Goal: Task Accomplishment & Management: Manage account settings

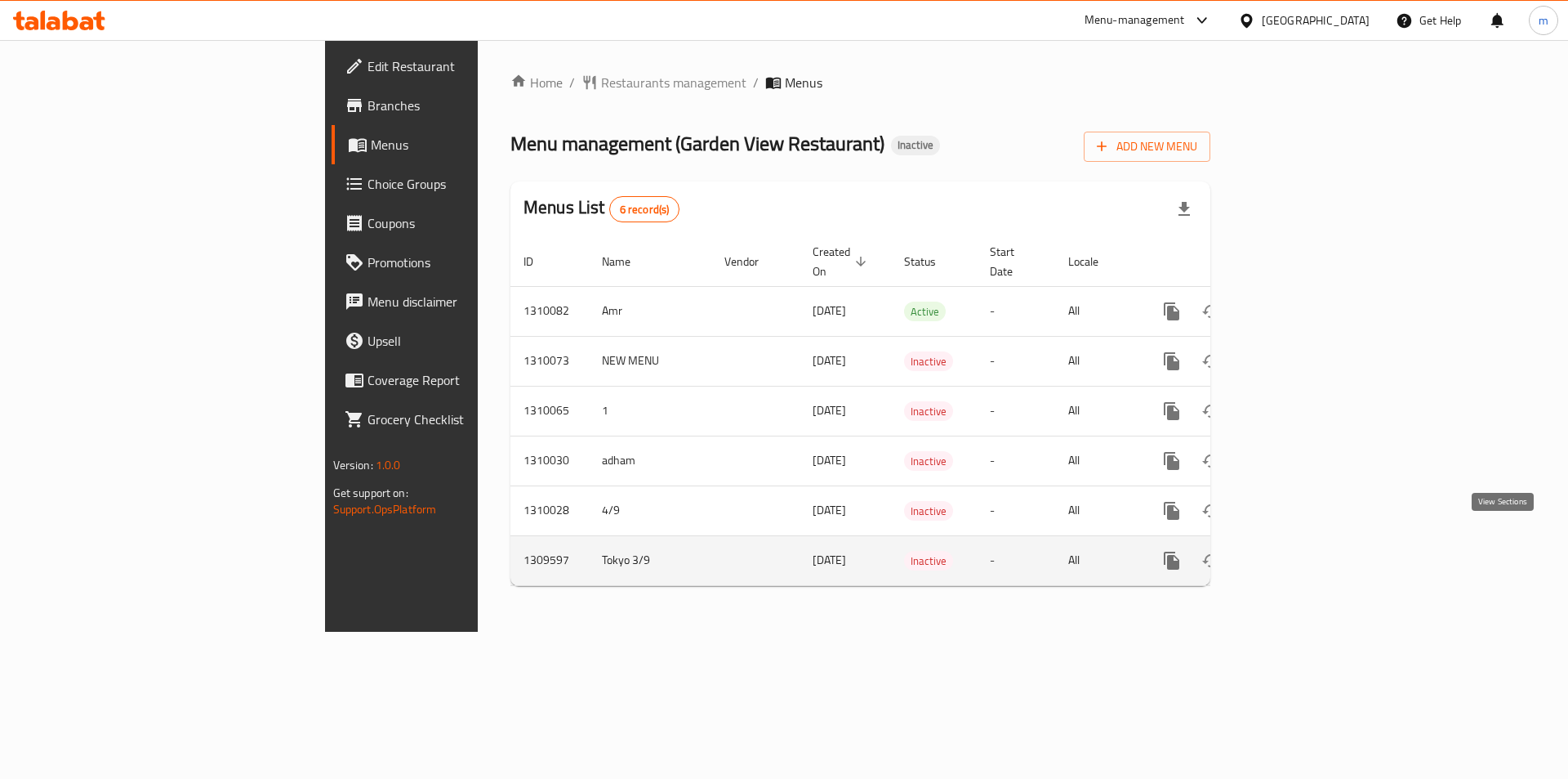
click at [1299, 551] on icon "enhanced table" at bounding box center [1289, 561] width 20 height 20
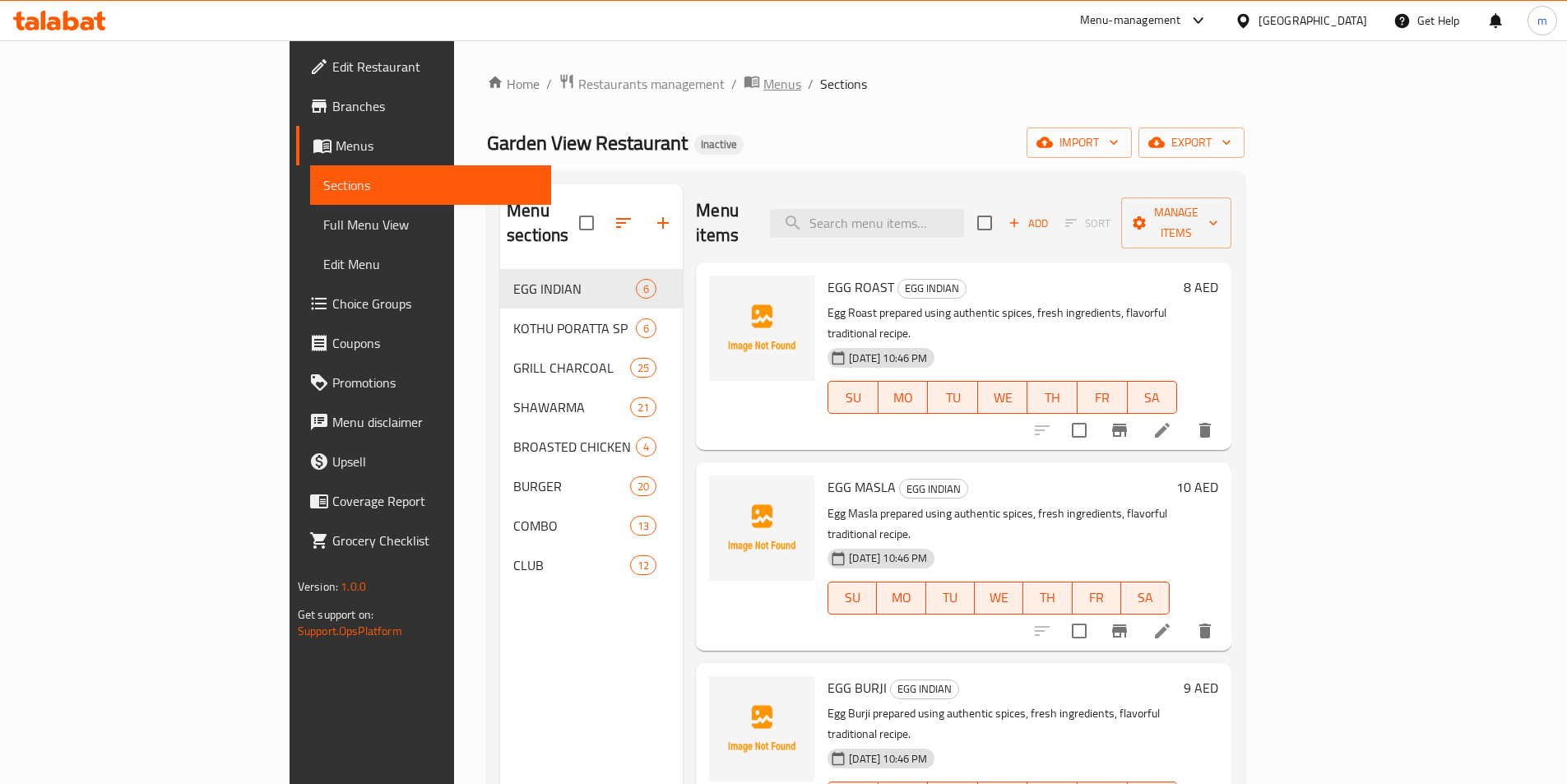
click at [763, 84] on span "Menus" at bounding box center [782, 84] width 37 height 20
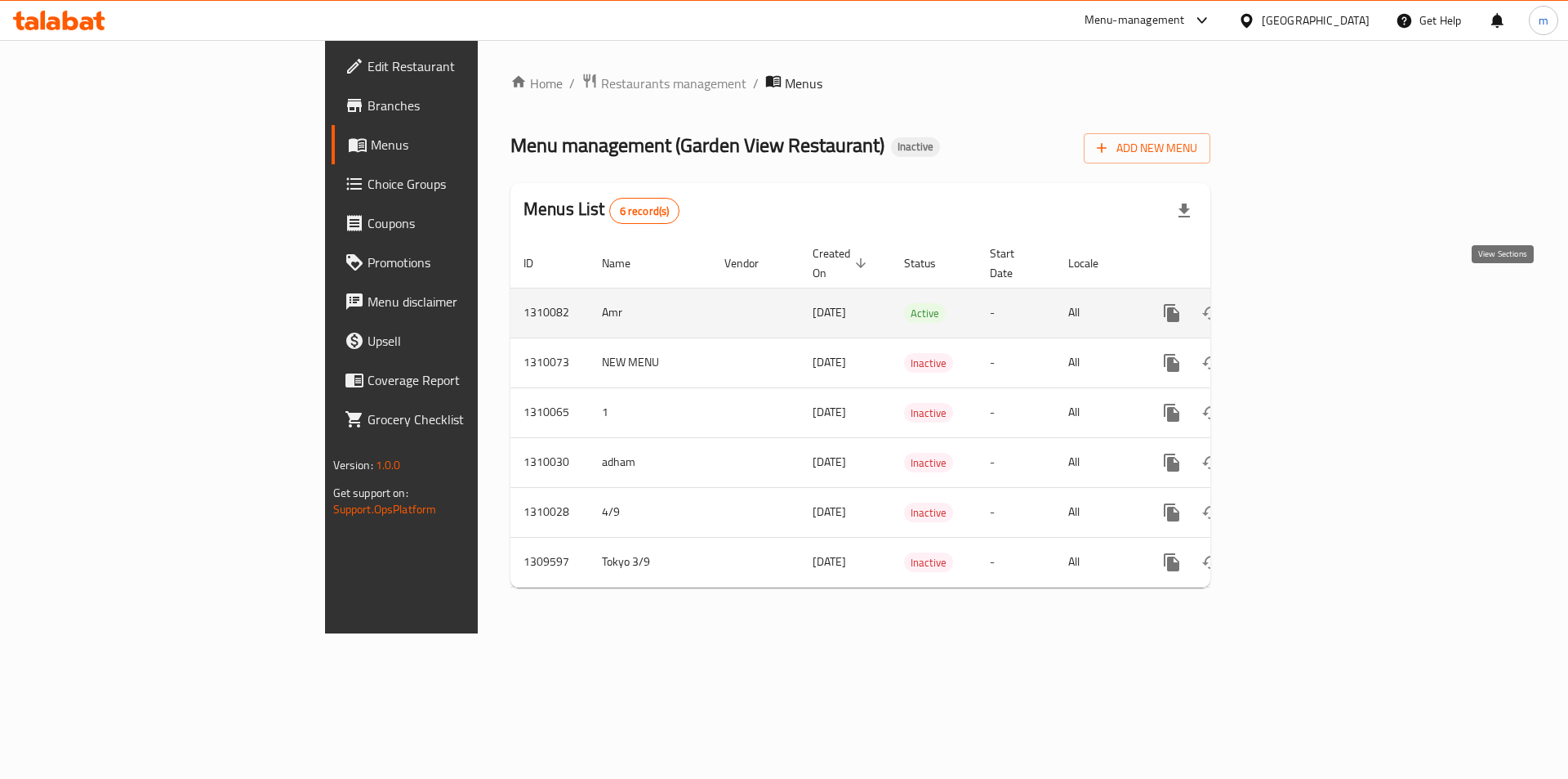
click at [1309, 294] on link "enhanced table" at bounding box center [1289, 313] width 39 height 39
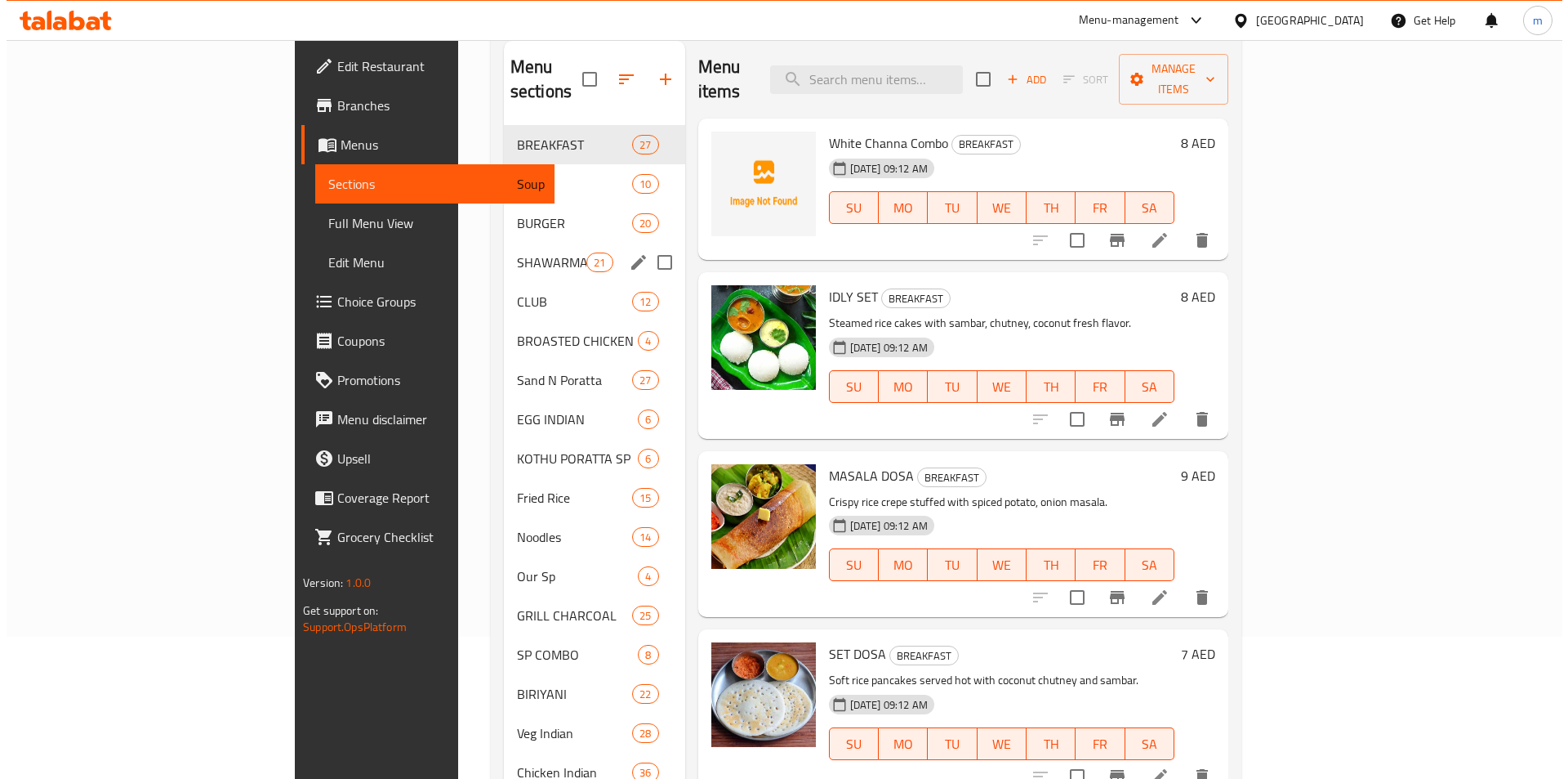
scroll to position [39, 0]
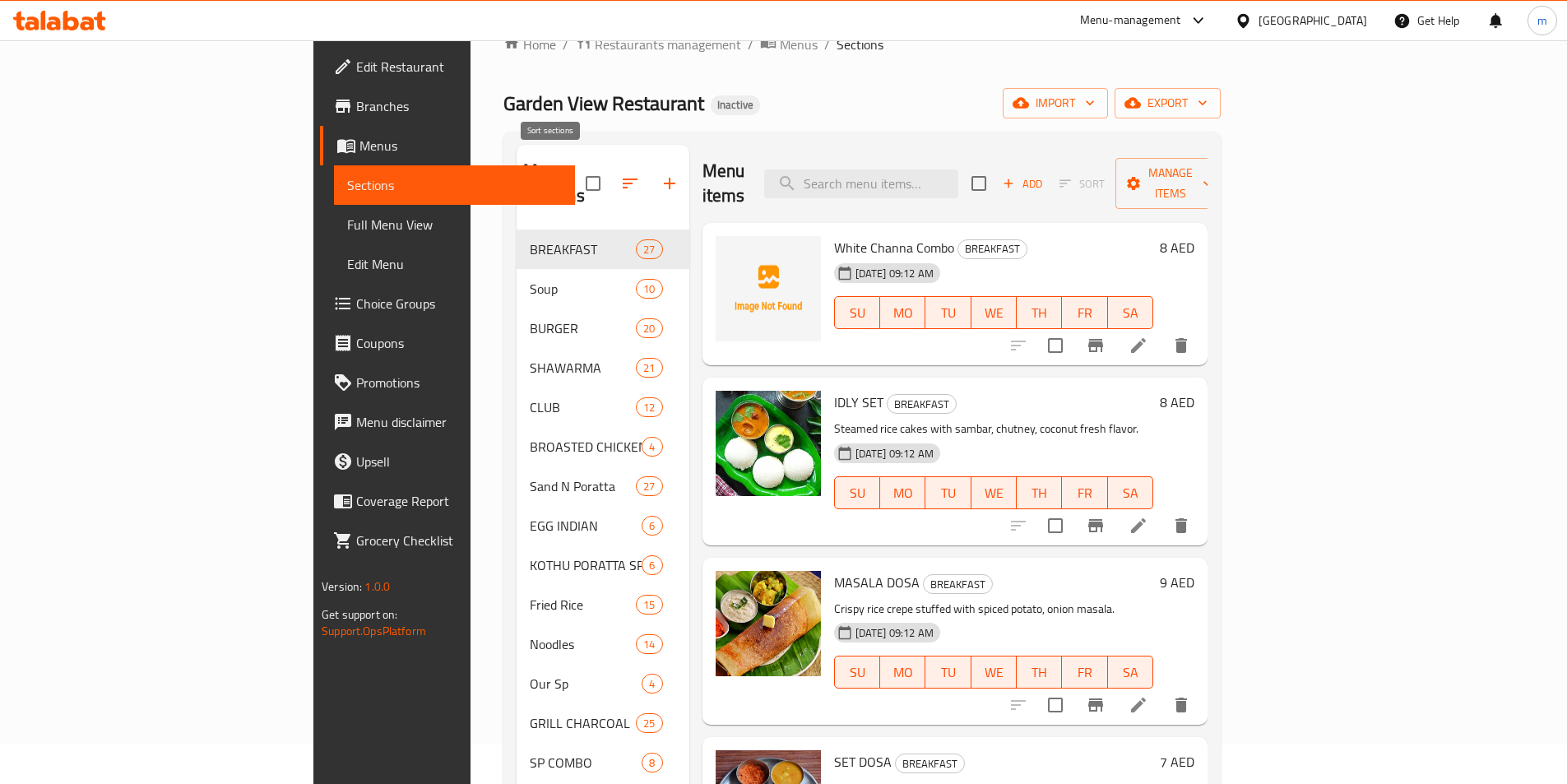
click at [620, 173] on icon "button" at bounding box center [630, 183] width 20 height 20
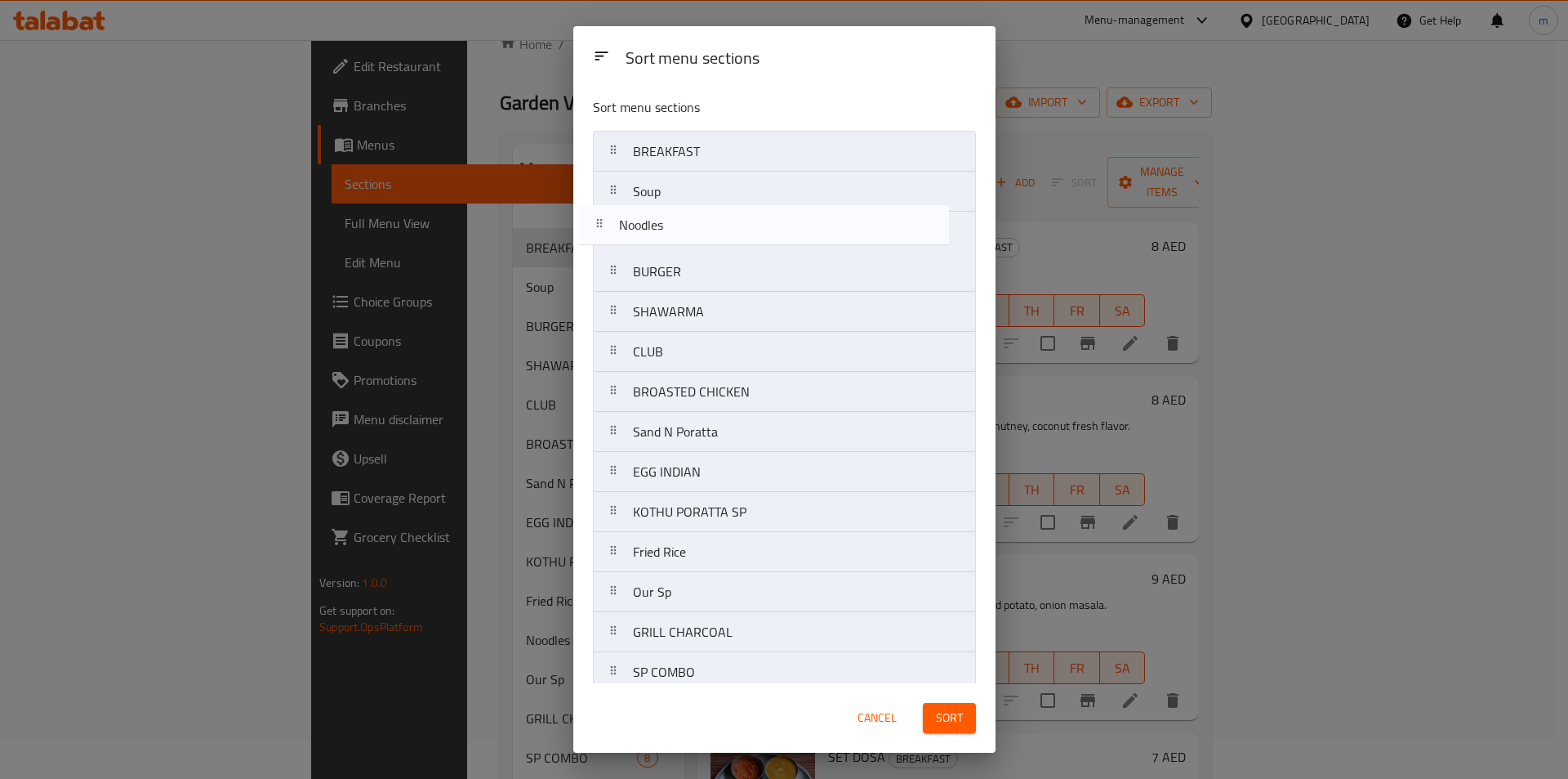
scroll to position [0, 0]
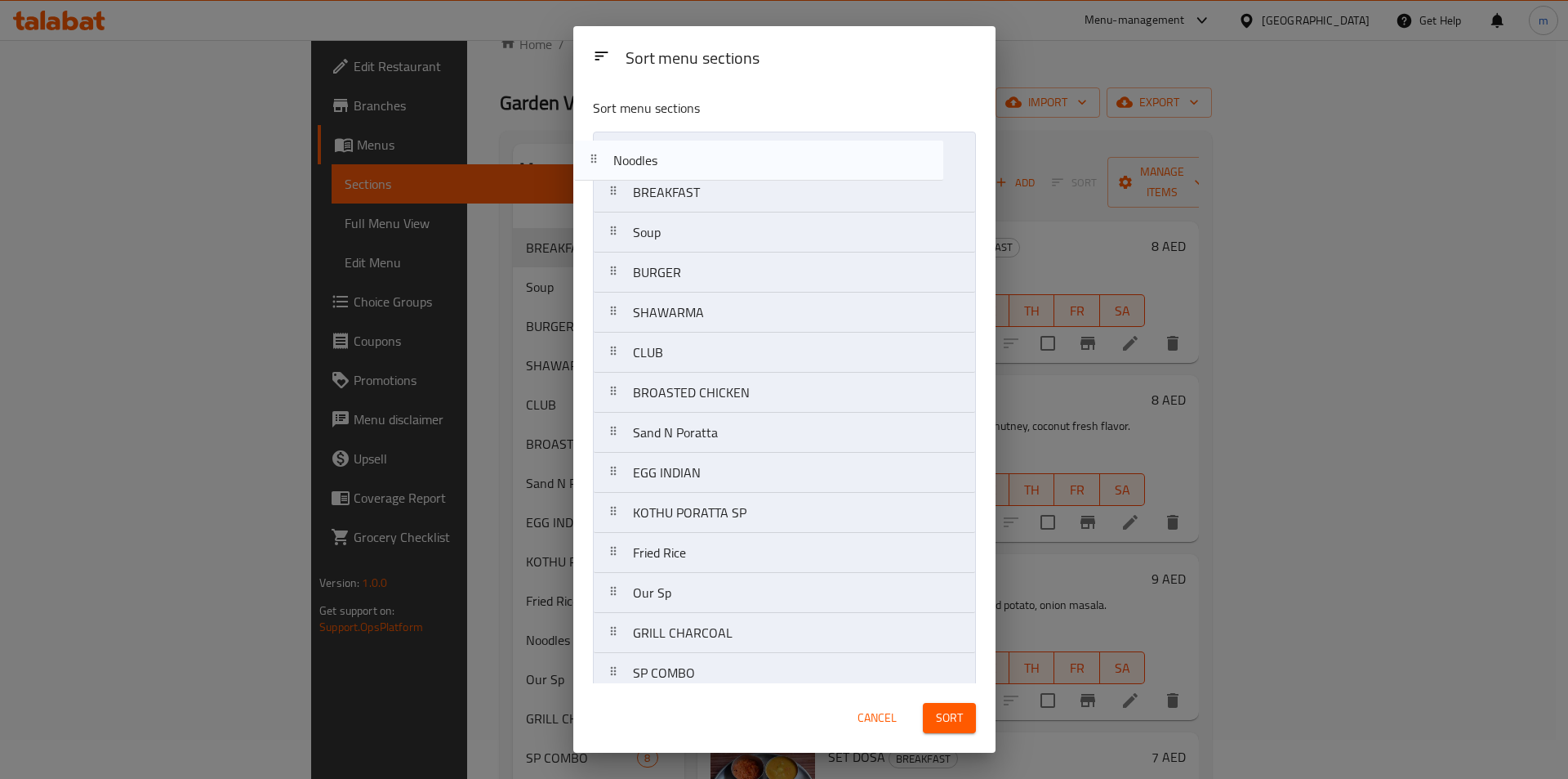
drag, startPoint x: 711, startPoint y: 562, endPoint x: 691, endPoint y: 162, distance: 400.5
click at [691, 162] on nav "BREAKFAST Soup BURGER SHAWARMA CLUB BROASTED CHICKEN Sand N Poratta EGG INDIAN …" at bounding box center [784, 733] width 383 height 1203
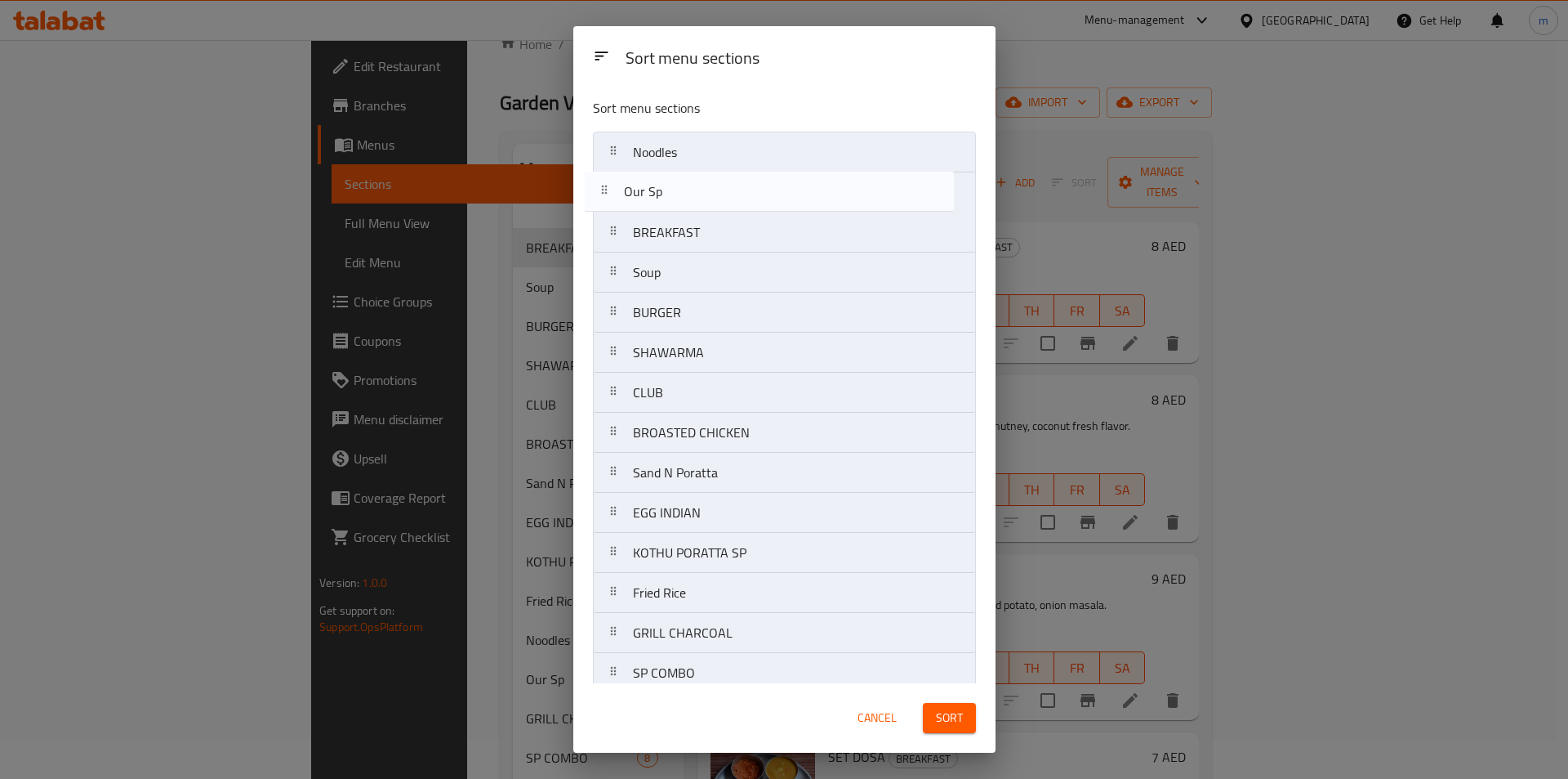
drag, startPoint x: 717, startPoint y: 599, endPoint x: 708, endPoint y: 194, distance: 405.1
click at [708, 194] on nav "Noodles BREAKFAST Soup BURGER SHAWARMA CLUB BROASTED CHICKEN Sand N Poratta EGG…" at bounding box center [784, 733] width 383 height 1203
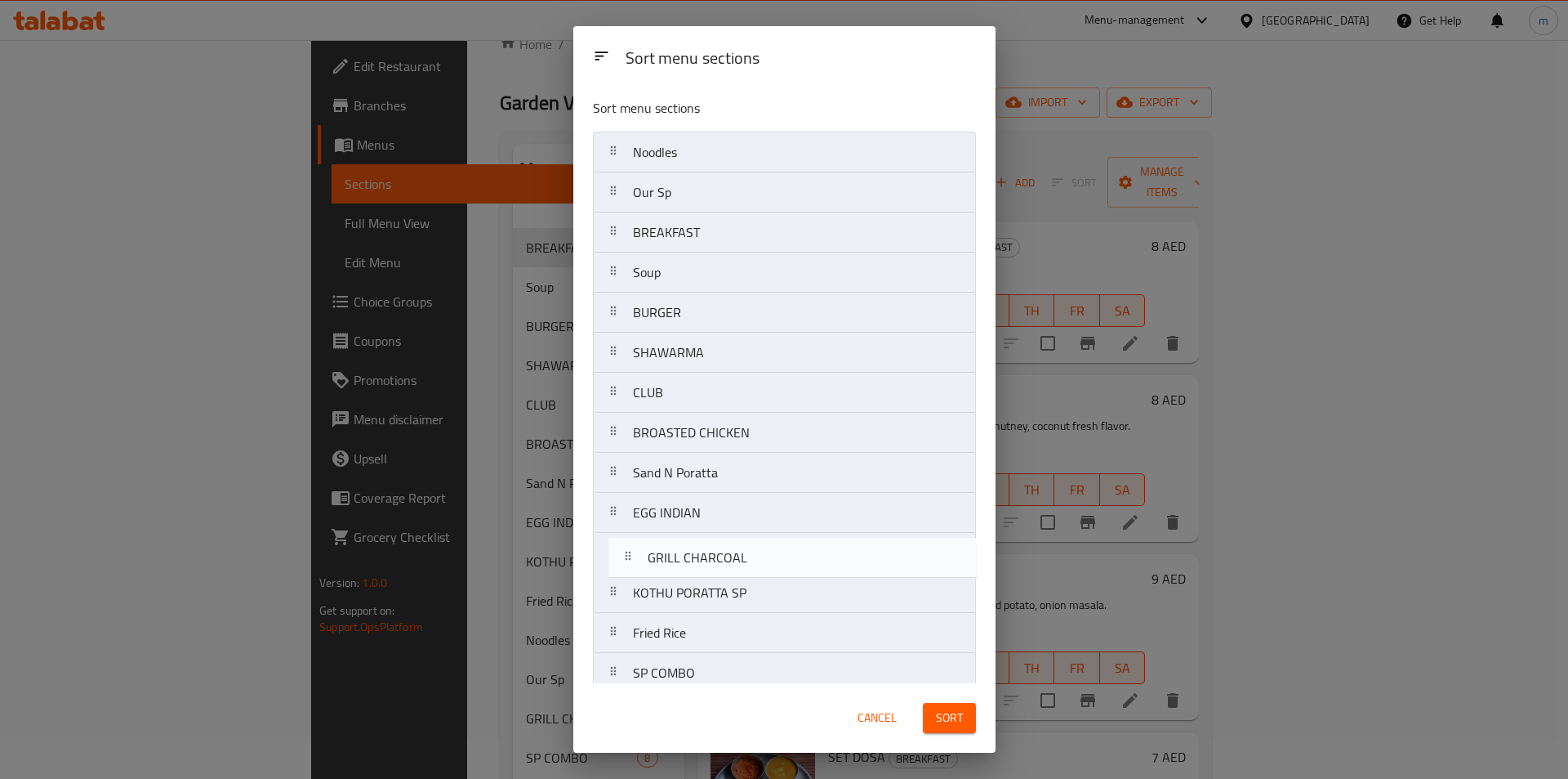
scroll to position [5, 0]
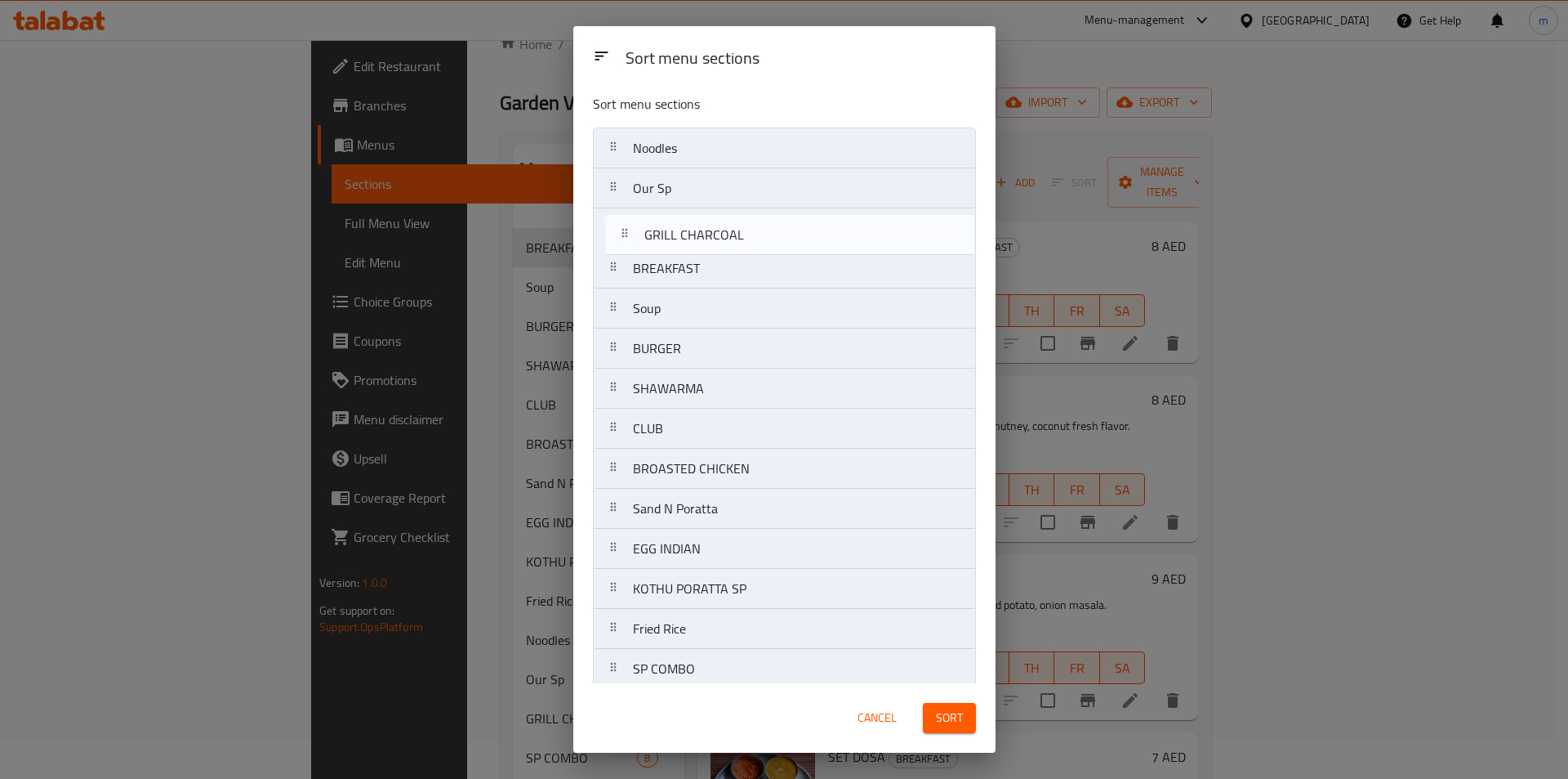
drag, startPoint x: 775, startPoint y: 649, endPoint x: 787, endPoint y: 245, distance: 404.2
click at [787, 245] on nav "Noodles Our Sp BREAKFAST Soup BURGER SHAWARMA CLUB BROASTED CHICKEN Sand N Pora…" at bounding box center [784, 729] width 383 height 1203
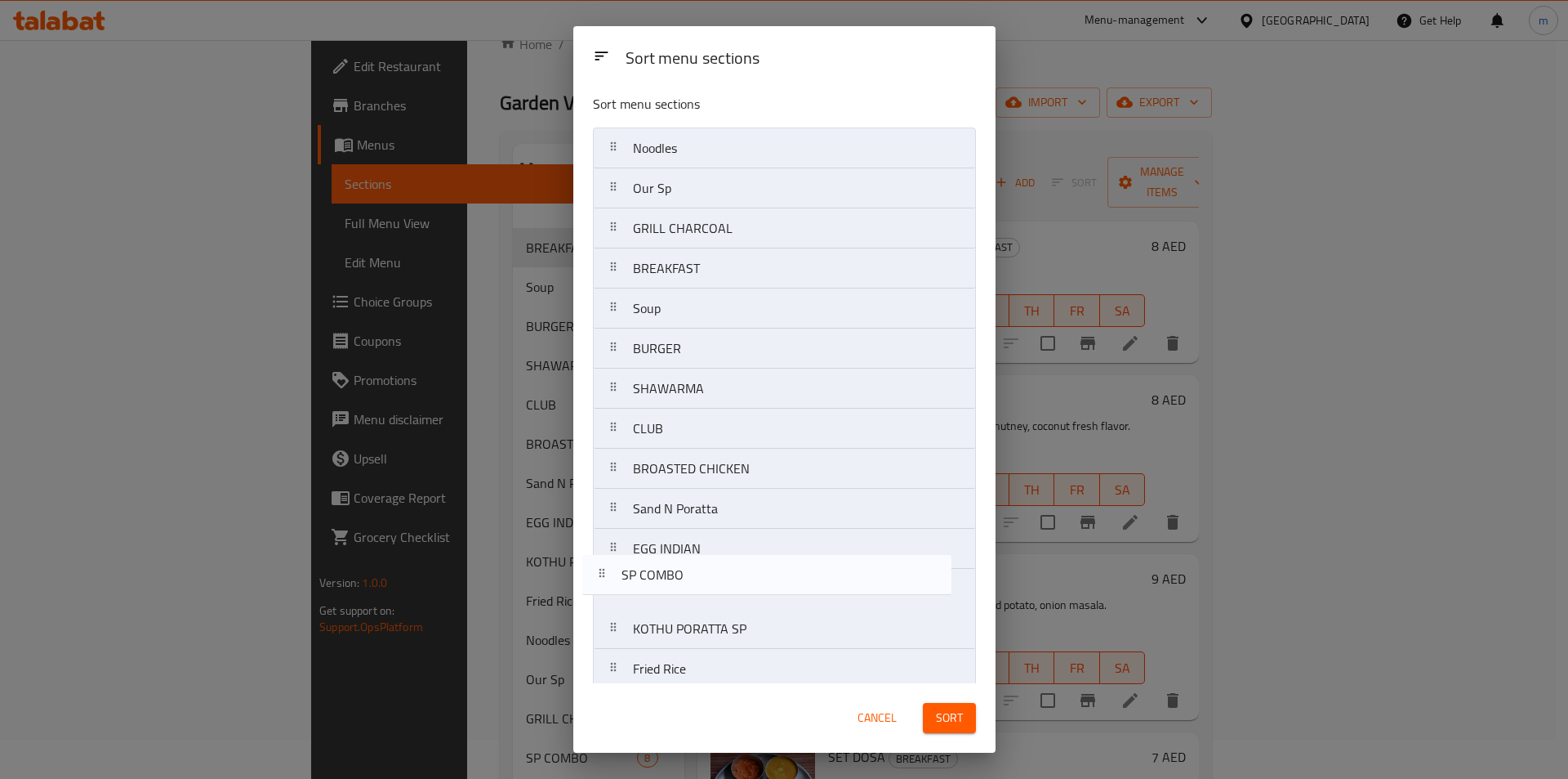
scroll to position [12, 0]
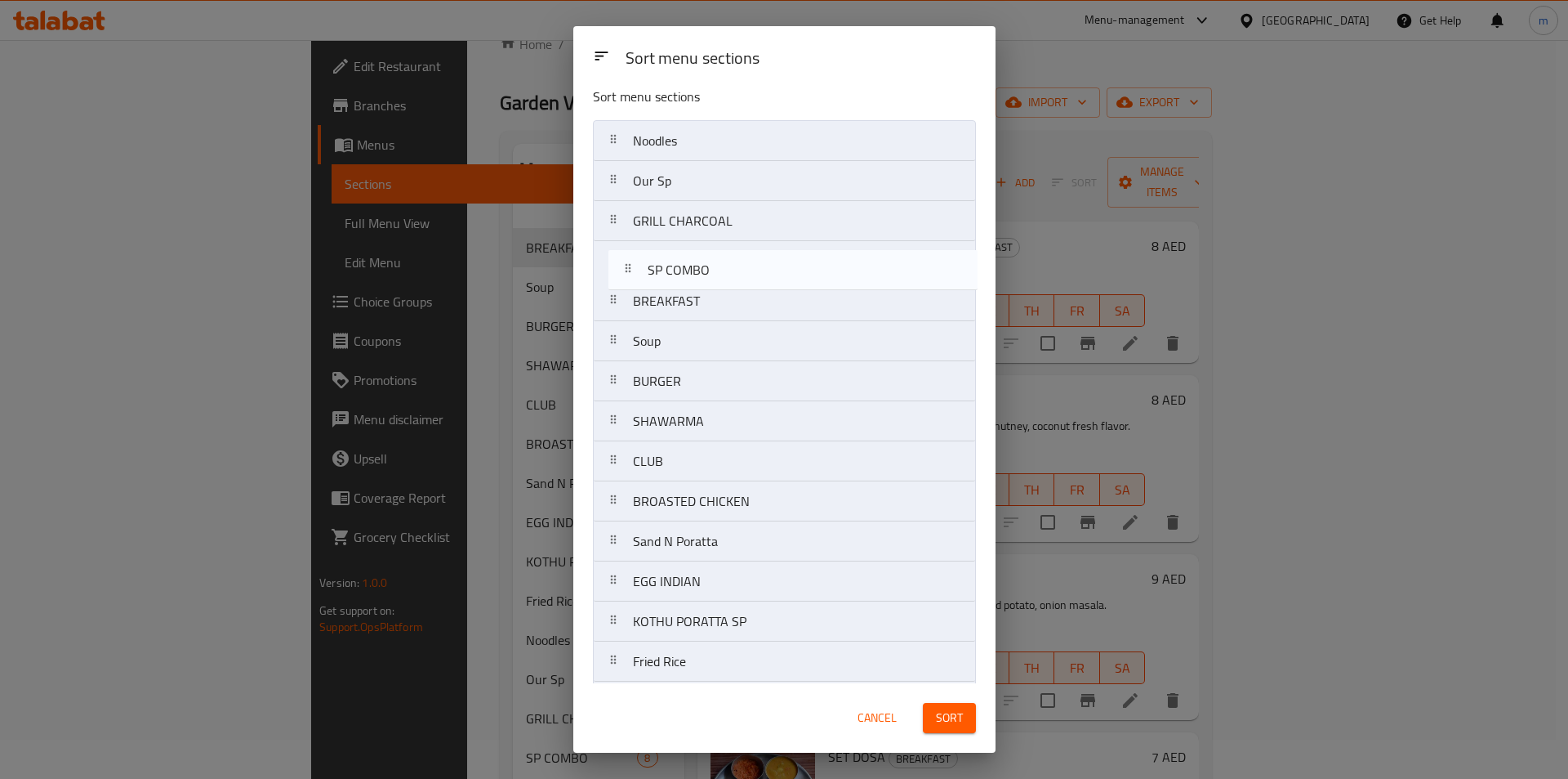
drag, startPoint x: 771, startPoint y: 671, endPoint x: 782, endPoint y: 264, distance: 407.1
click at [782, 264] on nav "Noodles Our Sp GRILL CHARCOAL BREAKFAST Soup BURGER SHAWARMA CLUB BROASTED CHIC…" at bounding box center [784, 722] width 383 height 1203
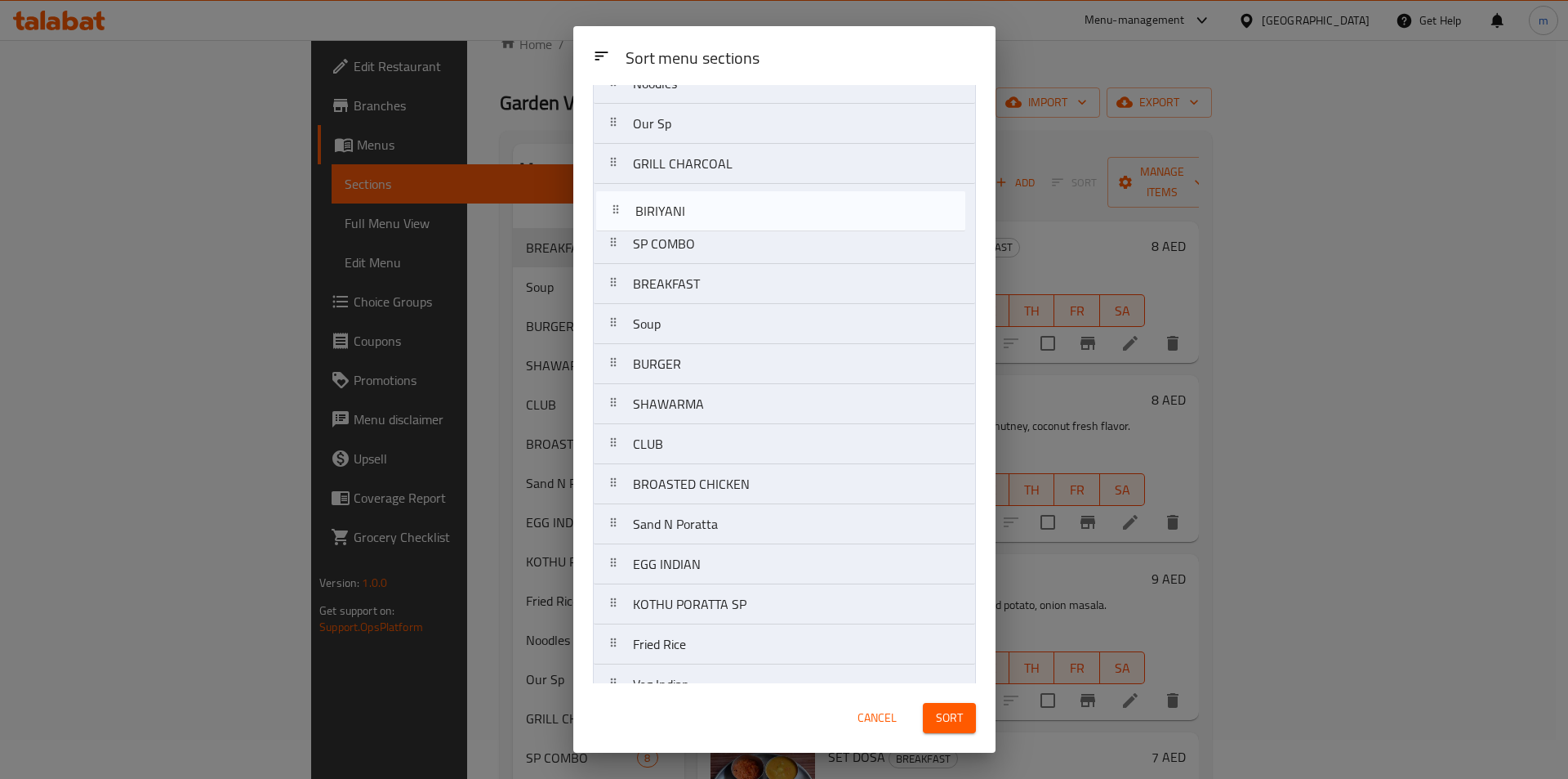
scroll to position [63, 0]
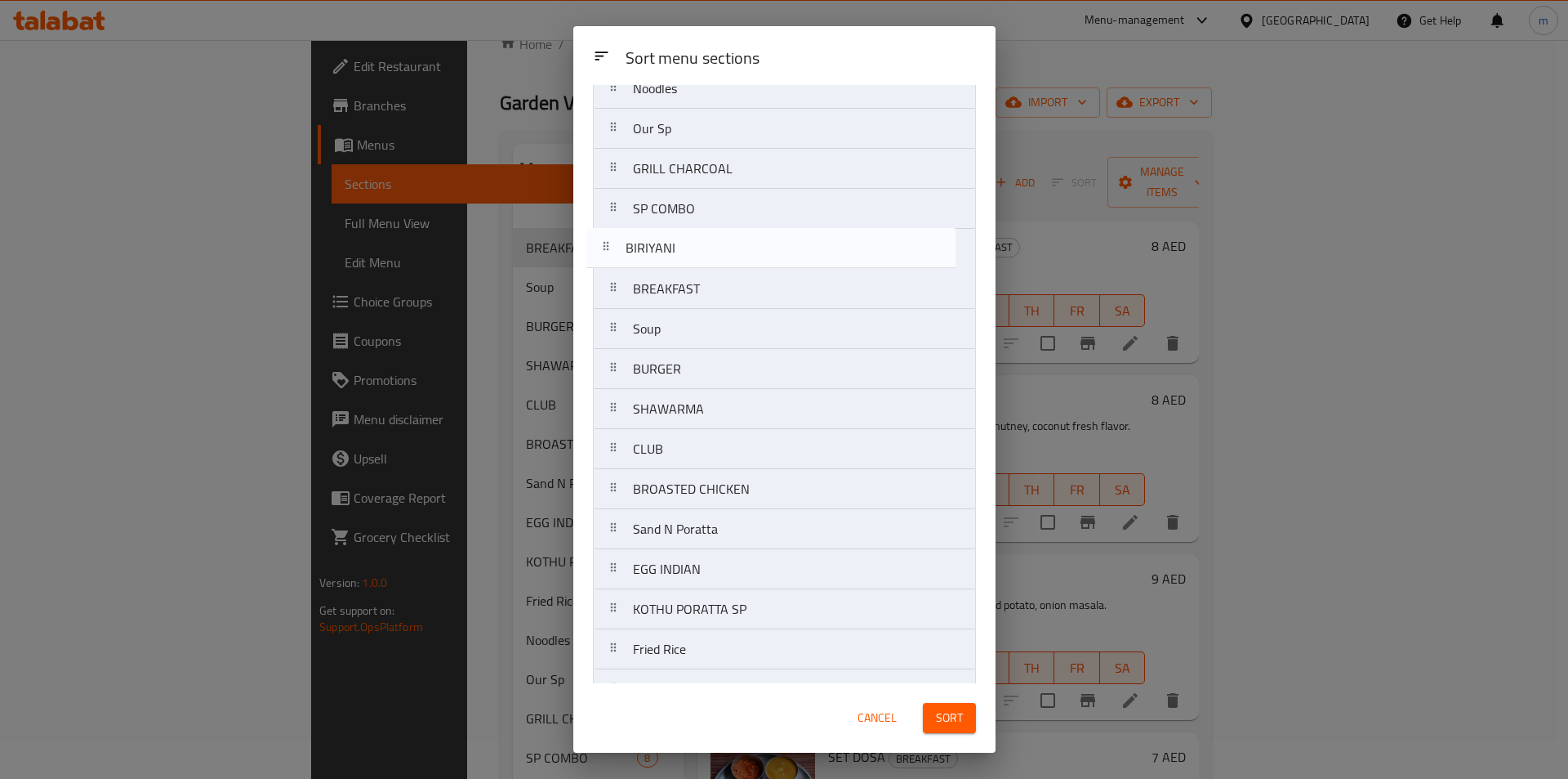
drag, startPoint x: 713, startPoint y: 463, endPoint x: 708, endPoint y: 247, distance: 216.1
click at [708, 247] on nav "Noodles Our Sp GRILL CHARCOAL SP COMBO BREAKFAST Soup BURGER SHAWARMA CLUB BROA…" at bounding box center [784, 669] width 383 height 1203
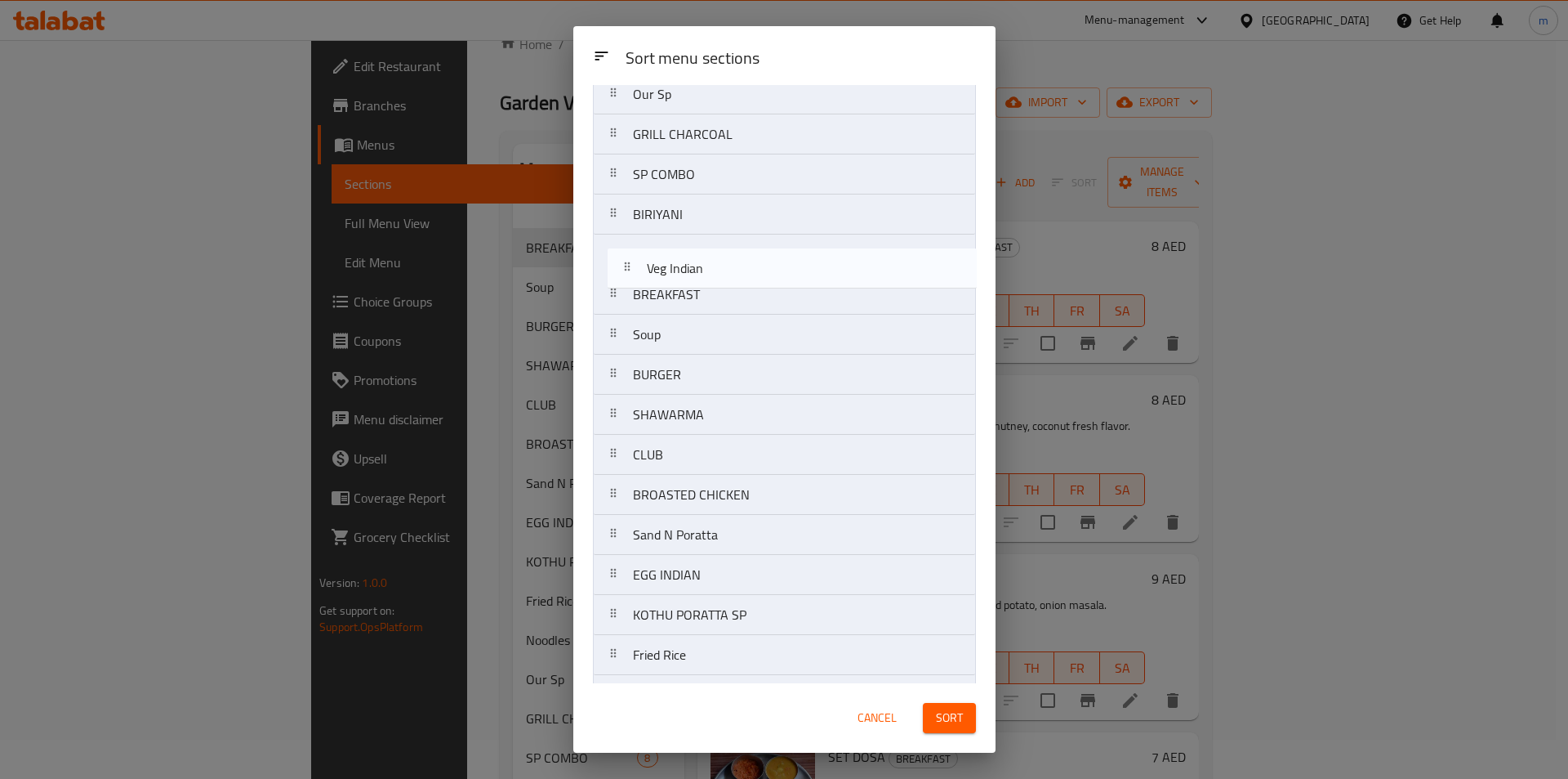
drag, startPoint x: 698, startPoint y: 441, endPoint x: 711, endPoint y: 283, distance: 158.5
click at [711, 283] on nav "Noodles Our Sp GRILL CHARCOAL SP COMBO BIRIYANI BREAKFAST Soup BURGER SHAWARMA …" at bounding box center [784, 635] width 383 height 1203
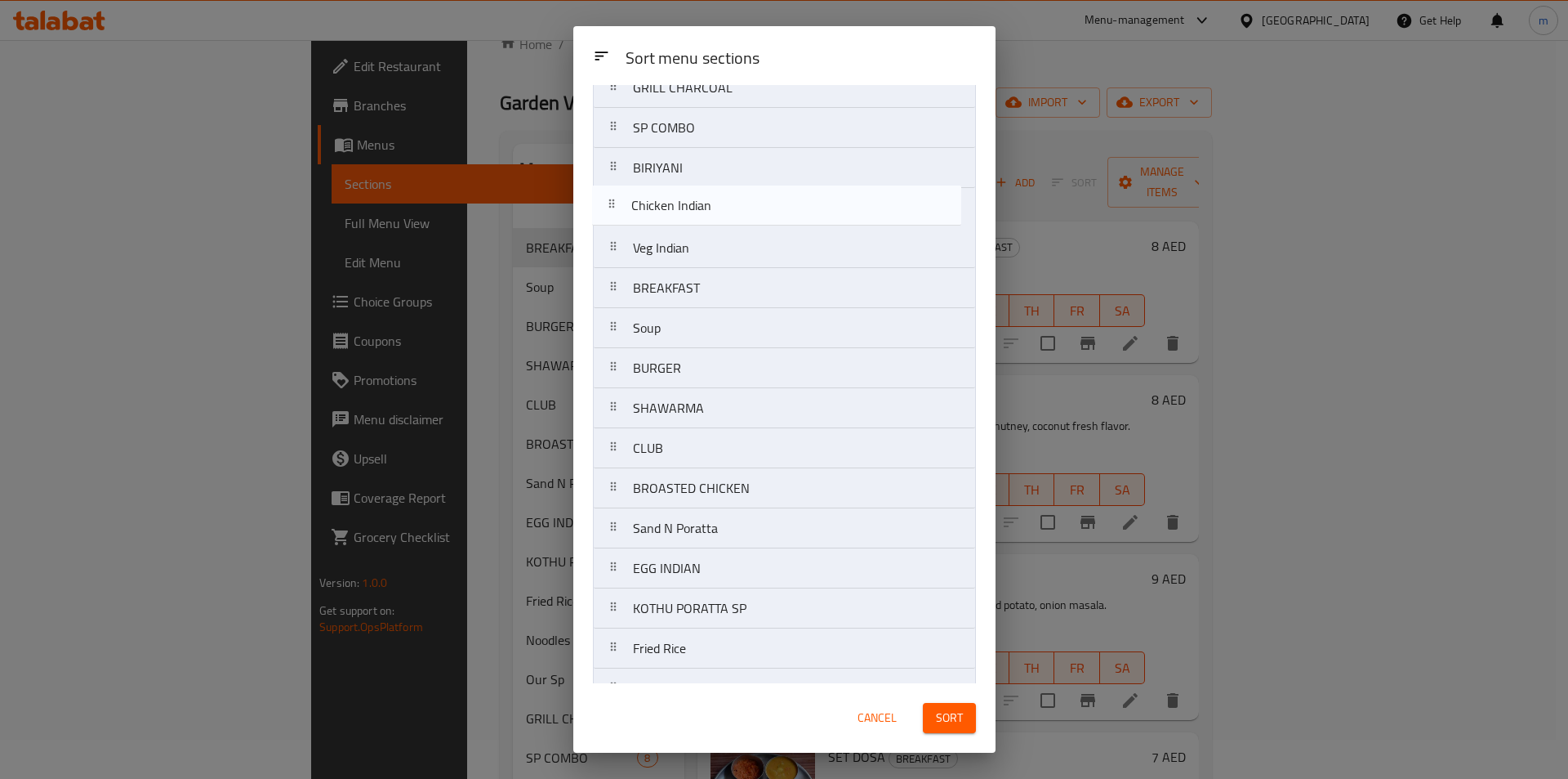
scroll to position [140, 0]
drag, startPoint x: 712, startPoint y: 465, endPoint x: 711, endPoint y: 262, distance: 203.0
click at [711, 262] on nav "Noodles Our Sp GRILL CHARCOAL SP COMBO BIRIYANI Veg Indian BREAKFAST Soup BURGE…" at bounding box center [784, 592] width 383 height 1203
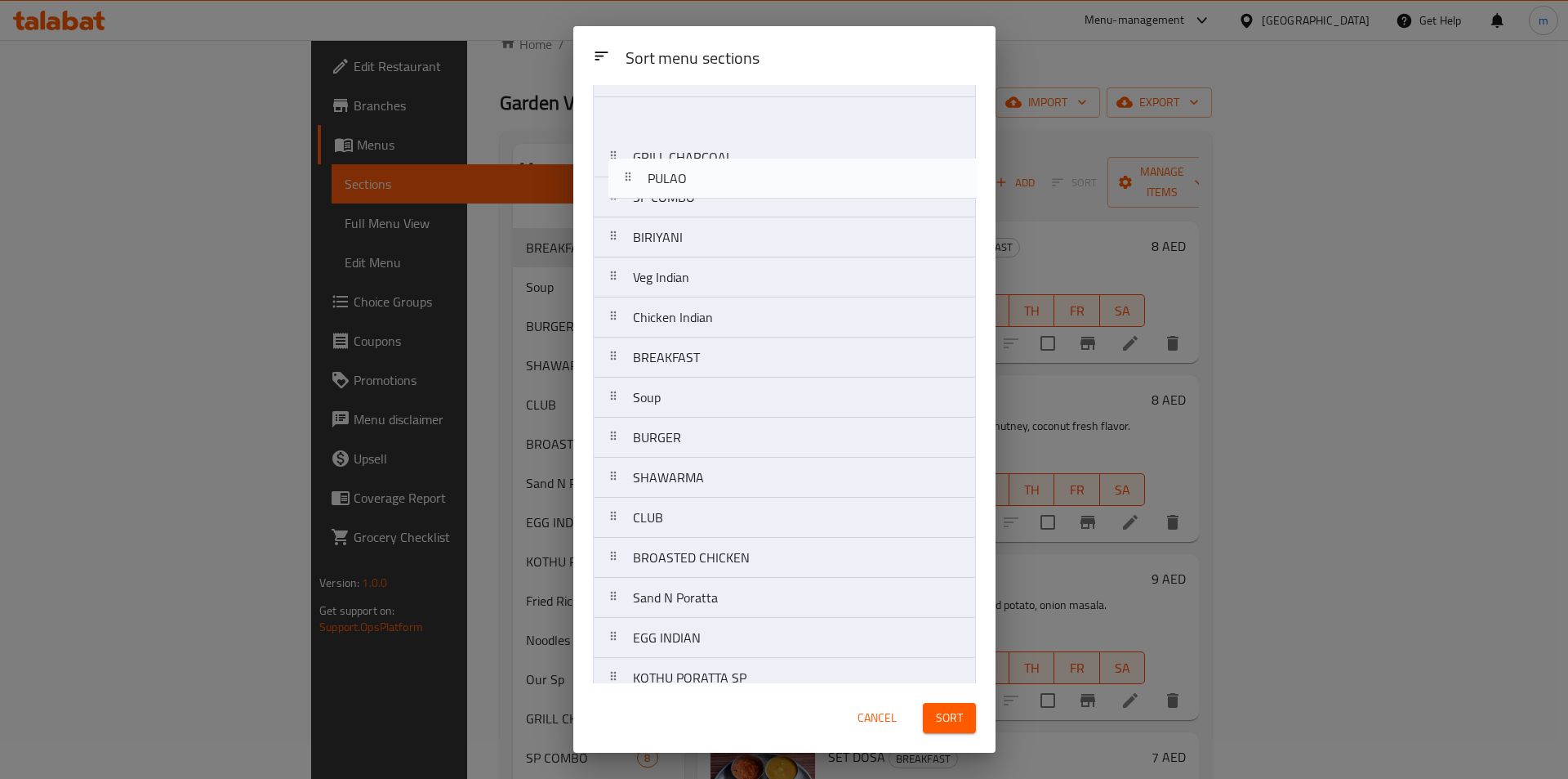
scroll to position [58, 0]
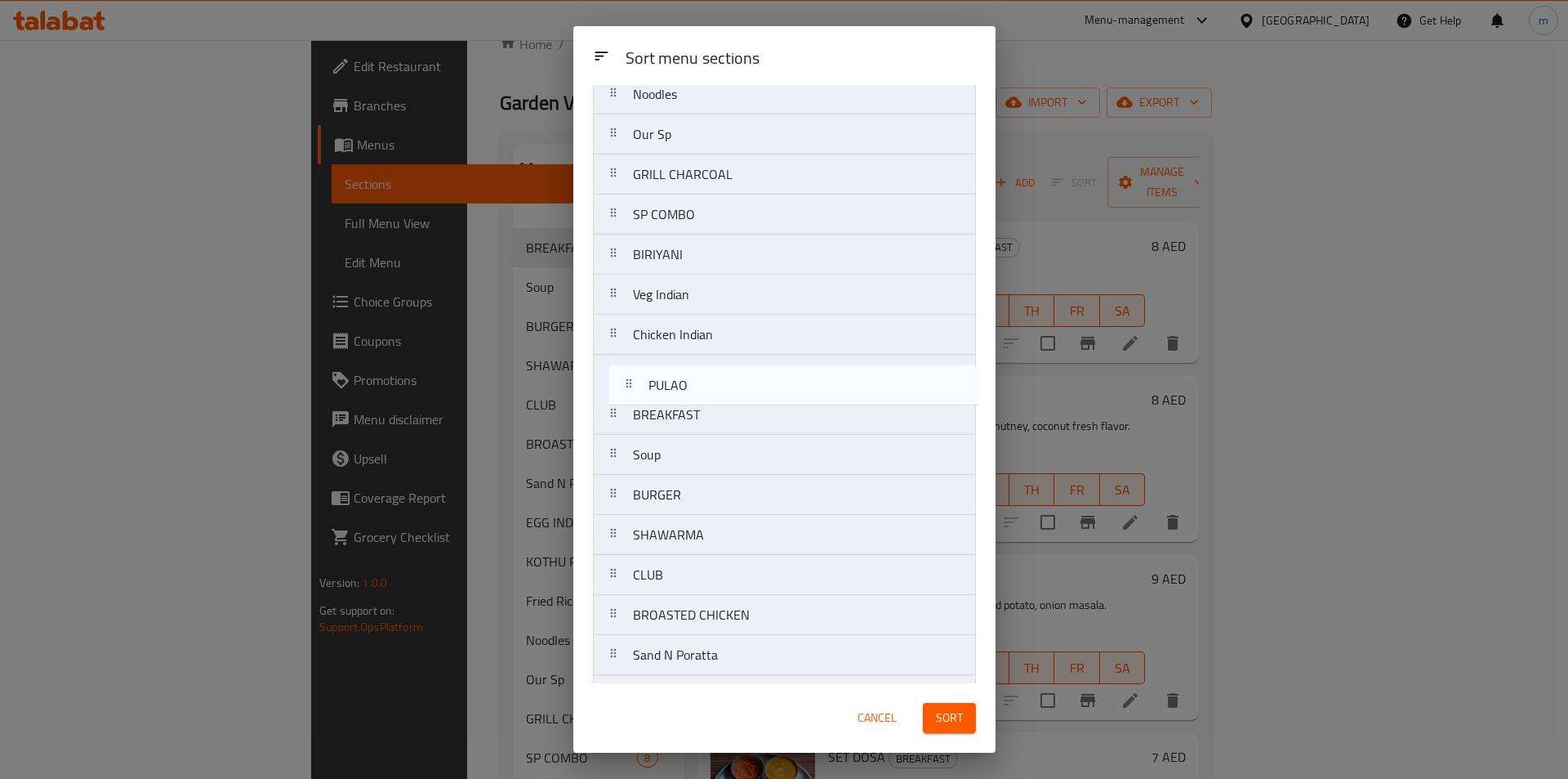
drag, startPoint x: 705, startPoint y: 380, endPoint x: 721, endPoint y: 395, distance: 21.9
click at [721, 395] on nav "Noodles Our Sp GRILL CHARCOAL SP COMBO BIRIYANI Veg Indian Chicken Indian BREAK…" at bounding box center [784, 675] width 383 height 1203
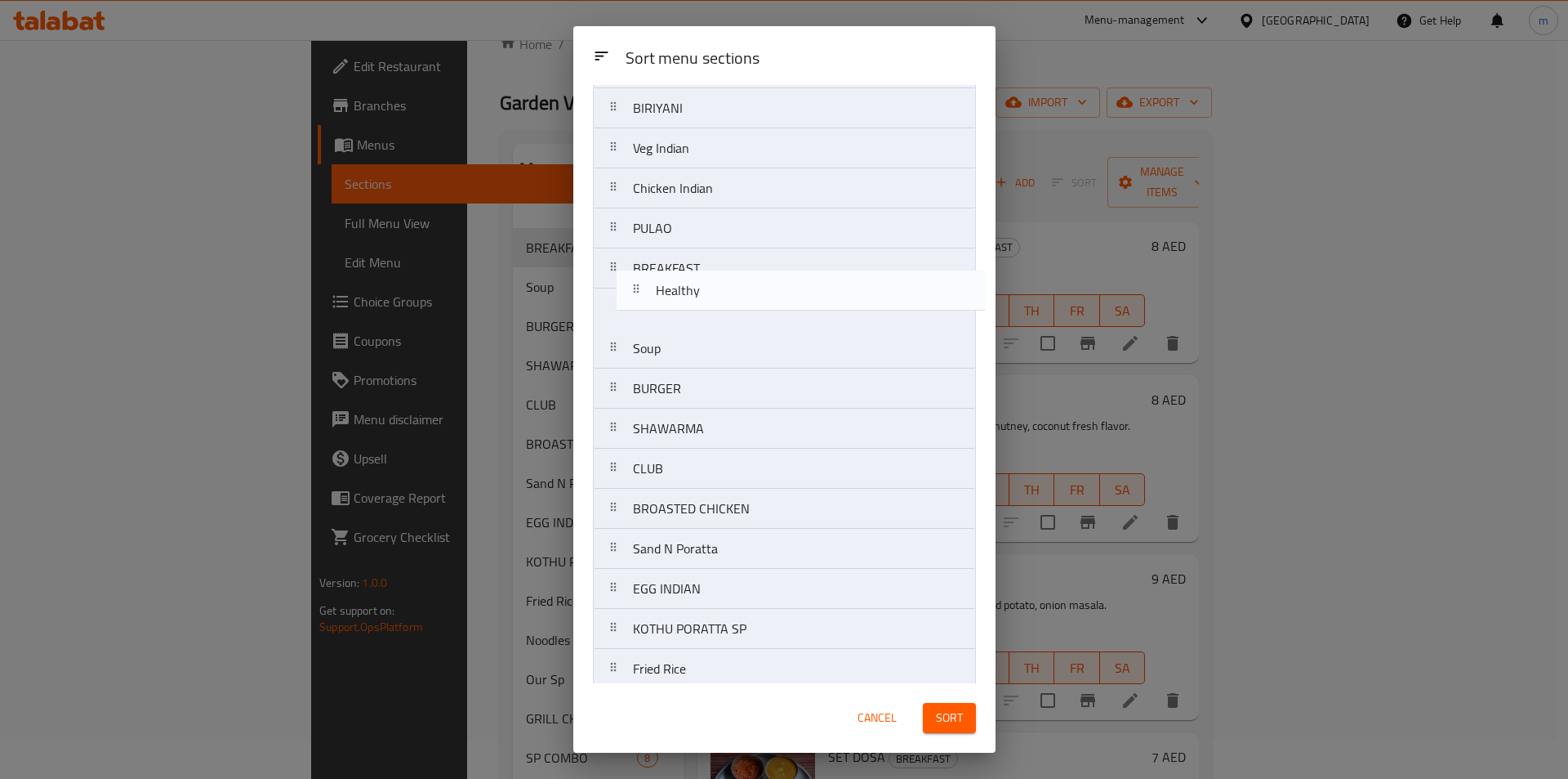
scroll to position [204, 0]
drag, startPoint x: 712, startPoint y: 313, endPoint x: 734, endPoint y: 282, distance: 38.0
click at [734, 282] on nav "Noodles Our Sp GRILL CHARCOAL SP COMBO BIRIYANI Veg Indian Chicken Indian PULAO…" at bounding box center [784, 530] width 383 height 1203
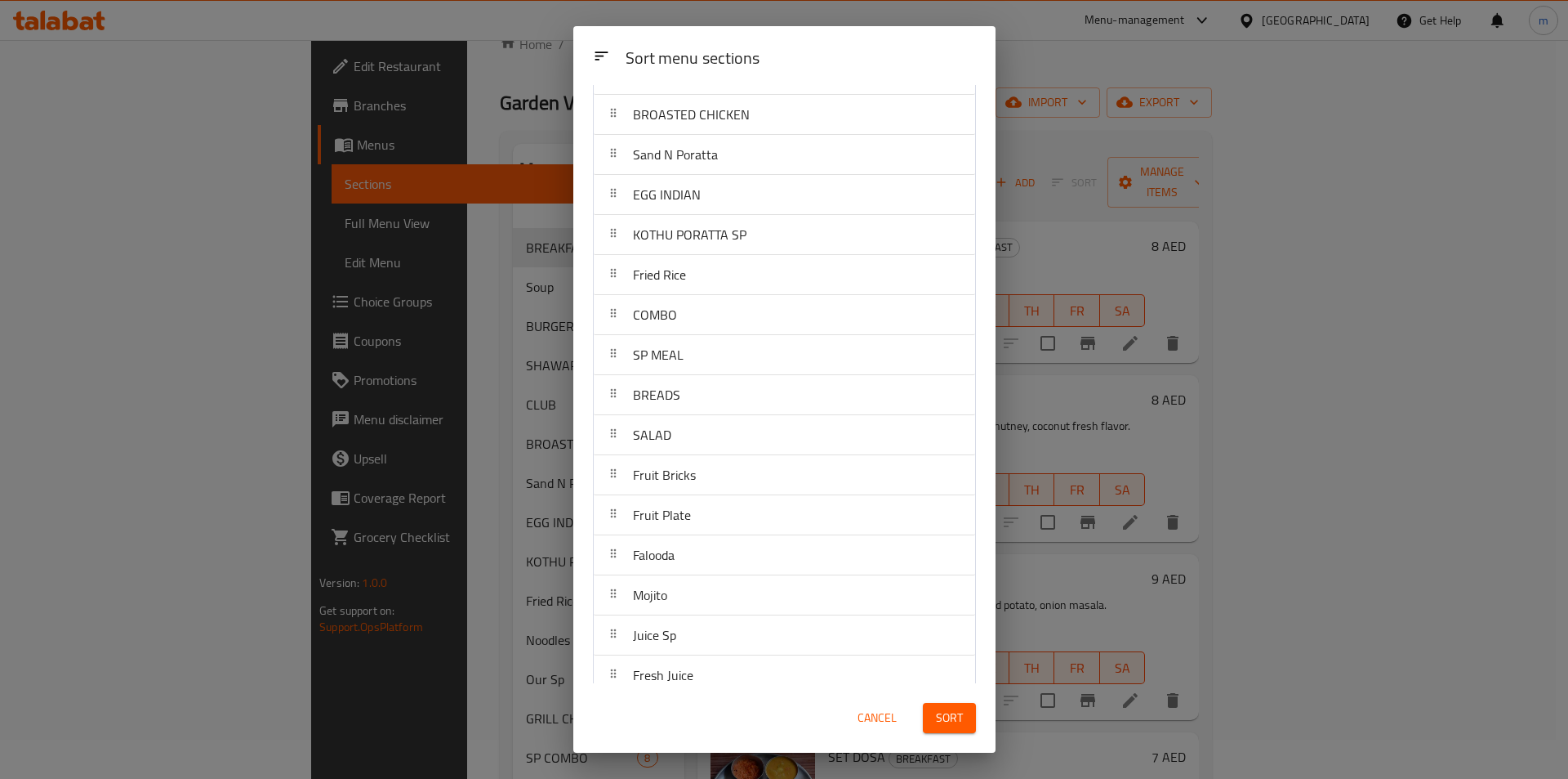
scroll to position [658, 0]
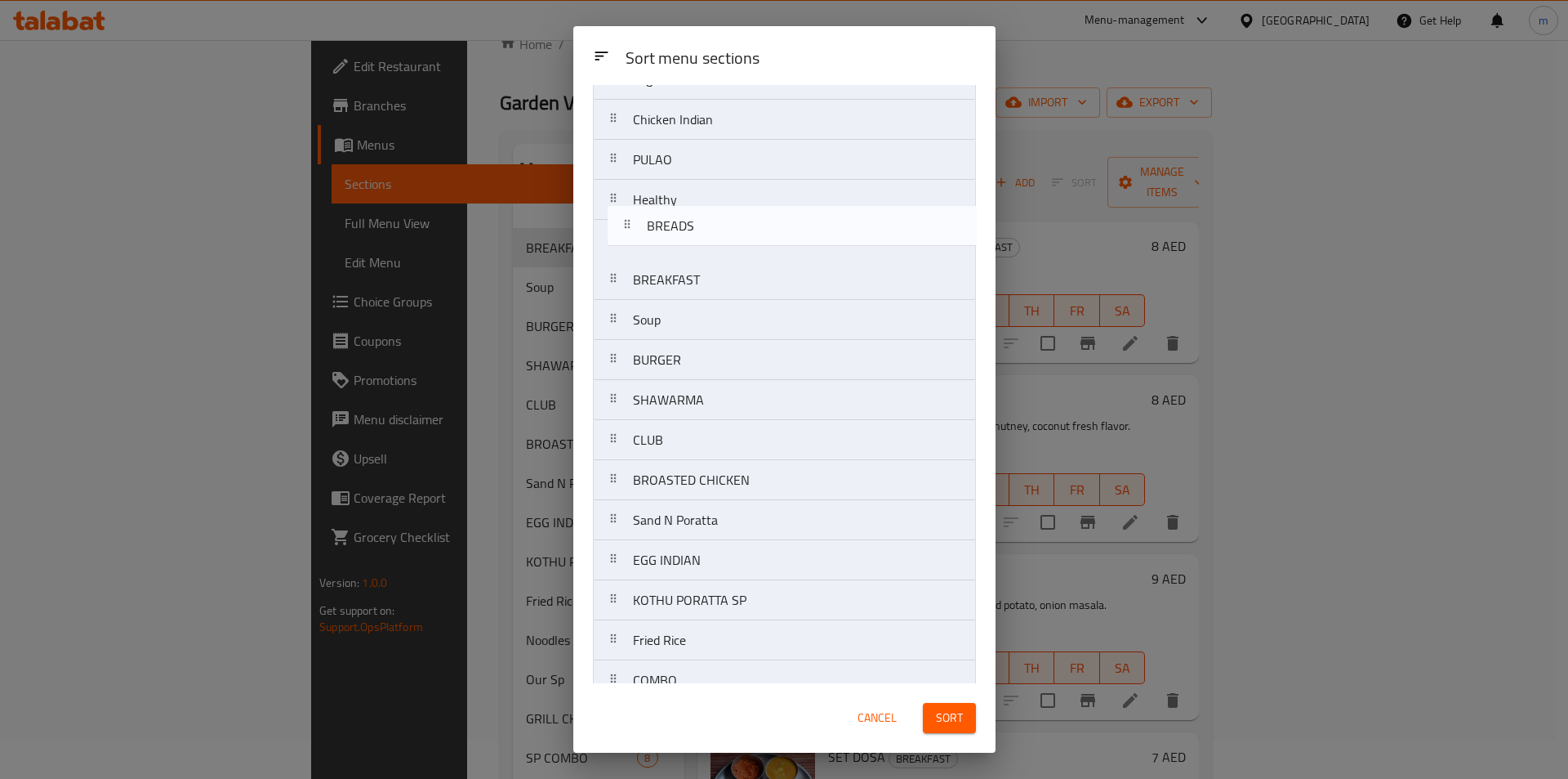
drag, startPoint x: 702, startPoint y: 346, endPoint x: 718, endPoint y: 228, distance: 119.1
click at [718, 228] on nav "Noodles Our Sp GRILL CHARCOAL SP COMBO BIRIYANI Veg Indian Chicken Indian PULAO…" at bounding box center [784, 460] width 383 height 1203
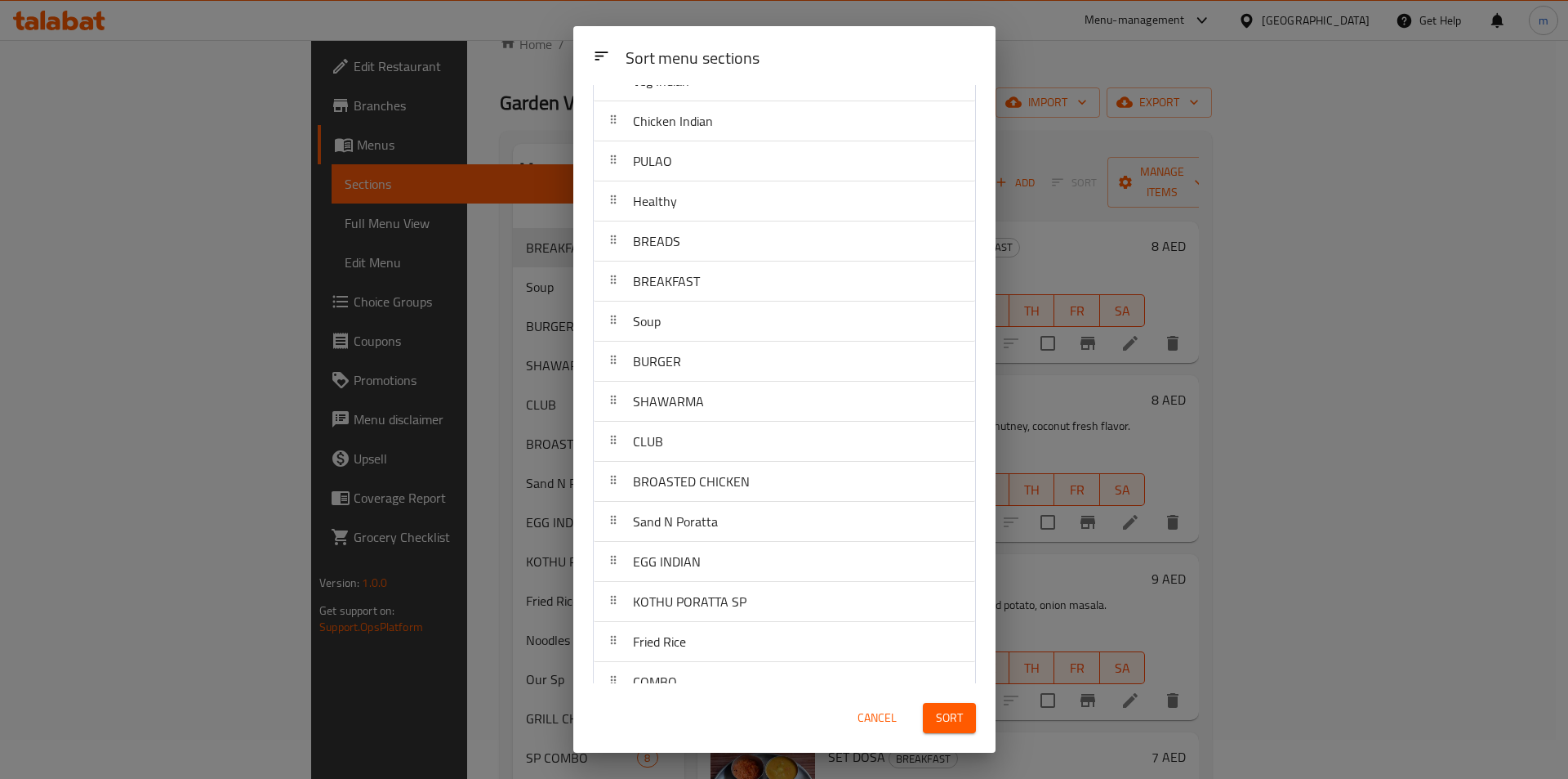
click at [720, 235] on nav "Noodles Our Sp GRILL CHARCOAL SP COMBO BIRIYANI Veg Indian Chicken Indian PULAO…" at bounding box center [784, 462] width 383 height 1203
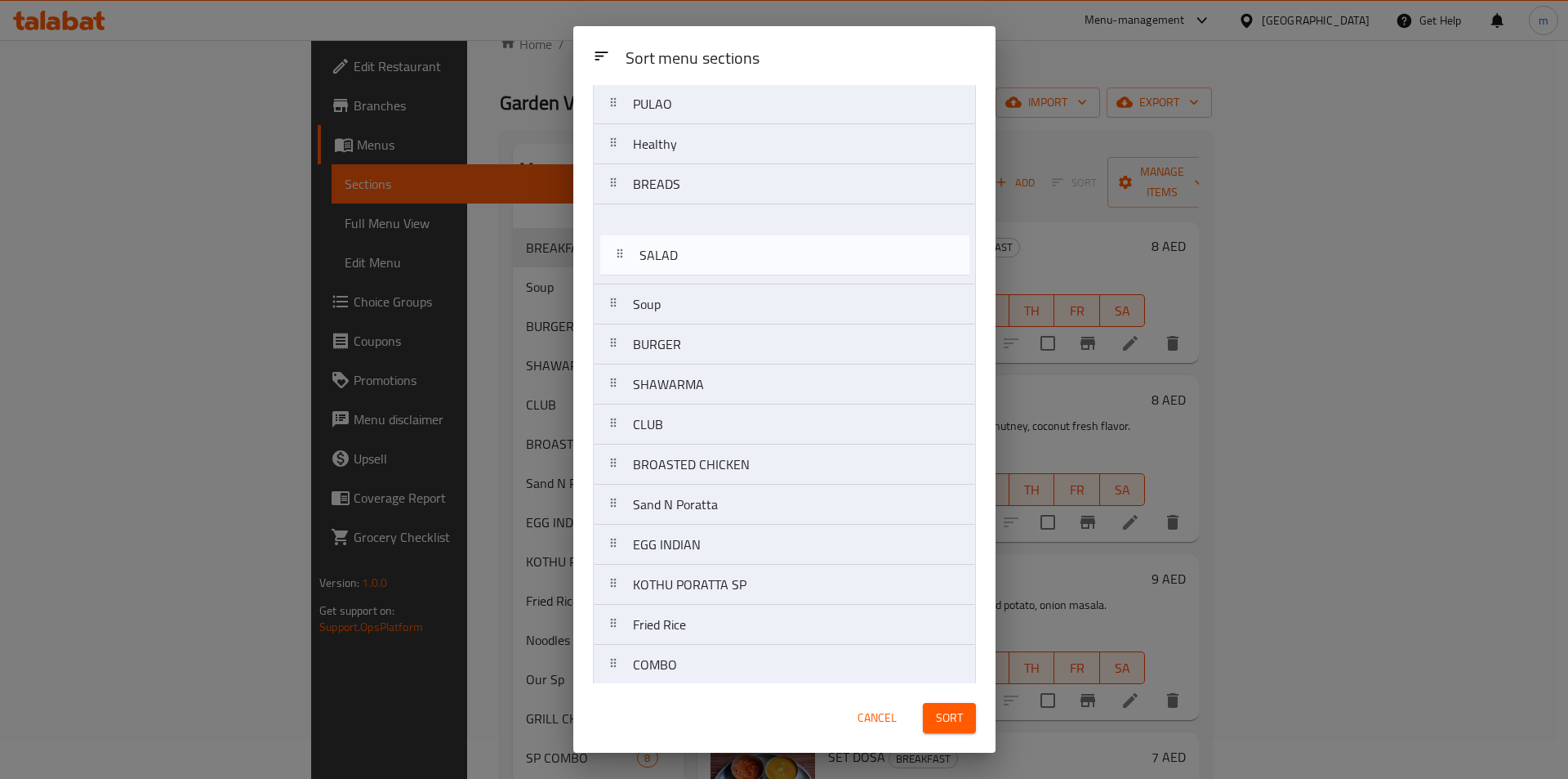
scroll to position [301, 0]
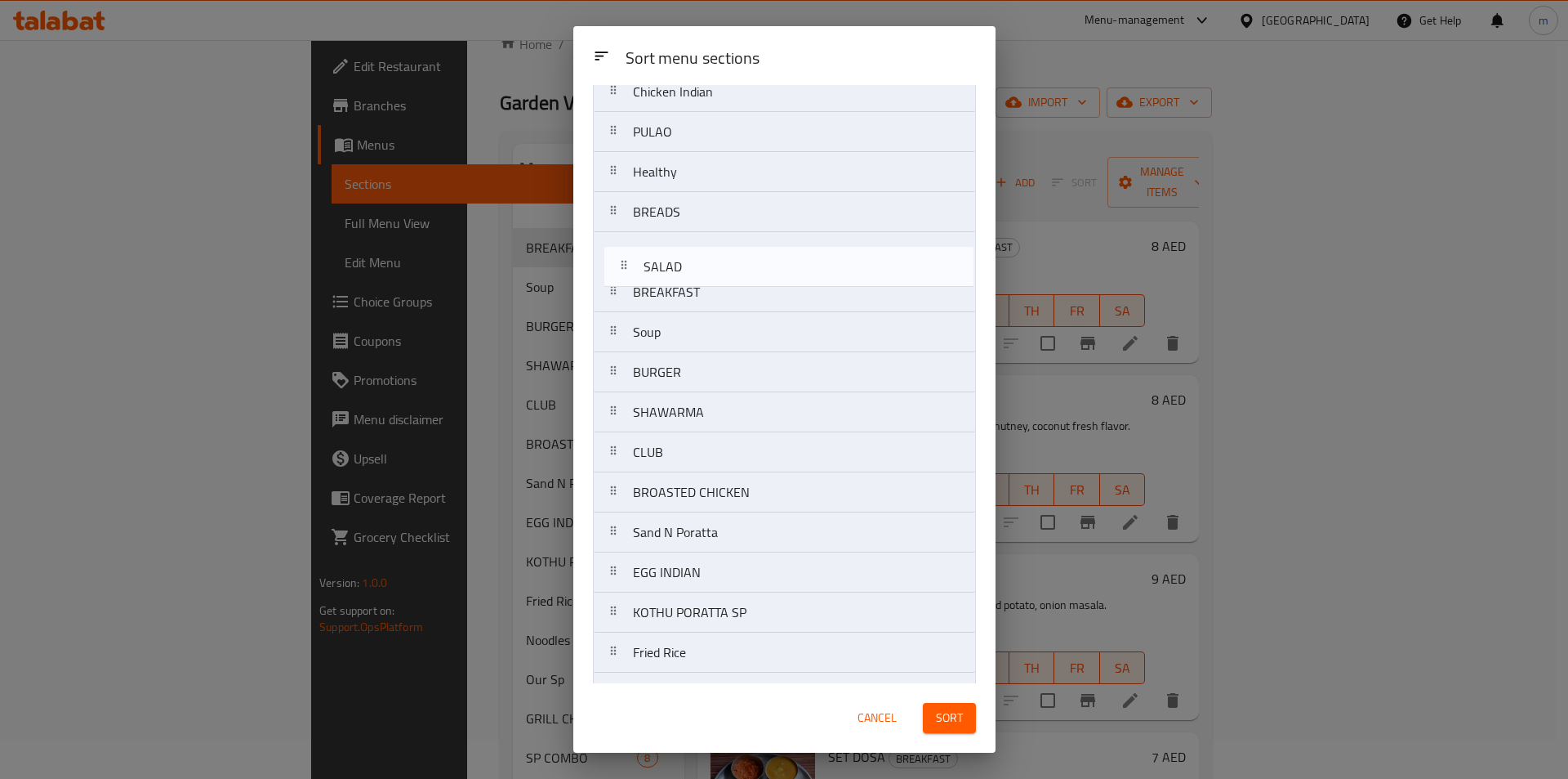
drag, startPoint x: 694, startPoint y: 394, endPoint x: 705, endPoint y: 281, distance: 113.5
click at [705, 281] on nav "Noodles Our Sp GRILL CHARCOAL SP COMBO BIRIYANI Veg Indian Chicken Indian PULAO…" at bounding box center [784, 432] width 383 height 1203
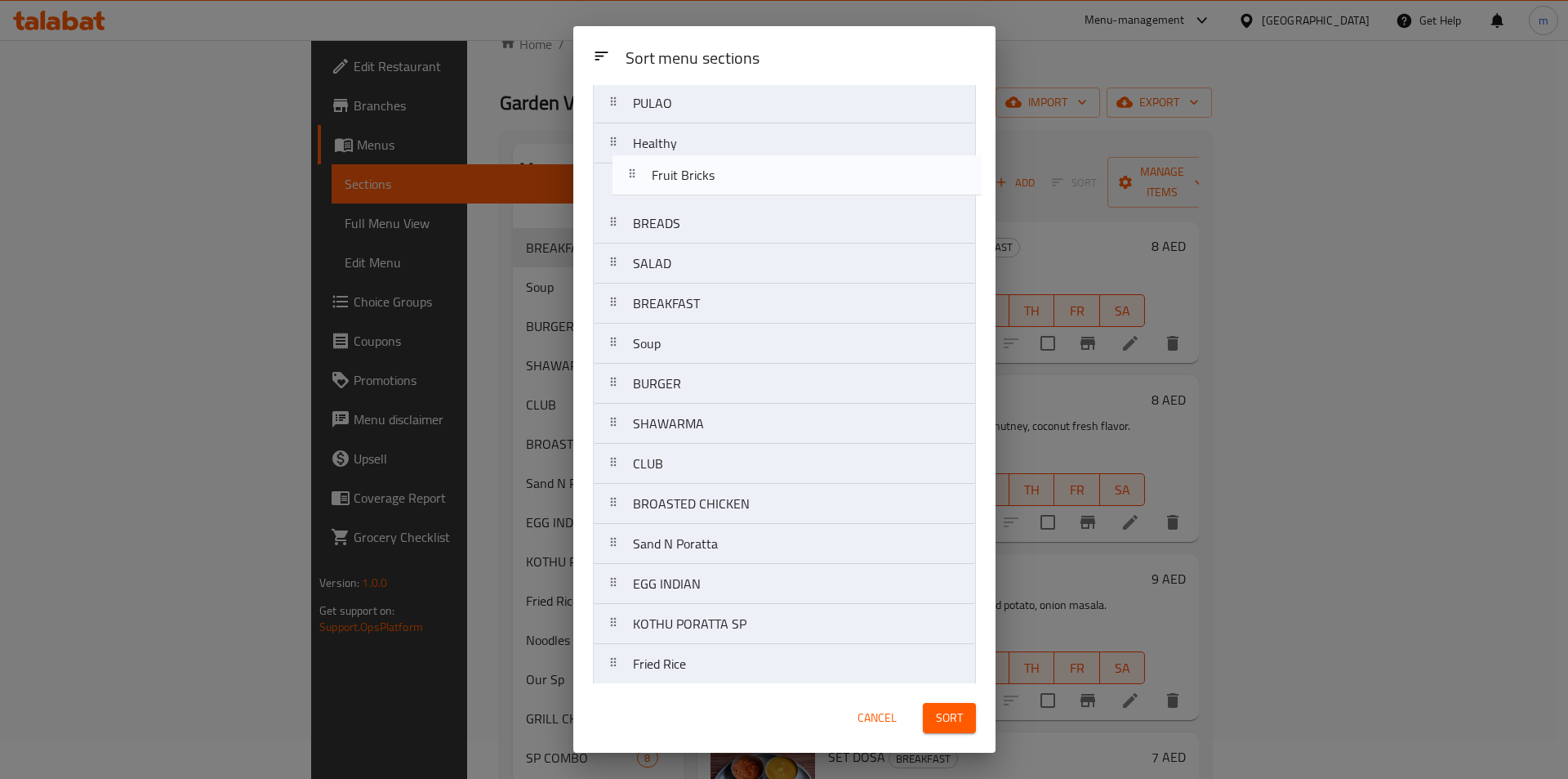
scroll to position [324, 0]
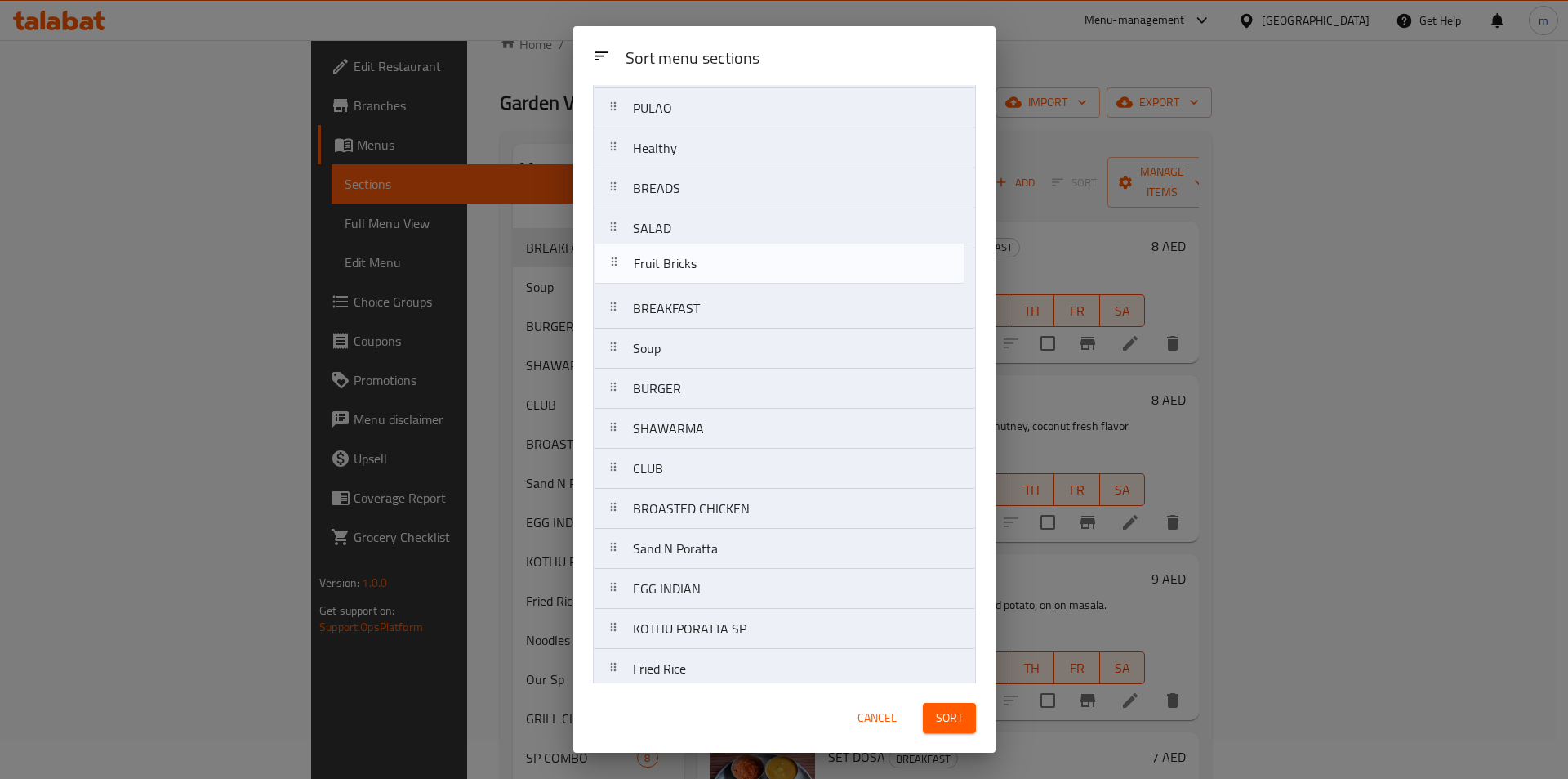
drag, startPoint x: 712, startPoint y: 422, endPoint x: 713, endPoint y: 264, distance: 158.0
click at [713, 264] on nav "Noodles Our Sp GRILL CHARCOAL SP COMBO BIRIYANI Veg Indian Chicken Indian PULAO…" at bounding box center [784, 409] width 383 height 1203
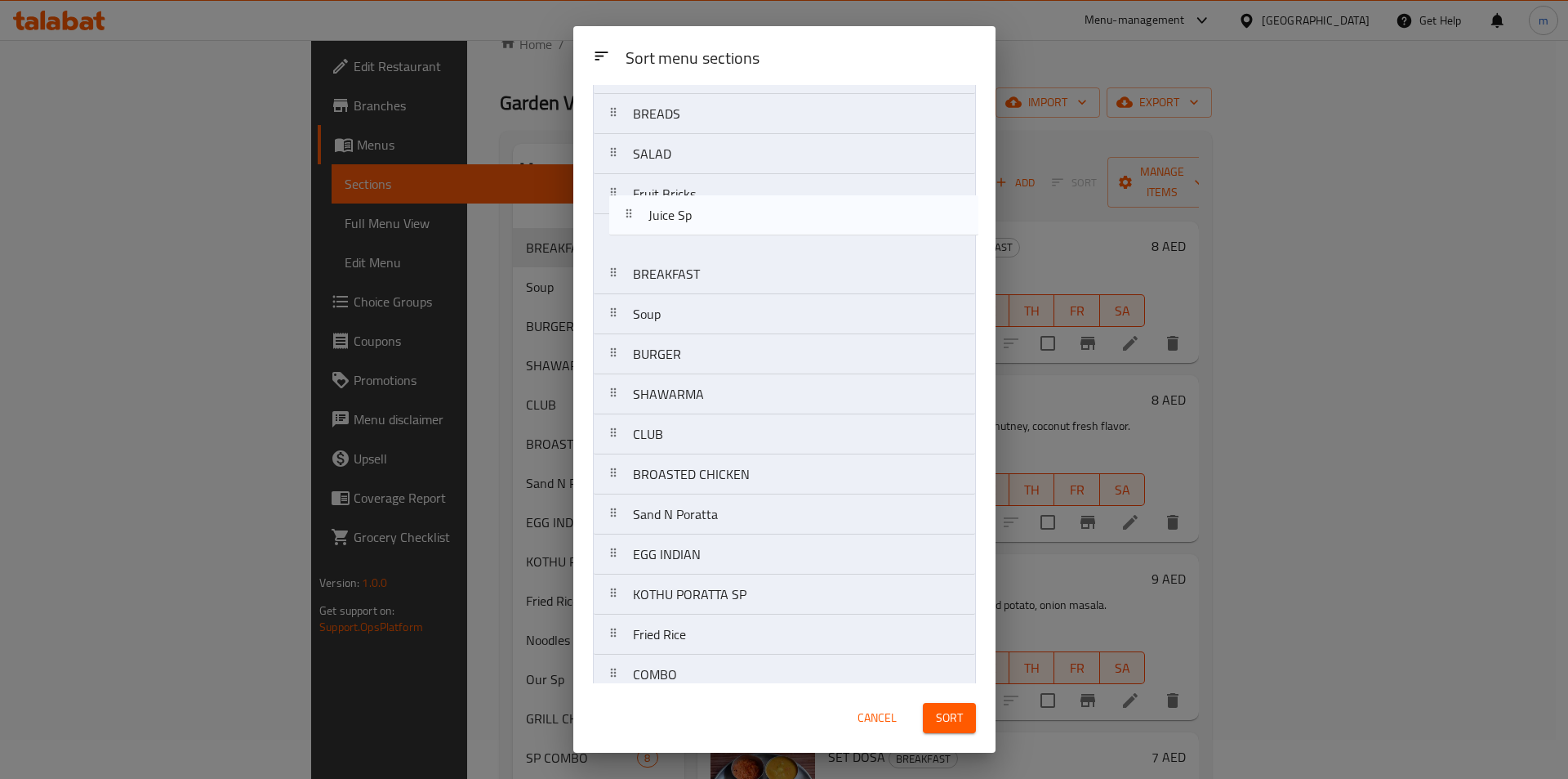
scroll to position [396, 0]
drag, startPoint x: 707, startPoint y: 588, endPoint x: 722, endPoint y: 236, distance: 352.3
click at [722, 236] on nav "Noodles Our Sp GRILL CHARCOAL SP COMBO BIRIYANI Veg Indian Chicken Indian PULAO…" at bounding box center [784, 337] width 383 height 1203
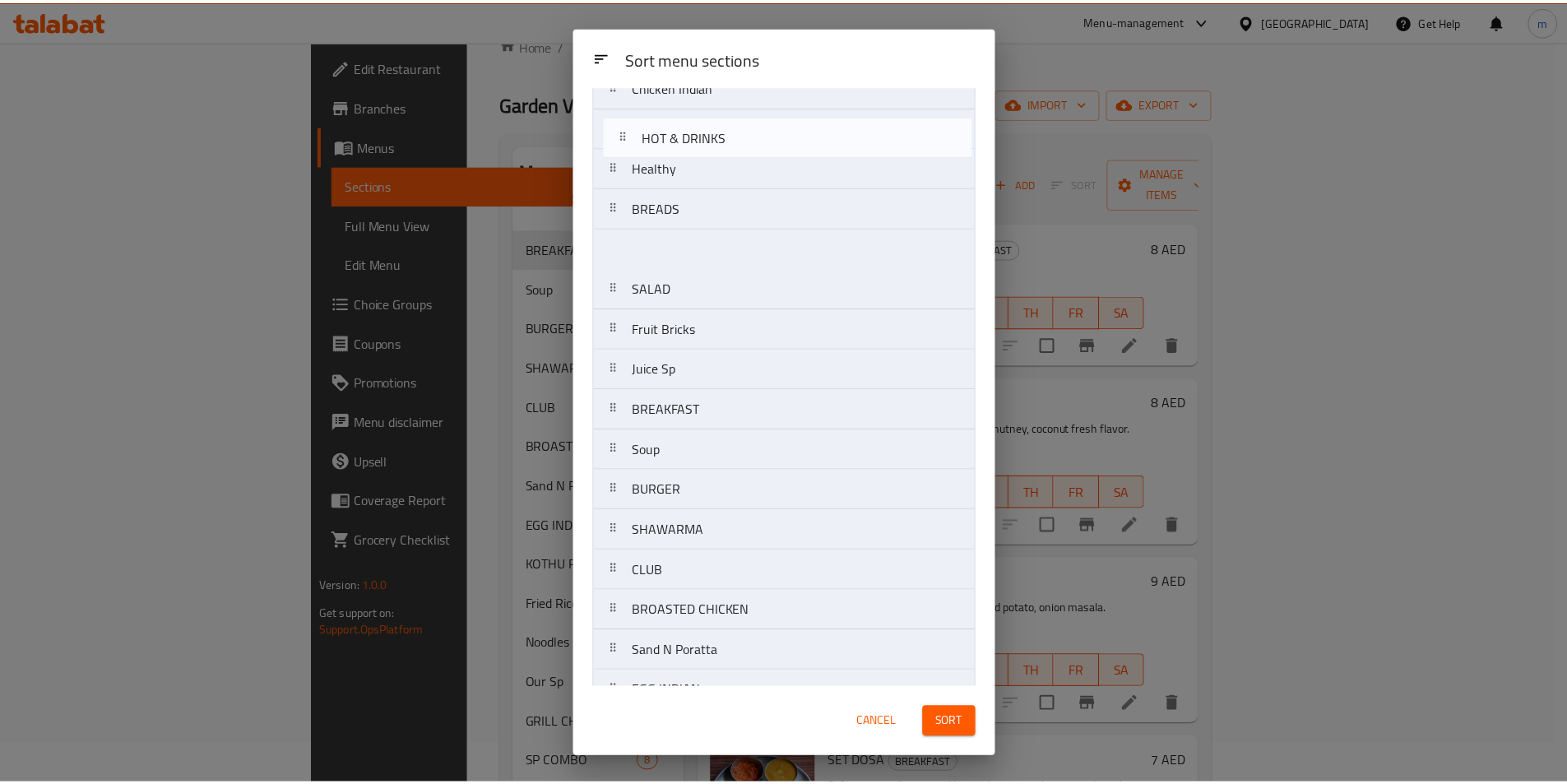
scroll to position [303, 0]
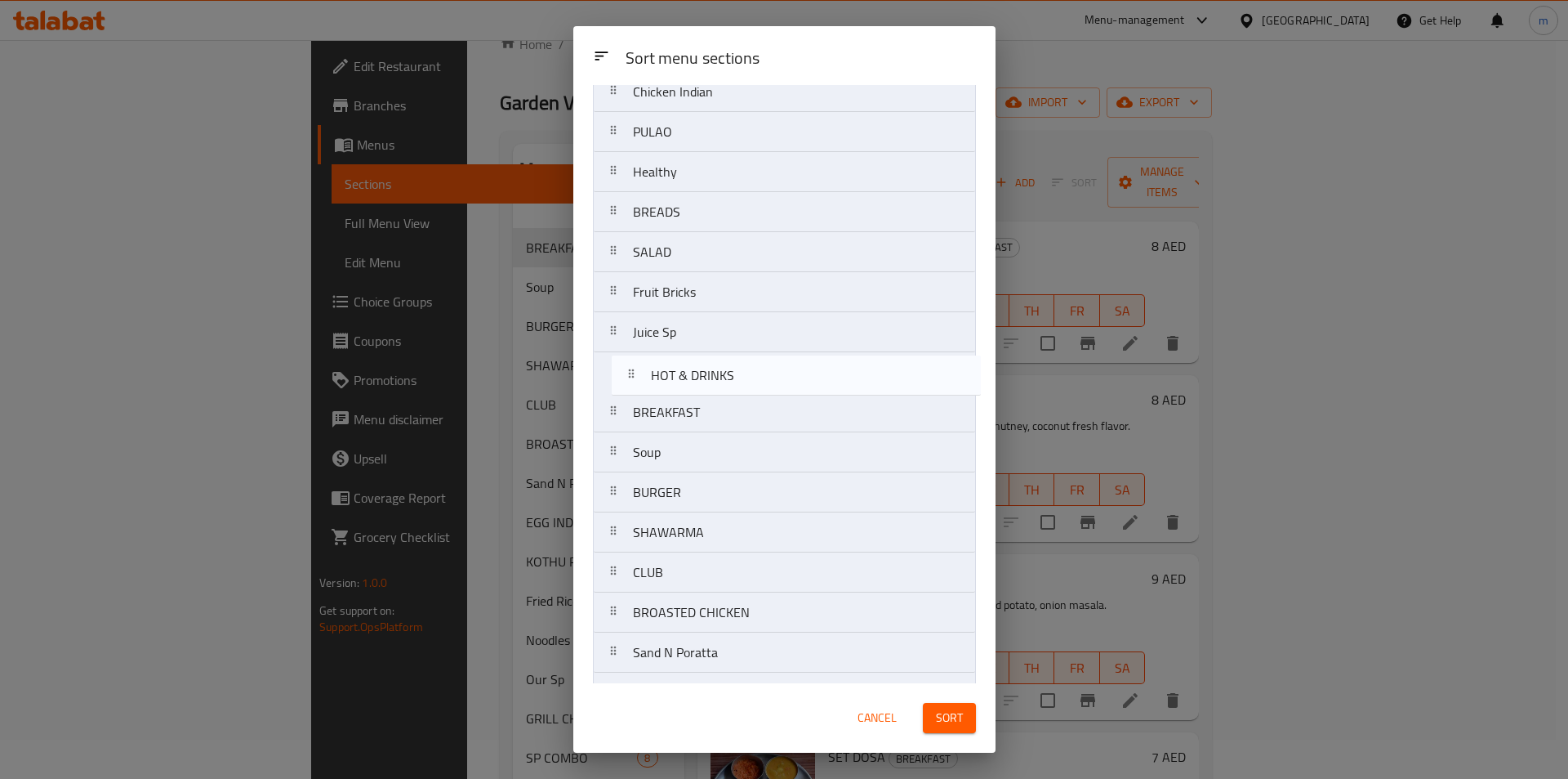
drag, startPoint x: 743, startPoint y: 657, endPoint x: 757, endPoint y: 372, distance: 285.3
click at [757, 372] on nav "Noodles Our Sp GRILL CHARCOAL SP COMBO BIRIYANI Veg Indian Chicken Indian PULAO…" at bounding box center [784, 432] width 383 height 1203
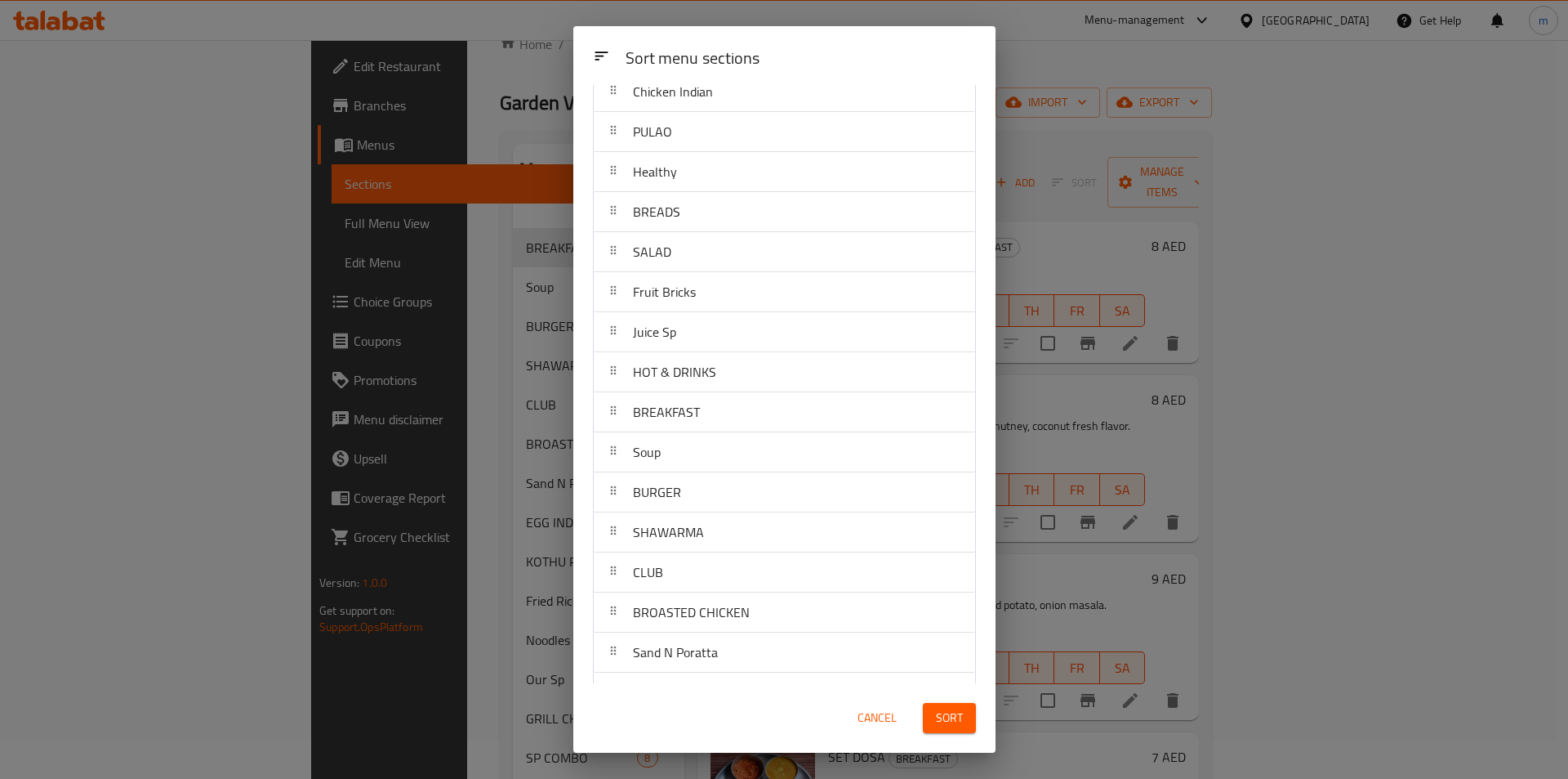
click at [962, 722] on span "Sort" at bounding box center [950, 717] width 27 height 21
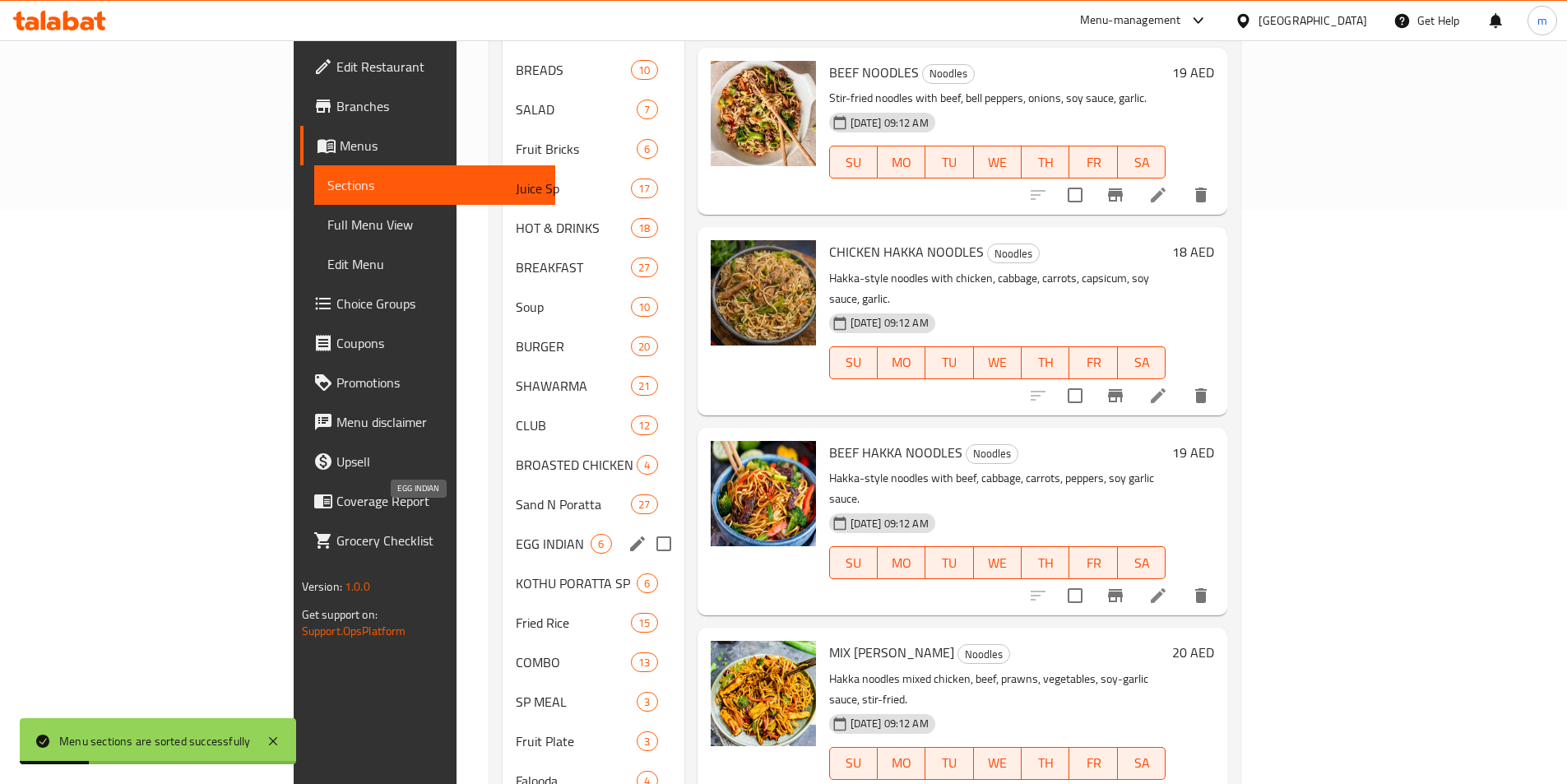
scroll to position [615, 0]
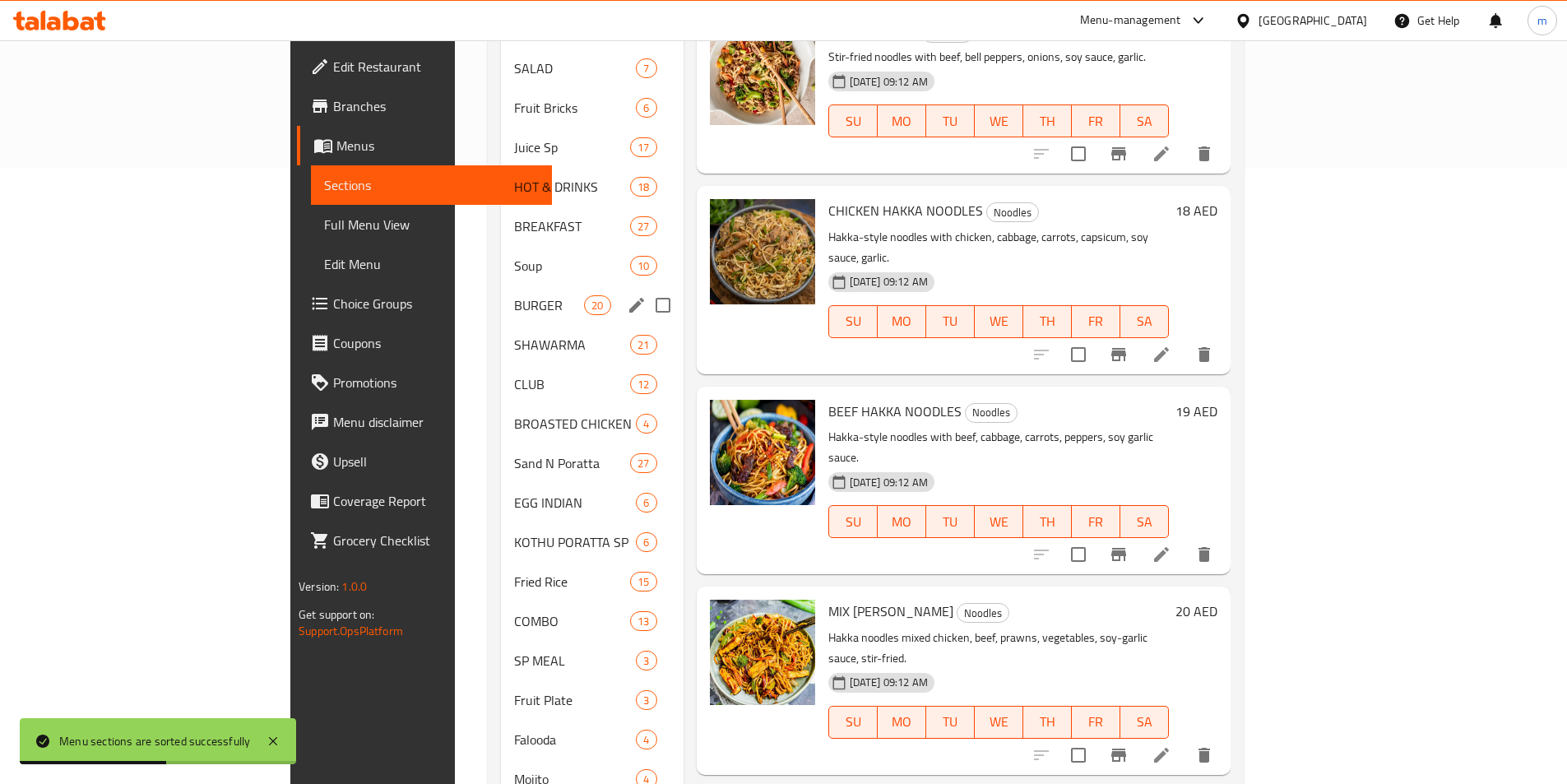
click at [501, 285] on div "BURGER 20" at bounding box center [592, 304] width 182 height 39
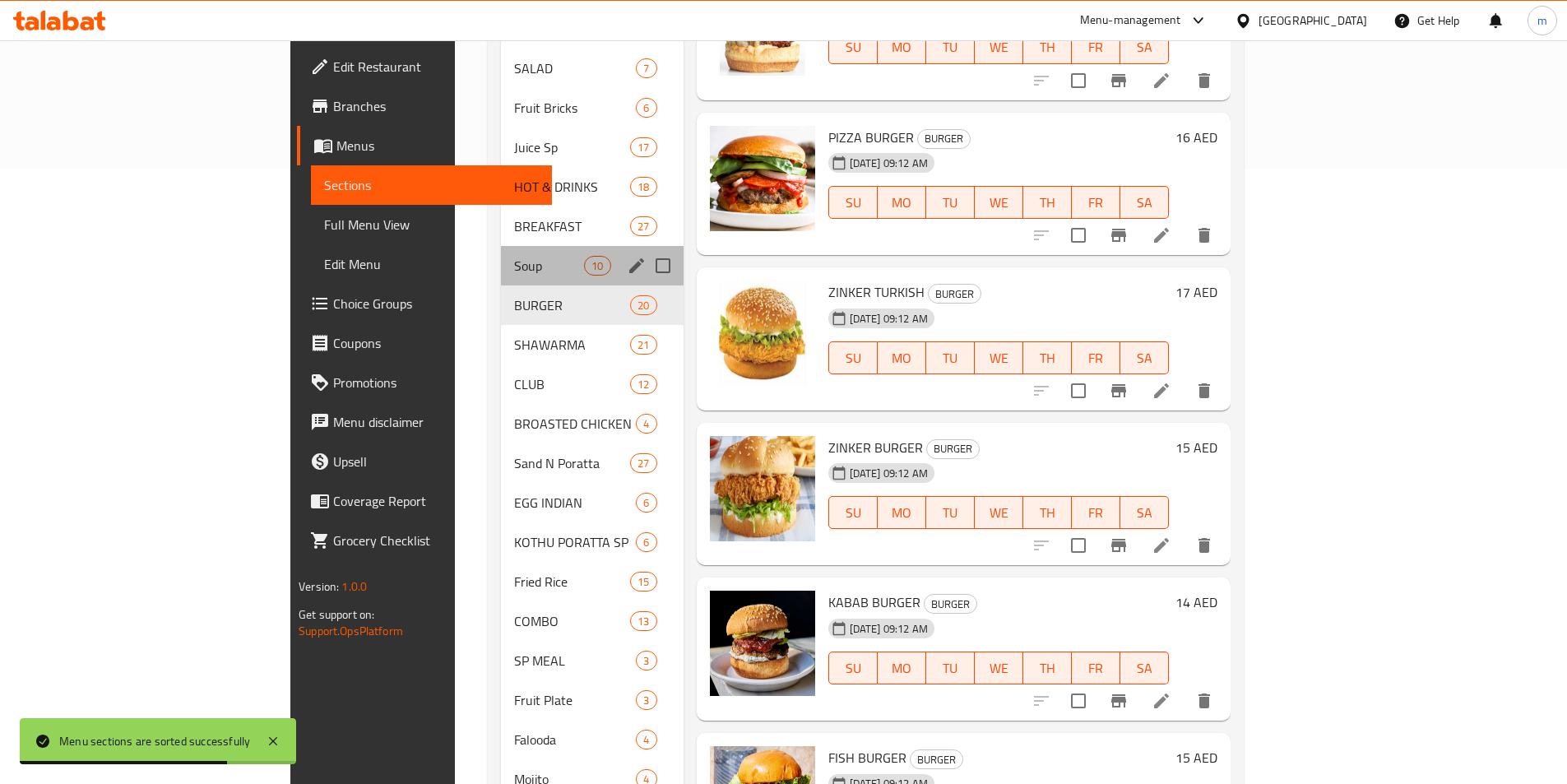
click at [501, 246] on div "Soup 10" at bounding box center [592, 265] width 182 height 39
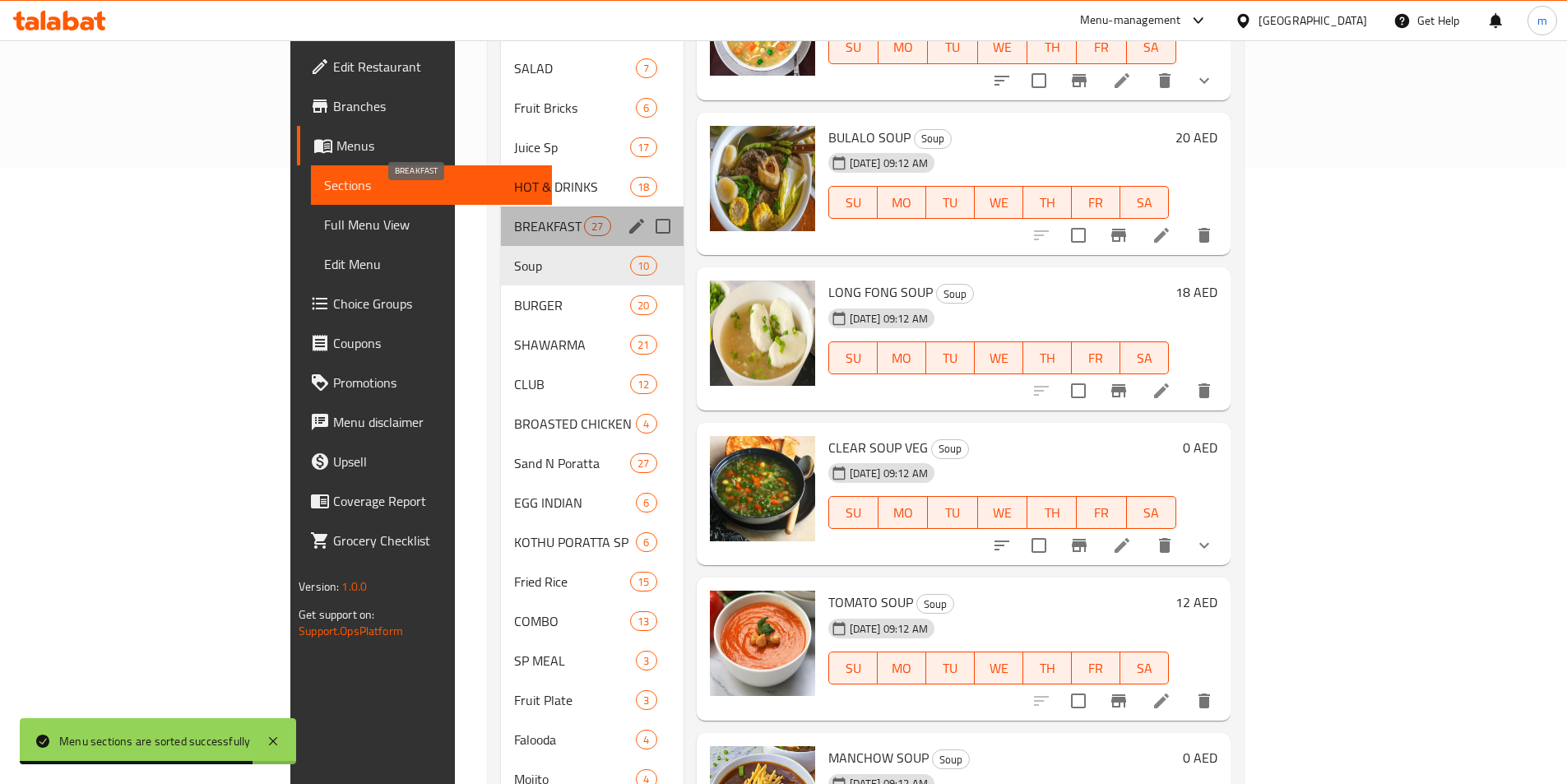
click at [514, 216] on span "BREAKFAST" at bounding box center [549, 226] width 70 height 20
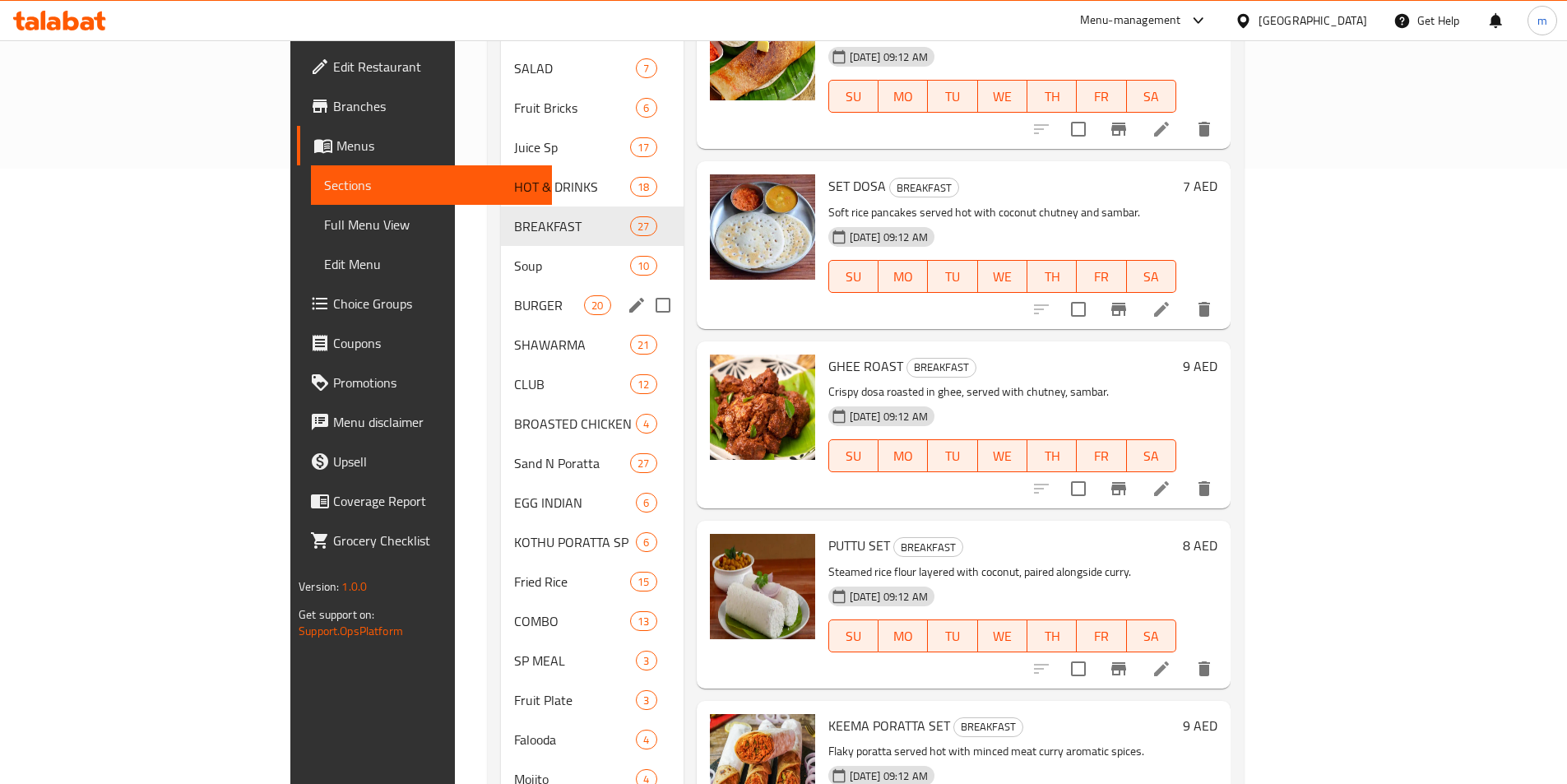
click at [501, 285] on div "BURGER 20" at bounding box center [592, 304] width 182 height 39
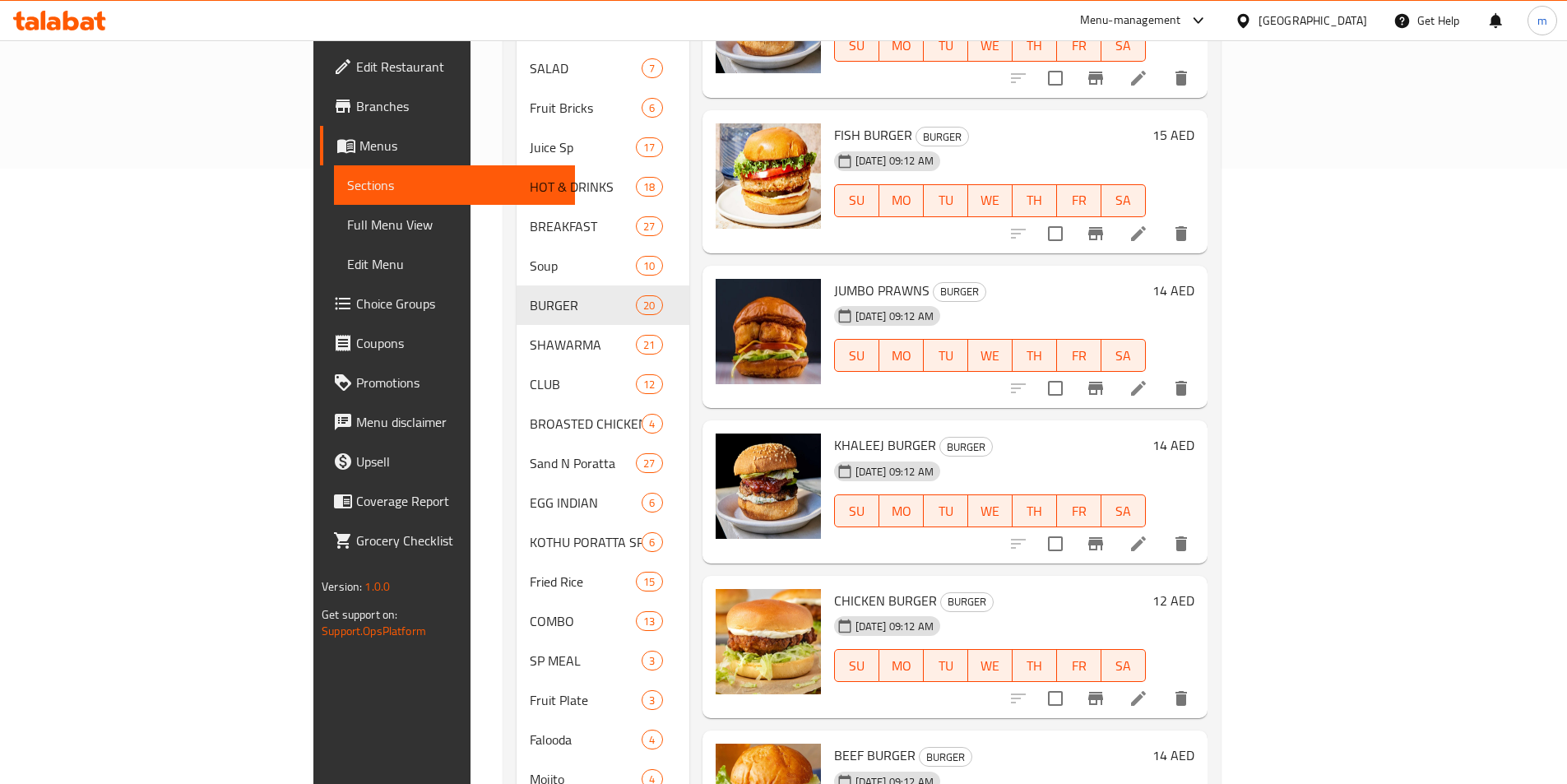
scroll to position [822, 0]
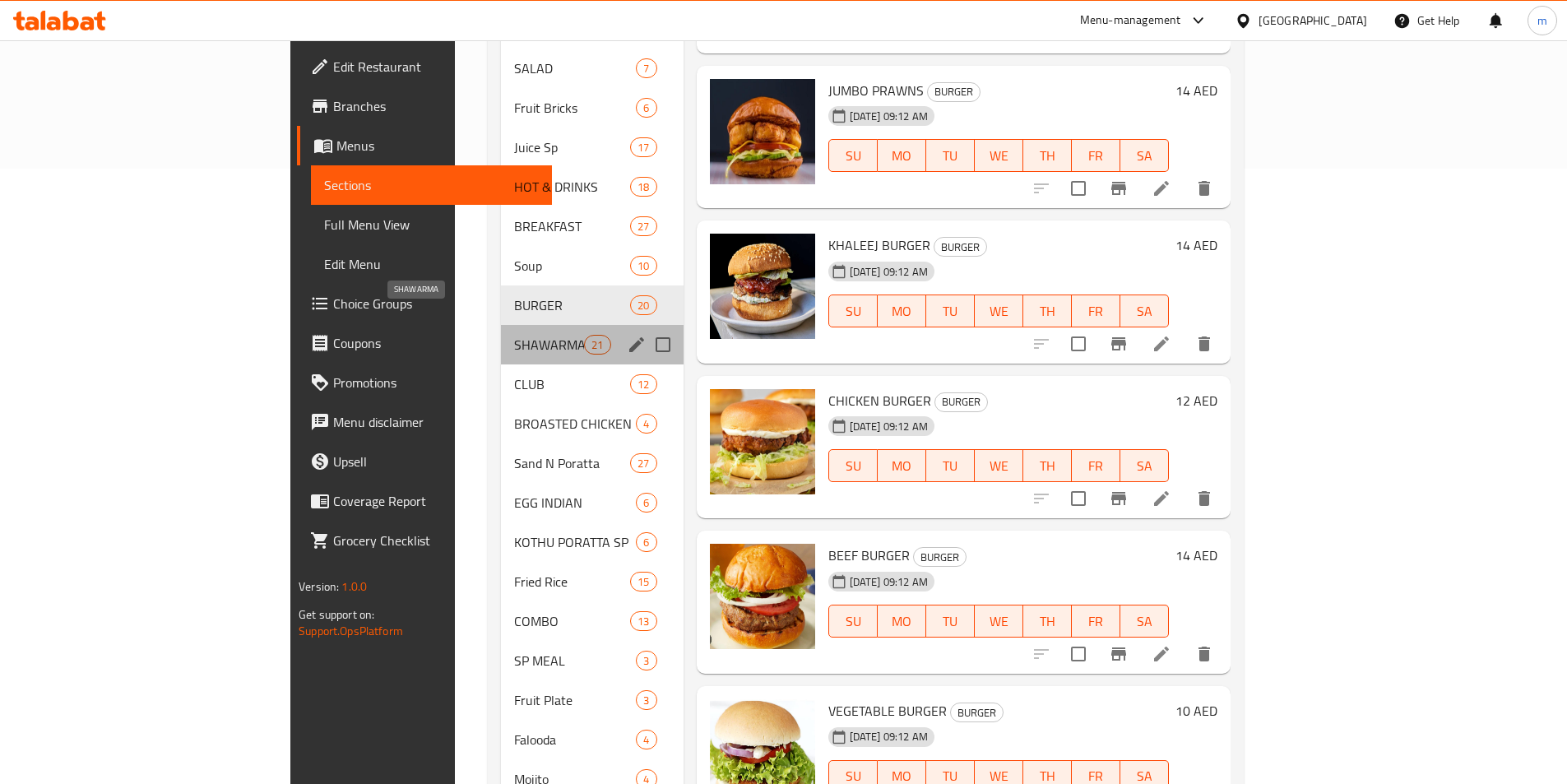
click at [514, 335] on span "SHAWARMA" at bounding box center [549, 345] width 70 height 20
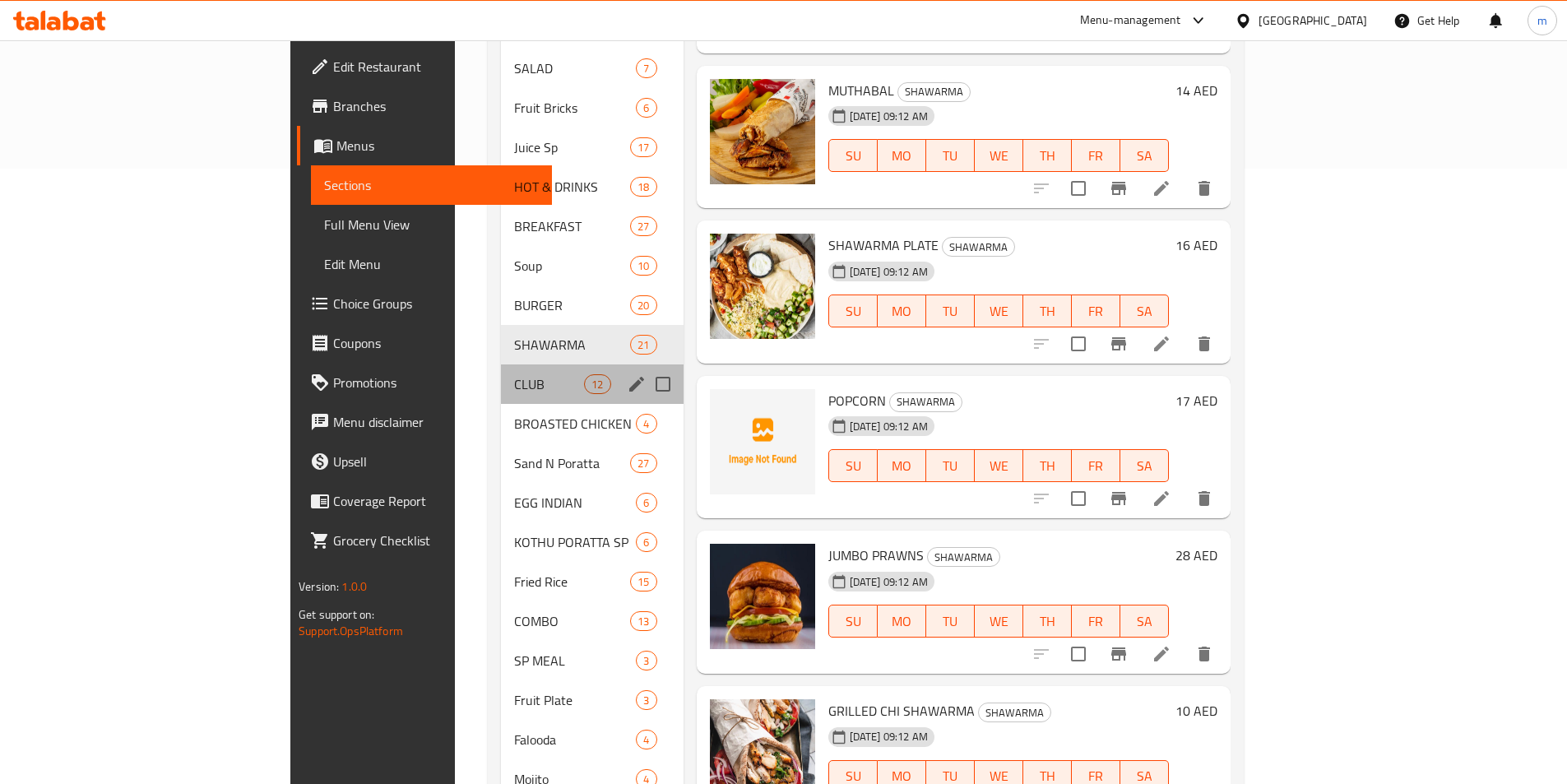
click at [501, 374] on div "CLUB 12" at bounding box center [592, 384] width 182 height 39
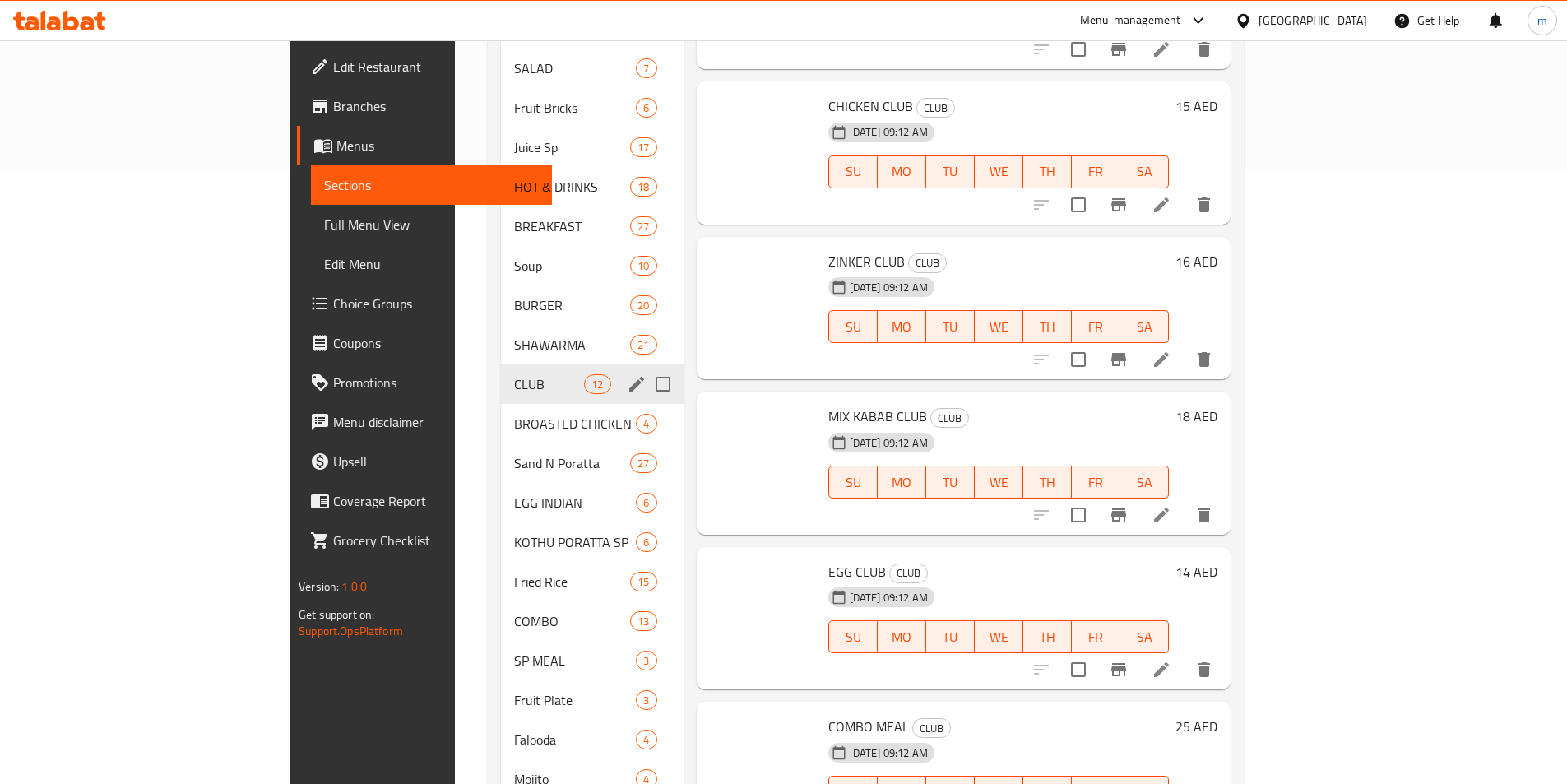
scroll to position [651, 0]
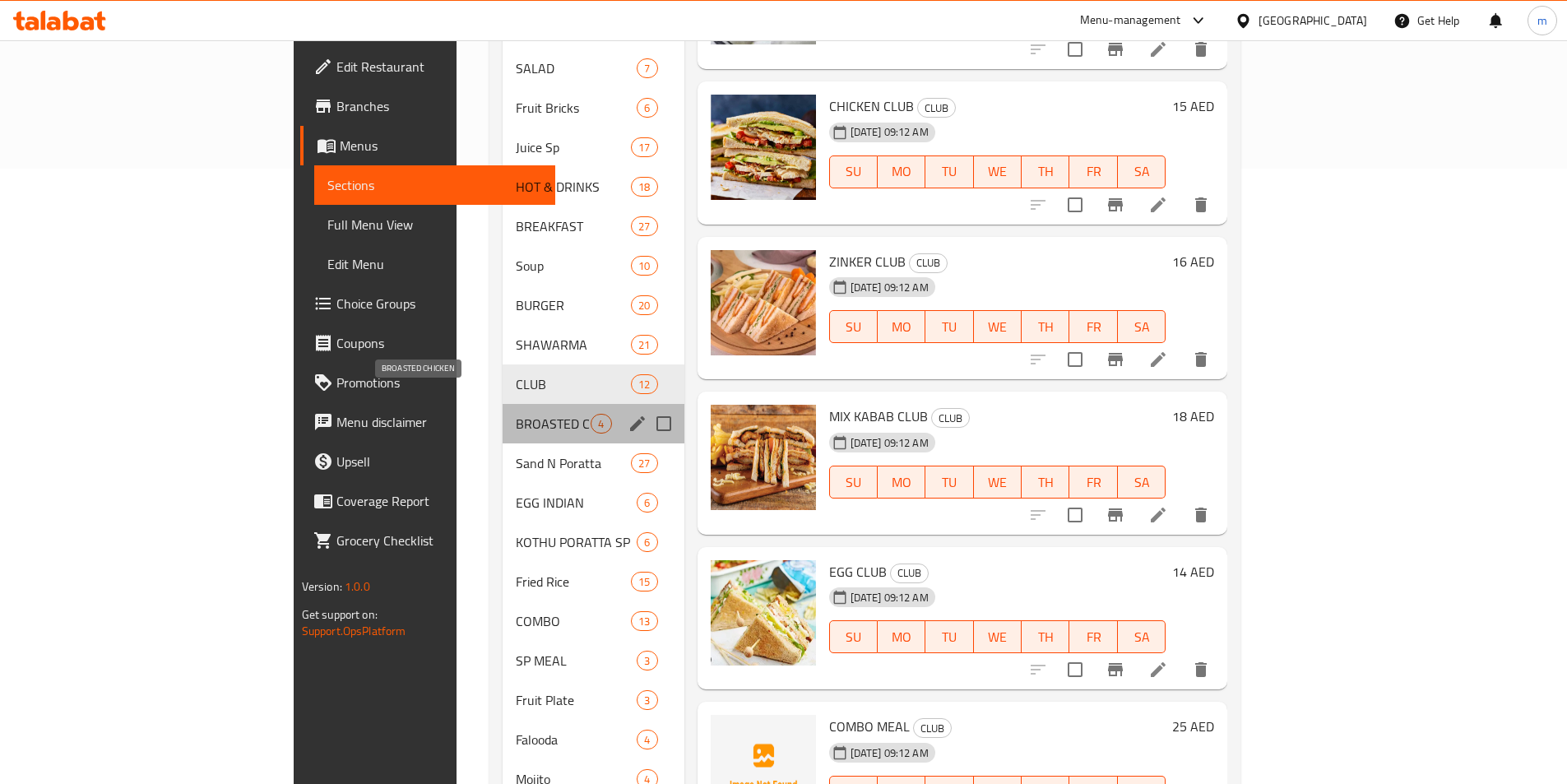
click at [516, 414] on span "BROASTED CHICKEN" at bounding box center [554, 424] width 75 height 20
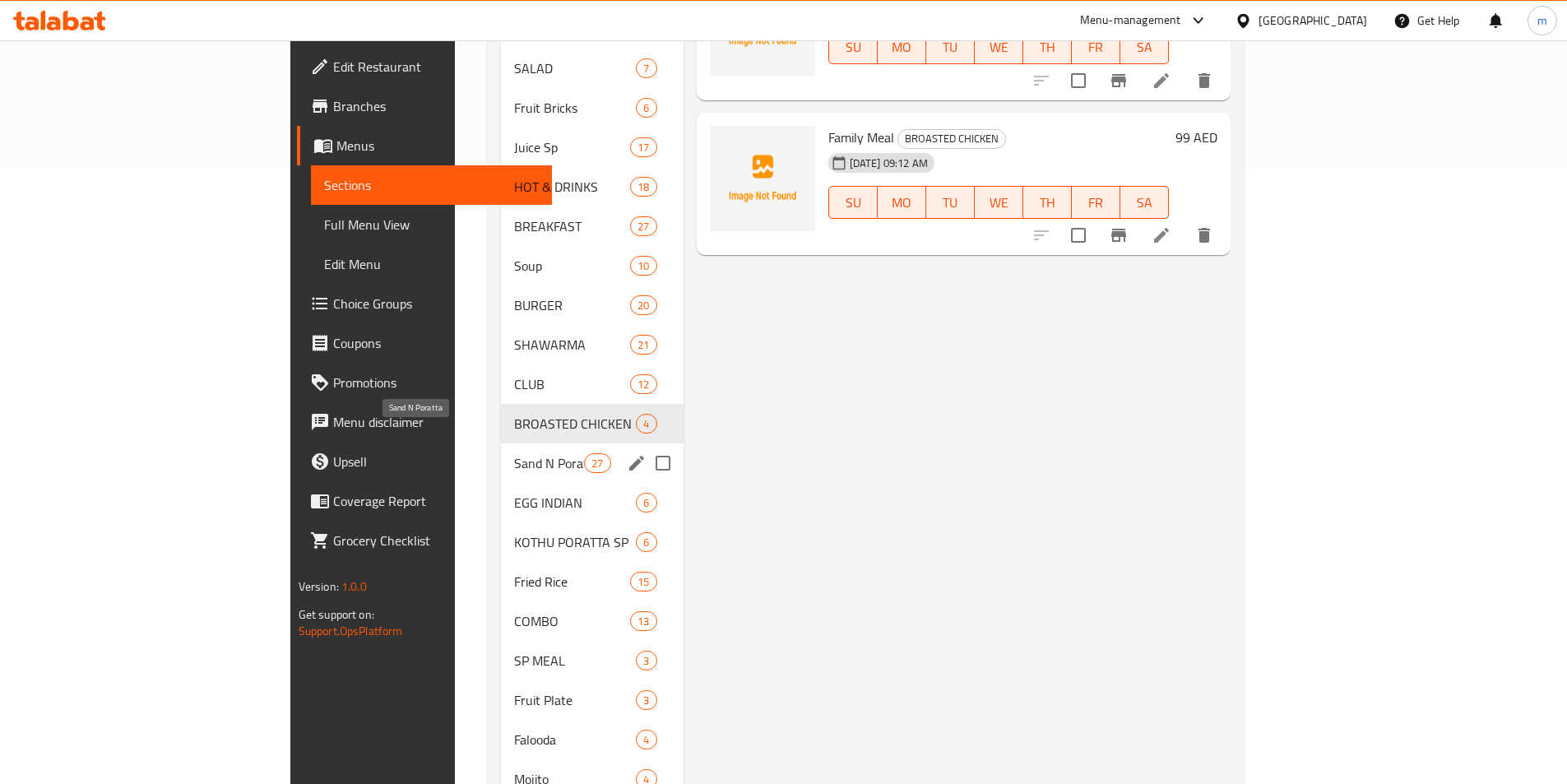
click at [514, 453] on span "Sand N Poratta" at bounding box center [549, 463] width 70 height 20
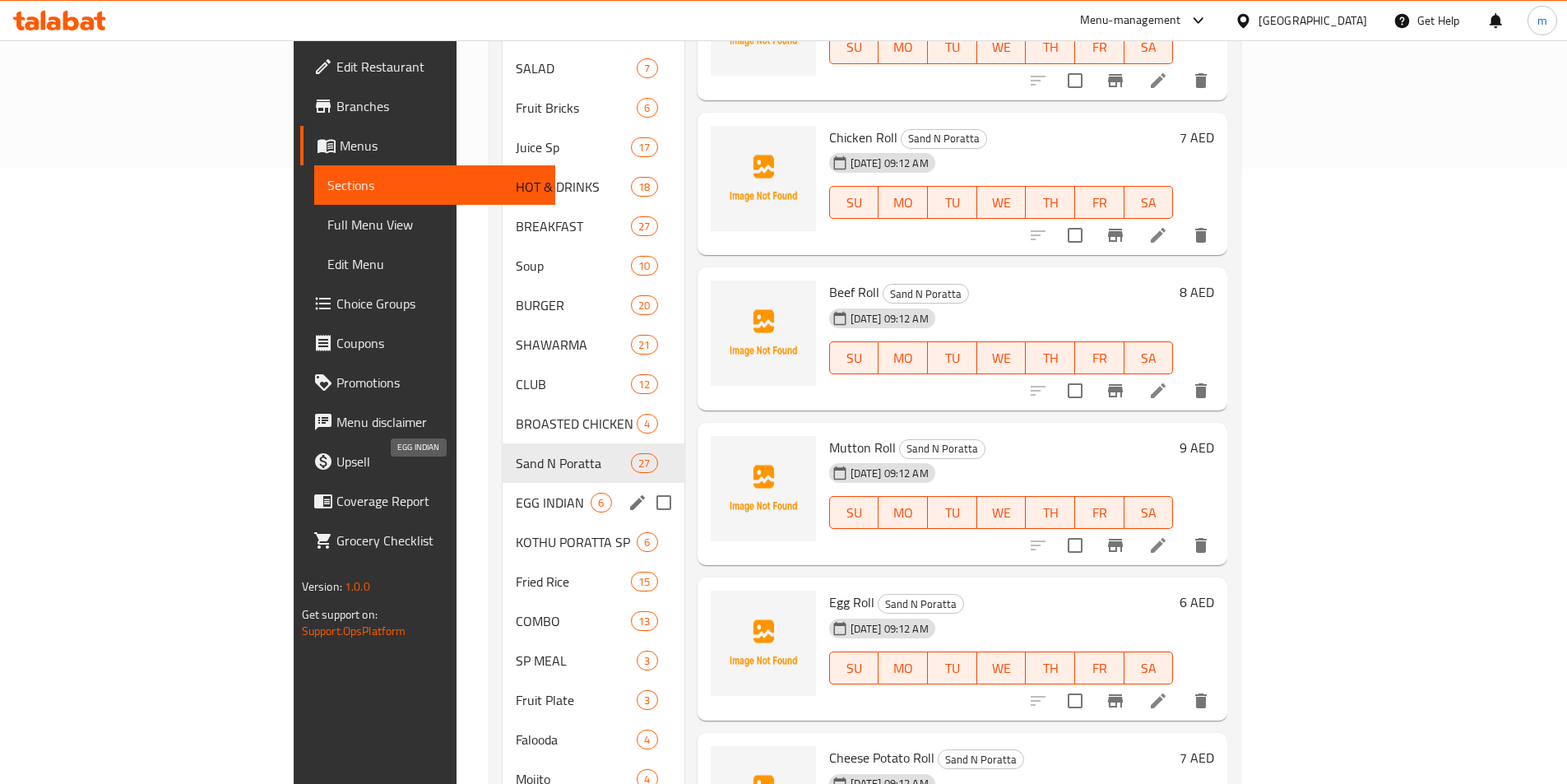
click at [516, 492] on span "EGG INDIAN" at bounding box center [554, 502] width 75 height 20
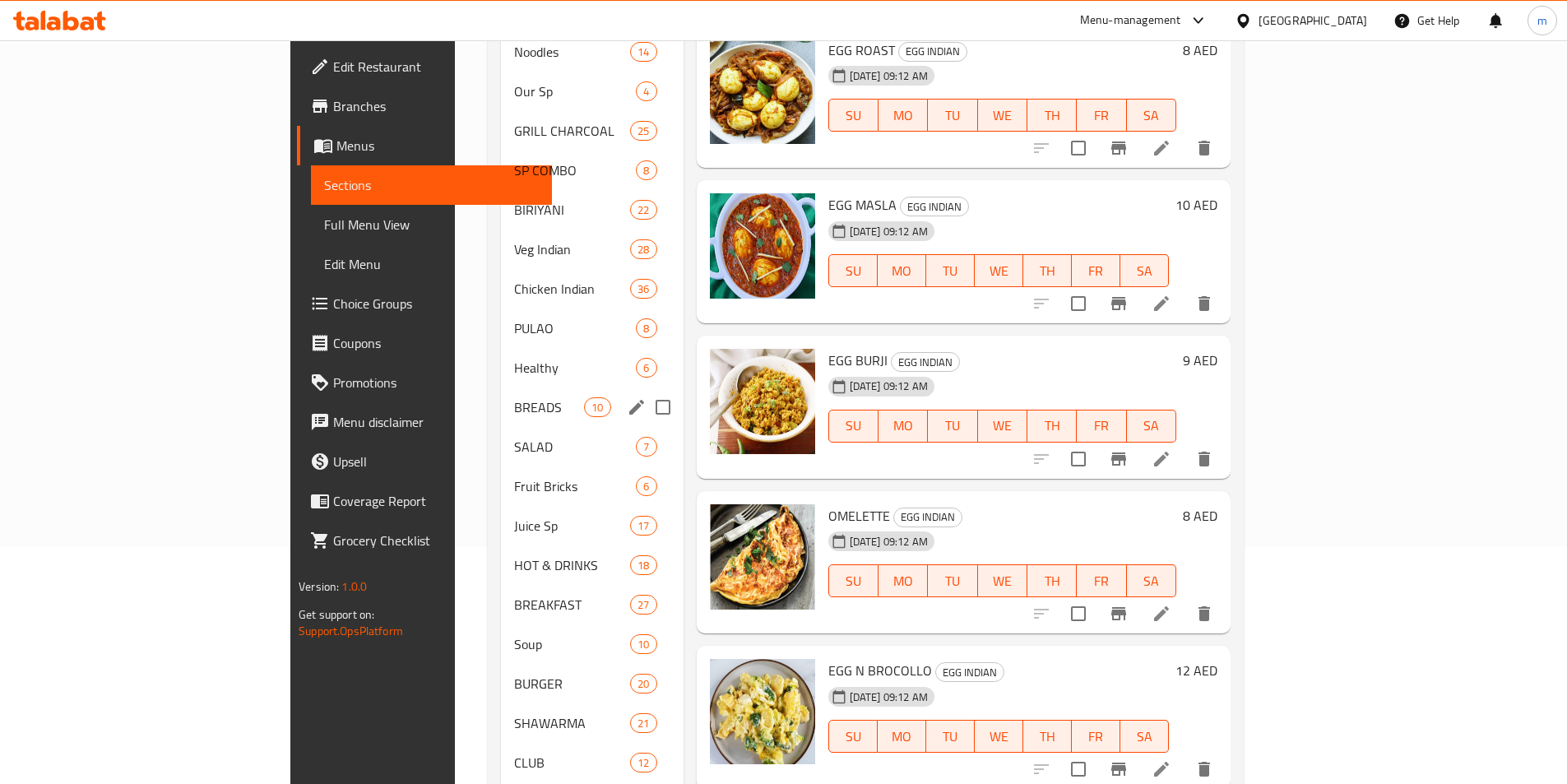
scroll to position [247, 0]
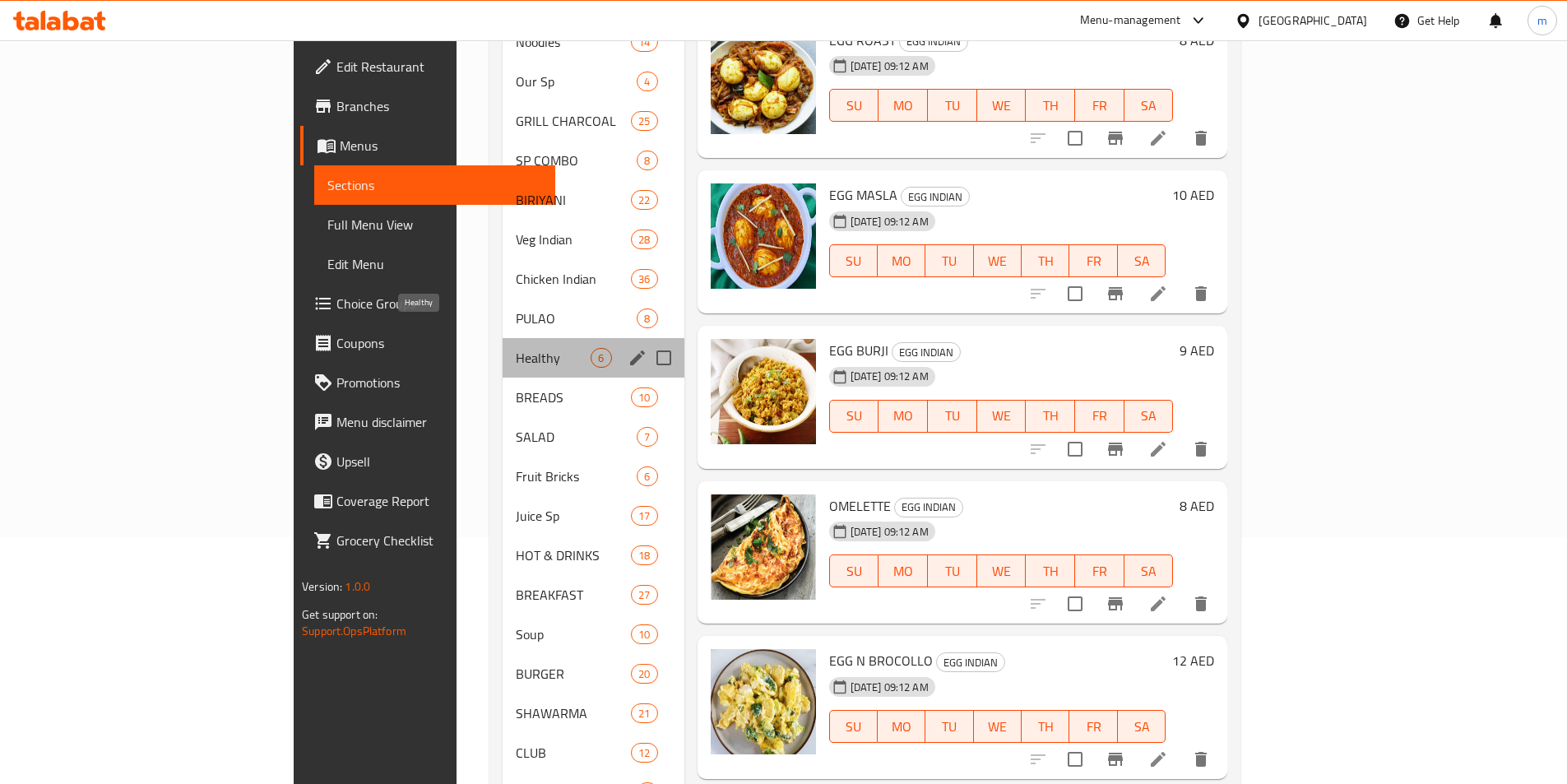
click at [516, 348] on span "Healthy" at bounding box center [554, 358] width 75 height 20
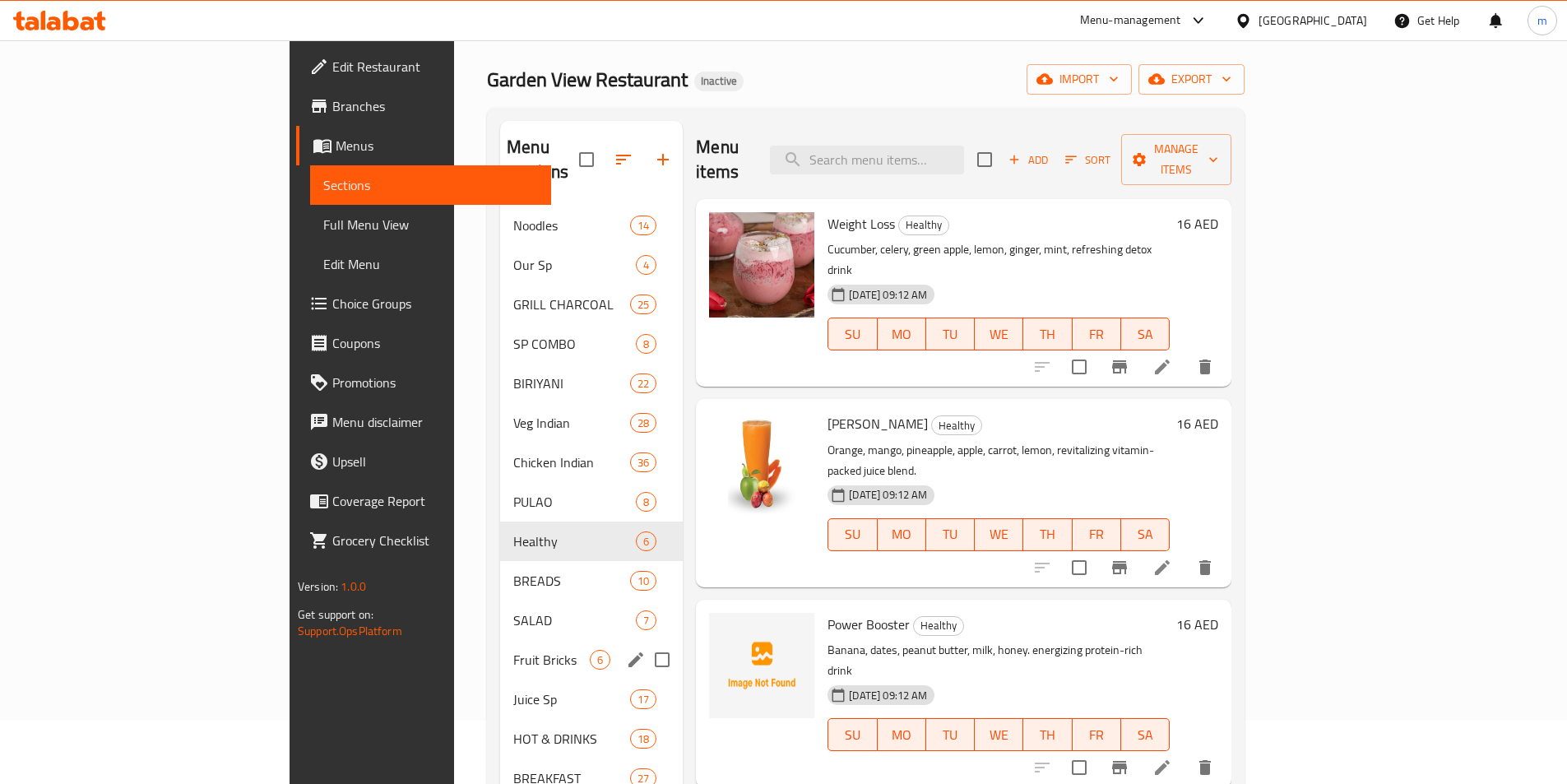
scroll to position [82, 0]
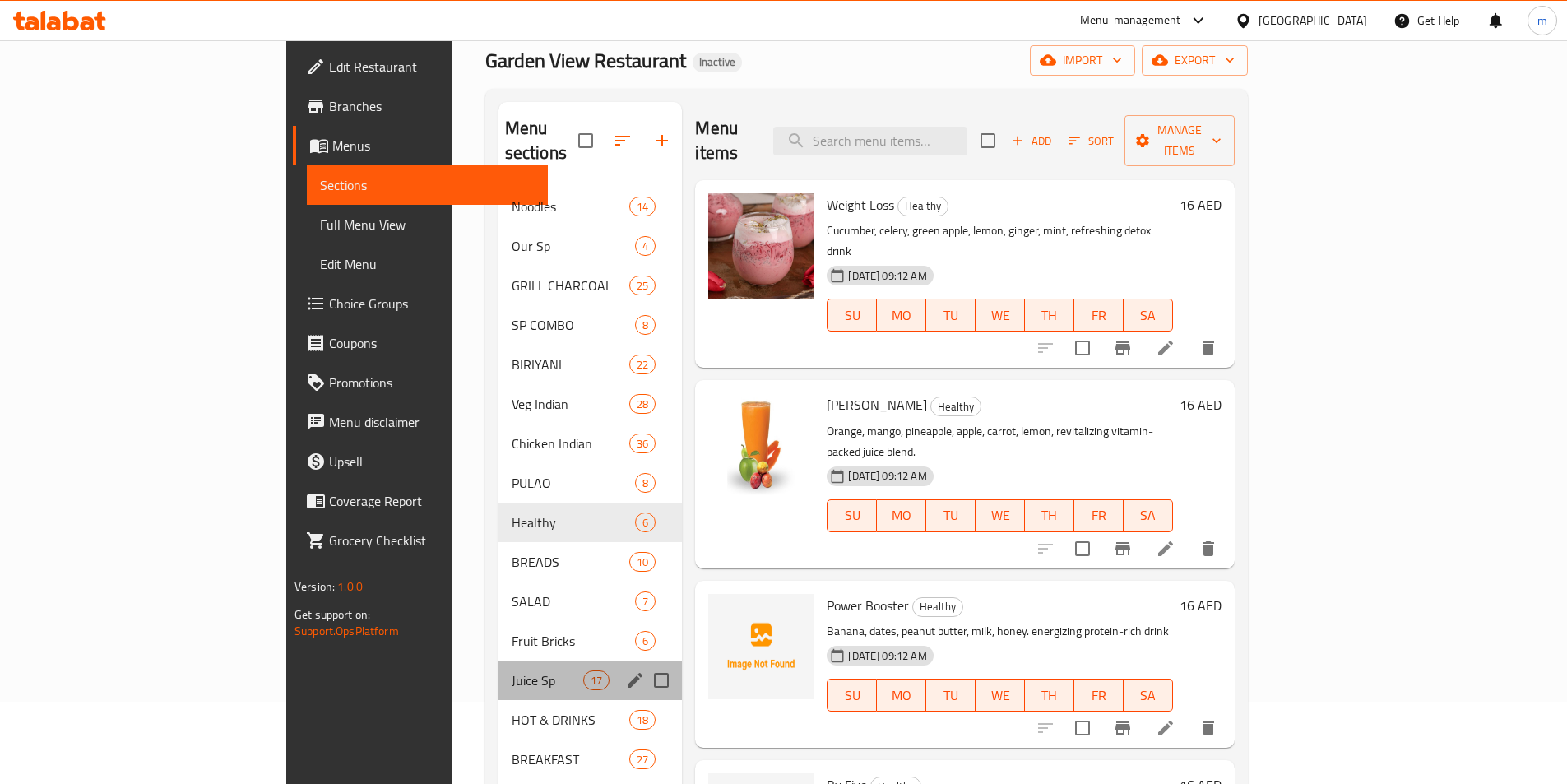
click at [499, 660] on div "Juice Sp 17" at bounding box center [591, 679] width 184 height 39
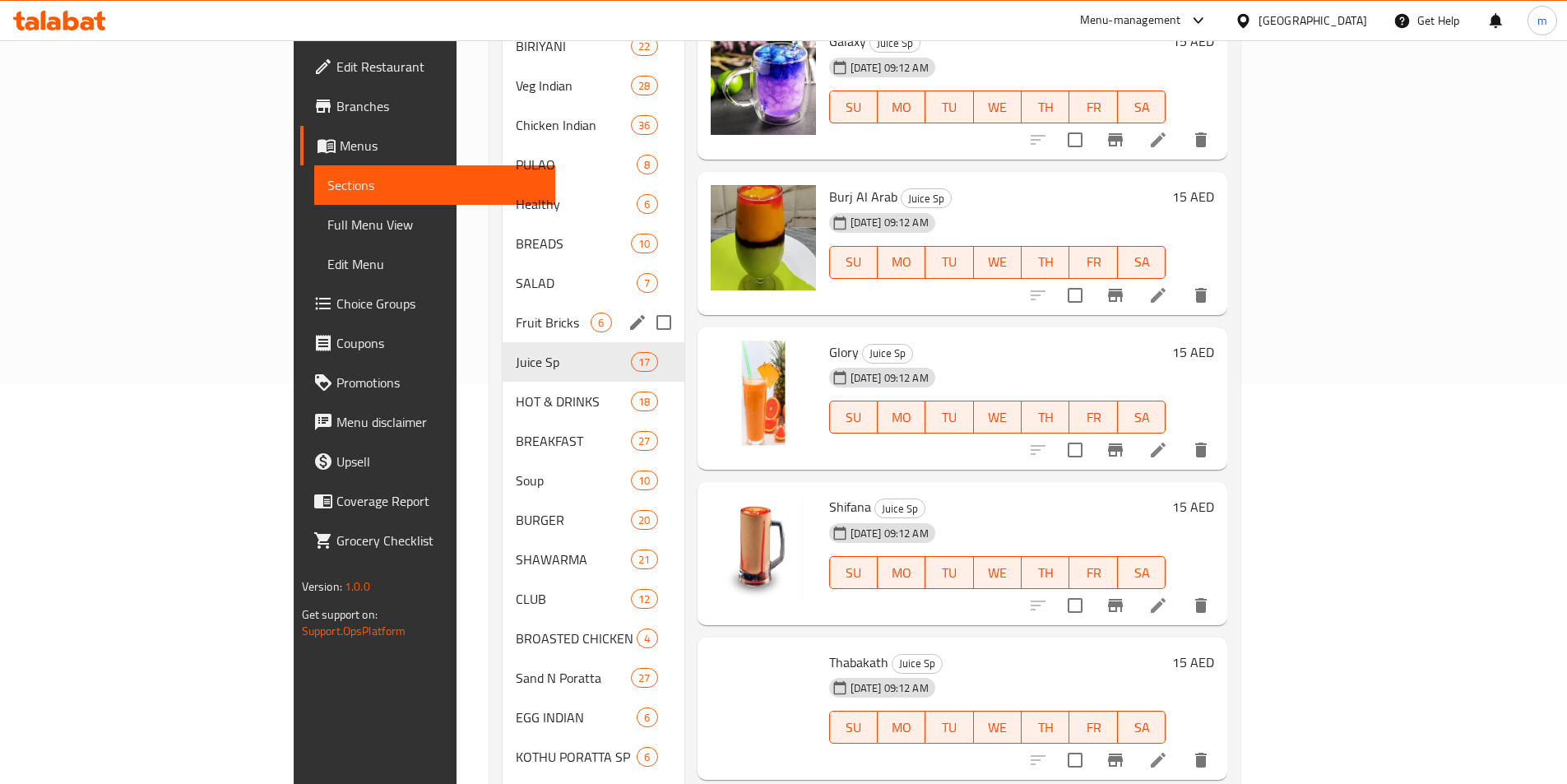
scroll to position [493, 0]
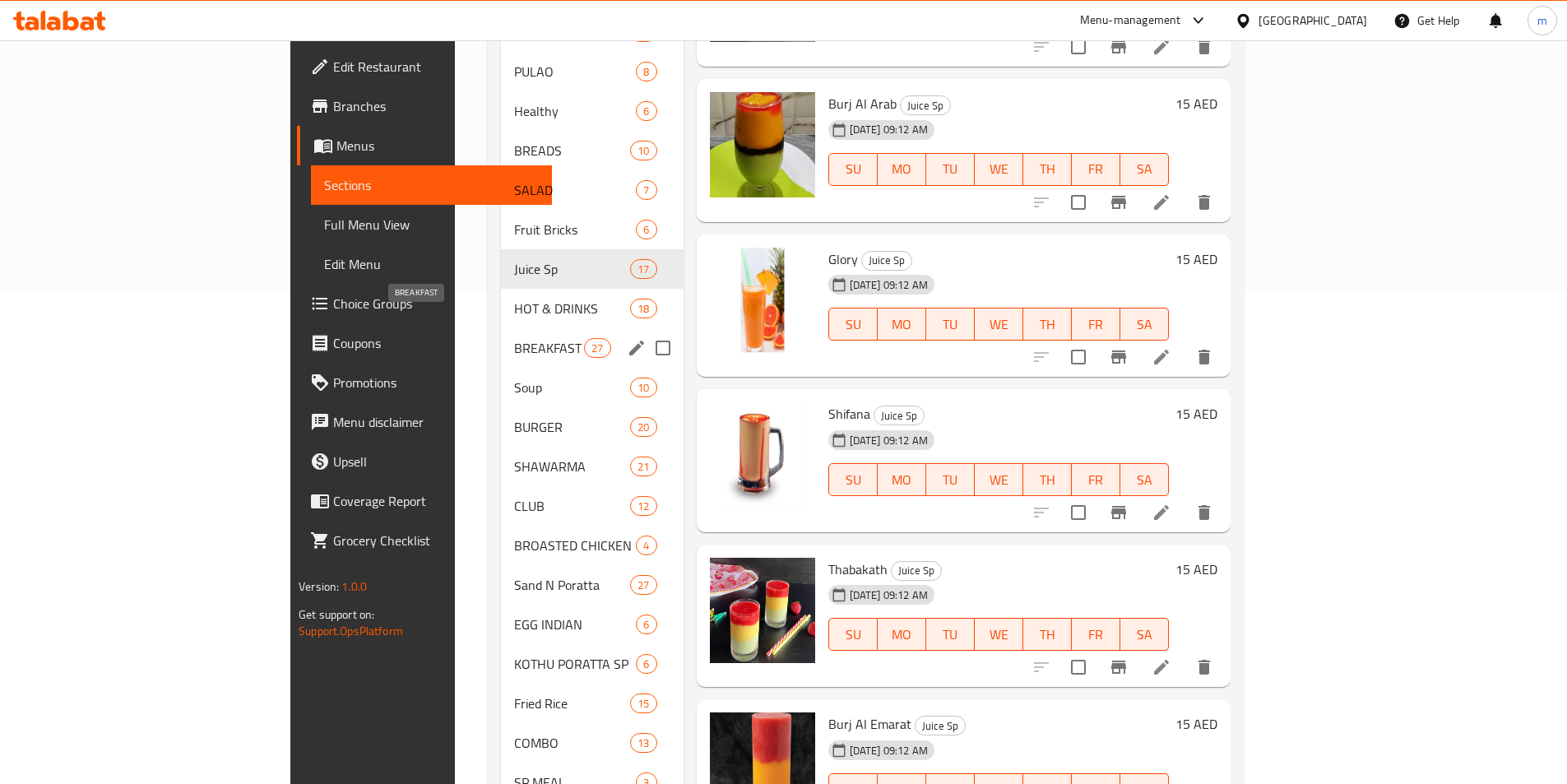
click at [514, 338] on span "BREAKFAST" at bounding box center [549, 348] width 70 height 20
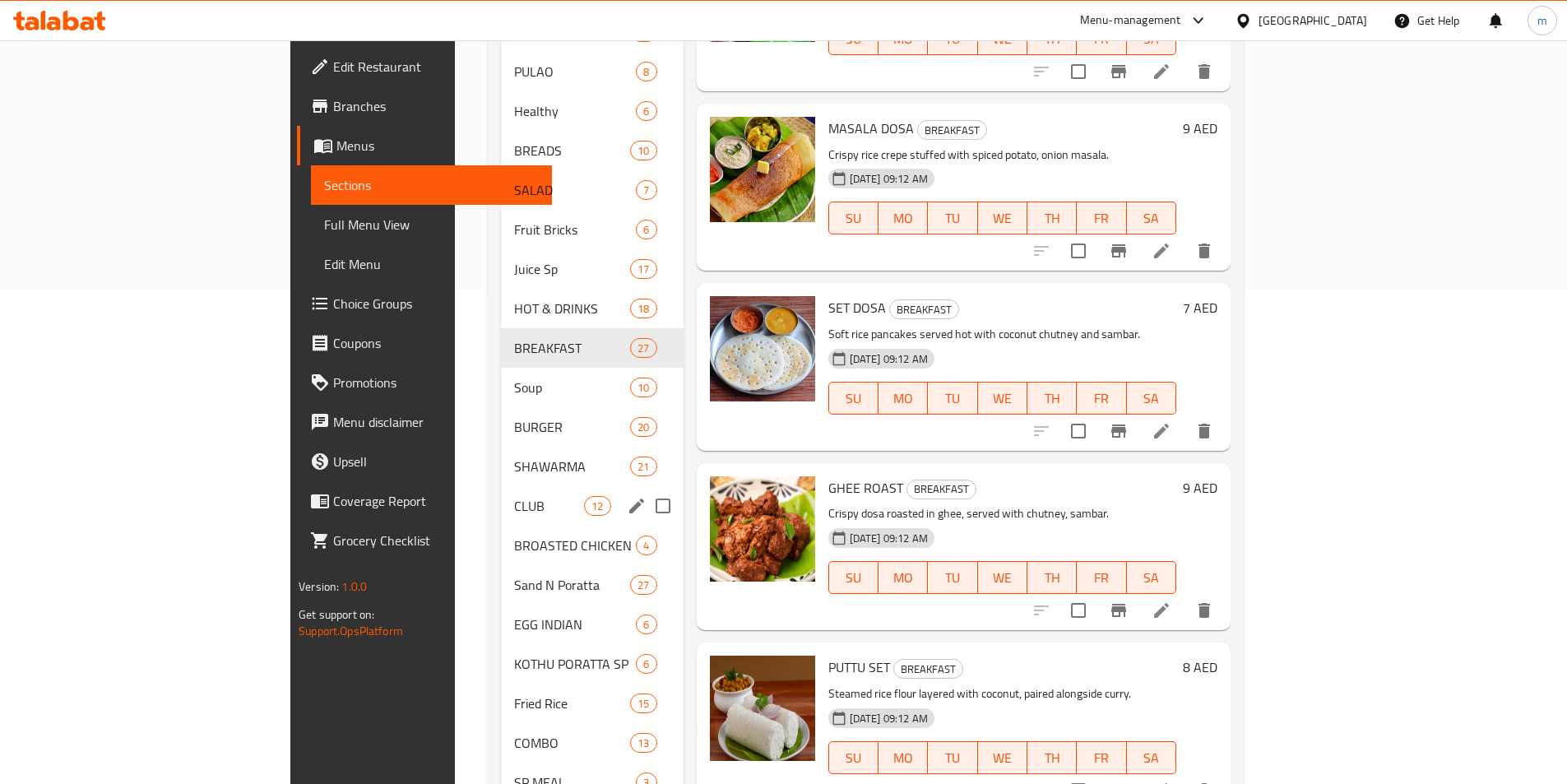
click at [501, 498] on div "CLUB 12" at bounding box center [592, 505] width 182 height 39
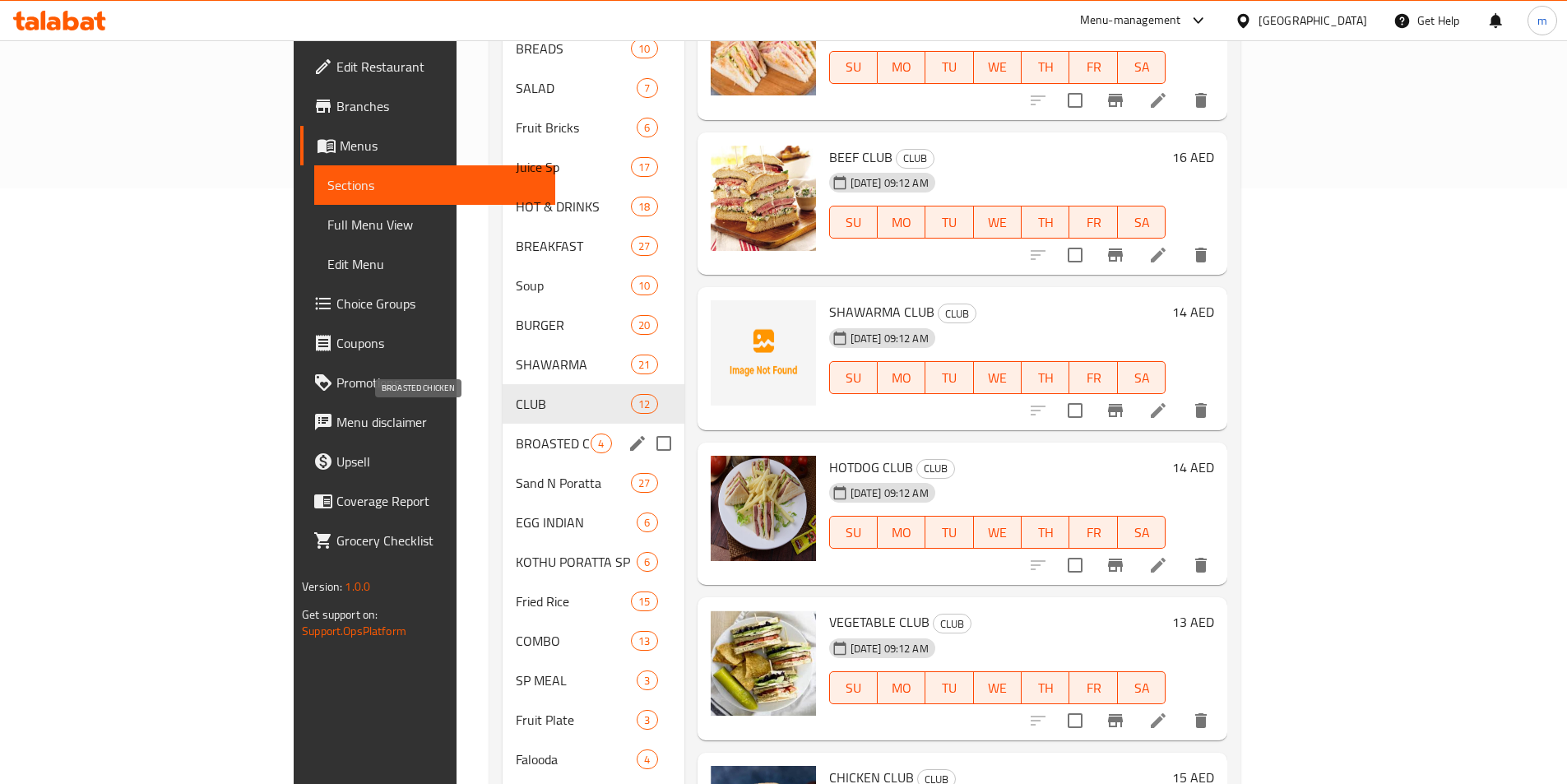
scroll to position [615, 0]
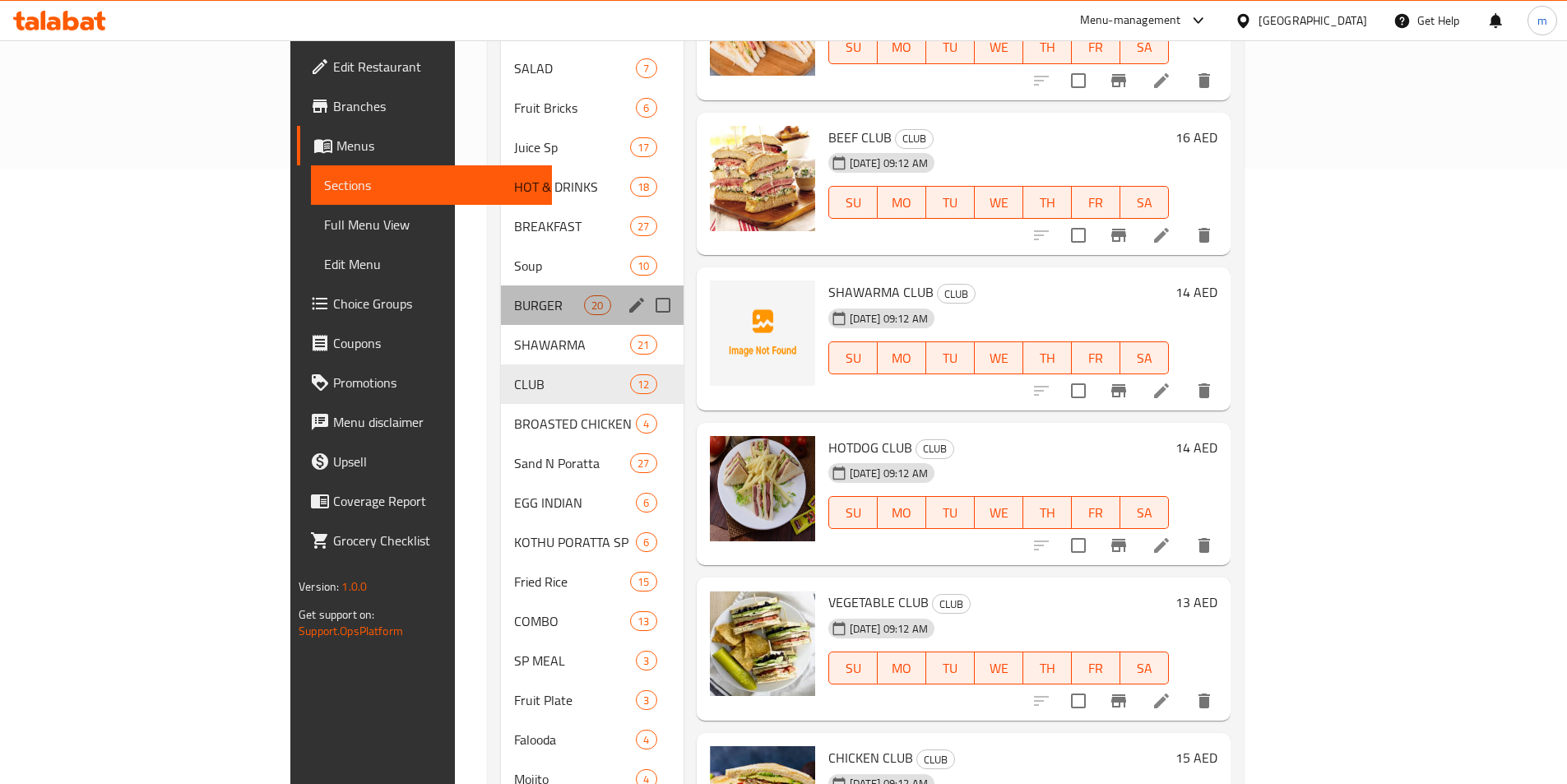
click at [501, 295] on div "BURGER 20" at bounding box center [592, 304] width 182 height 39
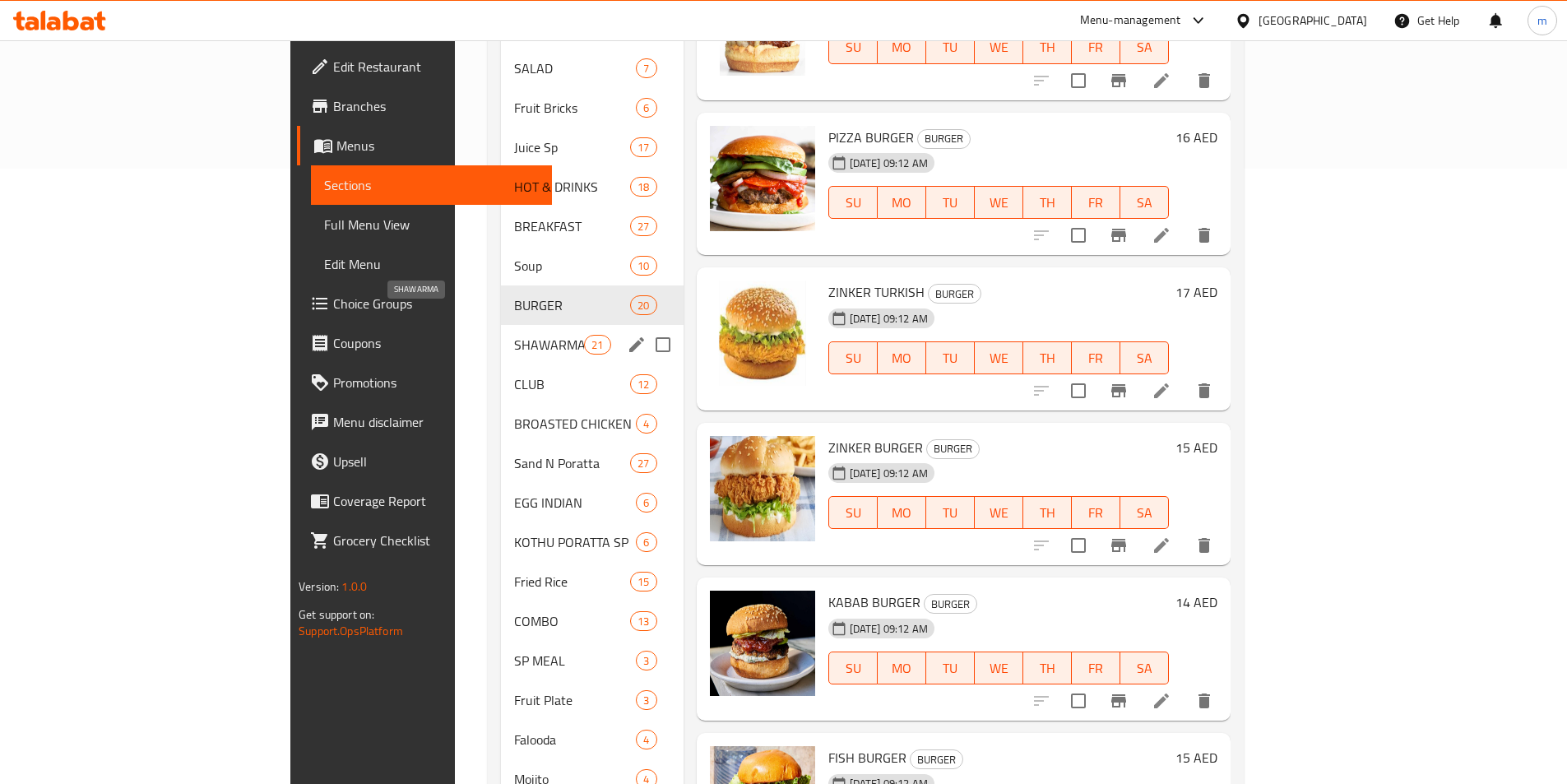
drag, startPoint x: 400, startPoint y: 316, endPoint x: 406, endPoint y: 349, distance: 33.5
click at [514, 335] on span "SHAWARMA" at bounding box center [549, 345] width 70 height 20
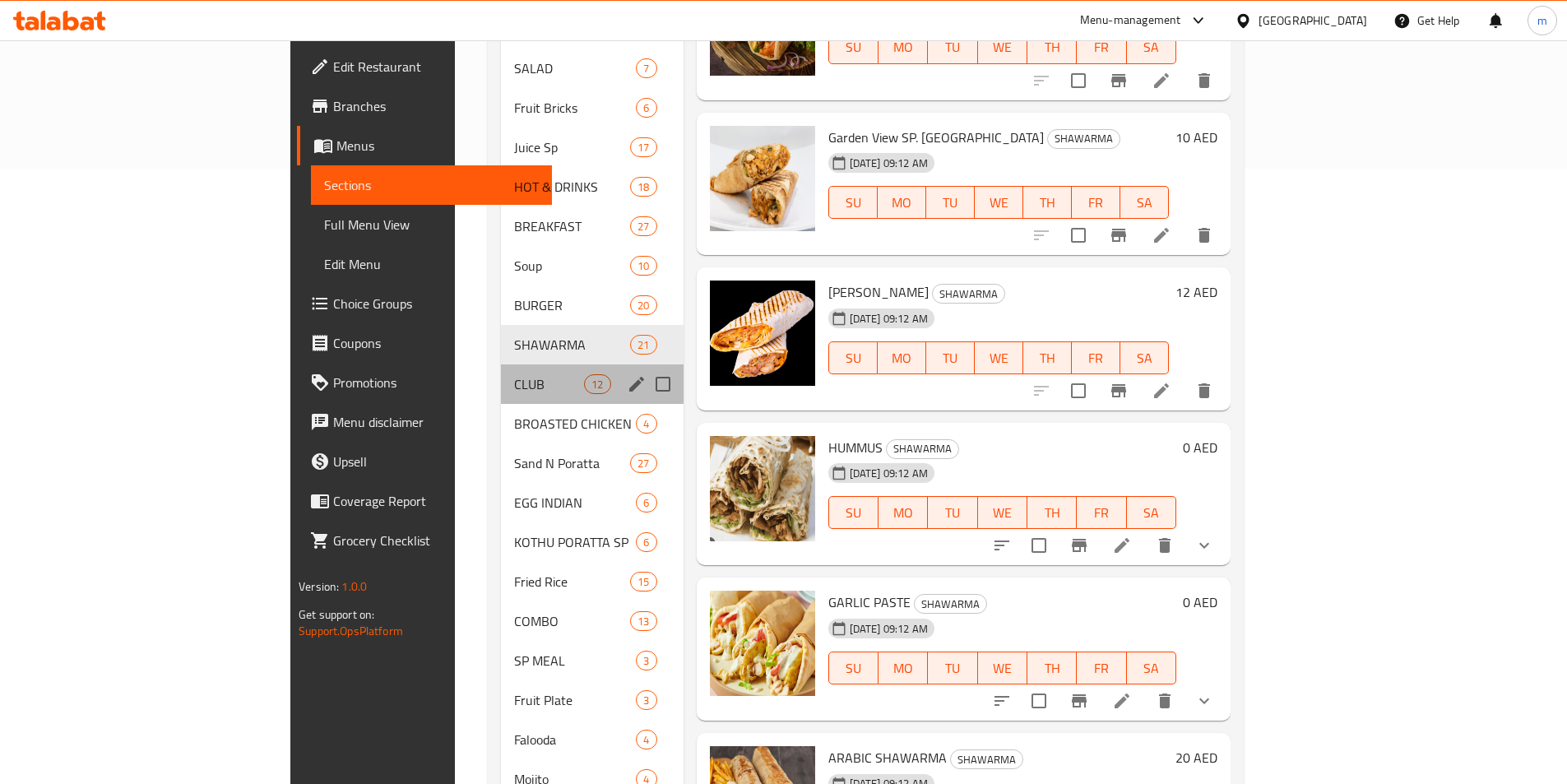
click at [501, 365] on div "CLUB 12" at bounding box center [592, 384] width 182 height 39
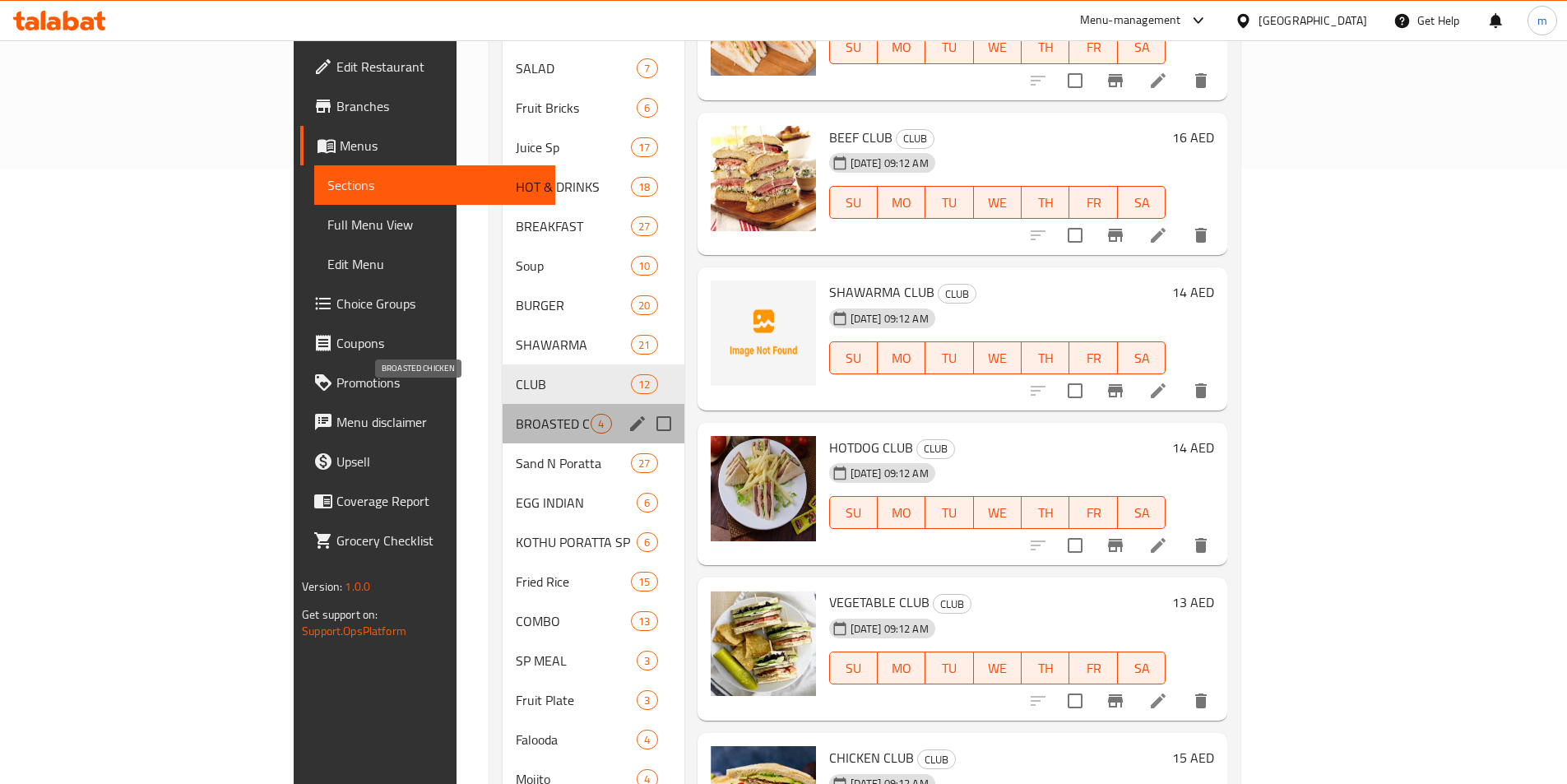
click at [516, 414] on span "BROASTED CHICKEN" at bounding box center [554, 424] width 75 height 20
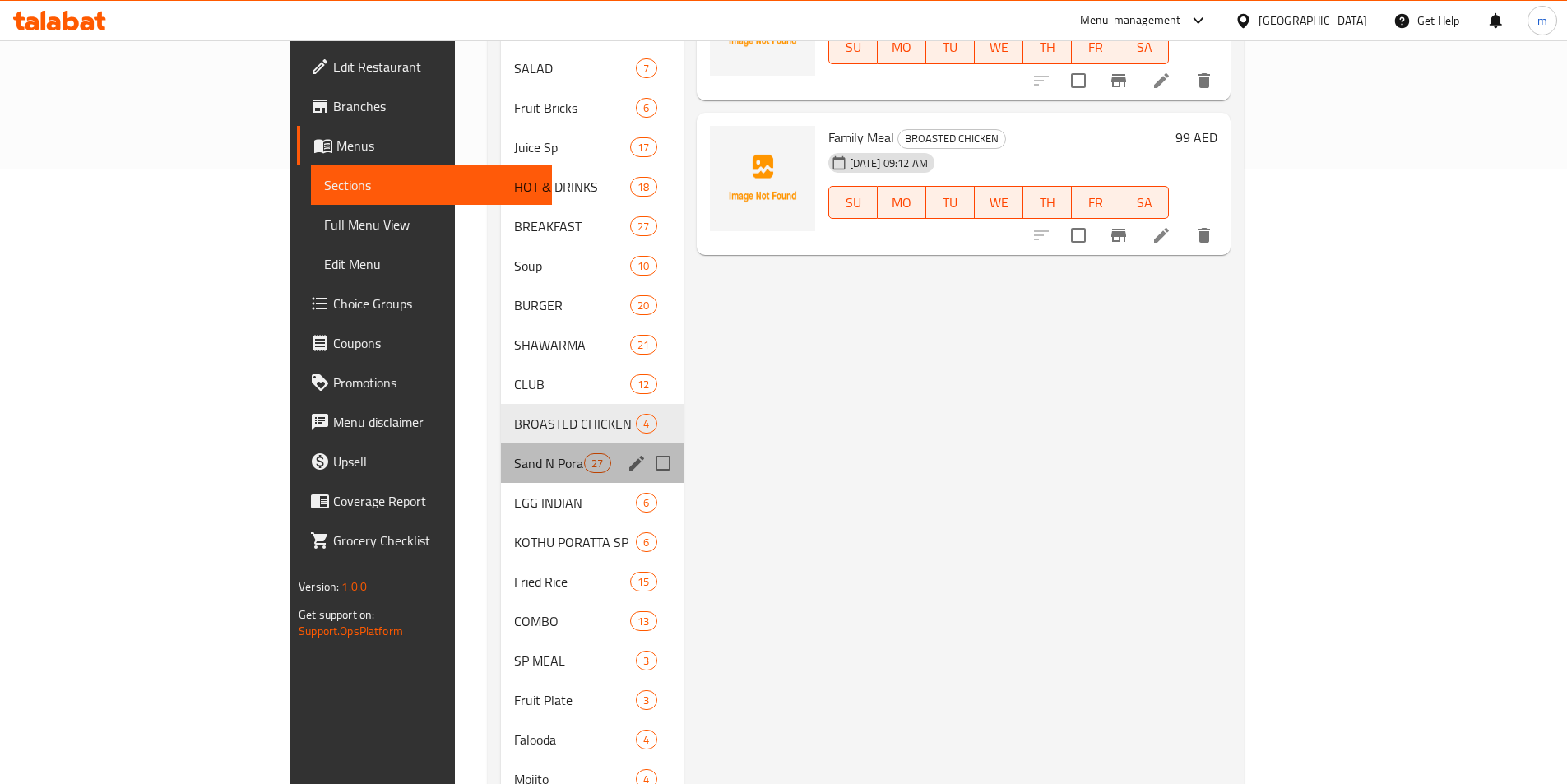
click at [501, 456] on div "Sand N Poratta 27" at bounding box center [592, 462] width 182 height 39
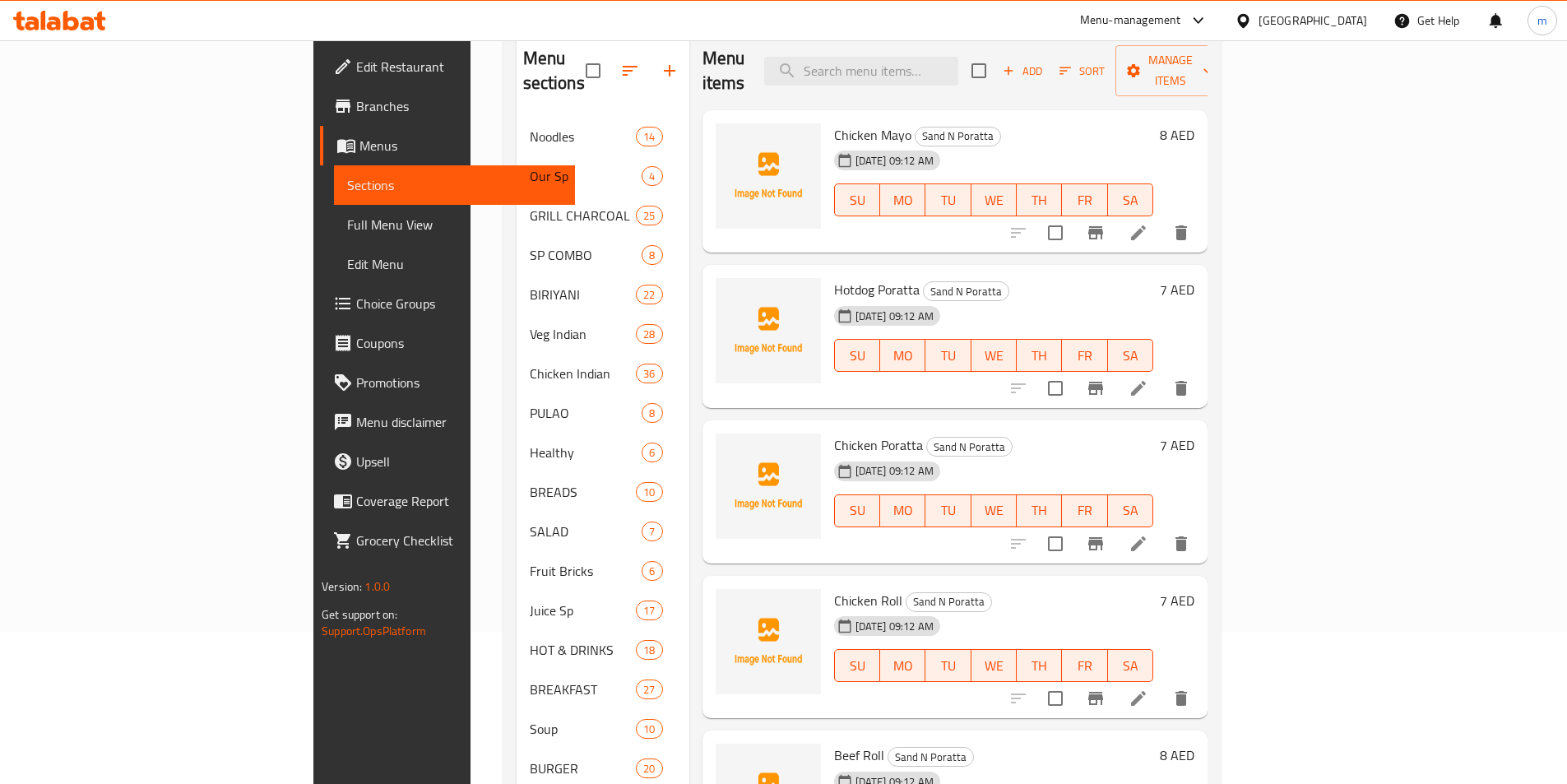
scroll to position [122, 0]
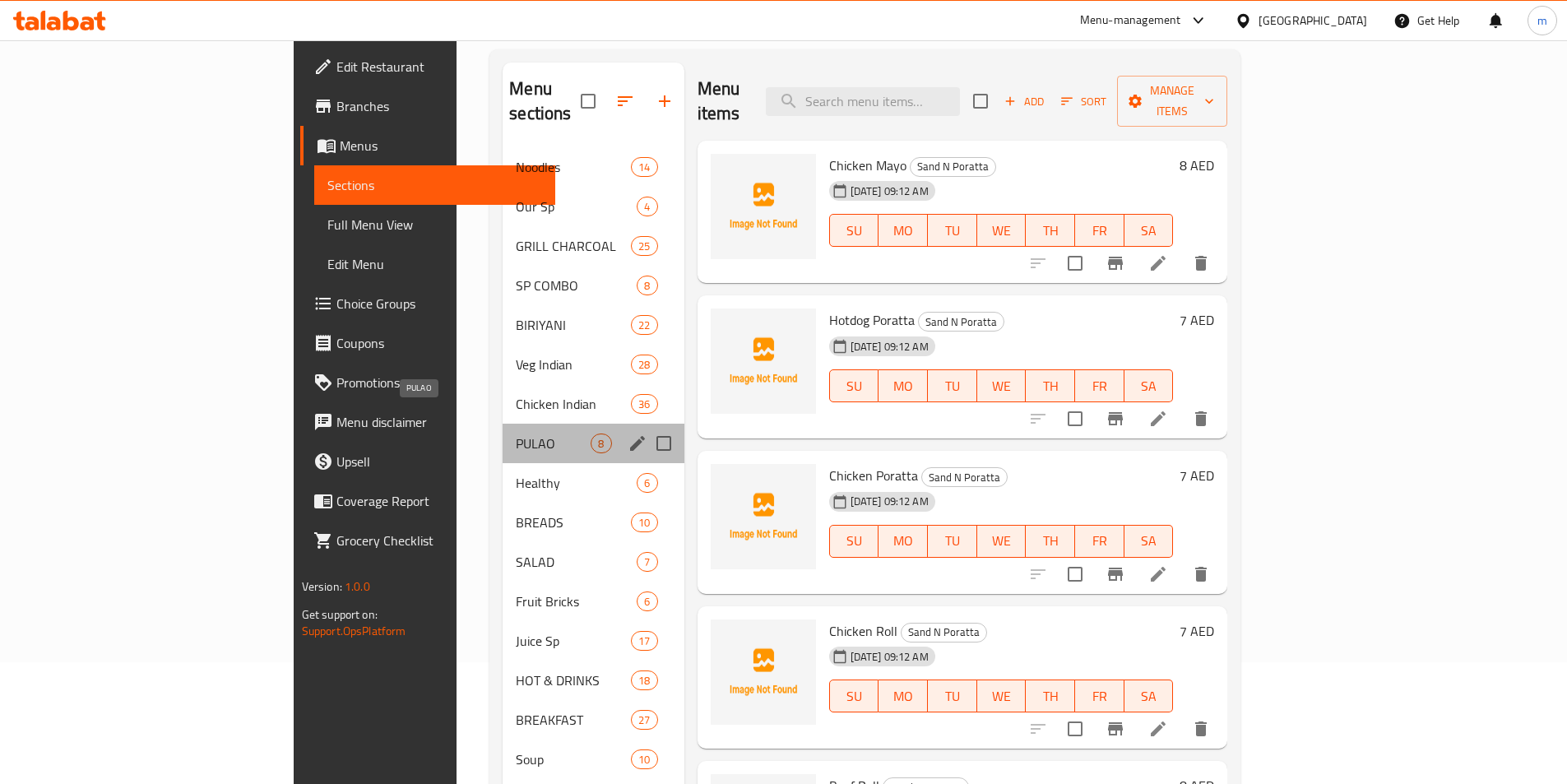
click at [516, 433] on span "PULAO" at bounding box center [554, 443] width 75 height 20
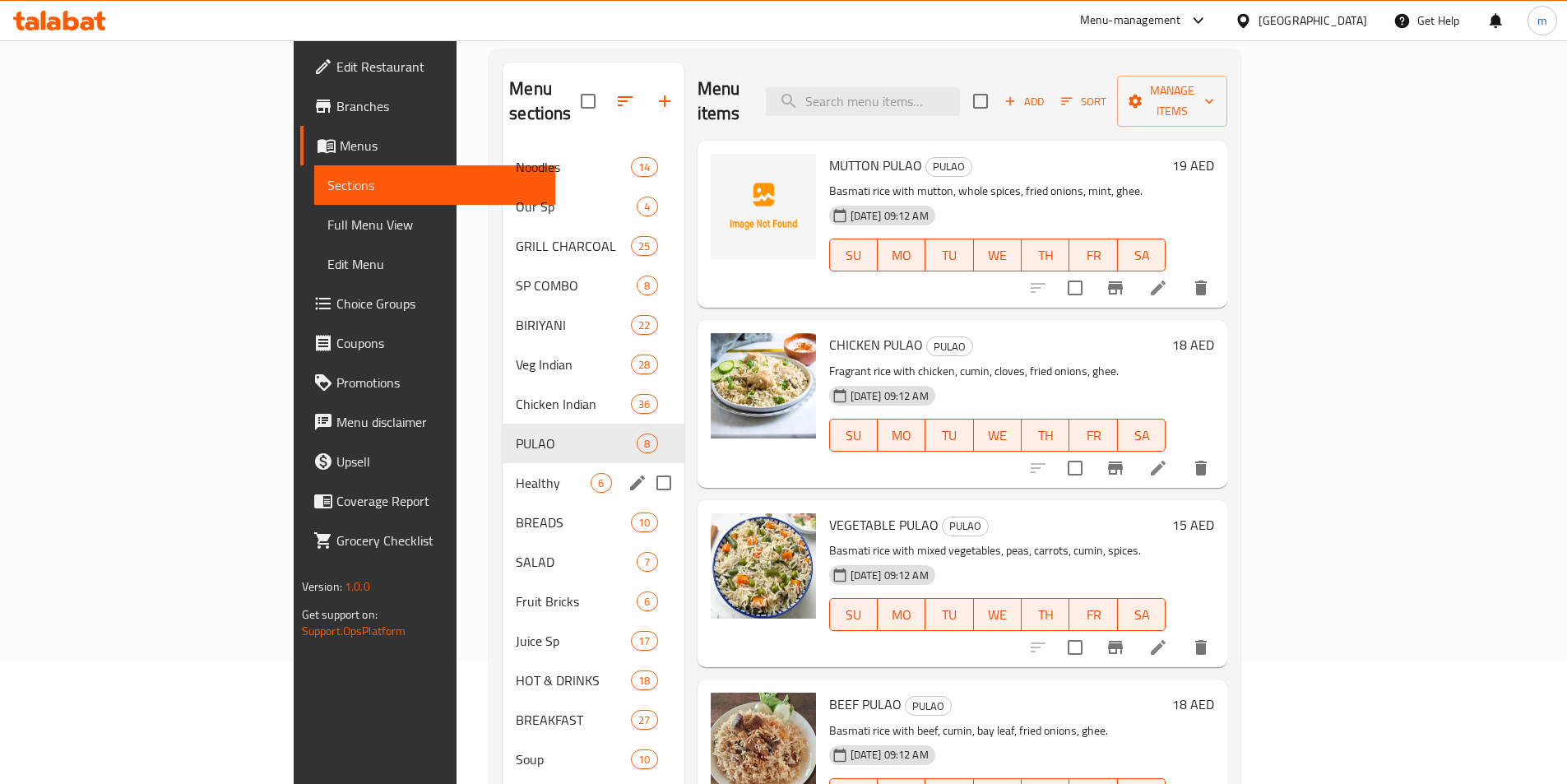
click at [516, 473] on span "Healthy" at bounding box center [554, 483] width 75 height 20
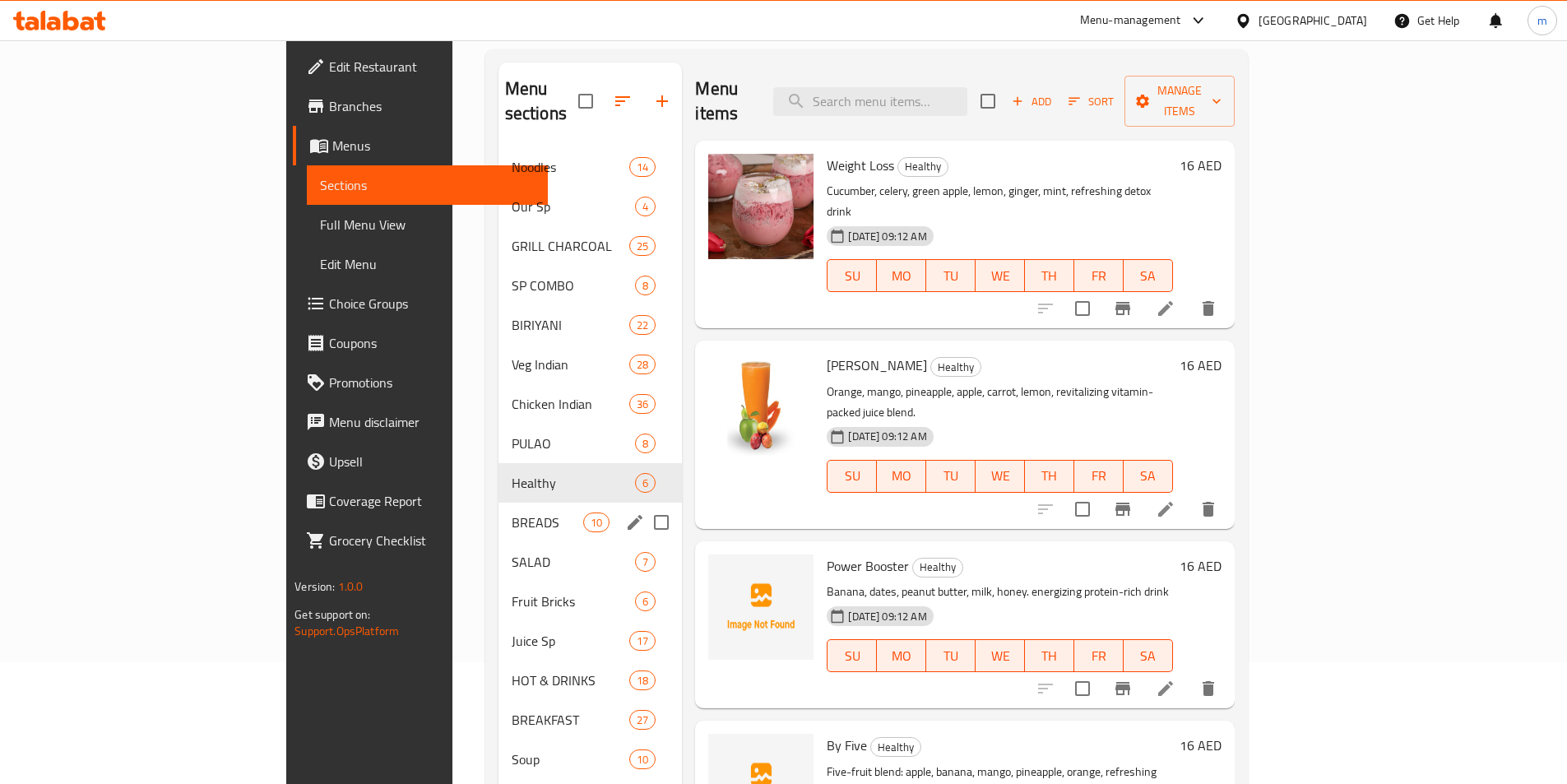
click at [499, 510] on div "BREADS 10" at bounding box center [591, 521] width 184 height 39
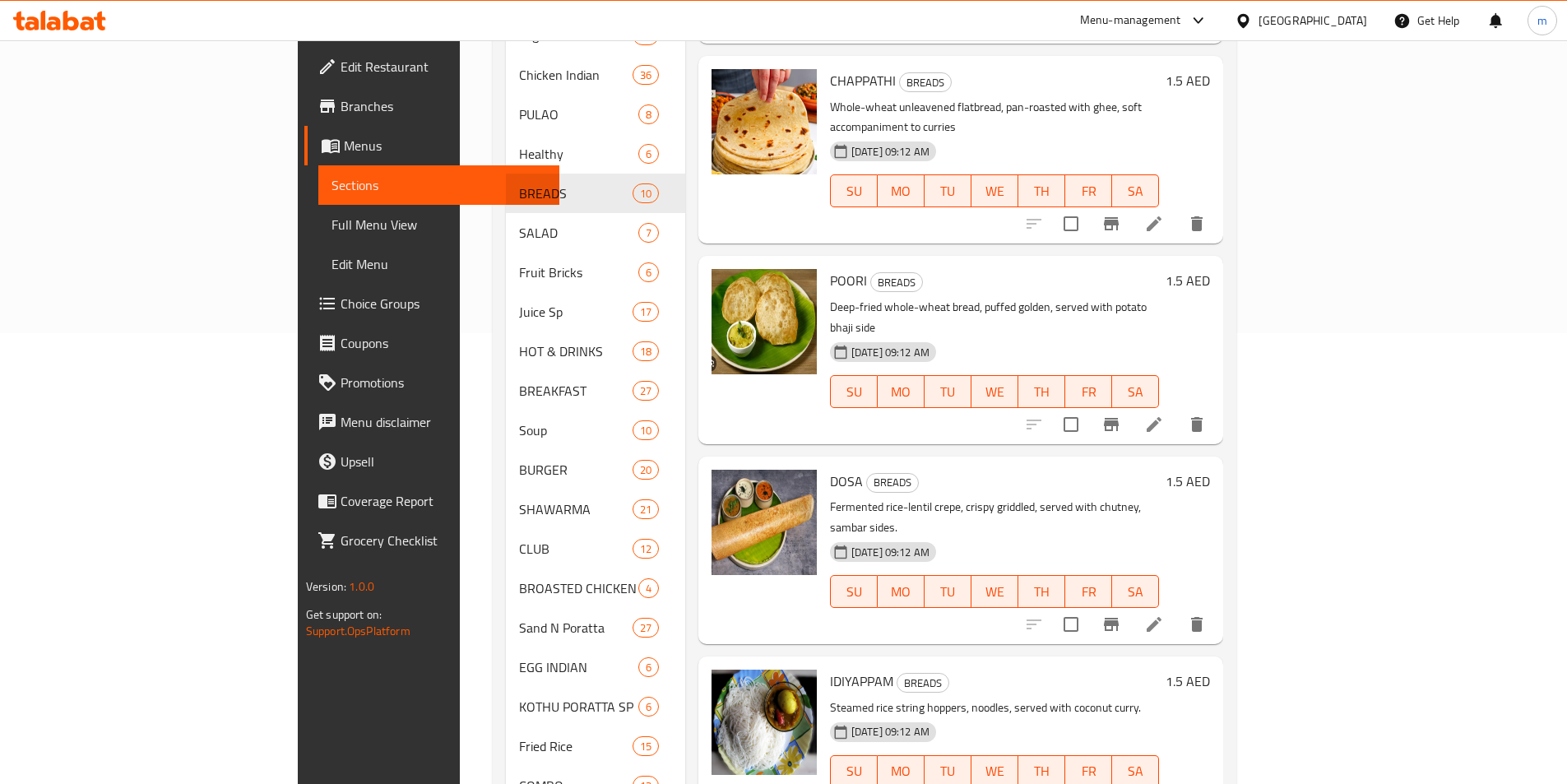
scroll to position [53, 0]
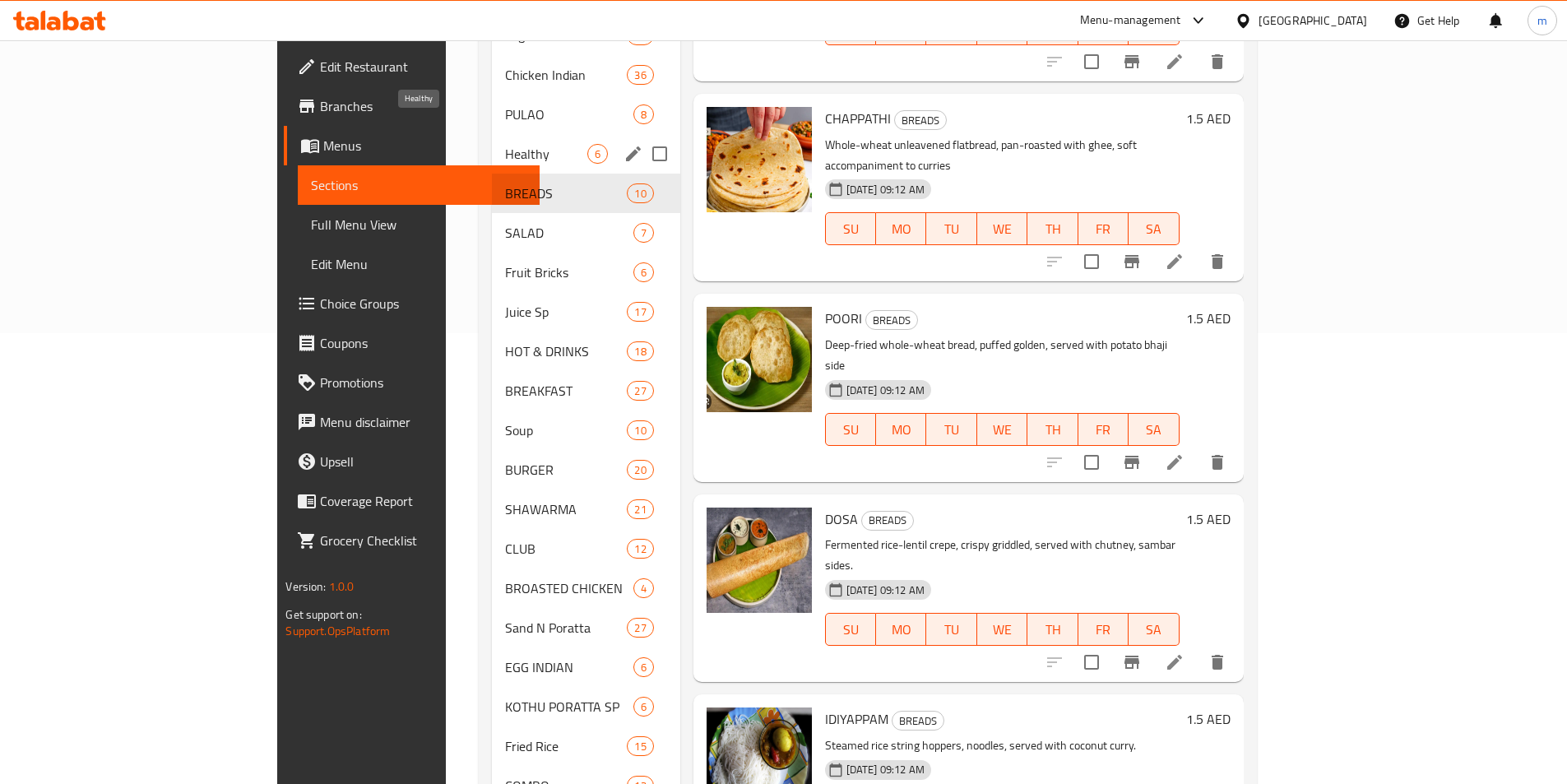
click at [505, 144] on span "Healthy" at bounding box center [545, 154] width 81 height 20
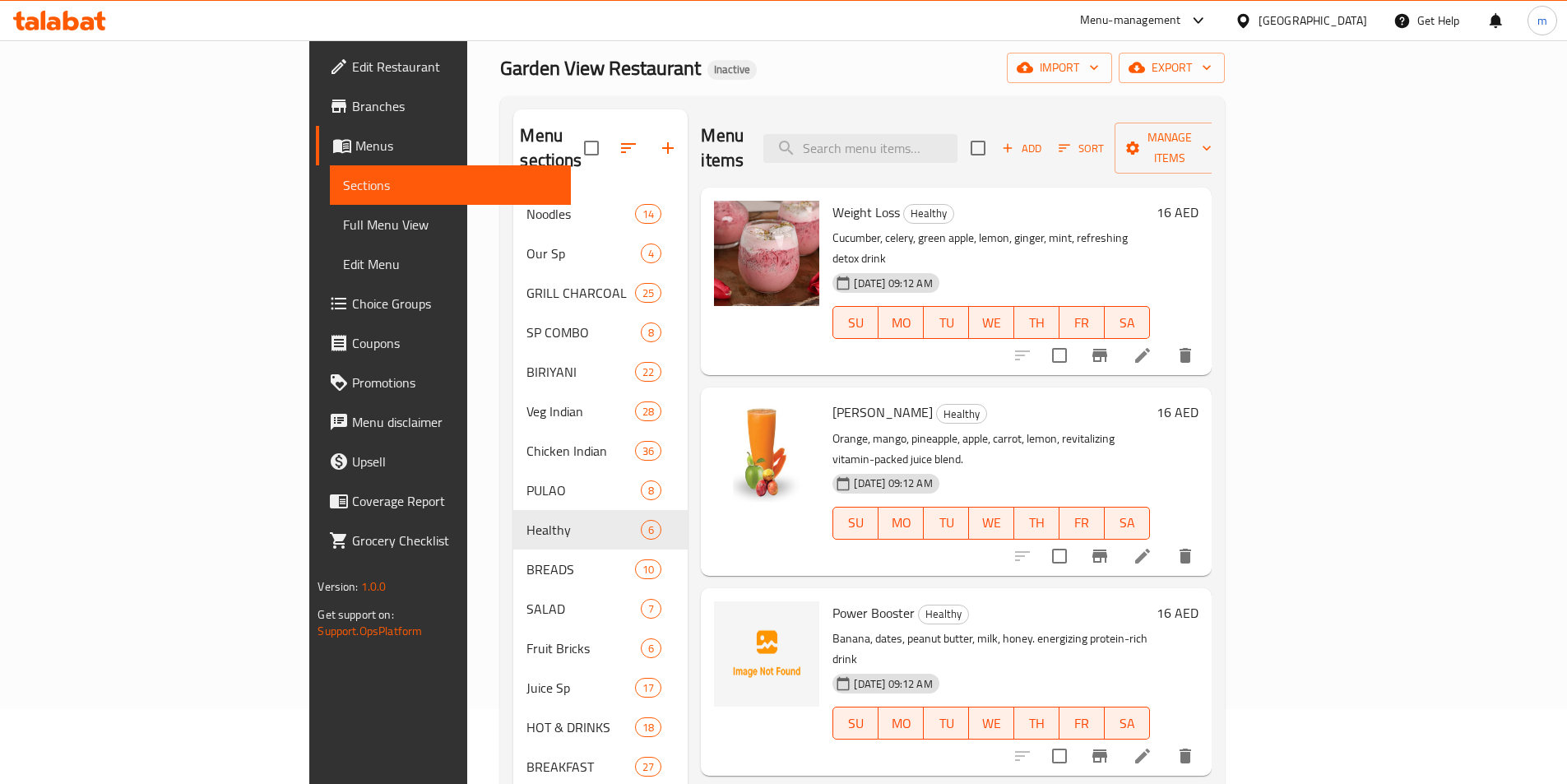
scroll to position [39, 0]
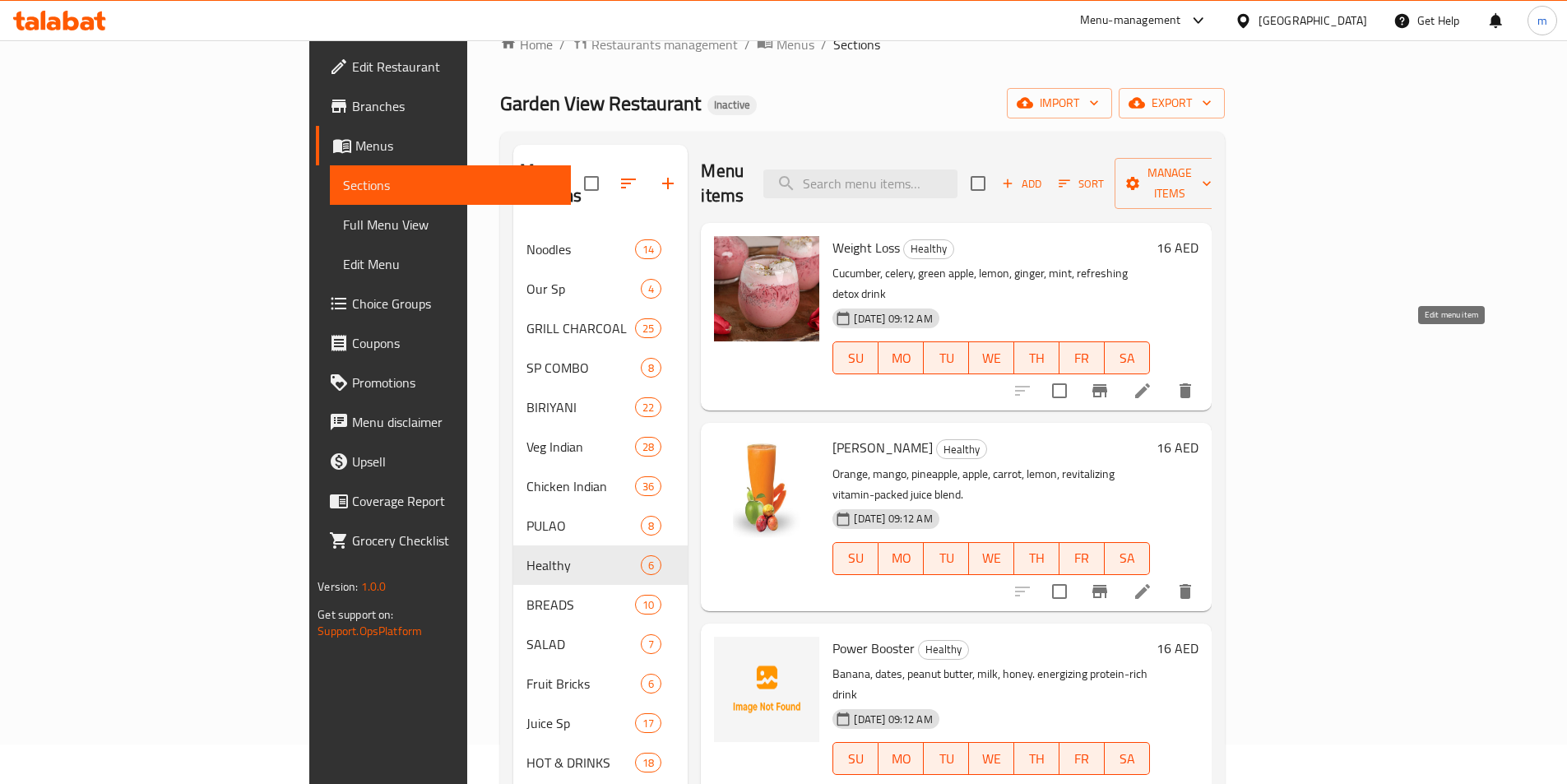
click at [1153, 381] on icon at bounding box center [1143, 391] width 20 height 20
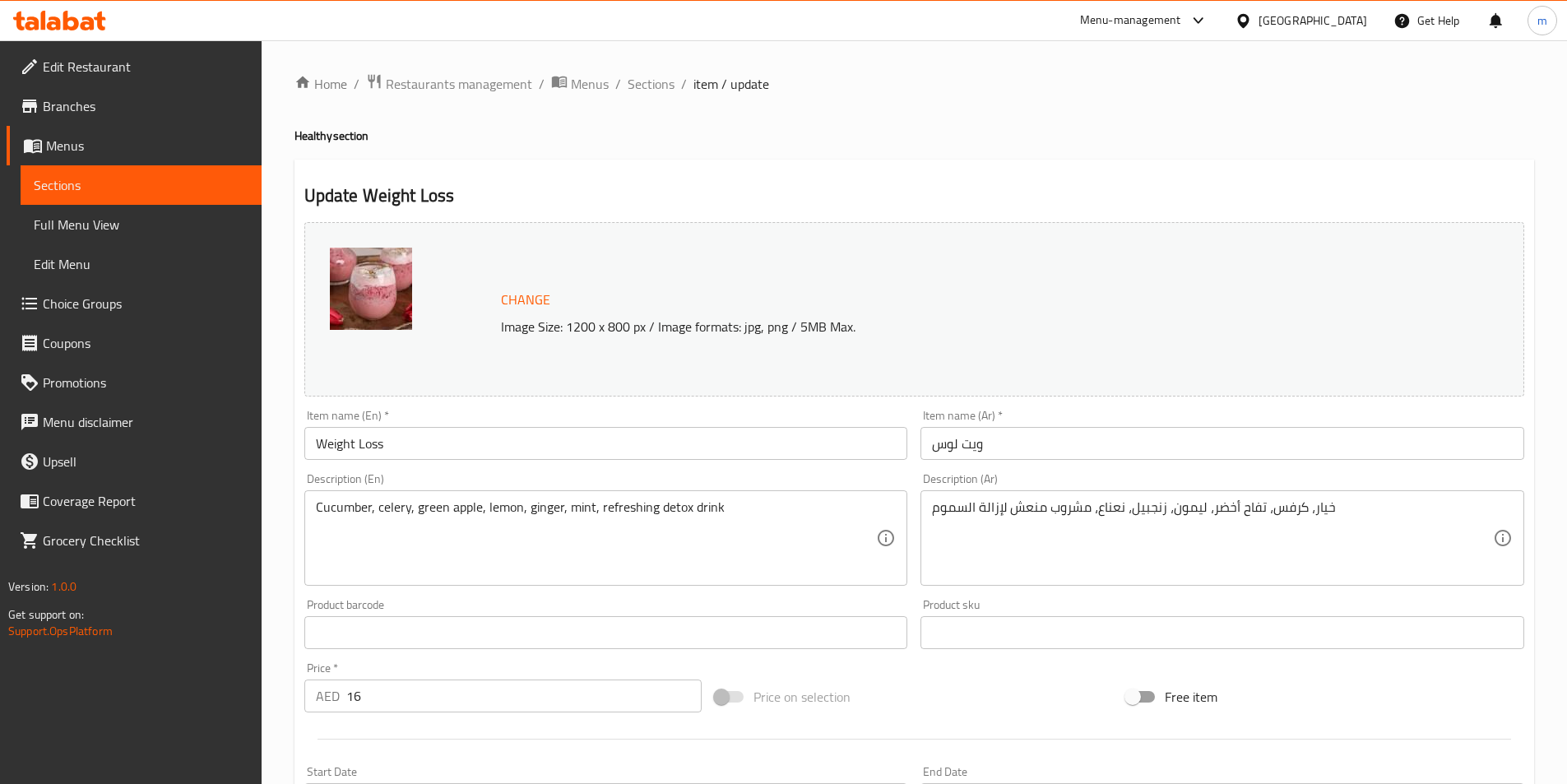
click at [898, 194] on h2 "Update Weight Loss" at bounding box center [915, 195] width 1220 height 25
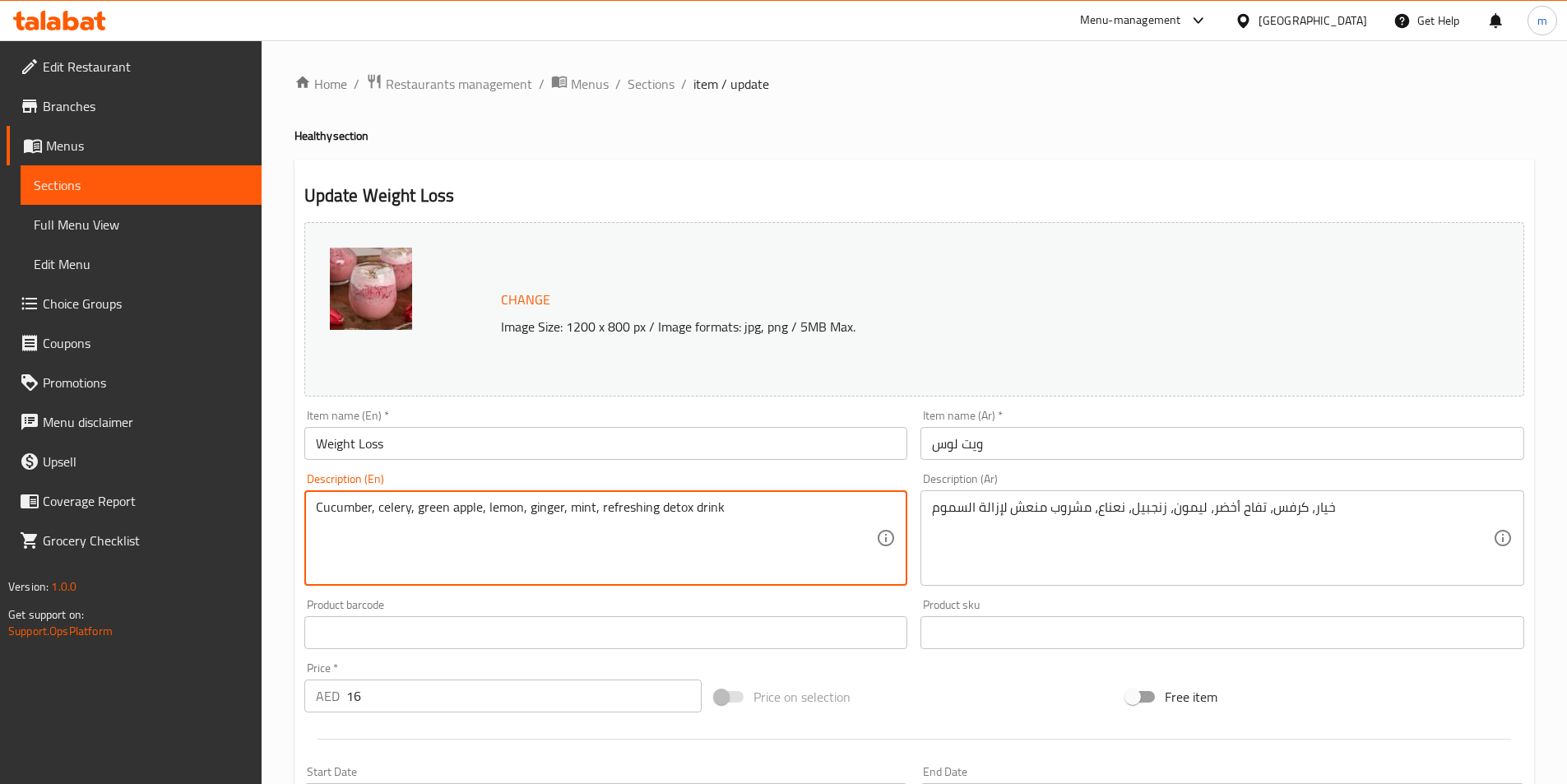
click at [783, 508] on textarea "Cucumber, celery, green apple, lemon, ginger, mint, refreshing detox drink" at bounding box center [596, 539] width 561 height 78
paste textarea "Cucumber celery green apple lemon ginger mint, refreshing detox drink."
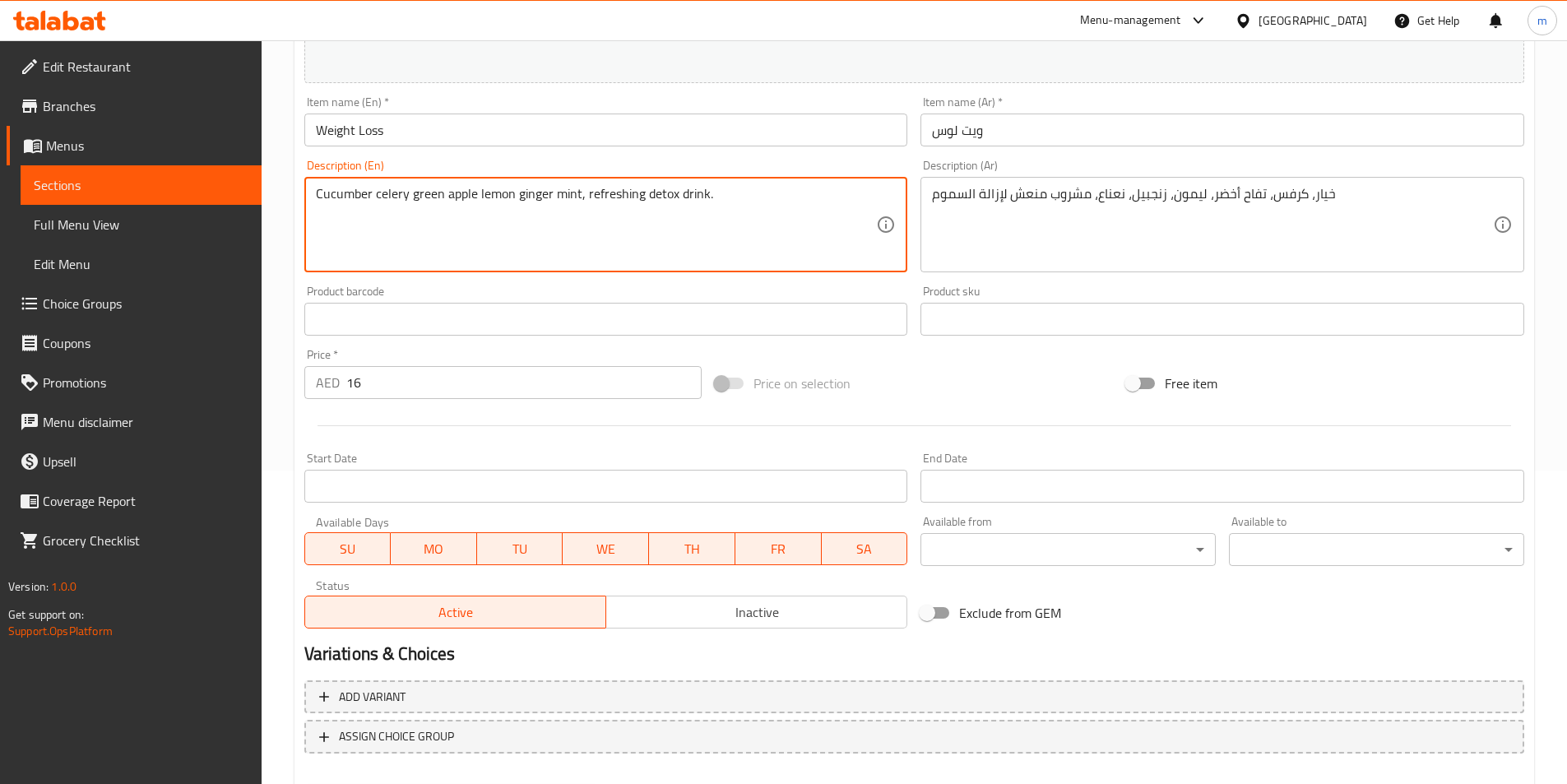
scroll to position [402, 0]
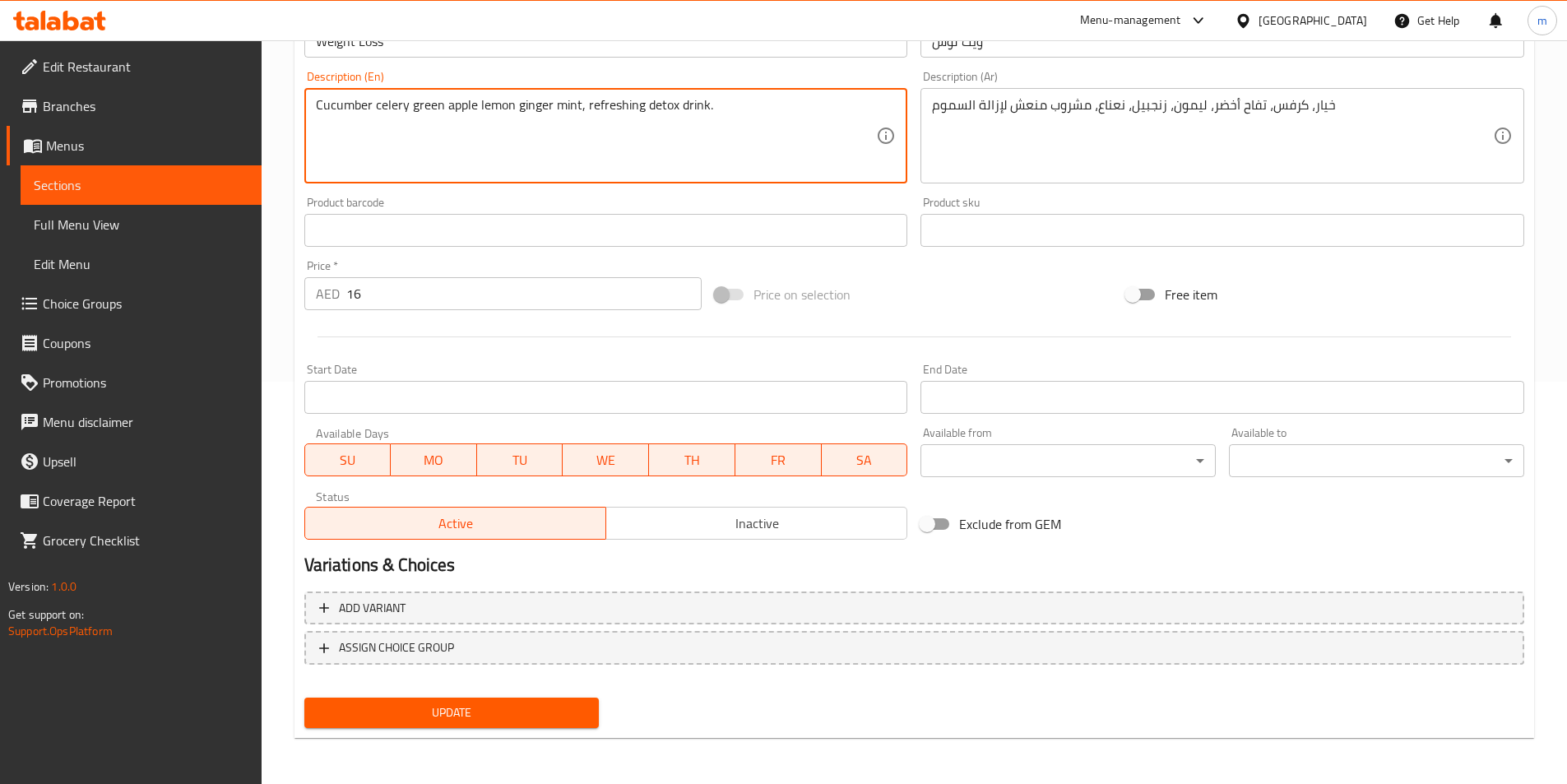
type textarea "Cucumber celery green apple lemon ginger mint, refreshing detox drink."
click at [566, 710] on span "Update" at bounding box center [451, 712] width 269 height 21
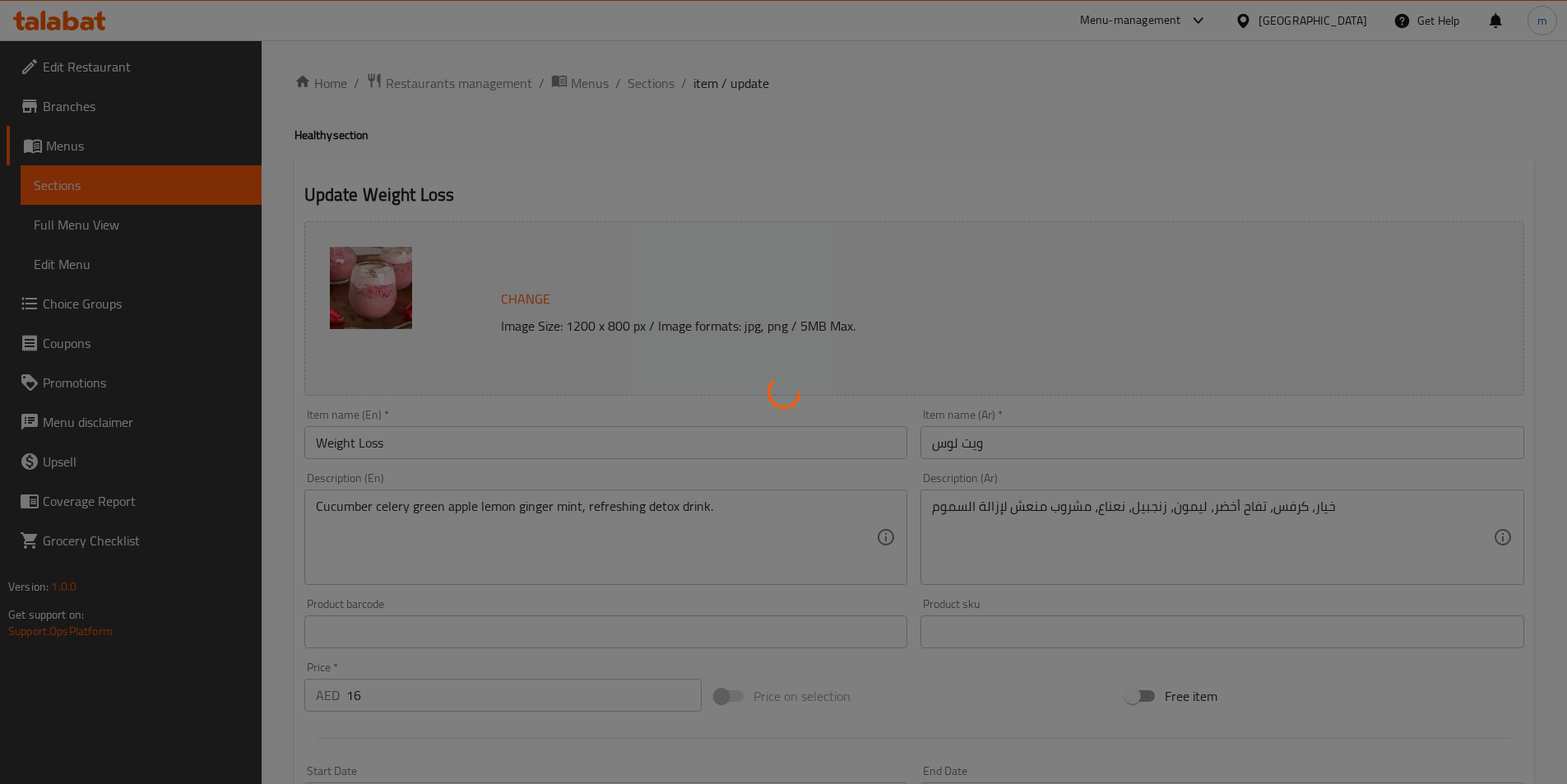
scroll to position [0, 0]
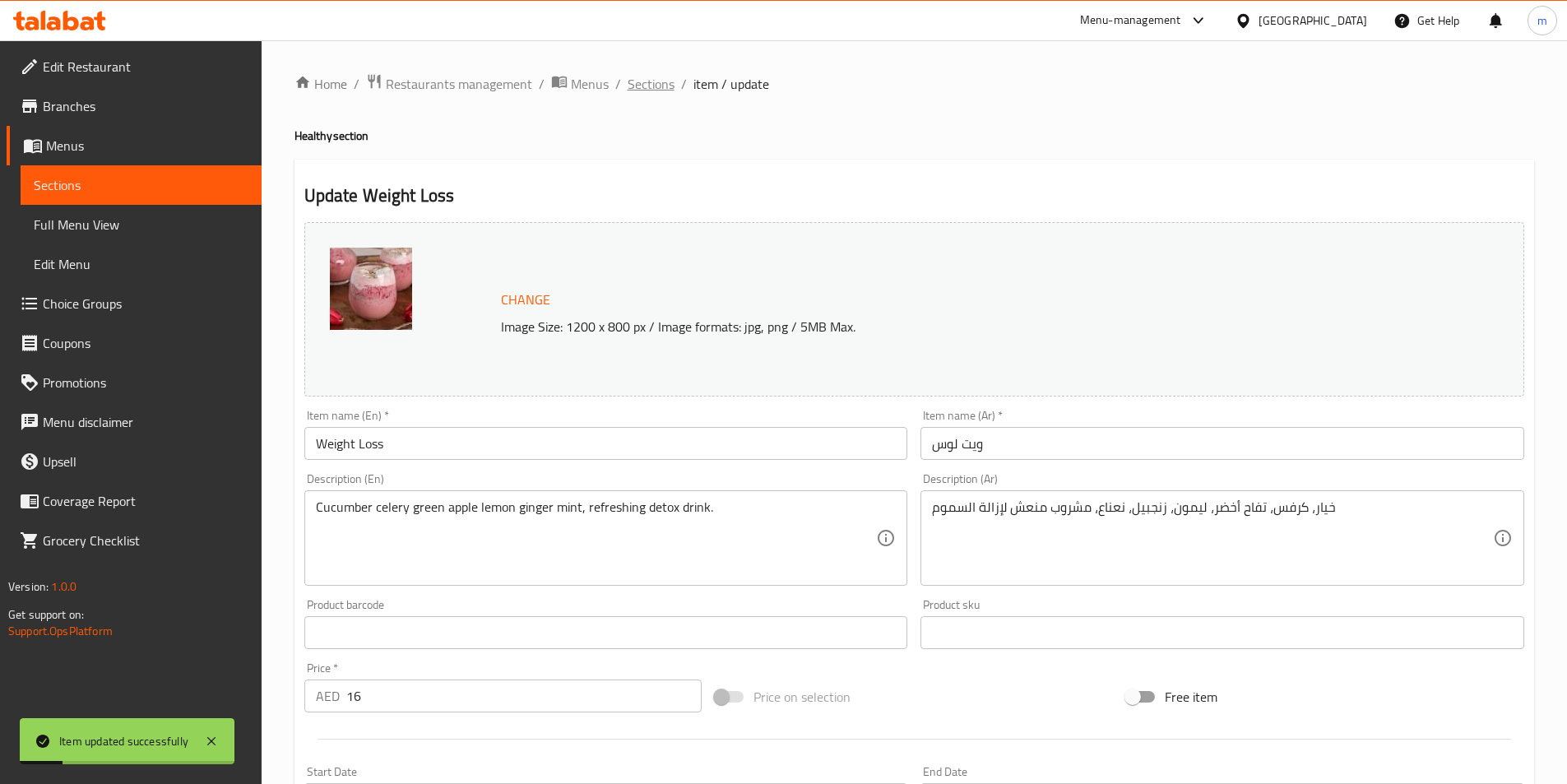
click at [664, 80] on span "Sections" at bounding box center [650, 84] width 47 height 20
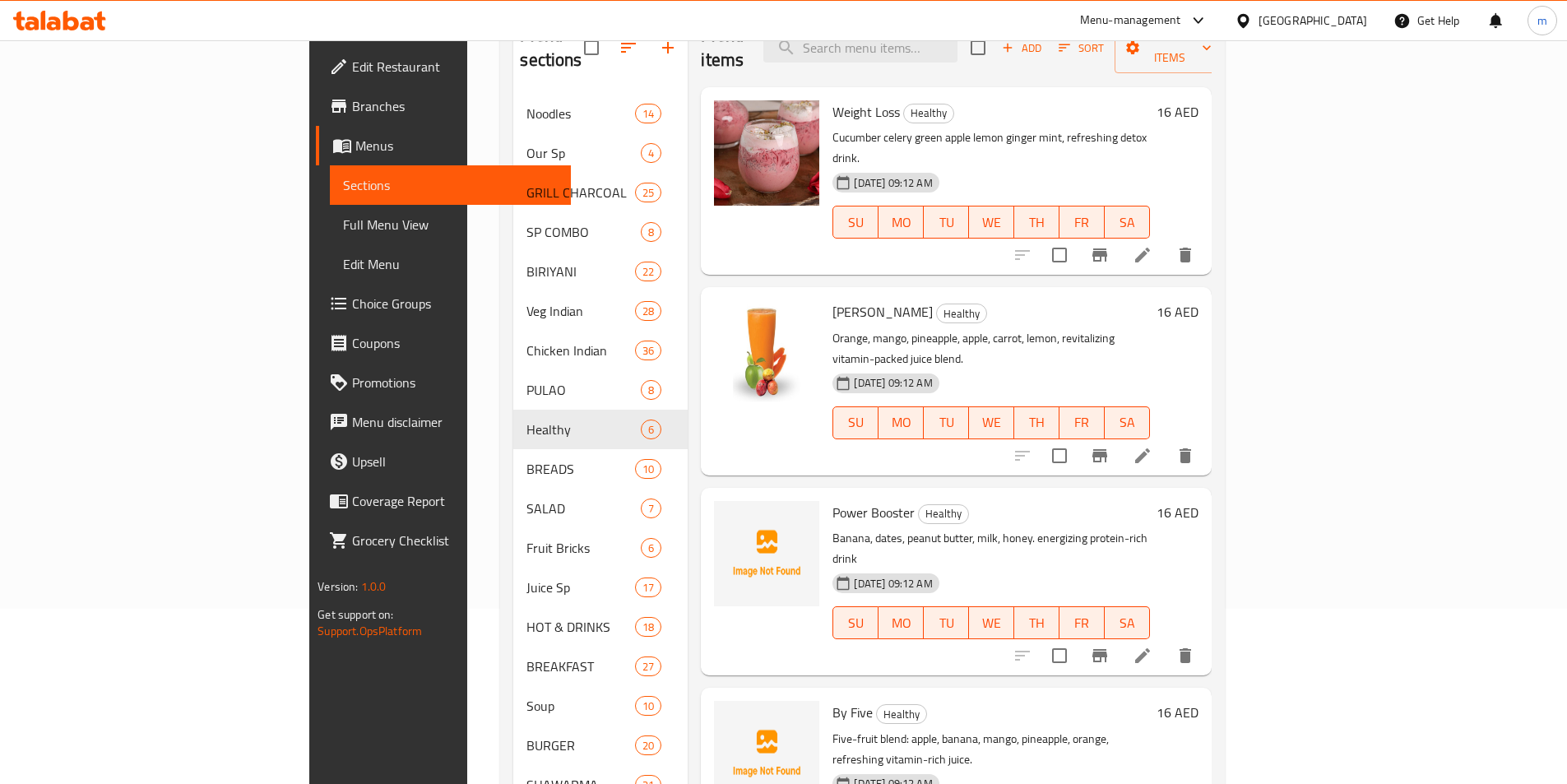
scroll to position [164, 0]
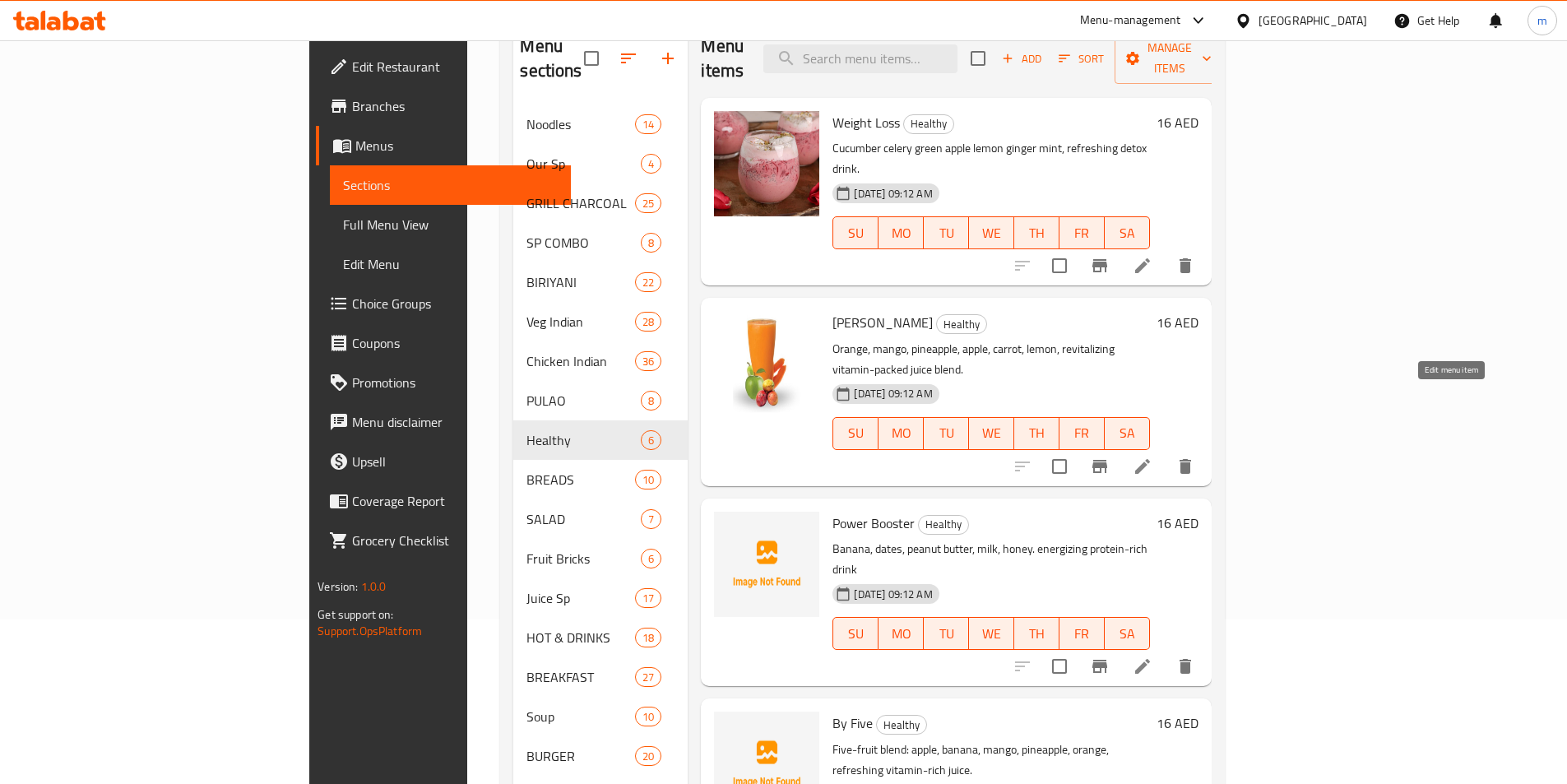
click at [1153, 457] on icon at bounding box center [1143, 467] width 20 height 20
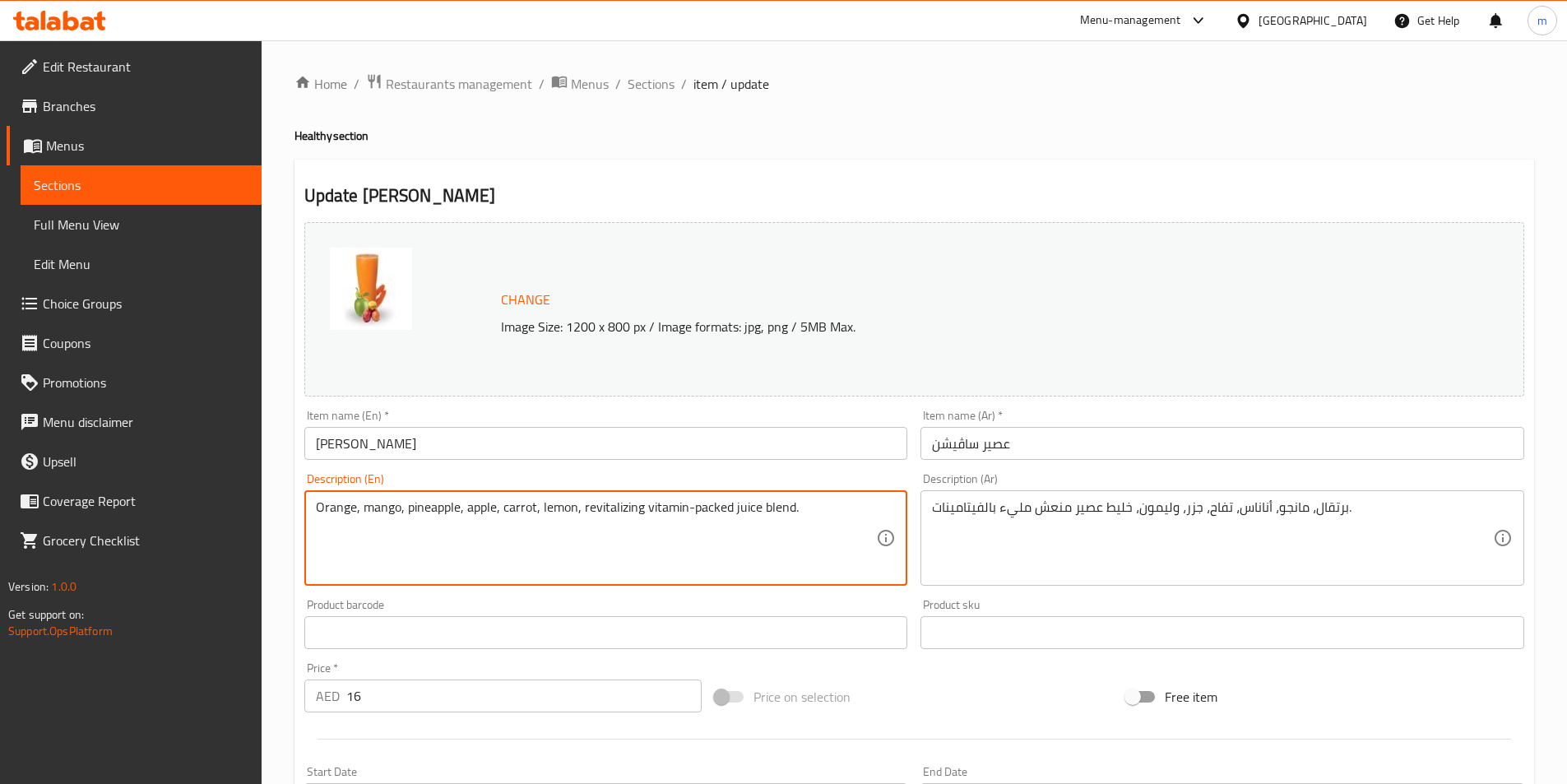
click at [412, 521] on textarea "Orange, mango, pineapple, apple, carrot, lemon, revitalizing vitamin-packed jui…" at bounding box center [596, 539] width 561 height 78
paste textarea "mango pineapple apple carrot lemon, revitalizing vitamin-packed juice blend"
click at [524, 511] on textarea "Orange mango pineapple apple carrot lemon, revitalizing vitamin-packed juice bl…" at bounding box center [596, 539] width 561 height 78
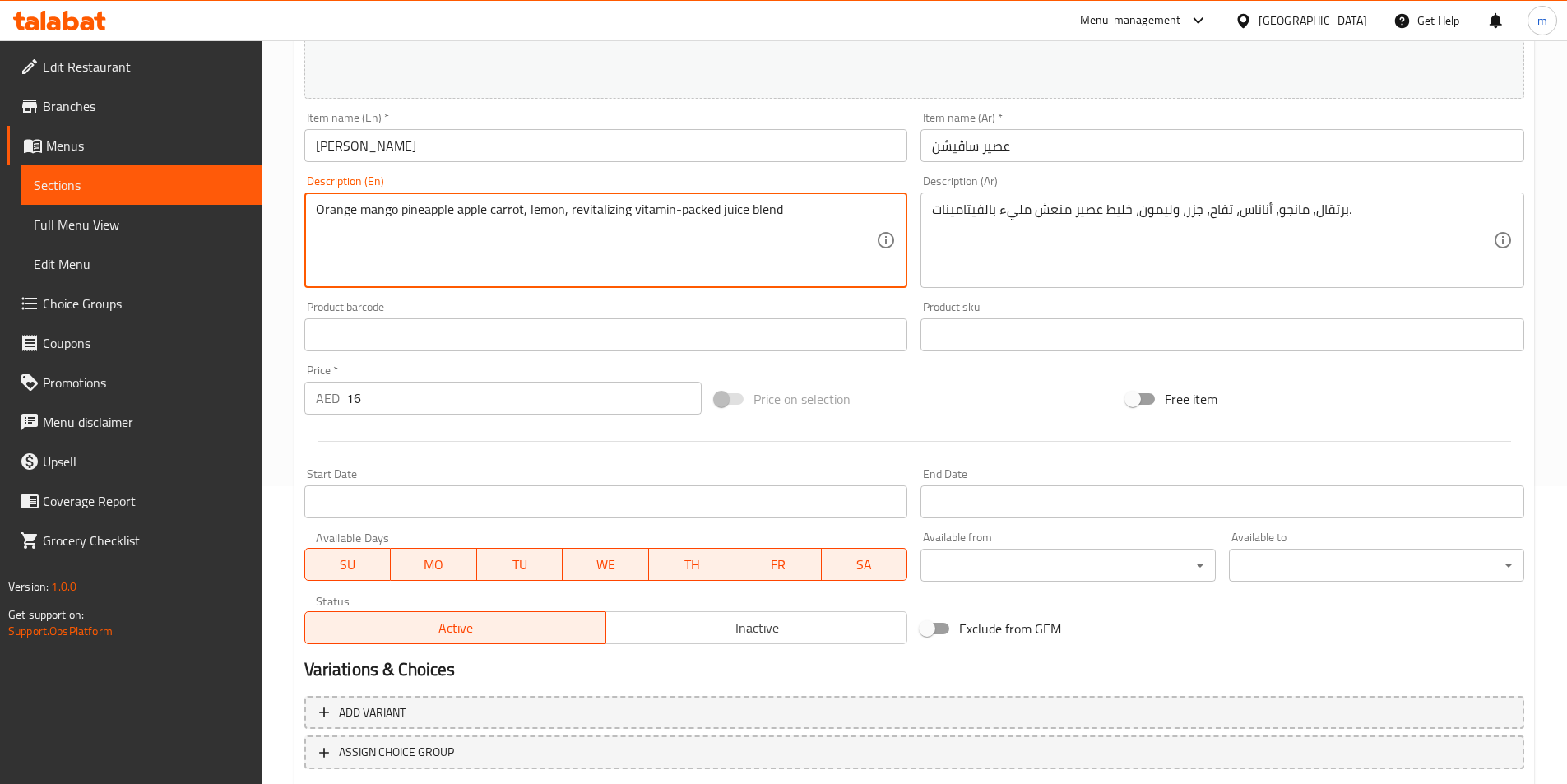
scroll to position [402, 0]
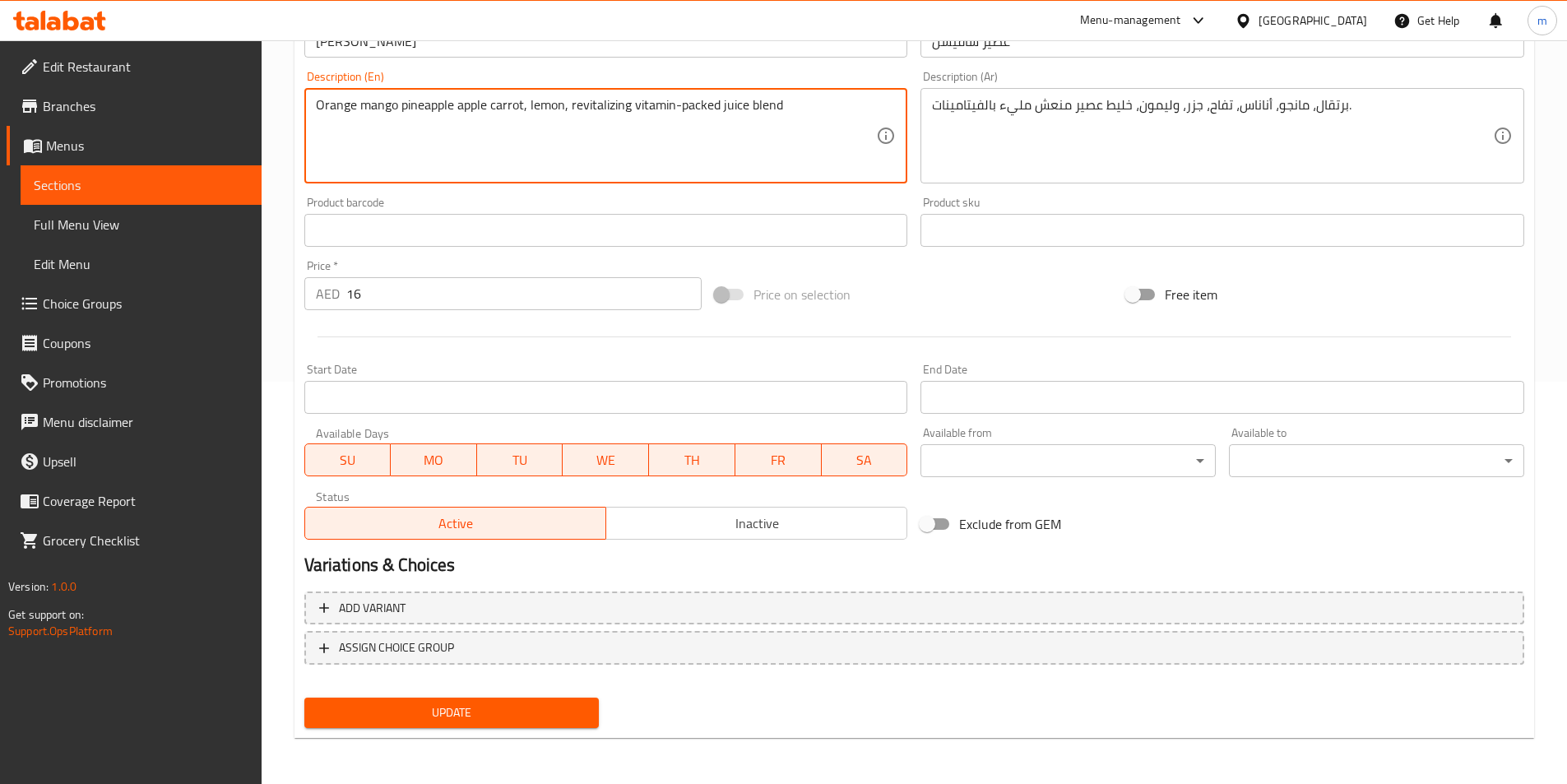
type textarea "Orange mango pineapple apple carrot, lemon, revitalizing vitamin-packed juice b…"
click at [592, 706] on button "Update" at bounding box center [452, 712] width 296 height 30
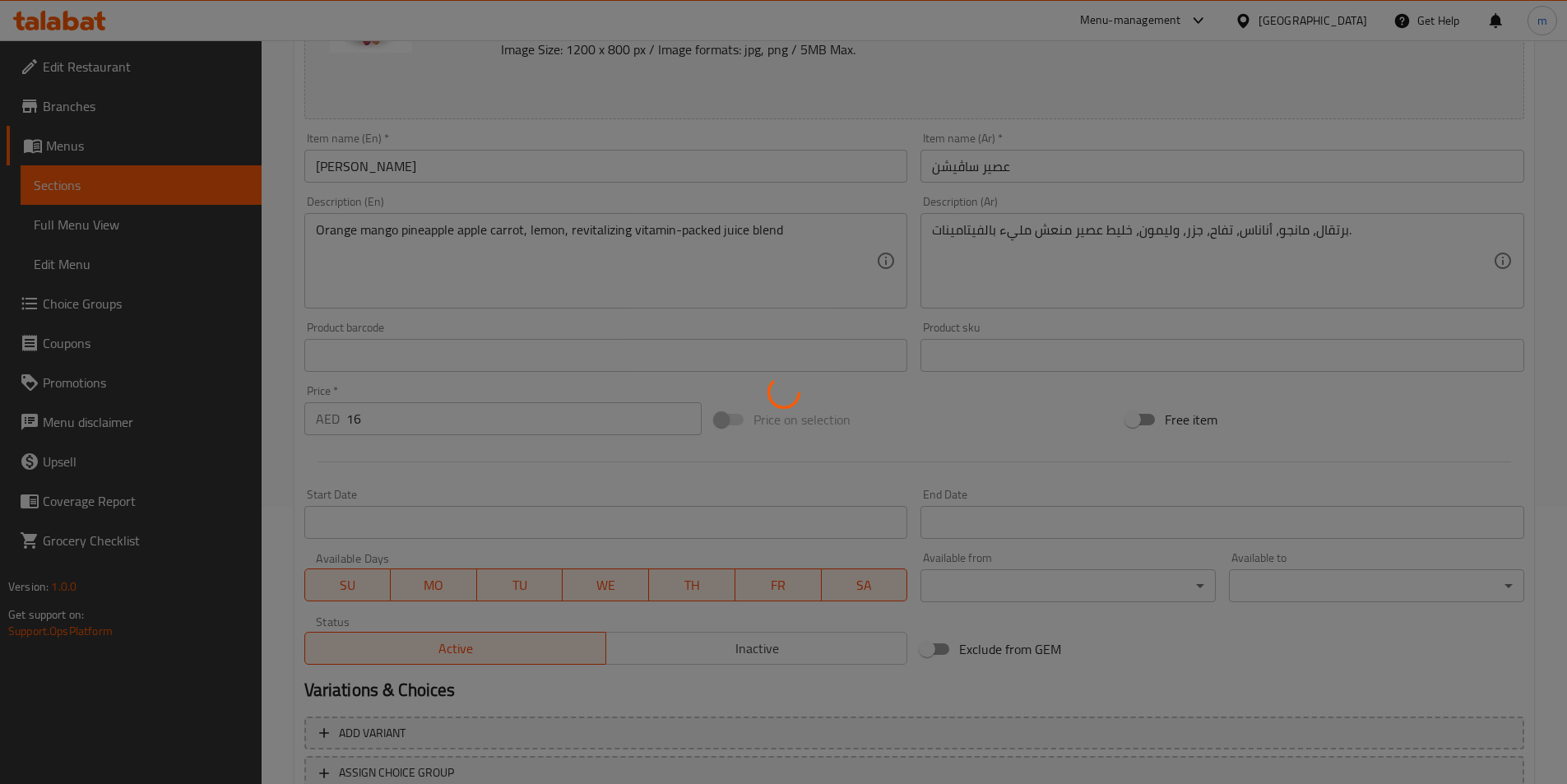
scroll to position [0, 0]
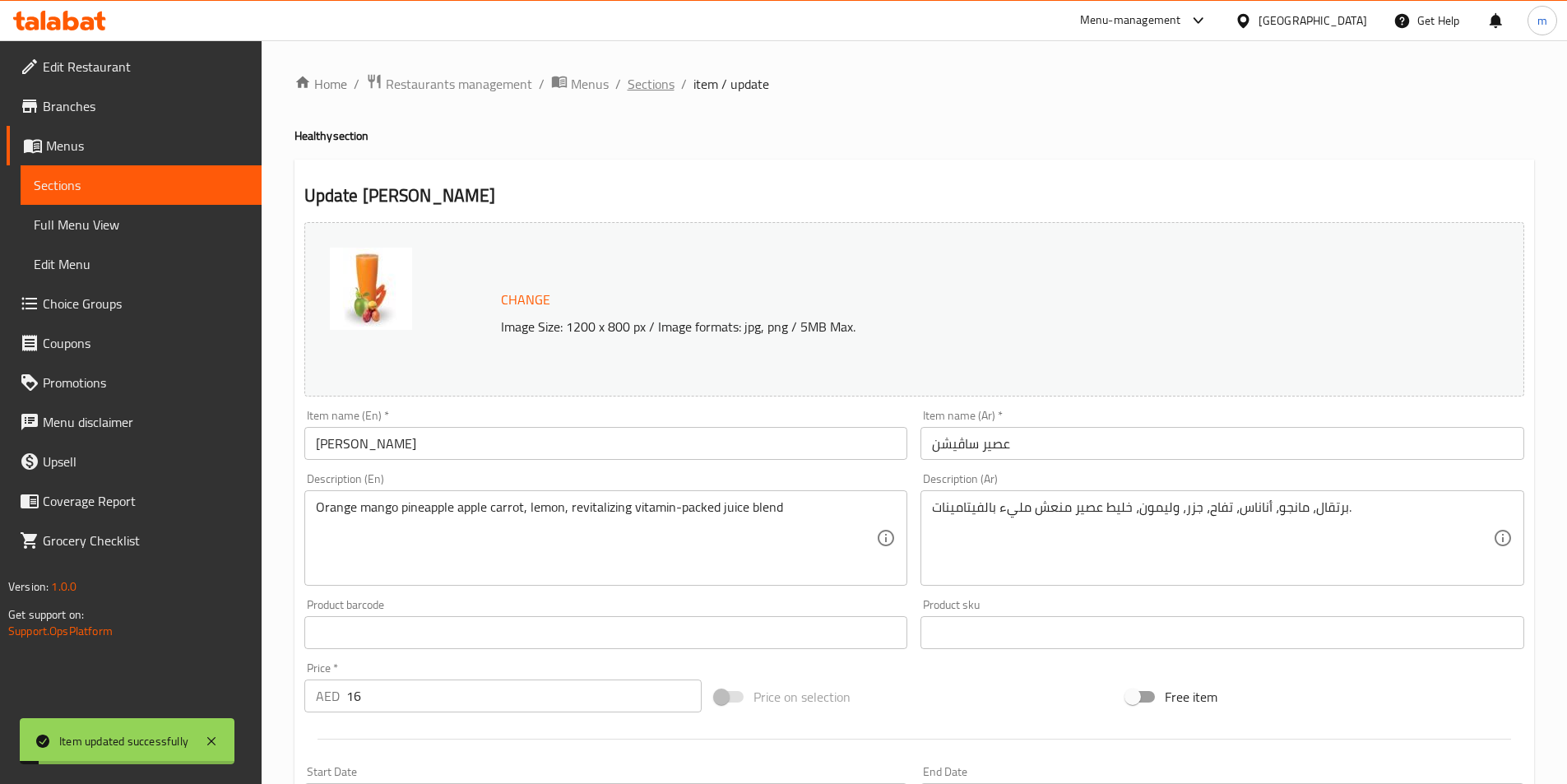
click at [658, 88] on span "Sections" at bounding box center [650, 84] width 47 height 20
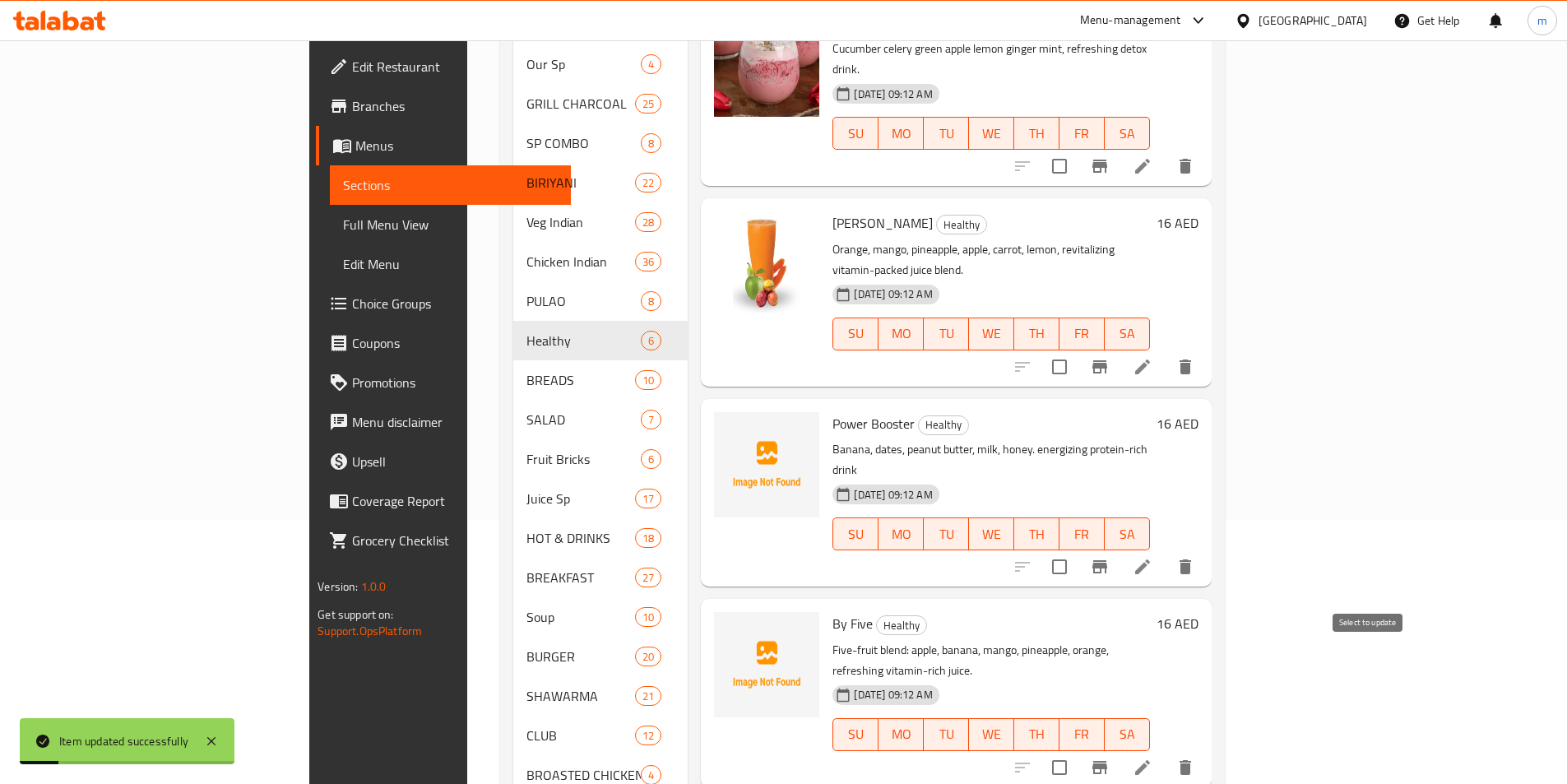
scroll to position [329, 0]
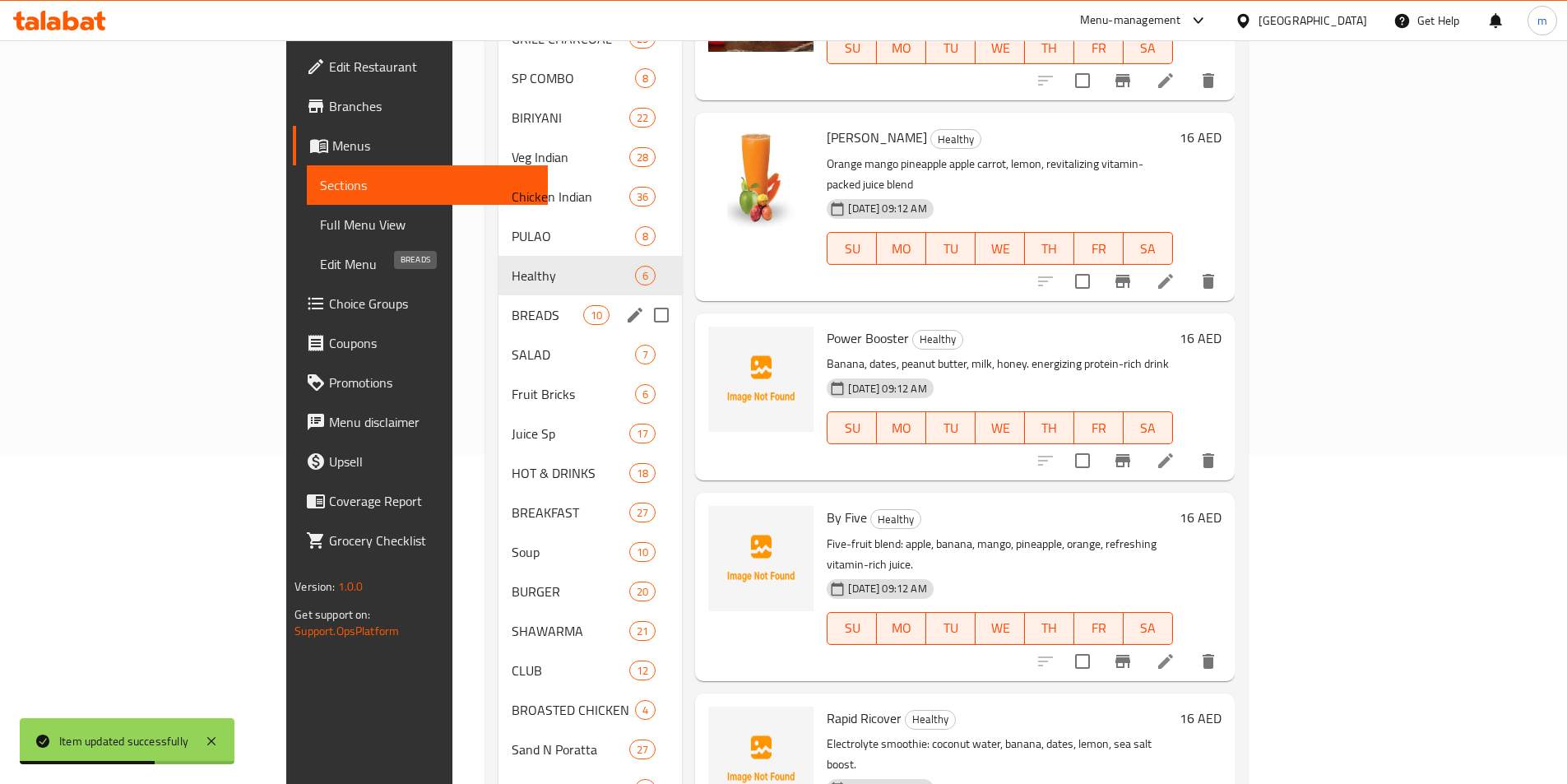
click at [512, 305] on span "BREADS" at bounding box center [547, 315] width 71 height 20
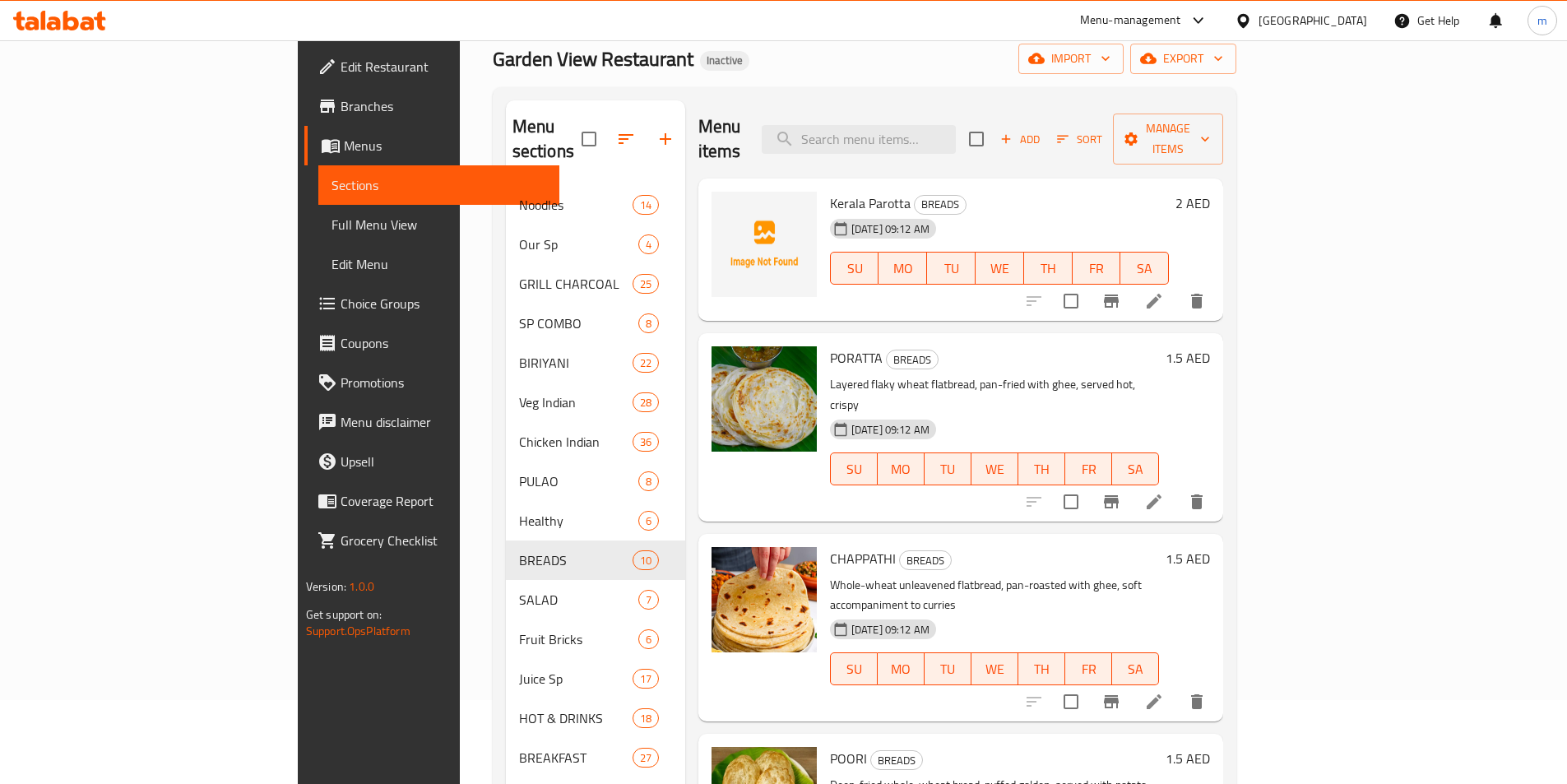
scroll to position [82, 0]
click at [1118, 193] on h6 "Kerala Parotta BREADS" at bounding box center [1000, 204] width 339 height 23
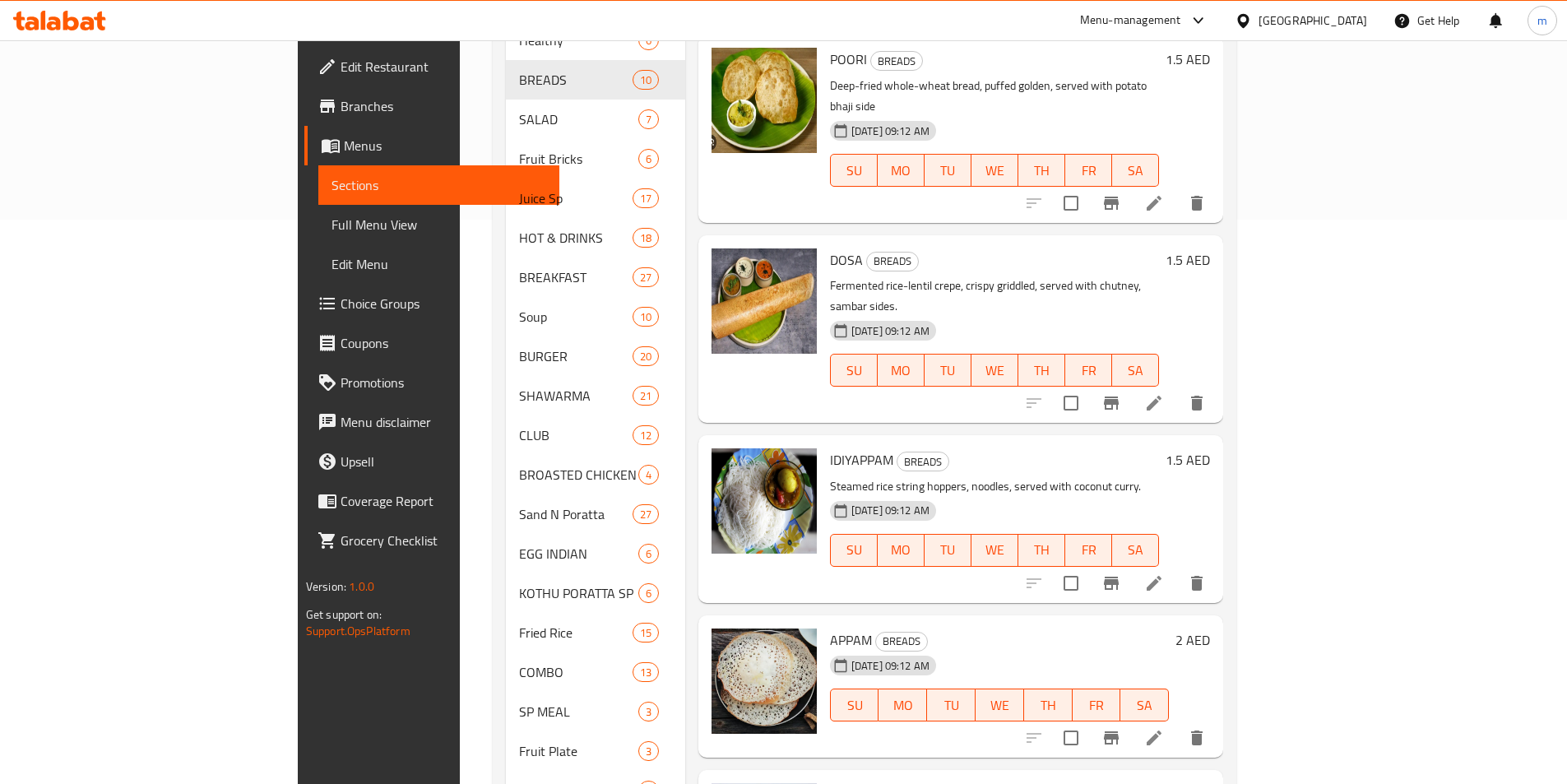
scroll to position [247, 0]
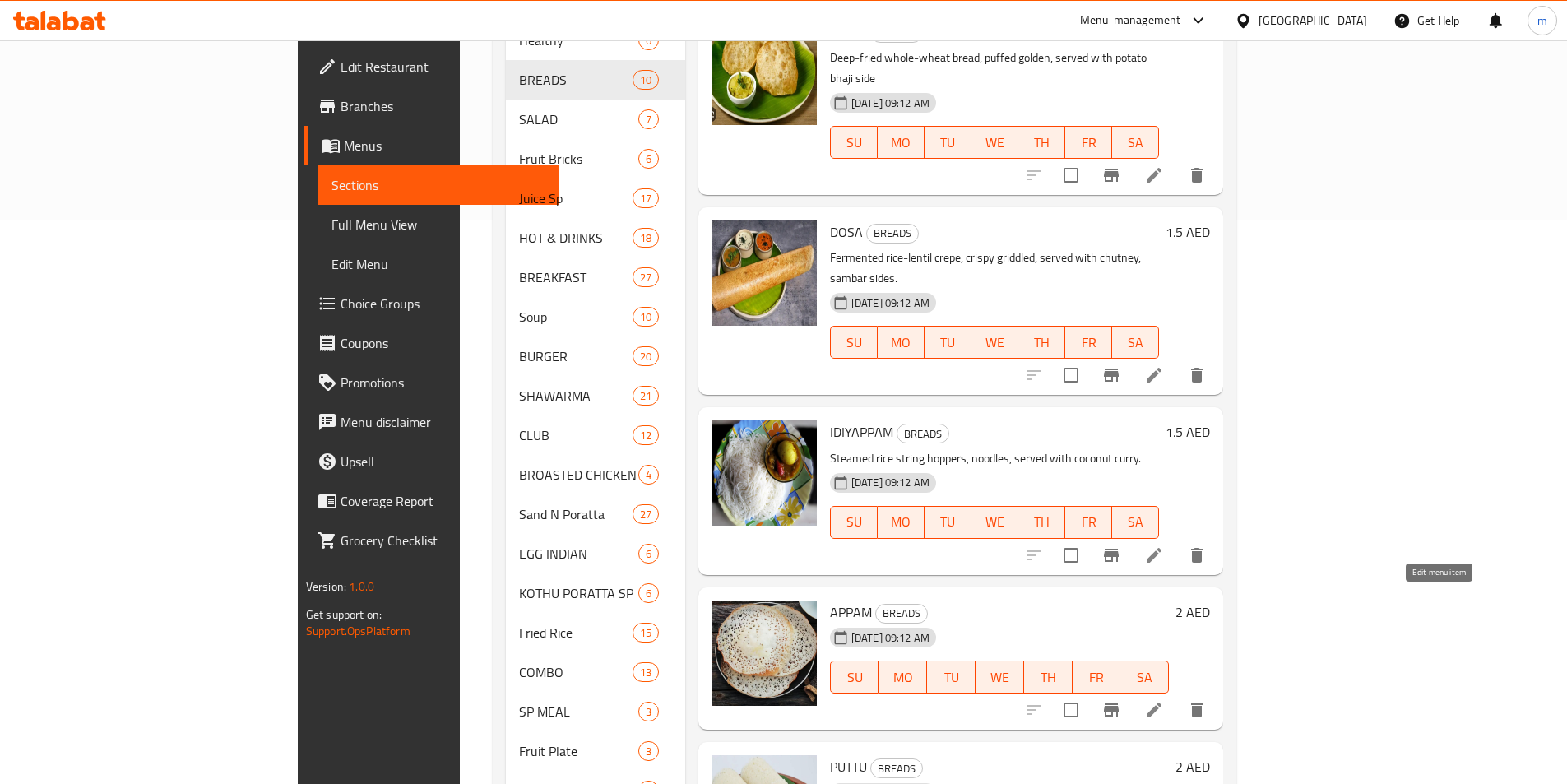
click at [1164, 700] on icon at bounding box center [1155, 710] width 20 height 20
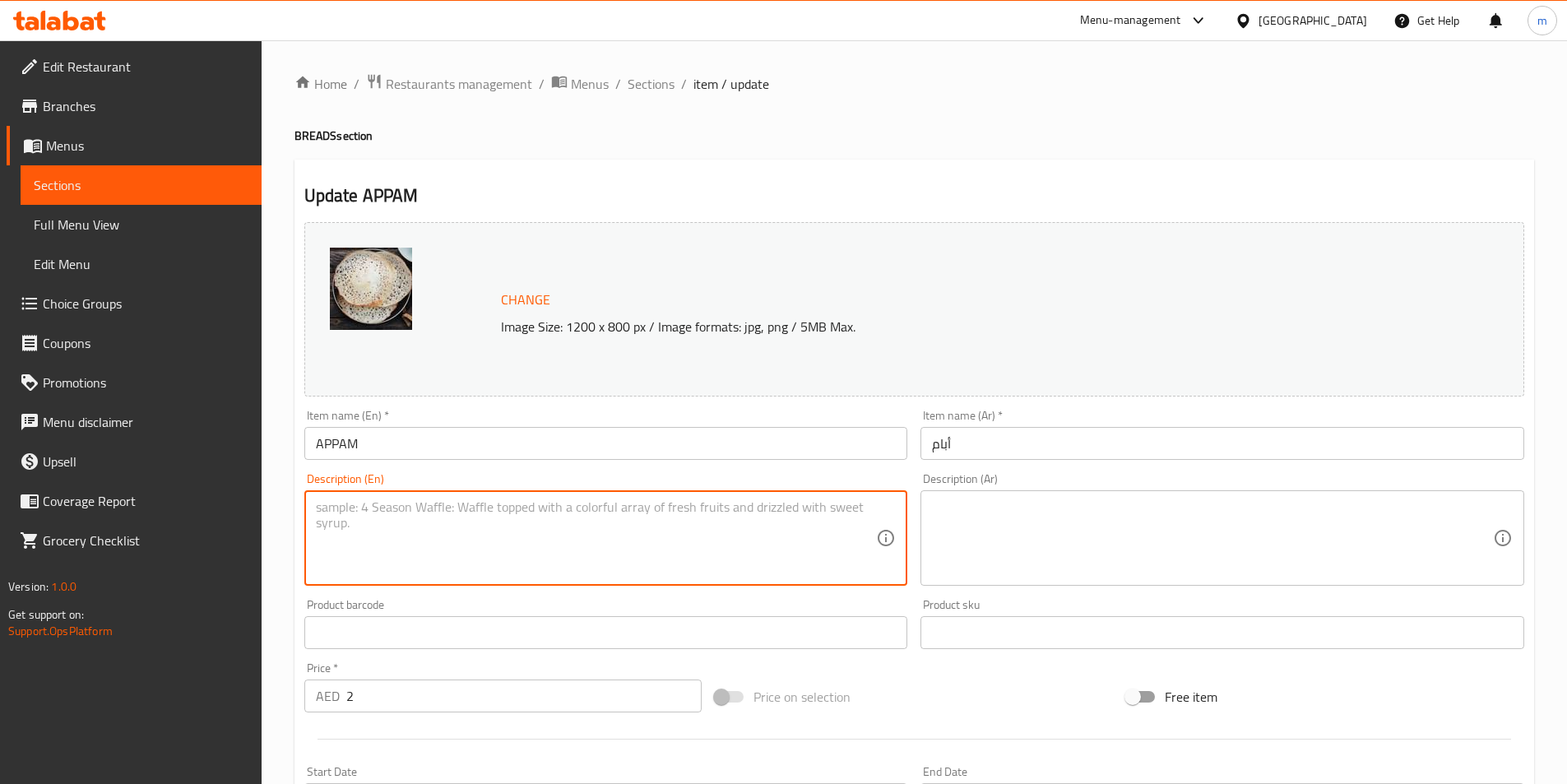
click at [702, 512] on textarea at bounding box center [596, 539] width 561 height 78
paste textarea "Soft lace hoppers from fermented rice batter, [GEOGRAPHIC_DATA]"
type textarea "Soft lace hoppers from fermented rice batter, [GEOGRAPHIC_DATA]"
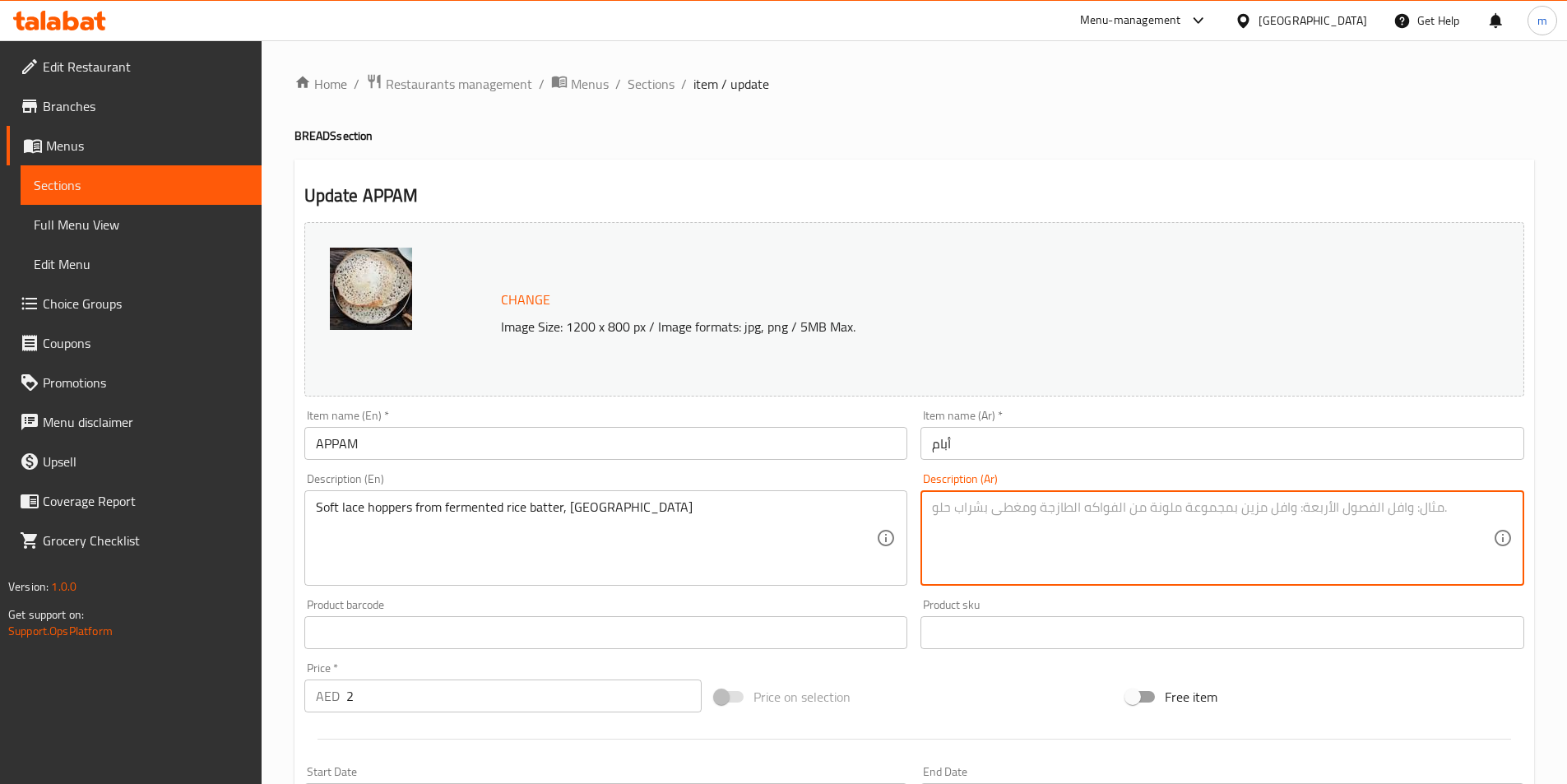
click at [1382, 512] on textarea at bounding box center [1212, 539] width 561 height 78
paste textarea "قواديس دانتيل ناعمة من عجينة الأرز المخمرة، مركز حليب جوز الهند"
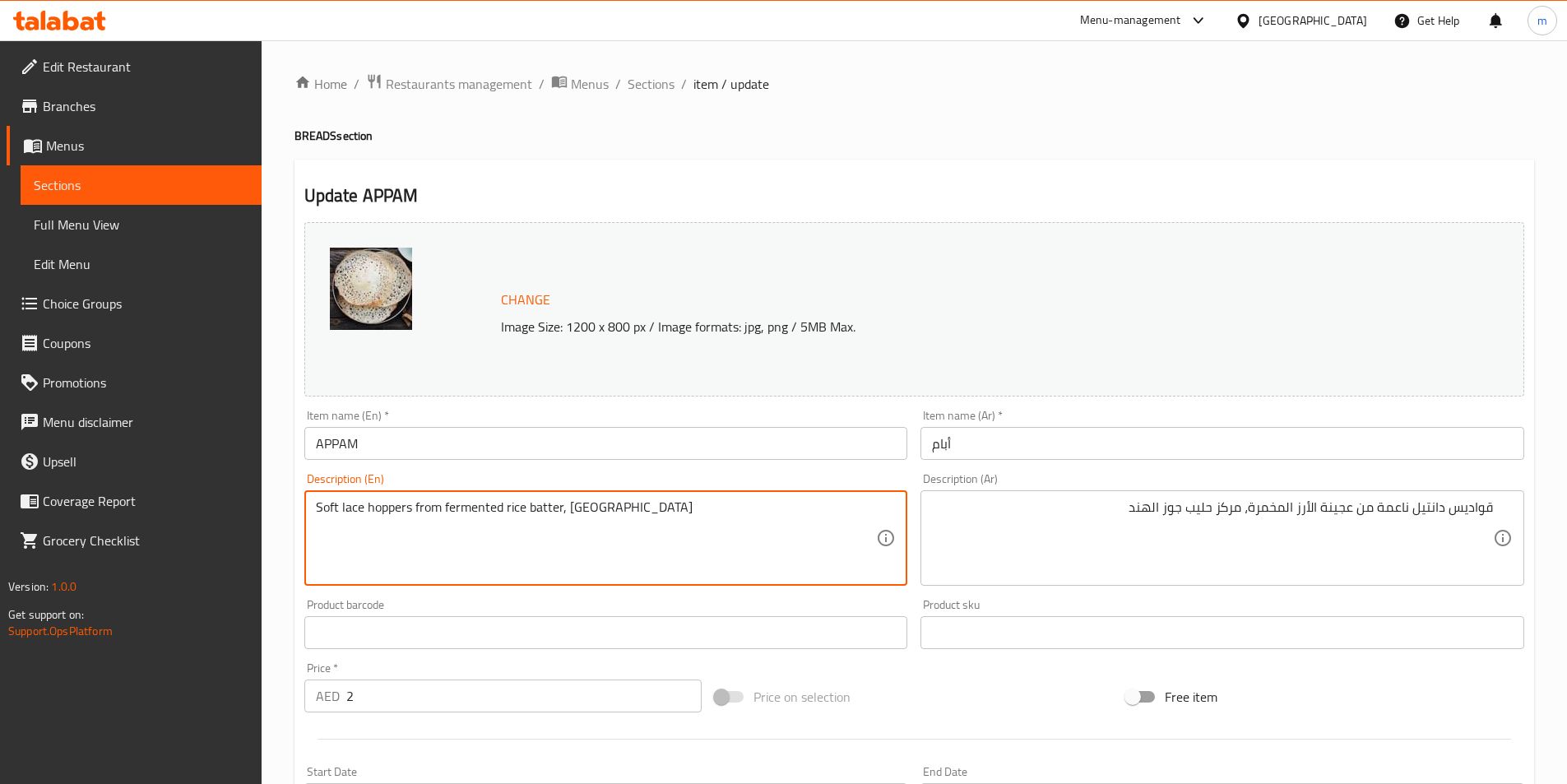
click at [348, 510] on textarea "Soft lace hoppers from fermented rice batter, [GEOGRAPHIC_DATA]" at bounding box center [596, 539] width 561 height 78
drag, startPoint x: 412, startPoint y: 510, endPoint x: 340, endPoint y: 514, distance: 72.1
click at [340, 514] on textarea "Soft lace hoppers from fermented rice batter, [GEOGRAPHIC_DATA]" at bounding box center [596, 539] width 561 height 78
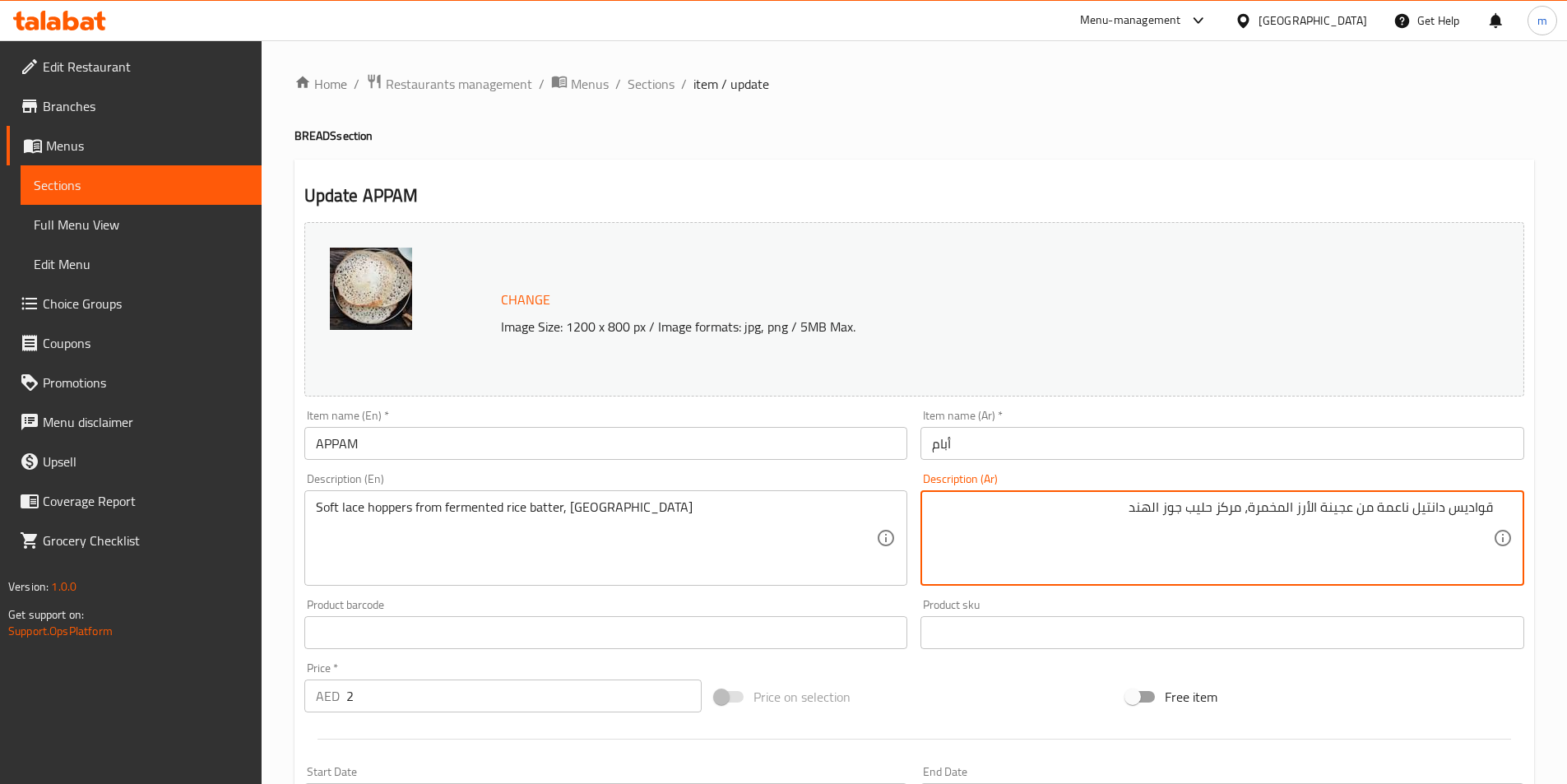
drag, startPoint x: 1415, startPoint y: 520, endPoint x: 1550, endPoint y: 508, distance: 135.5
type textarea "لاس هوبرس ناعمة من عجينة الأرز المخمرة، مركز حليب جوز الهند"
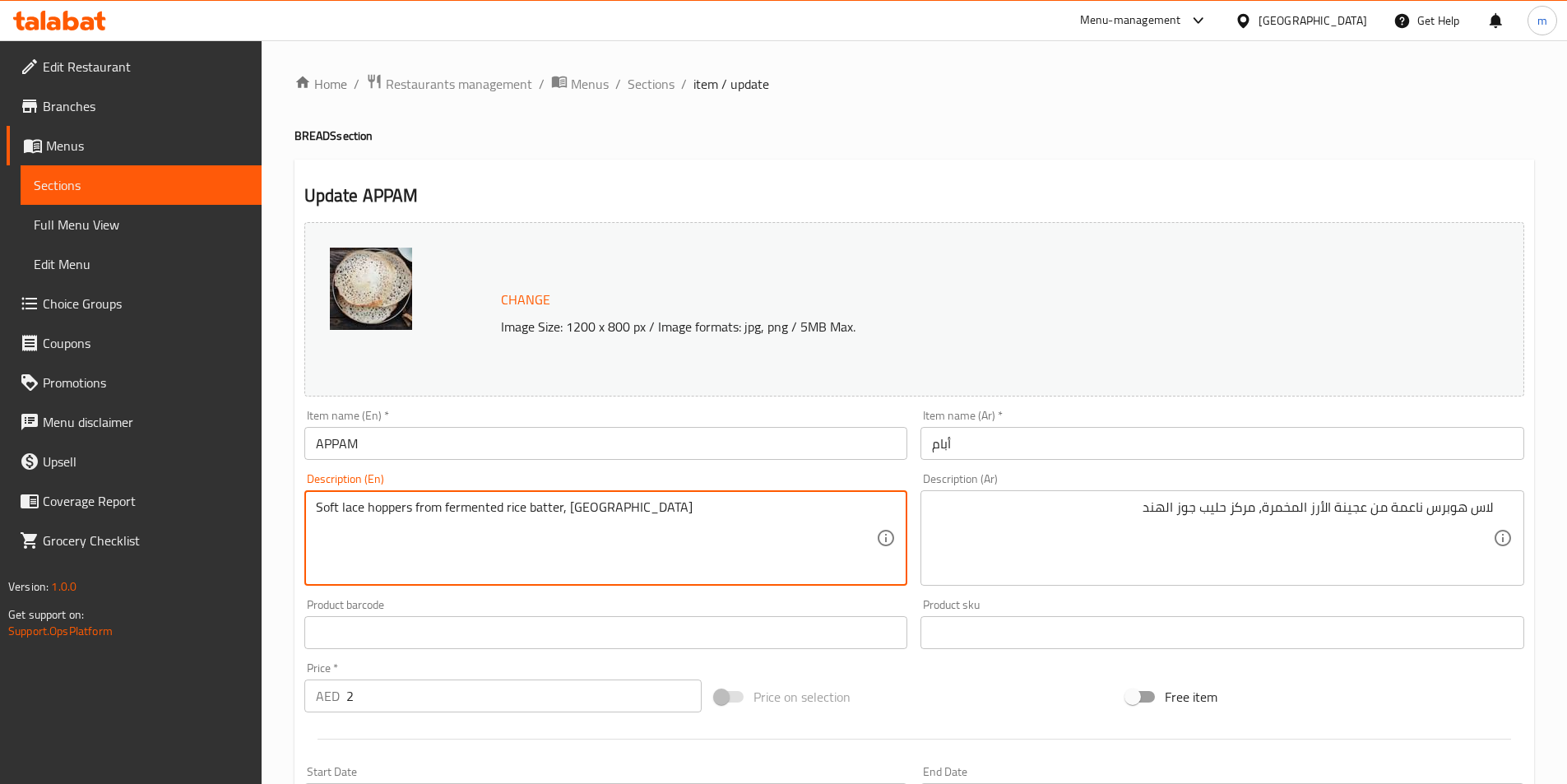
click at [477, 516] on textarea "Soft lace hoppers from fermented rice batter, [GEOGRAPHIC_DATA]" at bounding box center [596, 539] width 561 height 78
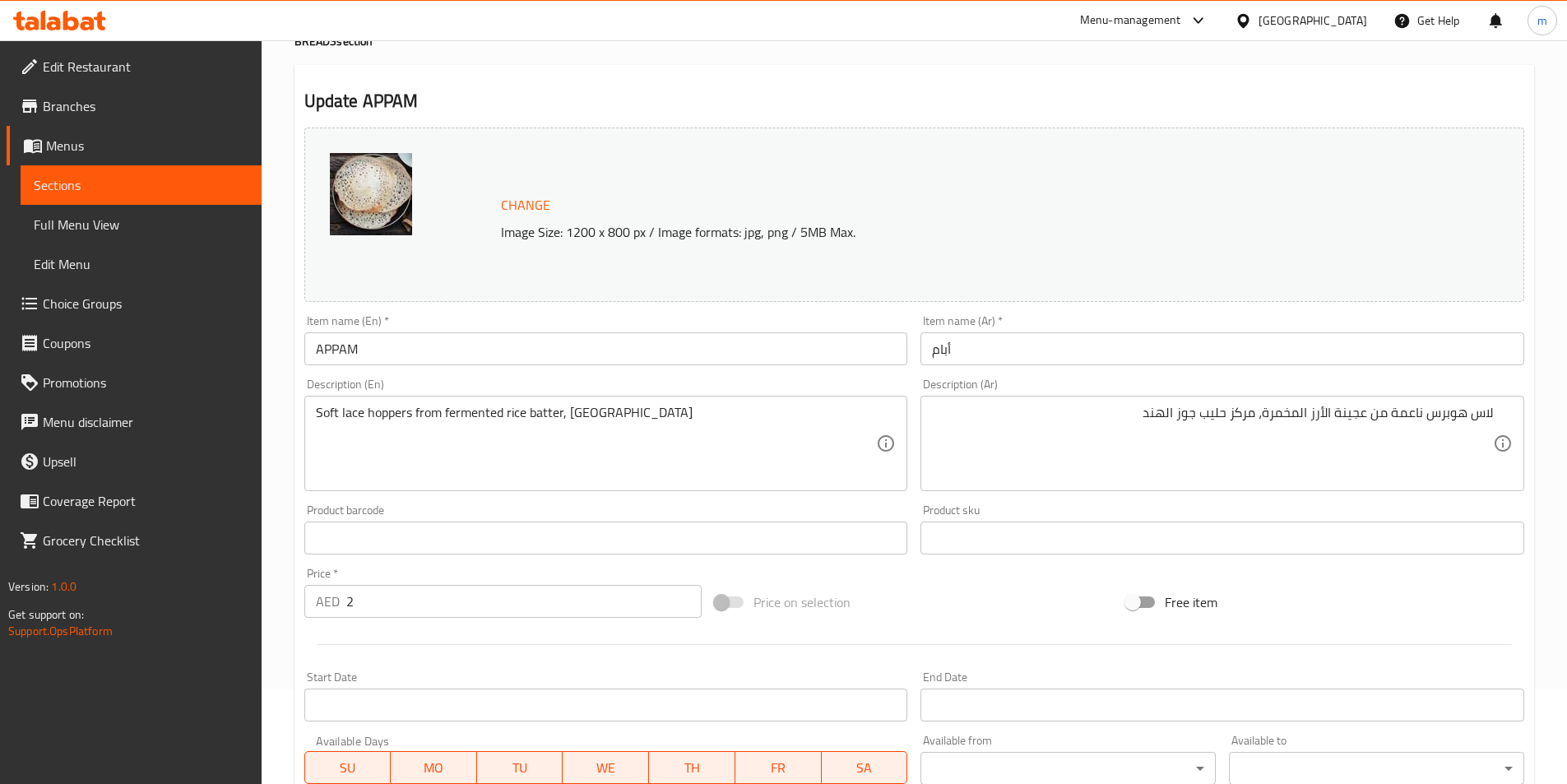
scroll to position [402, 0]
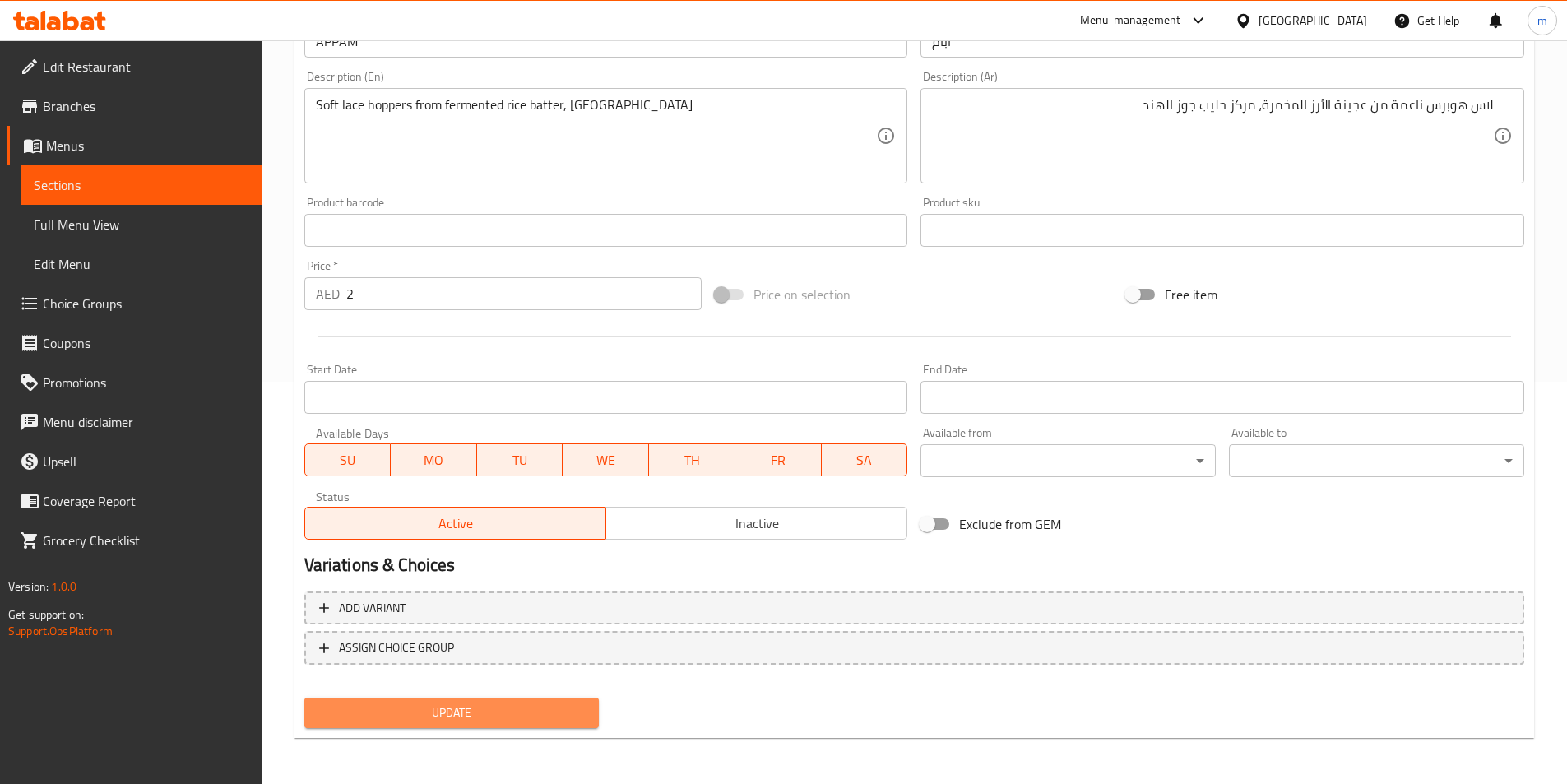
click at [550, 703] on span "Update" at bounding box center [451, 712] width 269 height 21
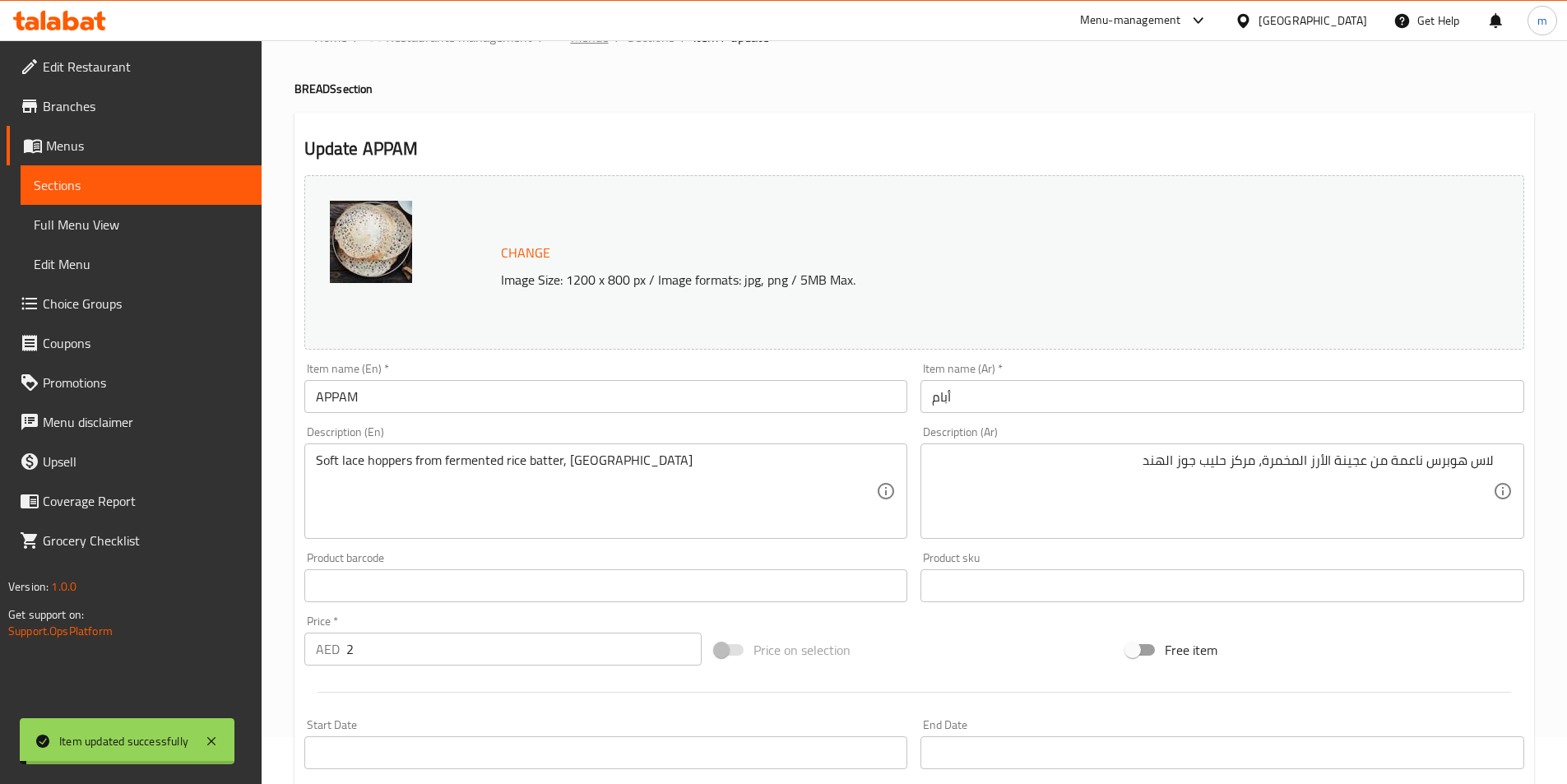
scroll to position [0, 0]
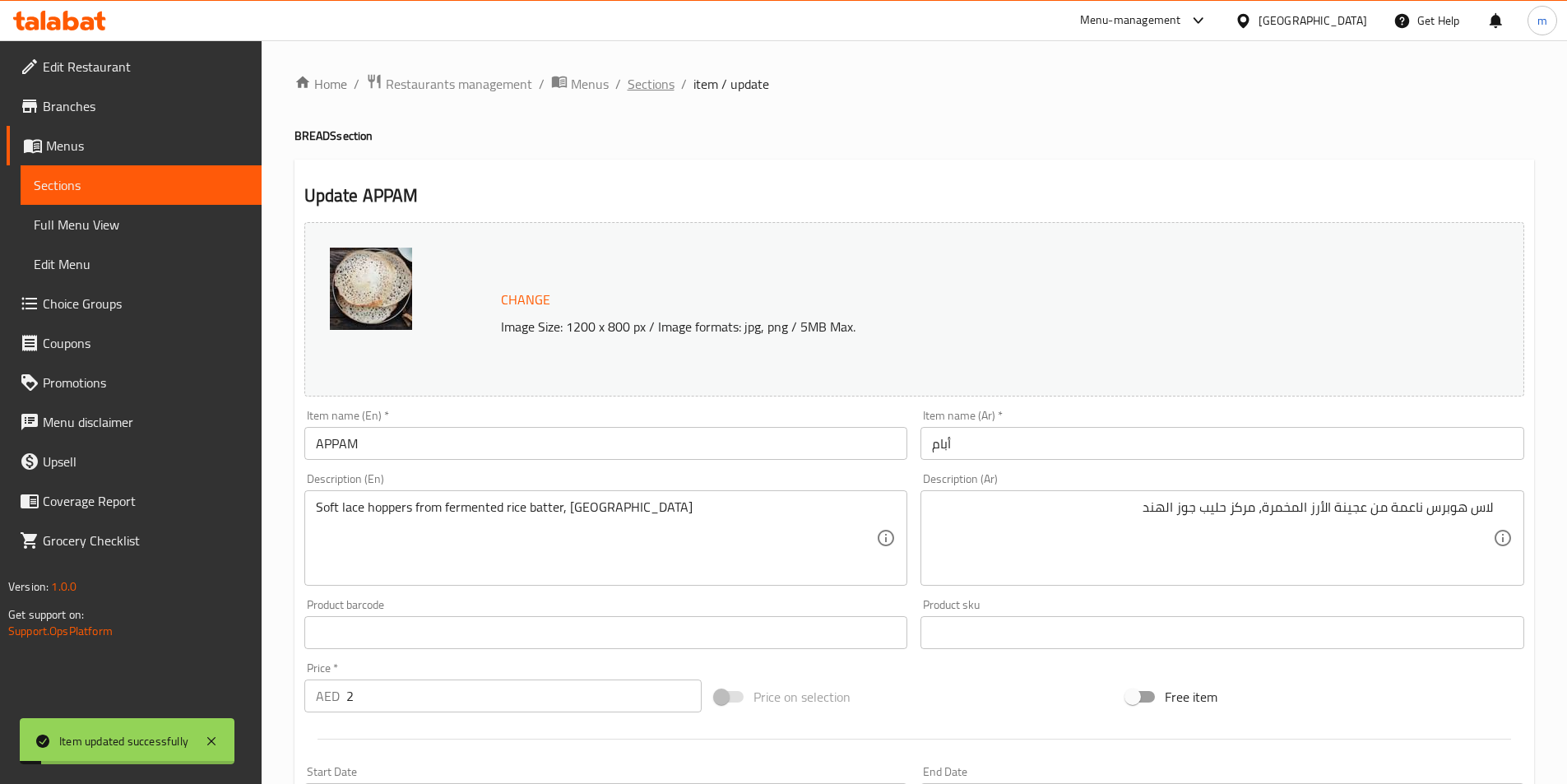
click at [641, 82] on span "Sections" at bounding box center [650, 84] width 47 height 20
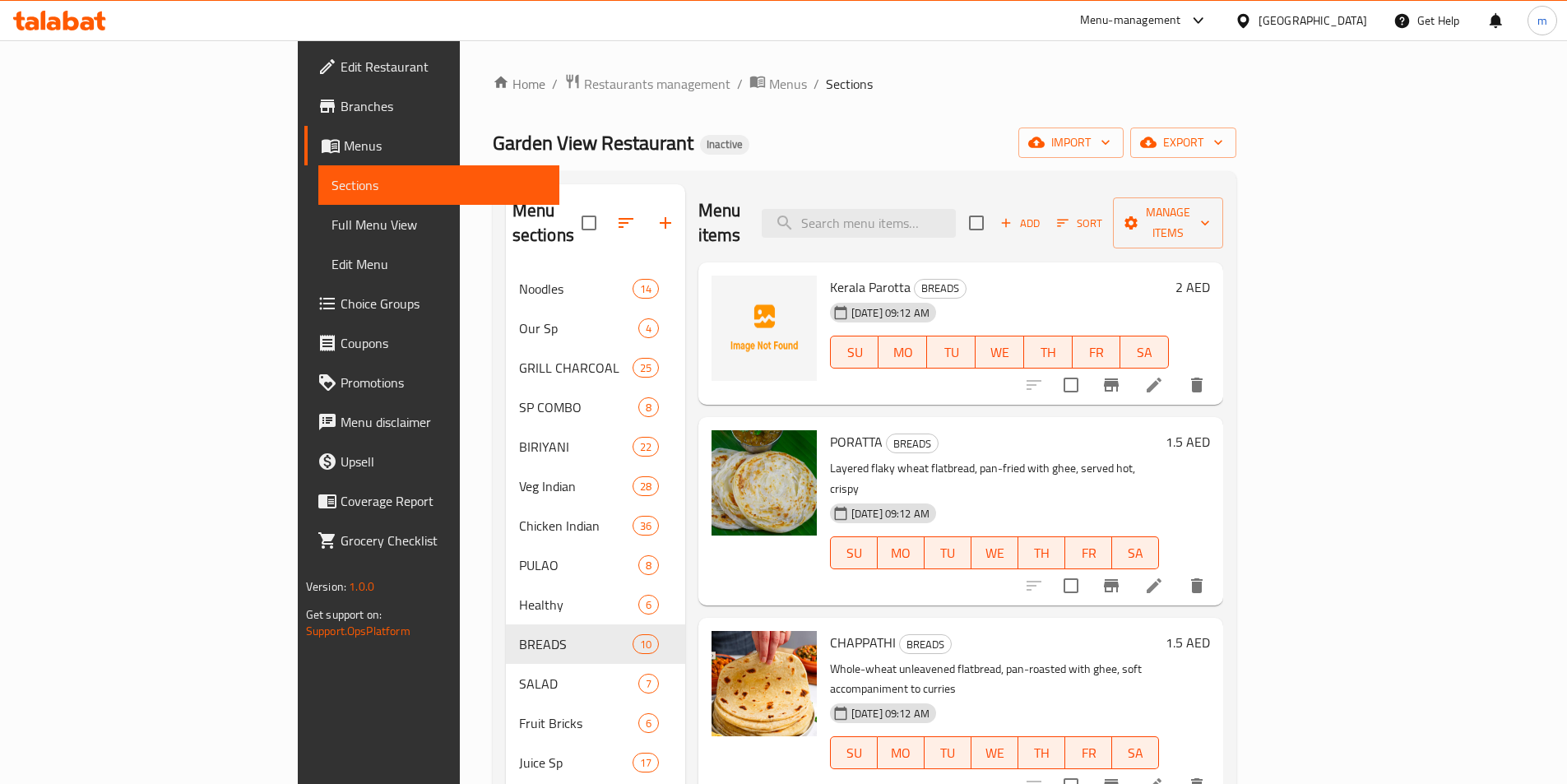
scroll to position [615, 0]
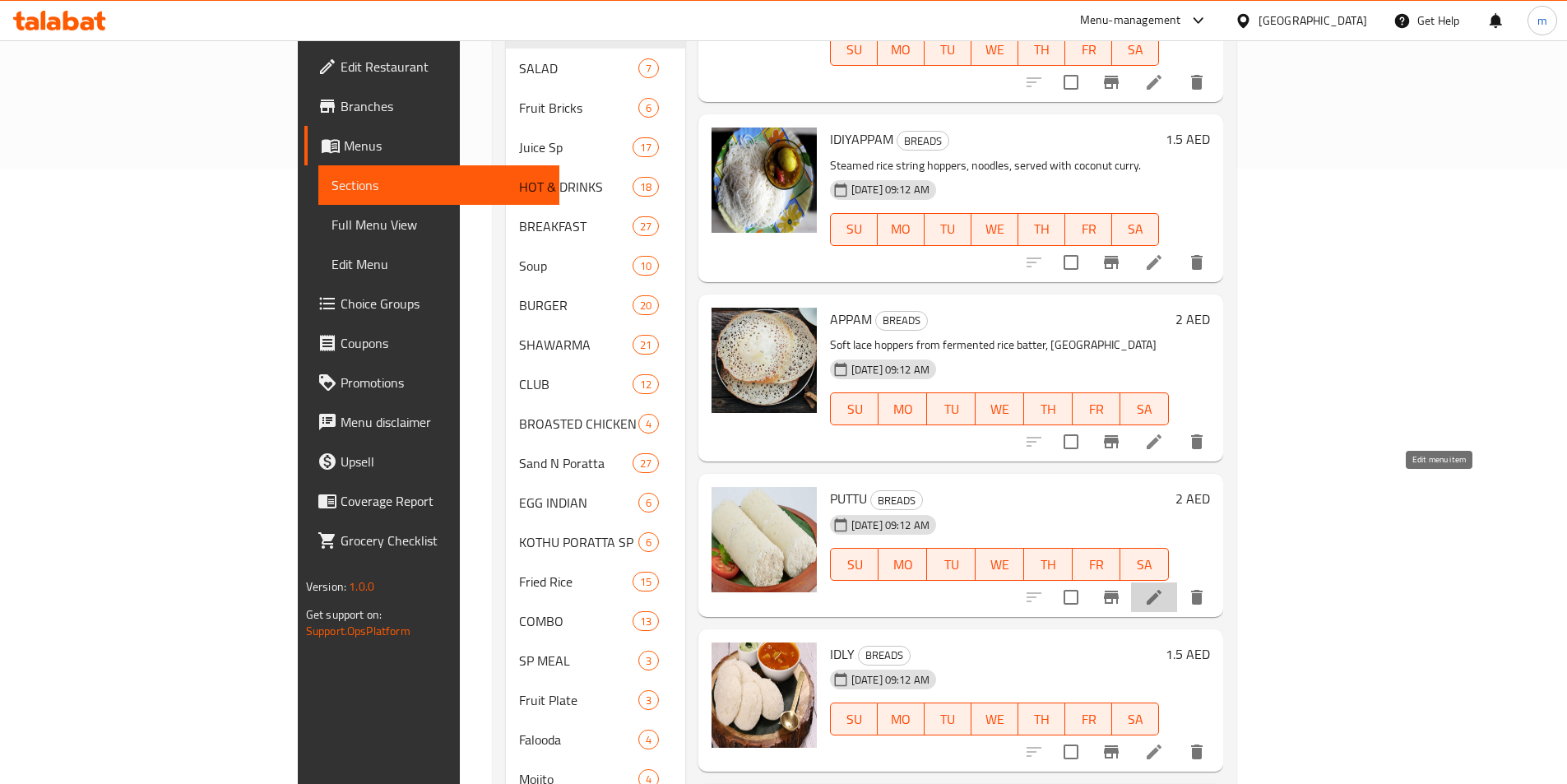
click at [1164, 587] on icon at bounding box center [1155, 597] width 20 height 20
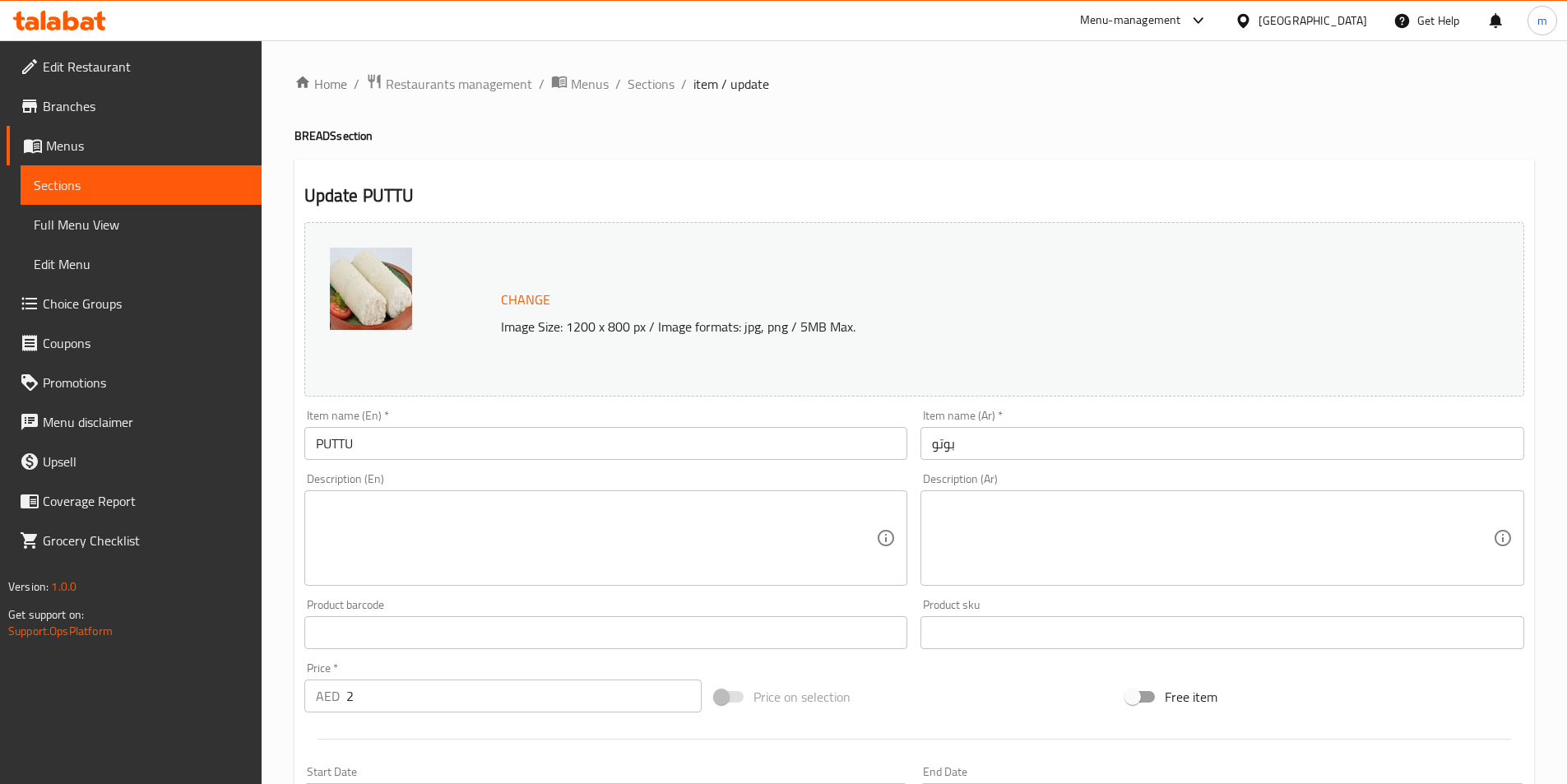
click at [597, 516] on textarea at bounding box center [596, 539] width 561 height 78
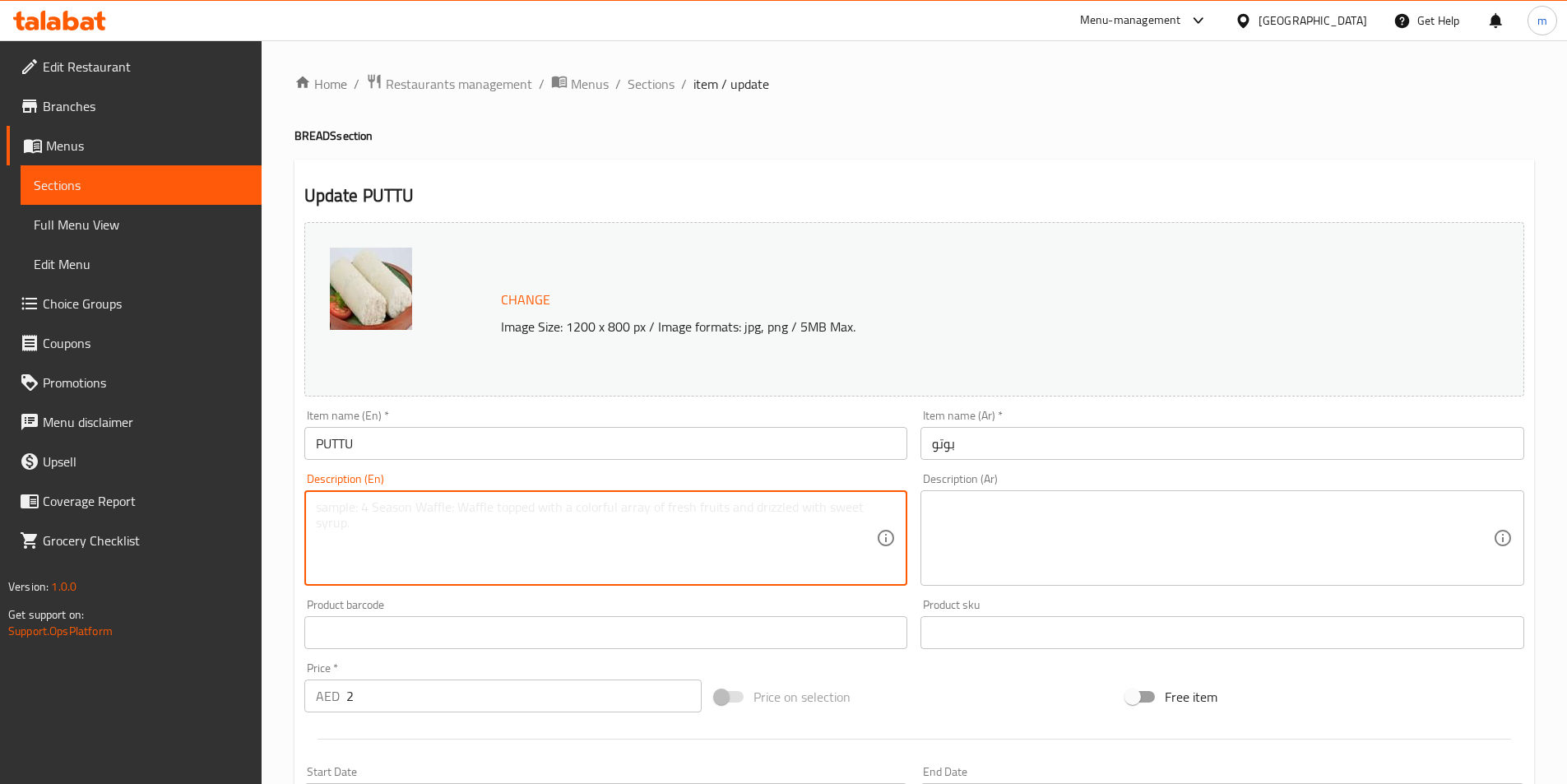
paste textarea "Steamed cylinders of rice flour layered with grated coconut, banana."
type textarea "Steamed cylinders of rice flour layered with grated coconut, banana."
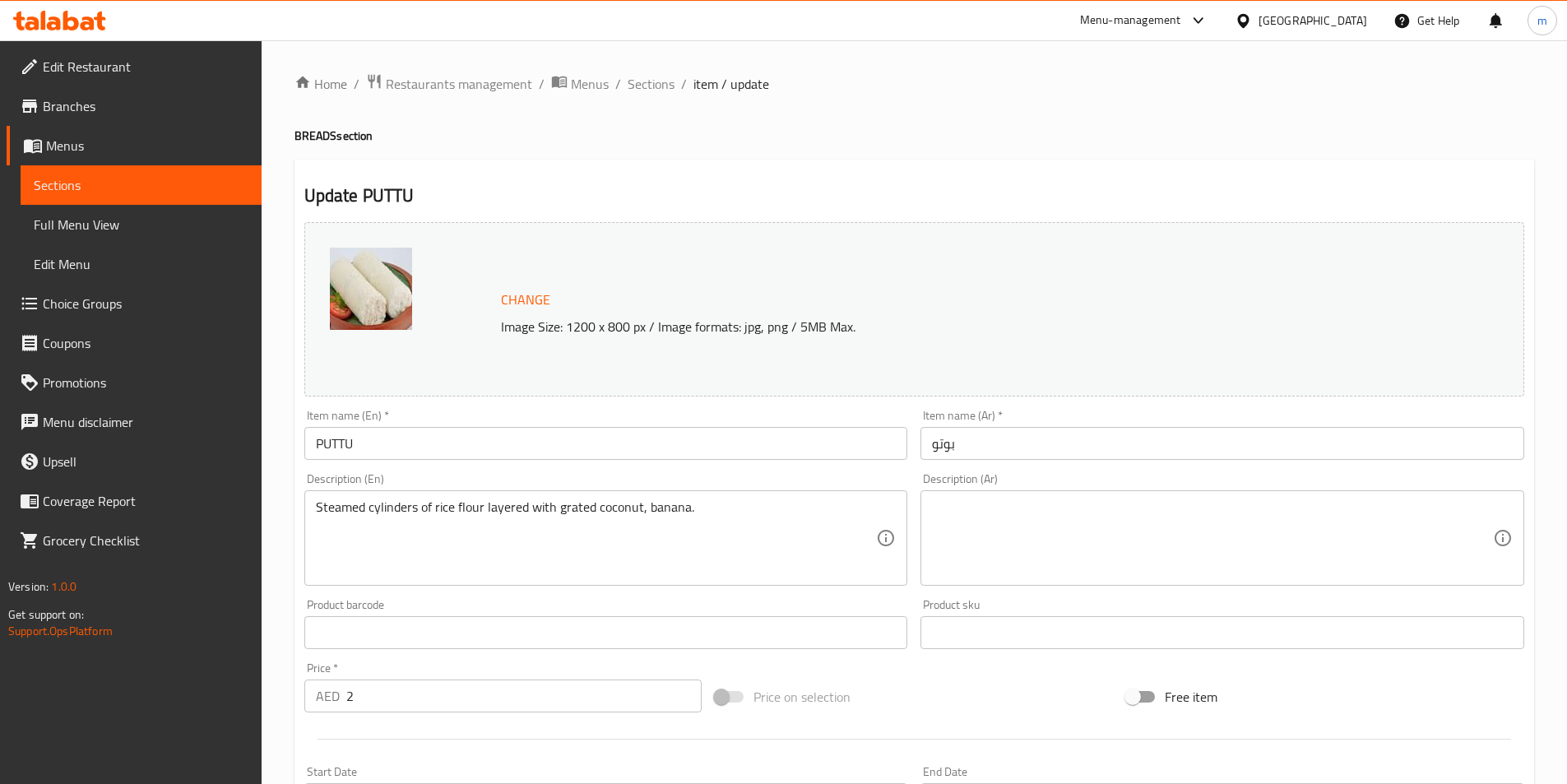
click at [1102, 530] on textarea at bounding box center [1212, 539] width 561 height 78
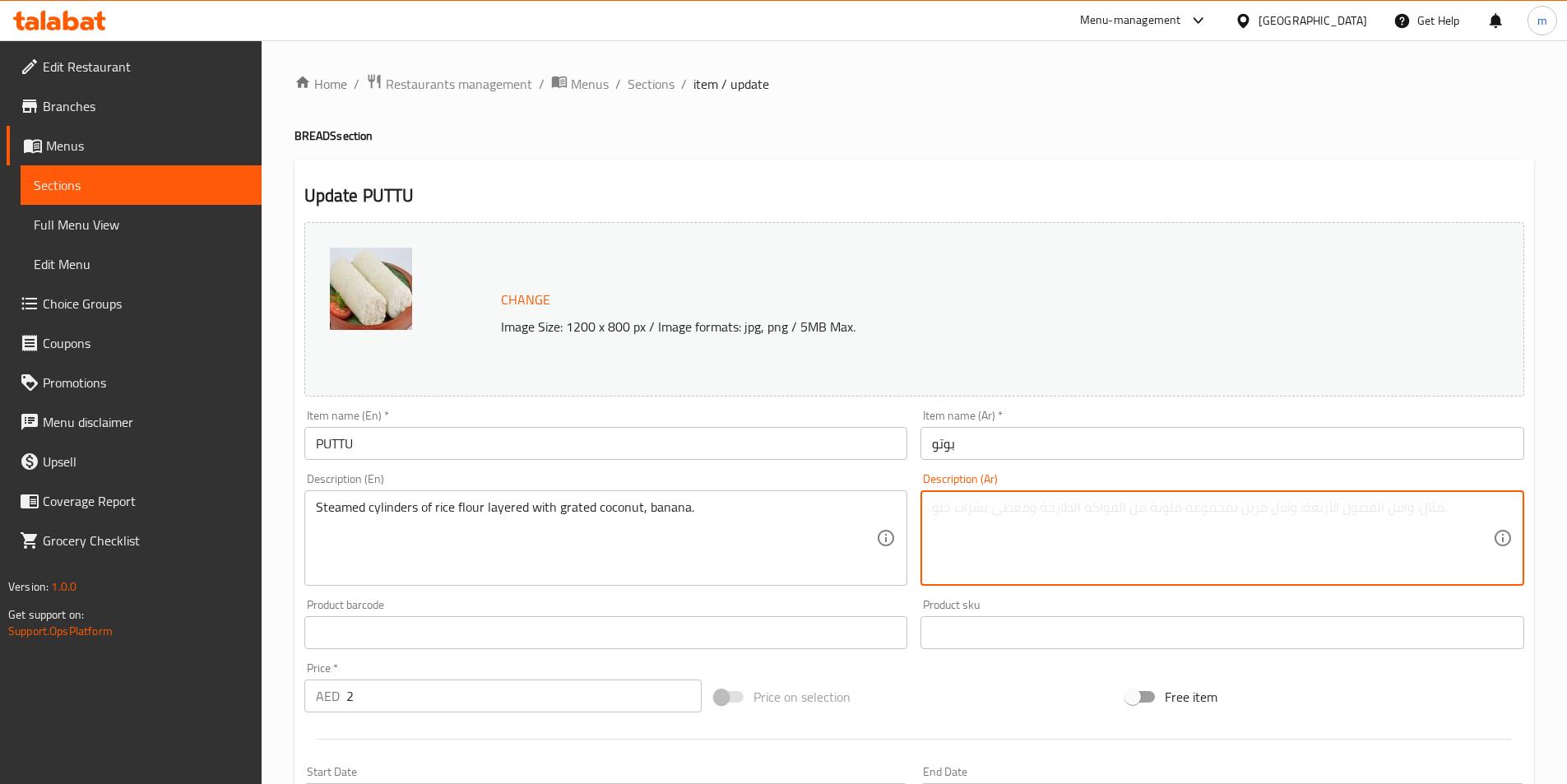
paste textarea "أسطوانات مطهوة على البخار من دقيق الأرز مغطاة بجوز الهند المبشور والموز."
click at [1096, 519] on textarea "أسطوانات مطهوة على البخار من دقيق الأرز مغطاة بجوز الهند المبشور والموز." at bounding box center [1212, 539] width 561 height 78
click at [1474, 506] on textarea "أسطوانات مطهوة على البخار من دقيق الأرز متعدد الطبقات بجوز الهند المبشور والموز." at bounding box center [1212, 539] width 561 height 78
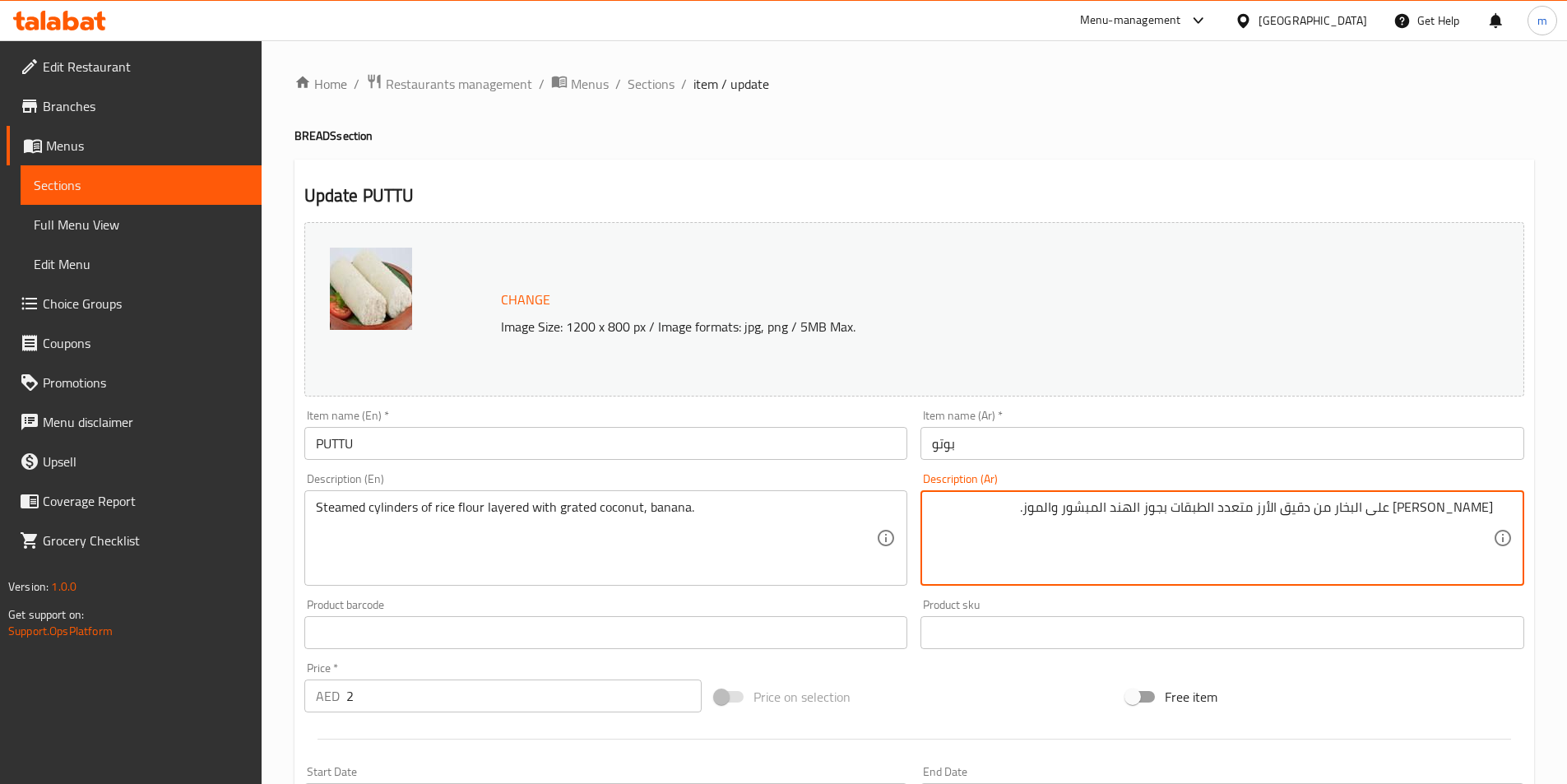
click at [1470, 515] on textarea "[PERSON_NAME] على البخار من دقيق الأرز متعدد الطبقات بجوز الهند المبشور والموز." at bounding box center [1212, 539] width 561 height 78
type textarea "سيلندرس مطهوة على البخار من دقيق الأرز متعدد الطبقات بجوز الهند المبشور والموز."
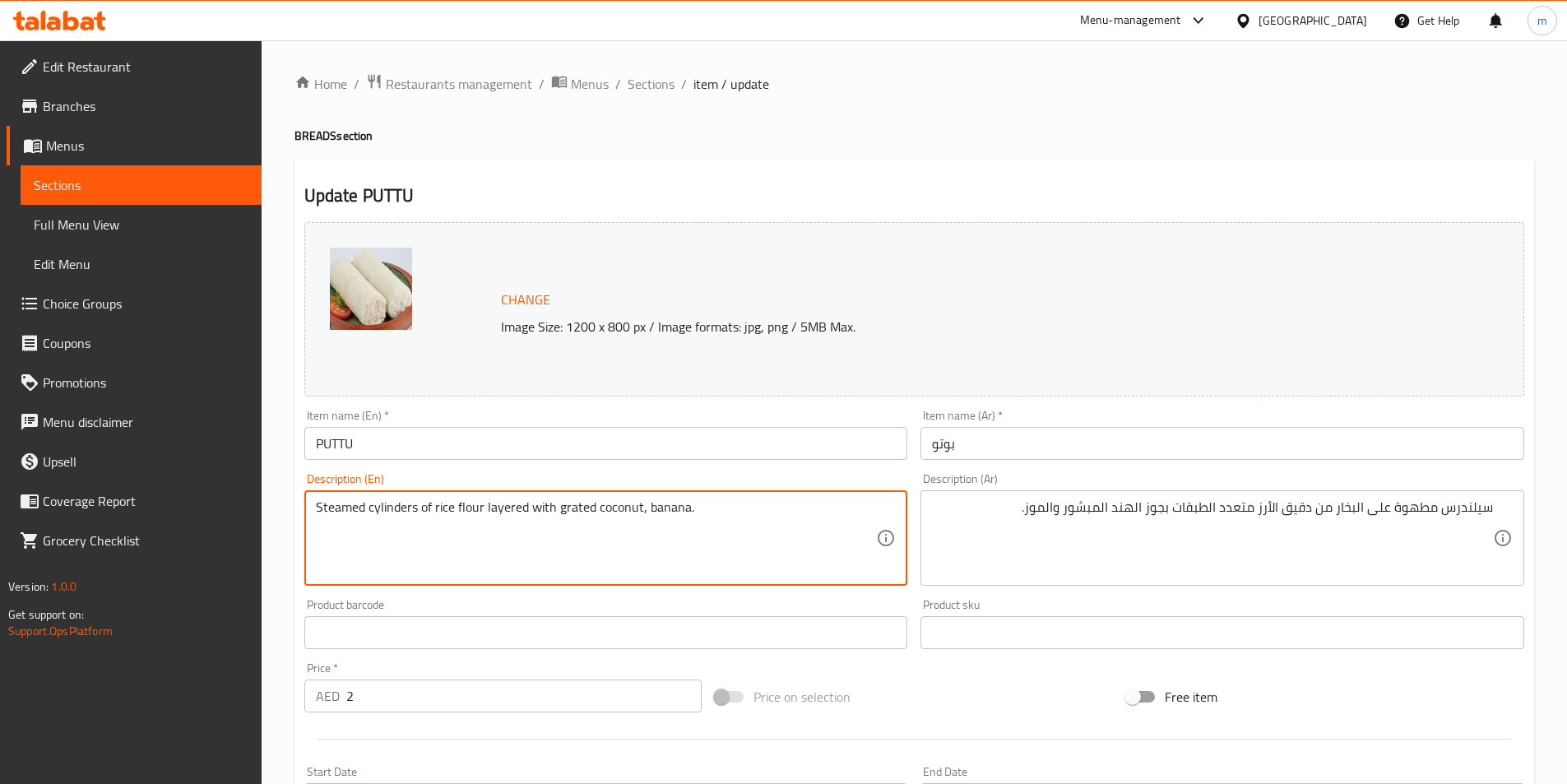
click at [399, 502] on textarea "Steamed cylinders of rice flour layered with grated coconut, banana." at bounding box center [596, 539] width 561 height 78
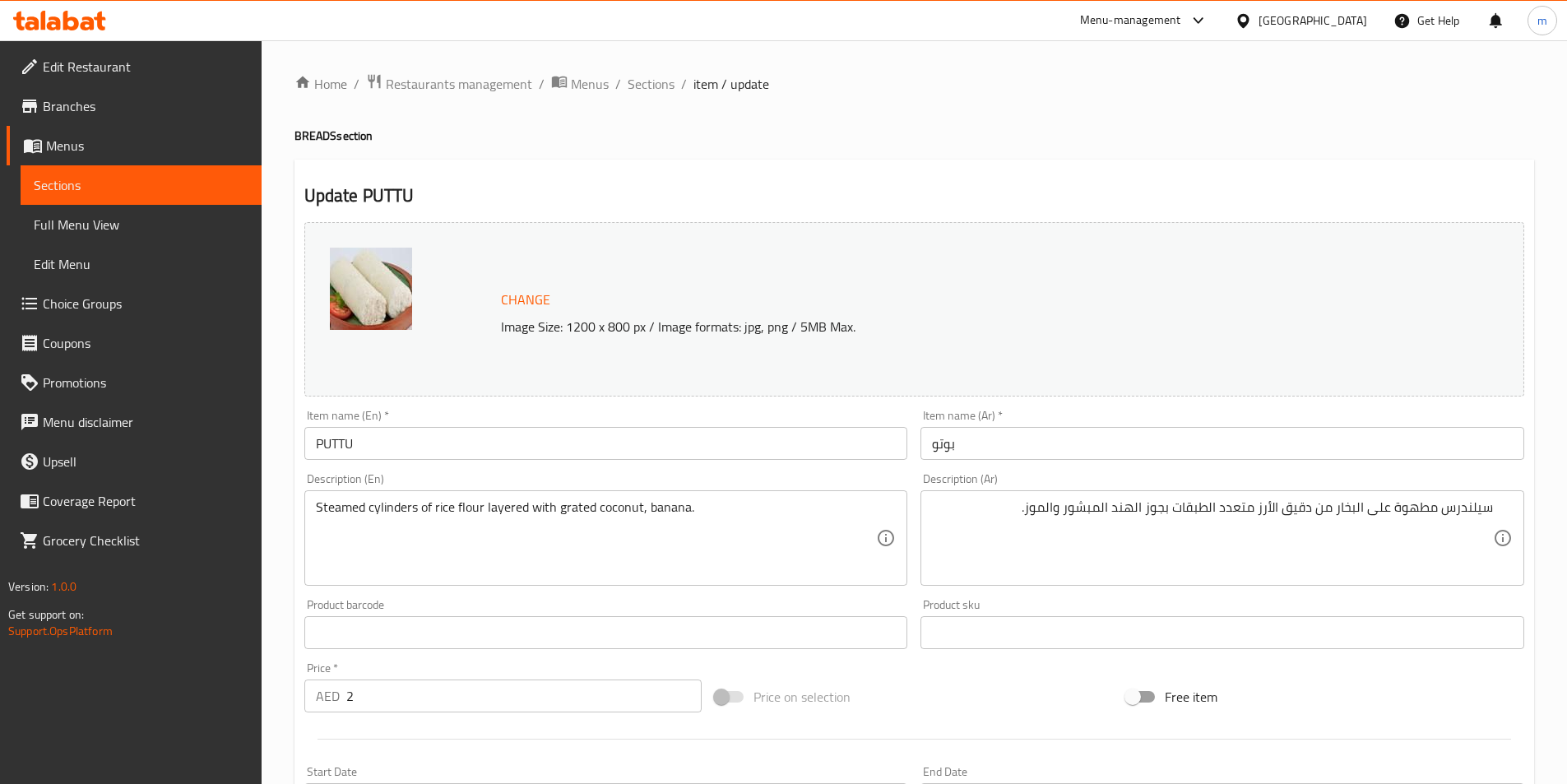
scroll to position [402, 0]
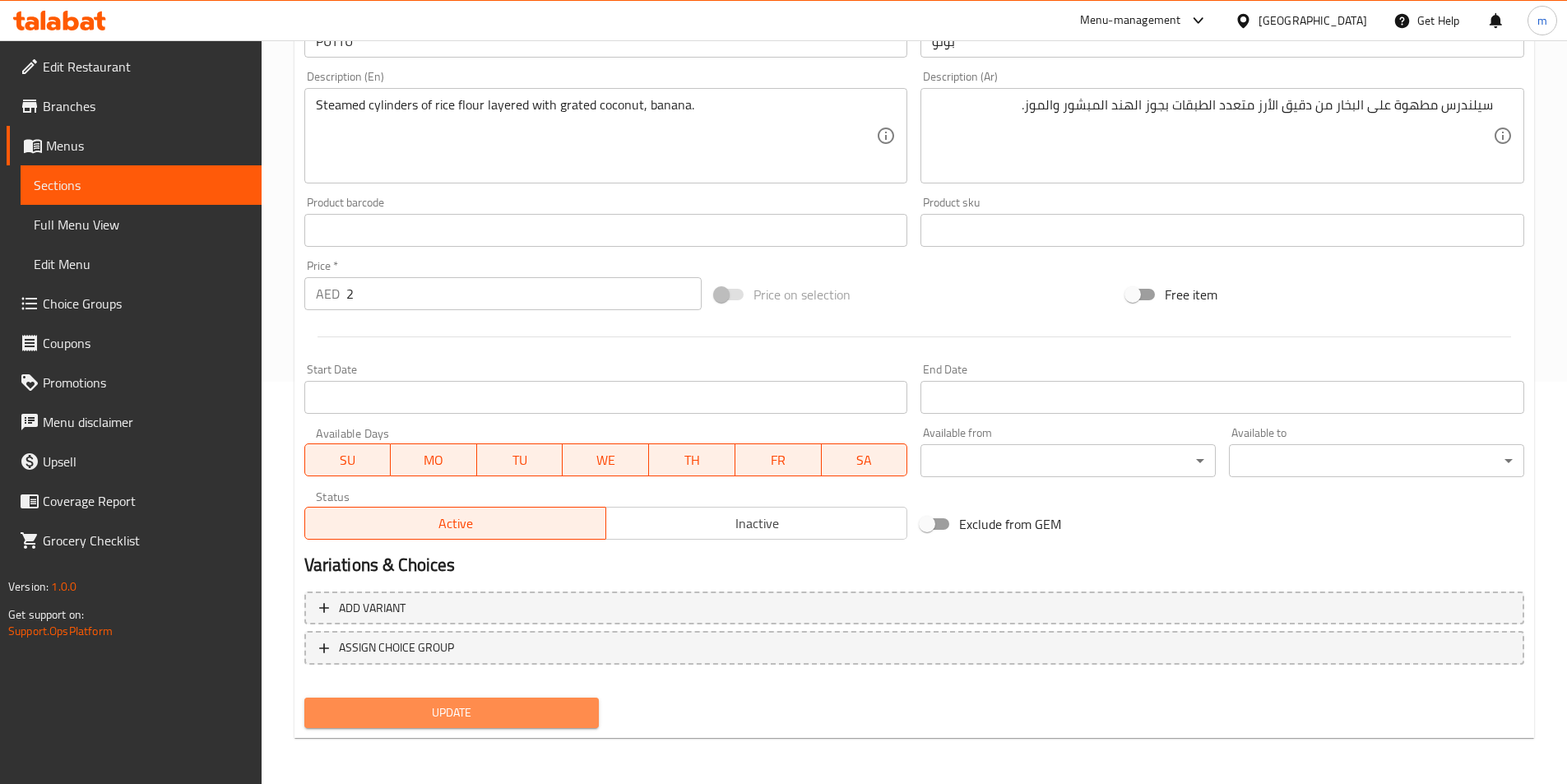
click at [540, 702] on span "Update" at bounding box center [451, 712] width 269 height 21
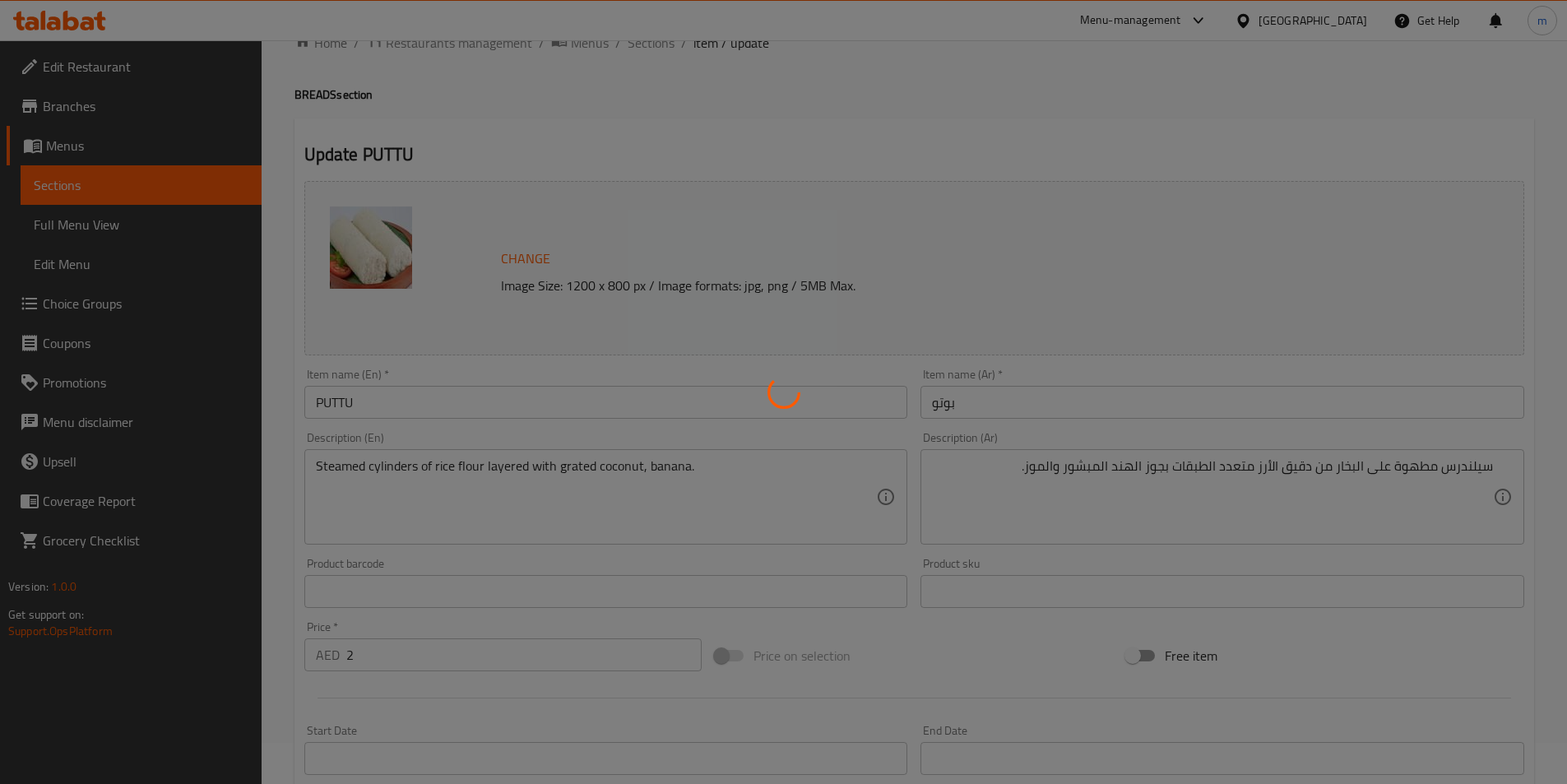
scroll to position [0, 0]
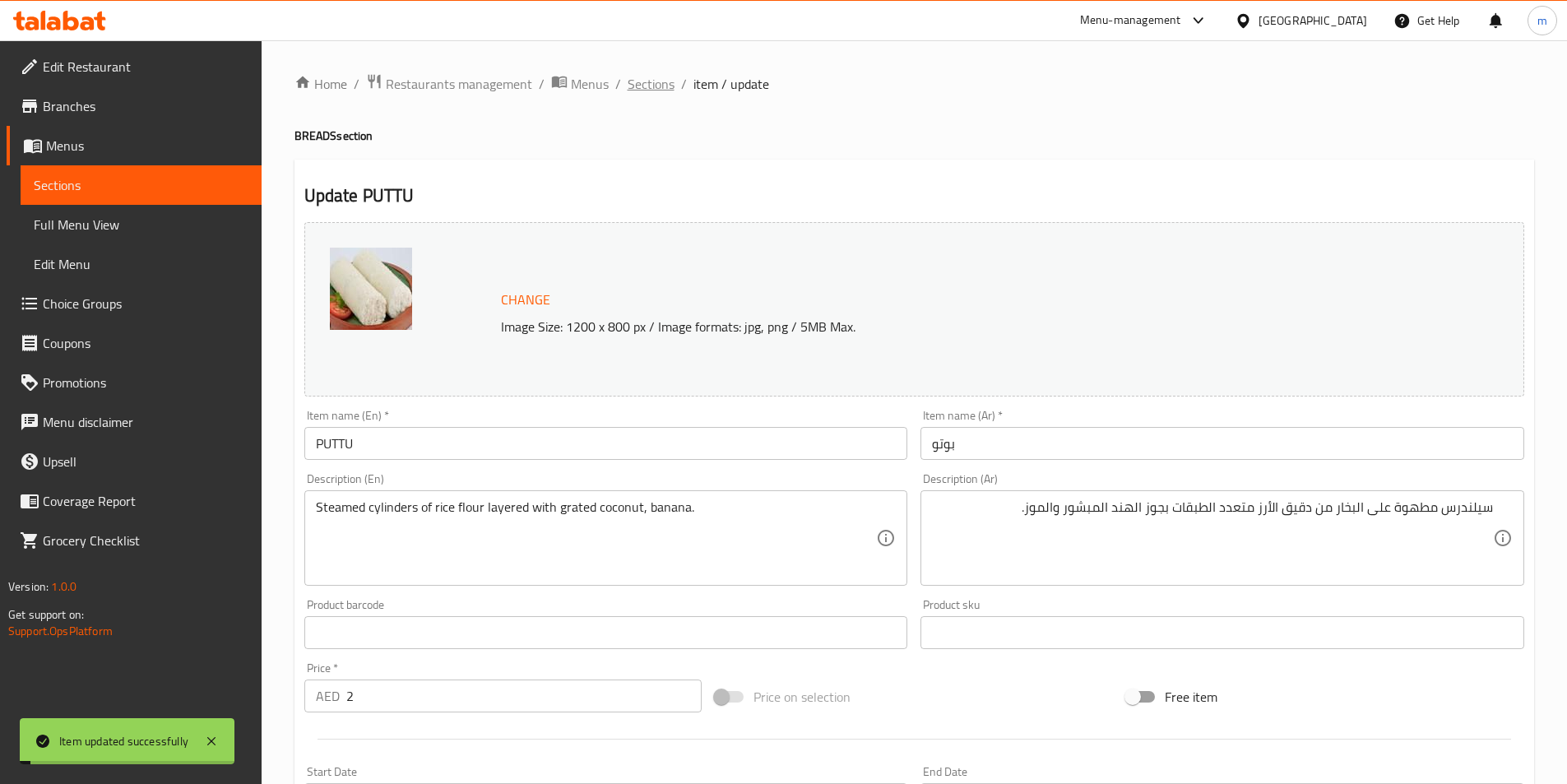
click at [658, 94] on span "Sections" at bounding box center [650, 84] width 47 height 20
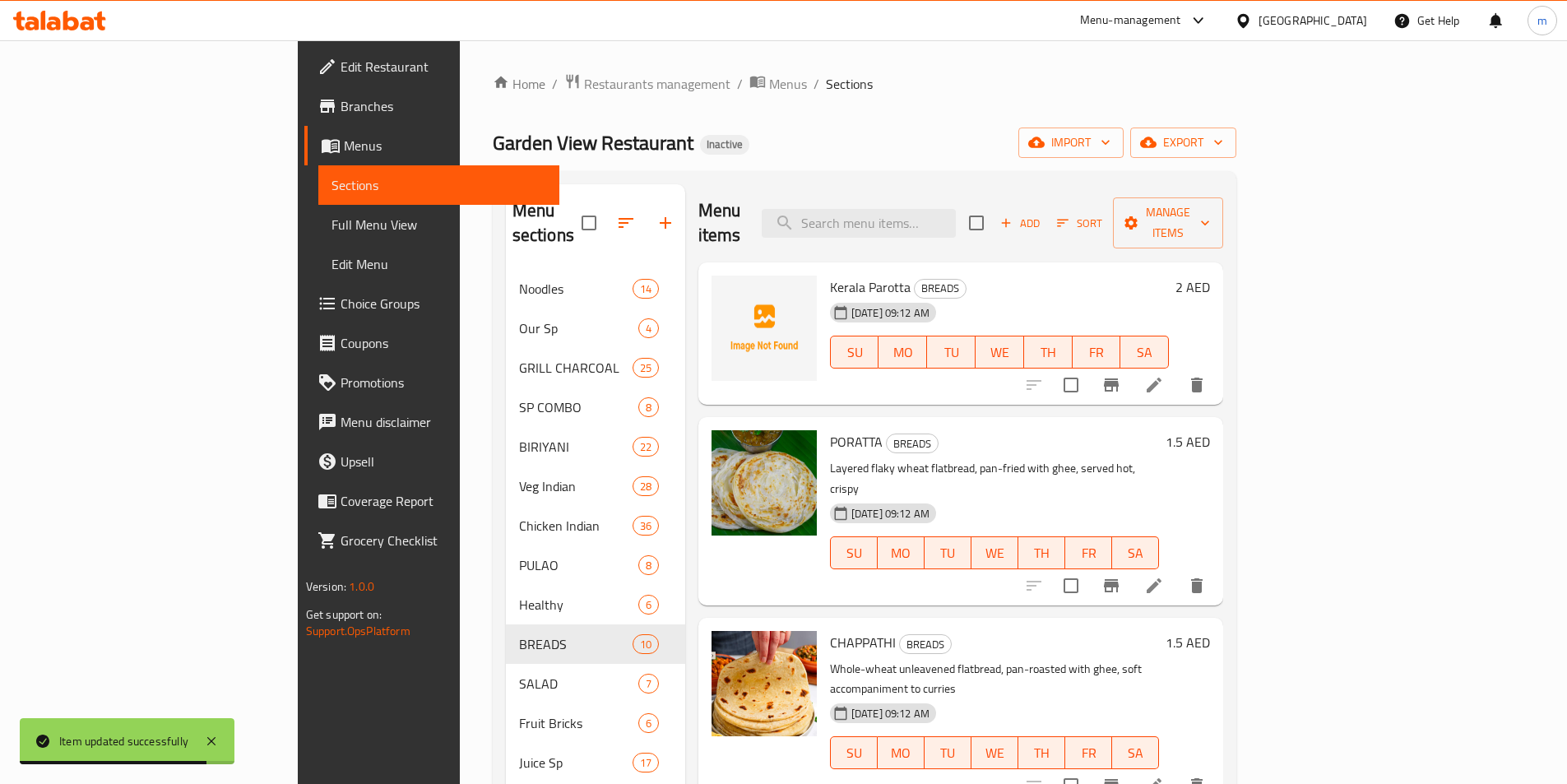
scroll to position [513, 0]
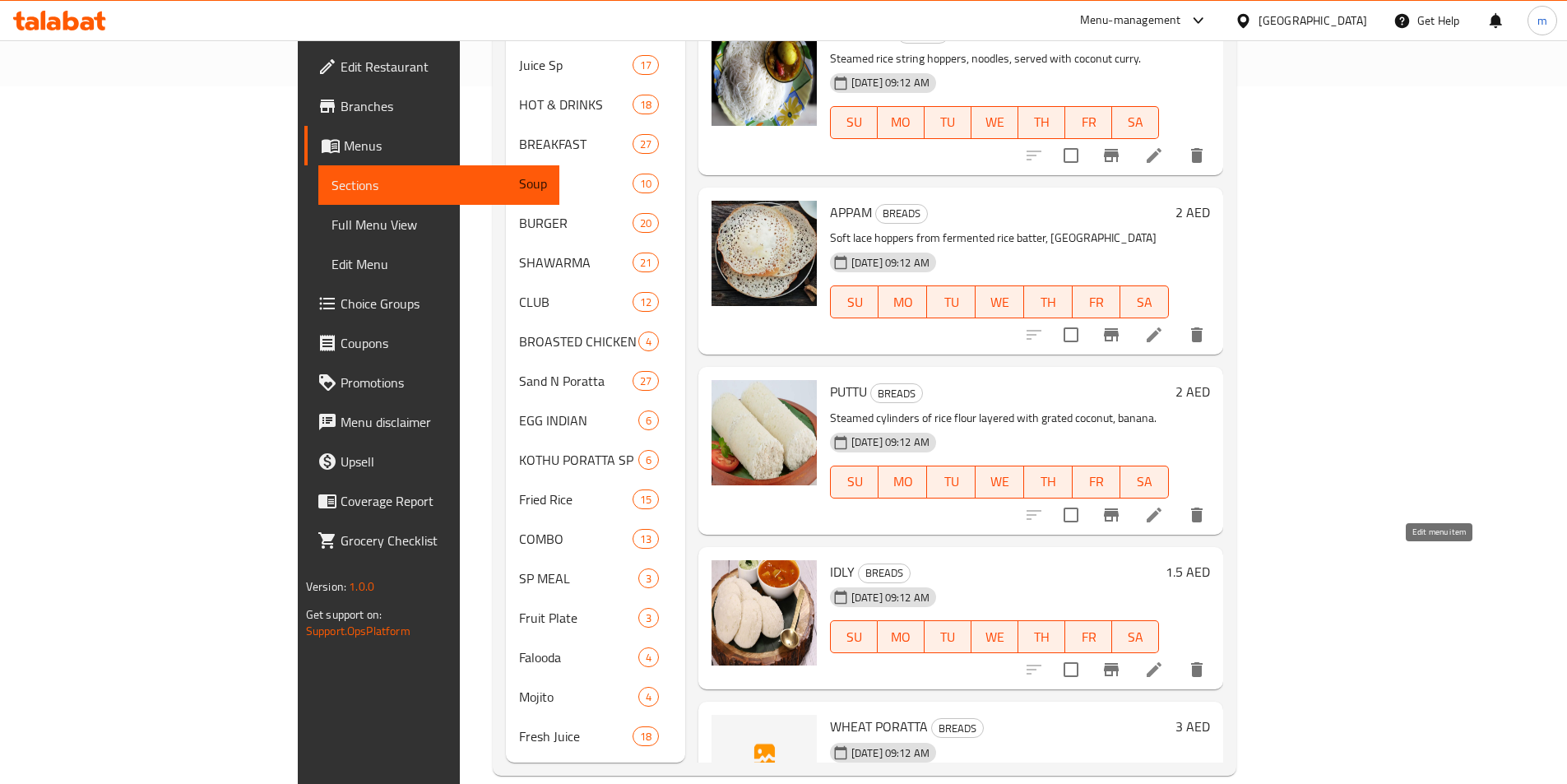
click at [1162, 662] on icon at bounding box center [1154, 669] width 15 height 15
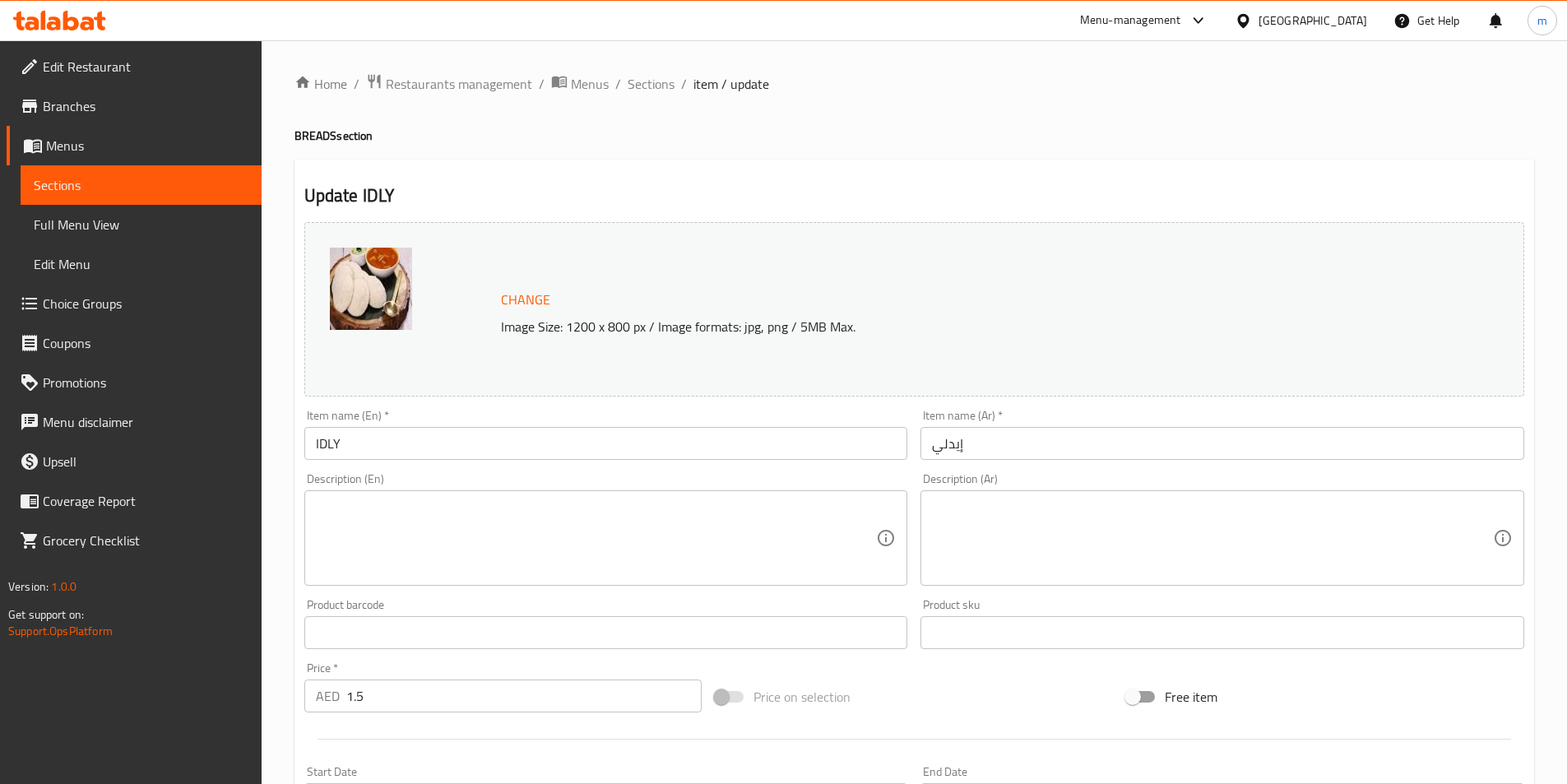
click at [785, 531] on textarea at bounding box center [596, 539] width 561 height 78
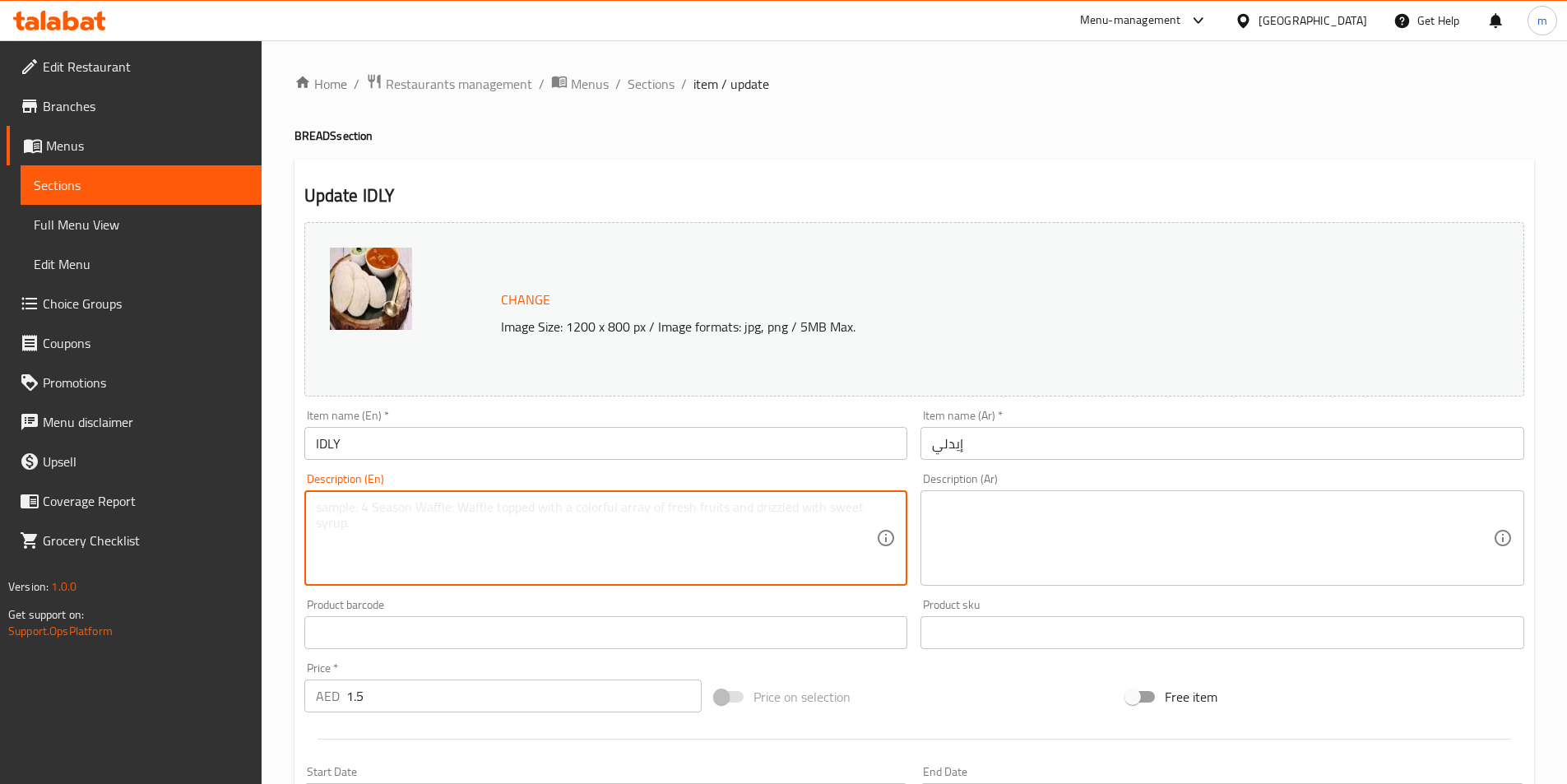
paste textarea "Steamed fermented rice-lentil cakes, fluffy, served with chutney, sambar sides."
type textarea "Steamed fermented rice-lentil cakes, fluffy, served with chutney, sambar sides."
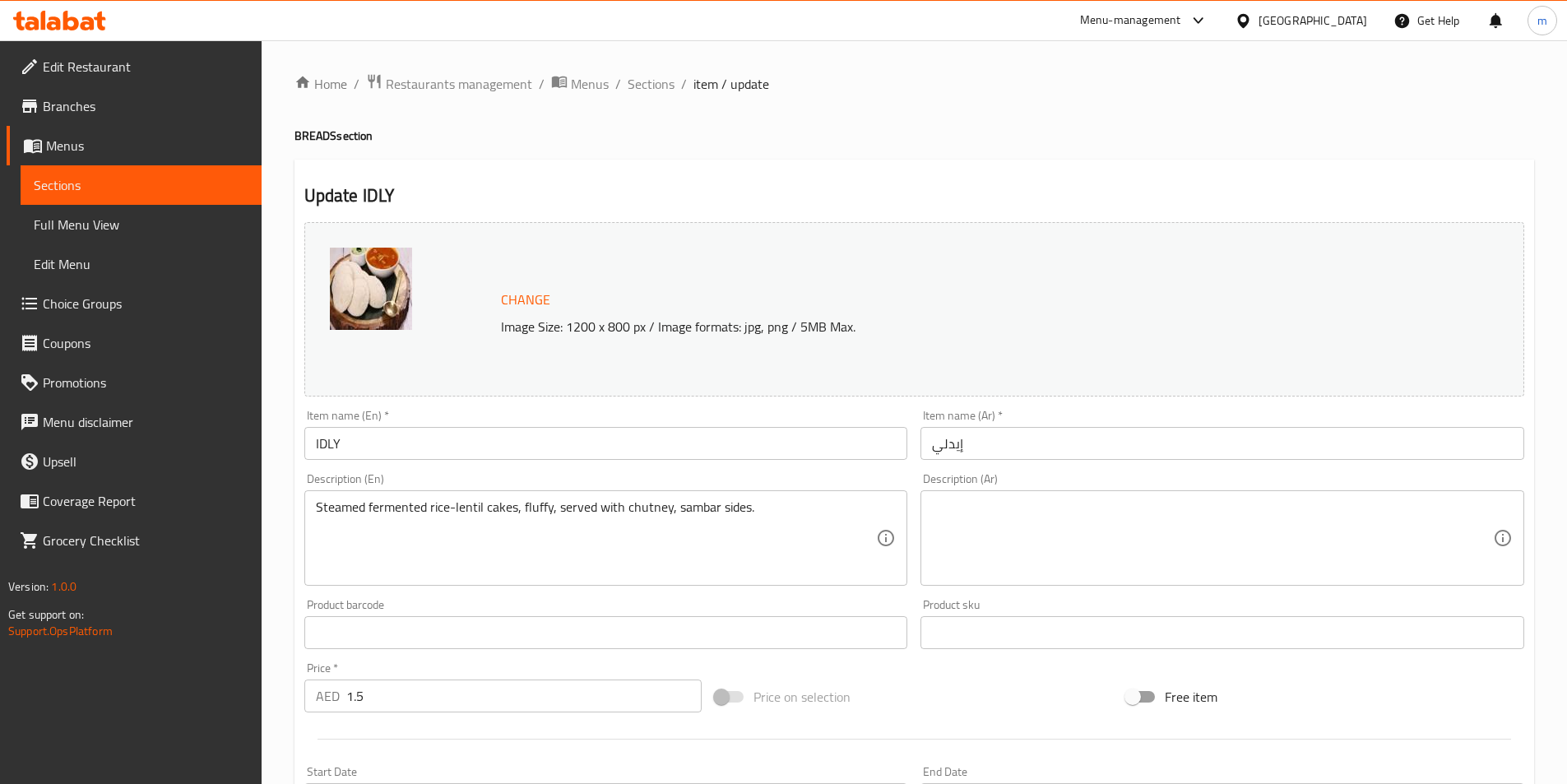
click at [1353, 538] on textarea at bounding box center [1212, 539] width 561 height 78
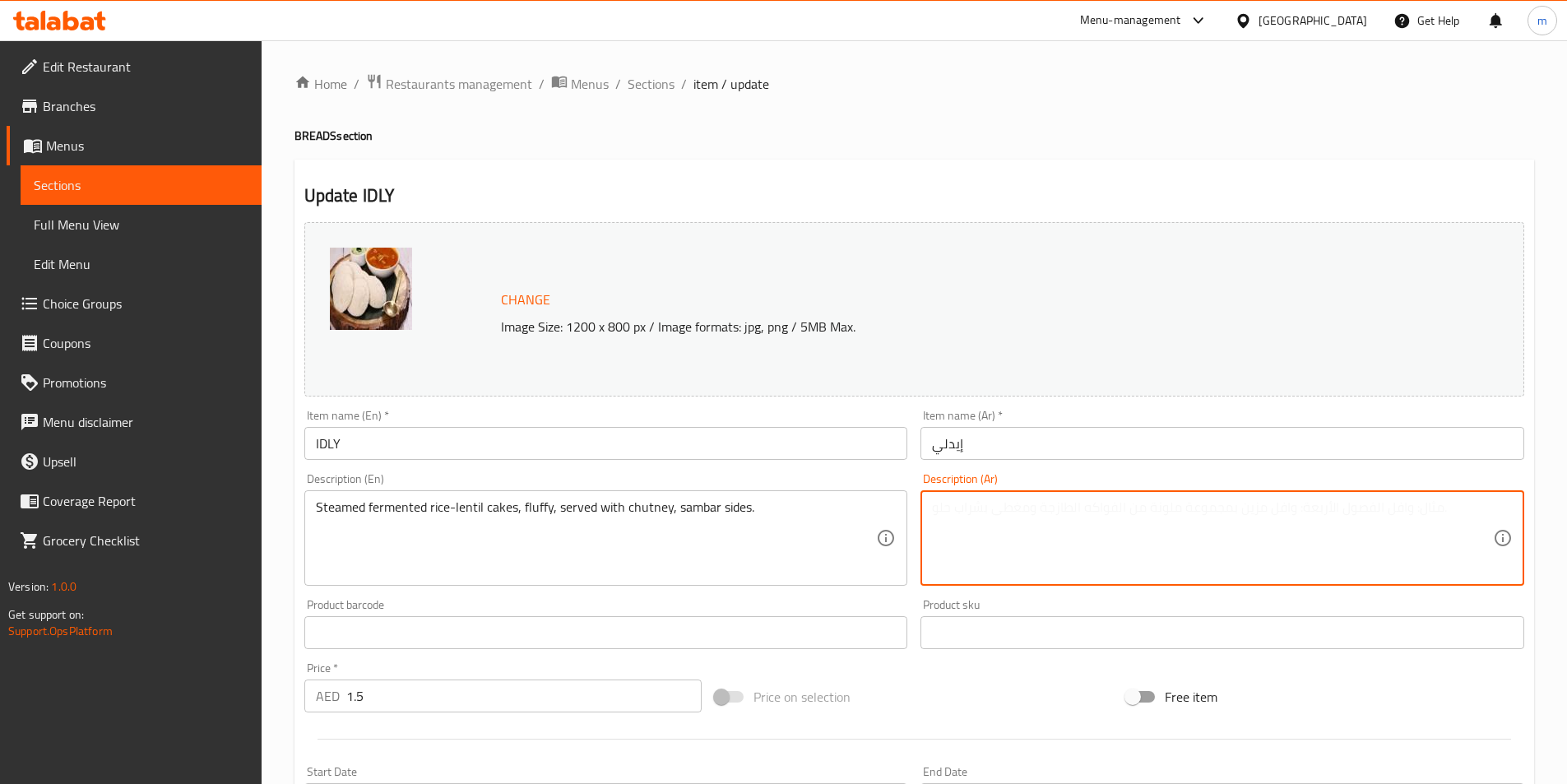
paste textarea "كعكات الأرز والعدس المخمرة المطهوة على البخار، رقيقة، تقدم مع صلصة الشاتني وأطب…"
click at [1169, 507] on textarea "كعكات الأرز والعدس المخمرة المطهوة على البخار، رقيقة، تقدم مع صلصة الشاتني وأطب…" at bounding box center [1212, 539] width 561 height 78
click at [1085, 513] on textarea "كعكات الأرز والعدس المخمرة المطهوة على البخار، فلافي ، تقدم مع صلصة الشاتني وأط…" at bounding box center [1212, 539] width 561 height 78
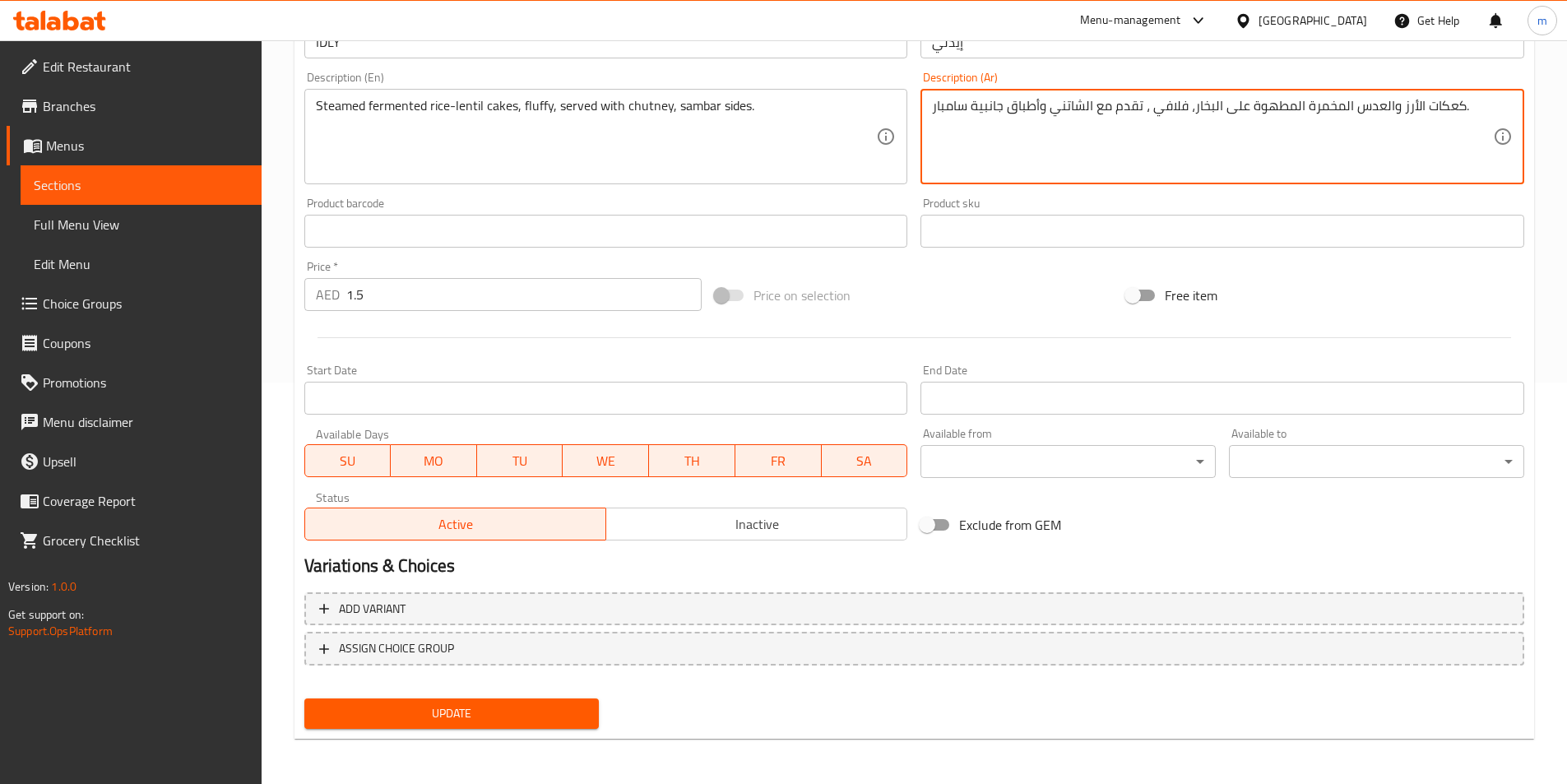
scroll to position [402, 0]
type textarea "كعكات الأرز والعدس المخمرة المطهوة على البخار، فلافي ، تقدم مع الشاتني وأطباق ج…"
click at [557, 721] on span "Update" at bounding box center [451, 712] width 269 height 21
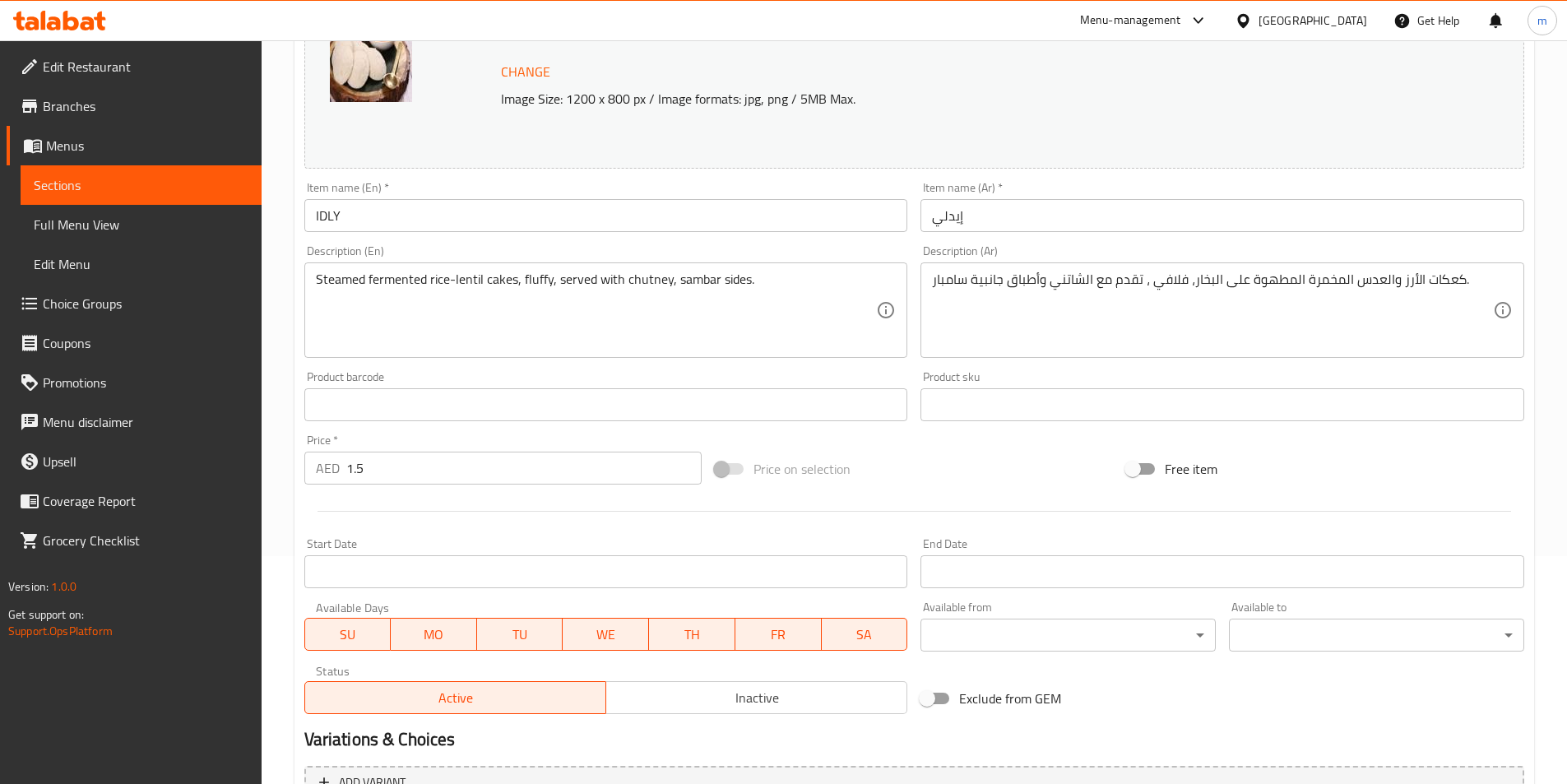
scroll to position [0, 0]
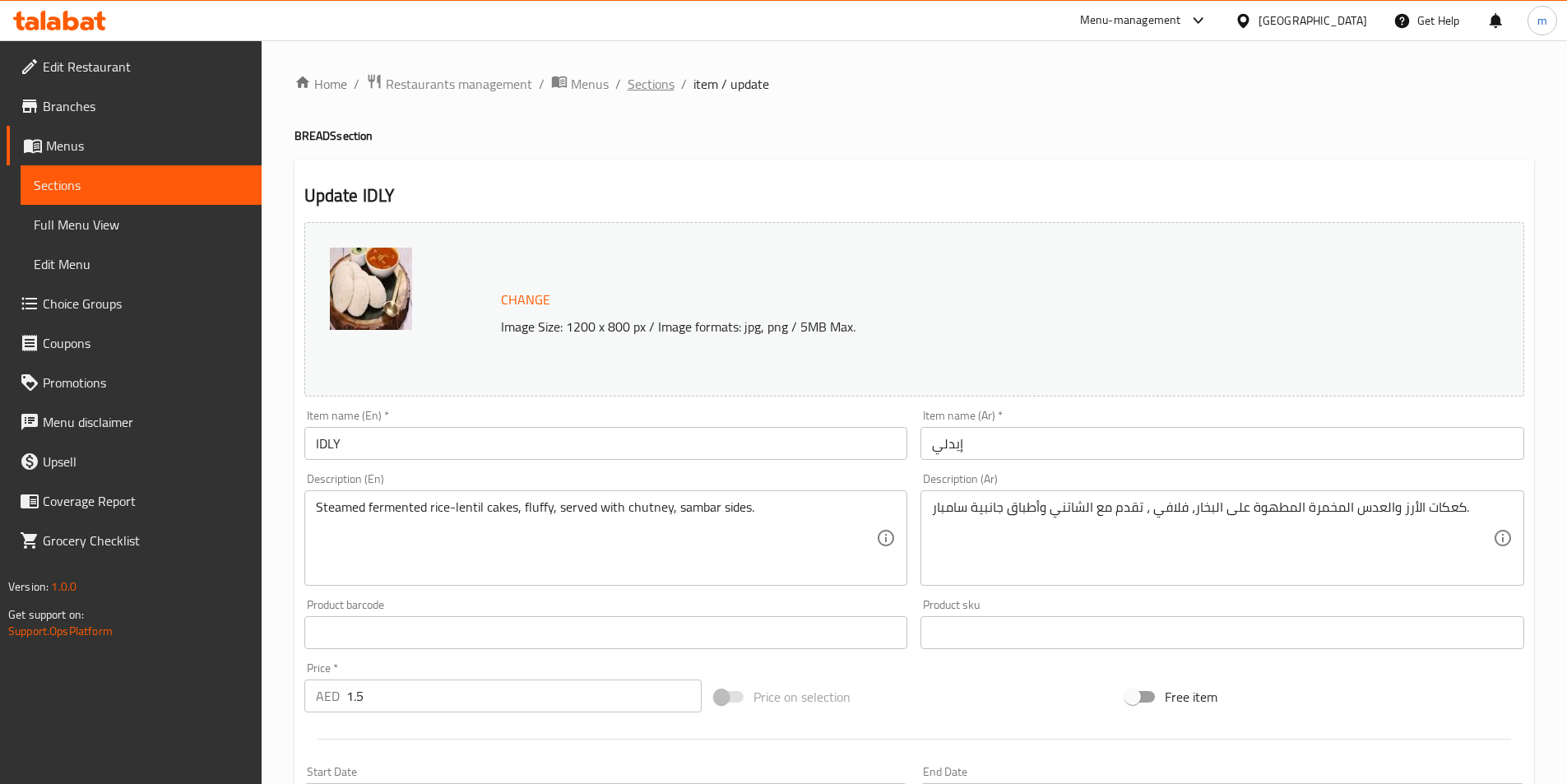
click at [655, 93] on span "Sections" at bounding box center [650, 84] width 47 height 20
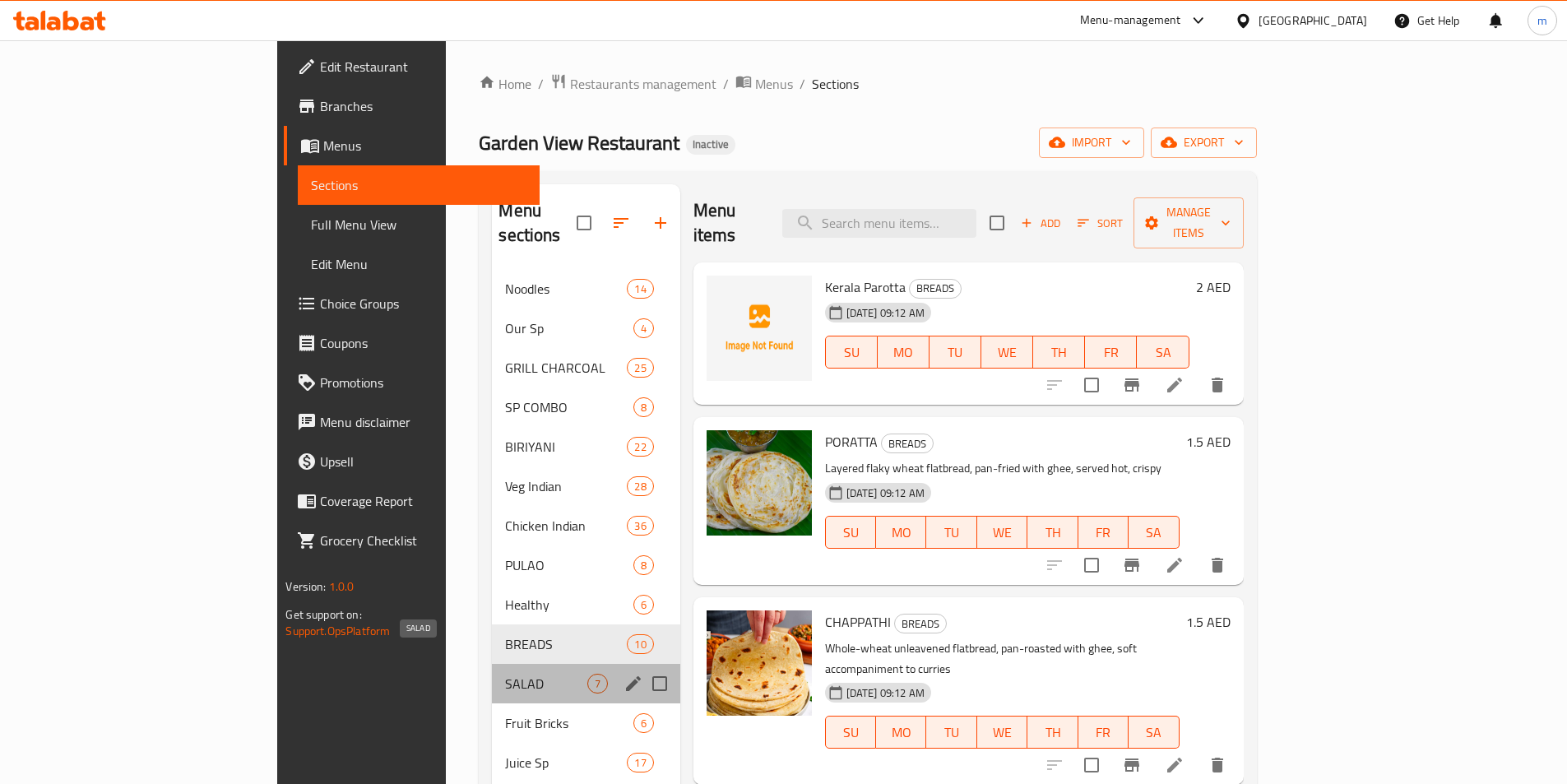
click at [514, 674] on span "SALAD" at bounding box center [545, 684] width 81 height 20
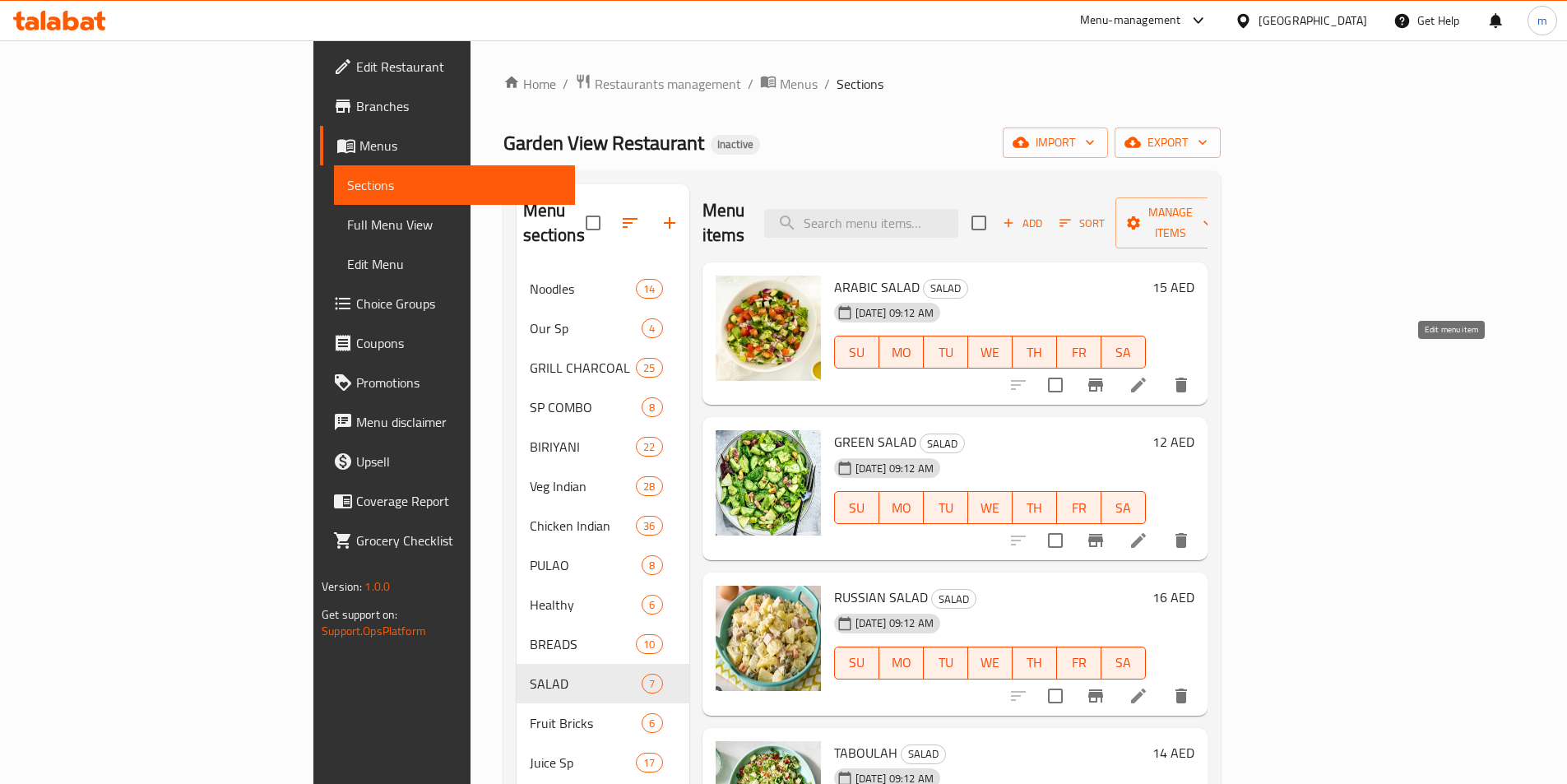
click at [1147, 377] on icon at bounding box center [1138, 385] width 15 height 15
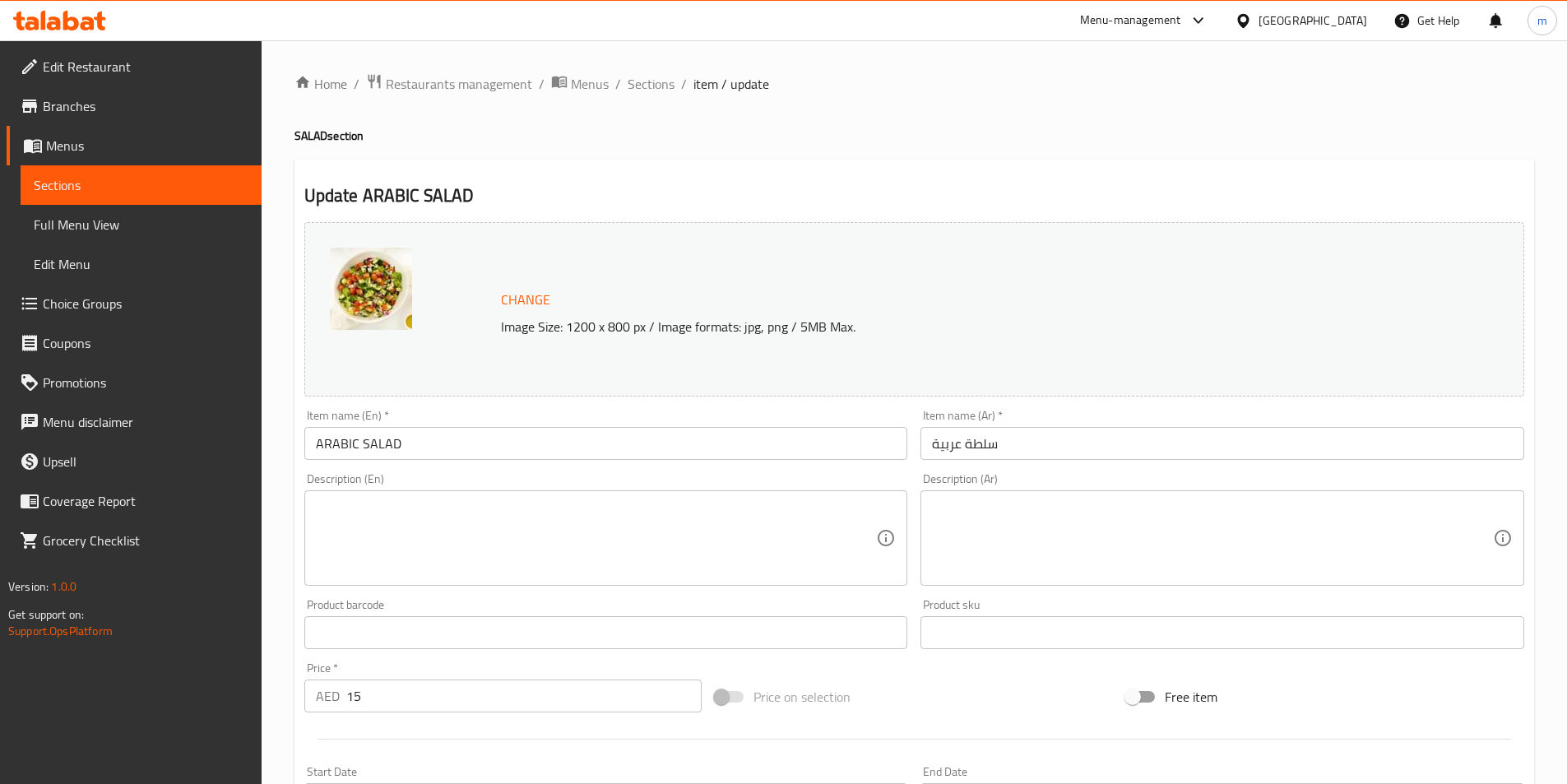
click at [471, 552] on textarea at bounding box center [596, 539] width 561 height 78
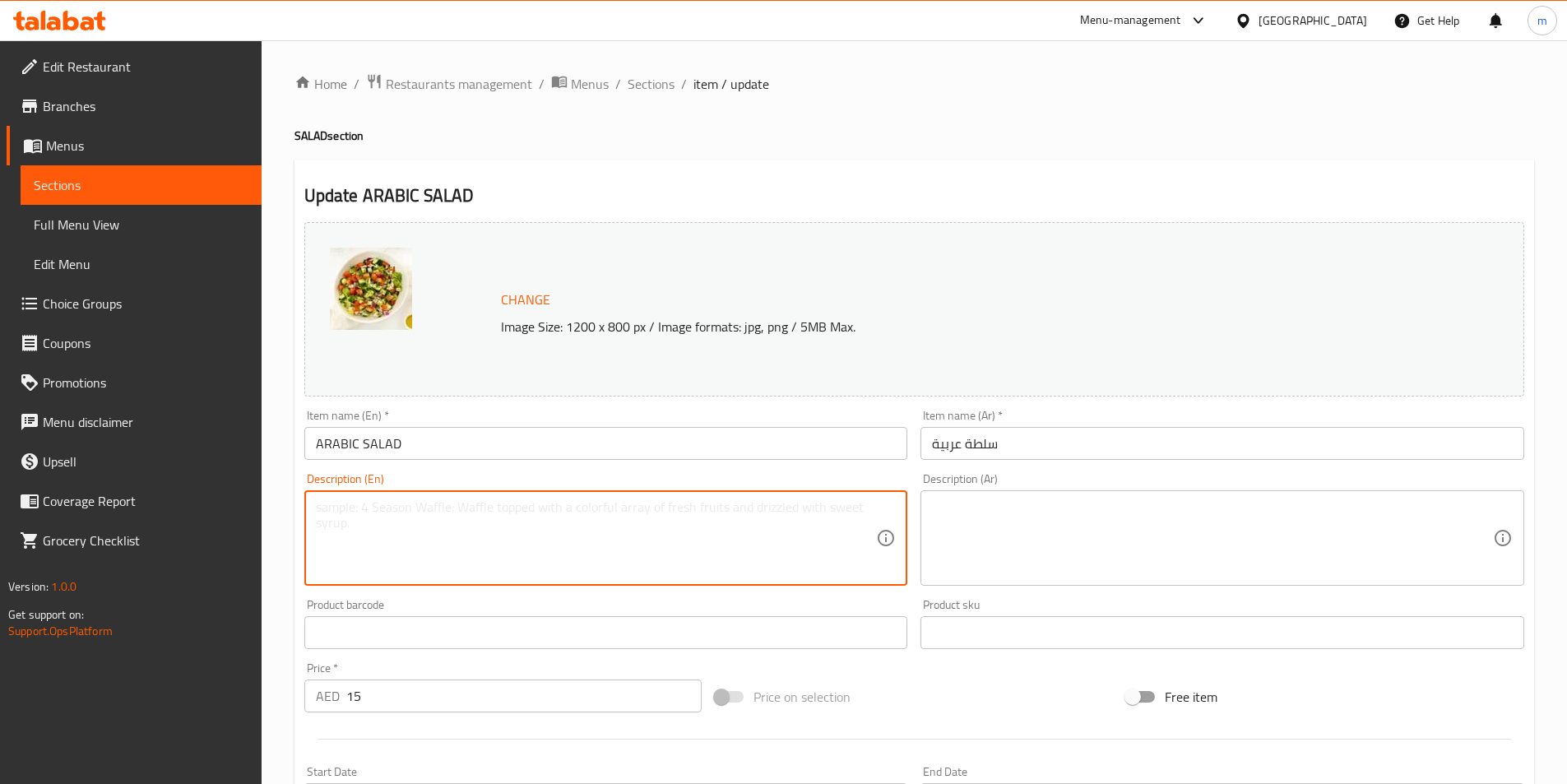
paste textarea "Cucumber, tomatoes, onions, parsley, mint, lemon juice, olive oil, sumac."
type textarea "Cucumber, tomatoes, onions, parsley, mint, lemon juice, olive oil, sumac."
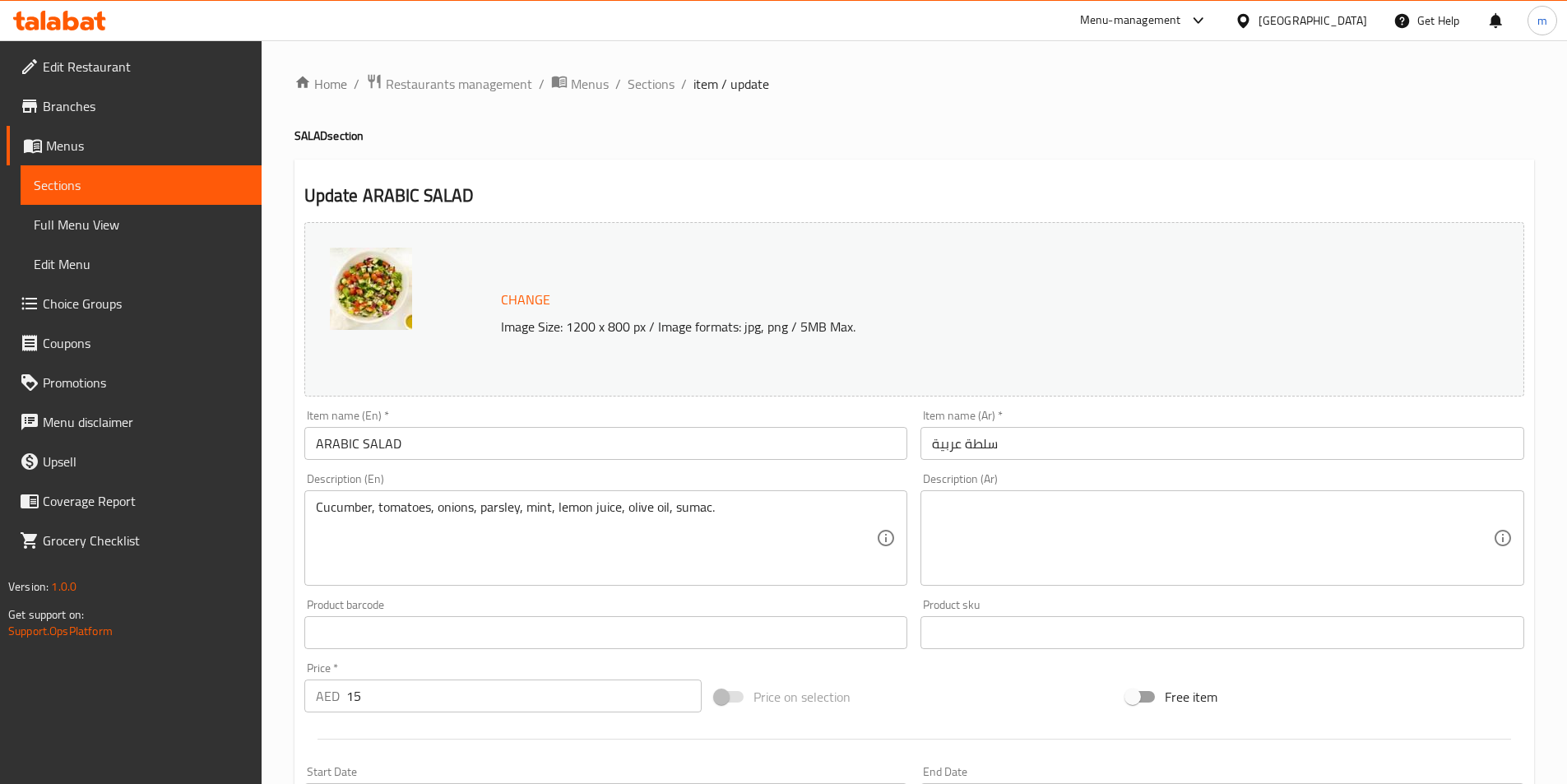
click at [1447, 502] on textarea at bounding box center [1212, 539] width 561 height 78
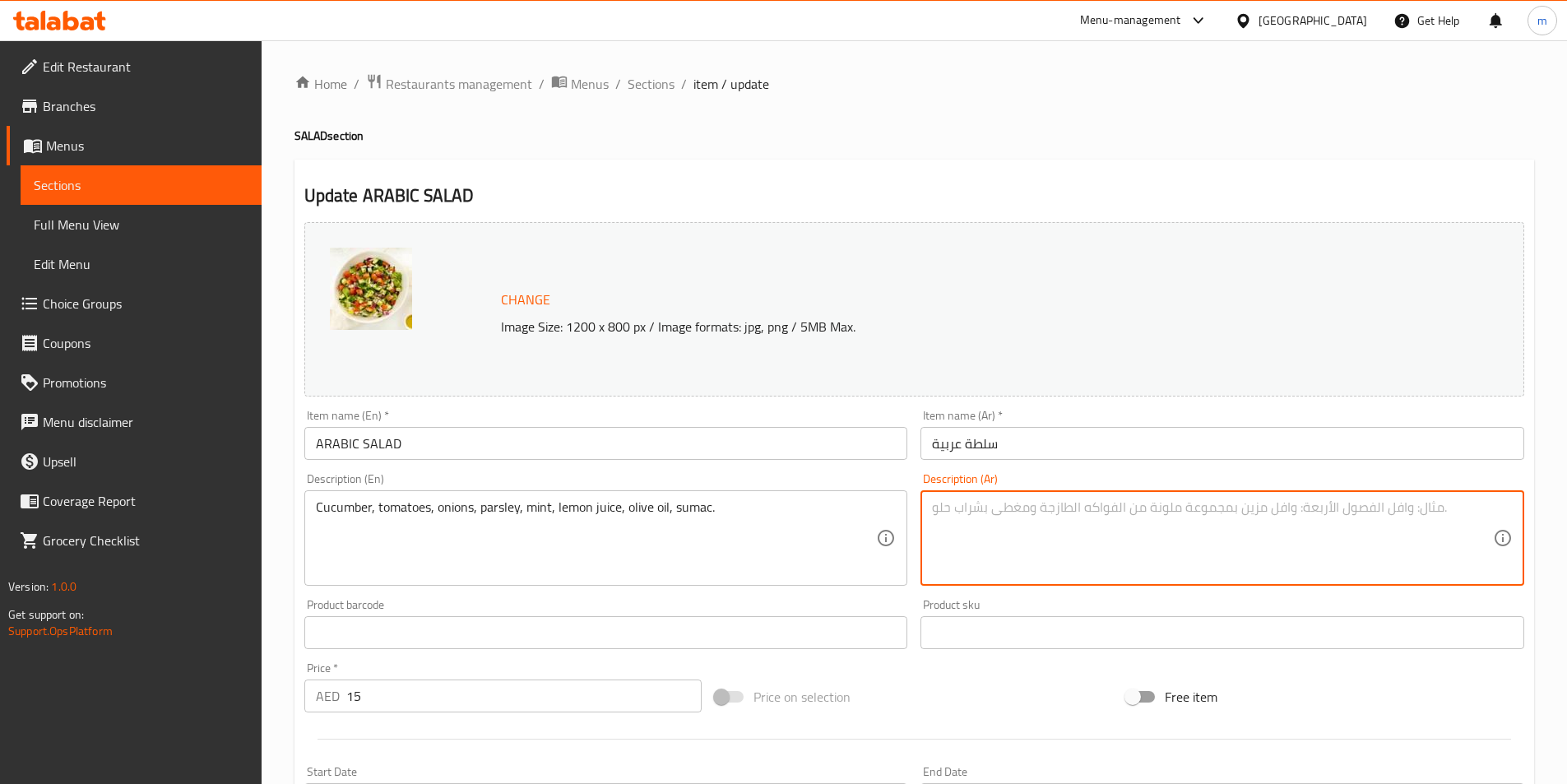
paste textarea "خيار، طماطم، بصل، بقدونس، نعناع، ​​عصير ليمون، زيت زيتون، سماق."
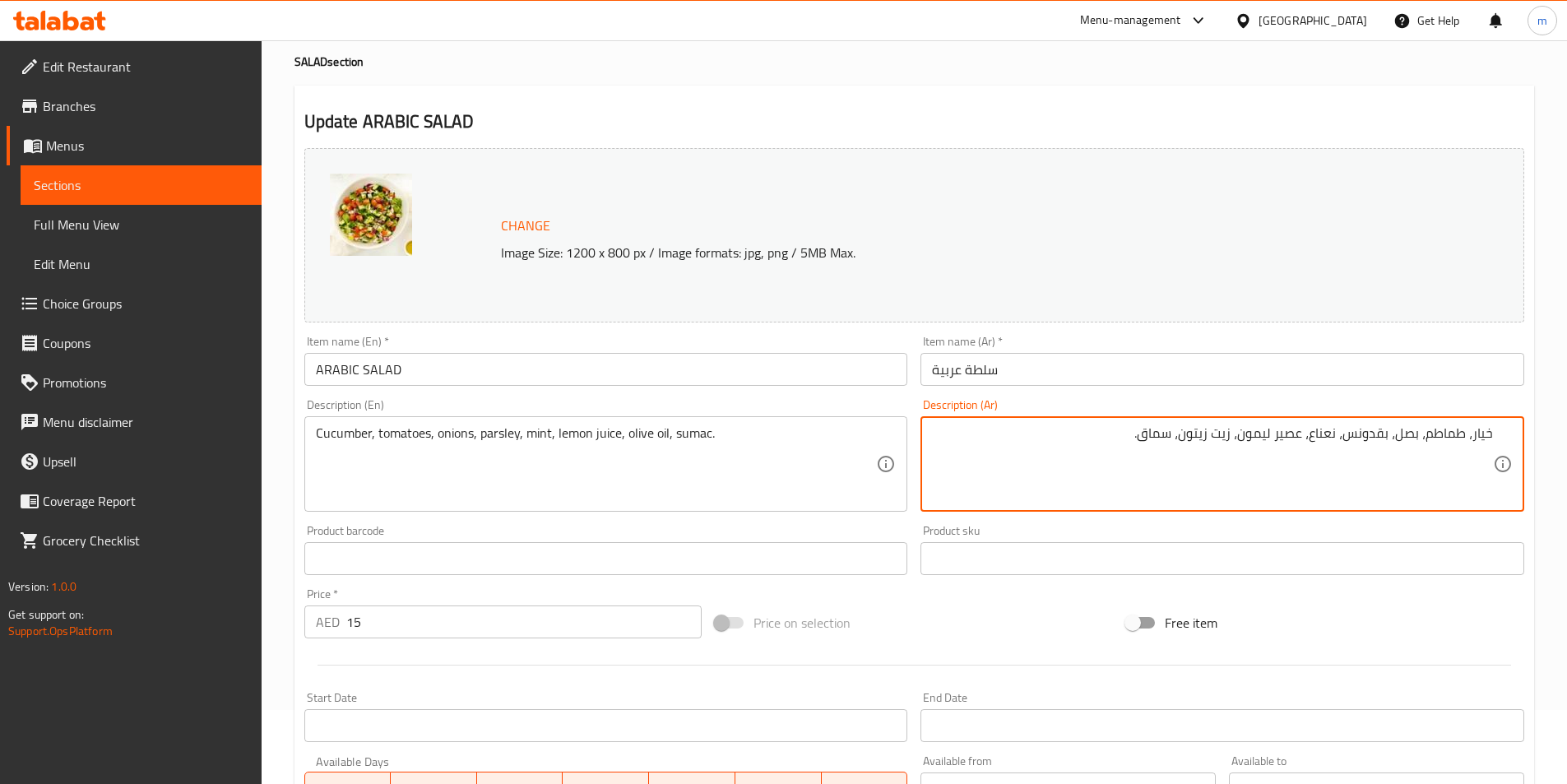
scroll to position [402, 0]
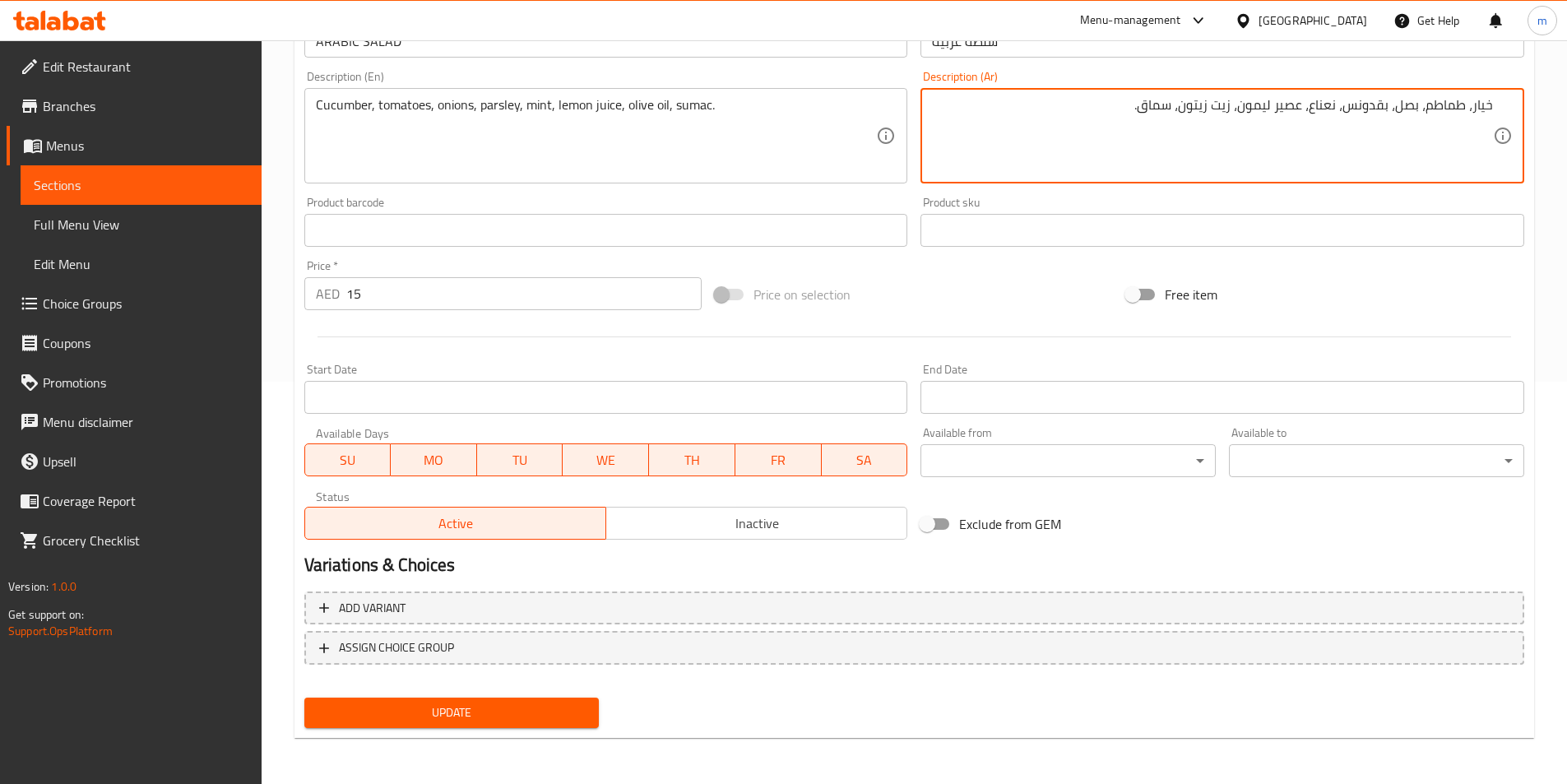
type textarea "خيار، طماطم، بصل، بقدونس، نعناع، ​​عصير ليمون، زيت زيتون، سماق."
click at [526, 725] on button "Update" at bounding box center [452, 712] width 296 height 30
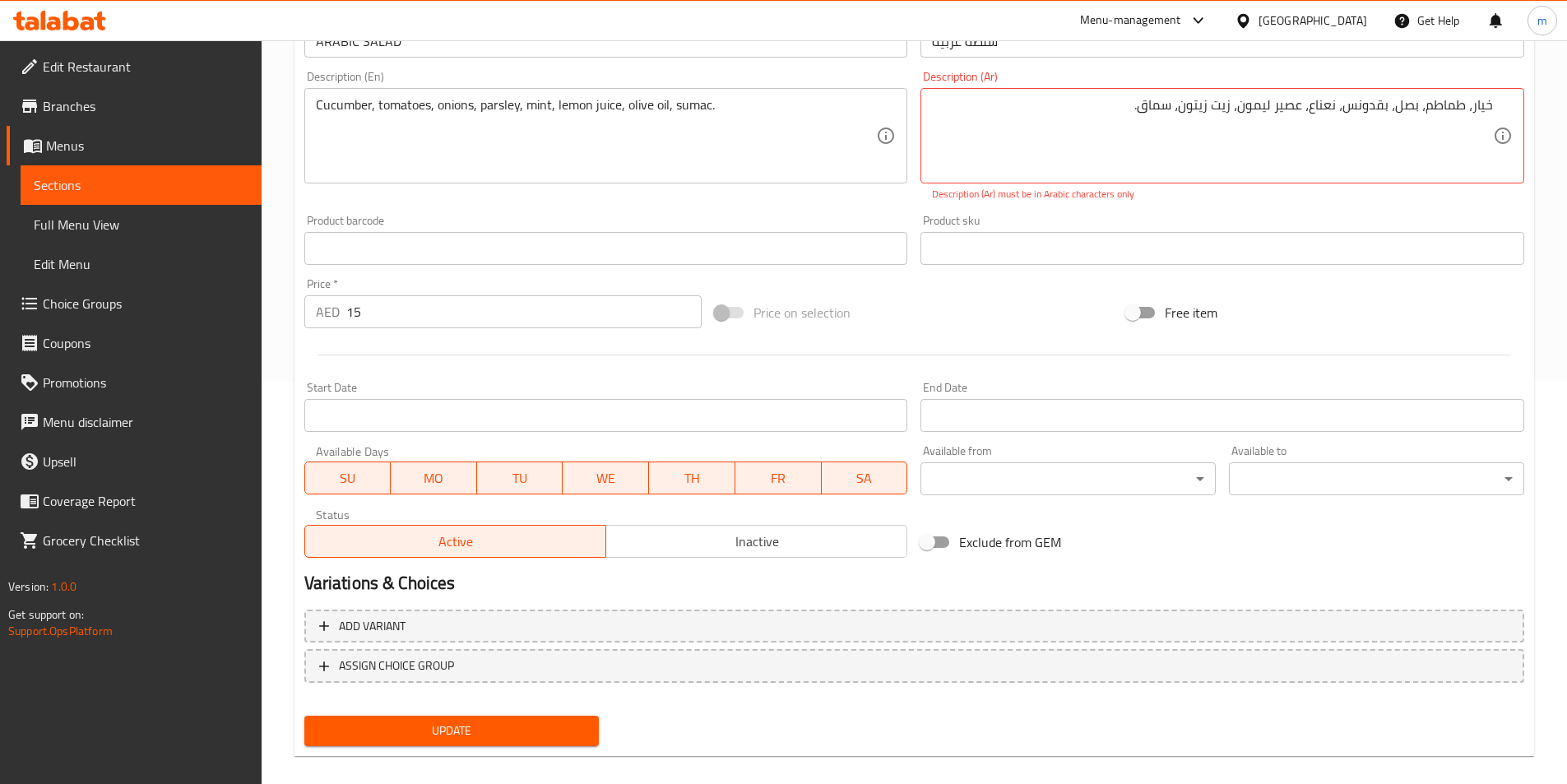
click at [408, 715] on div "Update" at bounding box center [452, 731] width 308 height 44
click at [409, 723] on span "Update" at bounding box center [451, 730] width 269 height 21
click at [1294, 113] on textarea "خيار، طماطم، بصل، بقدونس، نعناع، ​​عصير ليمون، زيت زيتون، سماق." at bounding box center [1212, 136] width 561 height 78
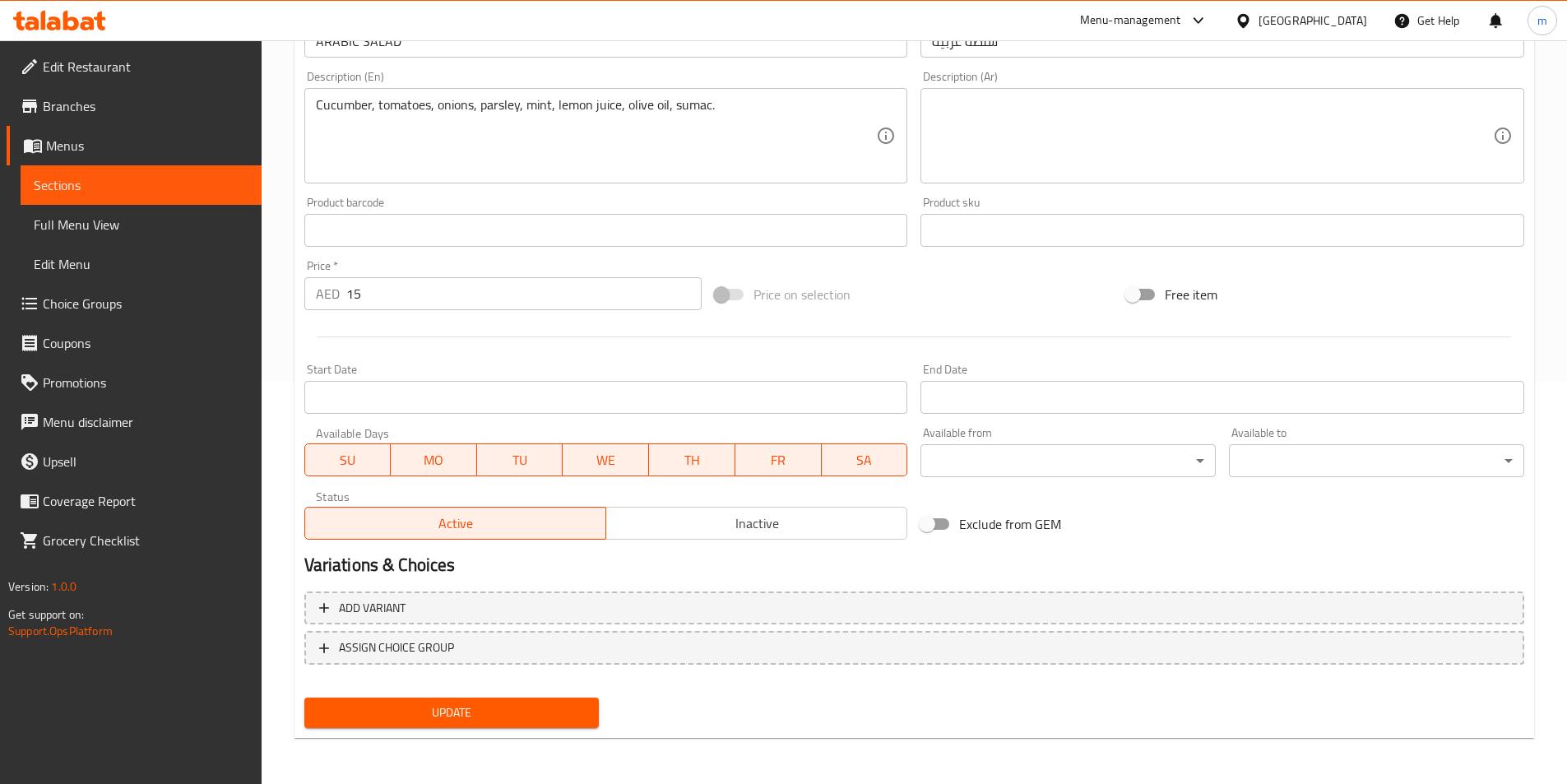
click at [1033, 113] on textarea at bounding box center [1212, 136] width 561 height 78
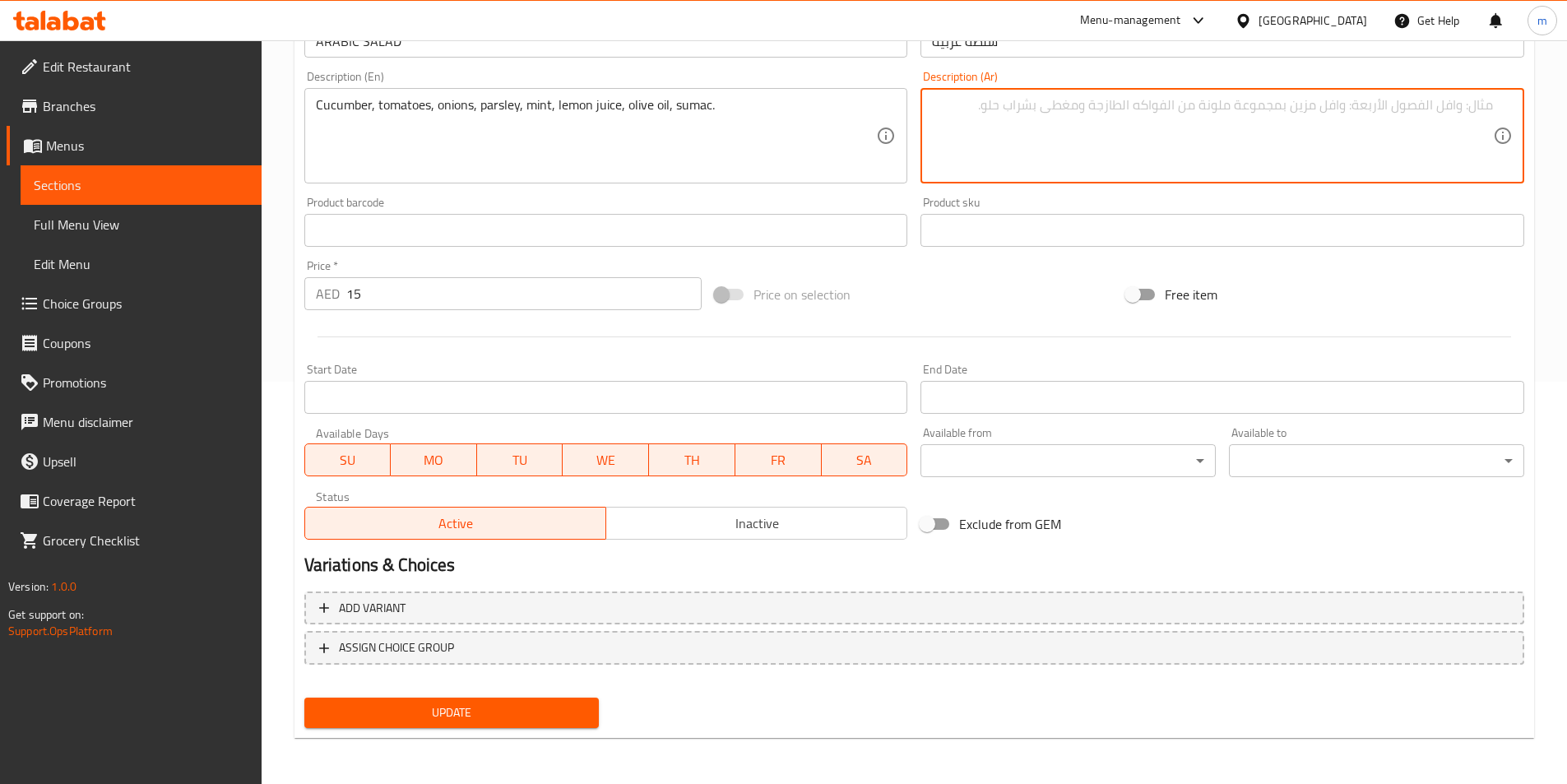
paste textarea "خيار، طماطم، بصل، بقدونس، نعناع، ​​عصير ليمون، زيت زيتون، سماق."
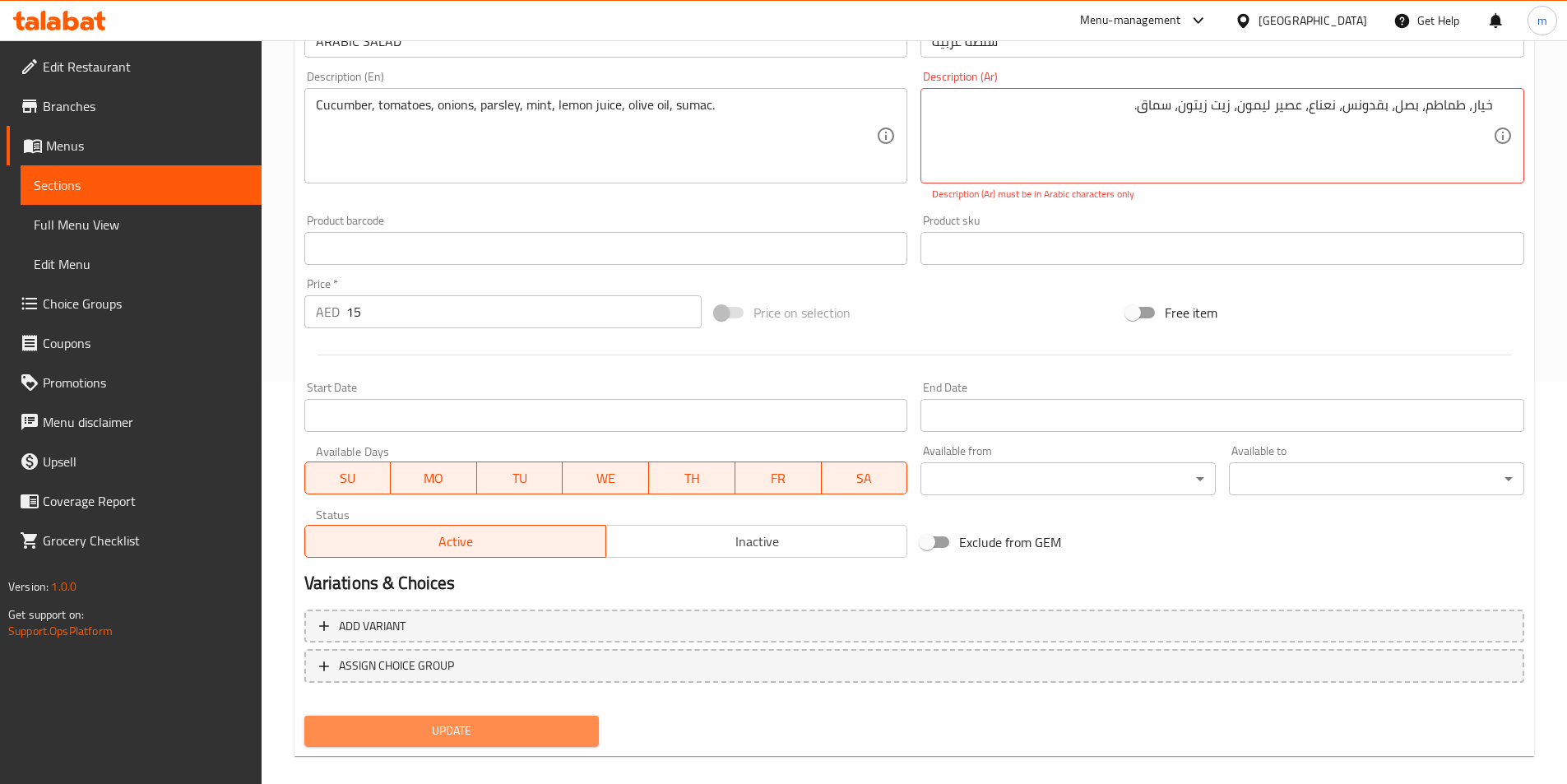
click at [472, 721] on span "Update" at bounding box center [451, 730] width 269 height 21
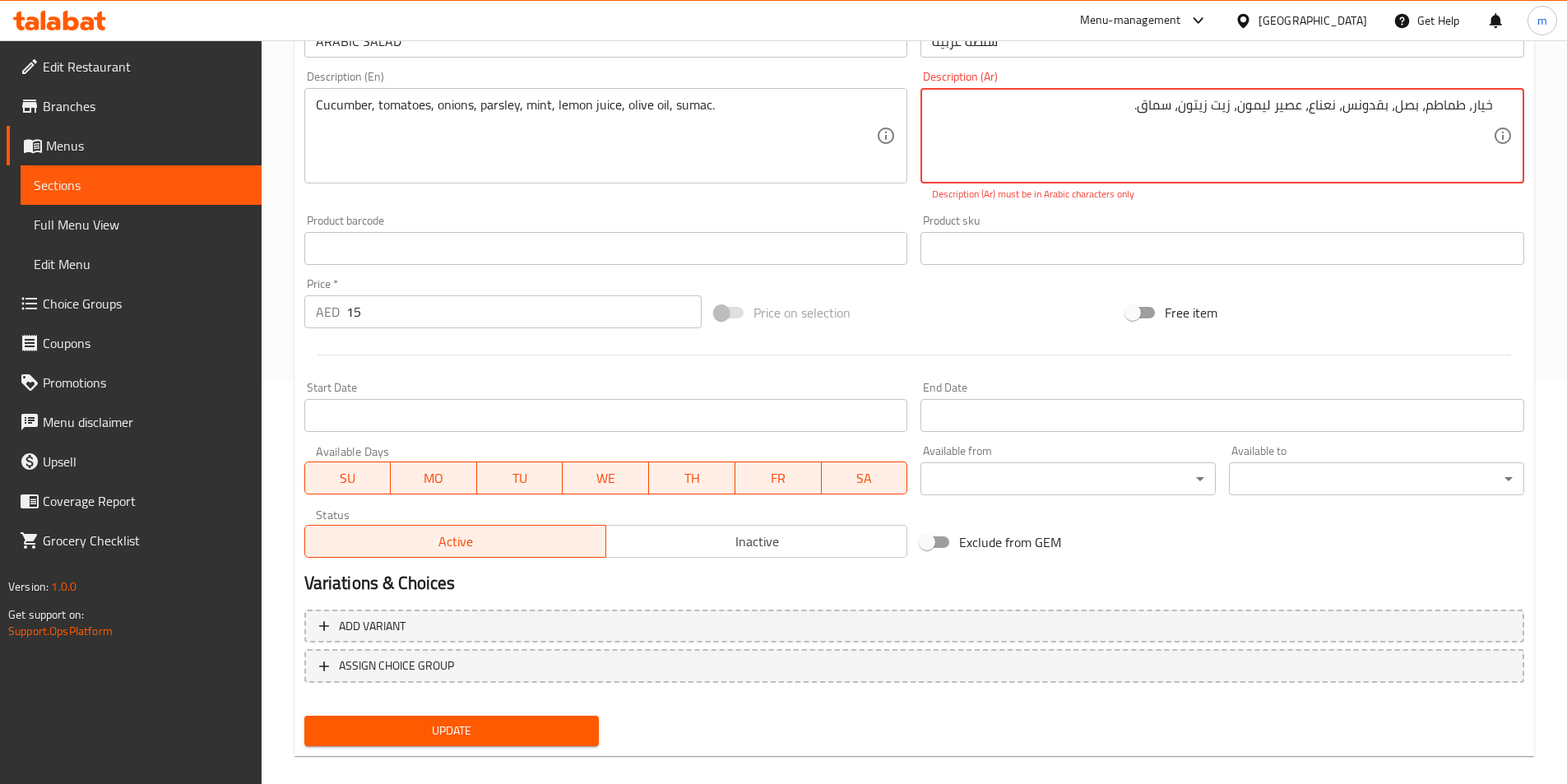
click at [572, 738] on span "Update" at bounding box center [451, 730] width 269 height 21
click at [1468, 108] on textarea "خيار، طماطم، بصل، بقدونس، نعناع، ​​عصير ليمون، زيت زيتون، سماق." at bounding box center [1212, 136] width 561 height 78
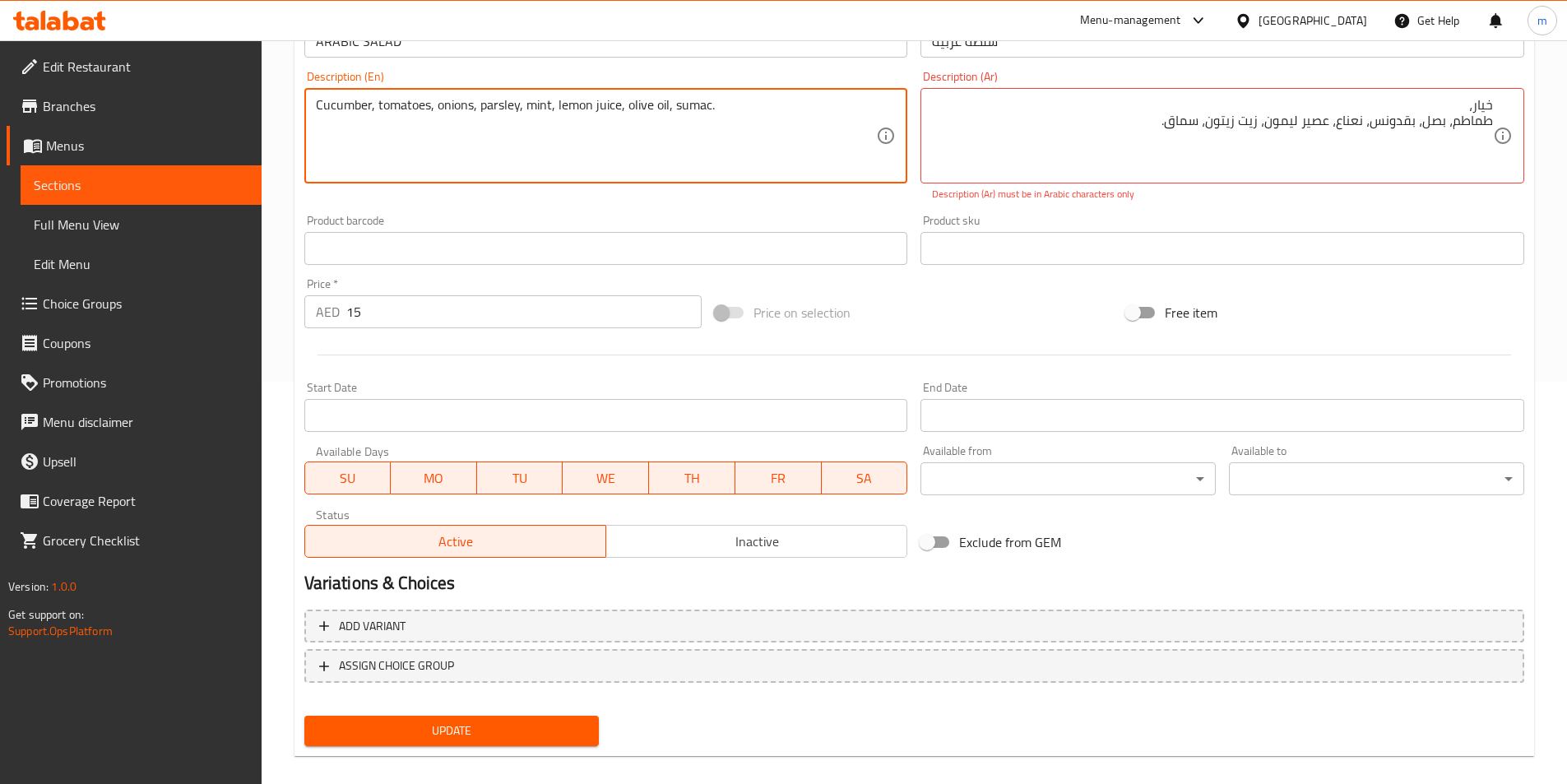
click at [671, 112] on textarea "Cucumber, tomatoes, onions, parsley, mint, lemon juice, olive oil, sumac." at bounding box center [596, 136] width 561 height 78
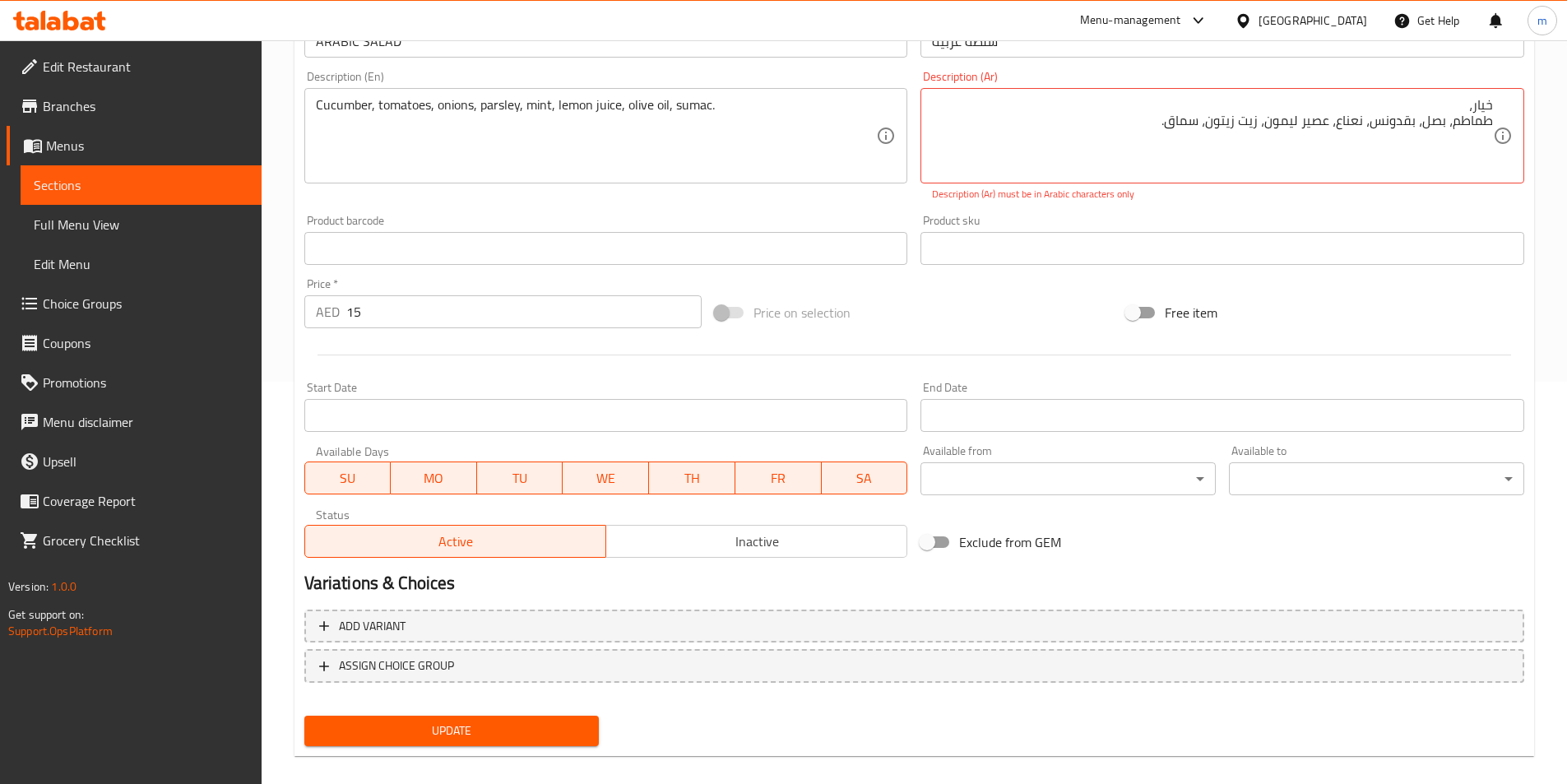
click at [1497, 121] on div "خيار، طماطم، بصل، بقدونس، نعناع، ​​عصير ليمون، زيت زيتون، سماق. Description (Ar)" at bounding box center [1222, 136] width 604 height 96
click at [1490, 113] on textarea "خيار، طماطم، بصل، بقدونس، نعناع، ​​عصير ليمون، زيت زيتون، سماق." at bounding box center [1212, 136] width 561 height 78
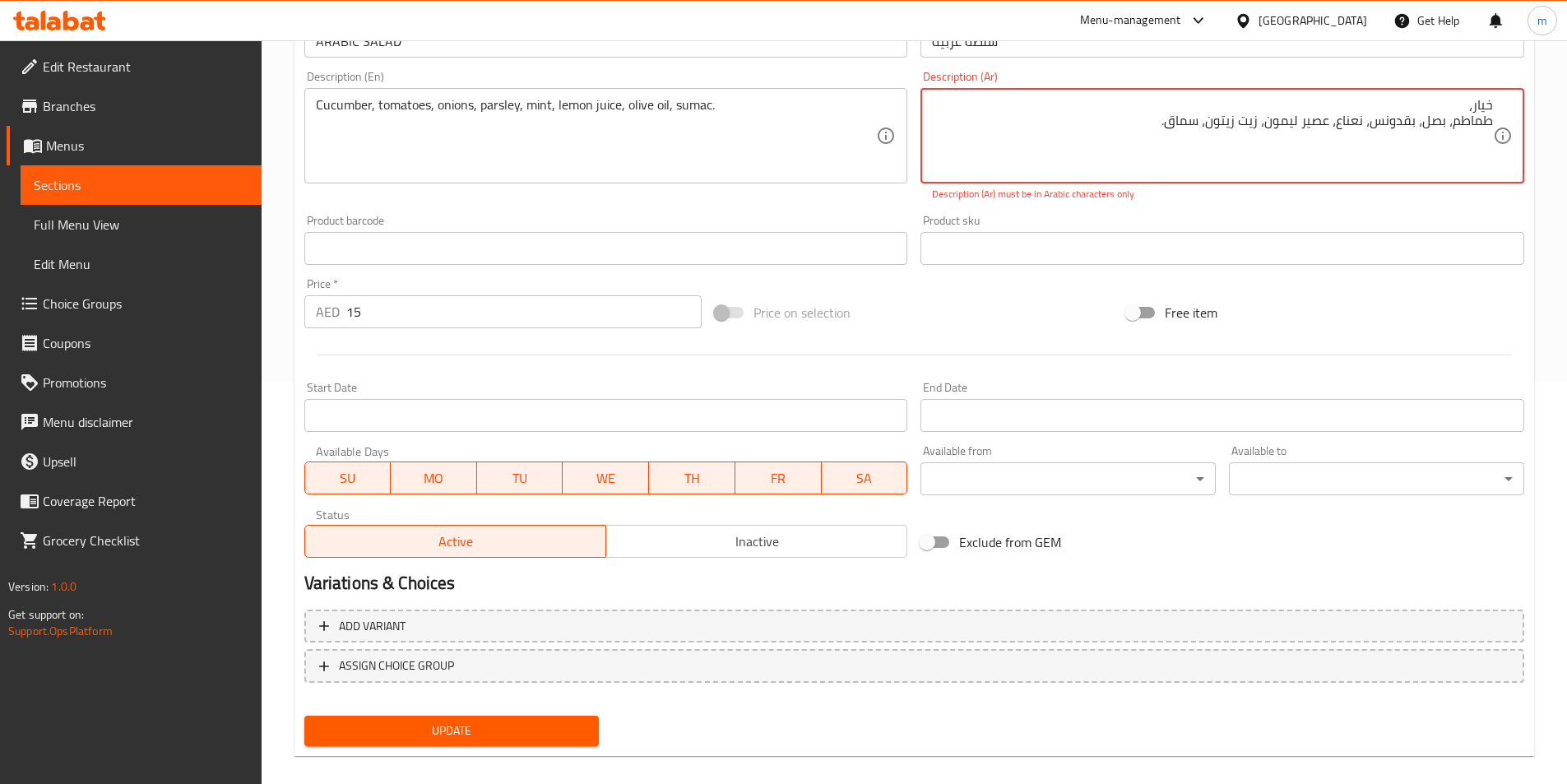
click at [1490, 113] on textarea "خيار، طماطم، بصل، بقدونس، نعناع، ​​عصير ليمون، زيت زيتون، سماق." at bounding box center [1212, 136] width 561 height 78
type textarea "خ"
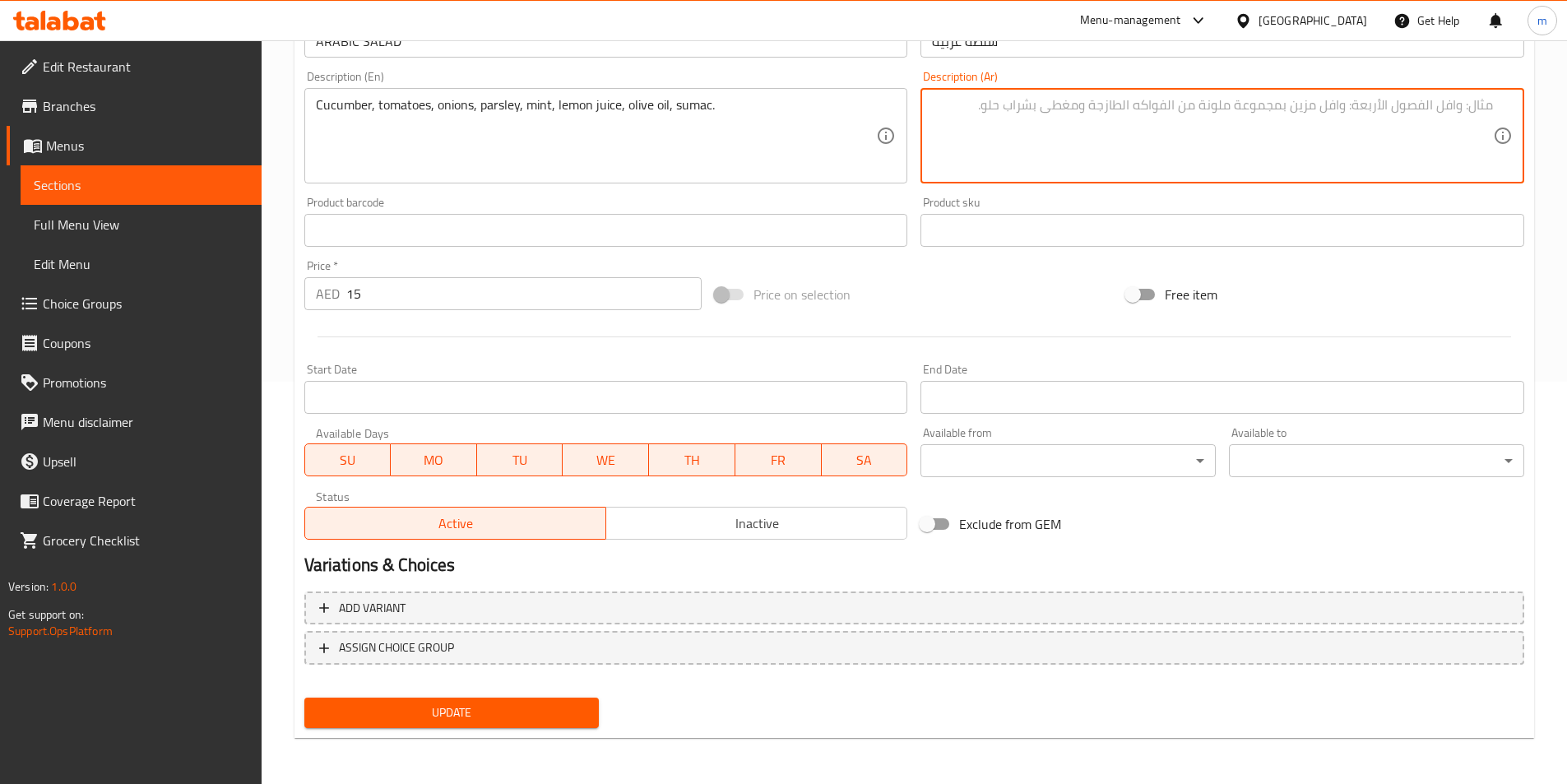
paste textarea "خيار، طماطم، بصل، بقدونس، نعناع، ​​عصير ليمون، زيت زيتون، سماق."
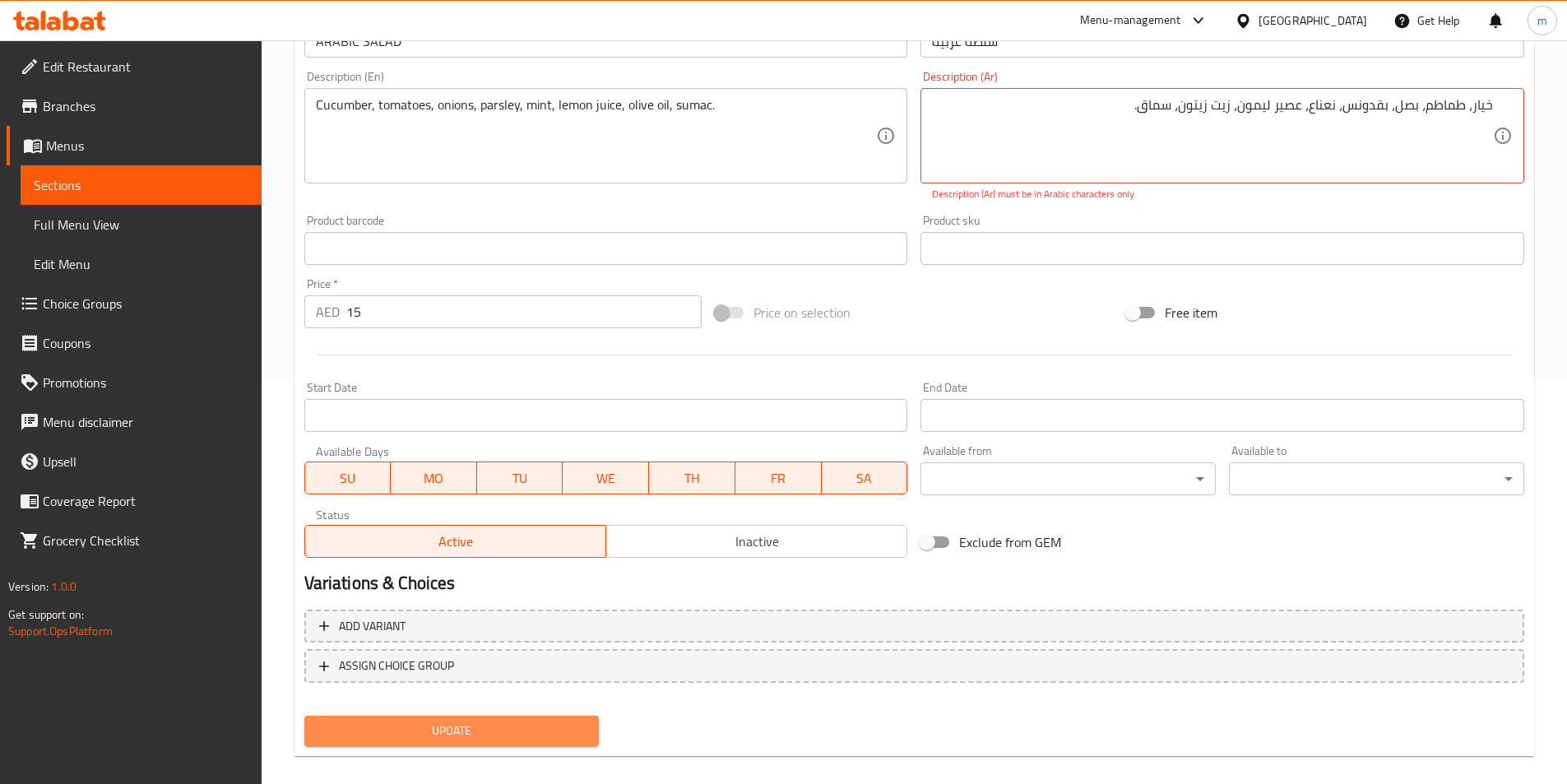
click at [550, 738] on span "Update" at bounding box center [451, 730] width 269 height 21
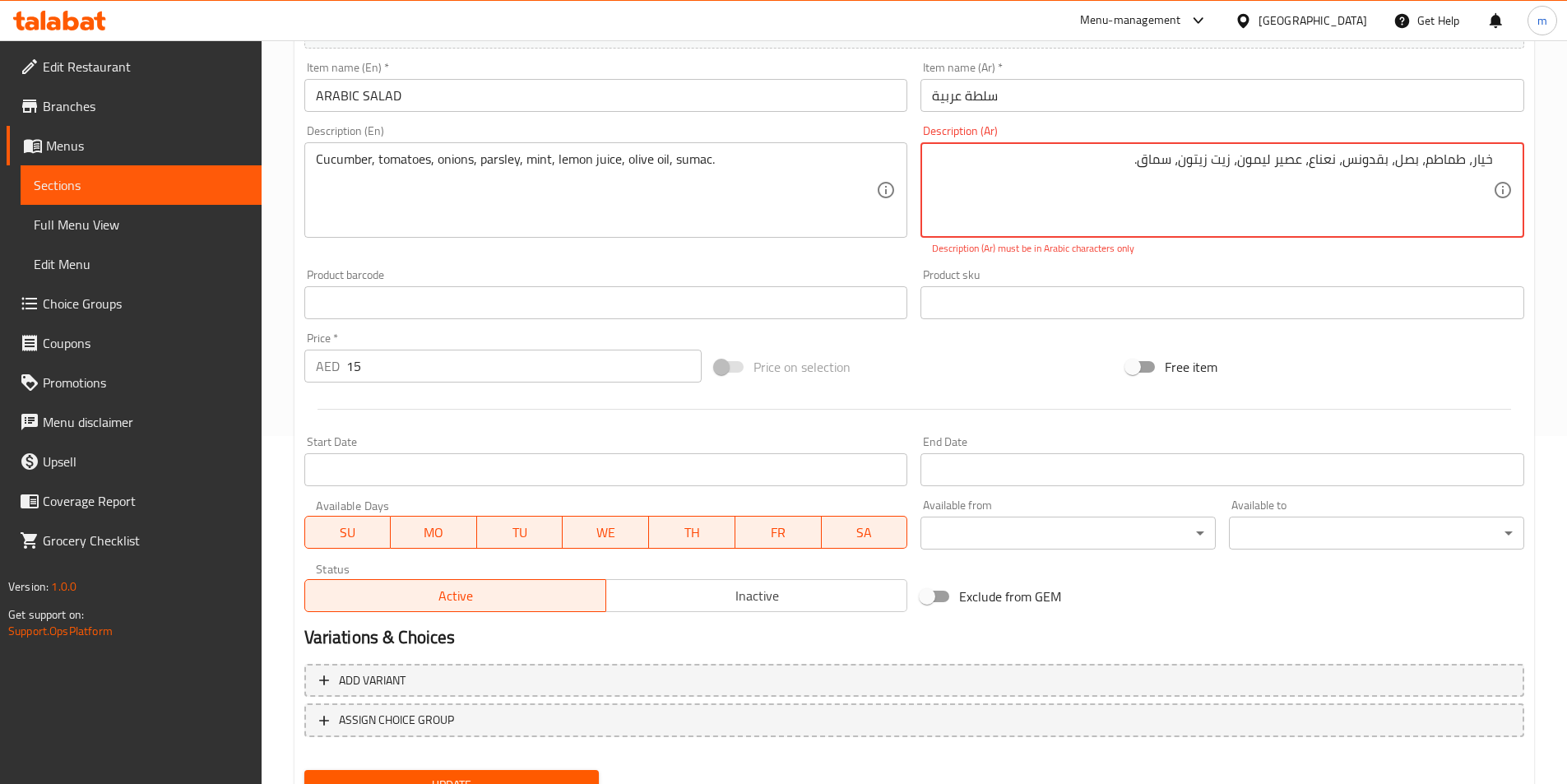
scroll to position [73, 0]
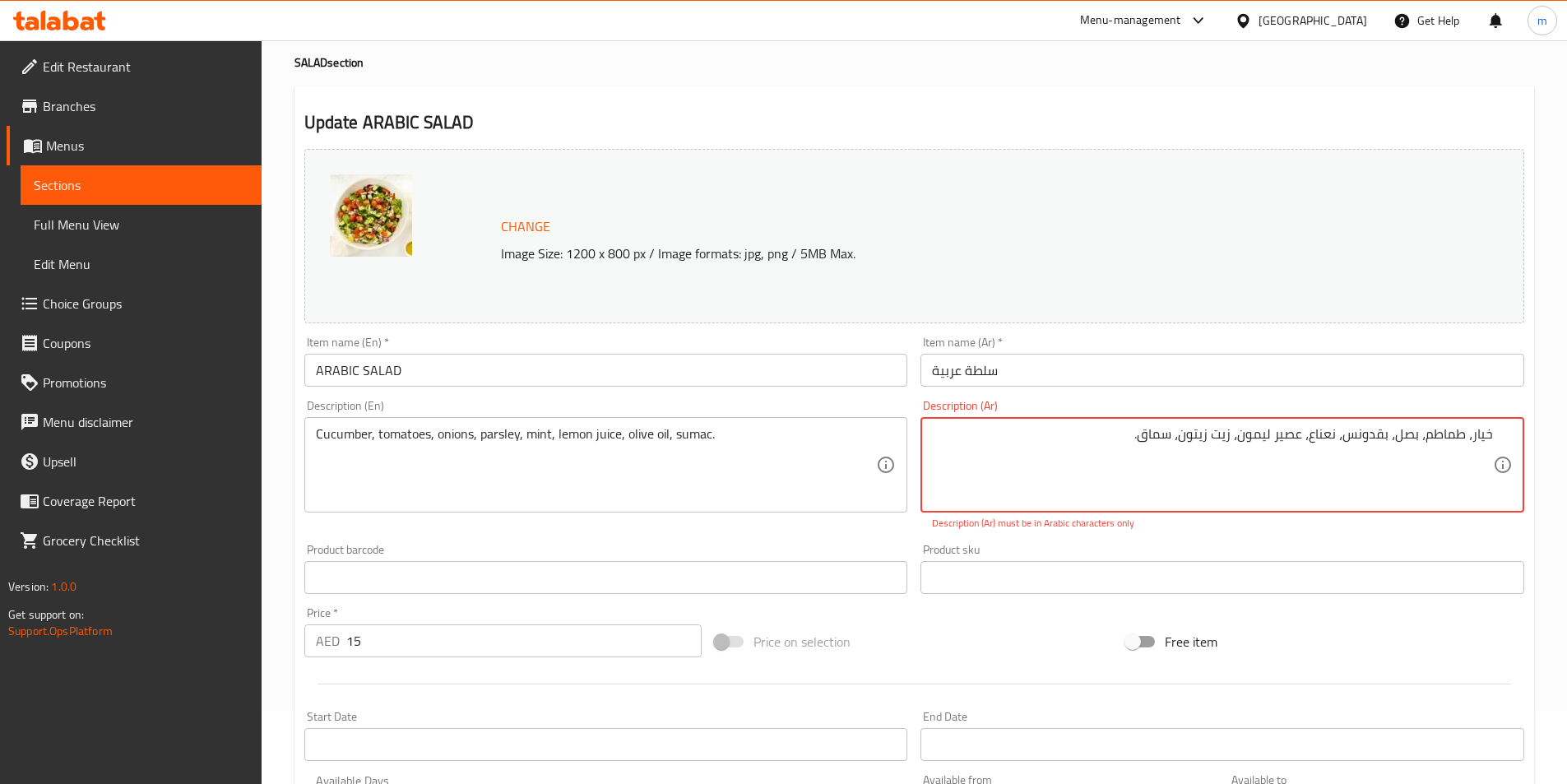
click at [1461, 443] on textarea "خيار، طماطم، بصل، بقدونس، نعناع، ​​عصير ليمون، زيت زيتون، سماق." at bounding box center [1212, 465] width 561 height 78
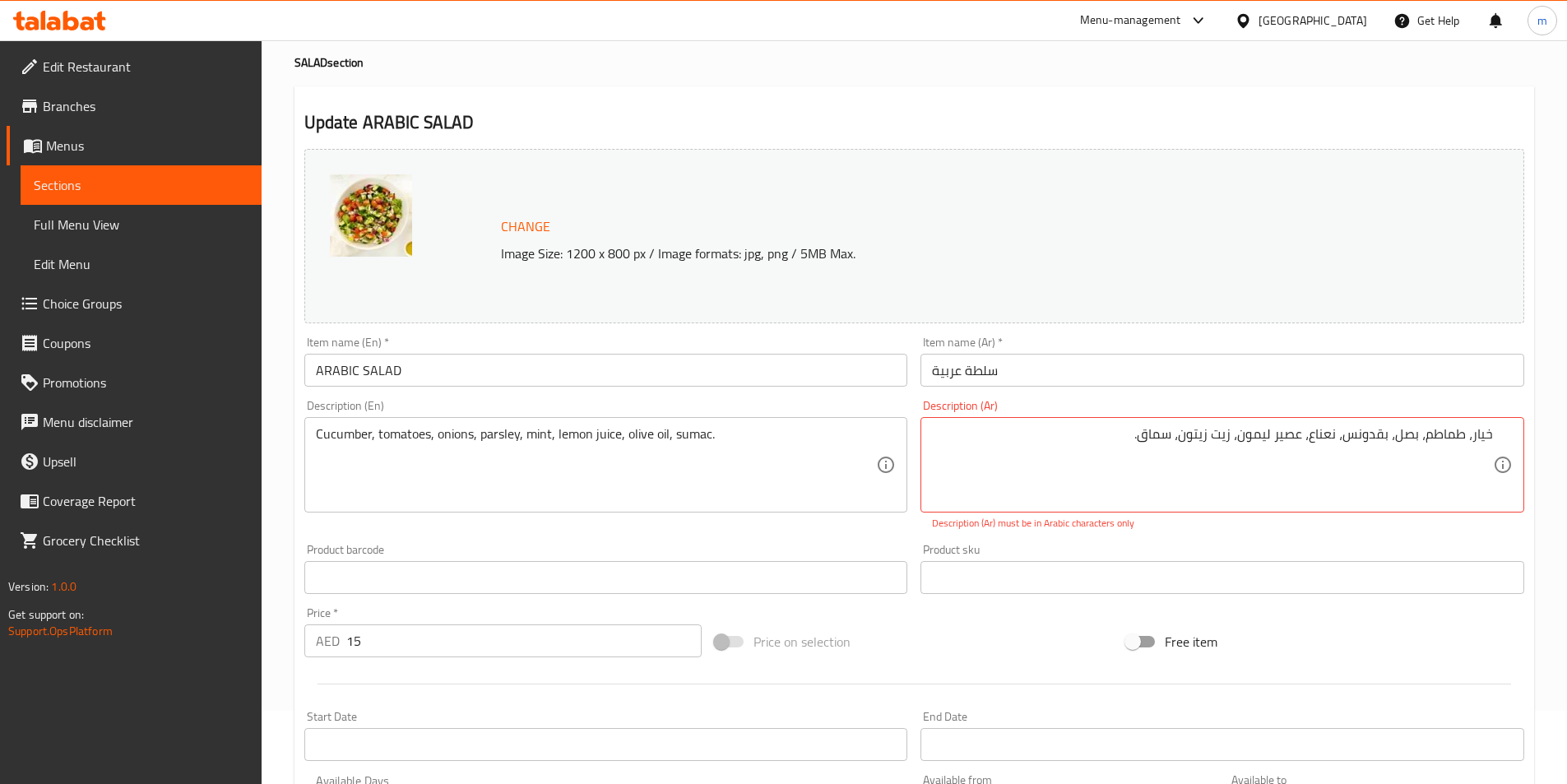
click at [1320, 441] on textarea "خيار، طماطم، بصل، بقدونس، نعناع، ​​عصير ليمون، زيت زيتون، سماق." at bounding box center [1212, 465] width 561 height 78
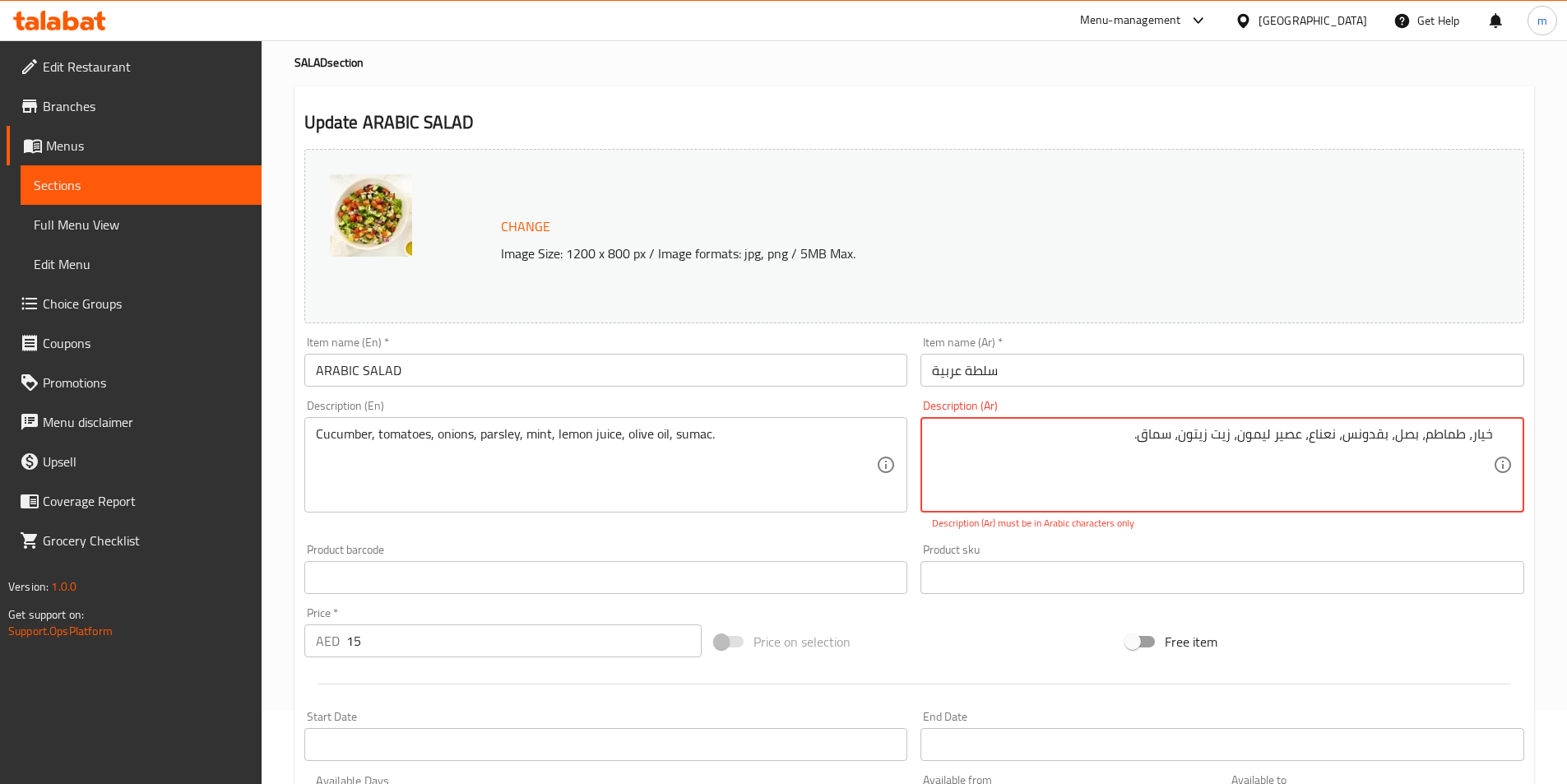
click at [1320, 441] on textarea "خيار، طماطم، بصل، بقدونس، نعناع، ​​عصير ليمون، زيت زيتون، سماق." at bounding box center [1212, 465] width 561 height 78
click at [1321, 440] on textarea "خيار، طماطم، بصل، بقدونس، نعناع، ​​عصير ليمون، زيت زيتون، سماق." at bounding box center [1212, 465] width 561 height 78
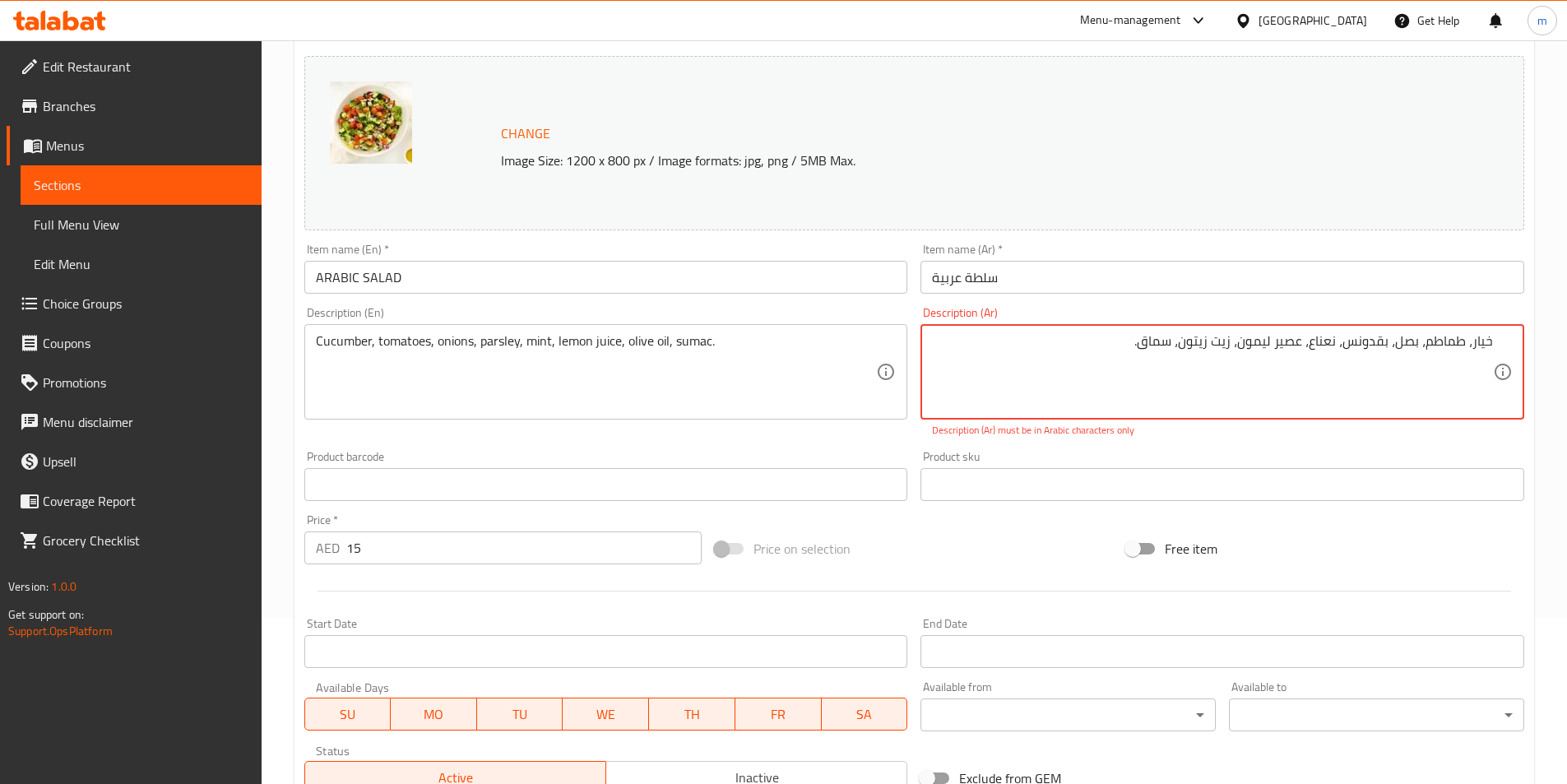
scroll to position [420, 0]
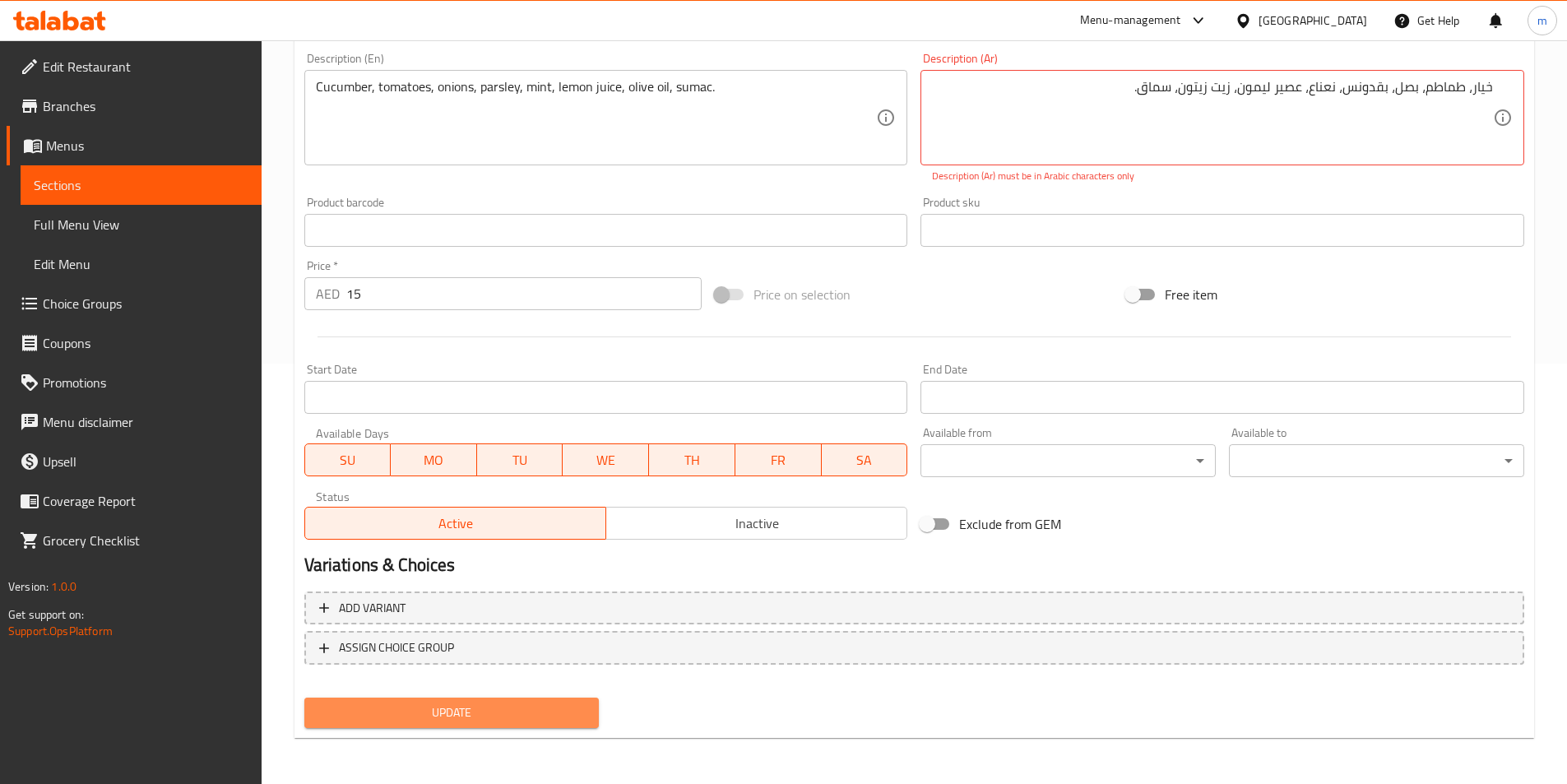
click at [590, 706] on button "Update" at bounding box center [452, 712] width 296 height 30
click at [1510, 99] on div "خيار، طماطم، بصل، بقدونس، نعناع، ​​عصير ليمون، زيت زيتون، سماق. Description (Ar)" at bounding box center [1222, 118] width 604 height 96
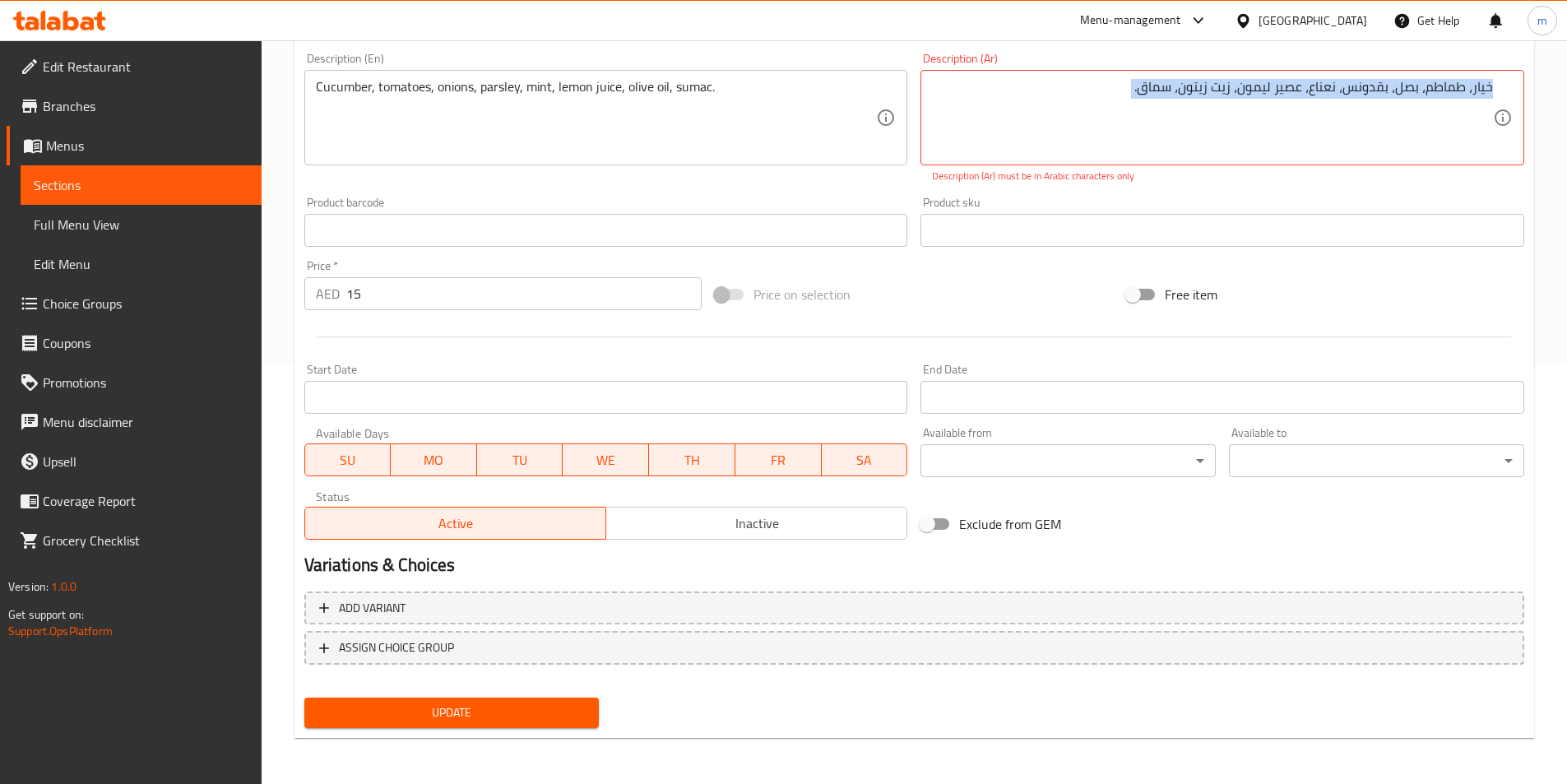
click at [1510, 99] on div "خيار، طماطم، بصل، بقدونس، نعناع، ​​عصير ليمون، زيت زيتون، سماق. Description (Ar)" at bounding box center [1222, 118] width 604 height 96
click at [1504, 88] on div "خيار، طماطم، بصل، بقدونس، نعناع، ​​عصير ليمون، زيت زيتون، سماق. Description (Ar)" at bounding box center [1222, 118] width 604 height 96
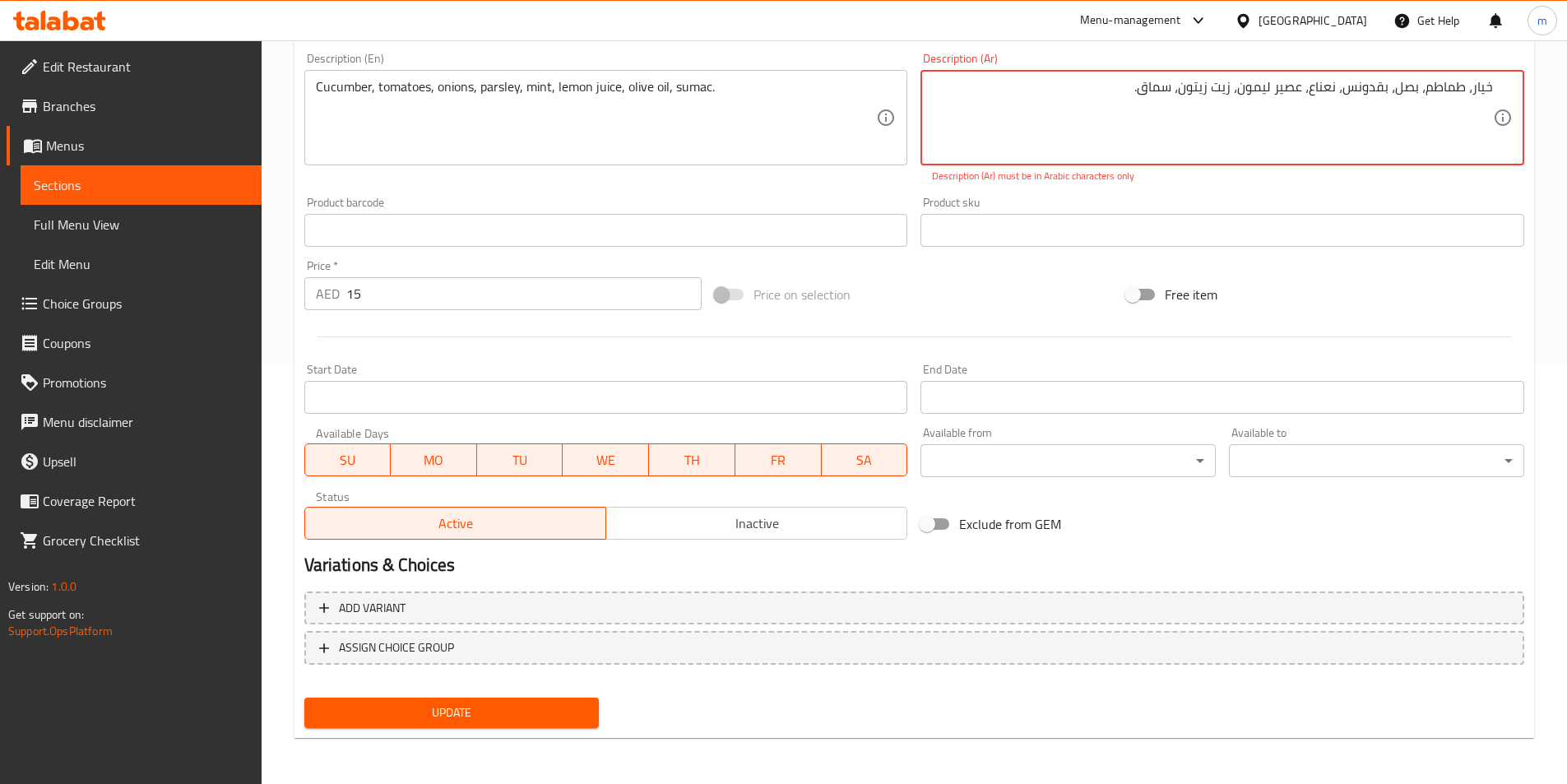
click at [1478, 88] on textarea "خيار، طماطم، بصل، بقدونس، نعناع، ​​عصير ليمون، زيت زيتون، سماق." at bounding box center [1212, 119] width 561 height 78
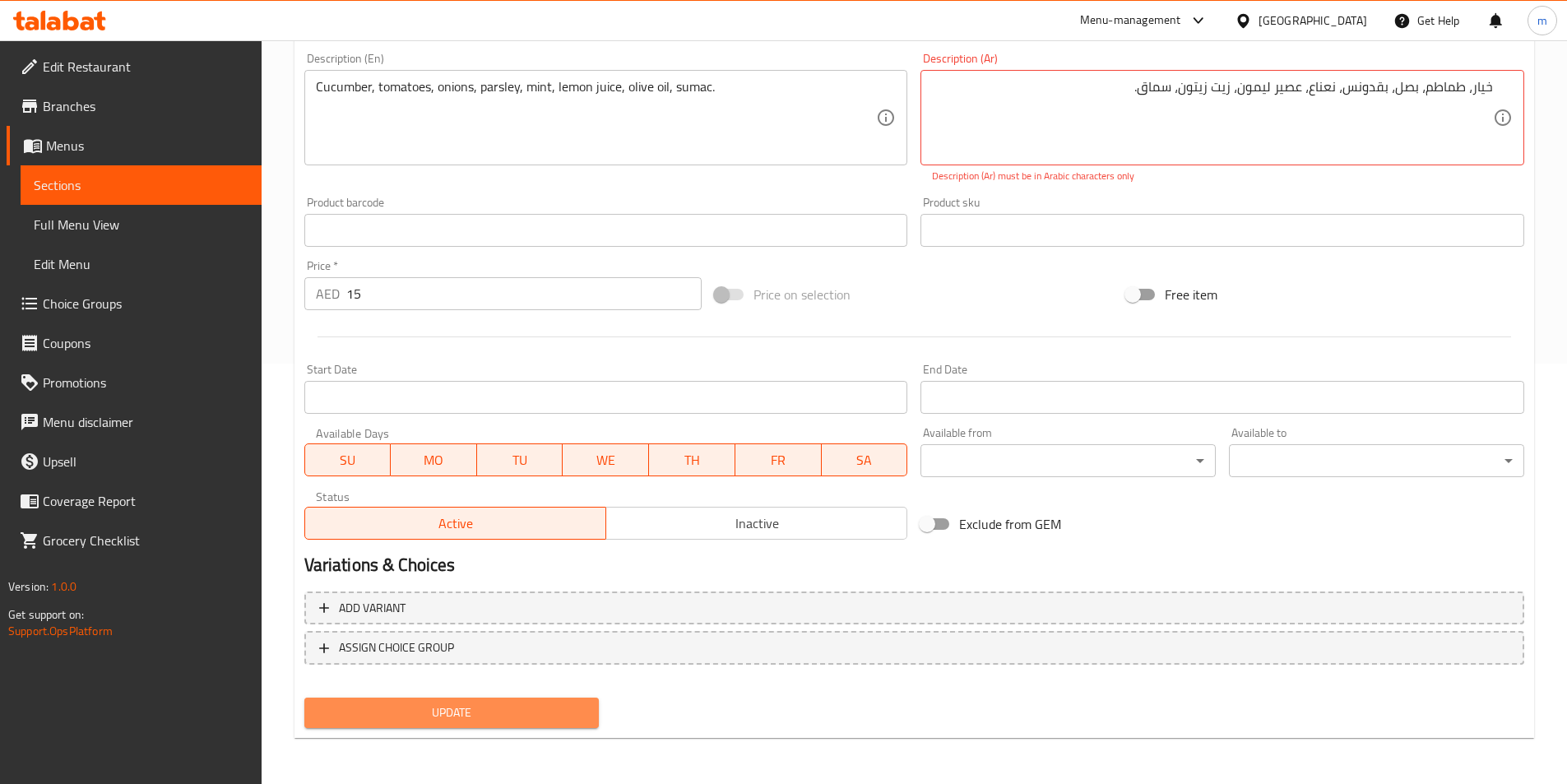
click at [524, 726] on button "Update" at bounding box center [452, 712] width 296 height 30
click at [524, 722] on span "Update" at bounding box center [451, 712] width 269 height 21
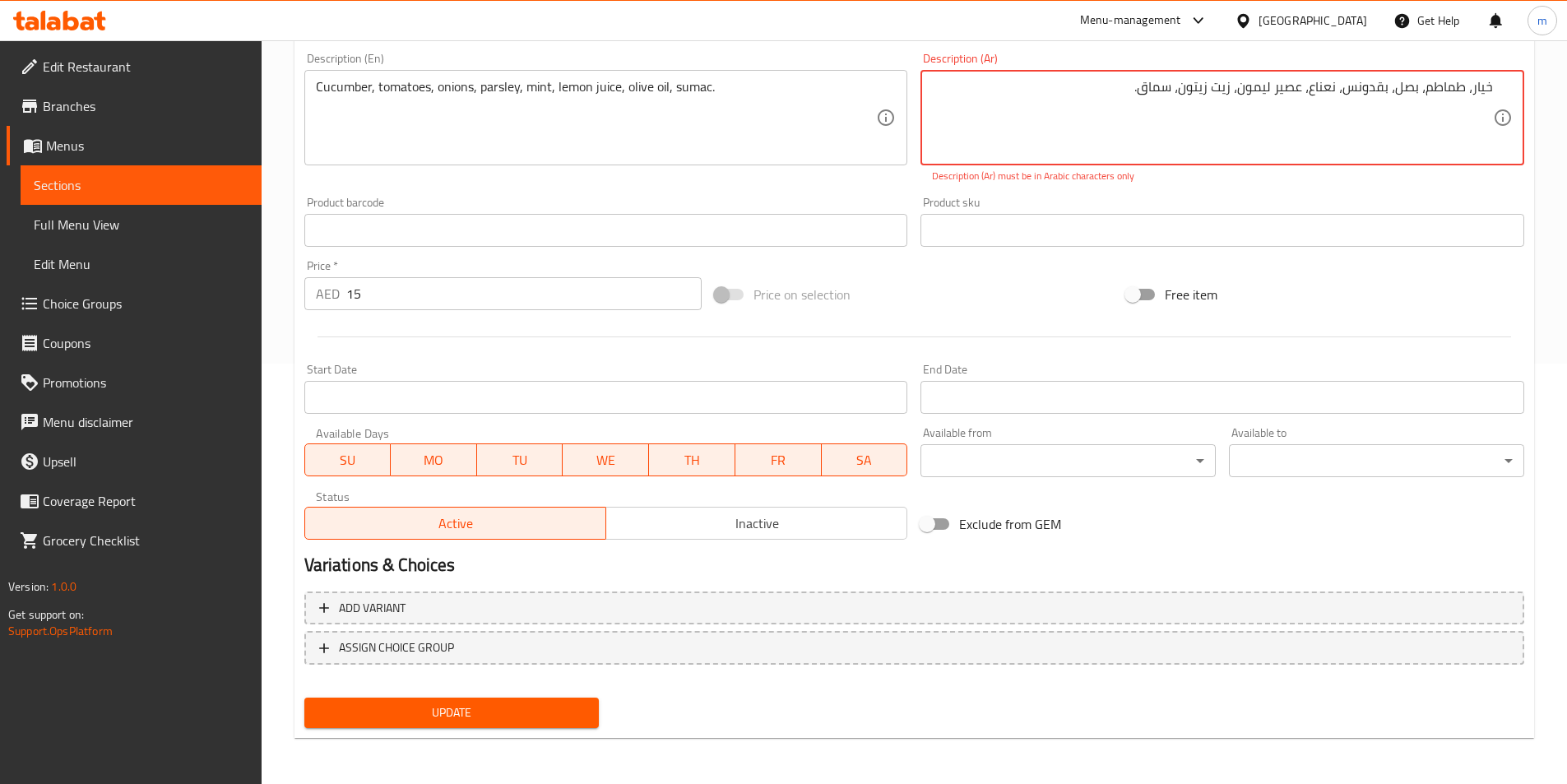
click at [1387, 125] on textarea "خيار، طماطم، بصل، بقدونس، نعناع، ​​عصير ليمون، زيت زيتون، سماق." at bounding box center [1212, 119] width 561 height 78
click at [1409, 95] on textarea "خيار، طماطم، بصل، بقدونس، نعناع، ​​عصير ليمون، زيت زيتون، سماق." at bounding box center [1212, 119] width 561 height 78
click at [1411, 95] on textarea "خيار، طماطم، بصل، بقدونس، نعناع، ​​عصير ليمون، زيت زيتون، سماق." at bounding box center [1212, 119] width 561 height 78
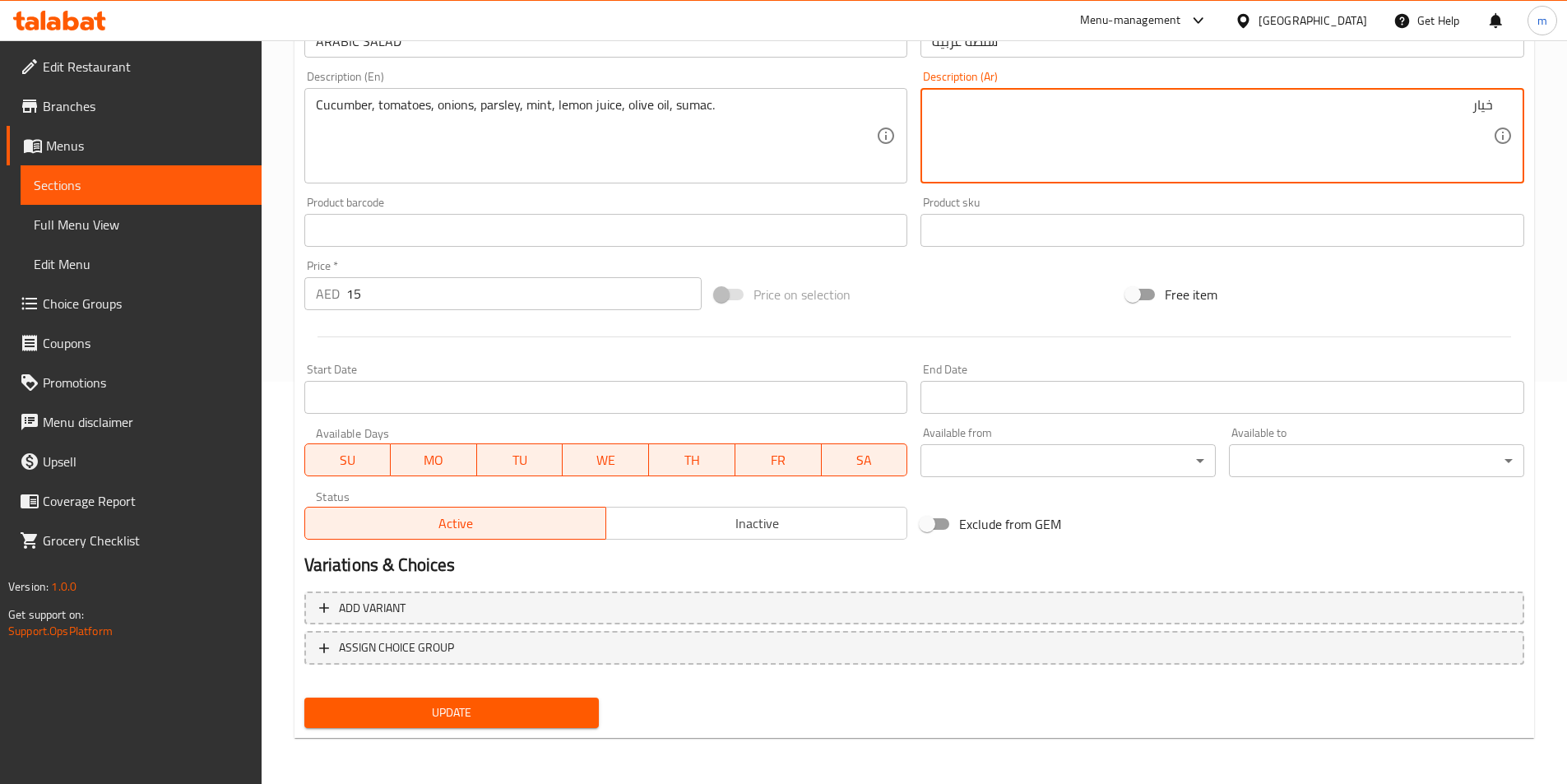
scroll to position [402, 0]
type textarea "خيار , طماطم, بصل , بقدونس , نعناع , عصير ليمون , زيت زيتون , سماق"
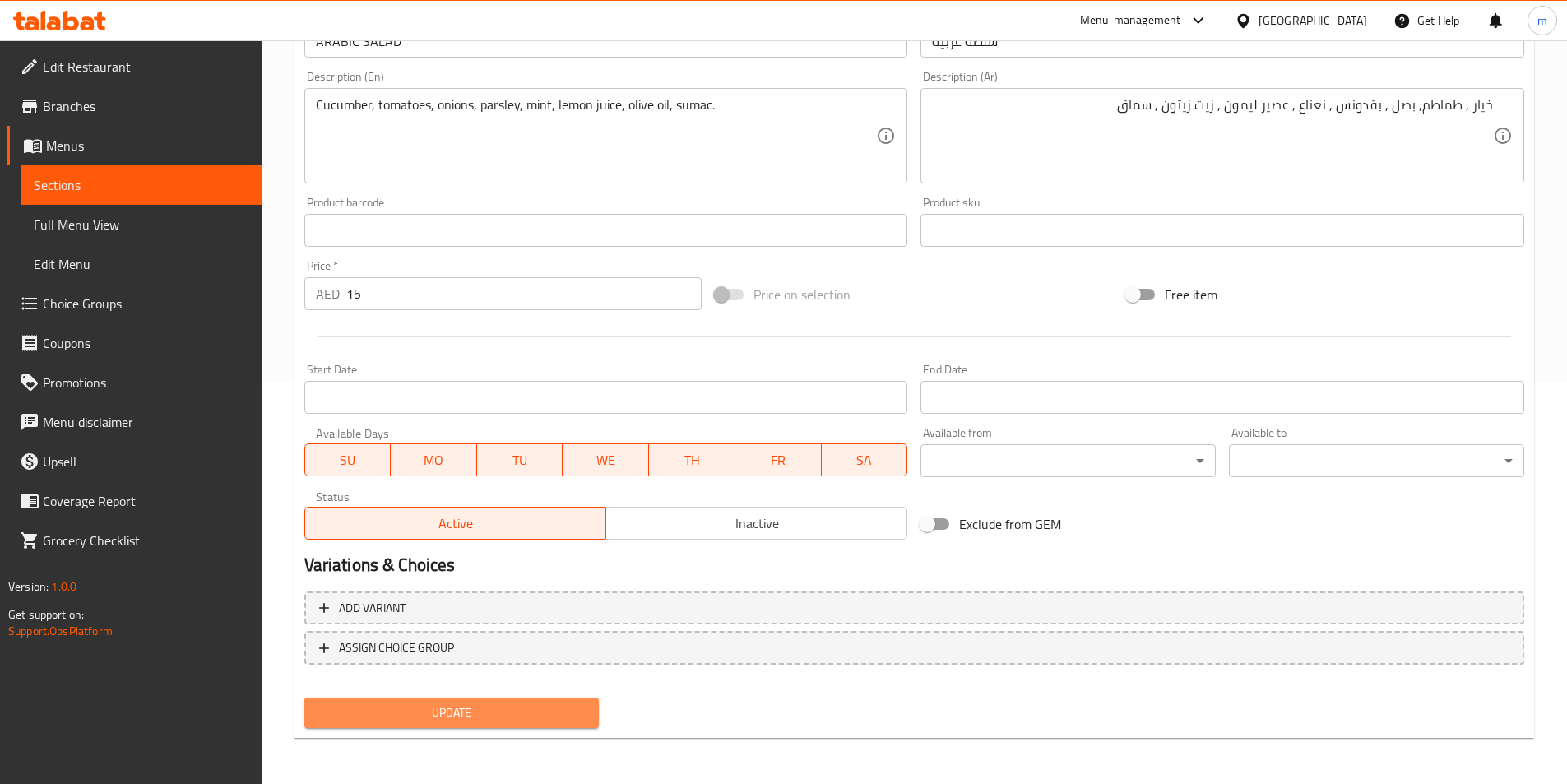
click at [361, 706] on span "Update" at bounding box center [451, 712] width 269 height 21
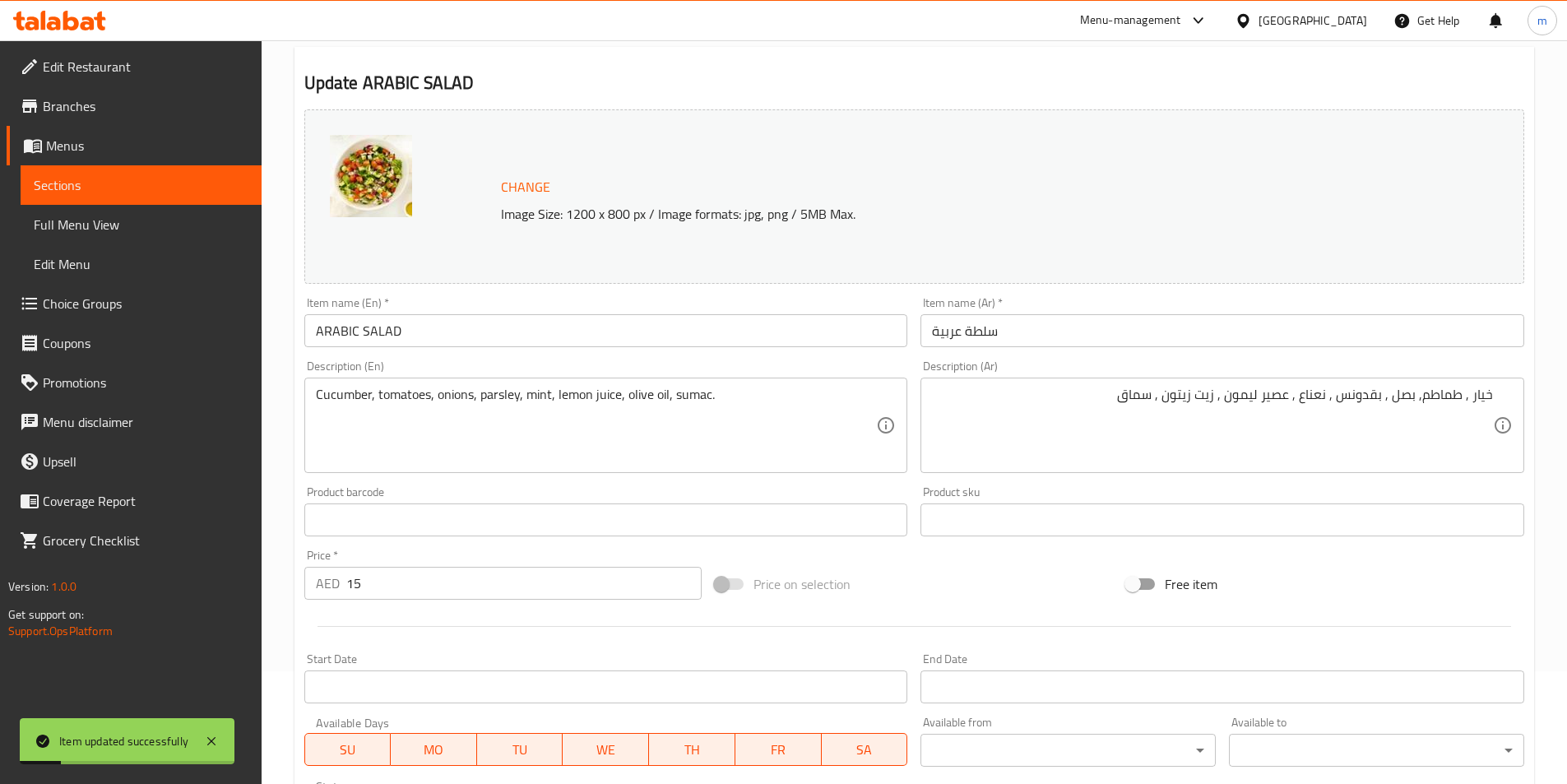
scroll to position [0, 0]
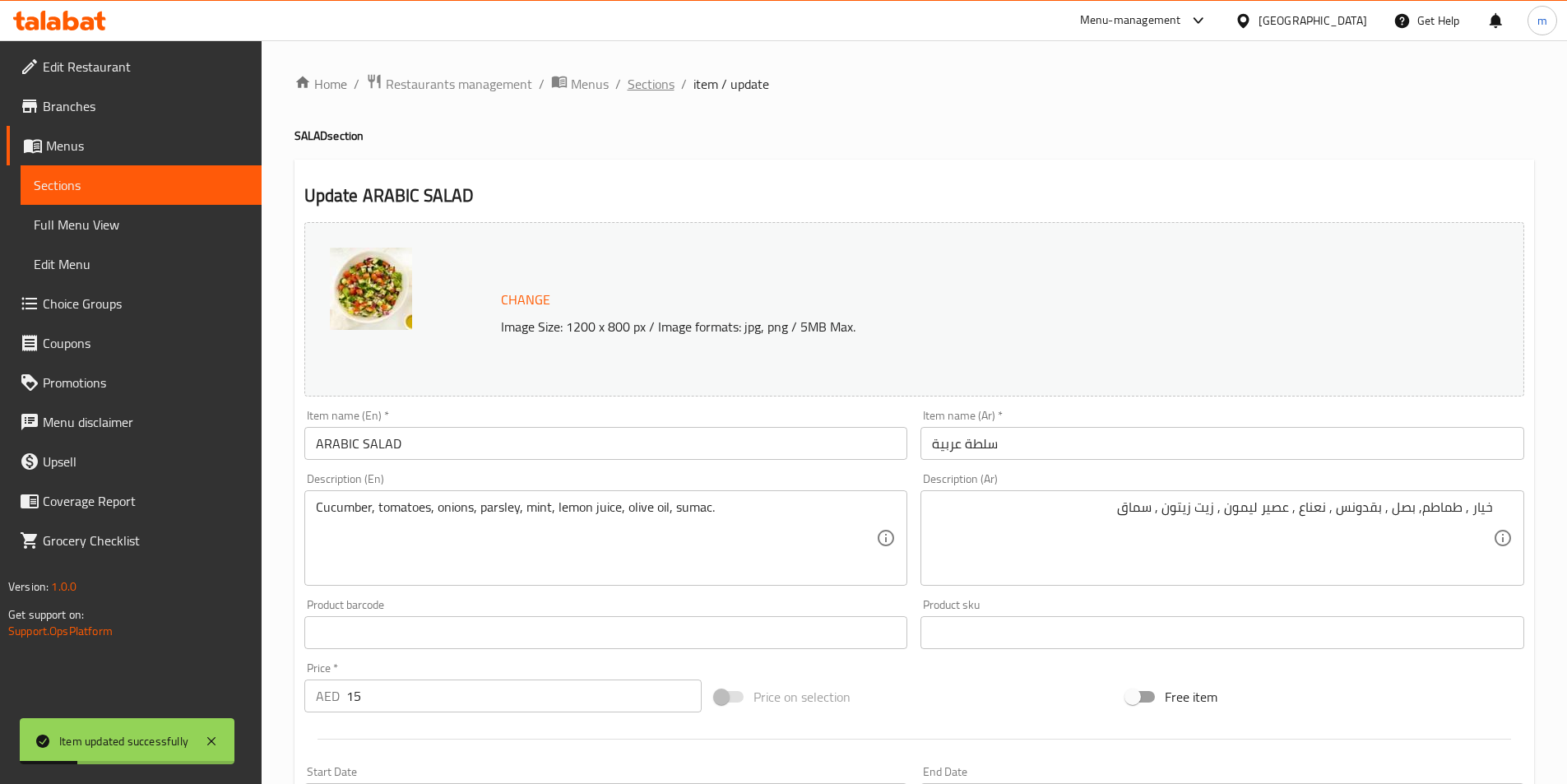
click at [669, 88] on span "Sections" at bounding box center [650, 84] width 47 height 20
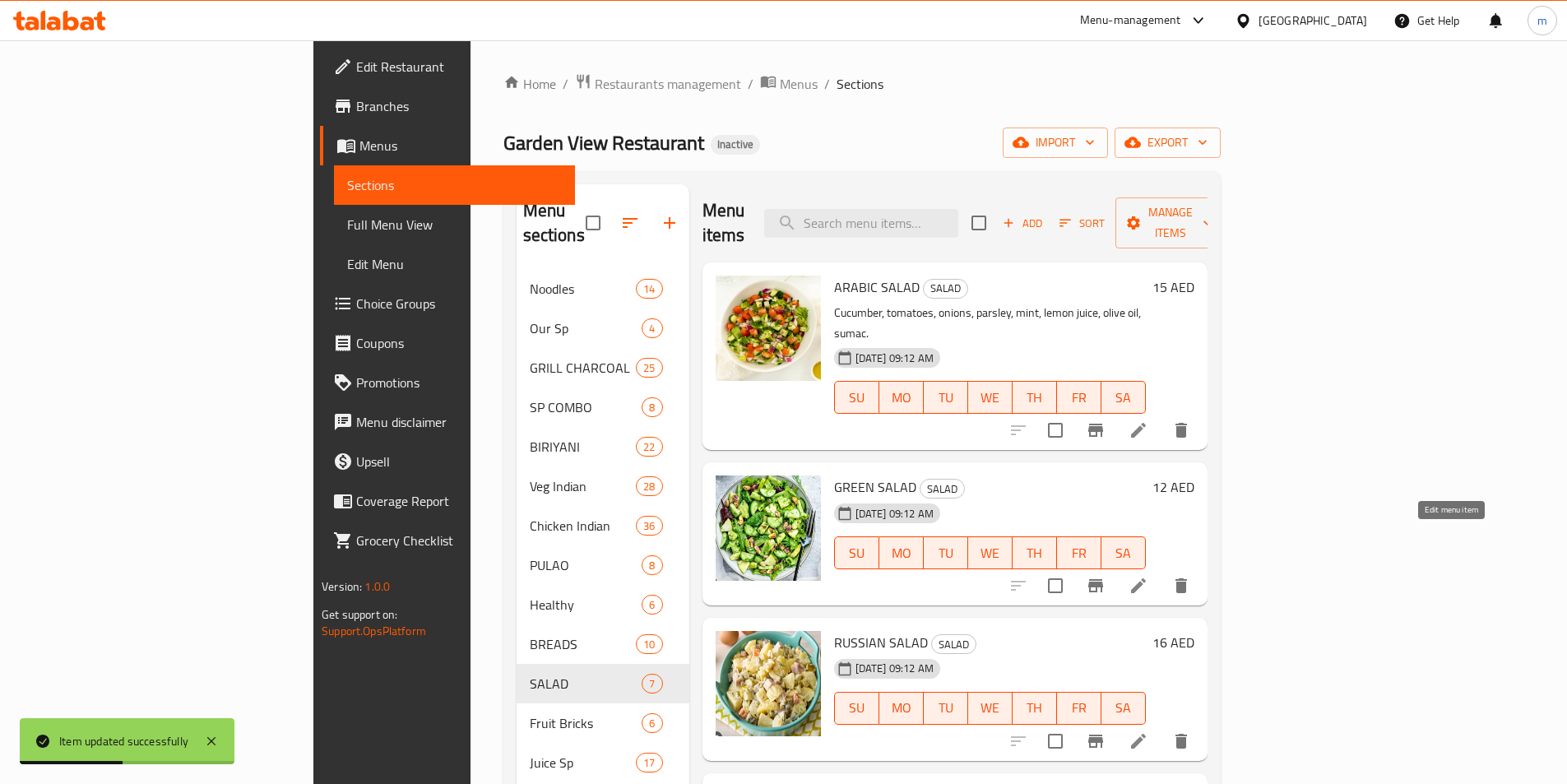
click at [1148, 575] on icon at bounding box center [1139, 585] width 20 height 20
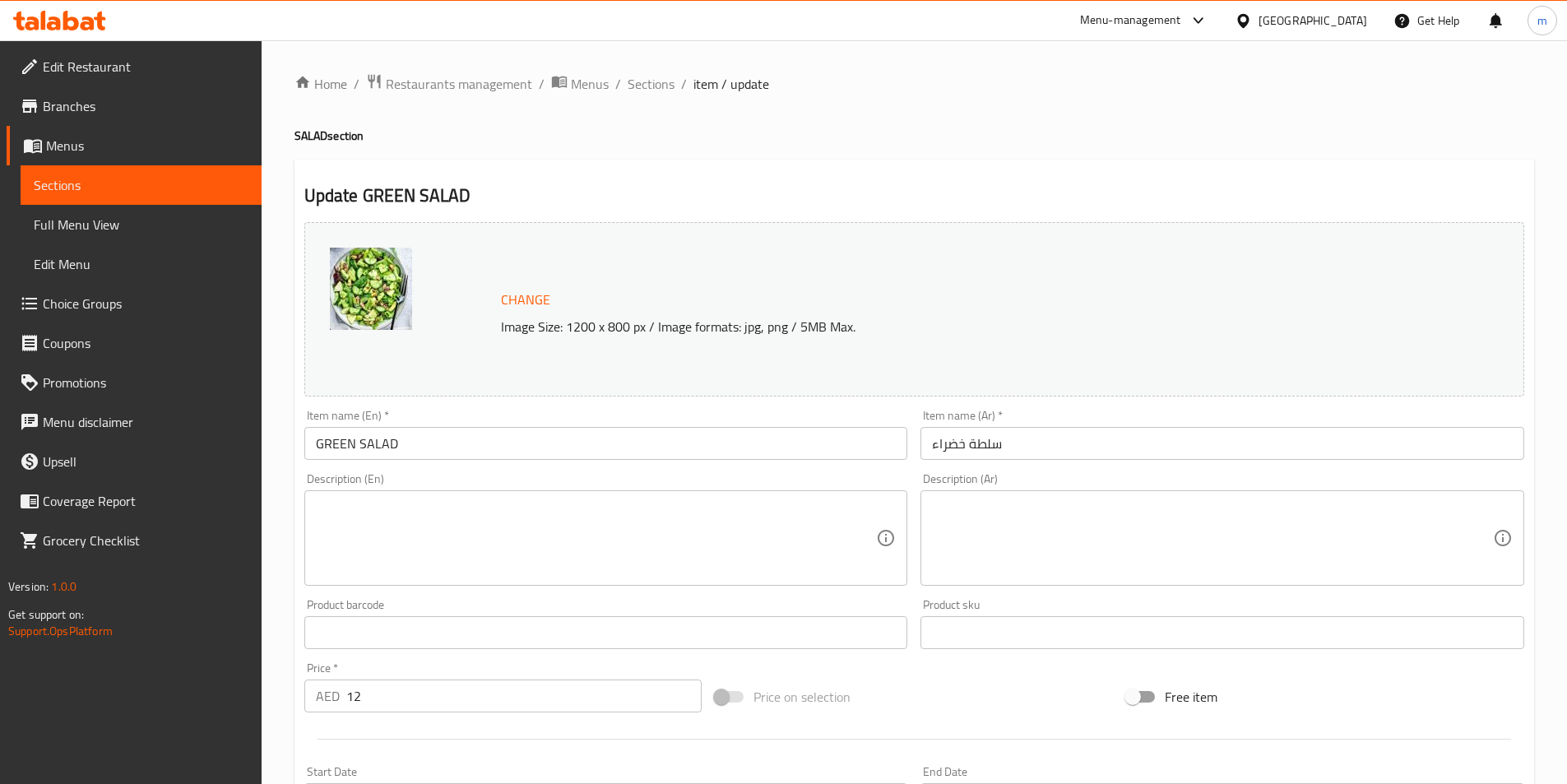
click at [788, 506] on textarea at bounding box center [596, 539] width 561 height 78
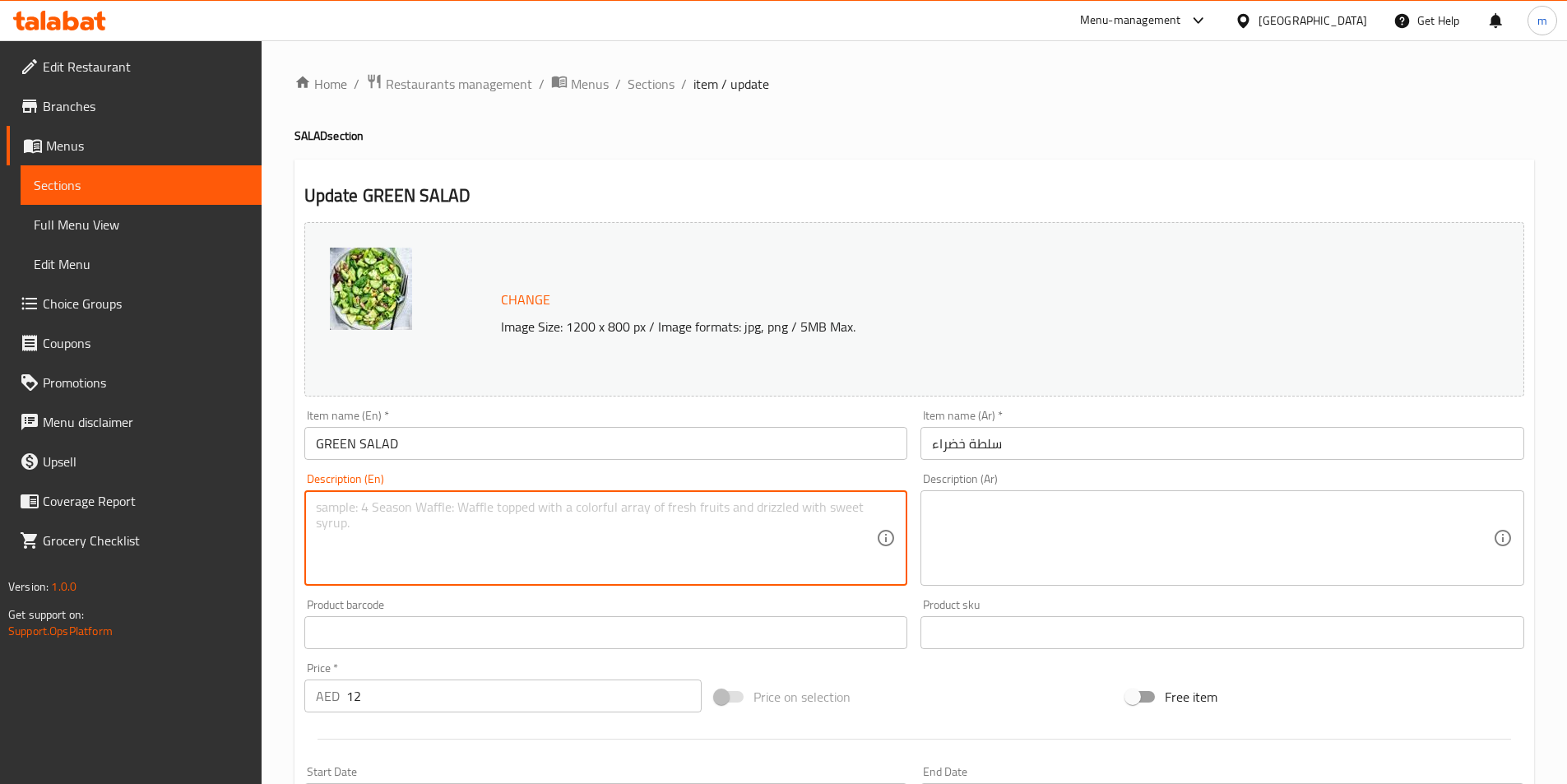
paste textarea "Lettuce, cucumbers, tomatoes, bell peppers, olives, lemon-olive dressing, herbs…"
click at [660, 511] on textarea "Lettuce, cucumbers, tomatoes, bell peppers, olives, lemon-olive dressing, herbs…" at bounding box center [596, 539] width 561 height 78
type textarea "Lettuce, cucumbers, tomatoes, bell peppers, olives, lemon-olive dressing, herbs…"
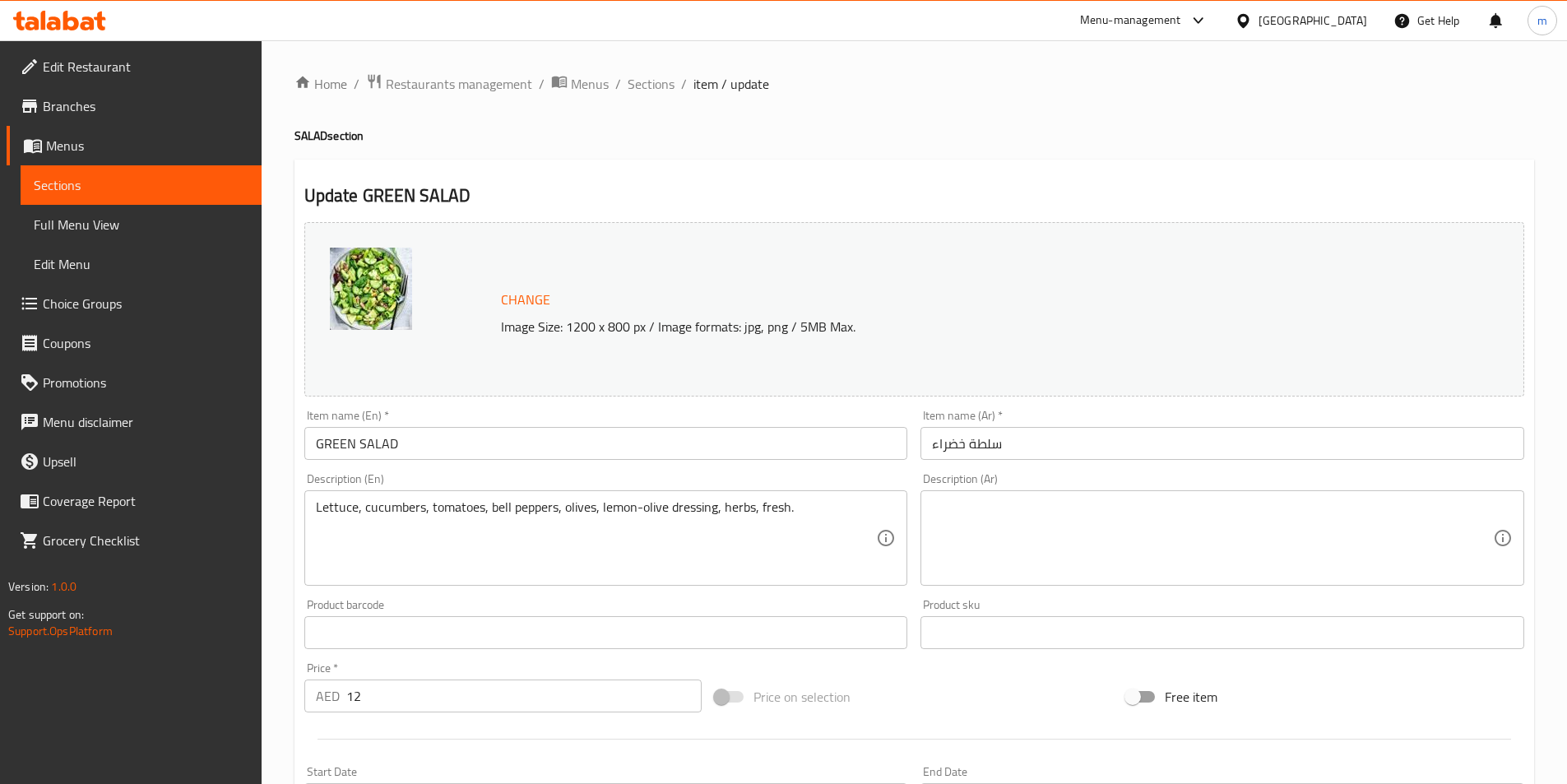
click at [1250, 521] on textarea at bounding box center [1212, 539] width 561 height 78
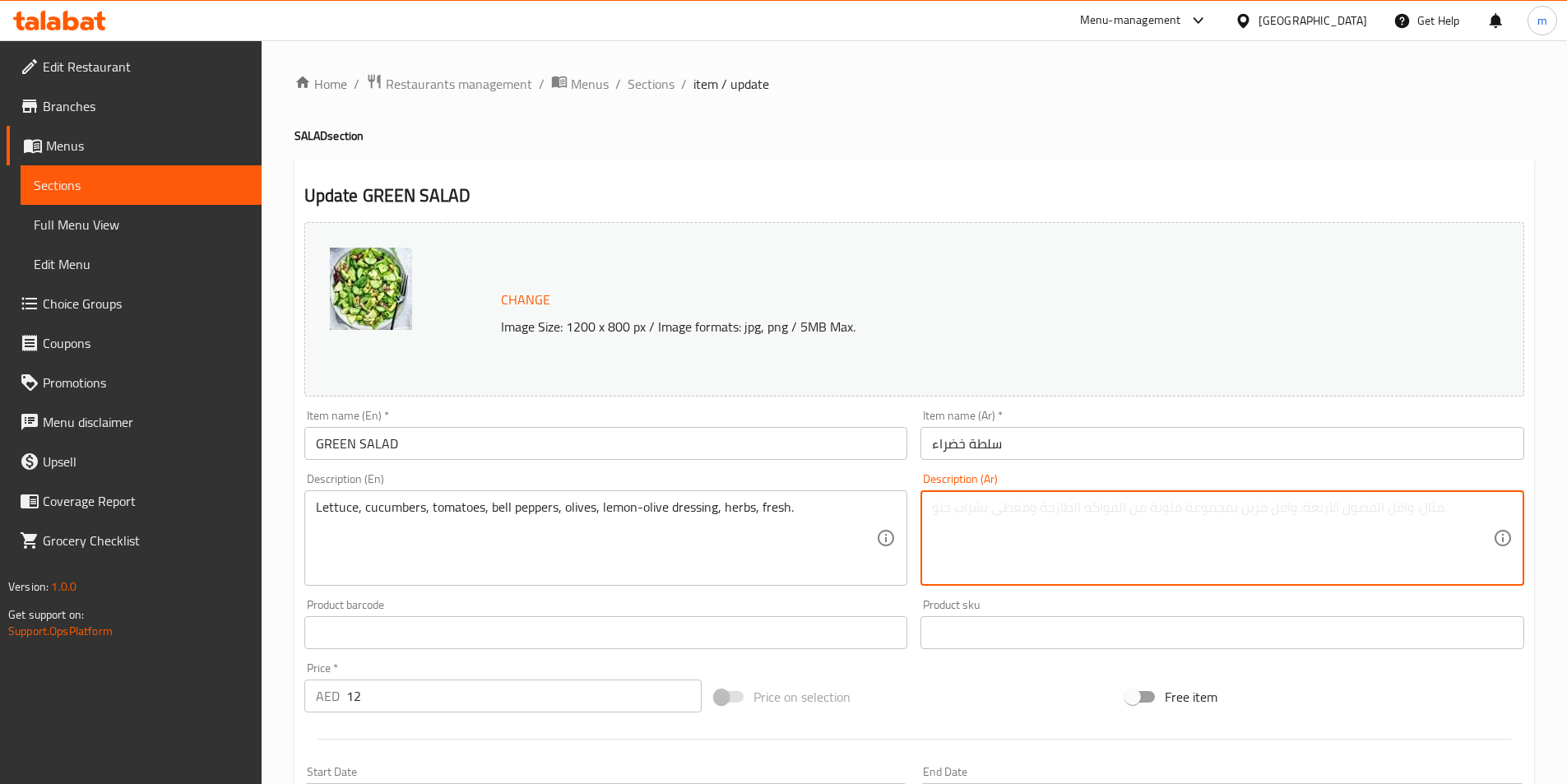
paste textarea "الخس، الخيار، الطماطم، الفلفل الحلو، الزيتون، صلصة الليمون والزيتون، الأعشاب ال…"
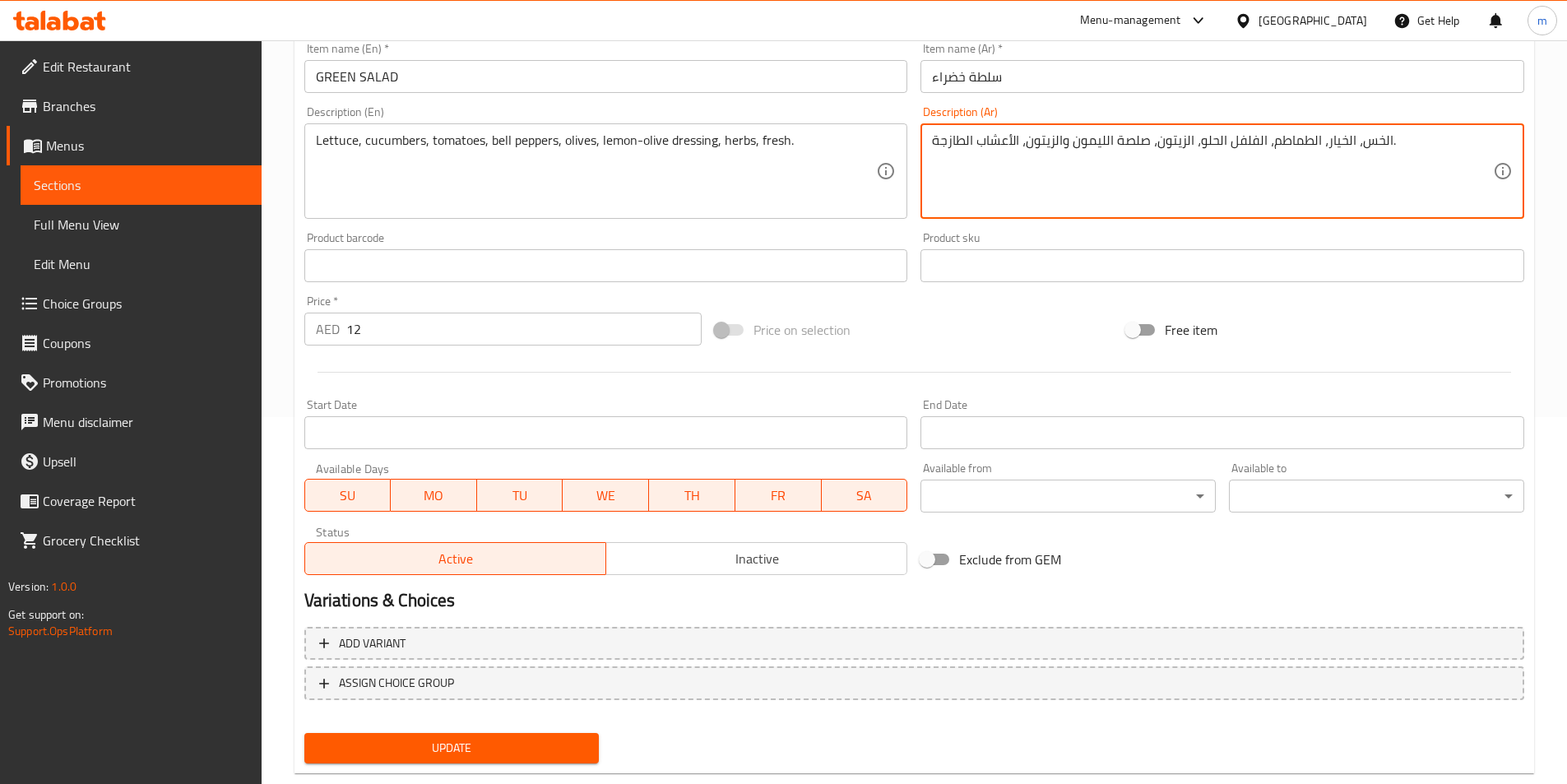
scroll to position [402, 0]
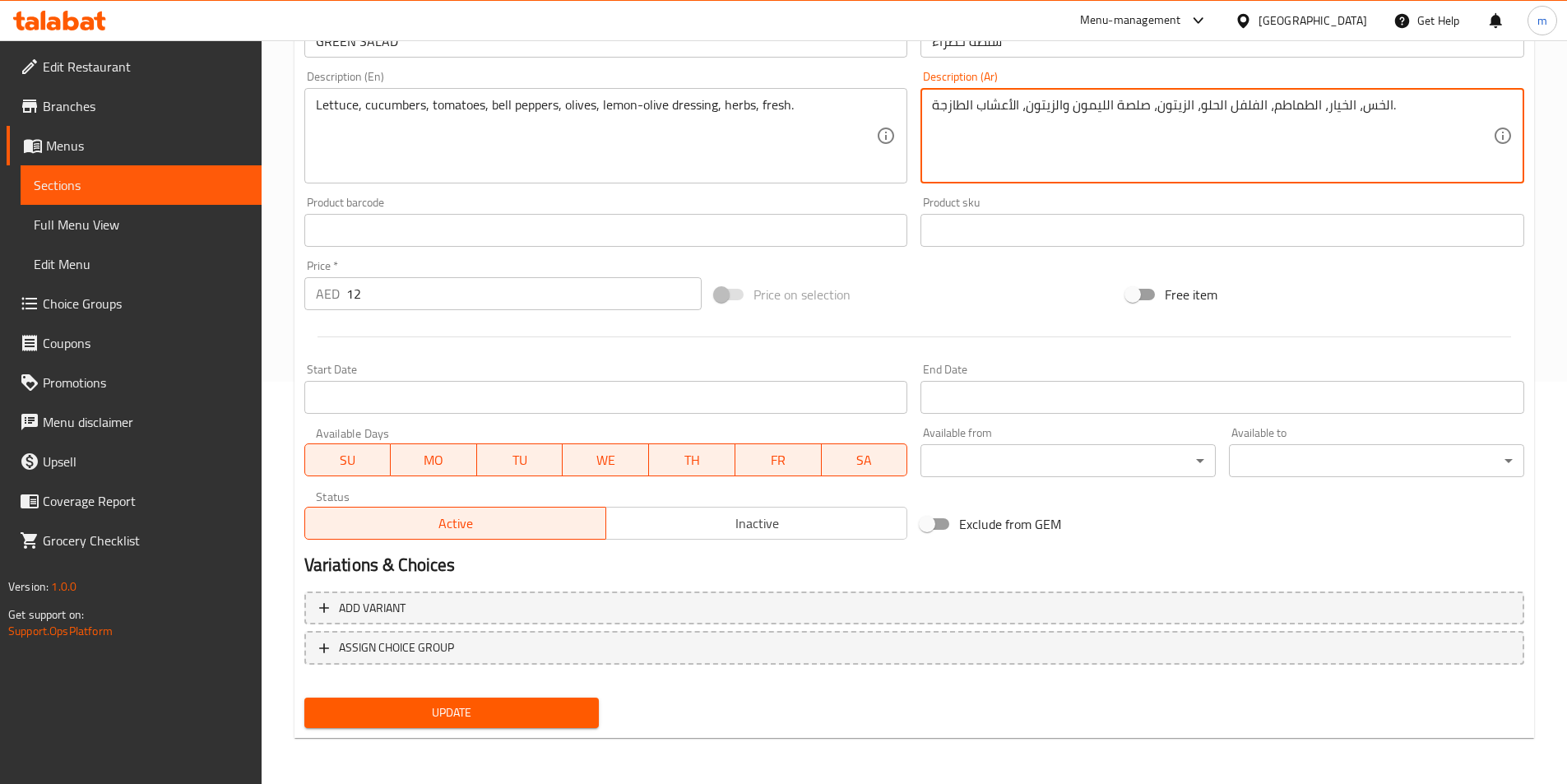
click at [546, 716] on span "Update" at bounding box center [451, 712] width 269 height 21
click at [1219, 105] on textarea "الخس، الخيار، الطماطم، الفلفل الحلو، الزيتون، صلصة الليمون والزيتون، الأعشاب ال…" at bounding box center [1212, 136] width 561 height 78
type textarea "الخس، الخيار، الطماطم، الفلفل الالوان، الزيتون، صلصة الليمون والزيتون، الأعشاب …"
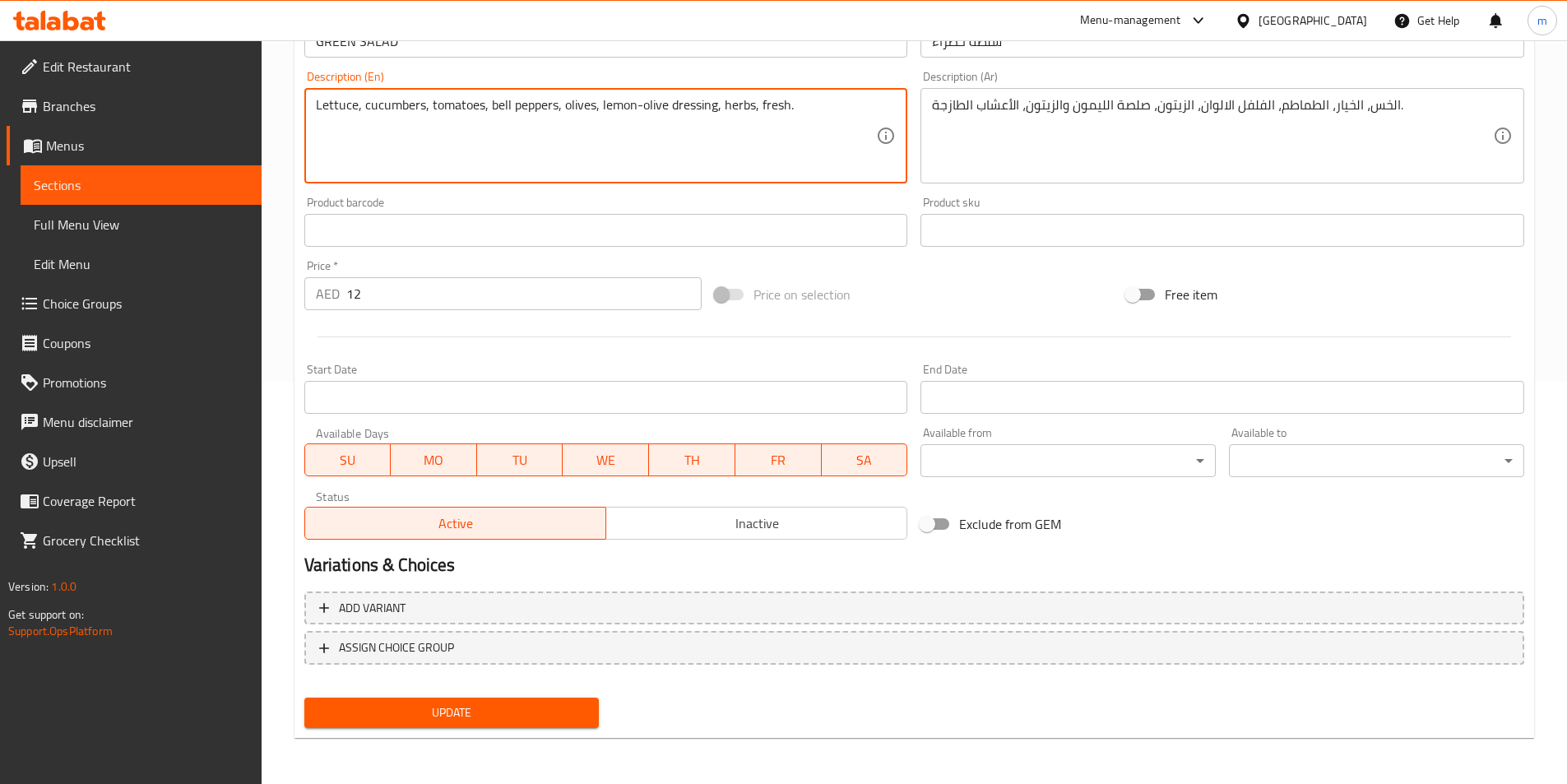
click at [759, 118] on textarea "Lettuce, cucumbers, tomatoes, bell peppers, olives, lemon-olive dressing, herbs…" at bounding box center [596, 136] width 561 height 78
type textarea "Lettuce, cucumbers, tomatoes, bell peppers, olives, lemon-olive dressing, herbs…"
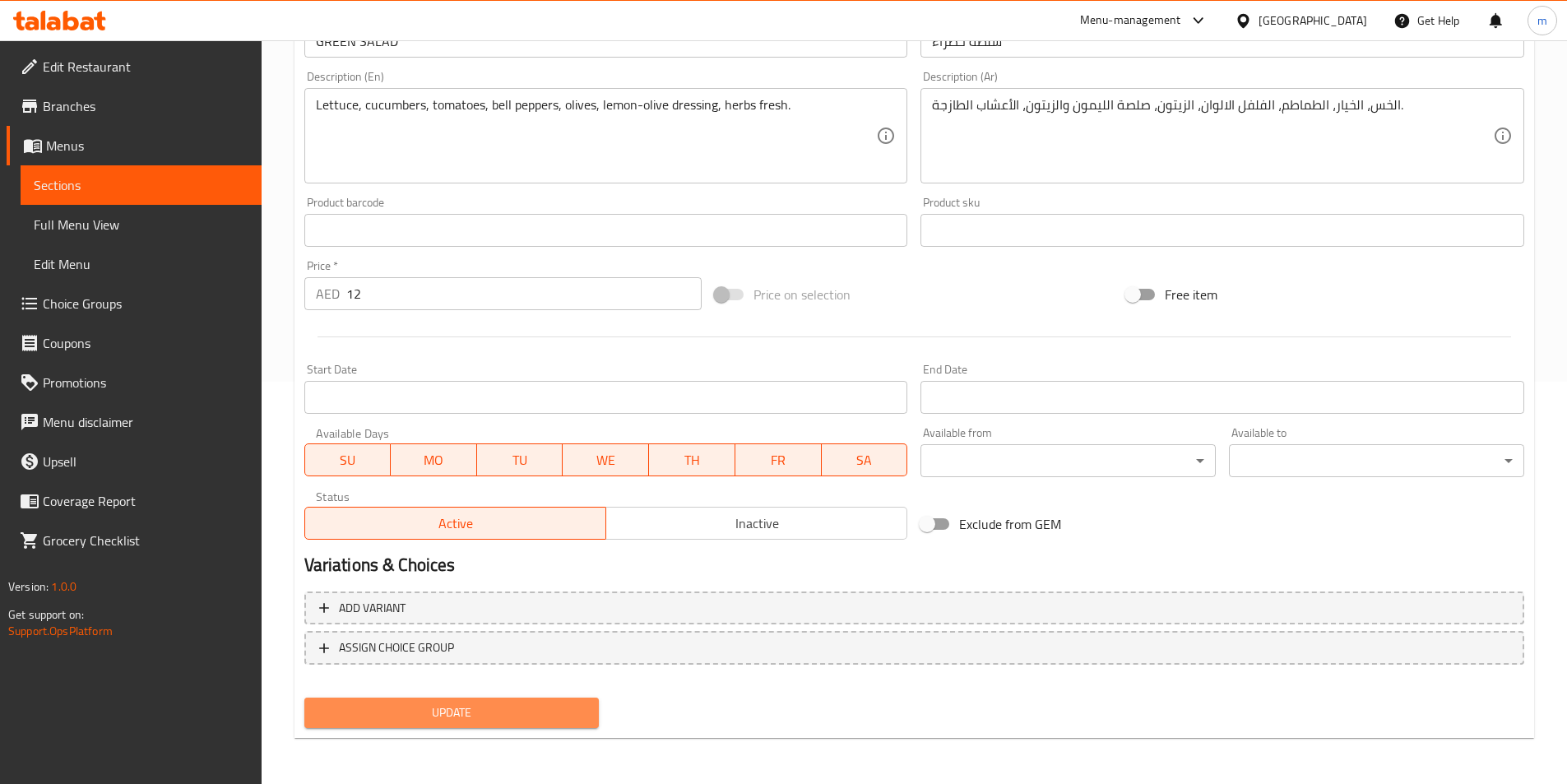
click at [546, 709] on span "Update" at bounding box center [451, 712] width 269 height 21
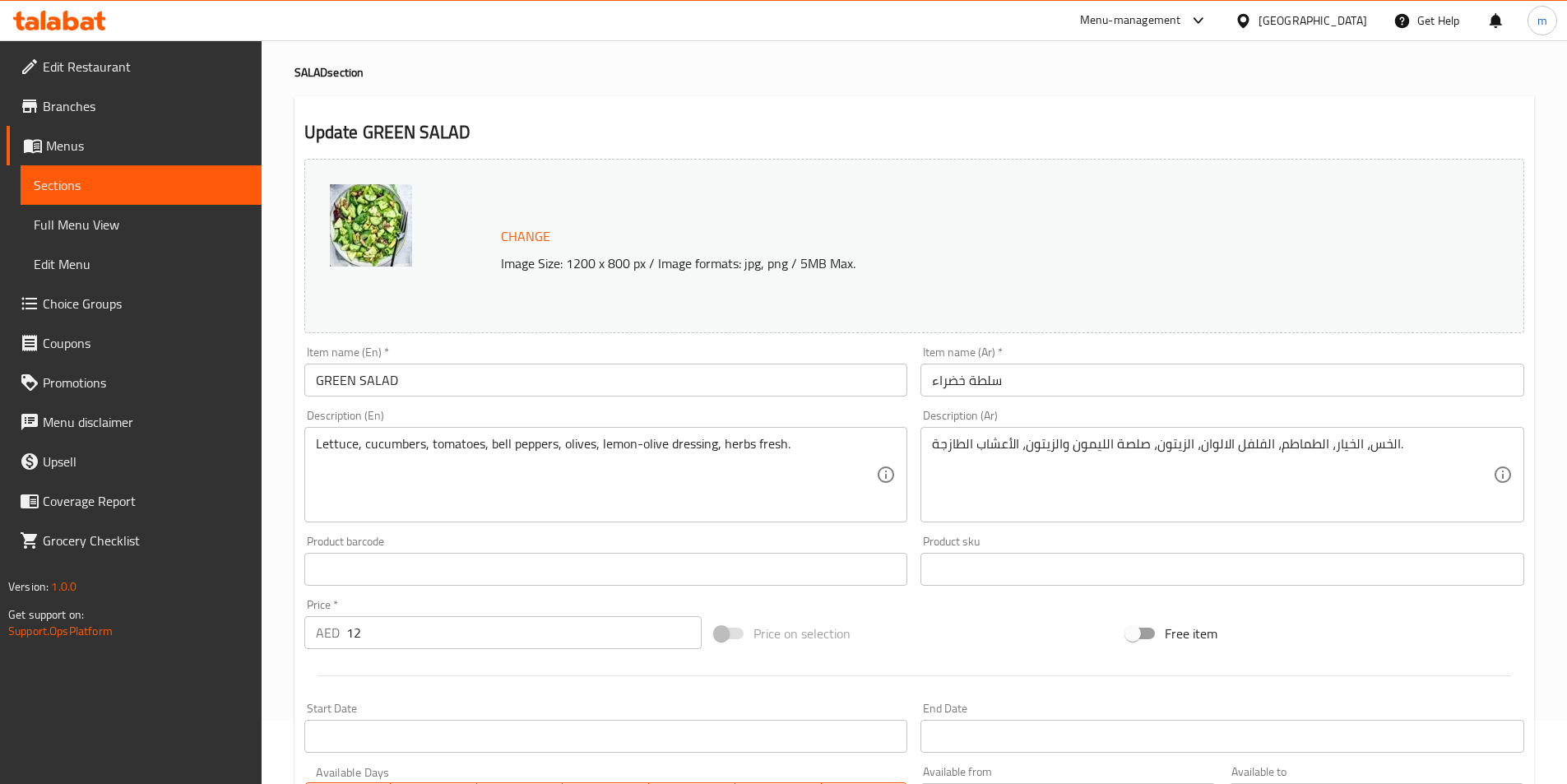
scroll to position [0, 0]
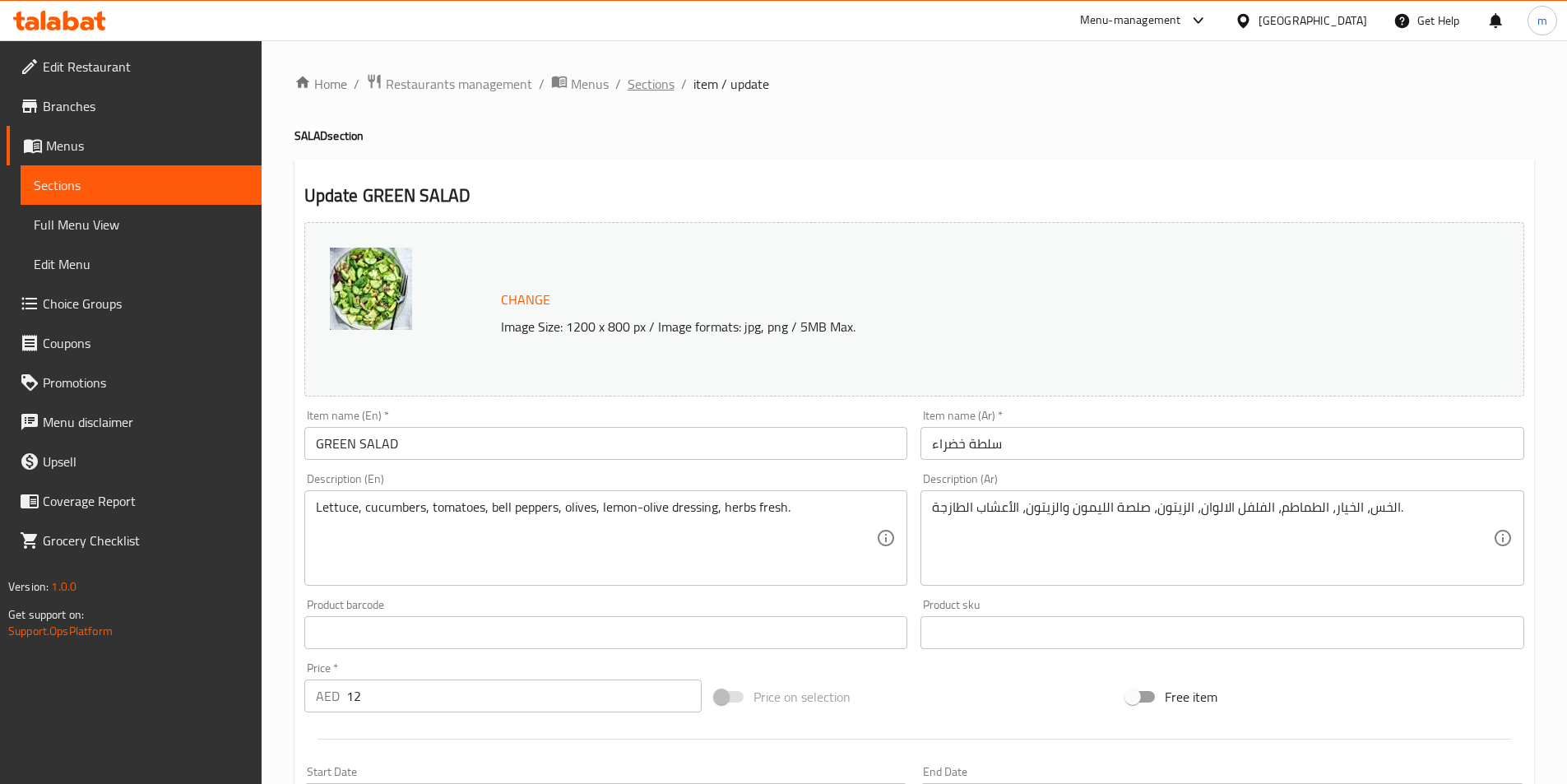
click at [665, 88] on span "Sections" at bounding box center [650, 84] width 47 height 20
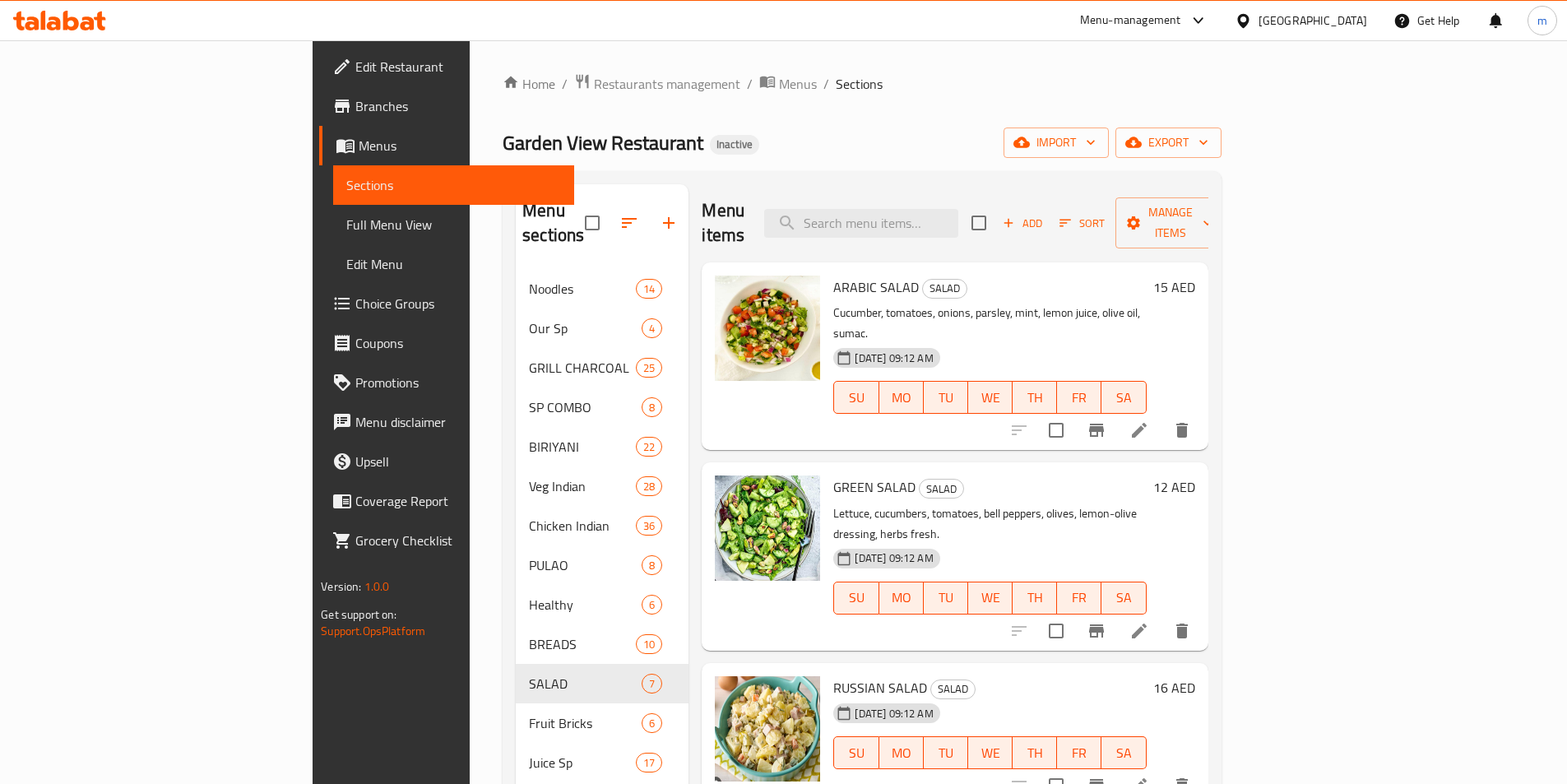
click at [1163, 770] on li at bounding box center [1139, 785] width 47 height 29
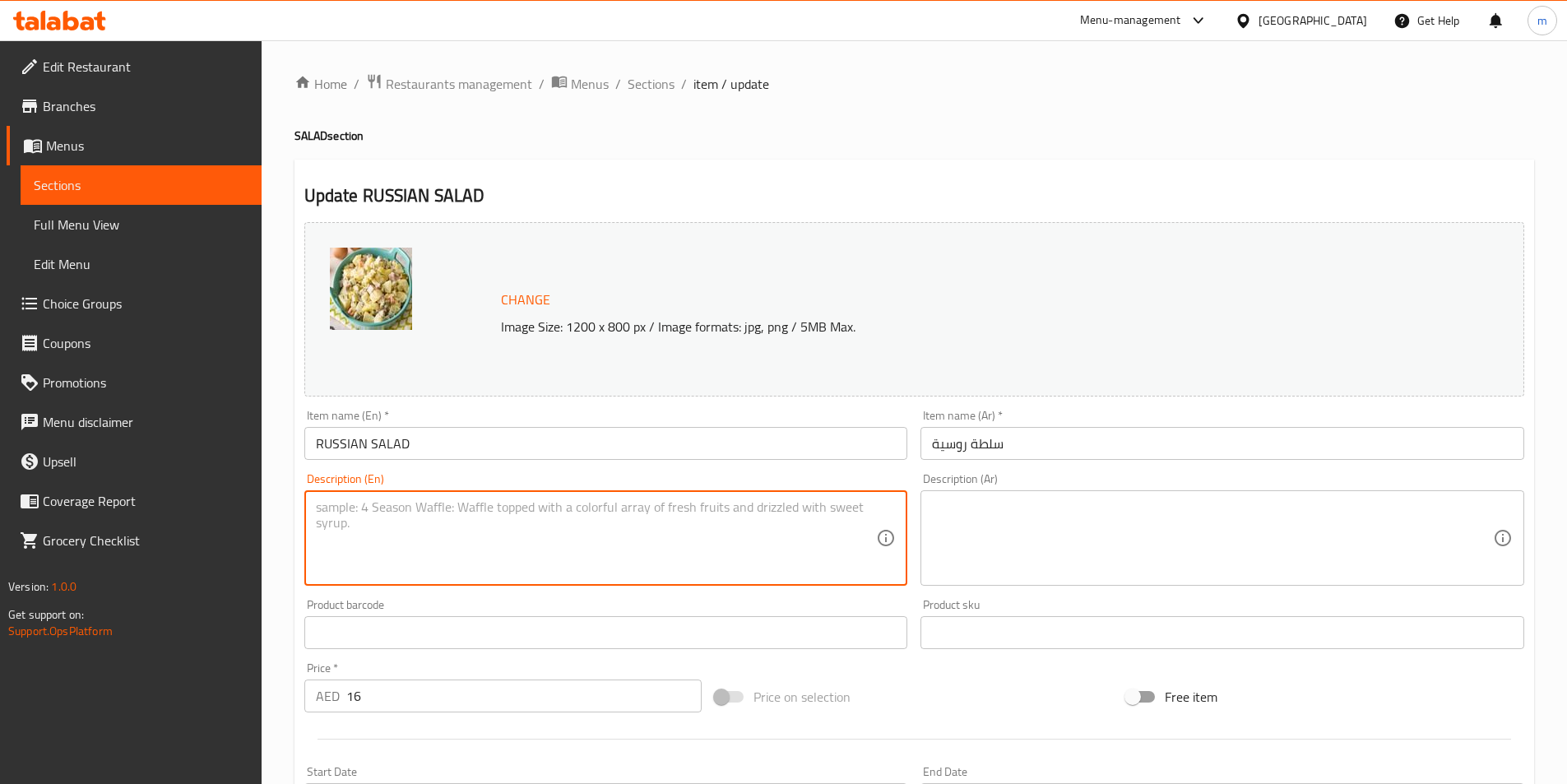
click at [659, 539] on textarea at bounding box center [596, 539] width 561 height 78
paste textarea "Potatoes, peas, carrots, pickles, eggs, chicken, mayonnaise, dill, mustard, sea…"
type textarea "Potatoes, peas, carrots, pickles, eggs, chicken, mayonnaise, dill, mustard, sea…"
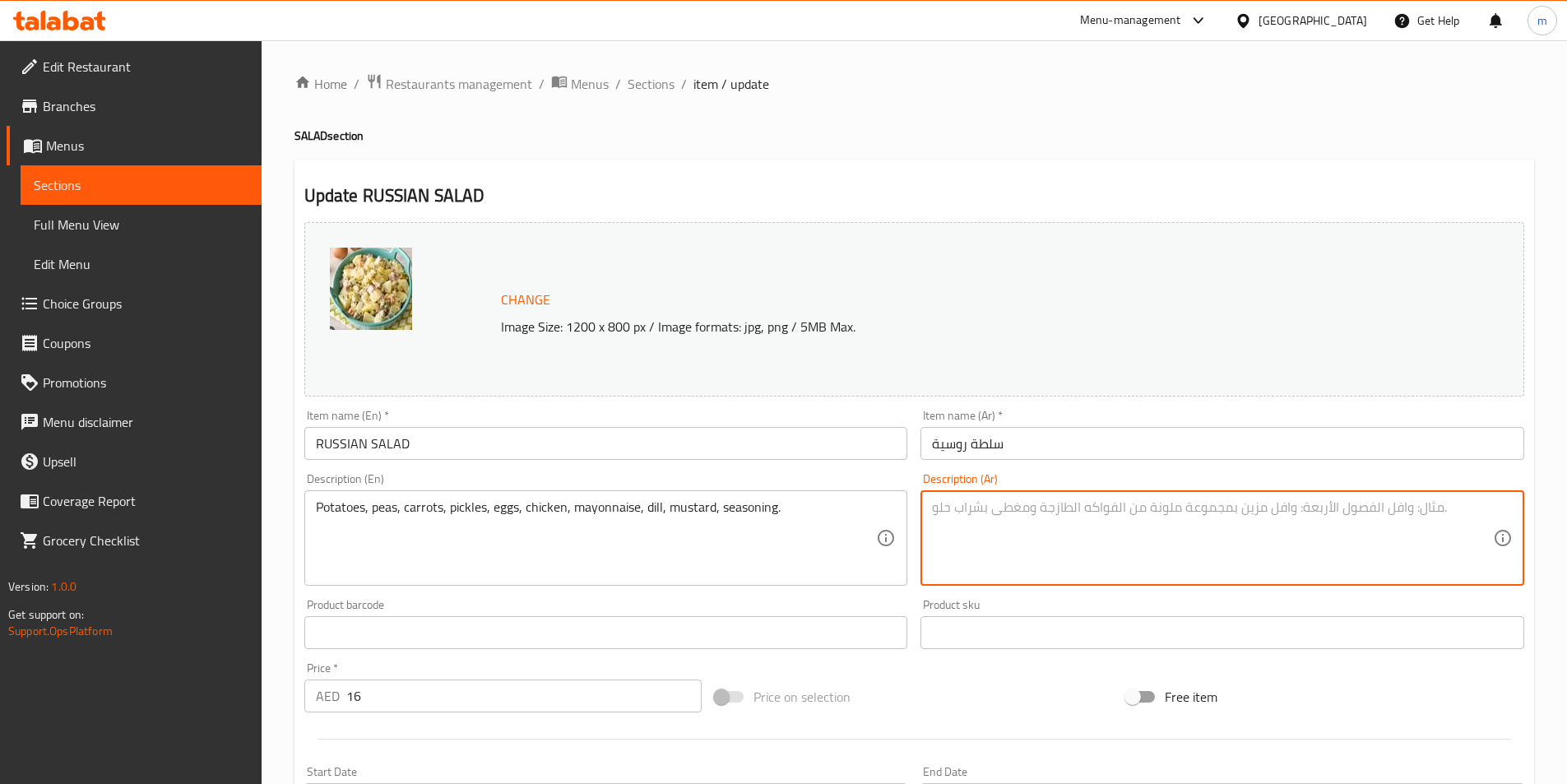
click at [1323, 519] on textarea at bounding box center [1212, 539] width 561 height 78
paste textarea "البطاطس، البازلاء، الجزر، المخللات، البيض، الدجاج، المايونيز، الشبت، الخردل، ال…"
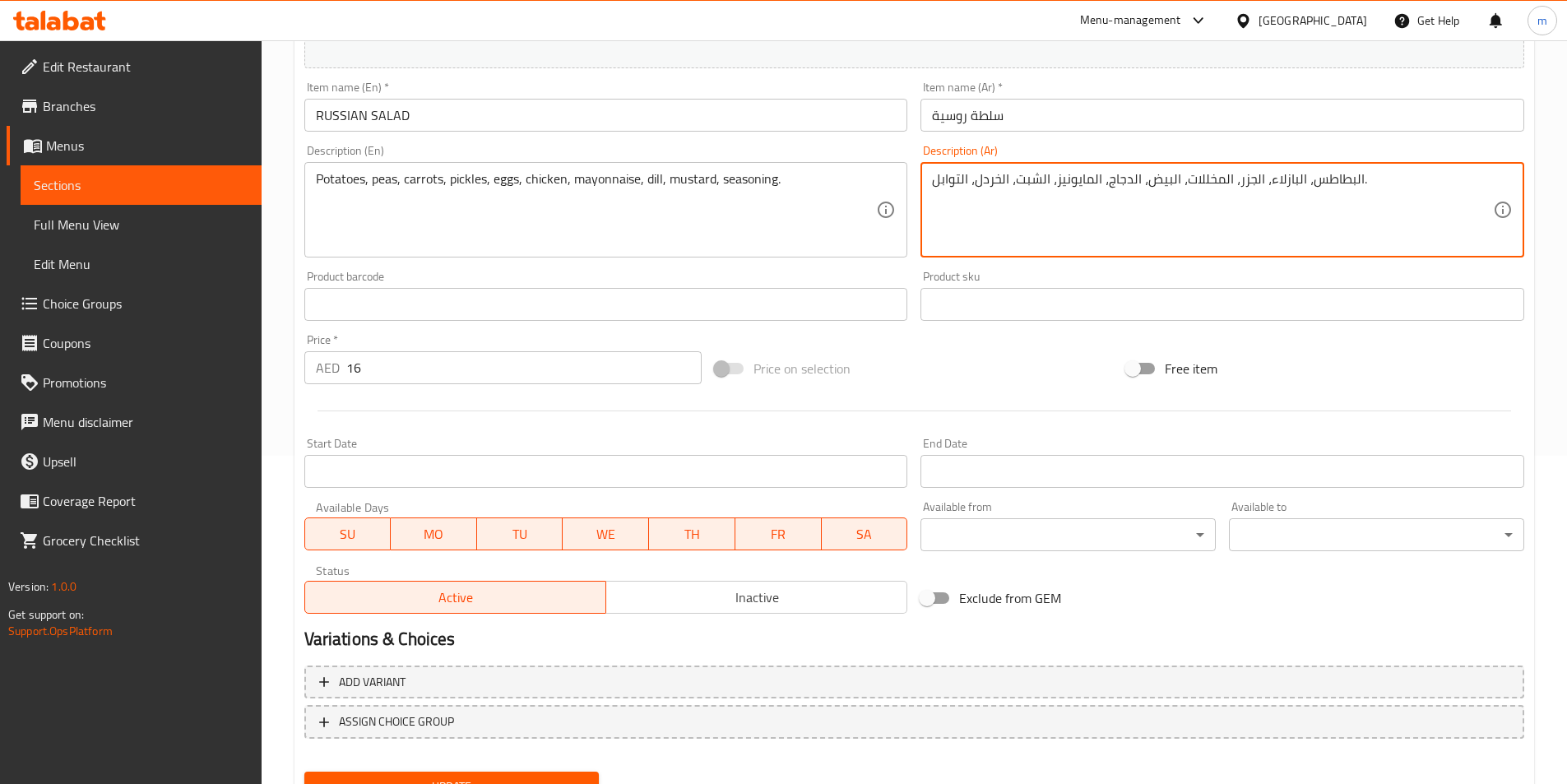
scroll to position [402, 0]
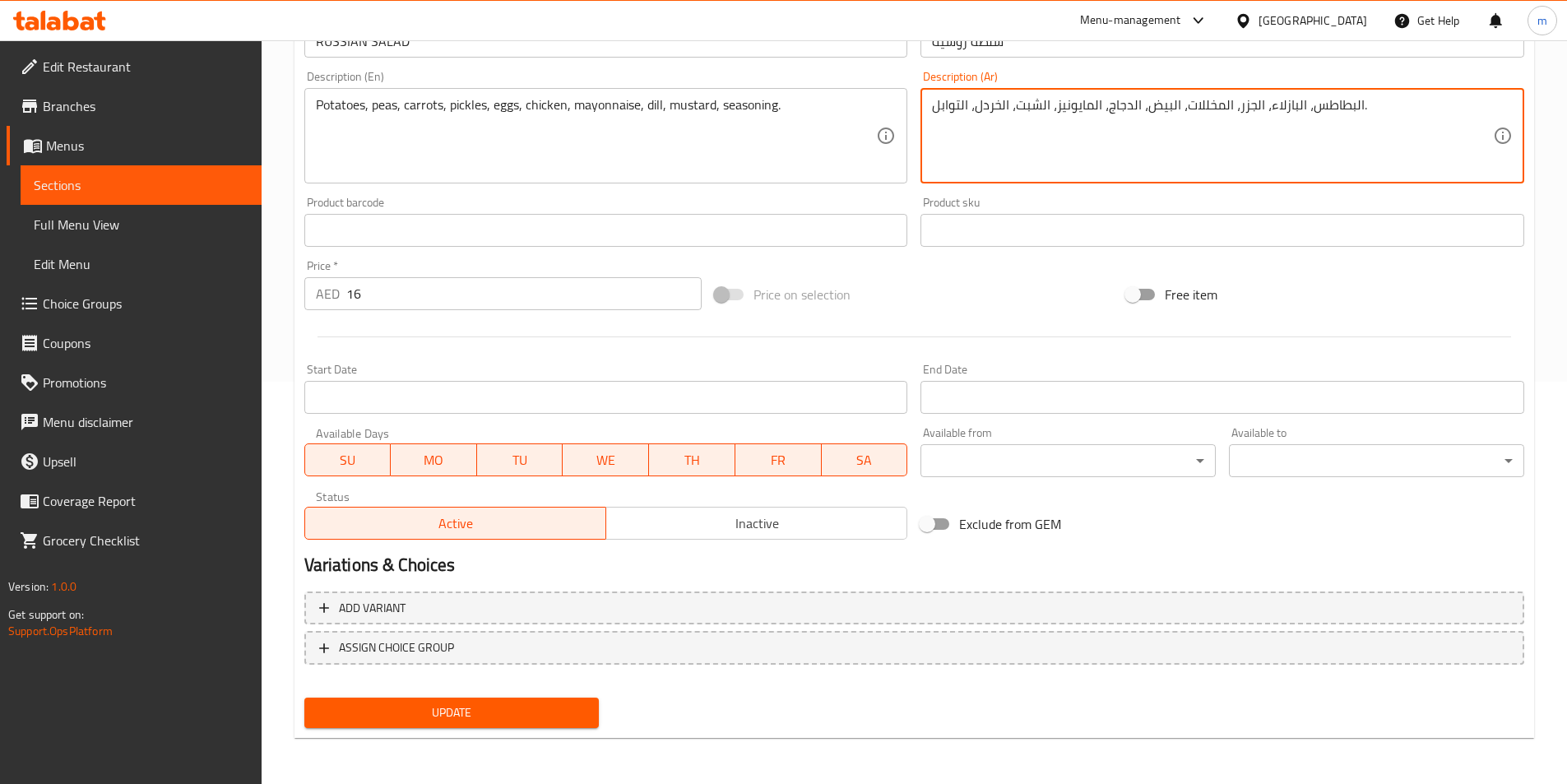
click at [579, 714] on span "Update" at bounding box center [451, 712] width 269 height 21
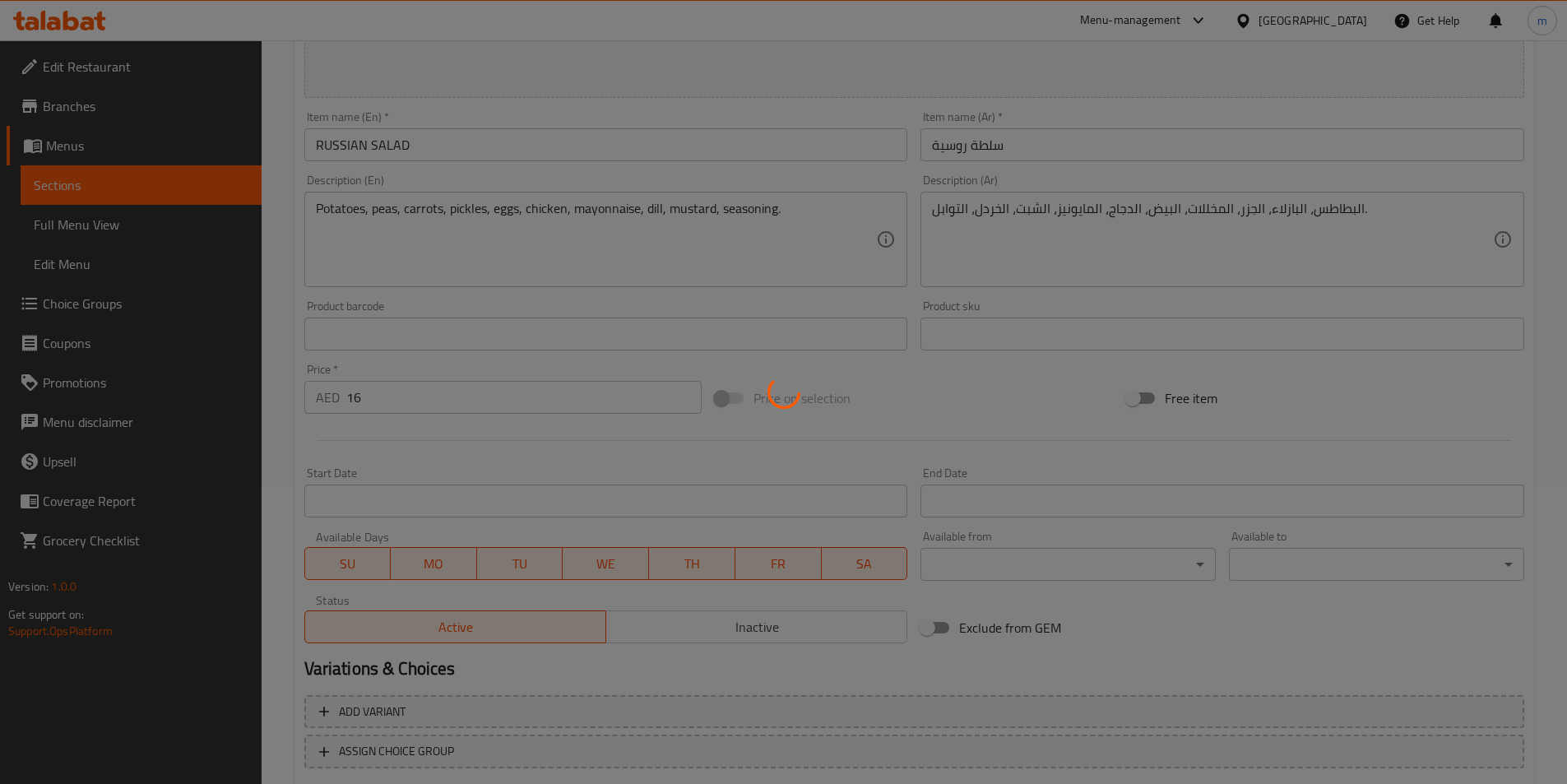
scroll to position [73, 0]
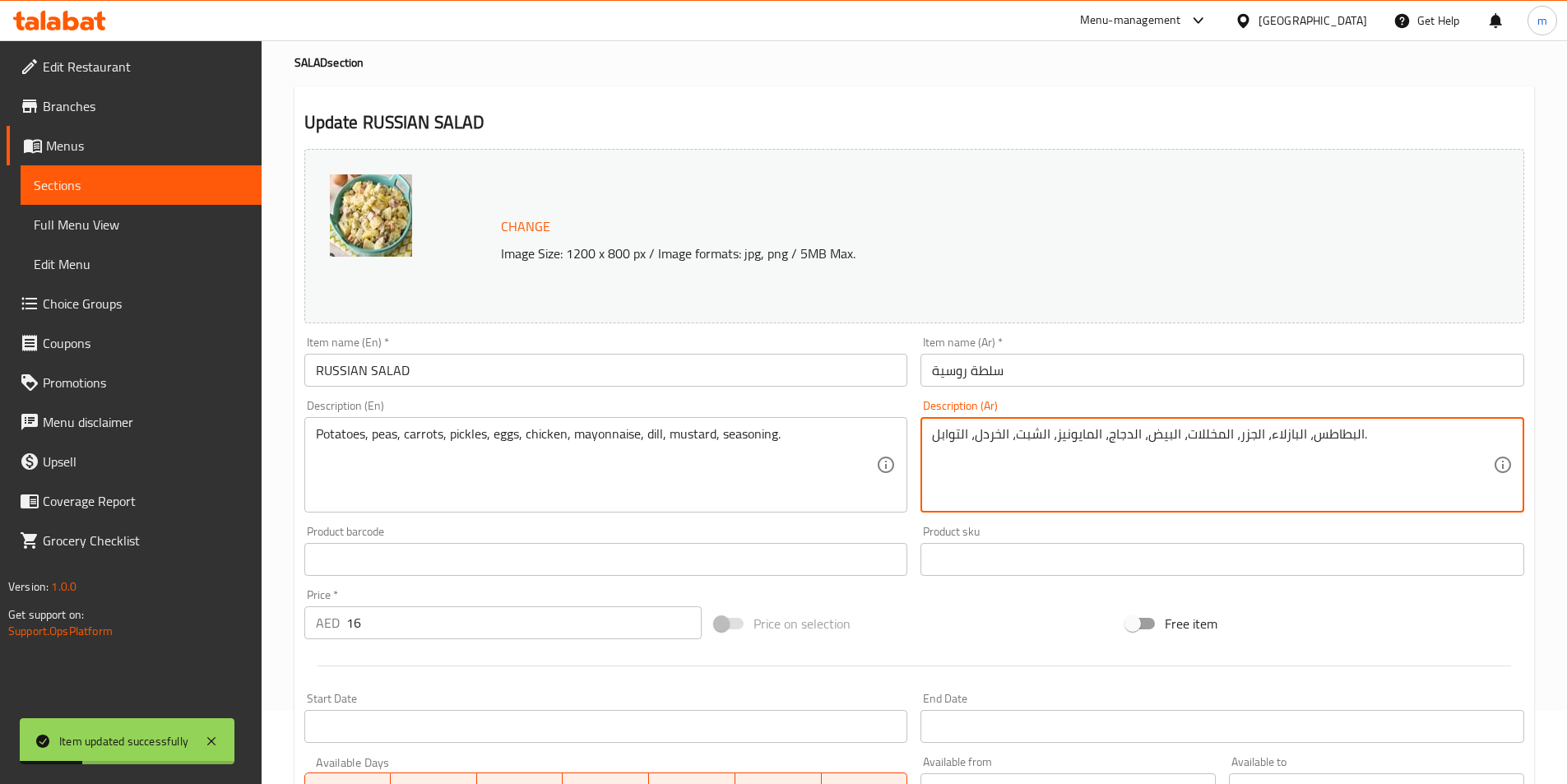
drag, startPoint x: 1187, startPoint y: 443, endPoint x: 1198, endPoint y: 445, distance: 11.2
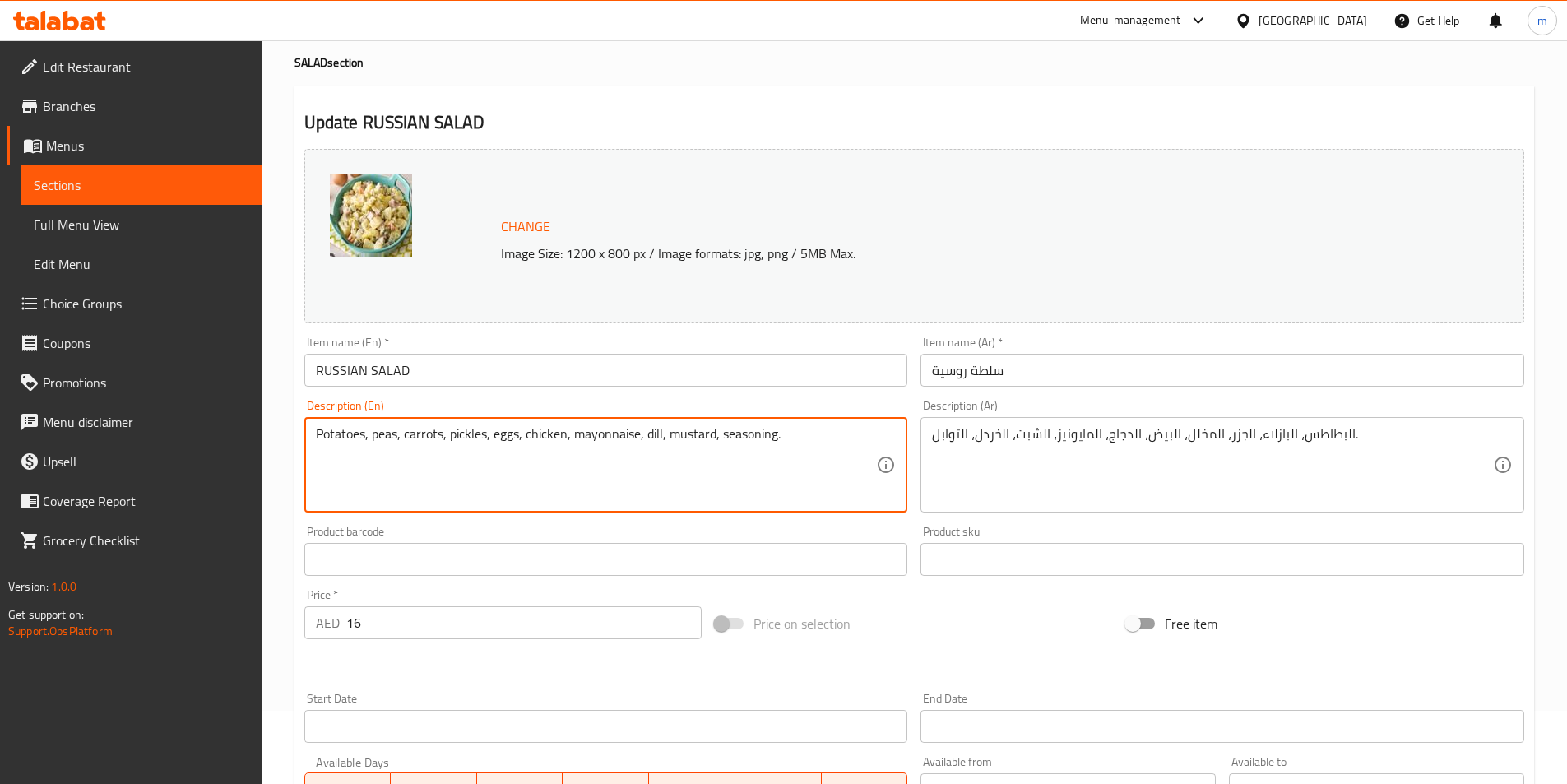
click at [656, 434] on textarea "Potatoes, peas, carrots, pickles, eggs, chicken, mayonnaise, dill, mustard, sea…" at bounding box center [596, 465] width 561 height 78
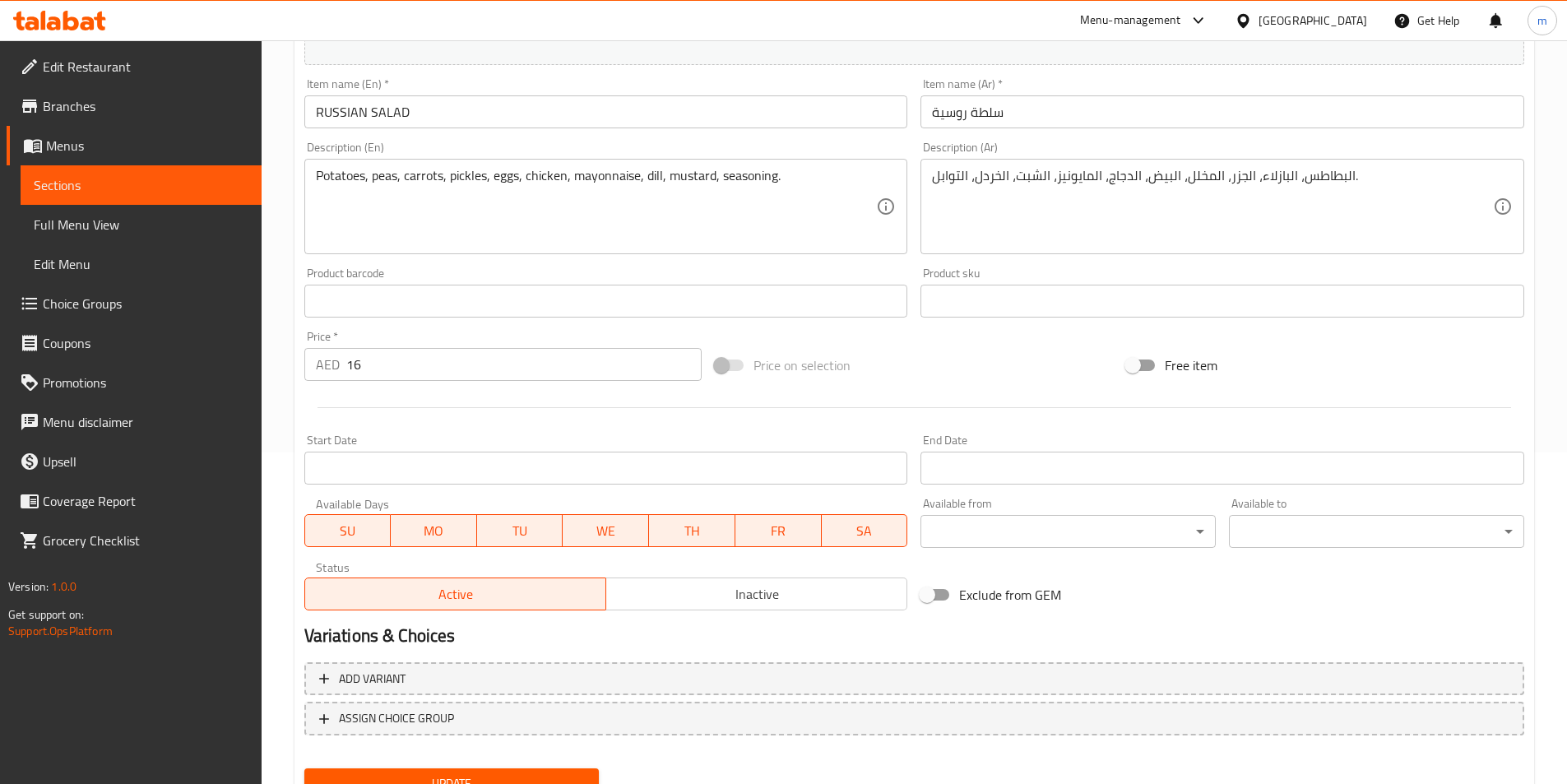
scroll to position [155, 0]
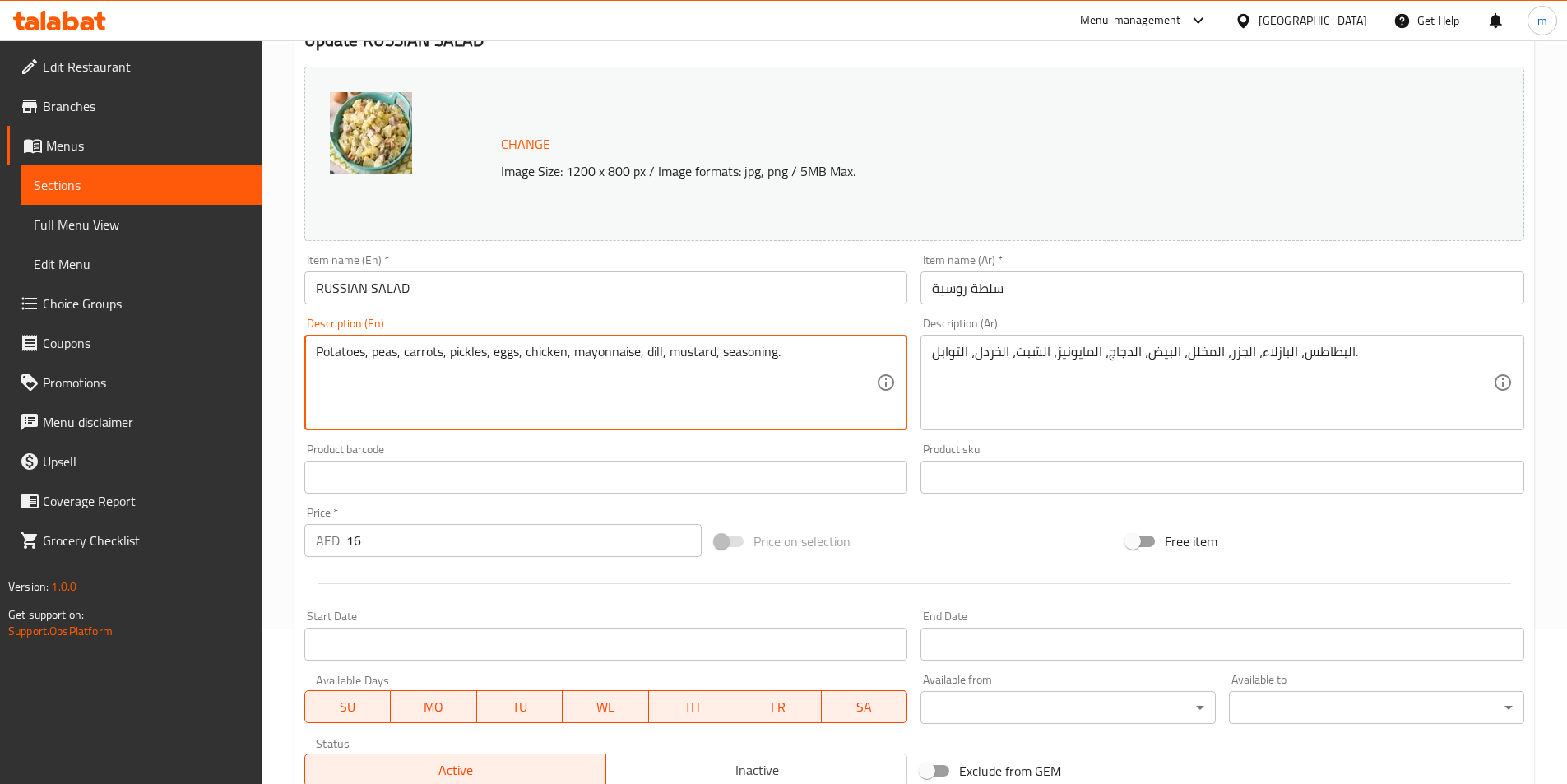
click at [696, 345] on textarea "Potatoes, peas, carrots, pickles, eggs, chicken, mayonnaise, dill, mustard, sea…" at bounding box center [596, 383] width 561 height 78
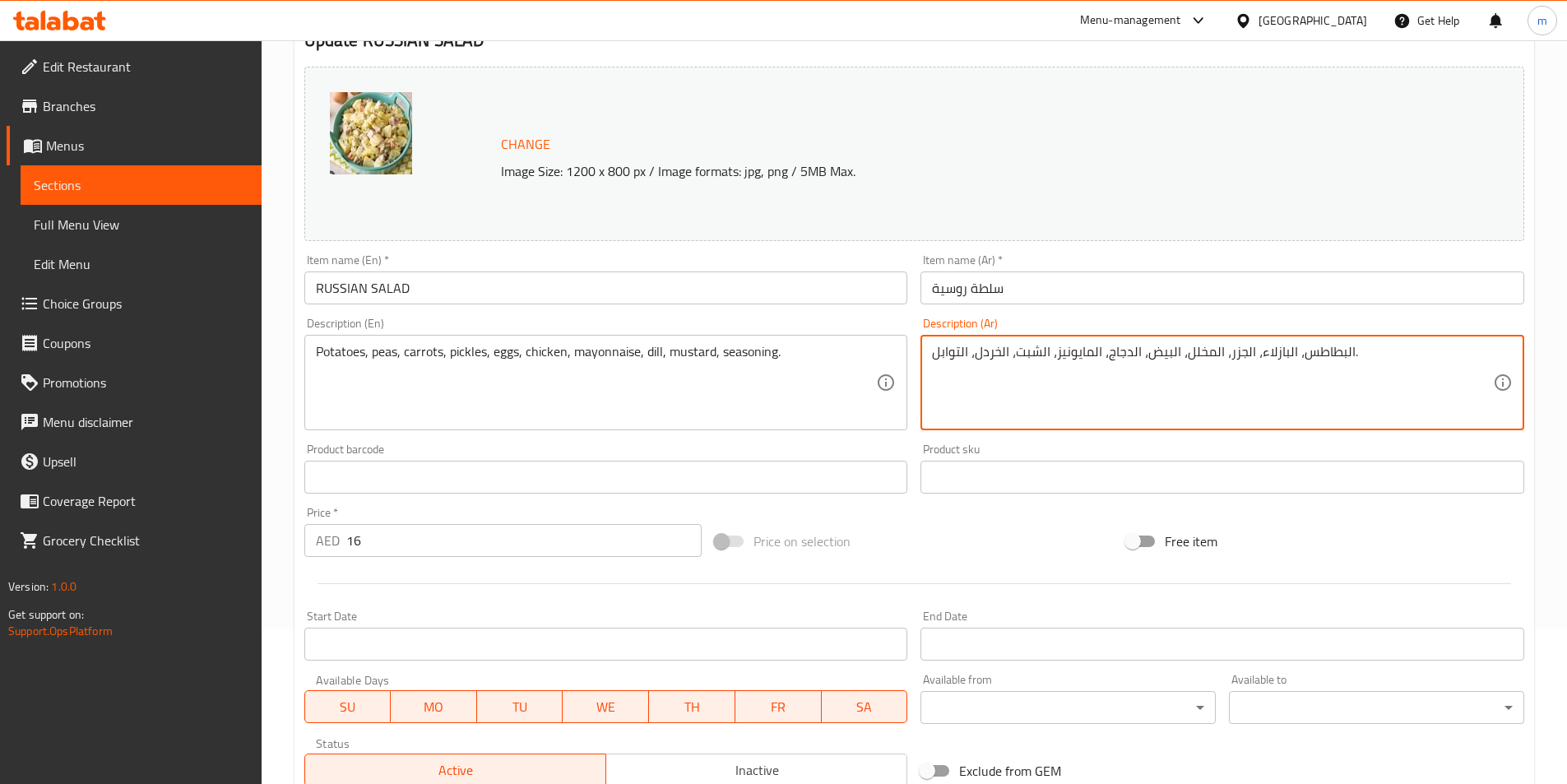
click at [995, 356] on textarea "البطاطس، البازلاء، الجزر، المخلل، البيض، الدجاج، المايونيز، الشبت، الخردل، التو…" at bounding box center [1212, 383] width 561 height 78
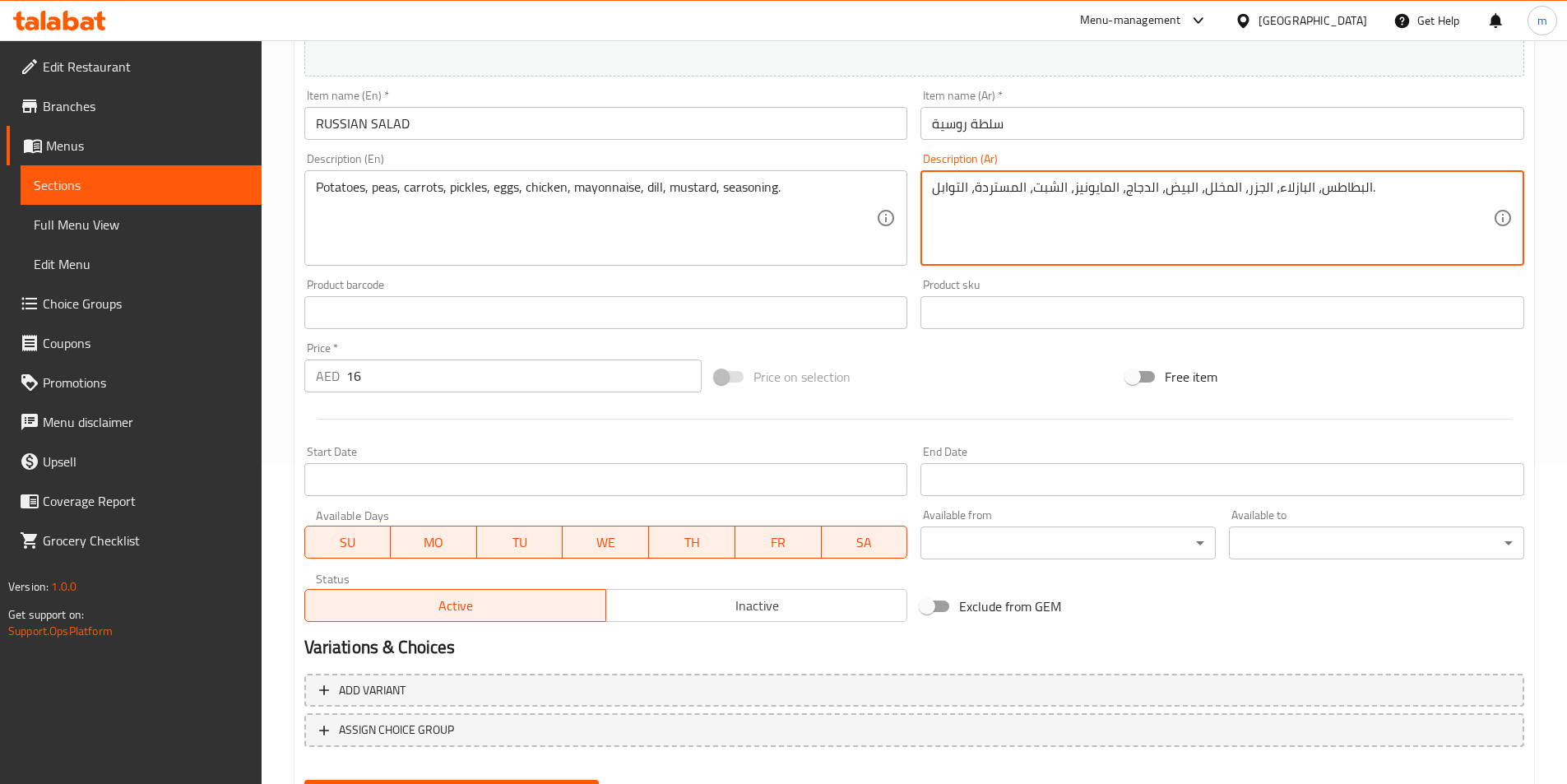
scroll to position [402, 0]
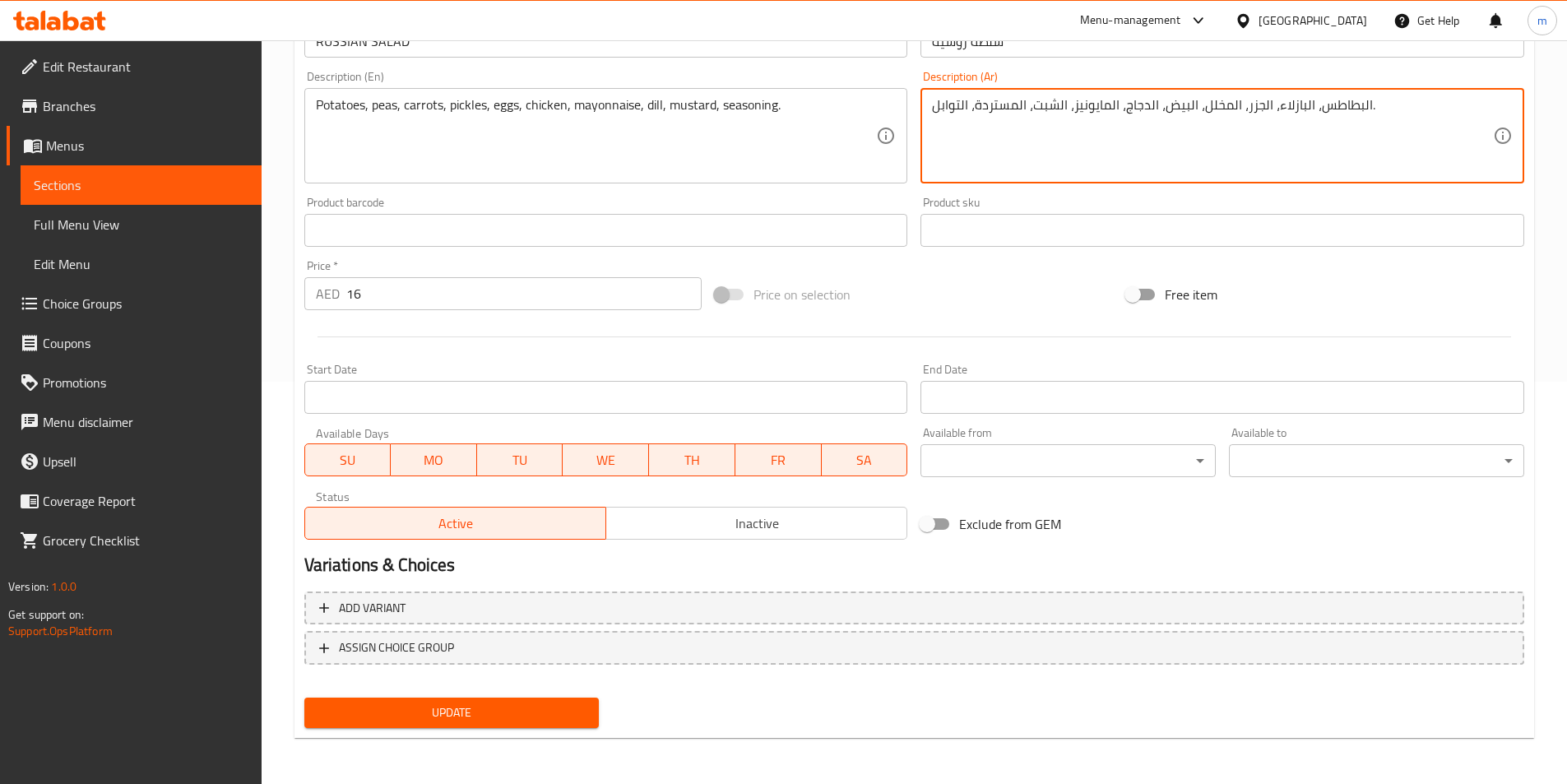
type textarea "البطاطس، البازلاء، الجزر، المخلل، البيض، الدجاج، المايونيز، الشبت، المستردة، ال…"
click at [483, 722] on span "Update" at bounding box center [451, 712] width 269 height 21
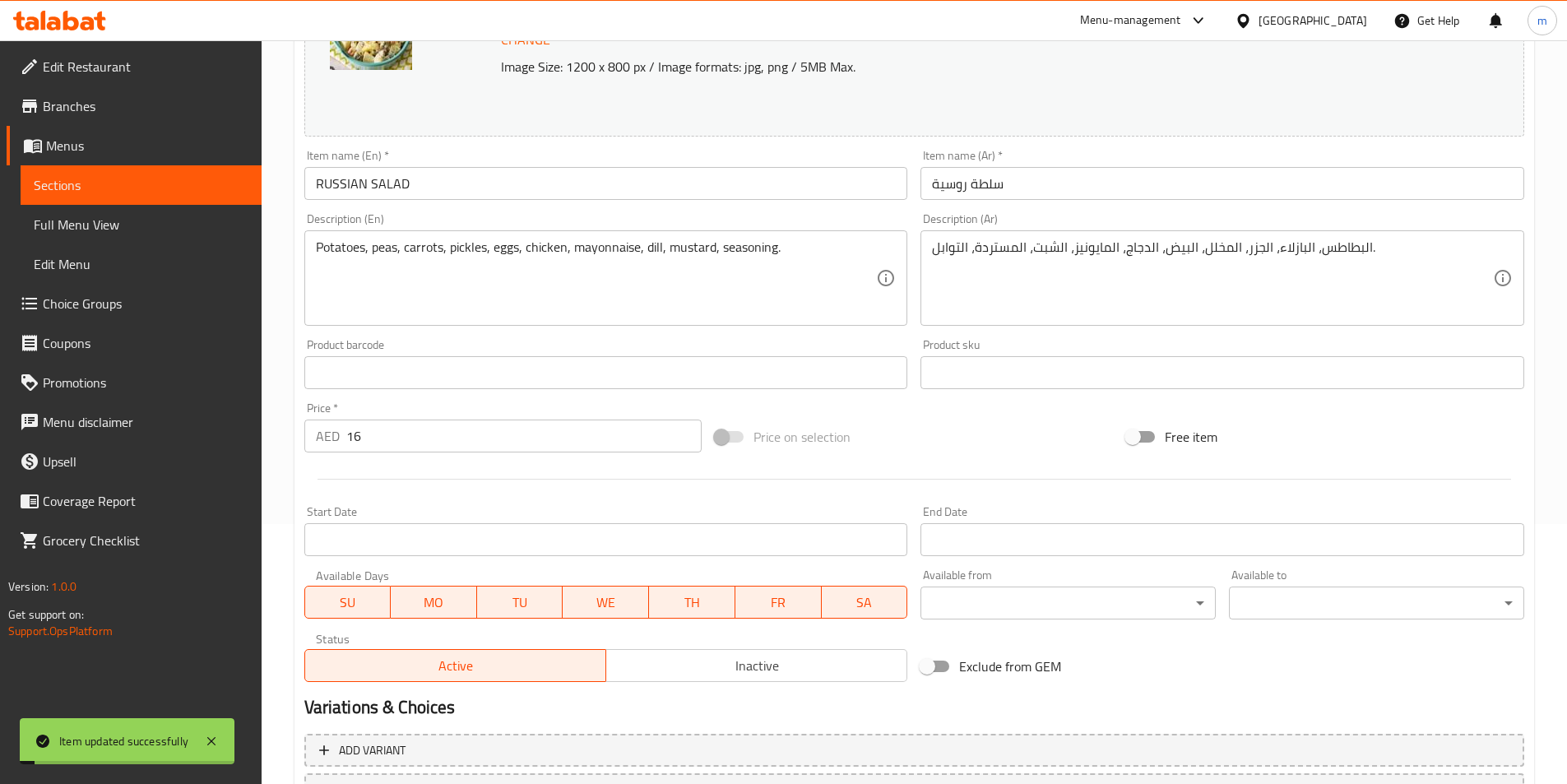
scroll to position [0, 0]
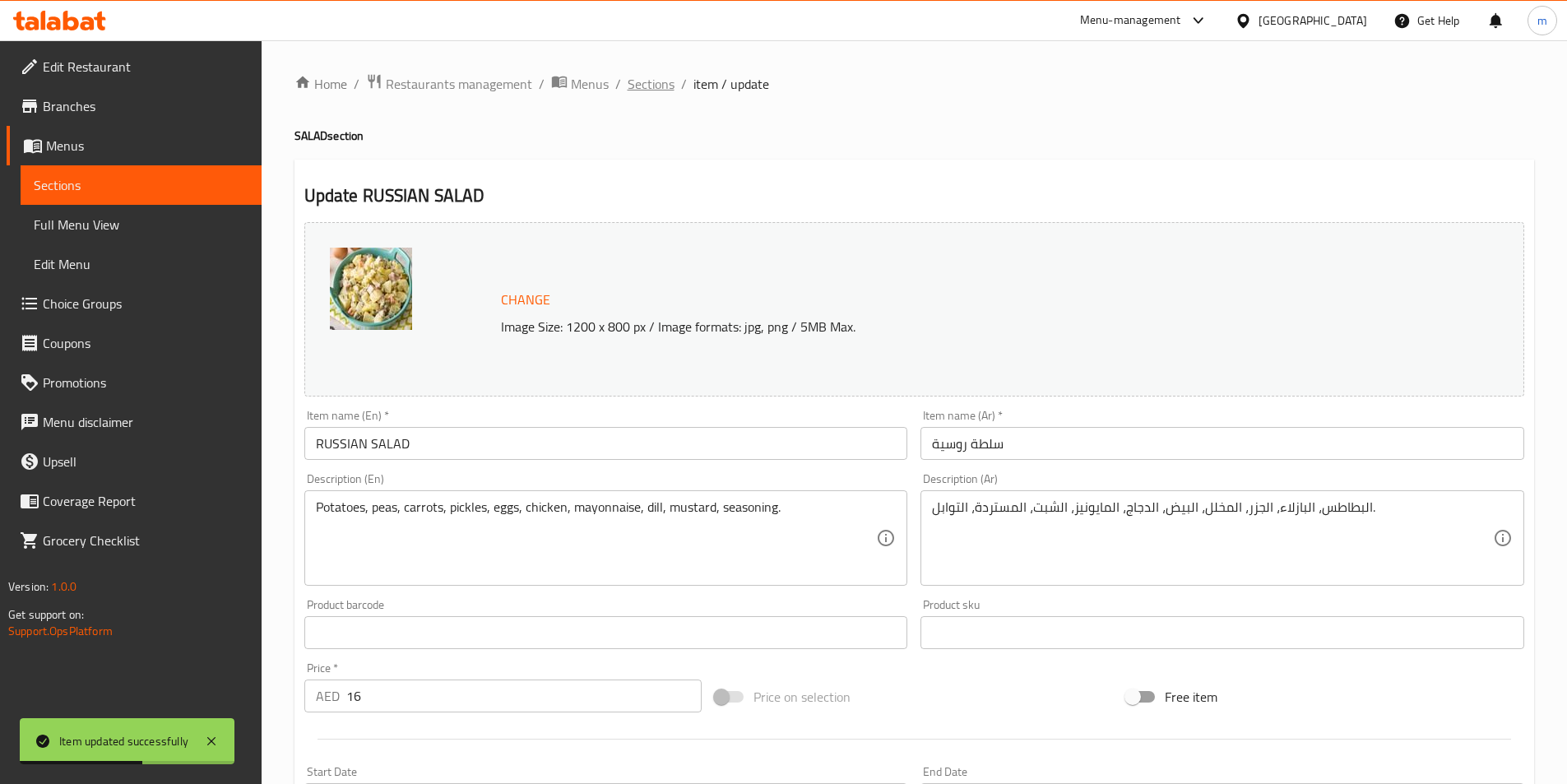
click at [653, 86] on span "Sections" at bounding box center [650, 84] width 47 height 20
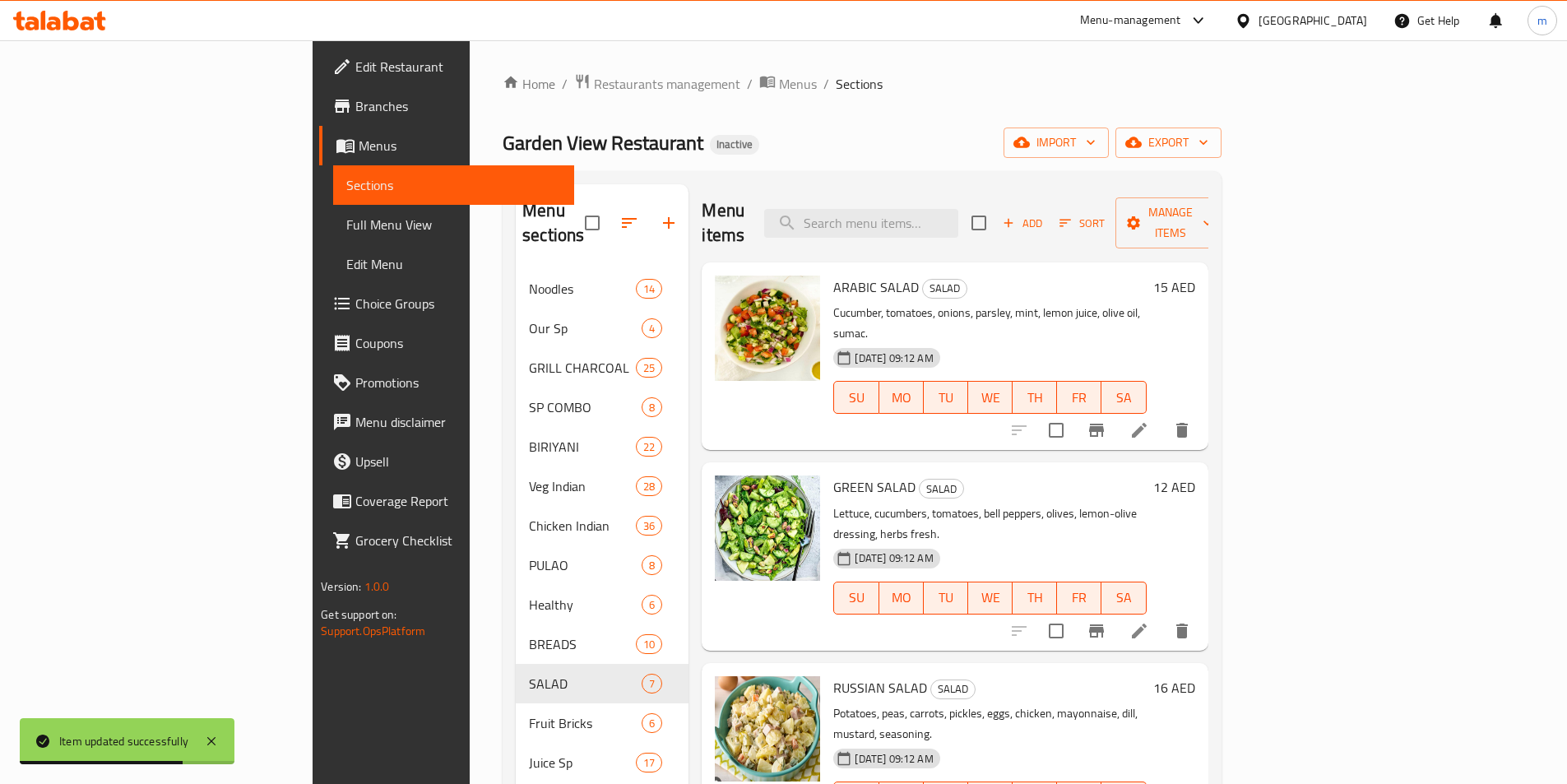
scroll to position [247, 0]
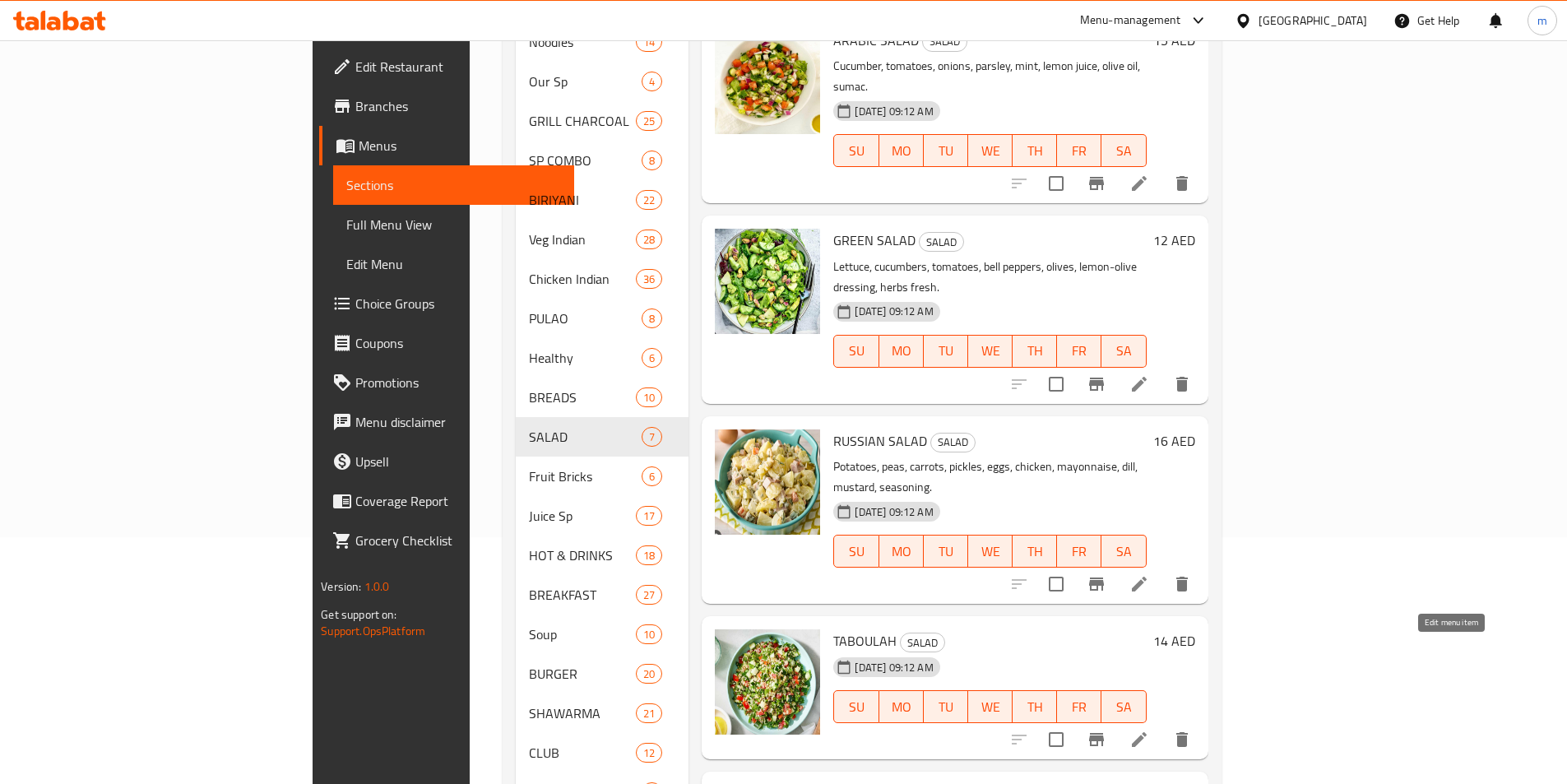
click at [1149, 729] on icon at bounding box center [1139, 739] width 20 height 20
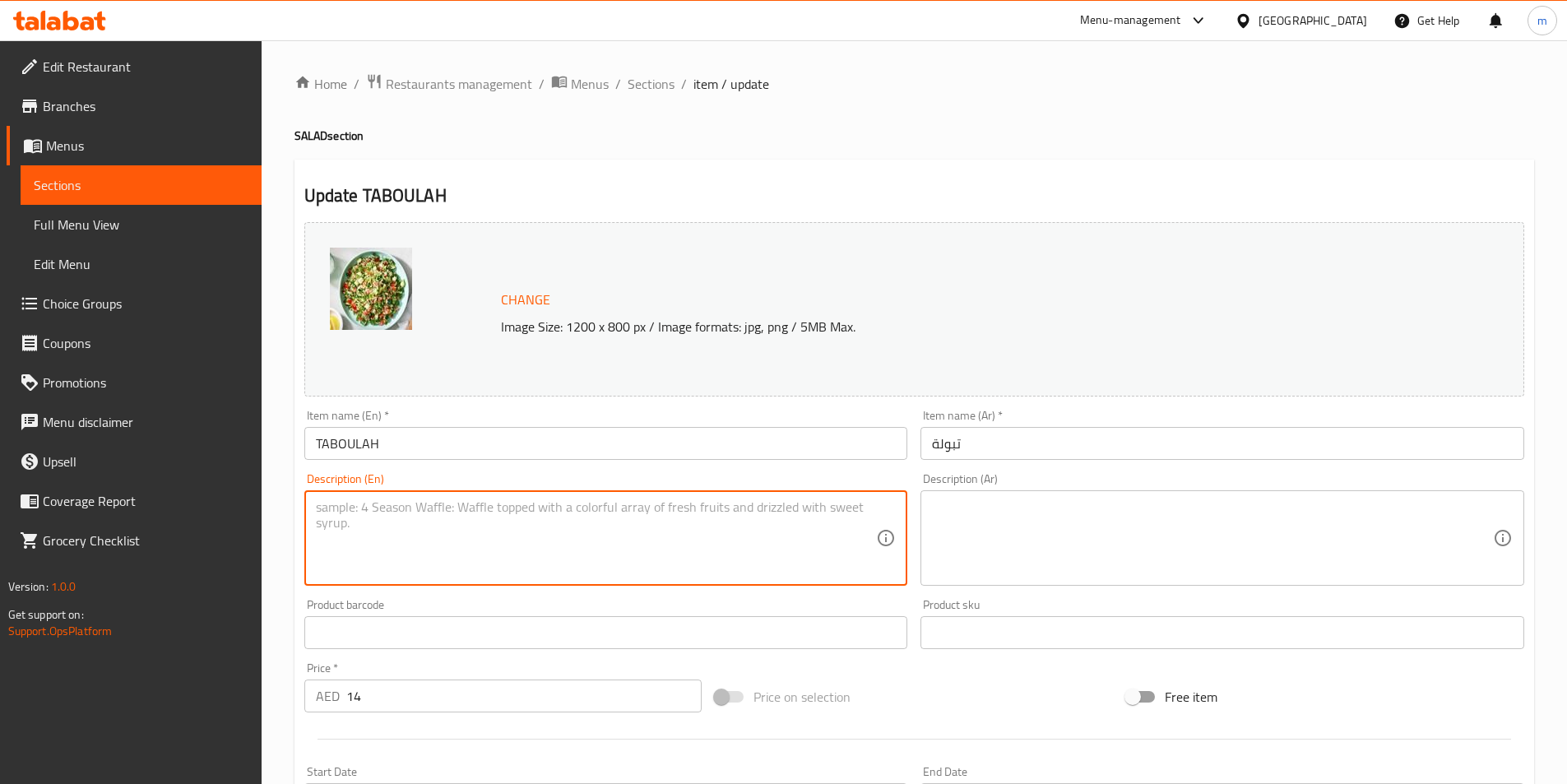
click at [684, 554] on textarea at bounding box center [596, 539] width 561 height 78
paste textarea "Parsley, mint, tomatoes, bulgur, spring onions, lemon, olive oil, seasoning."
type textarea "Parsley, mint, tomatoes, bulgur, spring onions, lemon, olive oil, seasoning."
click at [1178, 537] on textarea at bounding box center [1212, 539] width 561 height 78
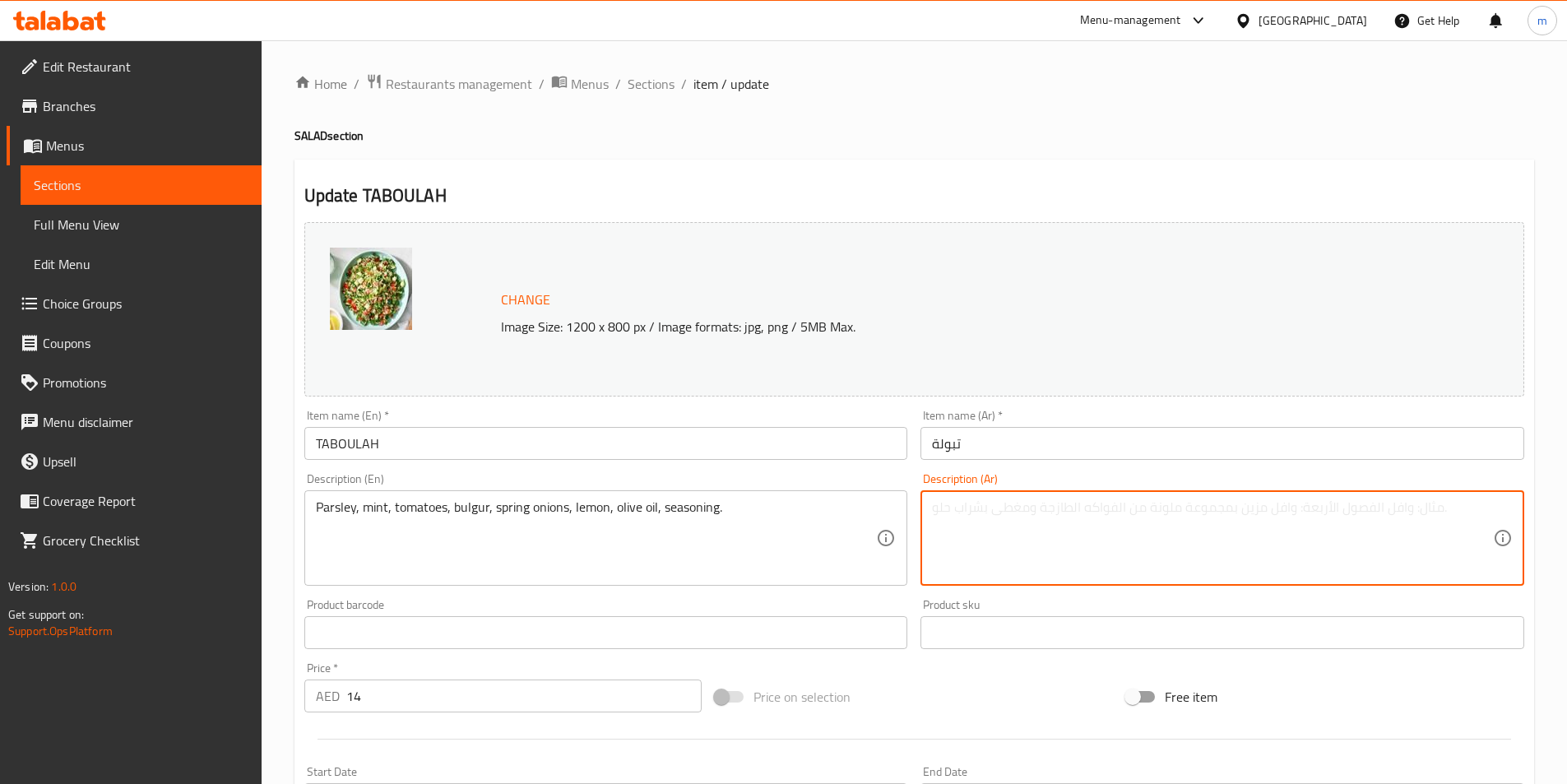
paste textarea "بقدونس، نعناع، ​​طماطم، برغل، بصل أخضر، ليمون، زيت زيتون، توابل."
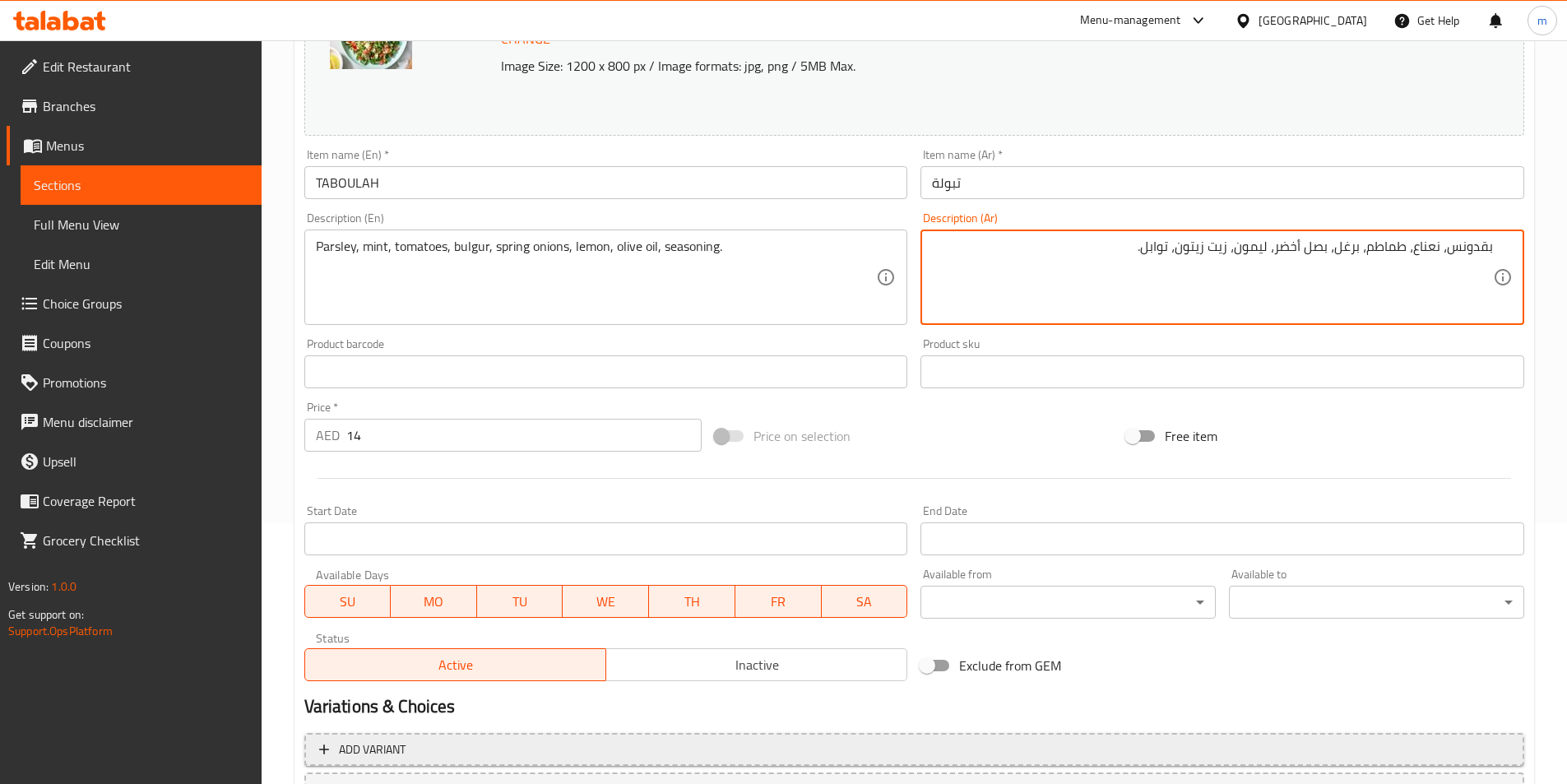
scroll to position [329, 0]
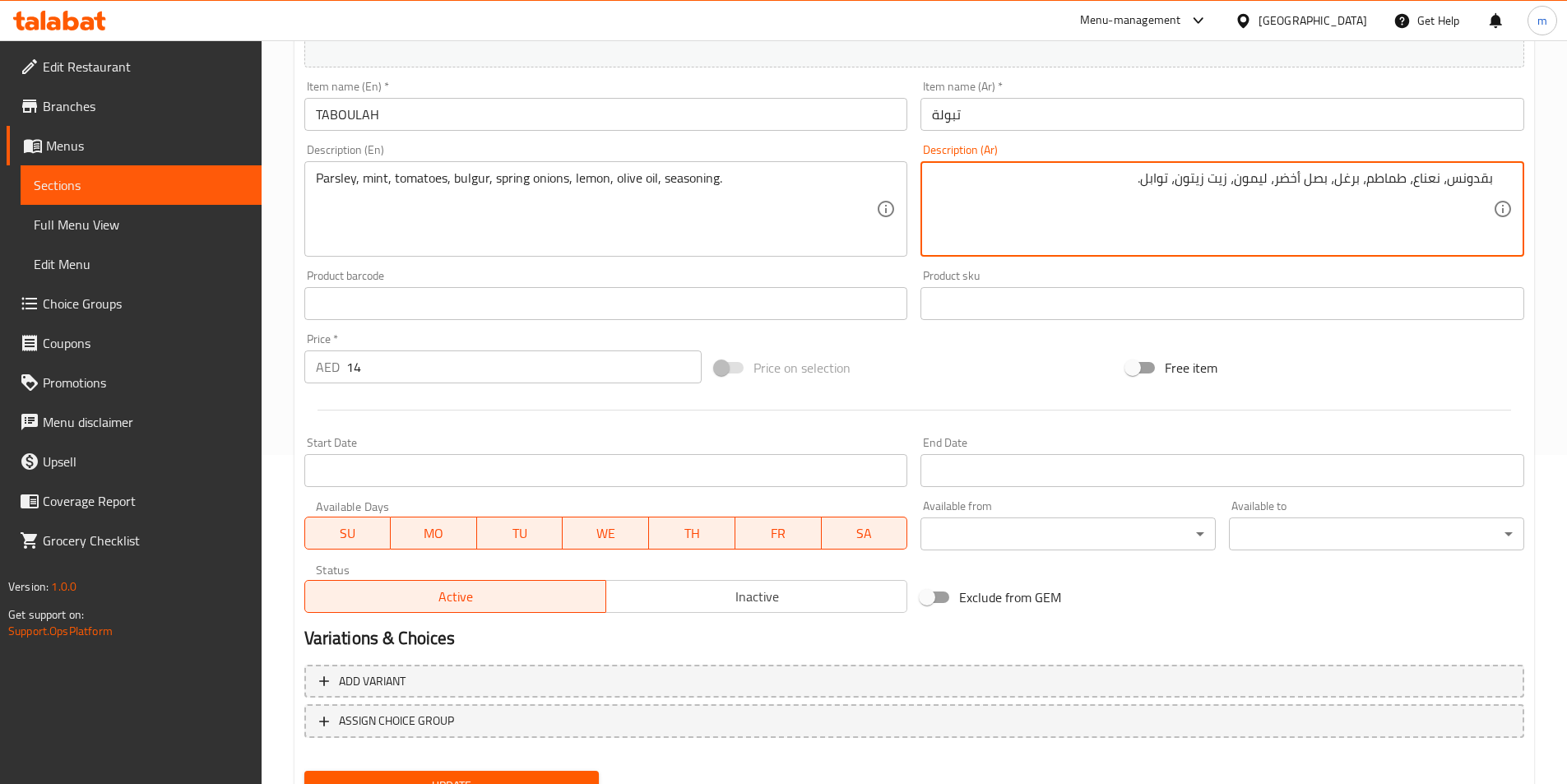
type textarea "بقدونس، نعناع، ​​طماطم، برغل، بصل أخضر، ليمون، زيت زيتون، توابل."
click at [558, 778] on div "Change Image Size: 1200 x 800 px / Image formats: jpg, png / 5MB Max. Item name…" at bounding box center [915, 347] width 1233 height 921
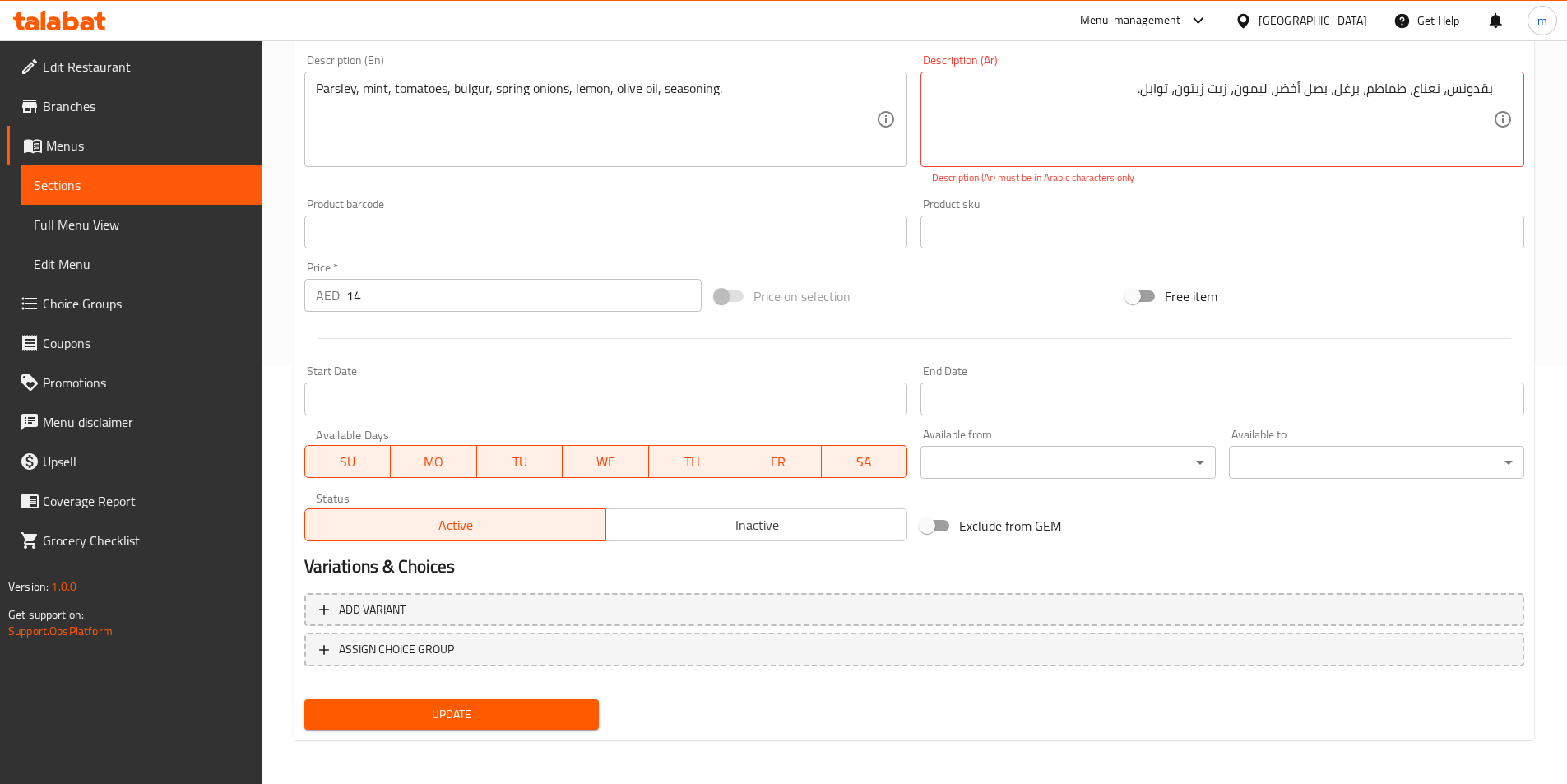
scroll to position [420, 0]
click at [549, 720] on span "Update" at bounding box center [451, 712] width 269 height 21
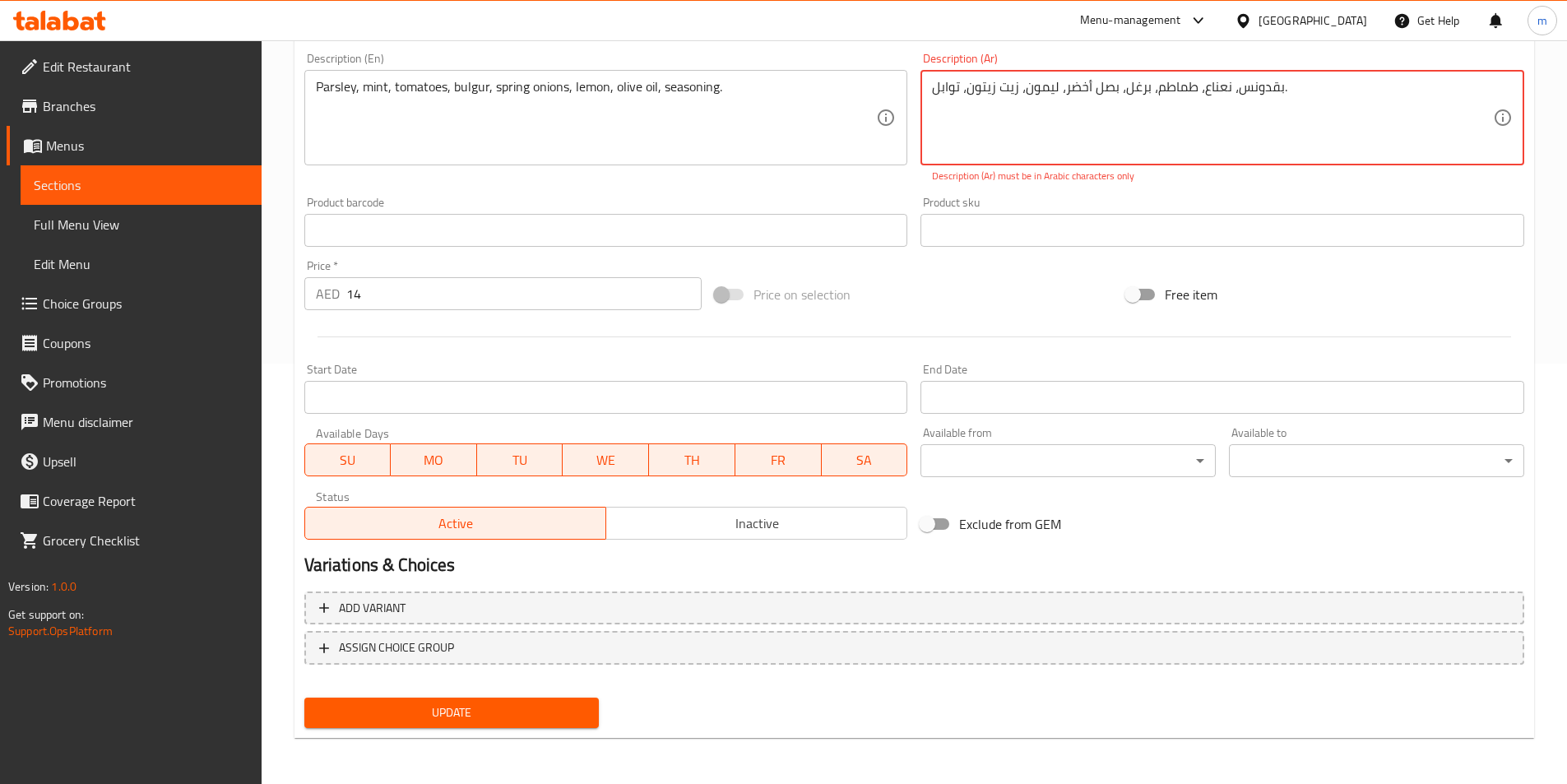
click at [453, 698] on button "Update" at bounding box center [452, 712] width 296 height 30
click at [1133, 133] on textarea "بقدونس، نعناع، ​​طماطم، برغل، بصل أخضر، ليمون، زيت زيتون، توابل." at bounding box center [1212, 119] width 561 height 78
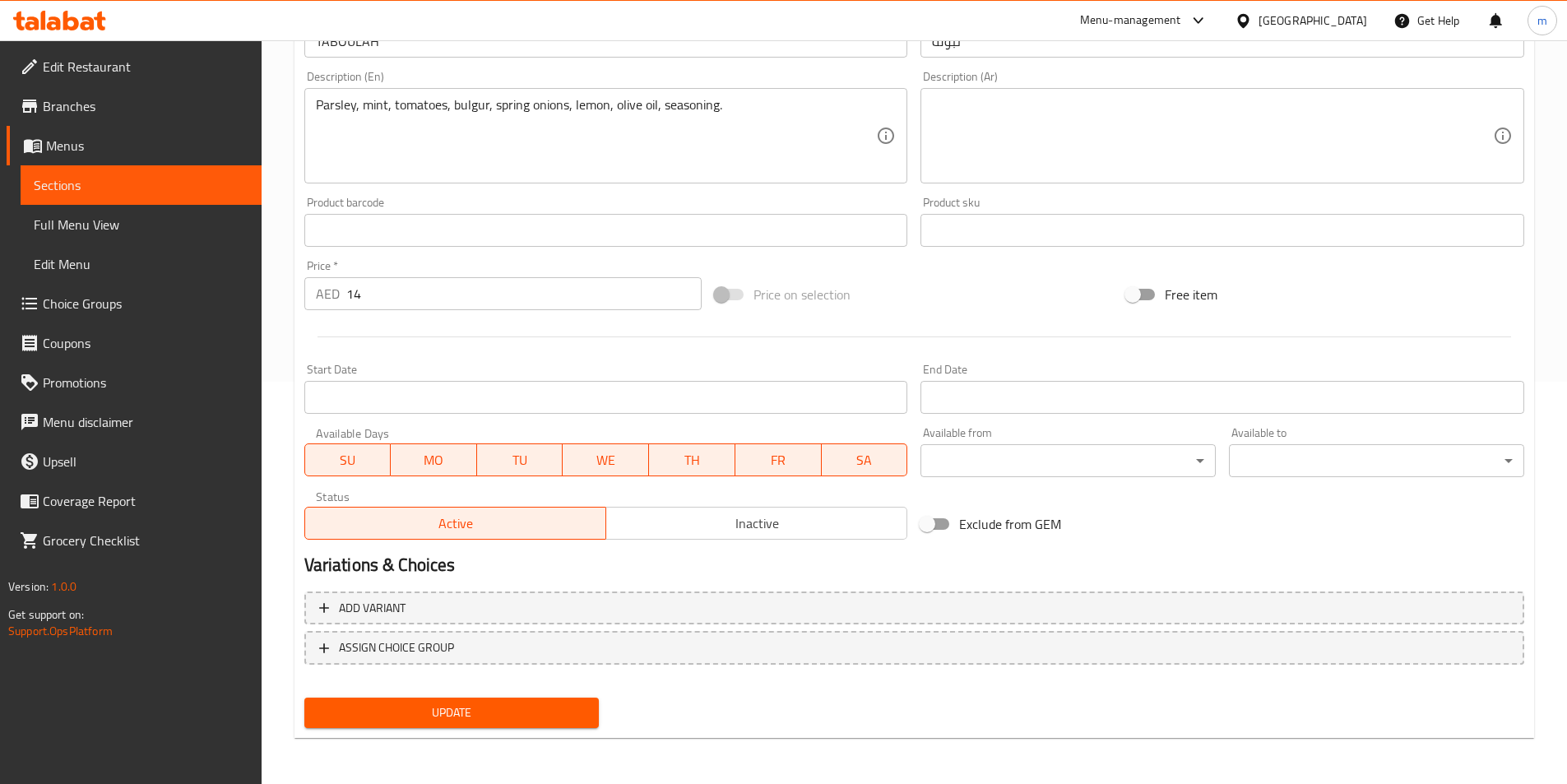
click at [1367, 167] on textarea at bounding box center [1212, 136] width 561 height 78
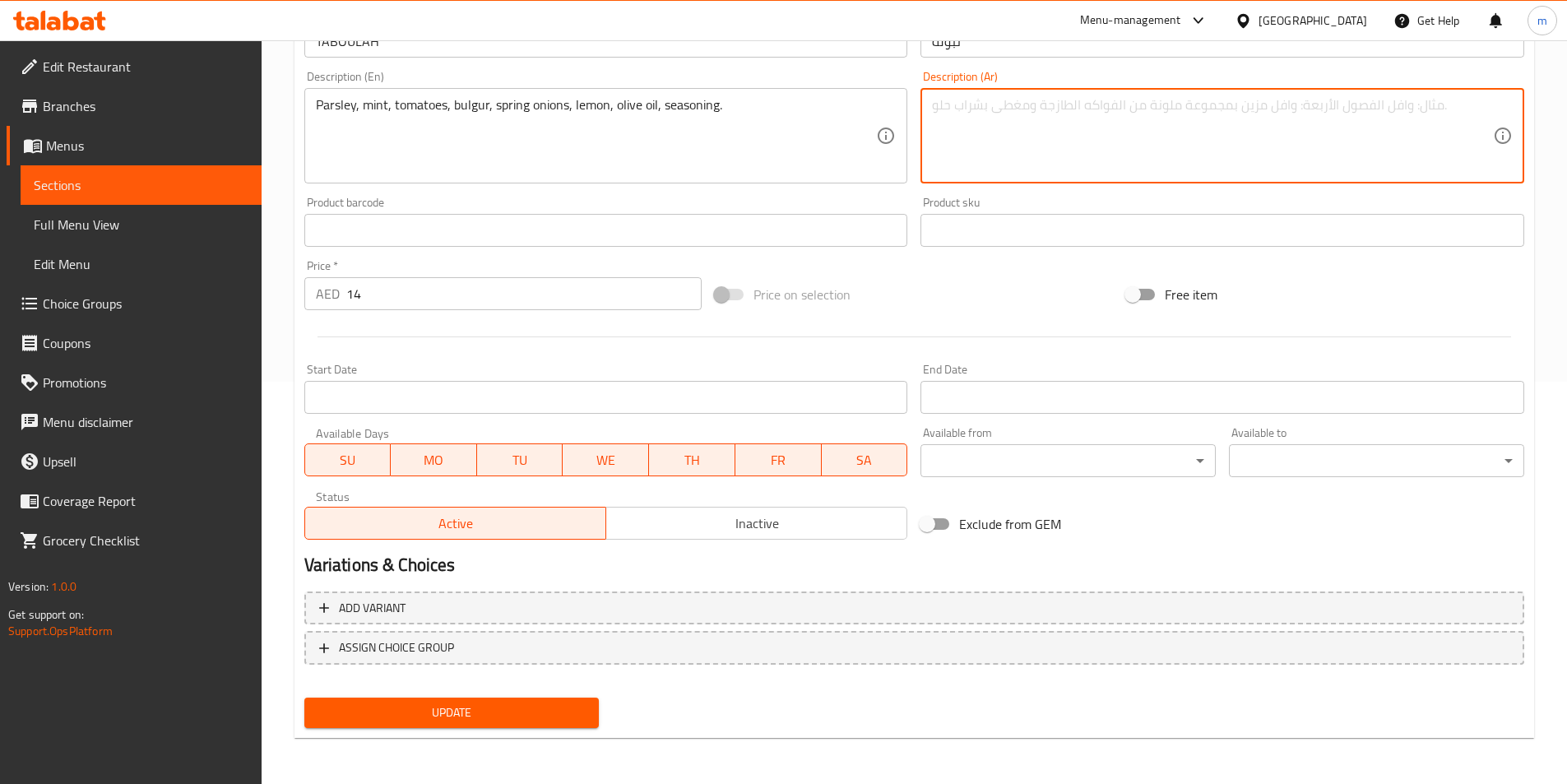
paste textarea "بقدونس، نعناع، ​​طماطم، برغل، بصل أخضر، ليمون، زيت زيتون، توابل."
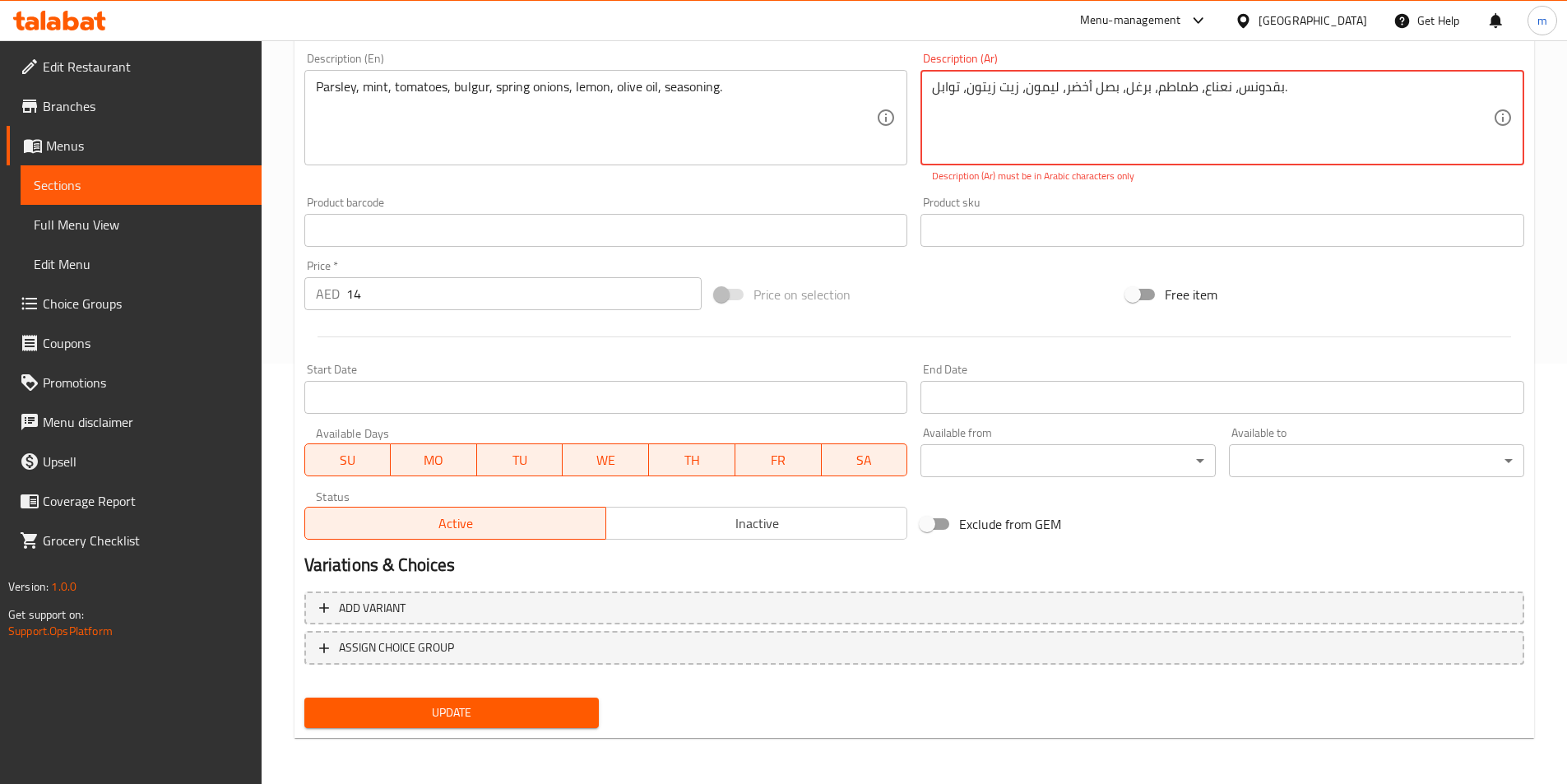
type textarea "بقدونس، نعناع، ​​طماطم، برغل، بصل أخضر، ليمون، زيت زيتون، توابل."
click at [572, 726] on button "Update" at bounding box center [452, 712] width 296 height 30
click at [579, 715] on span "Update" at bounding box center [451, 712] width 269 height 21
click at [1192, 80] on textarea "بقدونس، نعناع، ​​طماطم، برغل، بصل أخضر، ليمون، زيت زيتون، توابل." at bounding box center [1212, 119] width 561 height 78
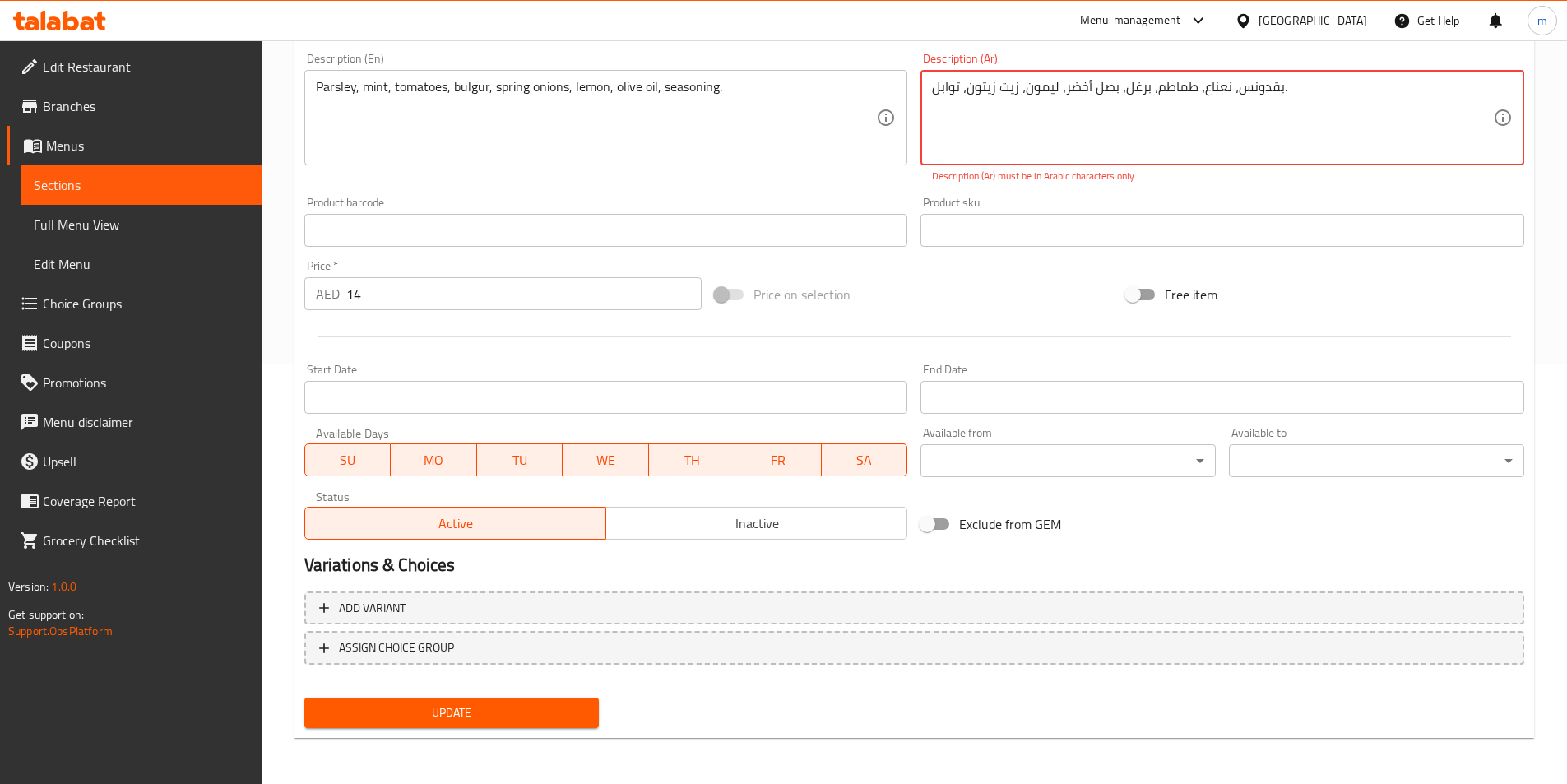
click at [1192, 80] on textarea "بقدونس، نعناع، ​​طماطم، برغل، بصل أخضر، ليمون، زيت زيتون، توابل." at bounding box center [1212, 119] width 561 height 78
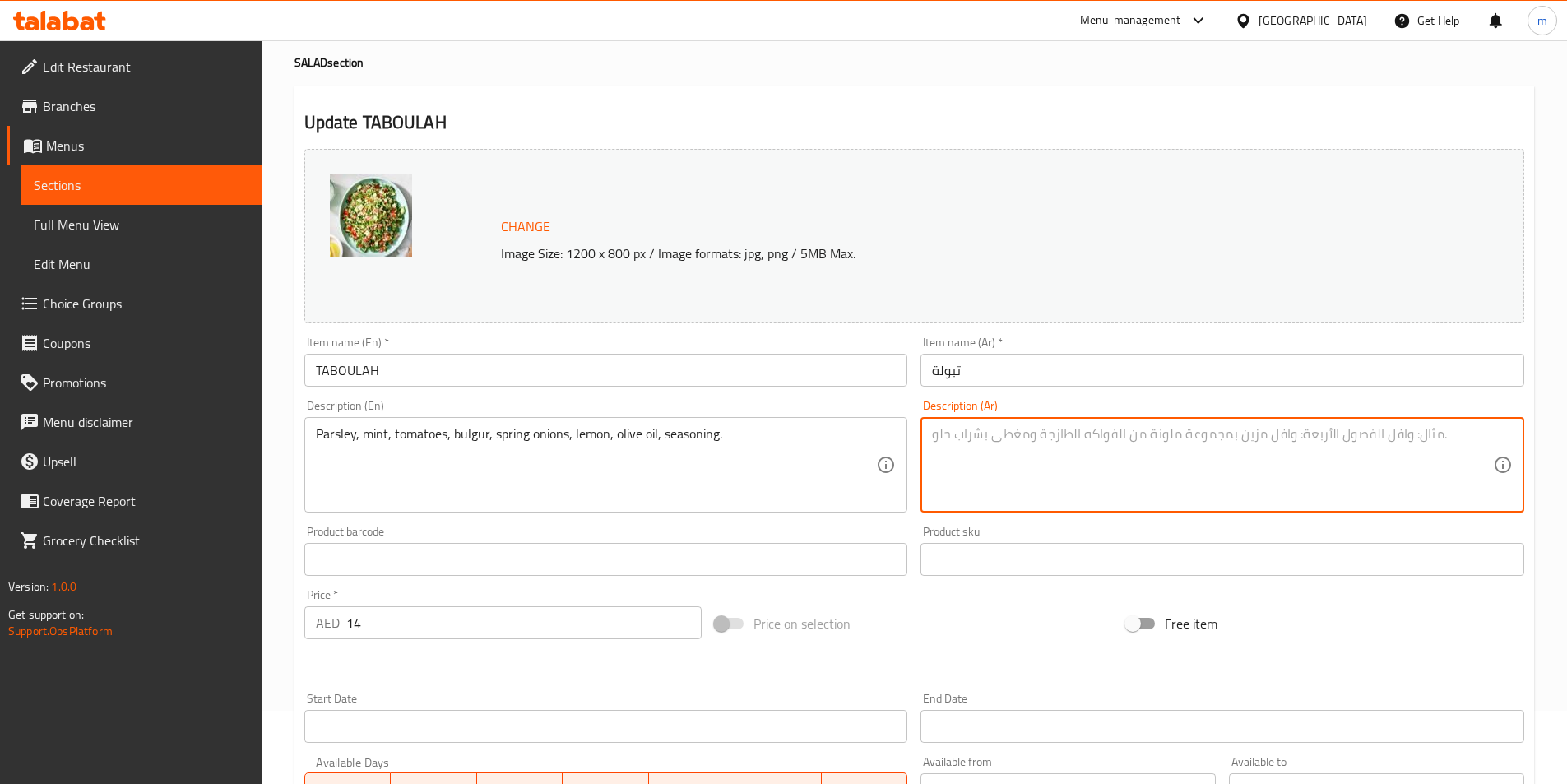
scroll to position [402, 0]
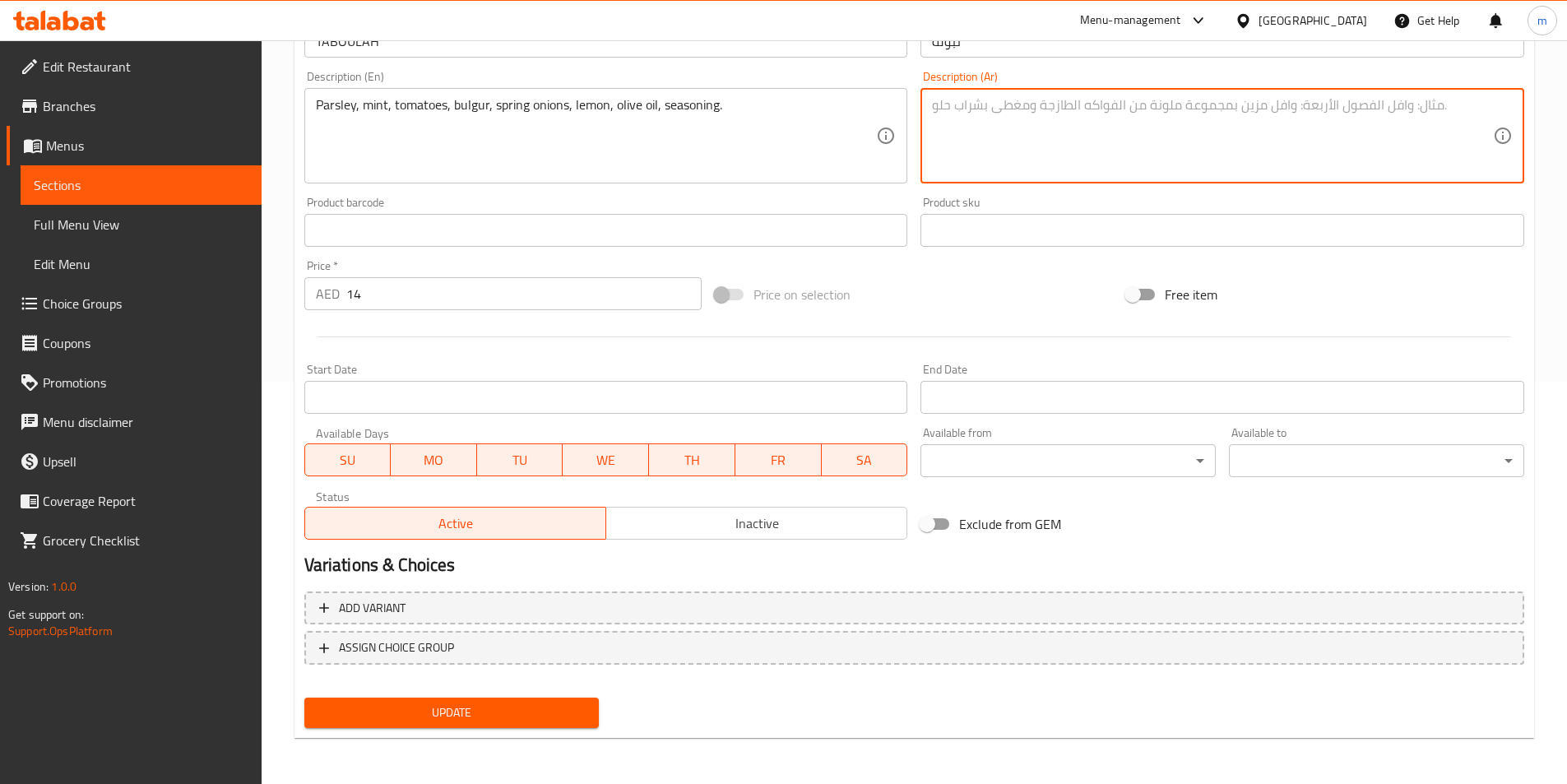
click at [500, 717] on span "Update" at bounding box center [451, 712] width 269 height 21
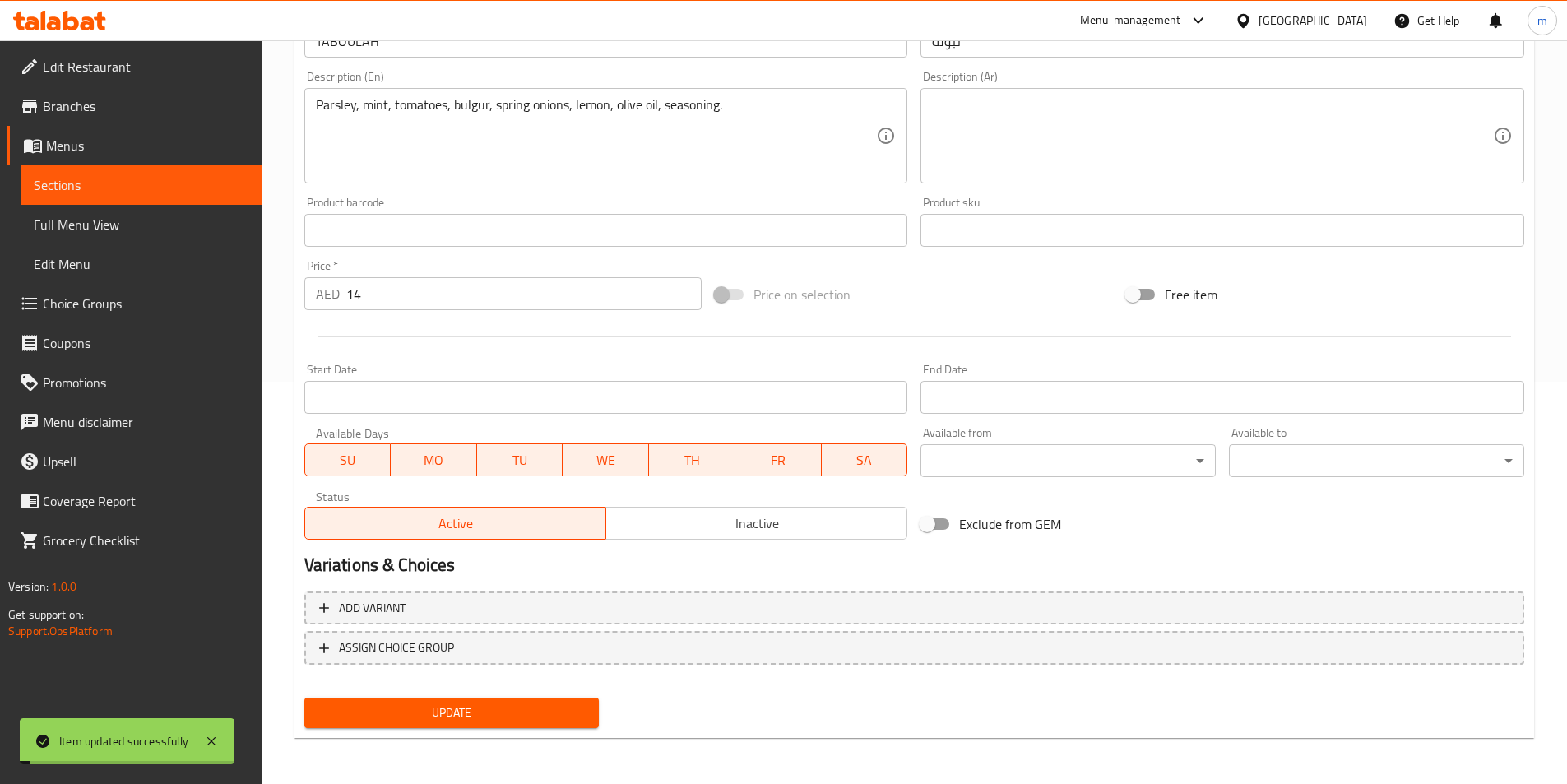
click at [1092, 145] on textarea at bounding box center [1212, 136] width 561 height 78
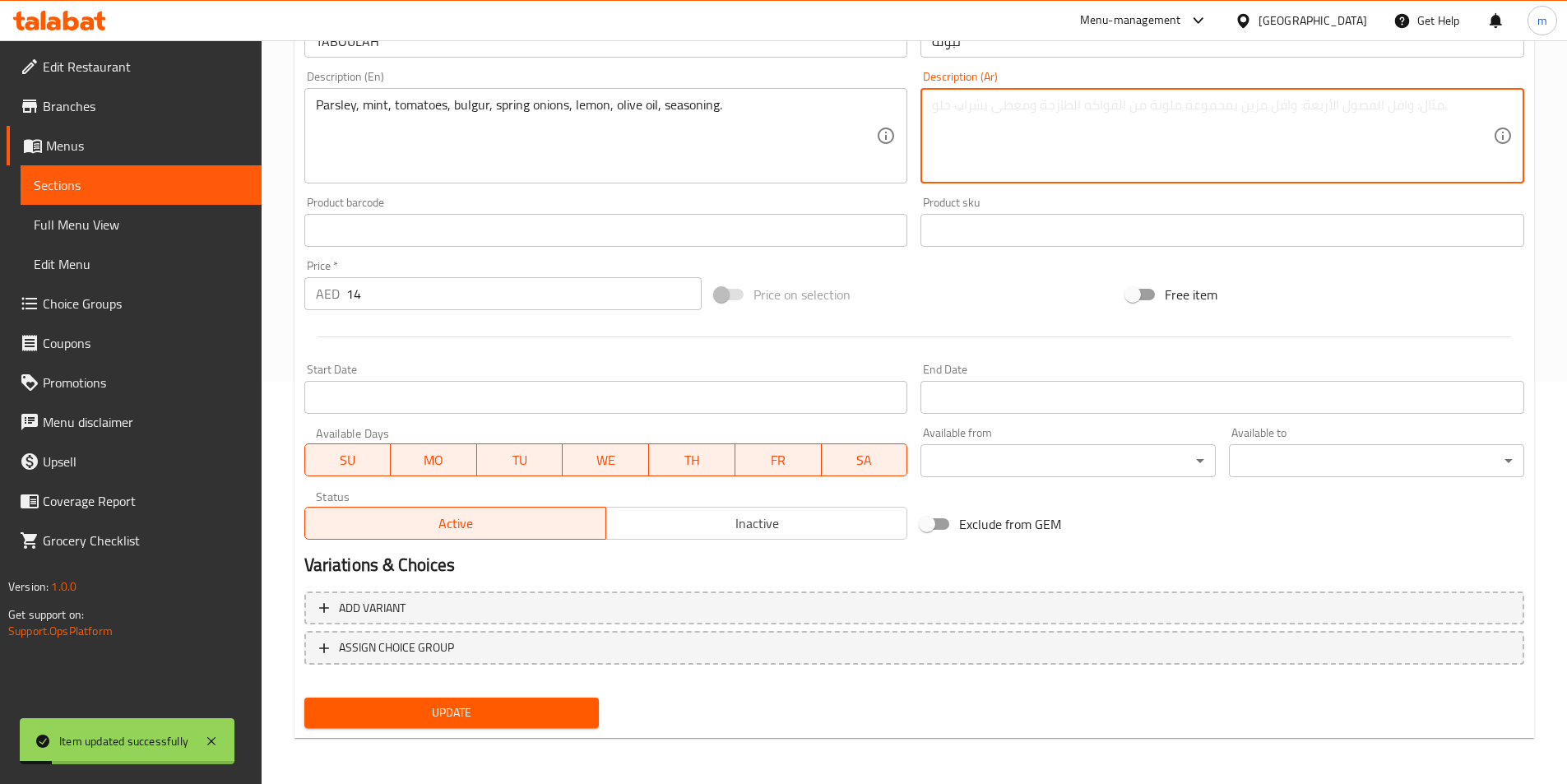
paste textarea "بقدونس، نعناع، ​​طماطم، برغل، بصل أخضر، ليمون، زيت زيتون، توابل."
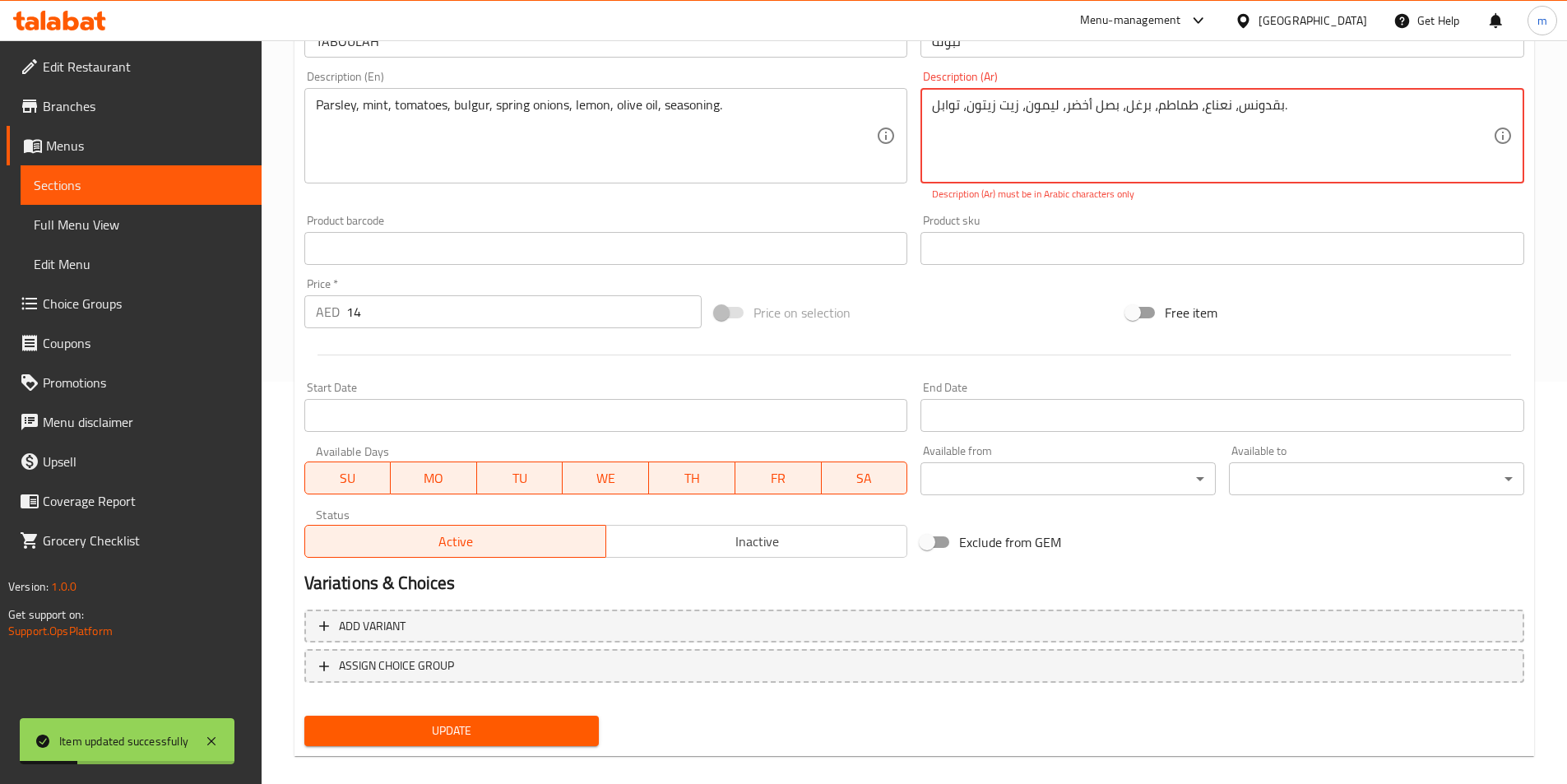
click at [591, 721] on button "Update" at bounding box center [452, 730] width 296 height 30
click at [599, 715] on div "Update" at bounding box center [452, 731] width 308 height 44
click at [968, 107] on textarea "بقدونس، نعناع، ​​طماطم، برغل، بصل أخضر، ليمون ، زيت زيتون، توابل." at bounding box center [1212, 136] width 561 height 78
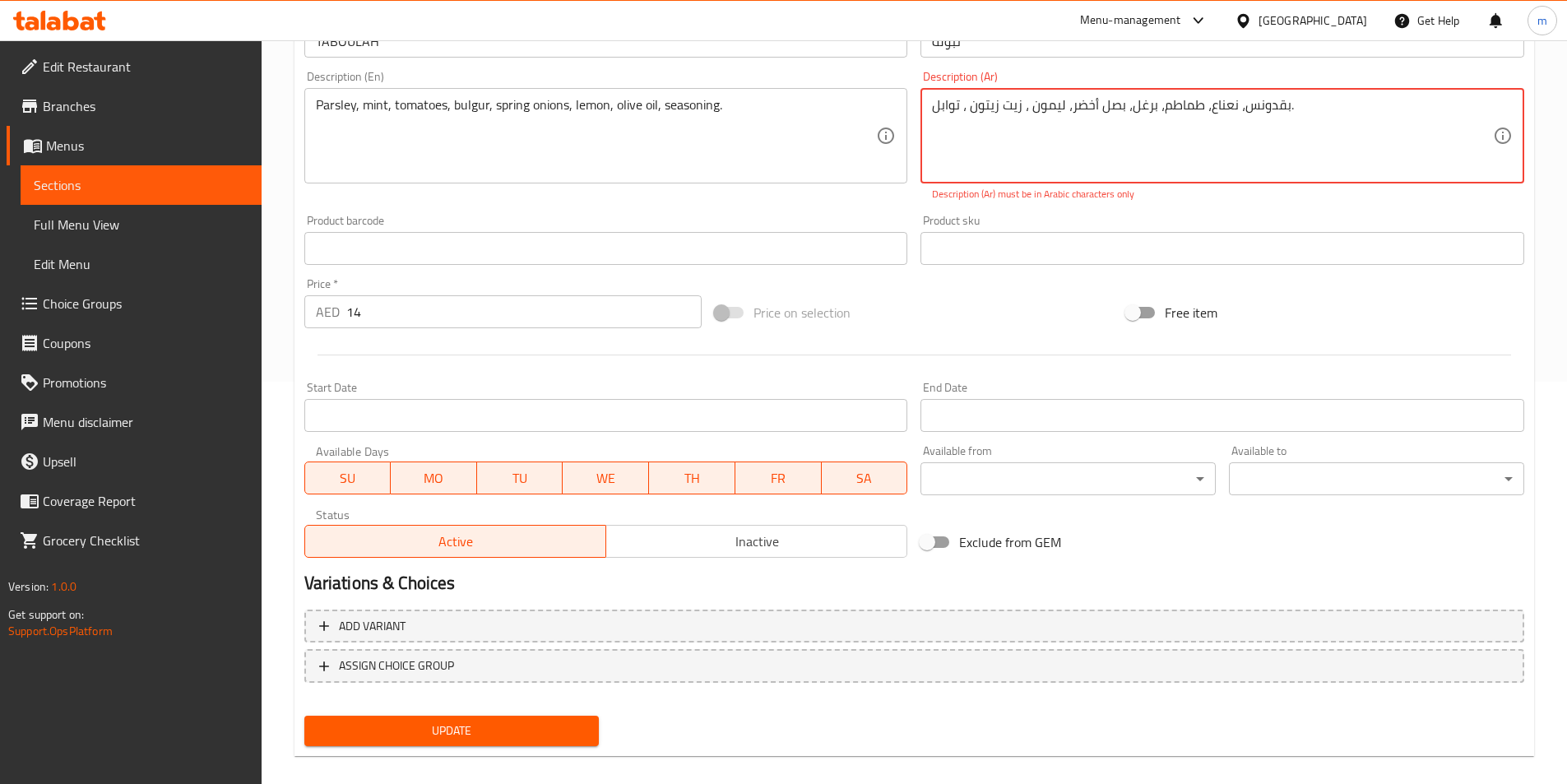
click at [1131, 115] on textarea "بقدونس، نعناع، ​​طماطم، برغل، بصل أخضر، ليمون ، زيت زيتون ، توابل." at bounding box center [1212, 136] width 561 height 78
click at [1071, 113] on textarea "بقدونس، نعناع، ​​طماطم، برغل ، بصل أخضر، ليمون ، زيت زيتون ، توابل." at bounding box center [1212, 136] width 561 height 78
click at [1212, 115] on textarea "بقدونس، نعناع، ​​طماطم، برغل ، بصل أخضر ، ليمون ، زيت زيتون ، توابل." at bounding box center [1212, 136] width 561 height 78
click at [1253, 113] on textarea "بقدونس، نعناع ، ​​طماطم، برغل ، بصل أخضر ، ليمون ، زيت زيتون ، توابل." at bounding box center [1212, 136] width 561 height 78
click at [576, 727] on span "Update" at bounding box center [451, 730] width 269 height 21
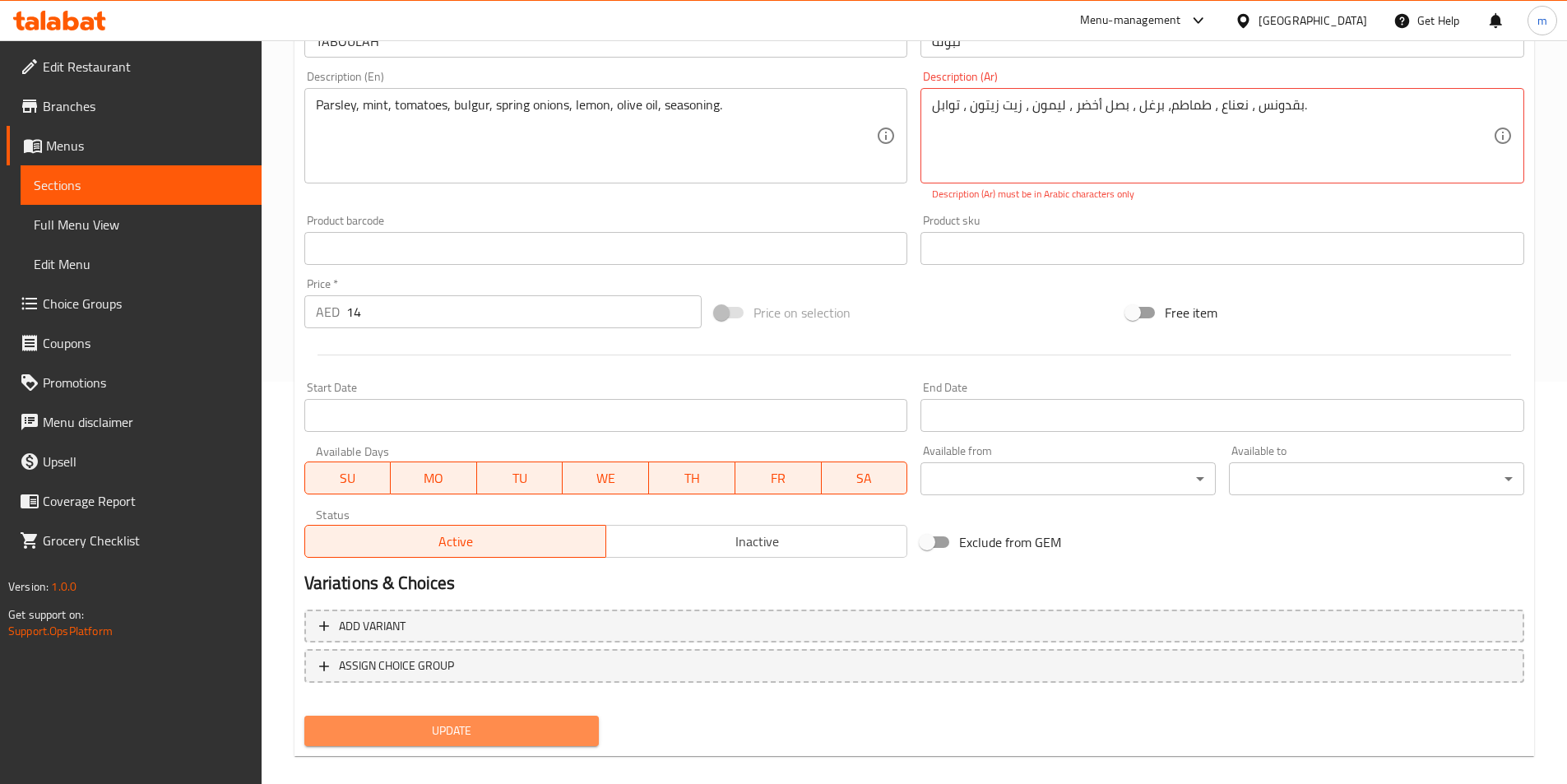
click at [584, 724] on span "Update" at bounding box center [451, 730] width 269 height 21
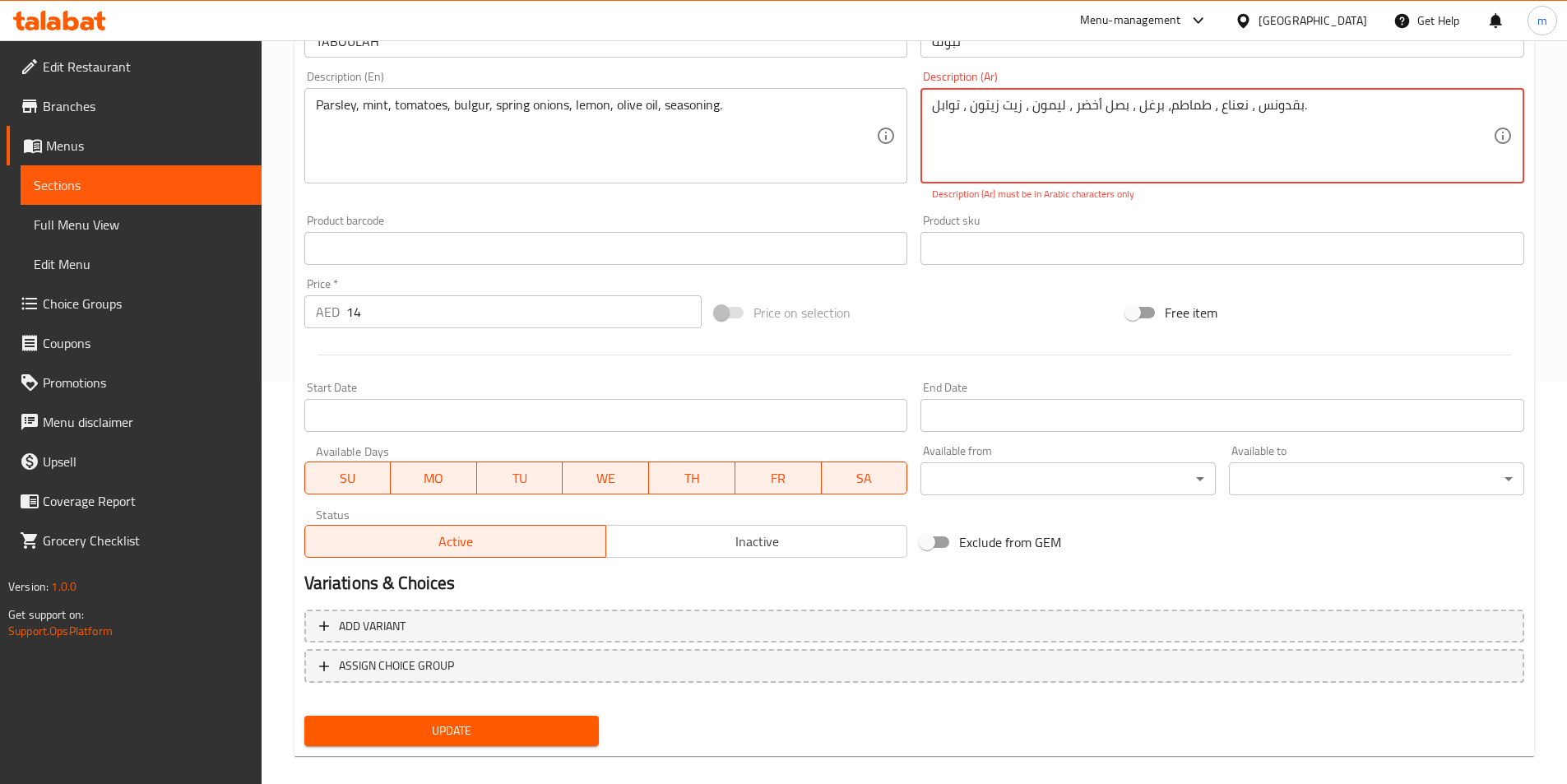
click at [1179, 103] on textarea "بقدونس ، نعناع ، ​​طماطم، برغل ، بصل أخضر ، ليمون ، زيت زيتون ، توابل." at bounding box center [1212, 136] width 561 height 78
click at [1179, 102] on textarea "بقدونس ، نعناع ، ​​طماطم، برغل ، بصل أخضر ، ليمون ، زيت زيتون ، توابل." at bounding box center [1212, 136] width 561 height 78
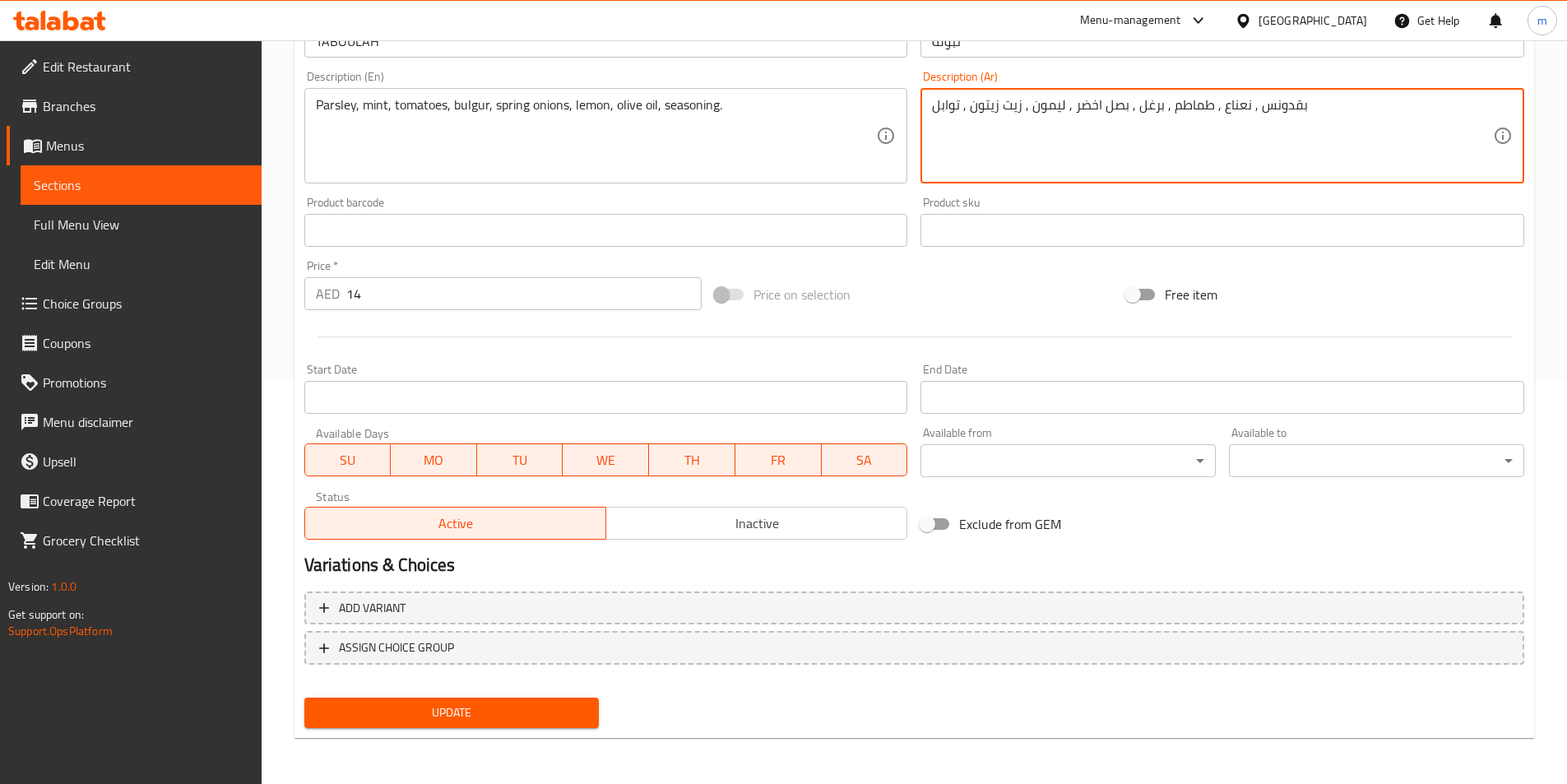
type textarea "بقدونس , نعناع , طماطم , برغل , بصل اخضر , ليمون , زيت زيتون , توابل"
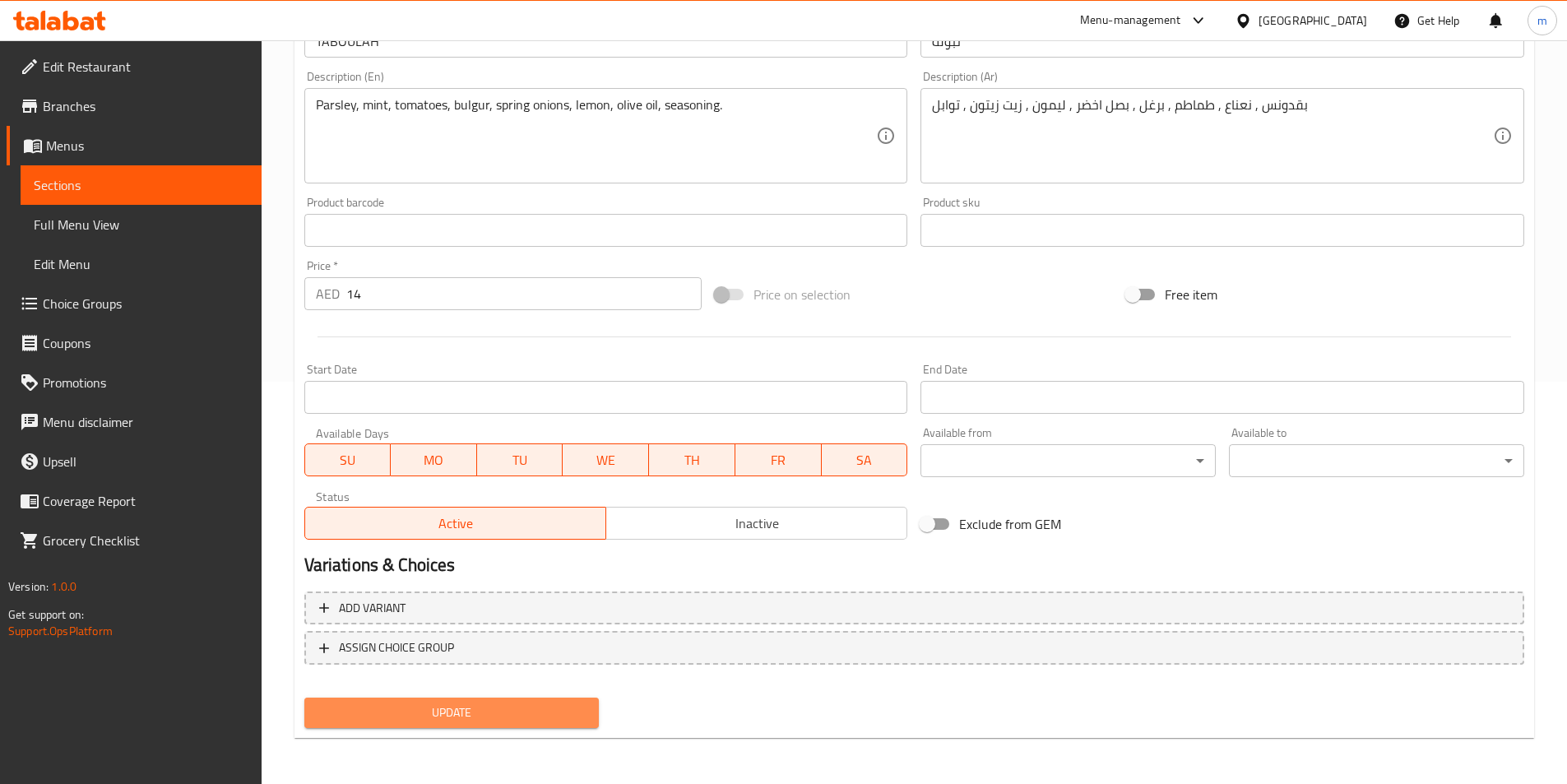
click at [472, 713] on span "Update" at bounding box center [451, 712] width 269 height 21
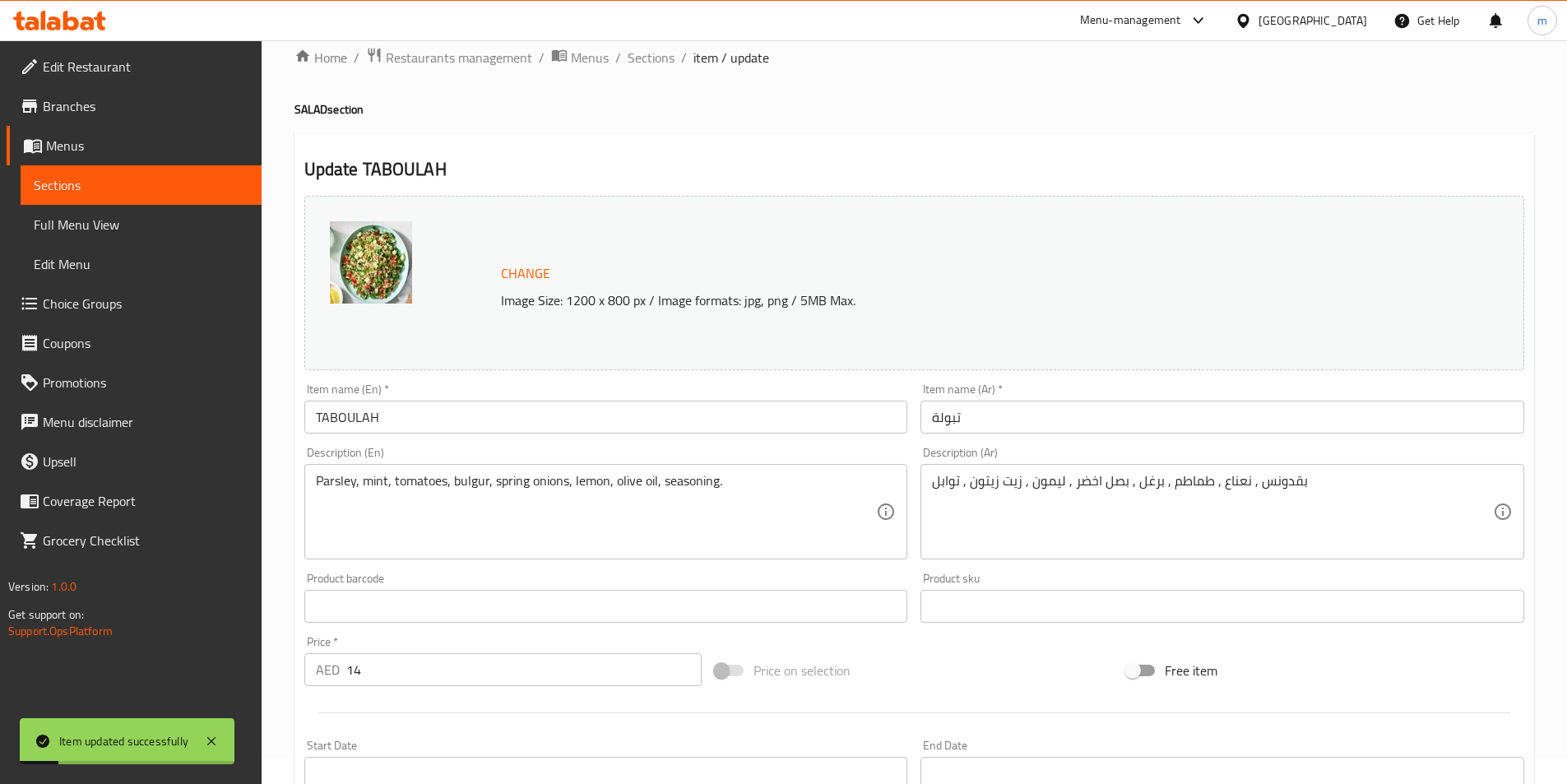
scroll to position [0, 0]
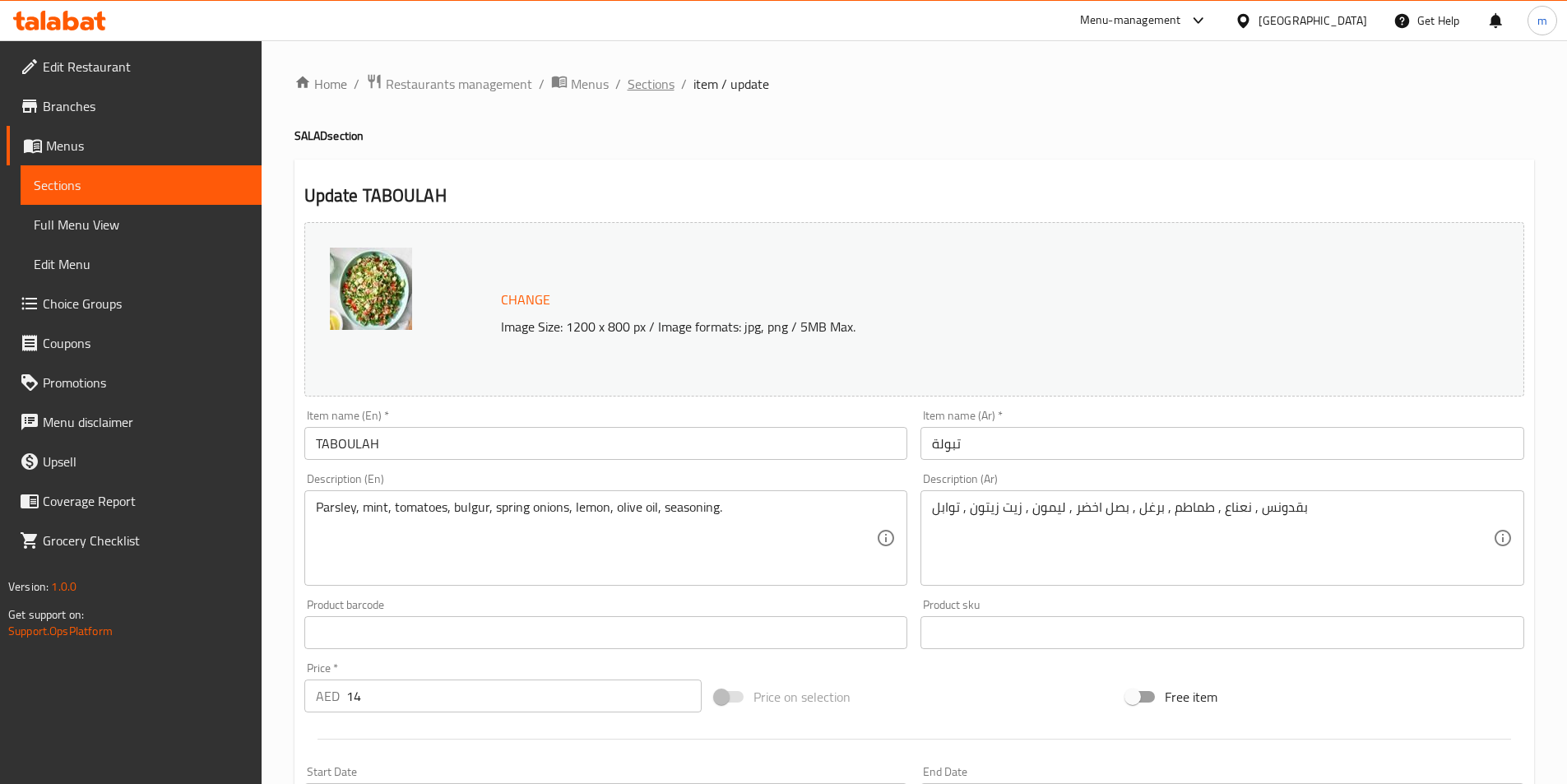
click at [659, 86] on span "Sections" at bounding box center [650, 84] width 47 height 20
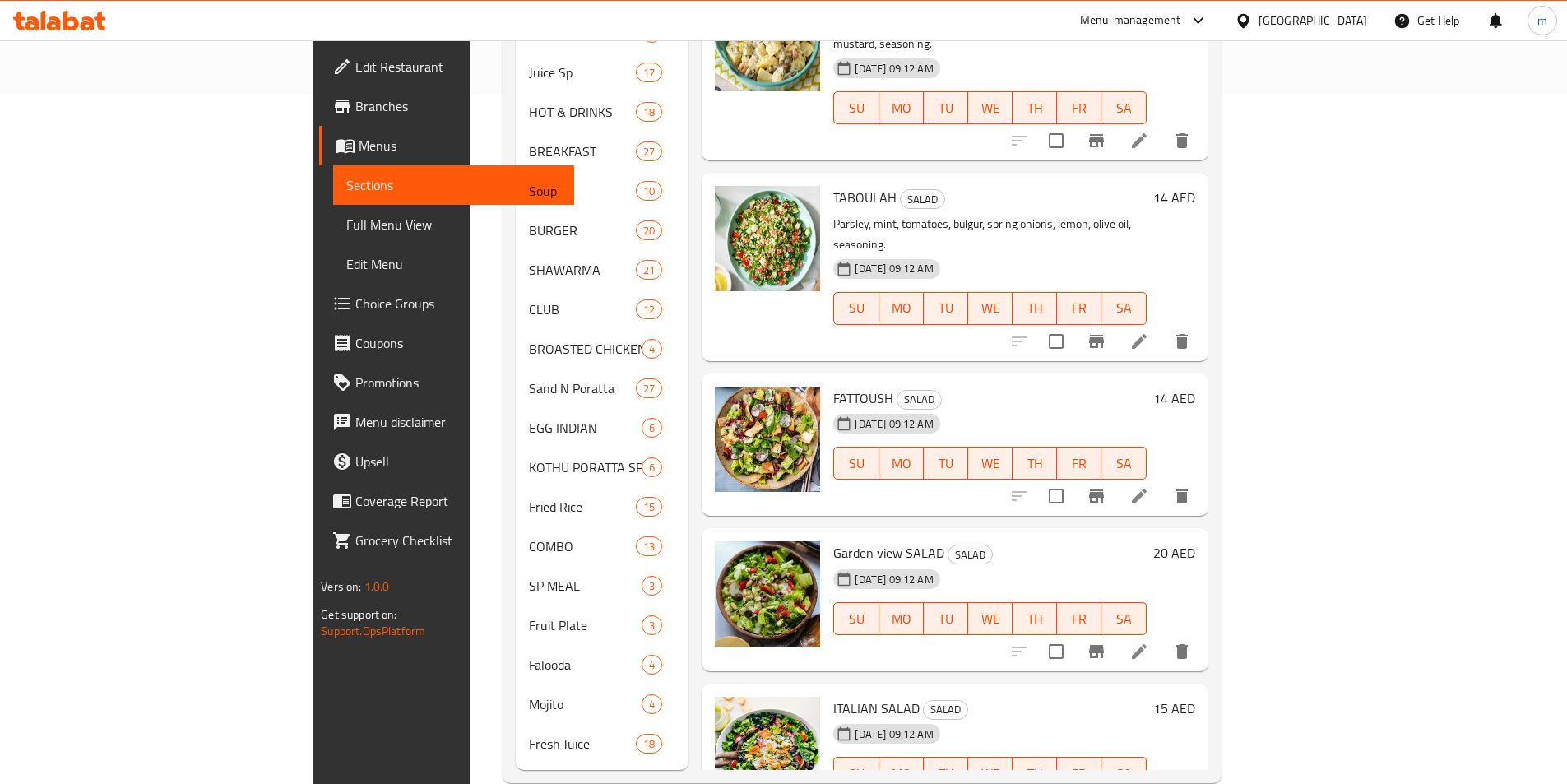
scroll to position [697, 0]
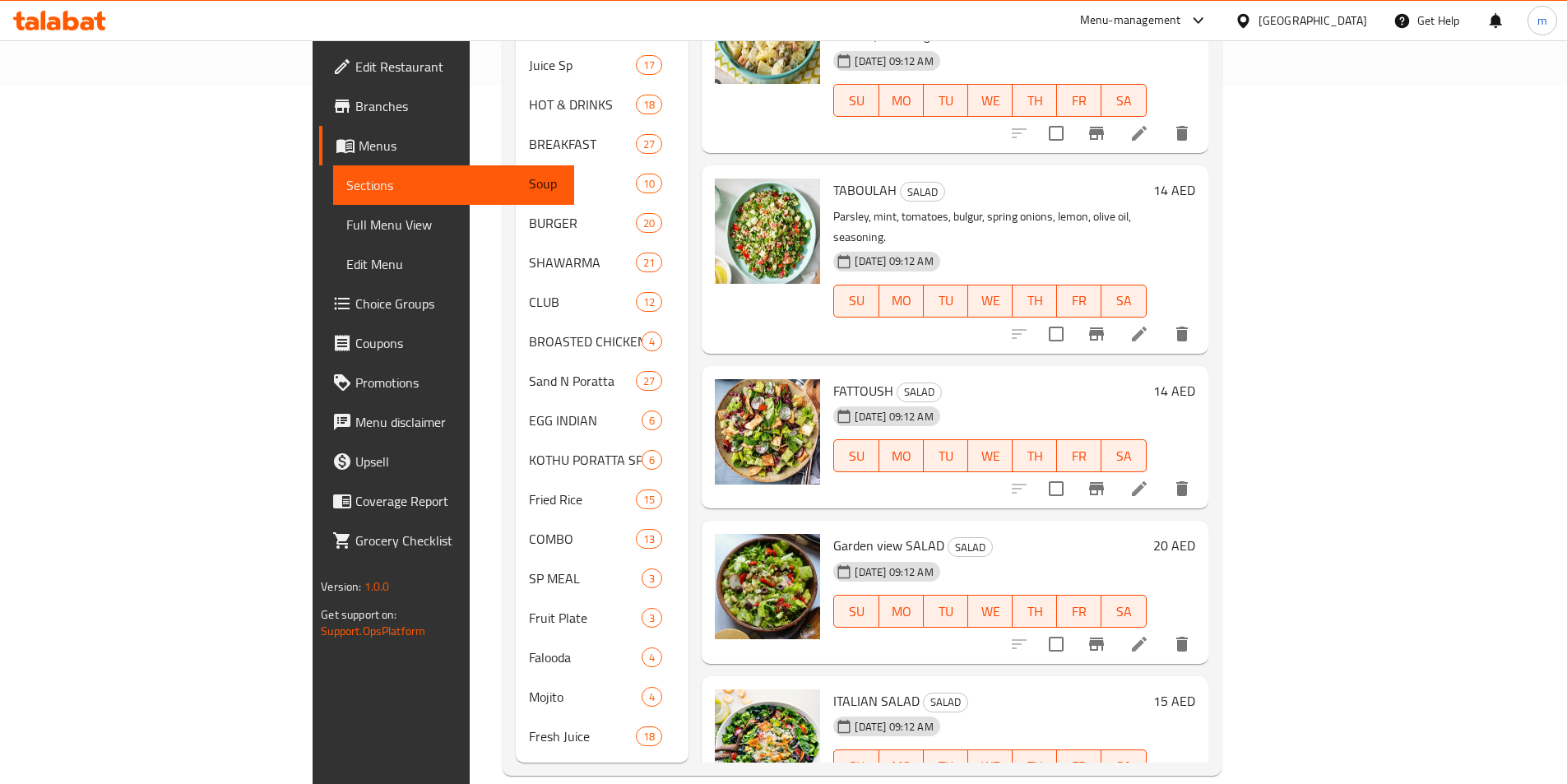
click at [1147, 481] on icon at bounding box center [1139, 489] width 15 height 15
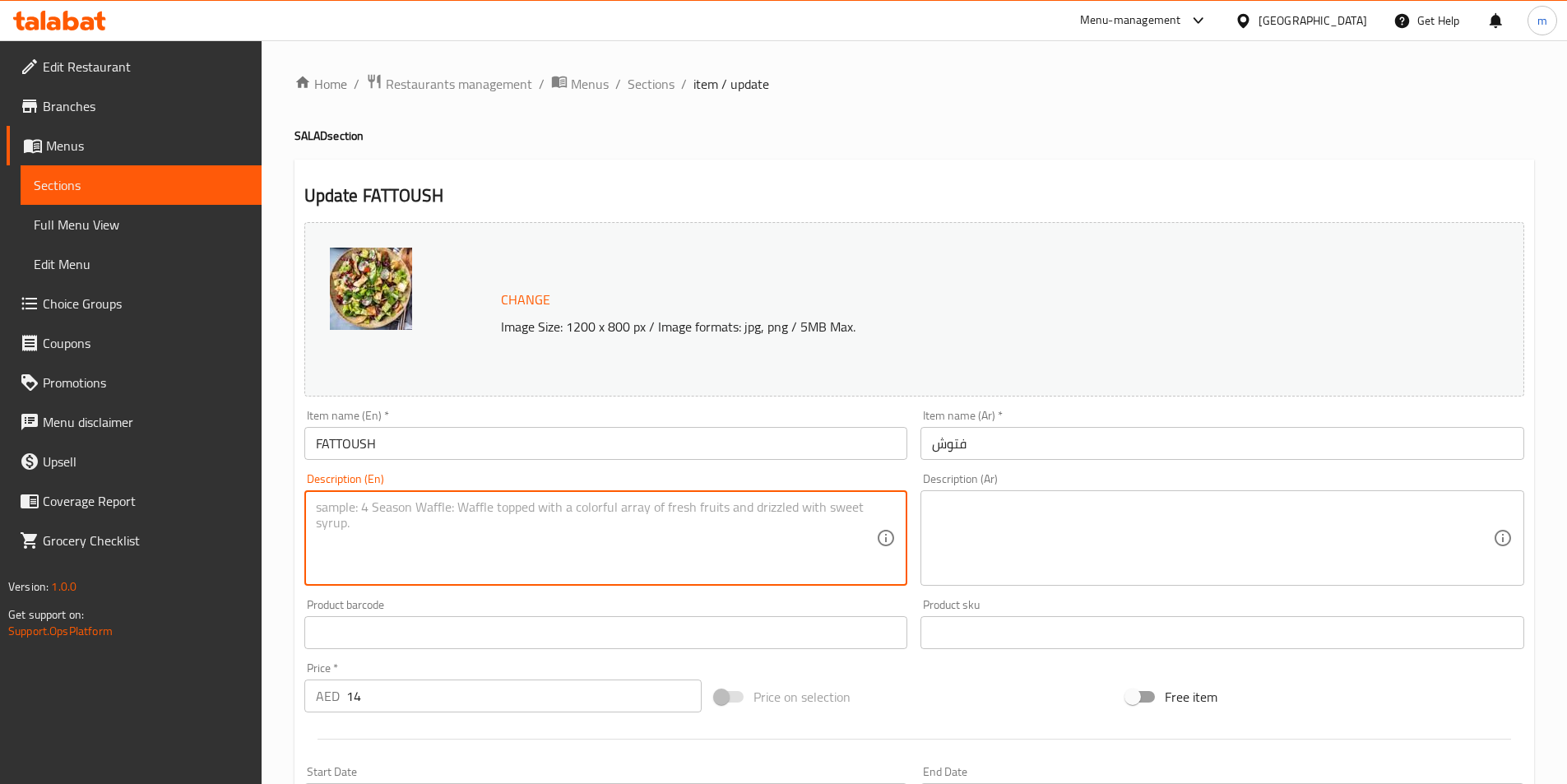
click at [641, 558] on textarea at bounding box center [596, 539] width 561 height 78
paste textarea "Lettuce, cucumber, tomatoes, radish, mint, sumac, toasted pita, pomegranate dre…"
type textarea "Lettuce, cucumber, tomatoes, radish, mint, sumac, toasted pita, pomegranate dre…"
click at [1085, 544] on textarea at bounding box center [1212, 539] width 561 height 78
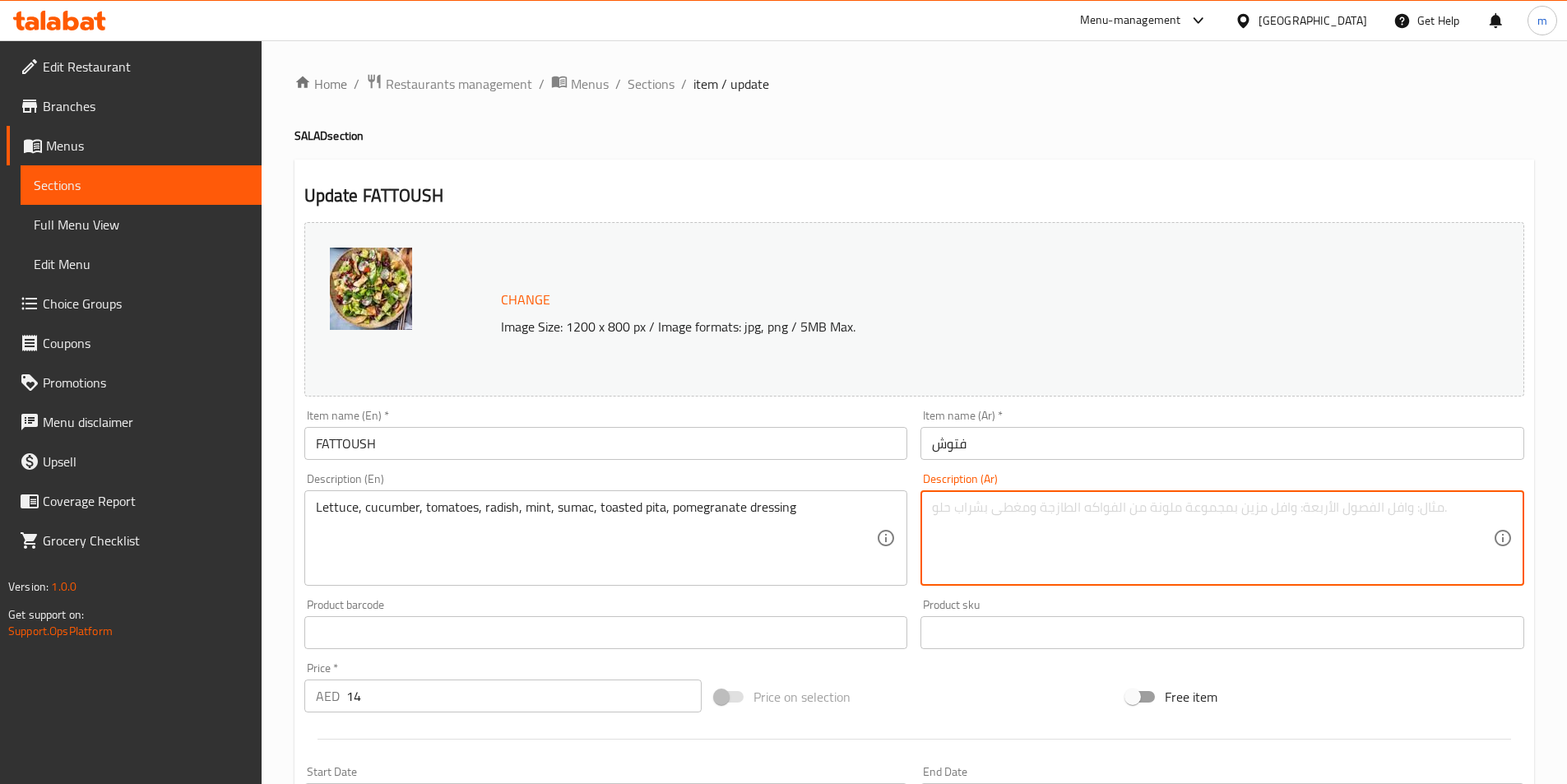
paste textarea "خس، خيار، طماطم، فجل، نعناع، ​​سماق، خبز بيتا محمص، صلصة رمان"
click at [1076, 514] on textarea "خس، خيار، طماطم، فجل، نعناع، ​​سماق، خبز بيتا محمص، صلصة رمان" at bounding box center [1212, 539] width 561 height 78
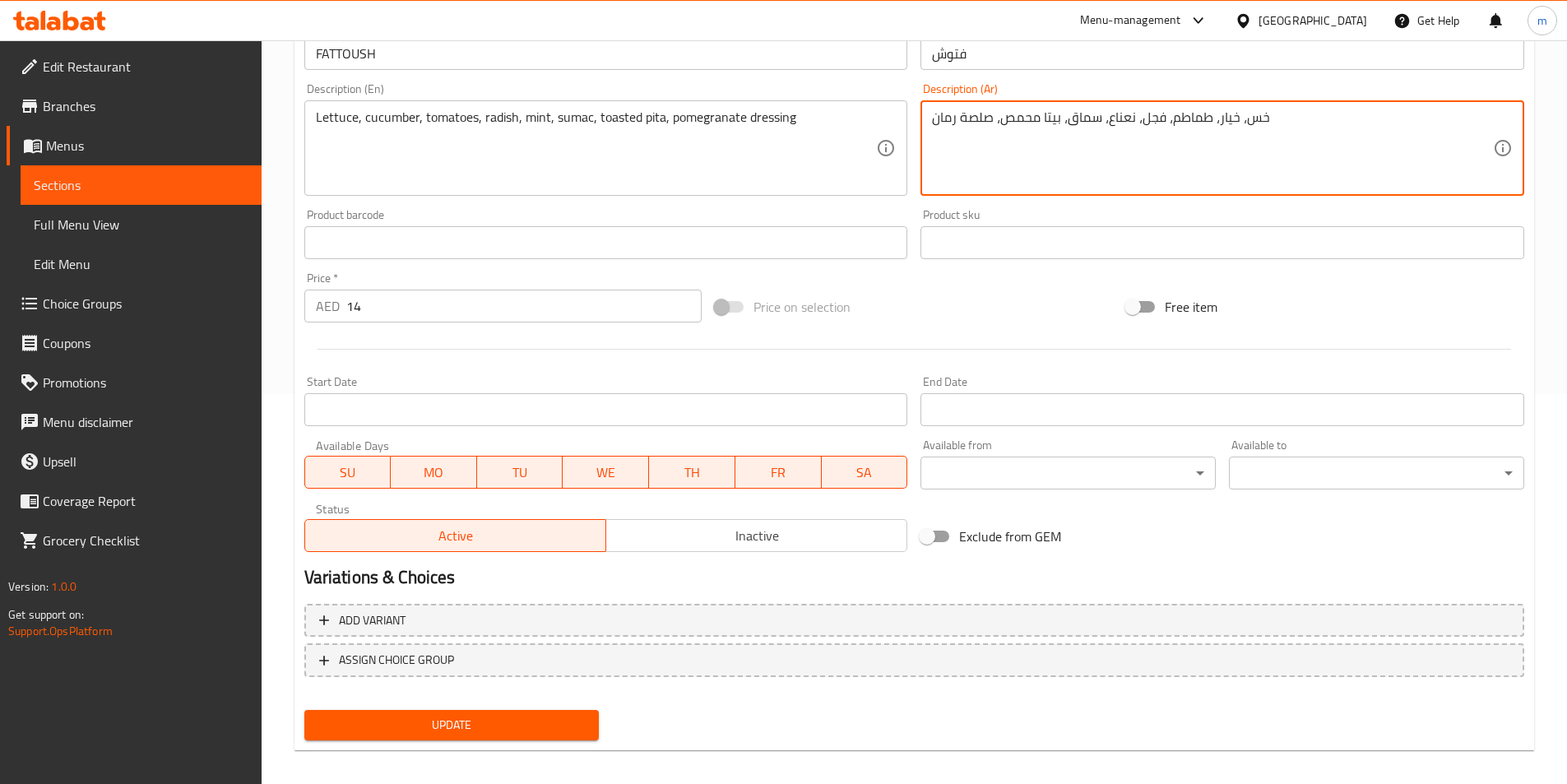
scroll to position [402, 0]
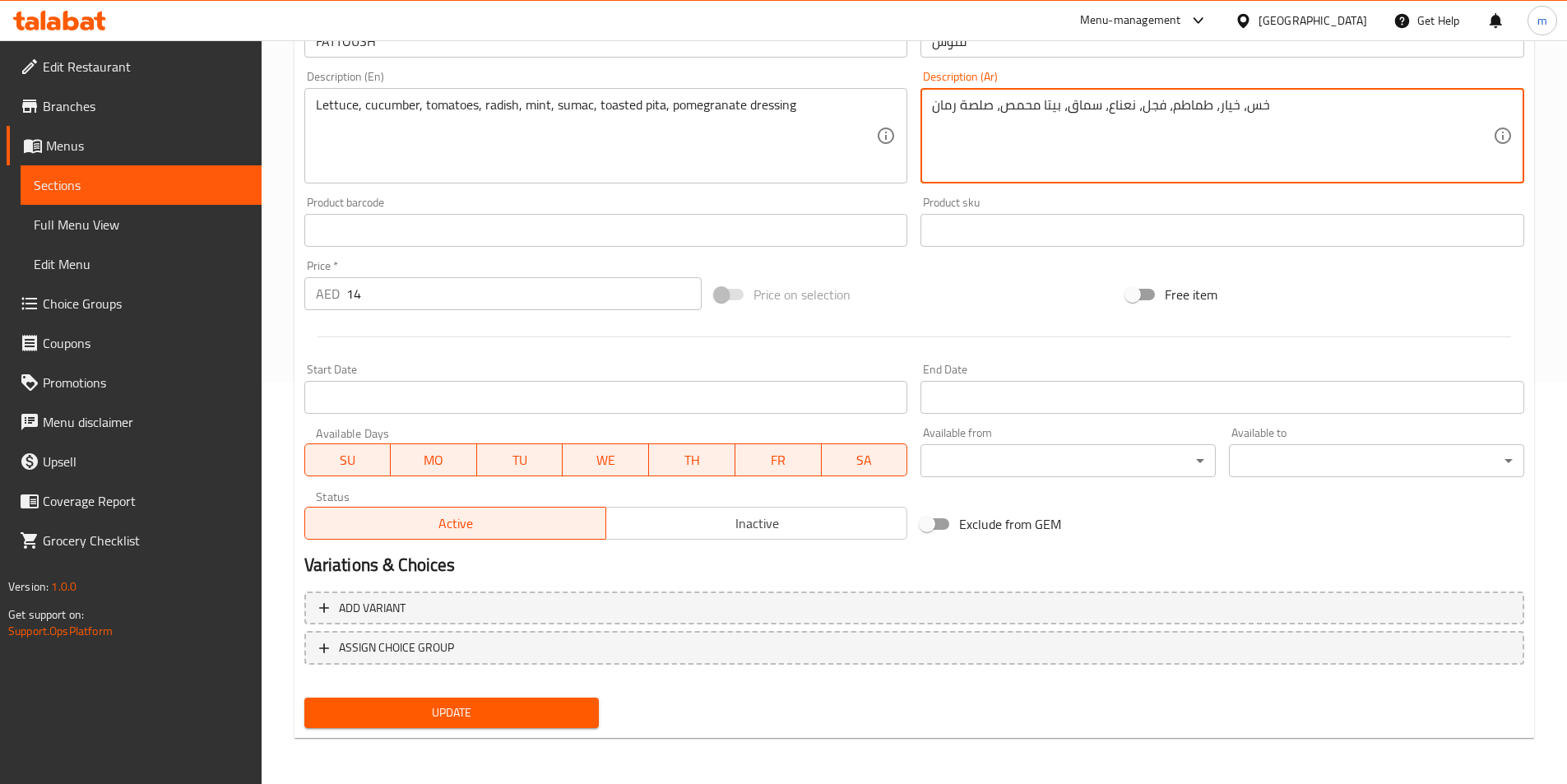
click at [540, 723] on button "Update" at bounding box center [452, 712] width 296 height 30
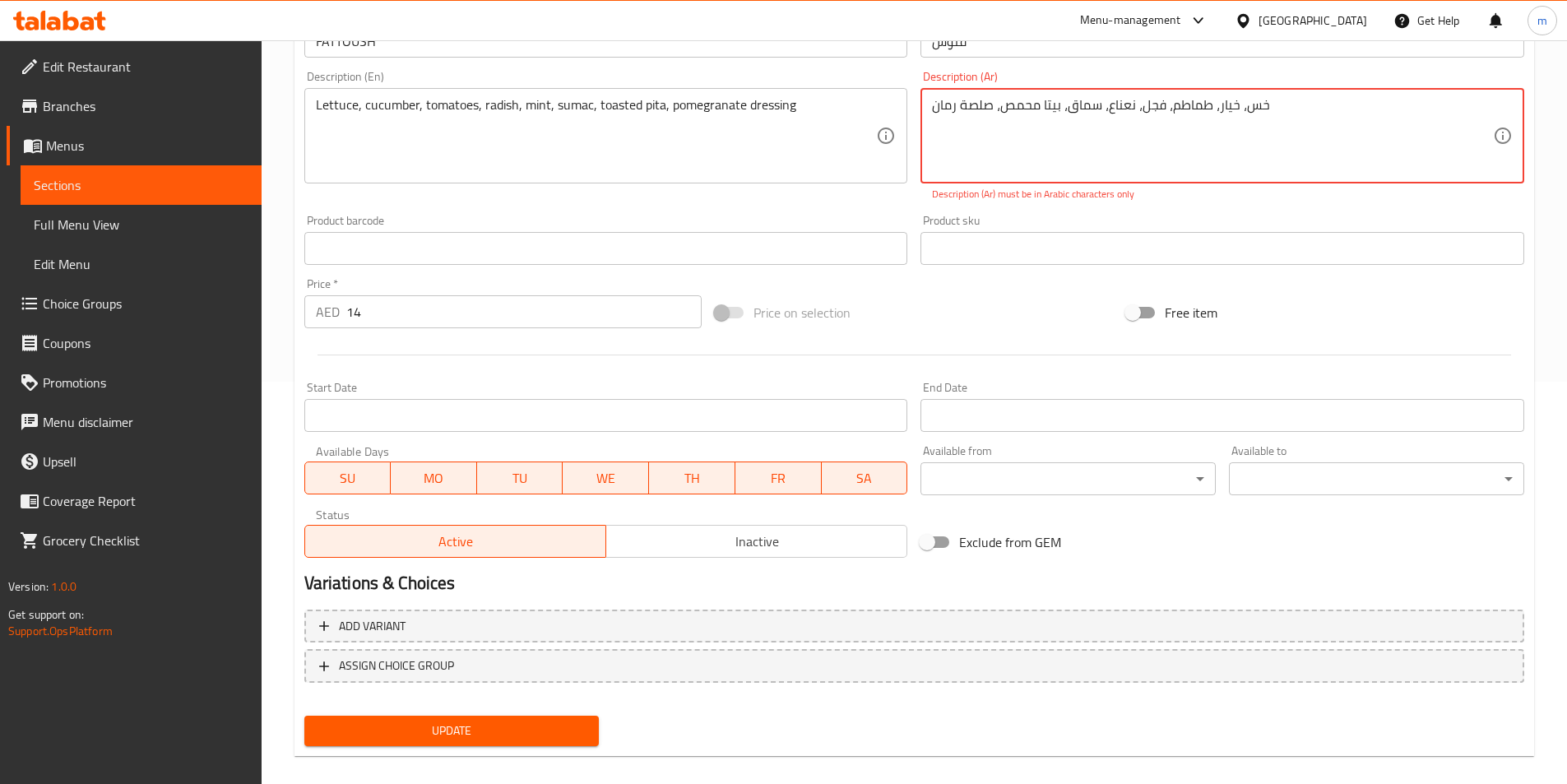
drag, startPoint x: 1278, startPoint y: 117, endPoint x: 869, endPoint y: 128, distance: 409.1
click at [865, 128] on div "Change Image Size: 1200 x 800 px / Image formats: jpg, png / 5MB Max. Item name…" at bounding box center [915, 189] width 1233 height 751
click at [1113, 100] on textarea "خس، خيار، طماطم، فجل، نعناع، ​​سماق، بيتا محمص، صلصة رمان" at bounding box center [1212, 136] width 561 height 78
paste textarea "بز"
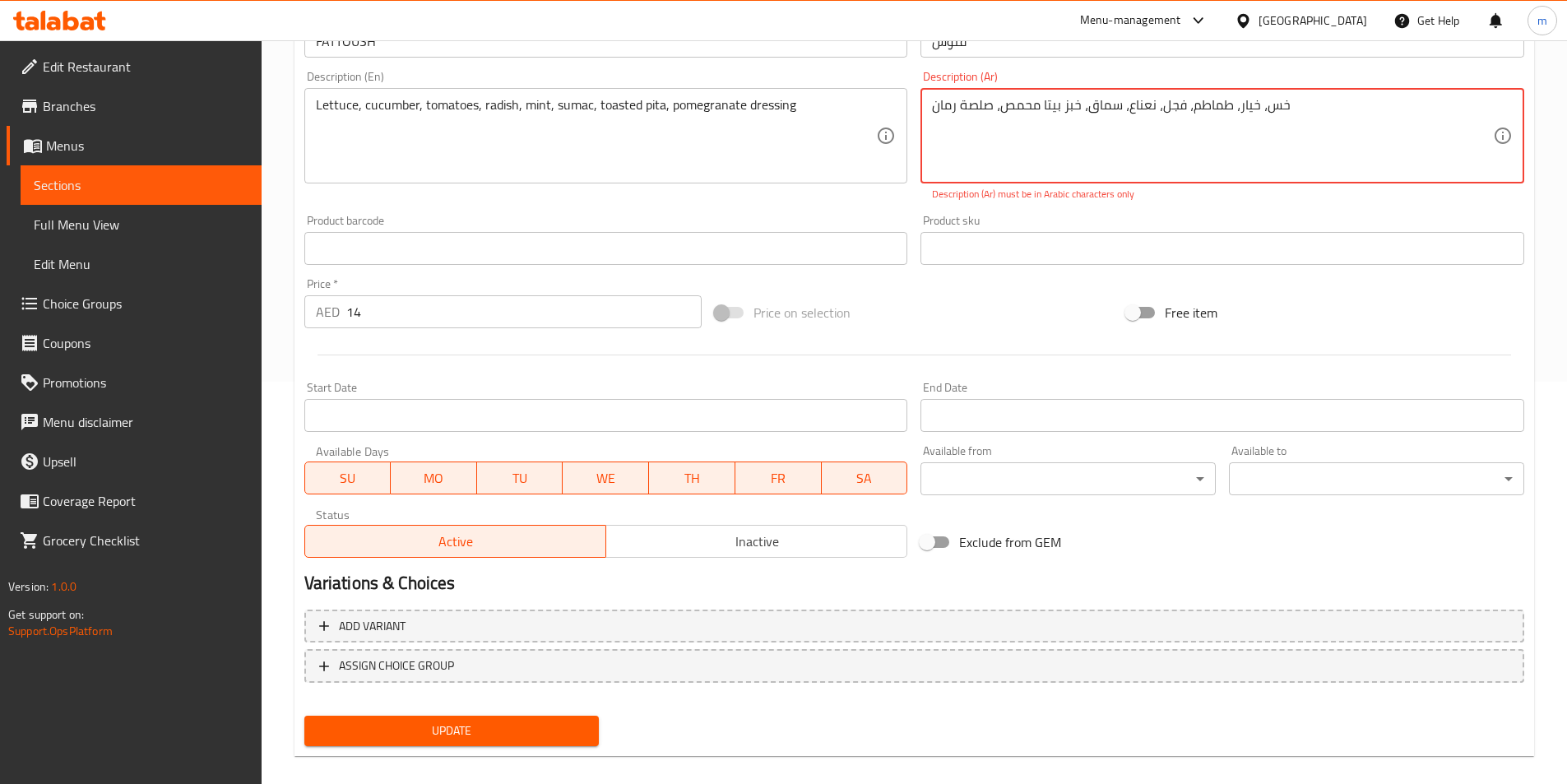
click at [1064, 111] on textarea "خس، خيار، طماطم، فجل، نعناع، ​​سماق، خبز بيتا محمص، صلصة رمان" at bounding box center [1212, 136] width 561 height 78
click at [1073, 111] on textarea "خس، خيار، طماطم، فجل، نعناع، ​​سماق، خبز بيتا محمص، صلصة رمان" at bounding box center [1212, 136] width 561 height 78
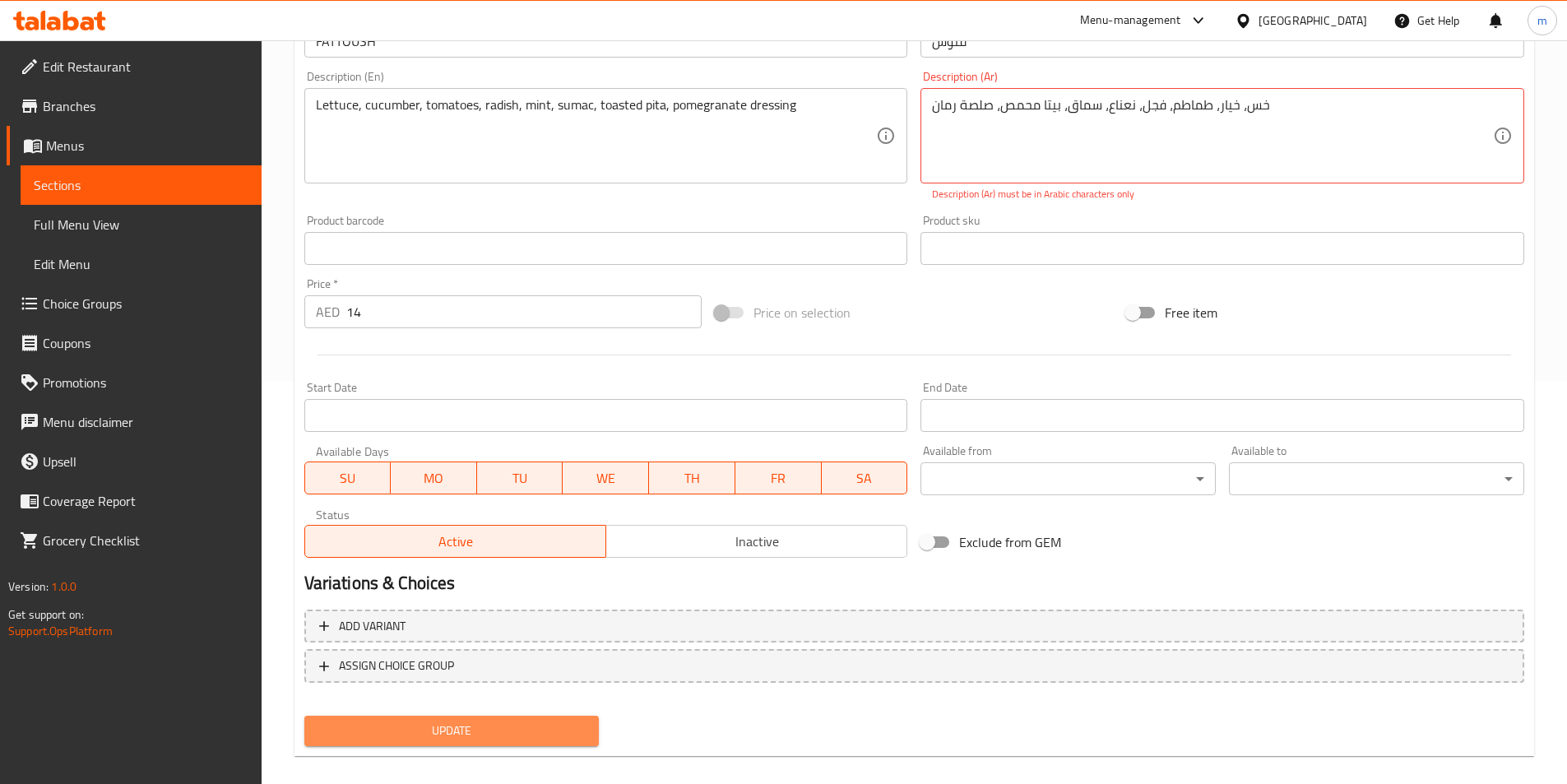
click at [588, 735] on button "Update" at bounding box center [452, 730] width 296 height 30
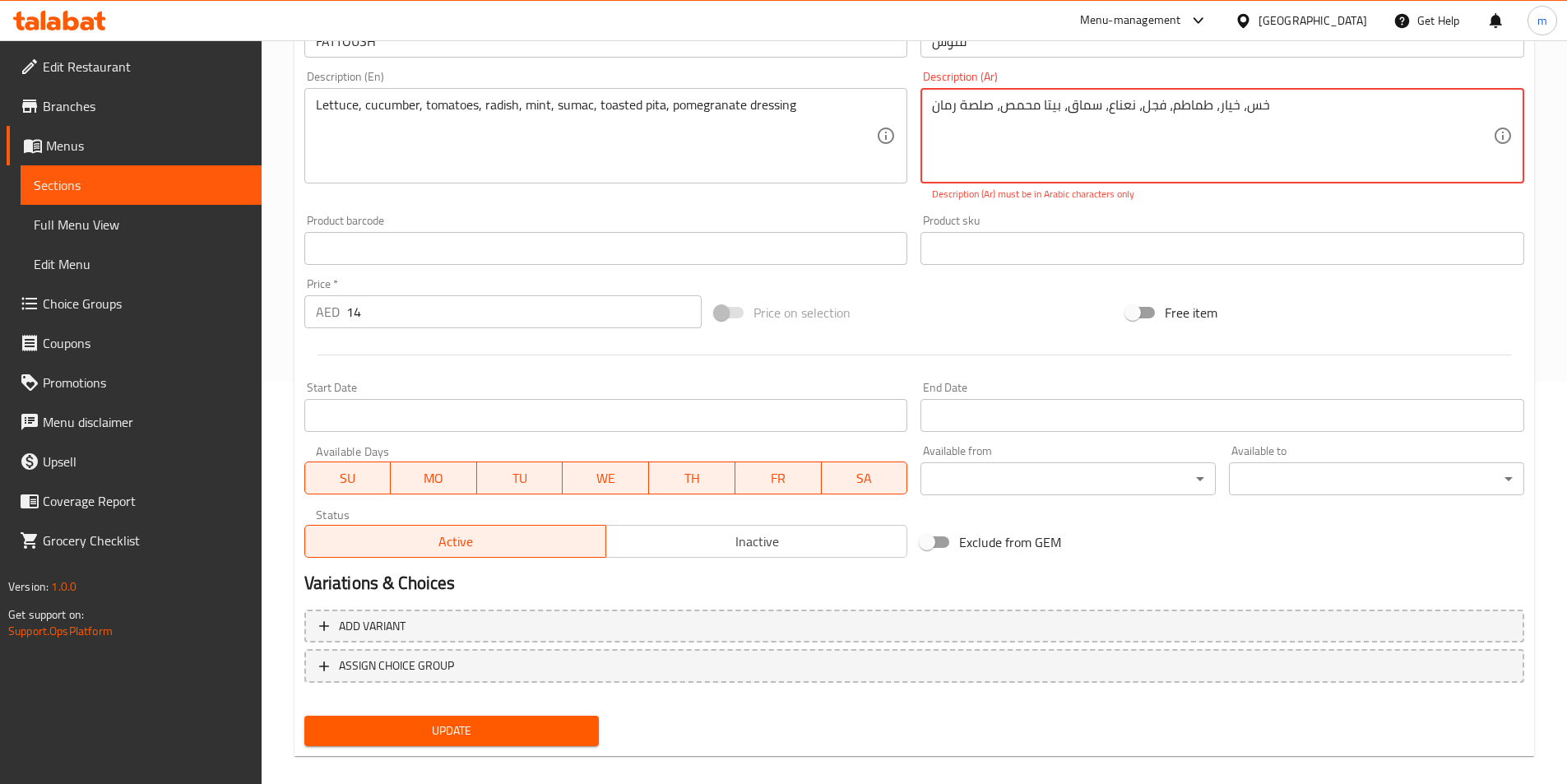
click at [1127, 123] on textarea "خس، خيار، طماطم، فجل، نعناع، ​​سماق، بيتا محمص، صلصة رمان" at bounding box center [1212, 136] width 561 height 78
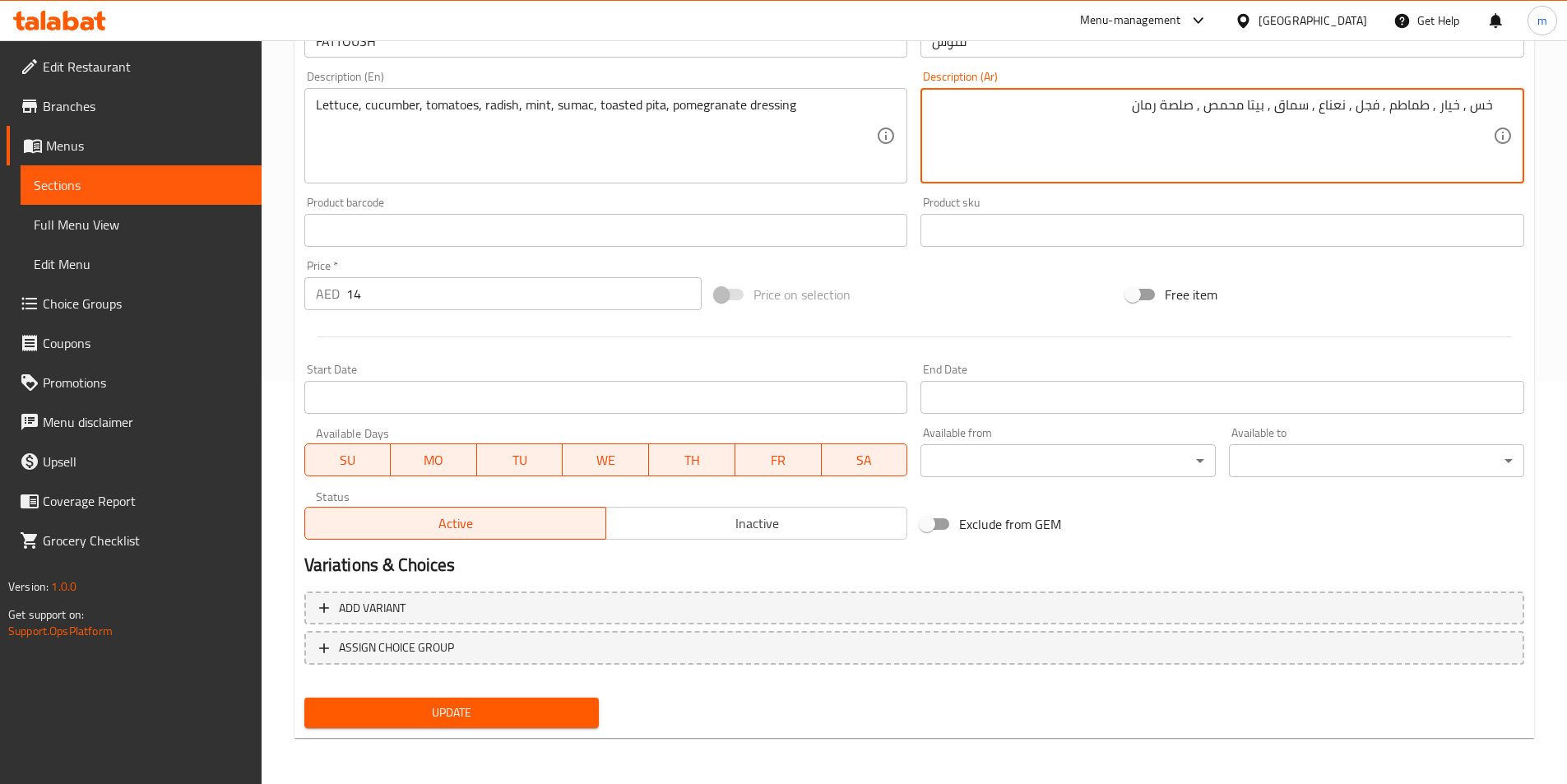
type textarea "خس , خيار , طماطم , فجل , نعناع , سماق , بيتا محمص , صلصة رمان"
click at [460, 717] on span "Update" at bounding box center [451, 712] width 269 height 21
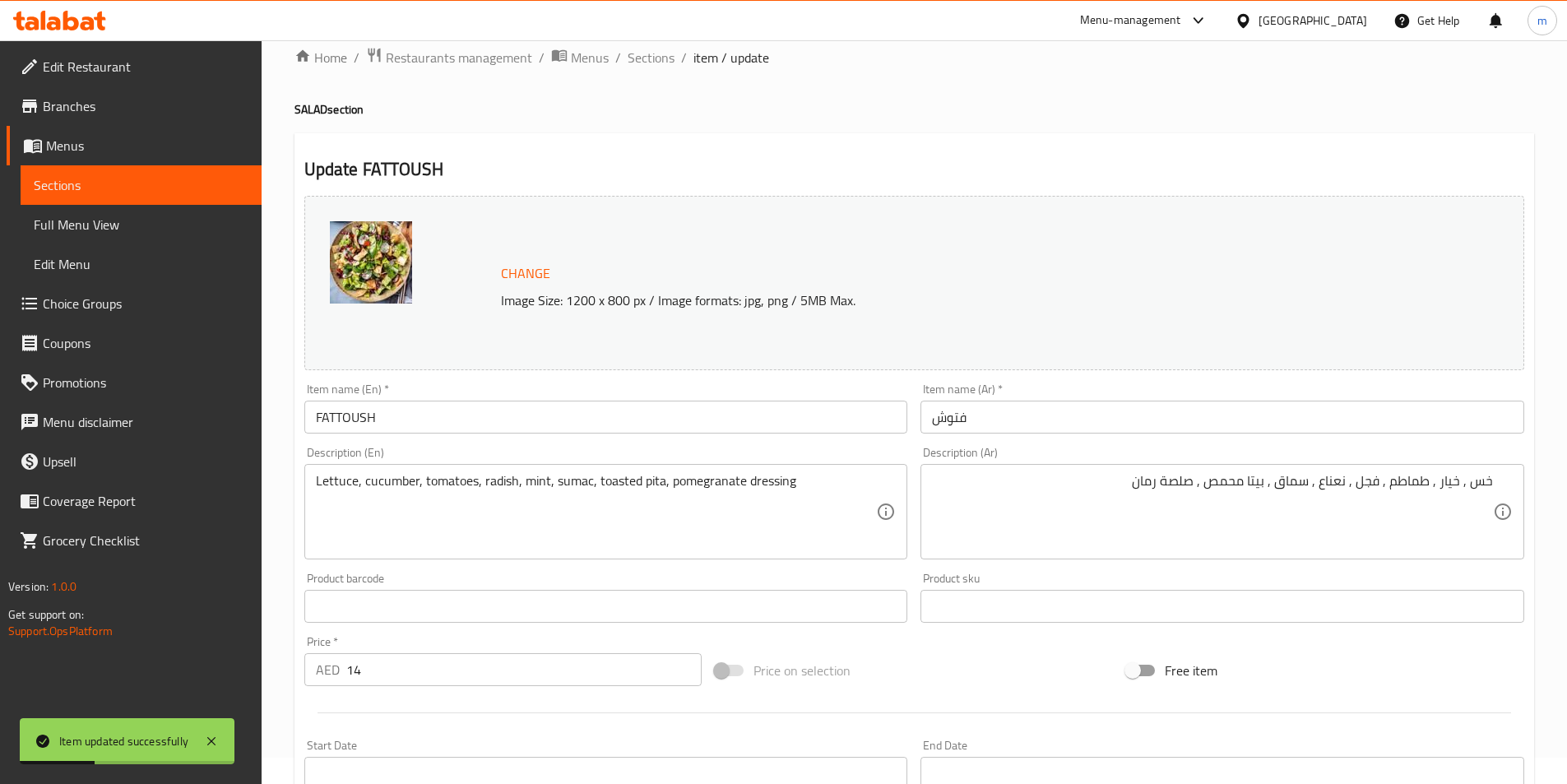
scroll to position [0, 0]
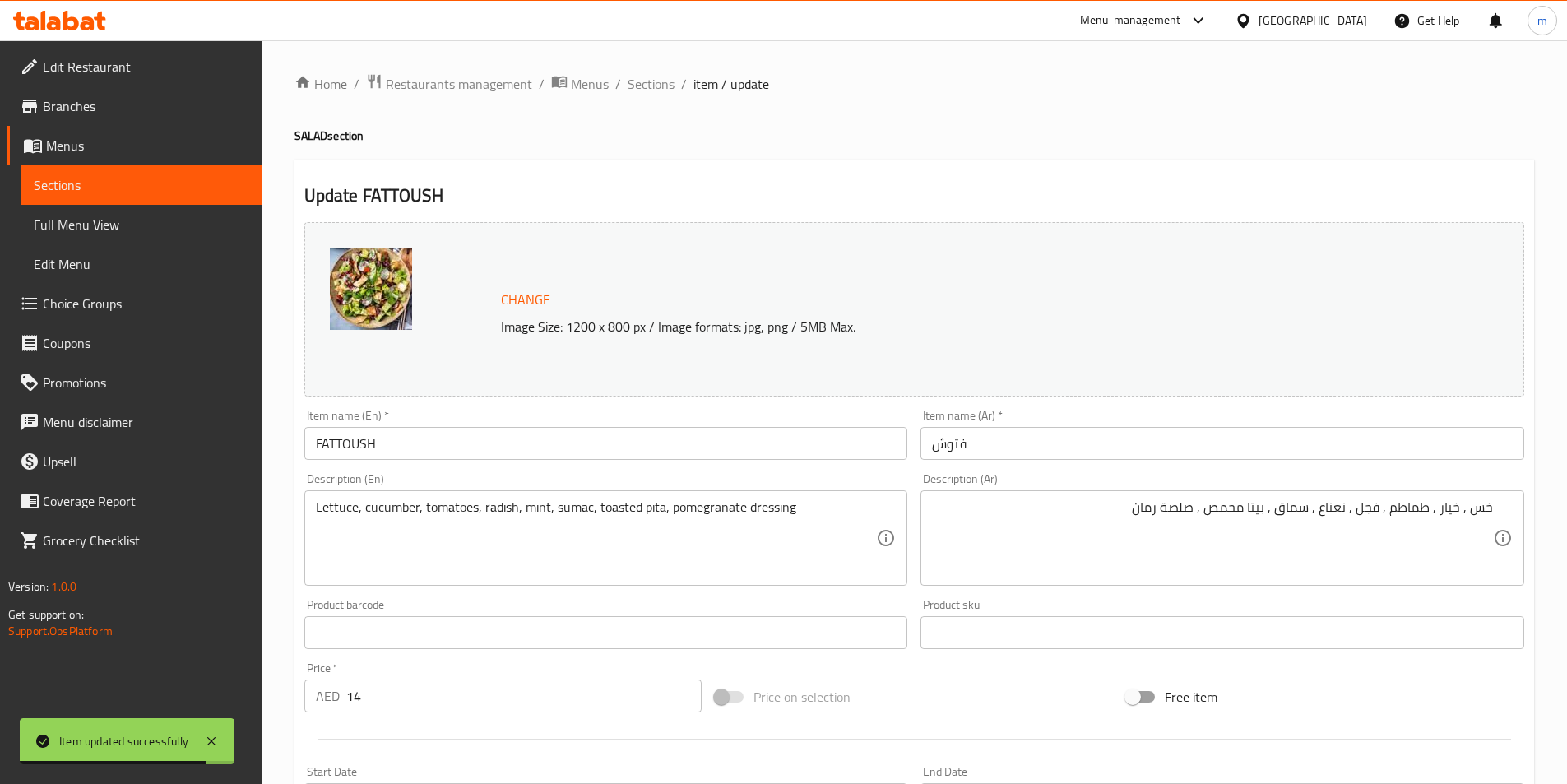
click at [660, 81] on span "Sections" at bounding box center [650, 84] width 47 height 20
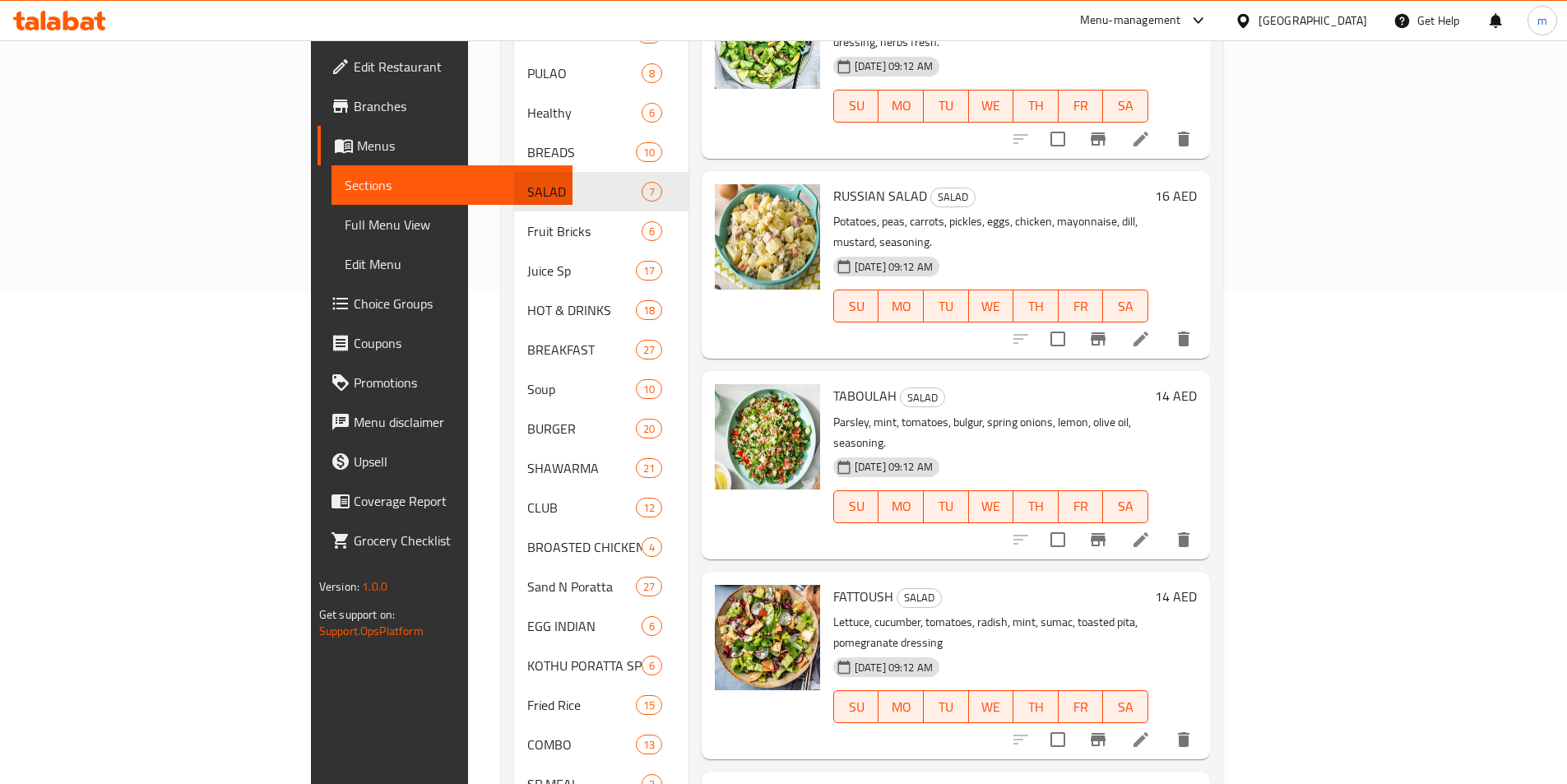
scroll to position [697, 0]
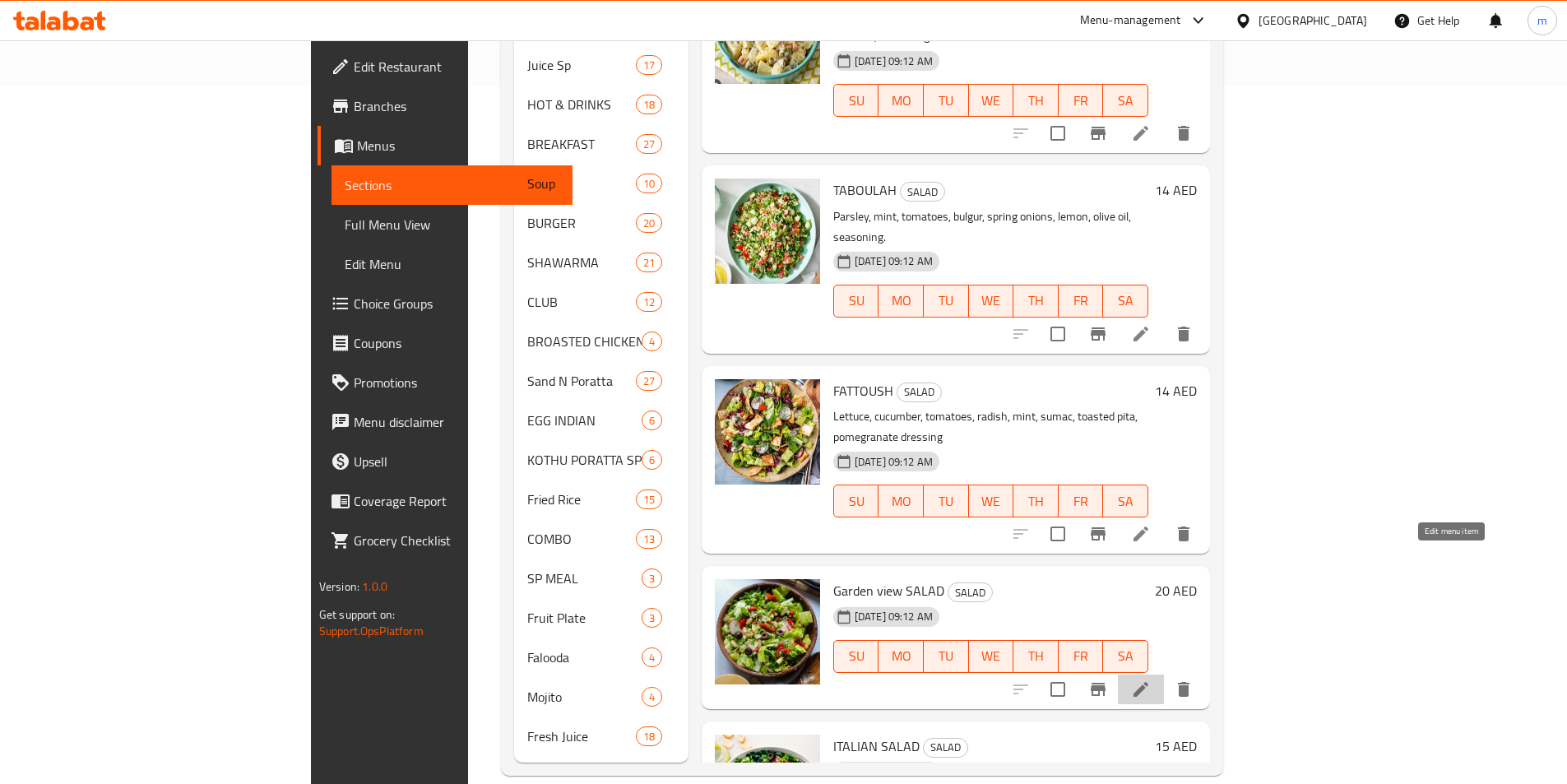
click at [1151, 679] on icon at bounding box center [1141, 689] width 20 height 20
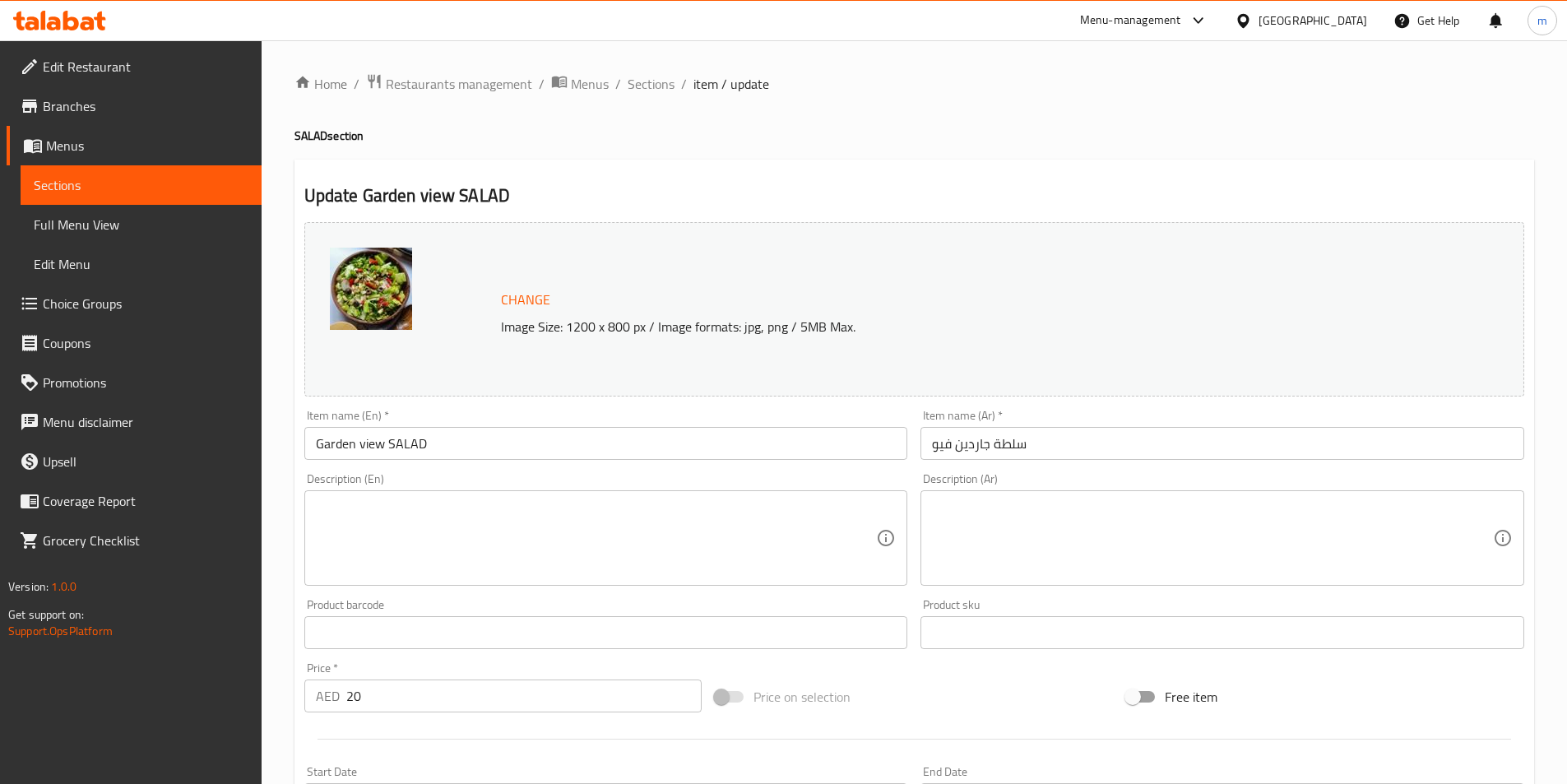
click at [843, 524] on textarea at bounding box center [596, 539] width 561 height 78
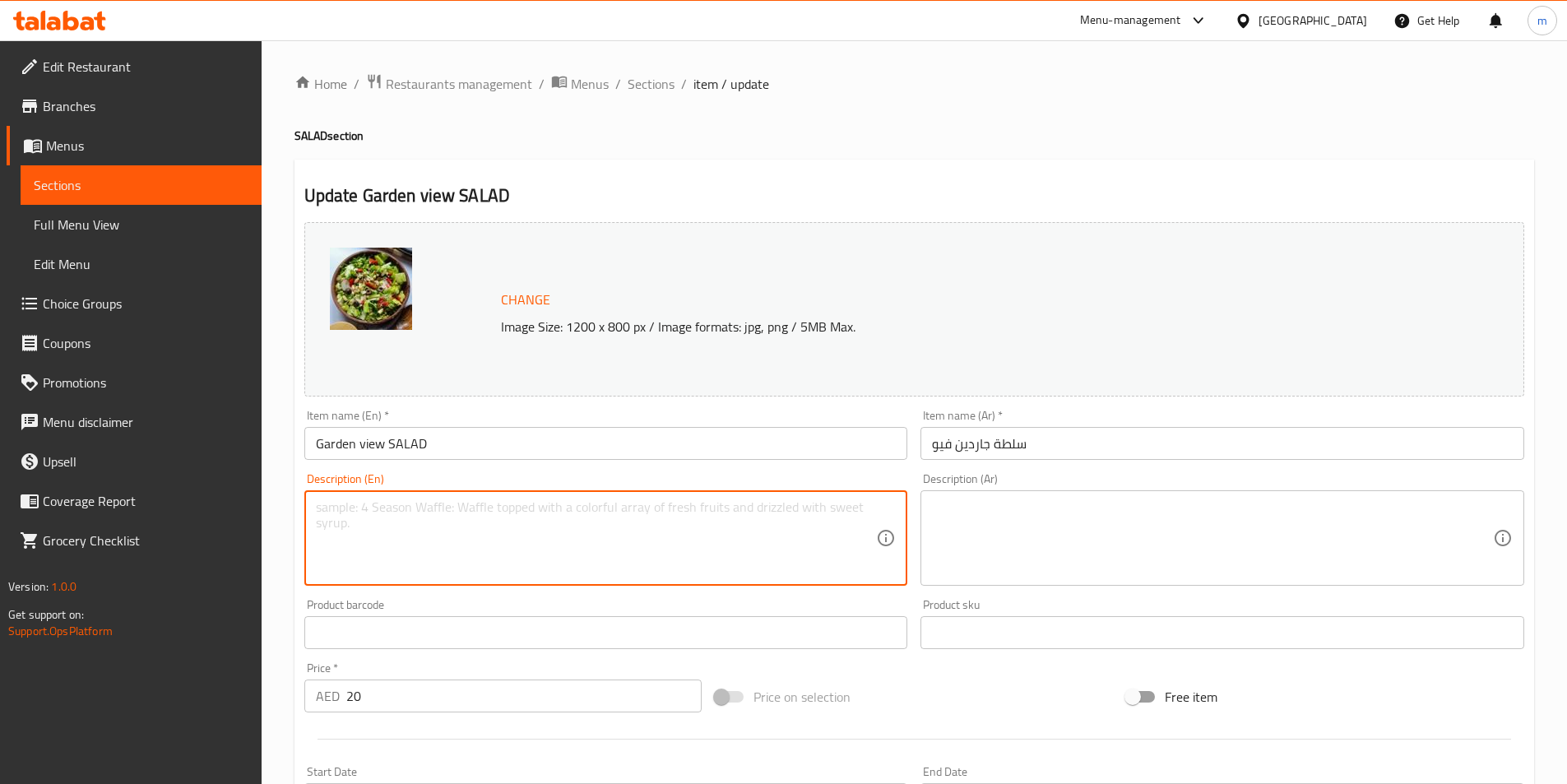
paste textarea "Lettuce, cucumbers, tomatoes, sweet corn, olives, feta, house dressing, herbs."
type textarea "Lettuce, cucumbers, tomatoes, sweet corn, olives, feta, house dressing, herbs."
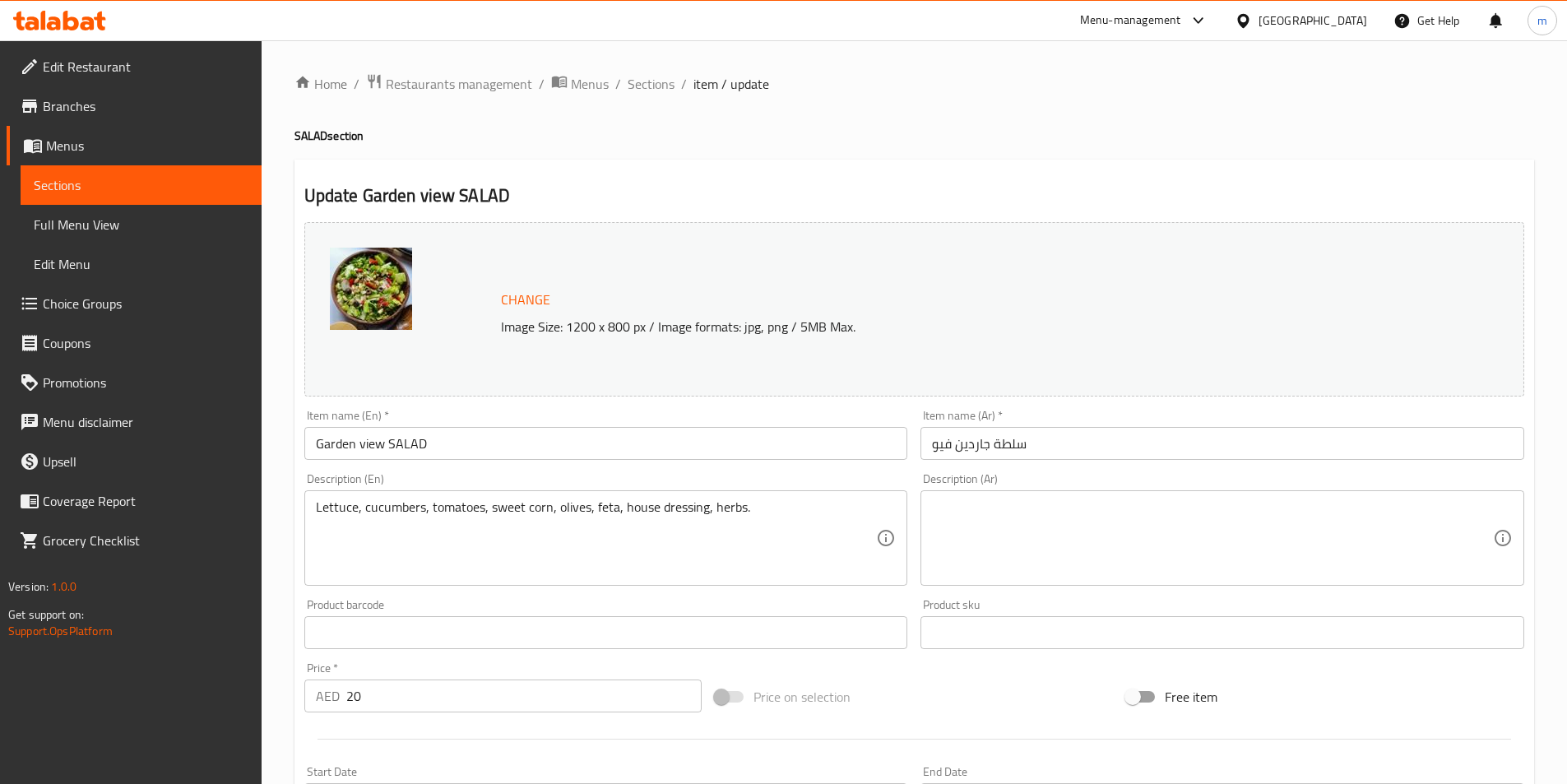
click at [1385, 521] on textarea at bounding box center [1212, 539] width 561 height 78
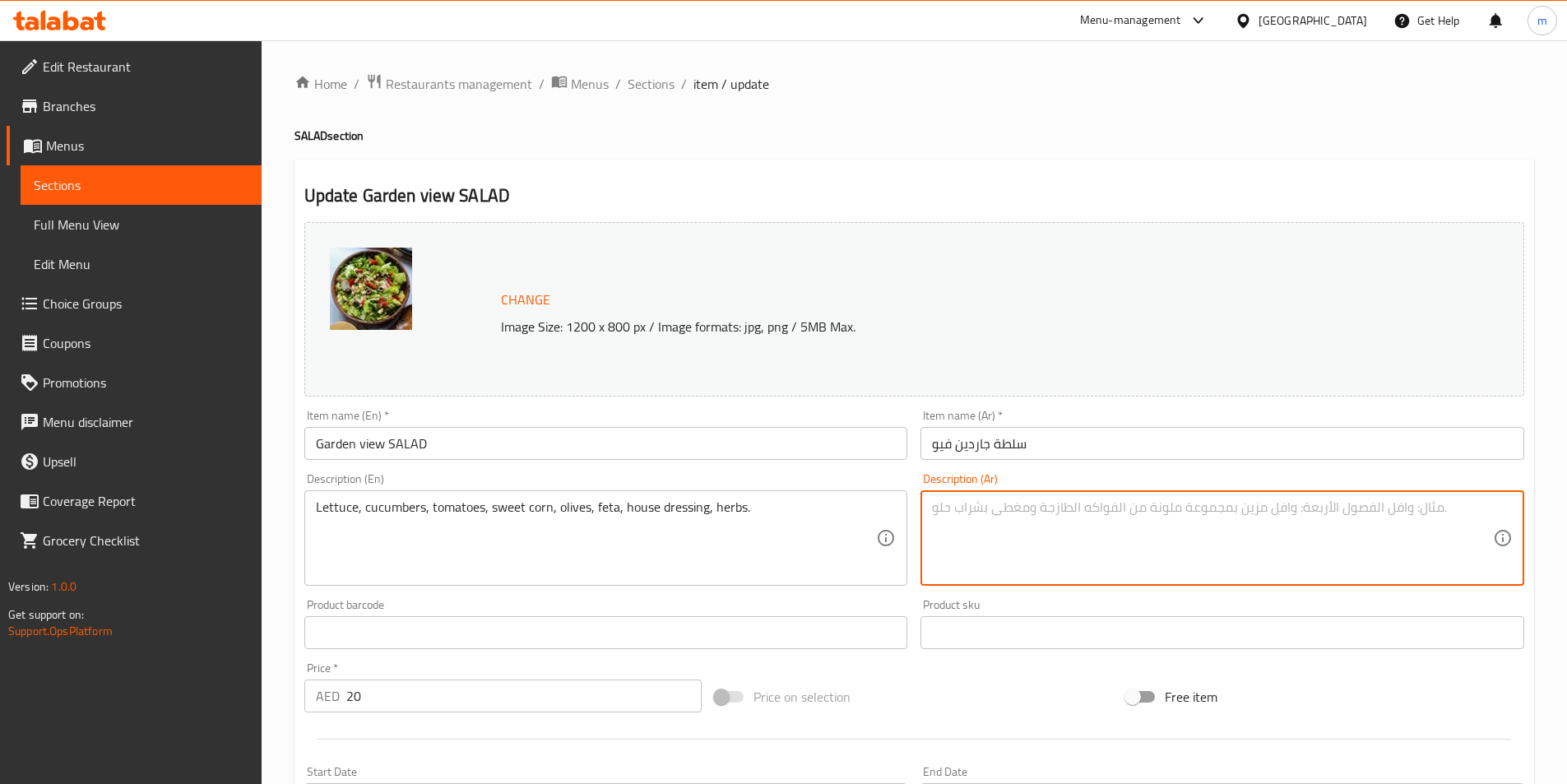
paste textarea "الخس، الخيار، الطماطم، الذرة الحلوة، الزيتون، الجبن الفيتا، صلصة البيت، الأعشاب."
click at [1101, 508] on textarea "الخس، الخيار، الطماطم، الذرة الحلوة، الزيتون، الجبن الفيتا، صلصة البيت، الأعشاب." at bounding box center [1212, 539] width 561 height 78
click at [981, 516] on textarea "الخس، الخيار، الطماطم، الذرة الحلوة، الزيتون، الفيتا، صلصة البيت، الأعشاب." at bounding box center [1212, 539] width 561 height 78
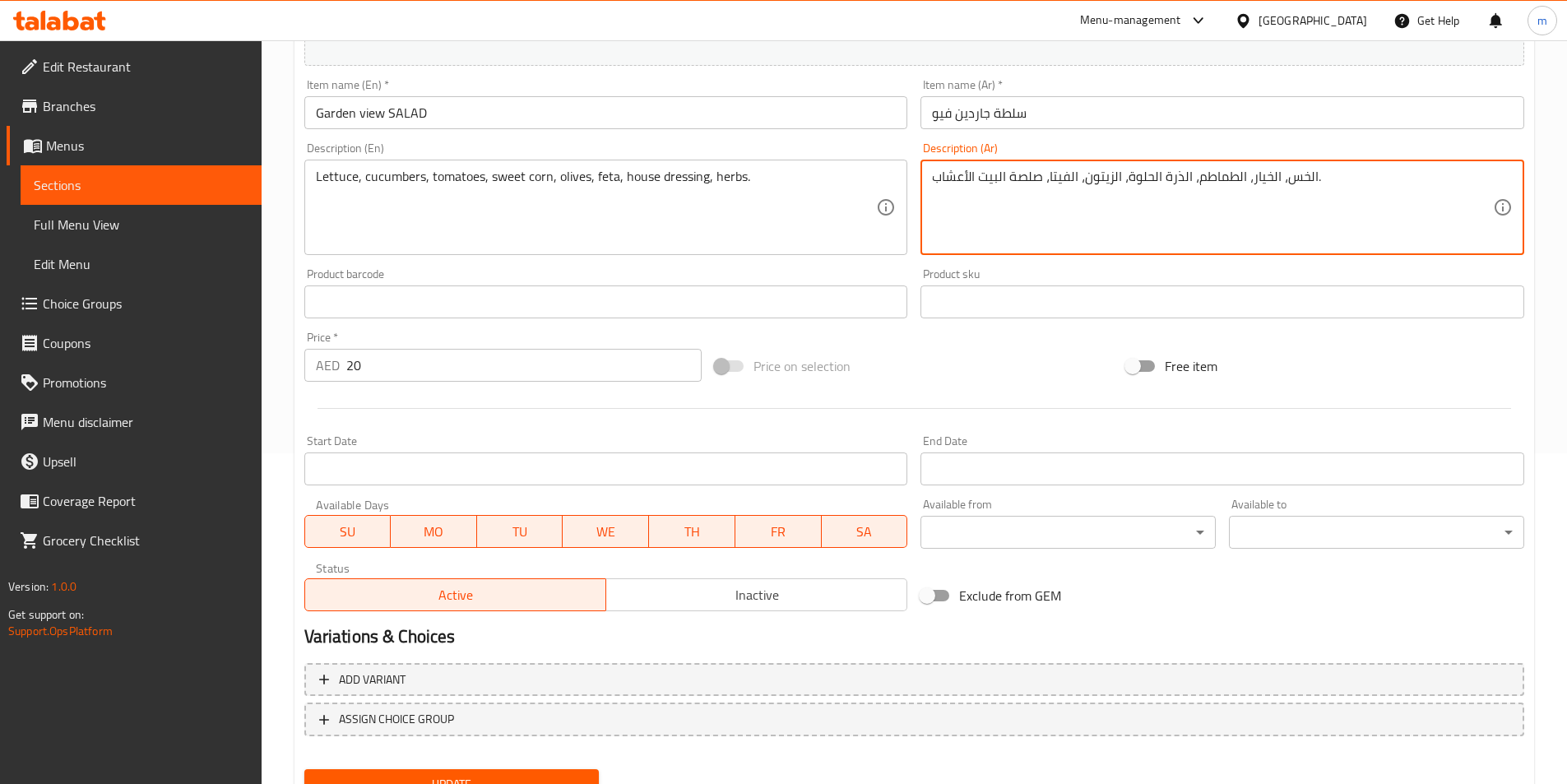
scroll to position [402, 0]
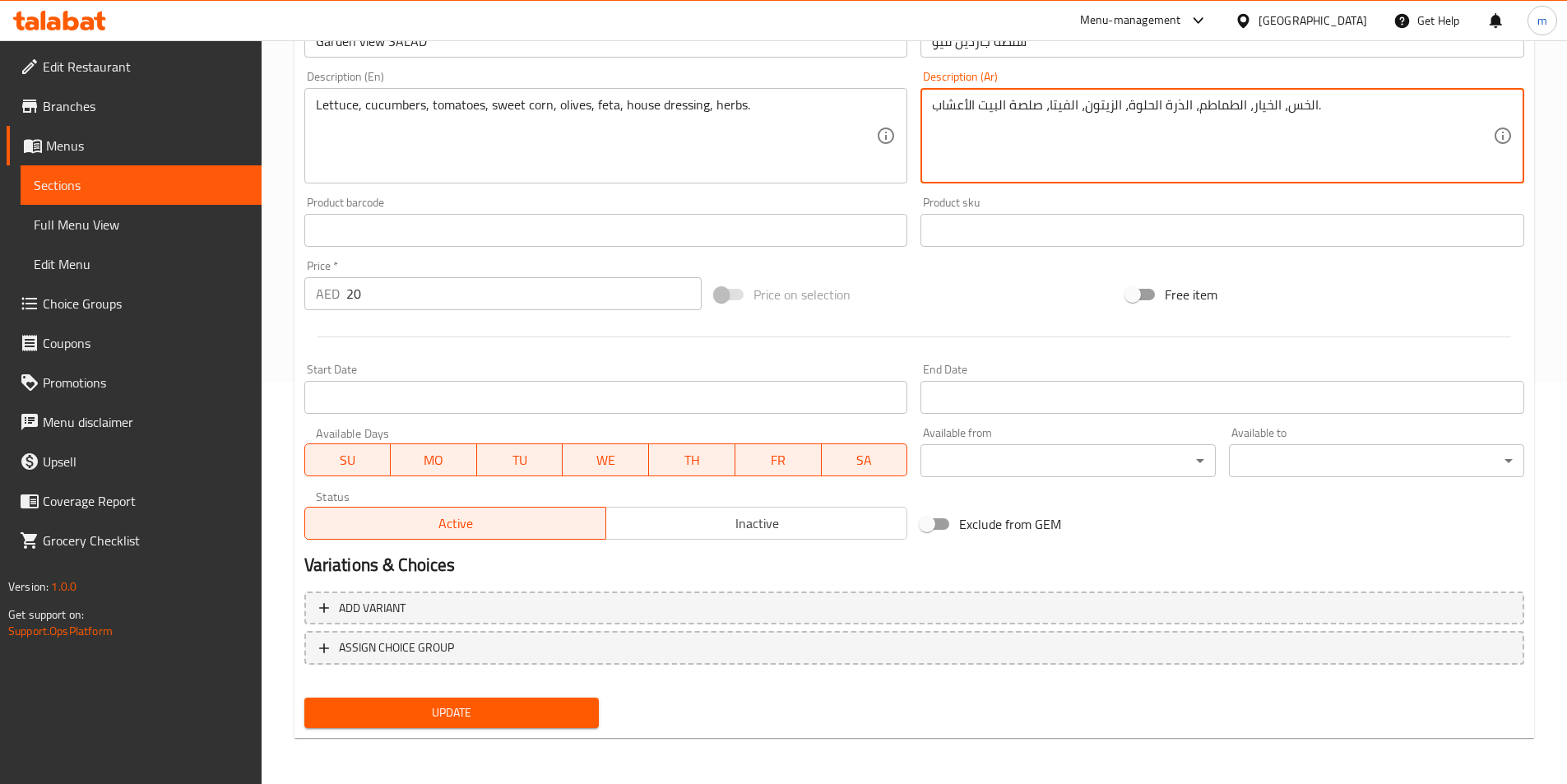
click at [582, 707] on span "Update" at bounding box center [451, 712] width 269 height 21
click at [1001, 116] on textarea "الخس، الخيار، الطماطم، الذرة الحلوة، الزيتون، الفيتا، صلصة البيت الأعشاب." at bounding box center [1212, 136] width 561 height 78
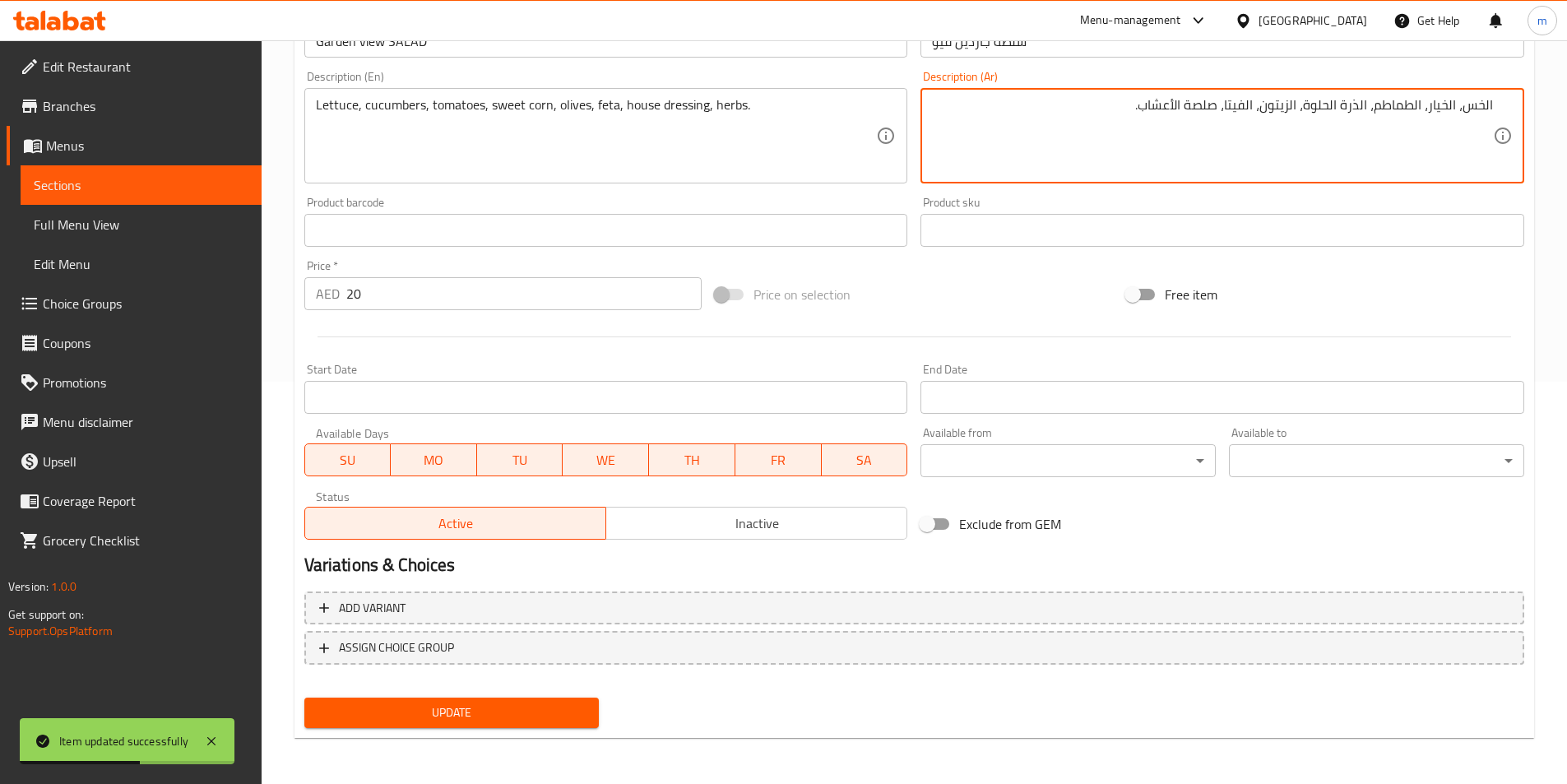
click at [1140, 127] on textarea "الخس، الخيار، الطماطم، الذرة الحلوة، الزيتون، الفيتا، صلصة الأعشاب." at bounding box center [1212, 136] width 561 height 78
paste textarea "البيت"
click at [1153, 106] on textarea "الخس، الخيار، الطماطم، الذرة الحلوة، الزيتون، الفيتا، صلصة الأعشابالبيت" at bounding box center [1212, 136] width 561 height 78
click at [1180, 109] on textarea "الخس، الخيار، الطماطم، الذرة الحلوة، الزيتون، الفيتا، صلصة الأعشاب البيت" at bounding box center [1212, 136] width 561 height 78
type textarea "الخس، الخيار، الطماطم، الذرة الحلوة، الزيتون، الفيتا، صلصة أعشاب البيت"
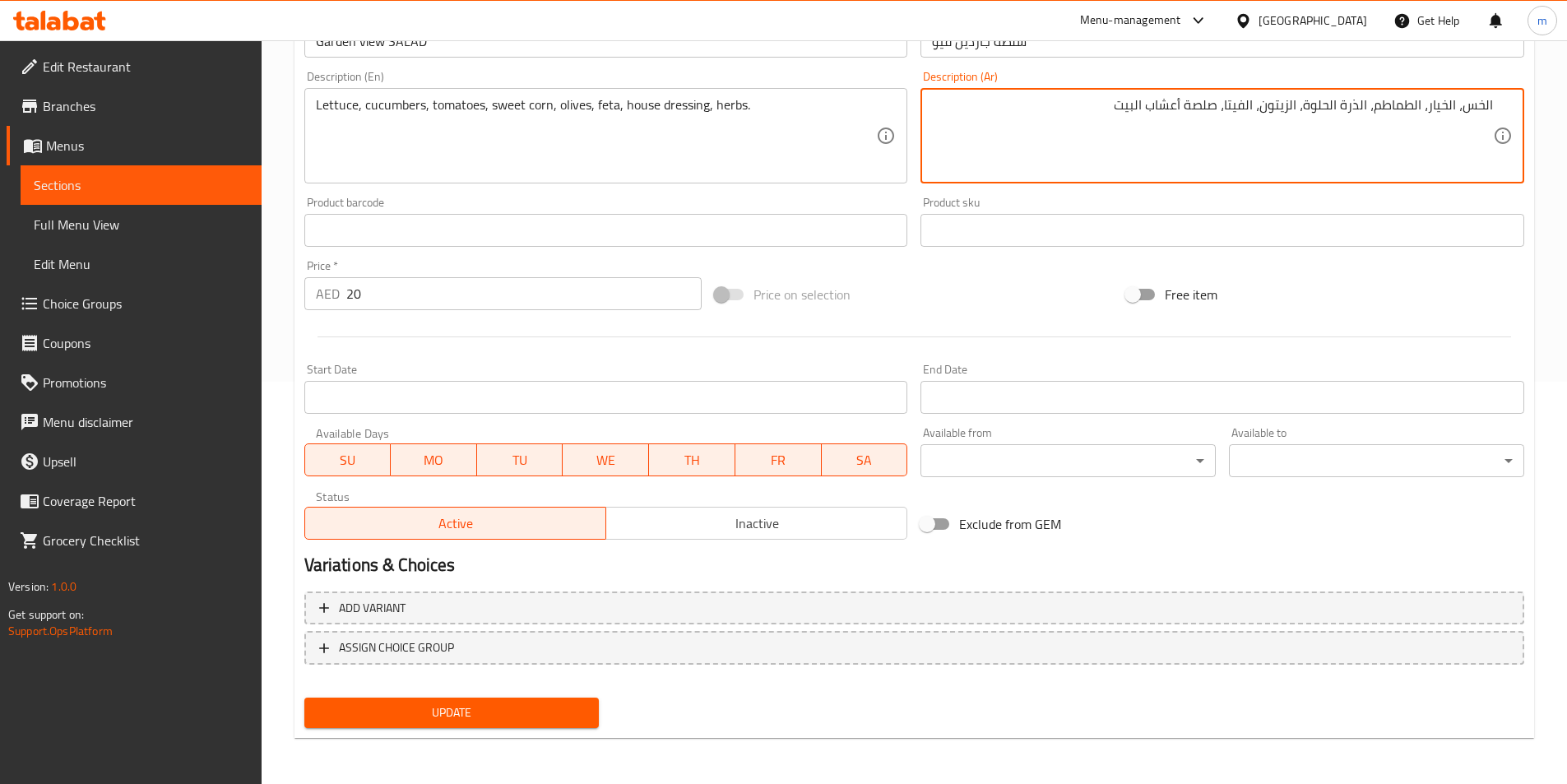
click at [528, 703] on span "Update" at bounding box center [451, 712] width 269 height 21
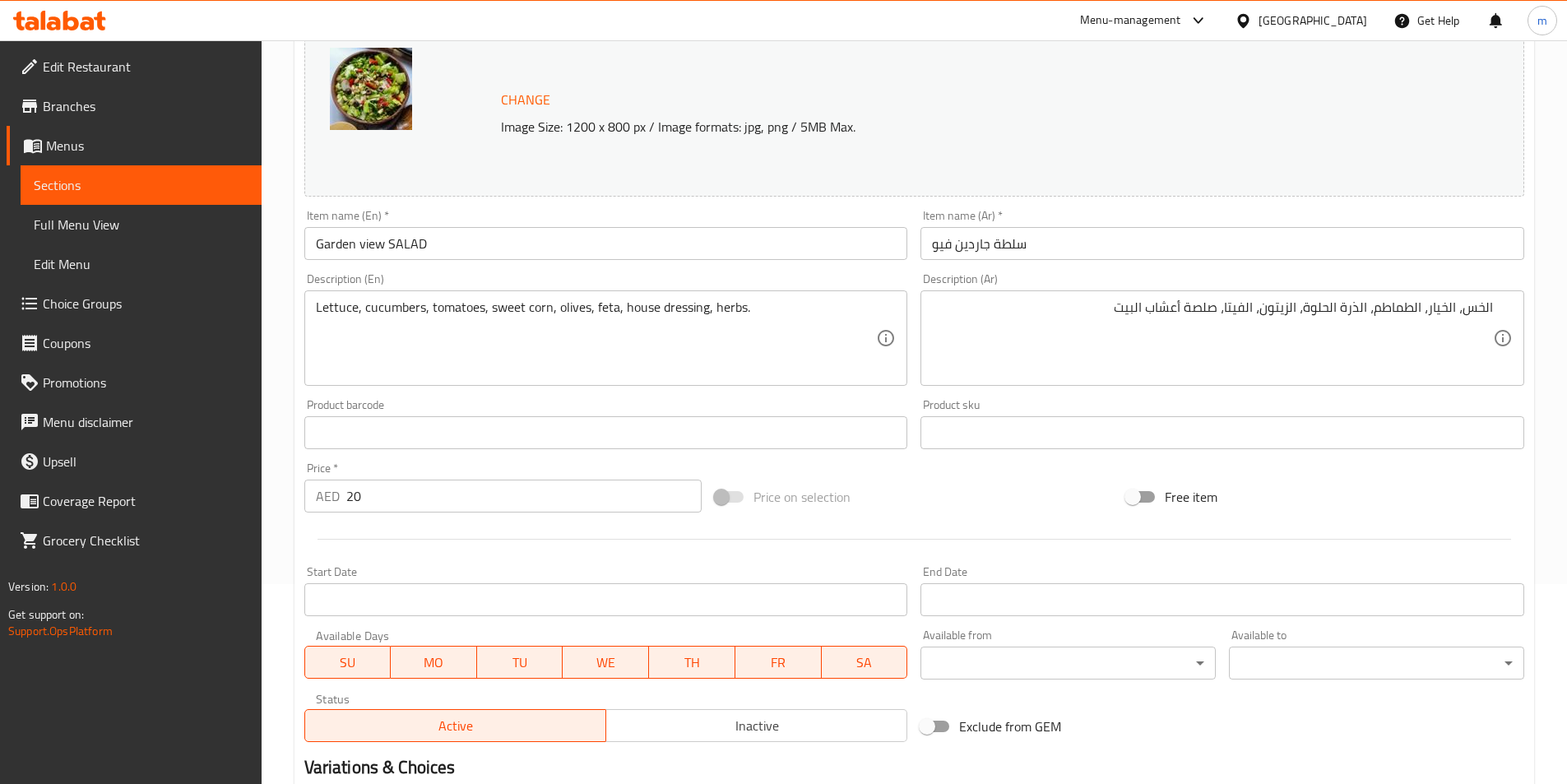
scroll to position [0, 0]
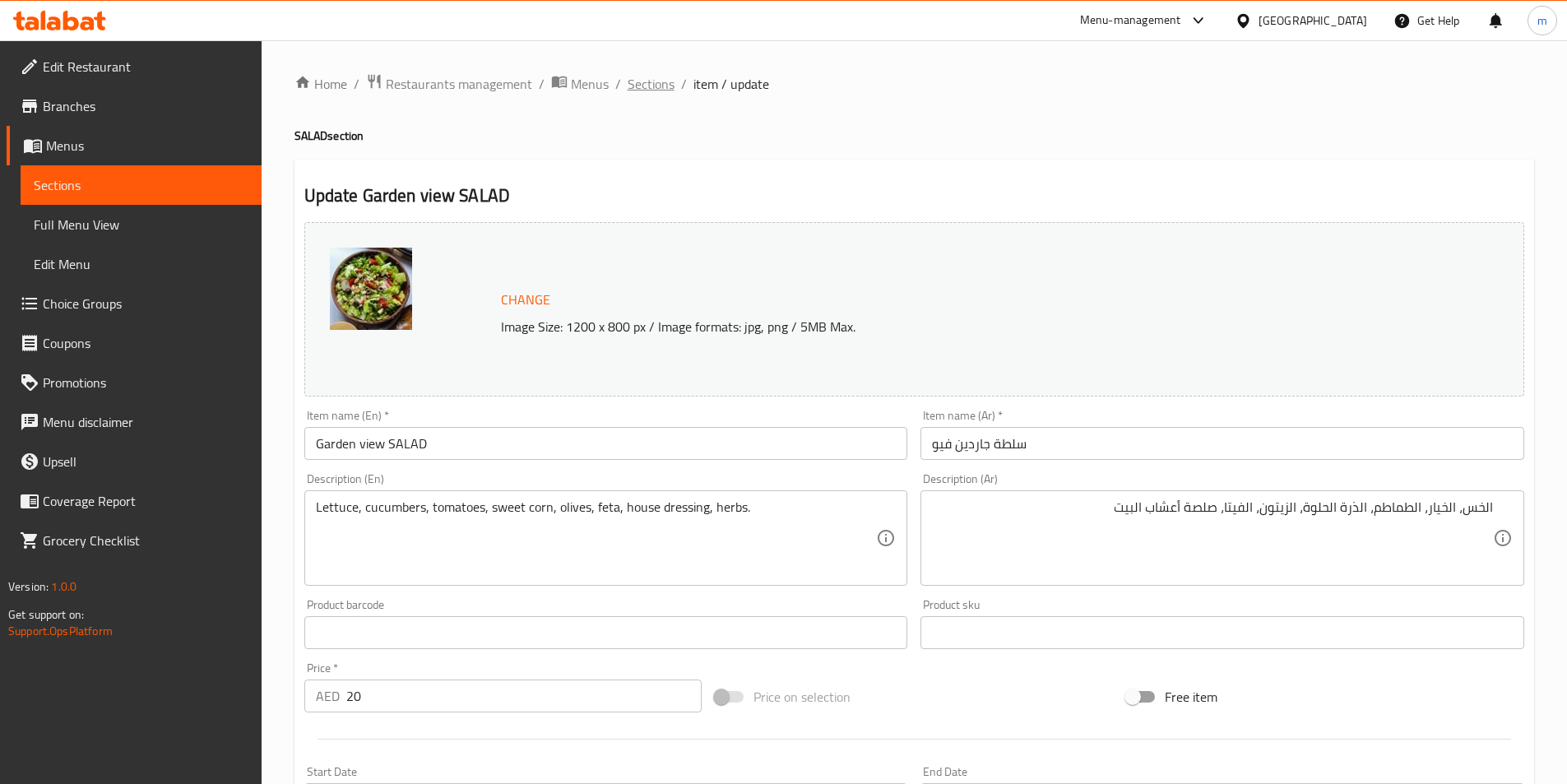
click at [649, 82] on span "Sections" at bounding box center [650, 84] width 47 height 20
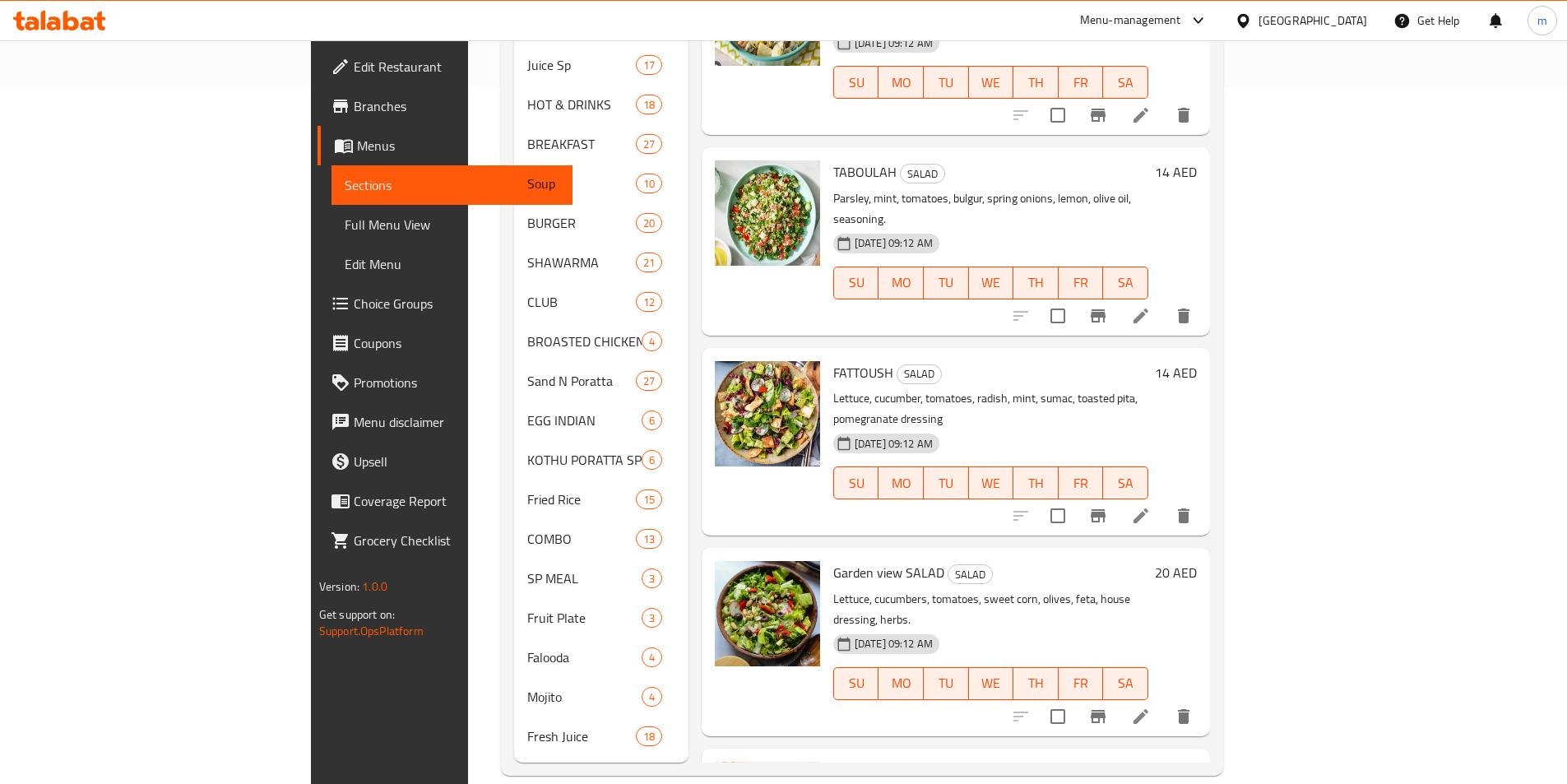
scroll to position [23, 0]
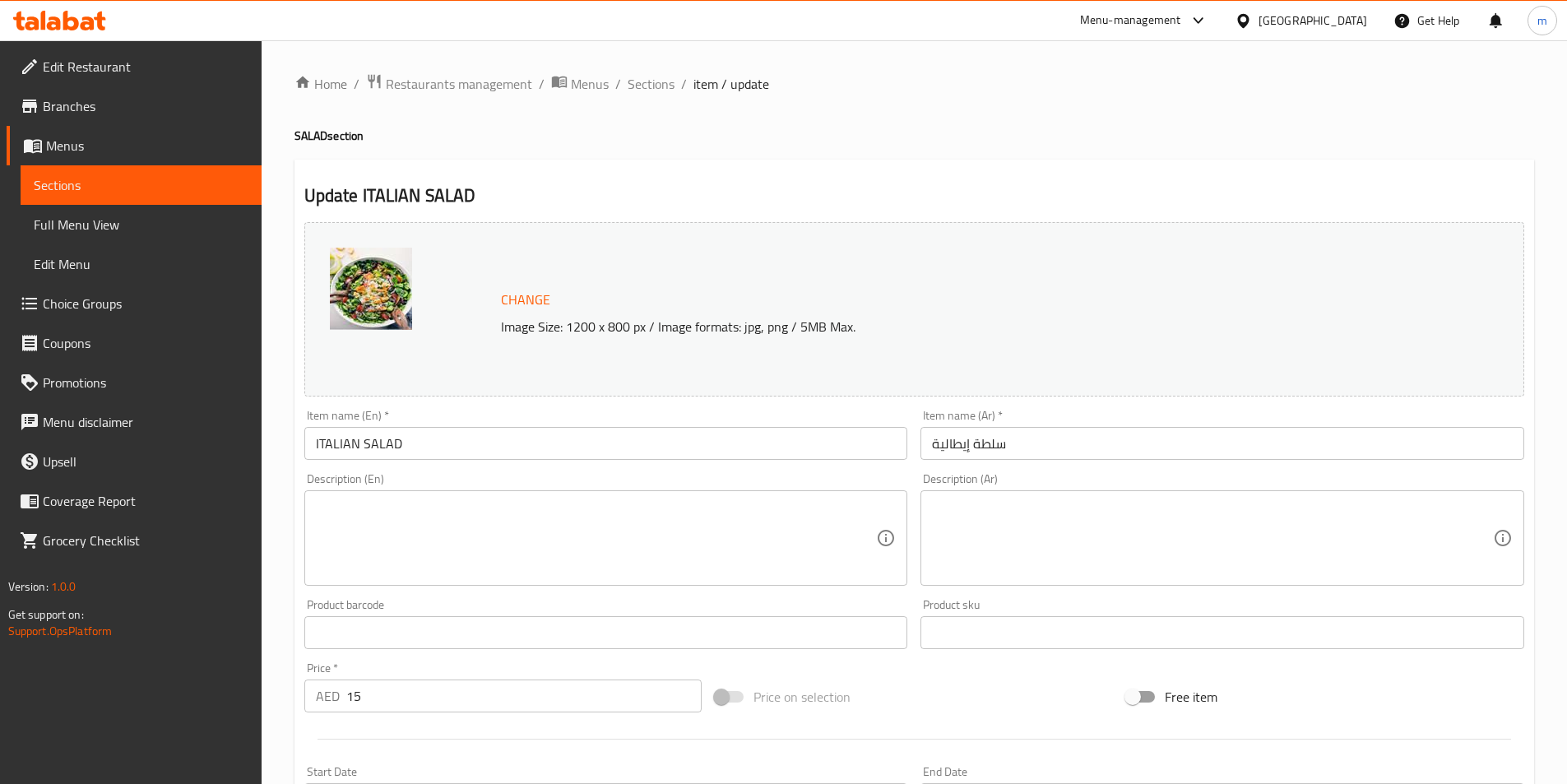
click at [558, 574] on textarea at bounding box center [596, 539] width 561 height 78
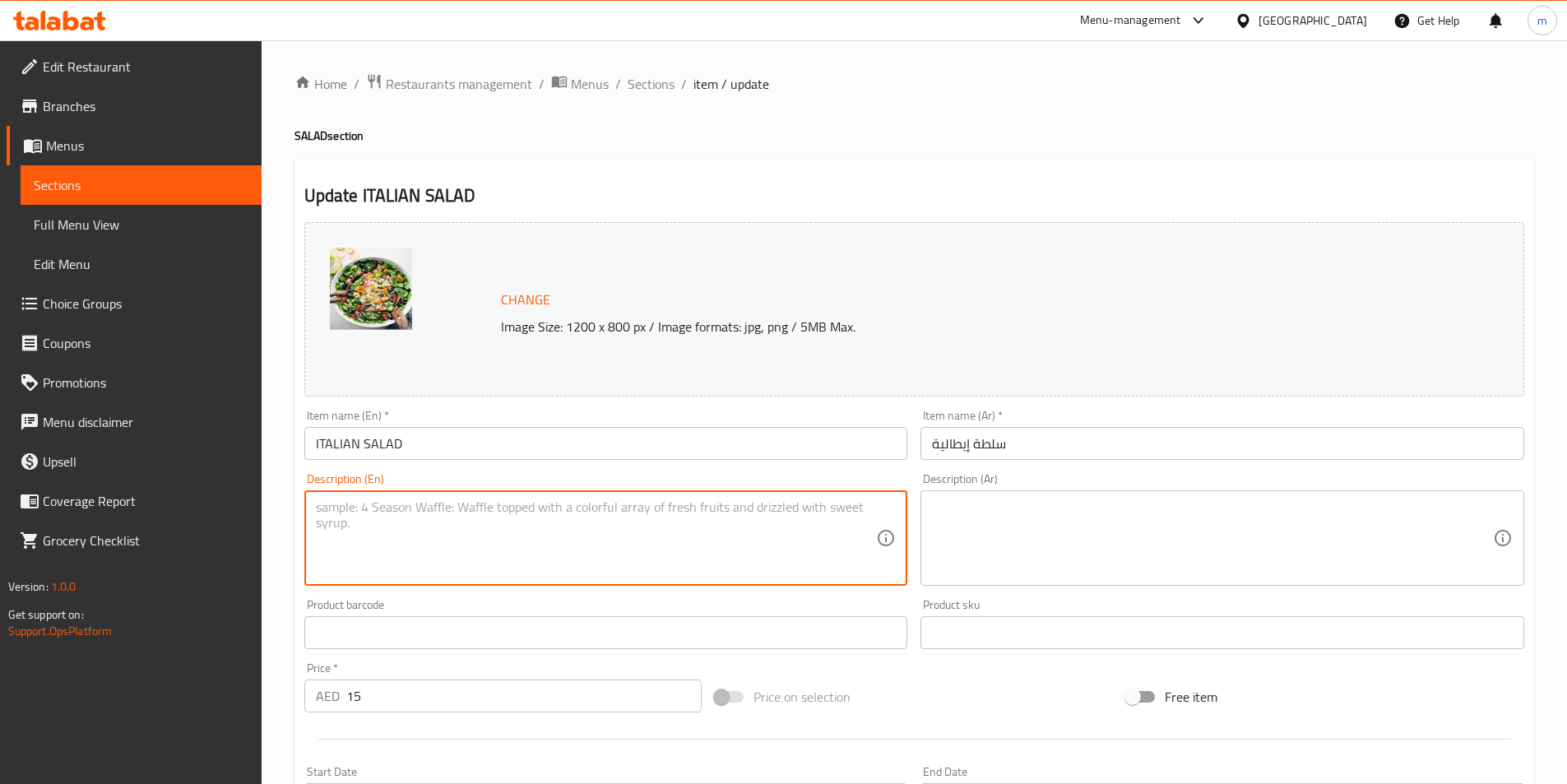
paste textarea "Romaine, cherry tomatoes, olives, red onion, Parmesan, oregano, Italian vinaigr…"
type textarea "Romaine, cherry tomatoes, olives, red onion, Parmesan, oregano, Italian vinaigr…"
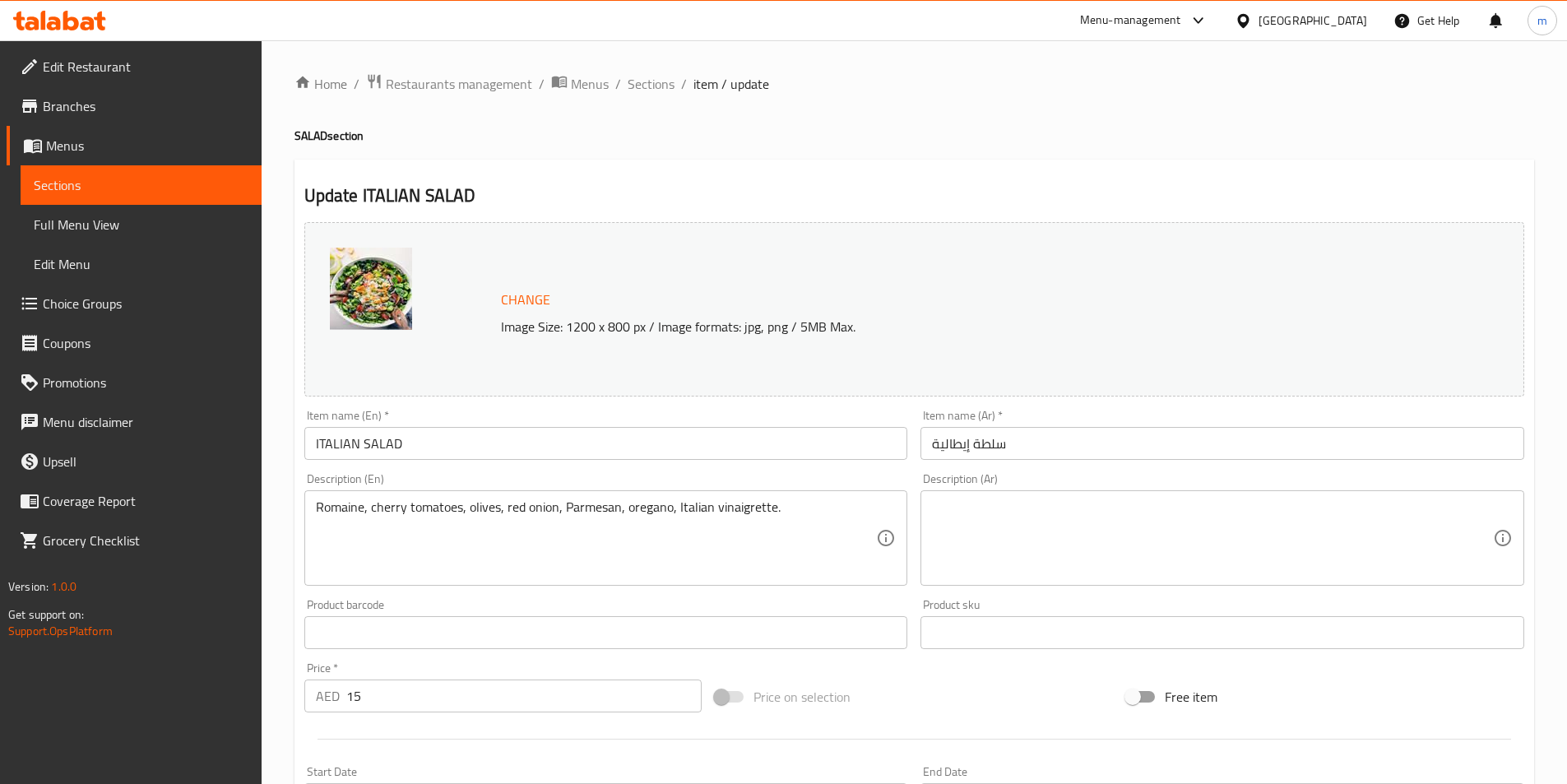
click at [1402, 512] on textarea at bounding box center [1212, 539] width 561 height 78
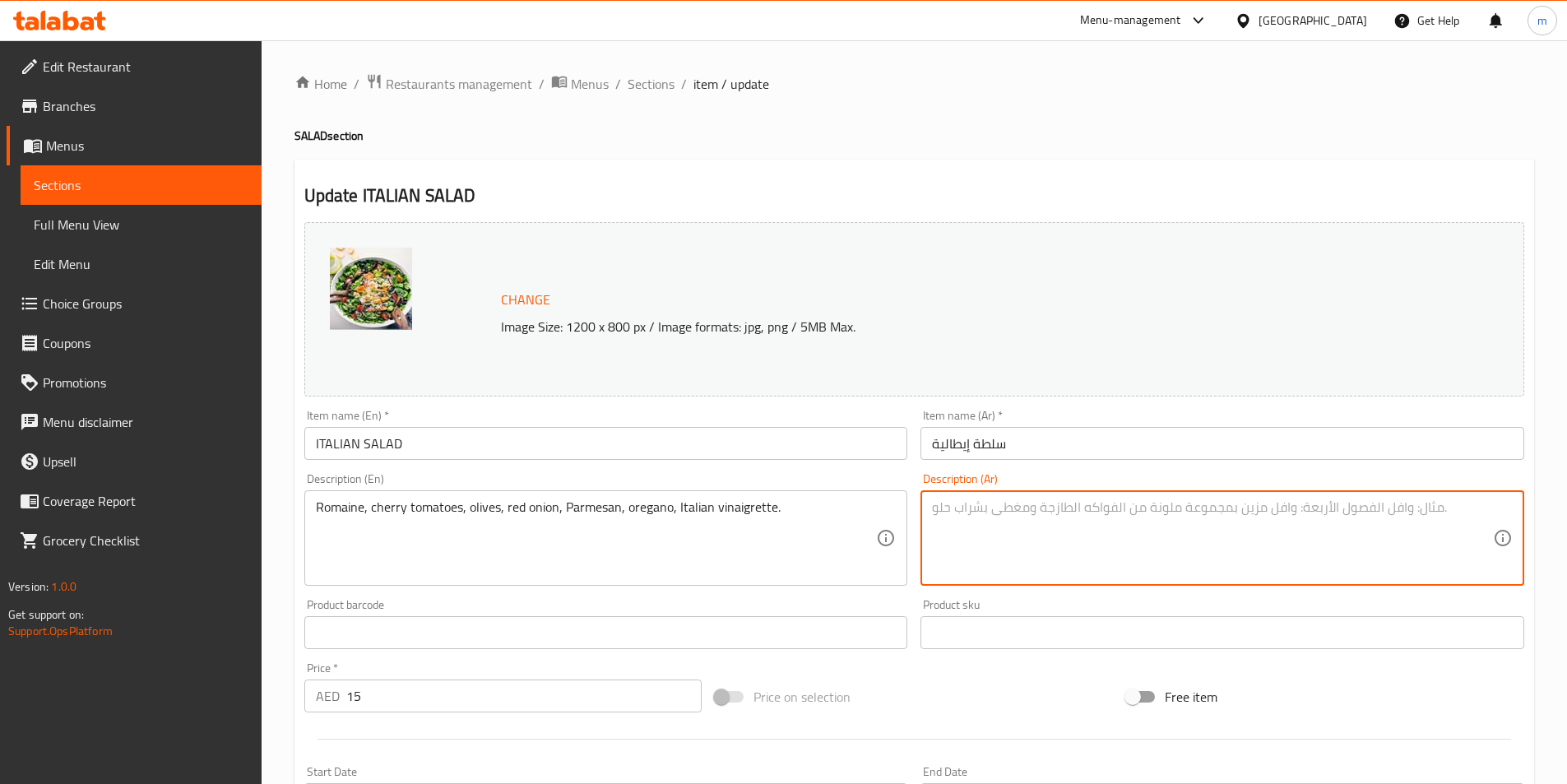
paste textarea "روماني، طماطم كرزية، زيتون، بصل أحمر، جبن بارميزان، زعتر، صلصة الخل الإيطالية."
drag, startPoint x: 981, startPoint y: 510, endPoint x: 1044, endPoint y: 509, distance: 63.0
click at [1044, 509] on textarea "روماني، طماطم كرزية، زيتون، بصل أحمر، جبن بارميزان، زعتر، صلصة الخل الإيطالية." at bounding box center [1212, 539] width 561 height 78
paste textarea "فينجريت"
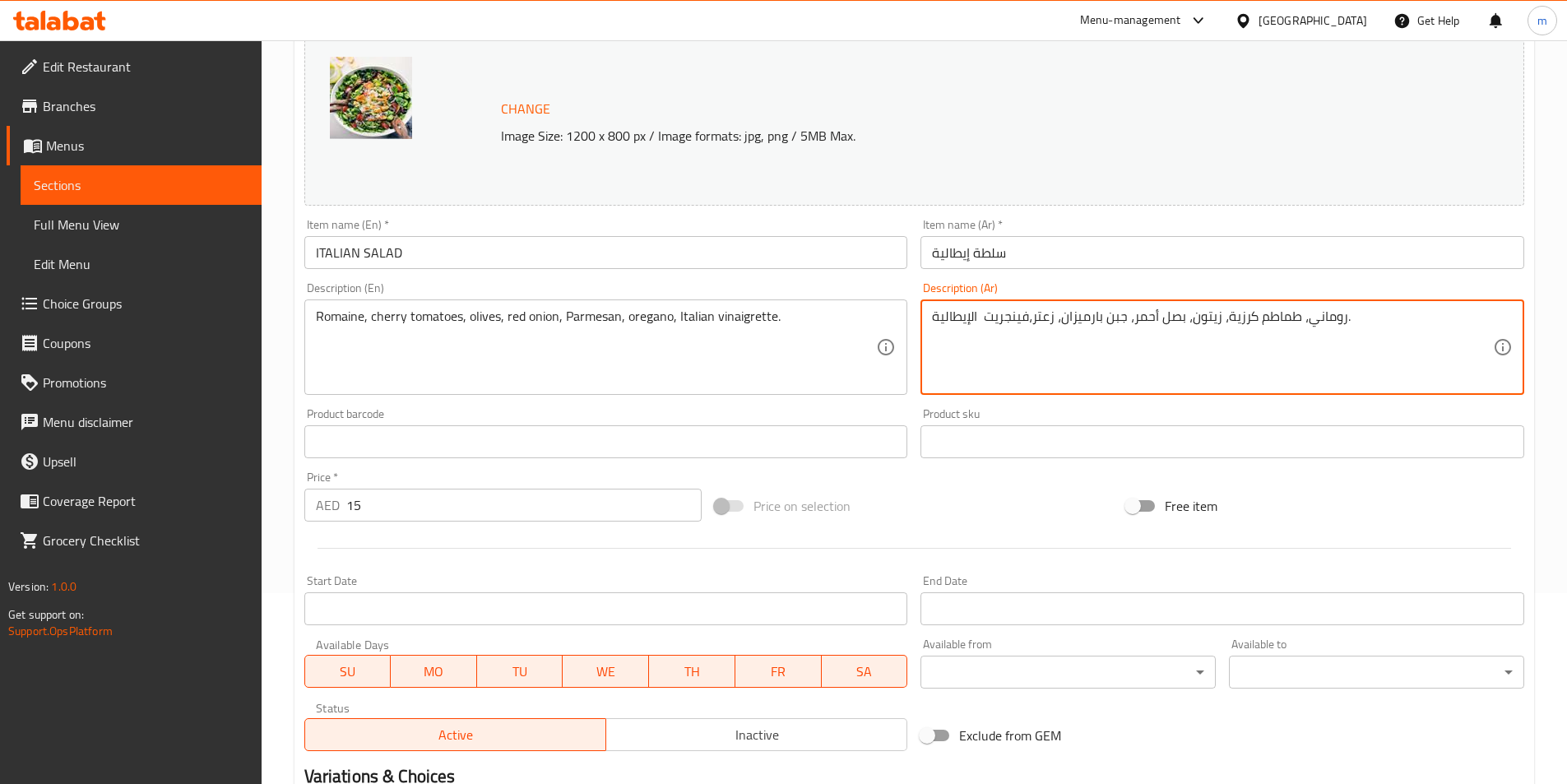
scroll to position [402, 0]
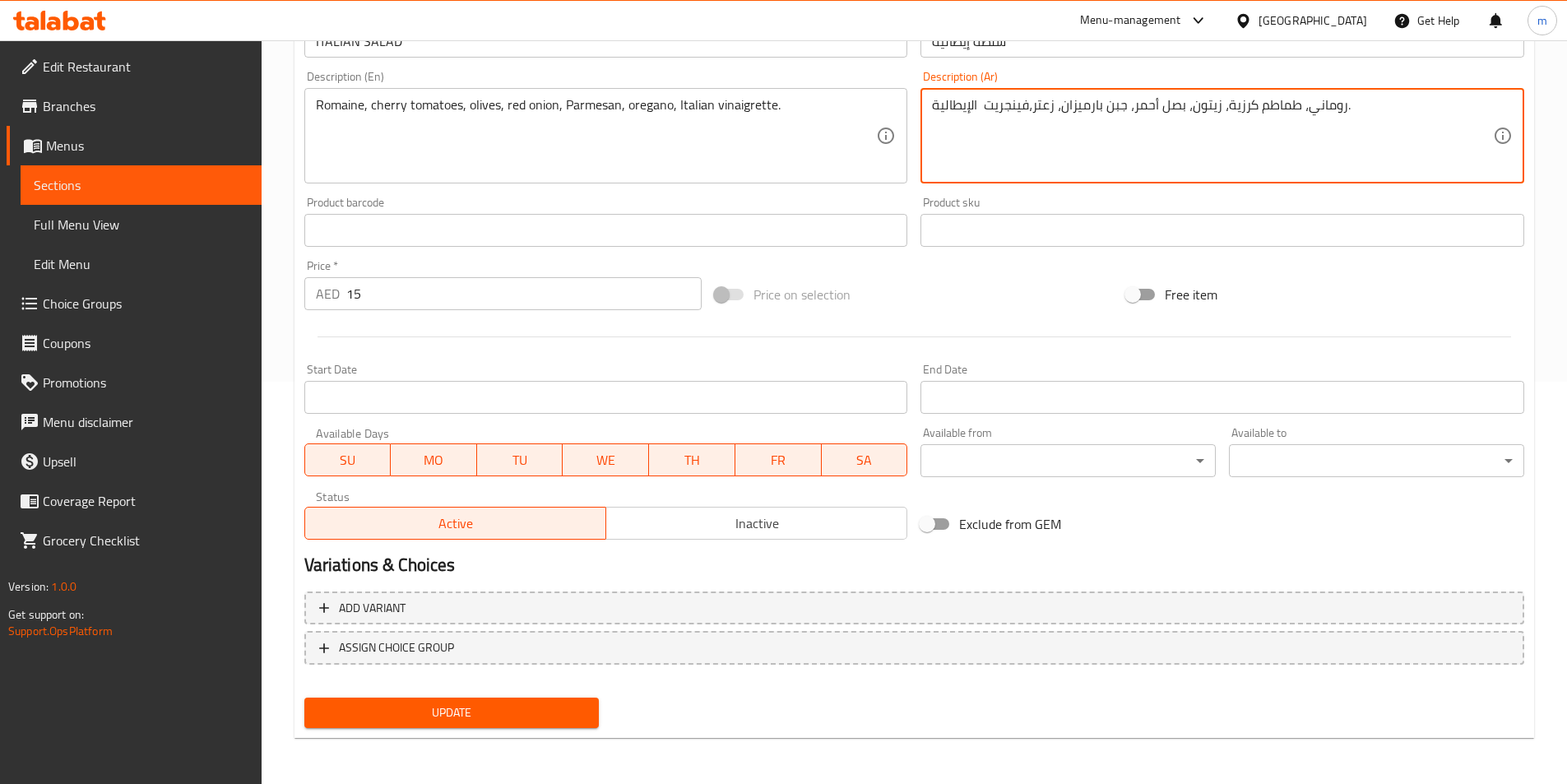
click at [566, 710] on span "Update" at bounding box center [451, 712] width 269 height 21
click at [1112, 107] on textarea "روماني، طماطم كرزية، زيتون، بصل أحمر، جبن بارميزان، زعتر،فينجريت الإيطالية." at bounding box center [1212, 136] width 561 height 78
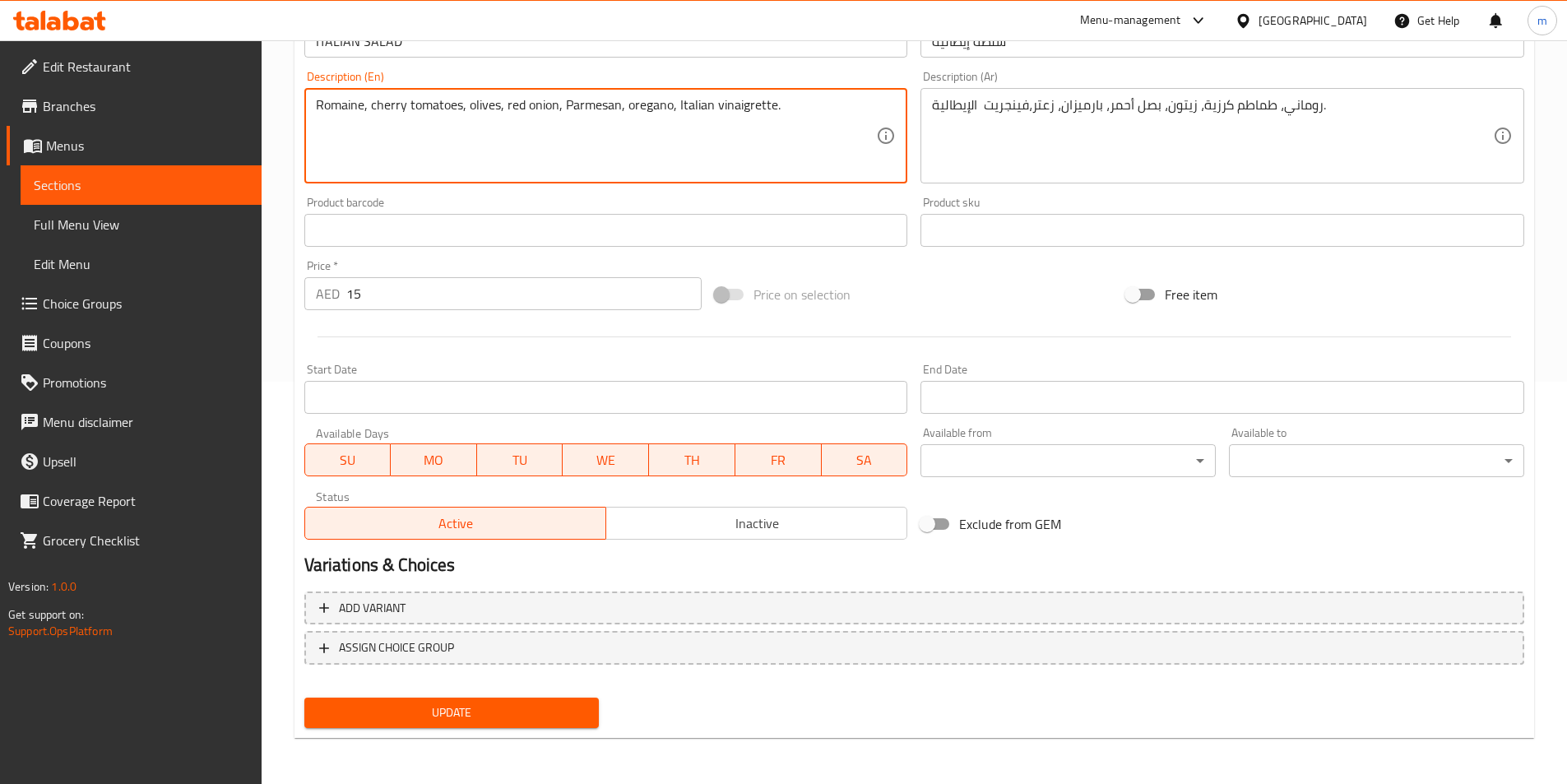
click at [659, 104] on textarea "Romaine, cherry tomatoes, olives, red onion, Parmesan, oregano, Italian vinaigr…" at bounding box center [596, 136] width 561 height 78
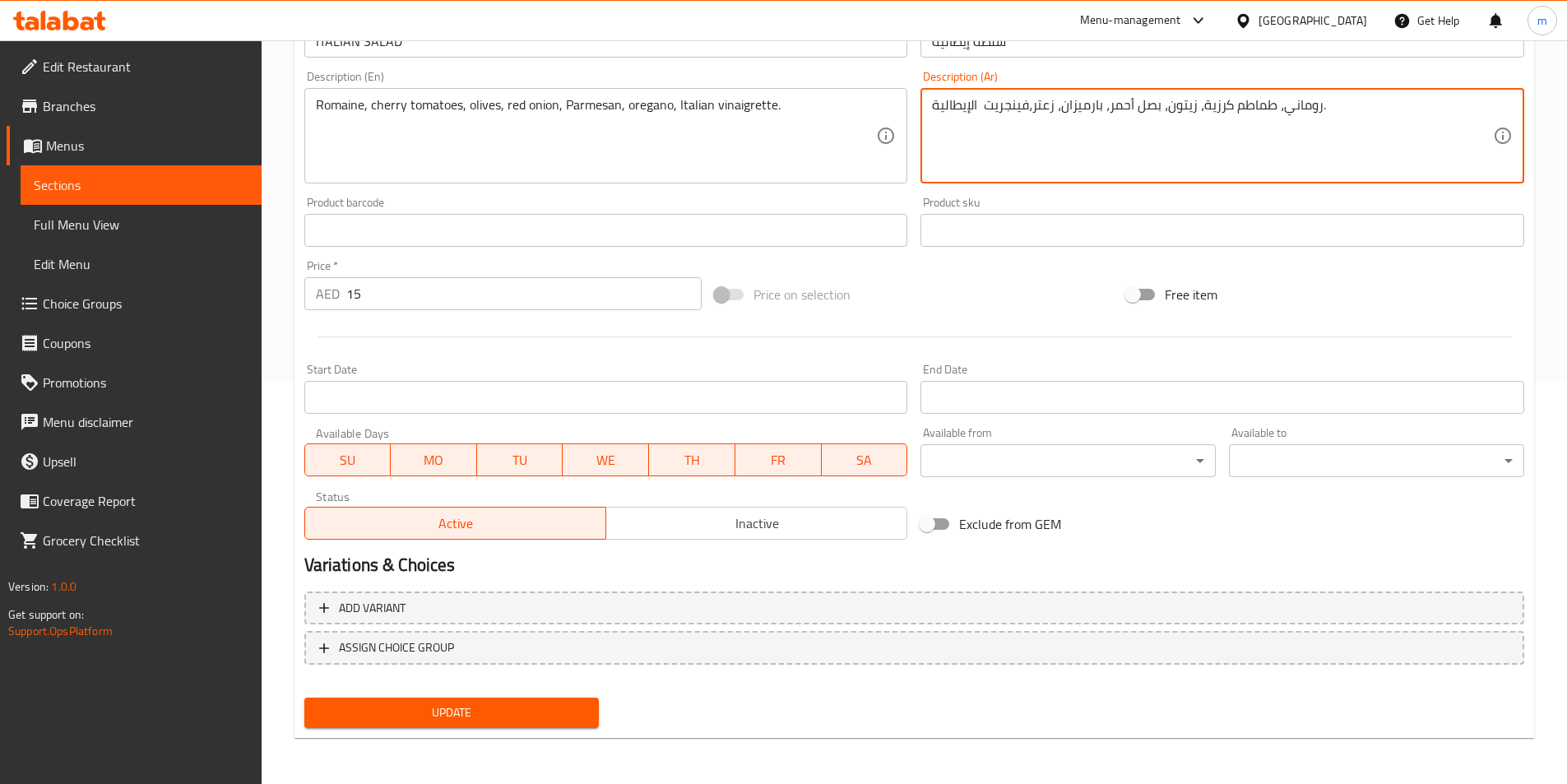
click at [1047, 108] on textarea "روماني، طماطم كرزية، زيتون، بصل أحمر، بارميزان، زعتر،فينجريت الإيطالية." at bounding box center [1212, 136] width 561 height 78
paste textarea "وريجانو"
type textarea "روماني، طماطم كرزية، زيتون، بصل أحمر، بارميزان، [GEOGRAPHIC_DATA] ،فينجريت الإي…"
click at [501, 719] on span "Update" at bounding box center [451, 712] width 269 height 21
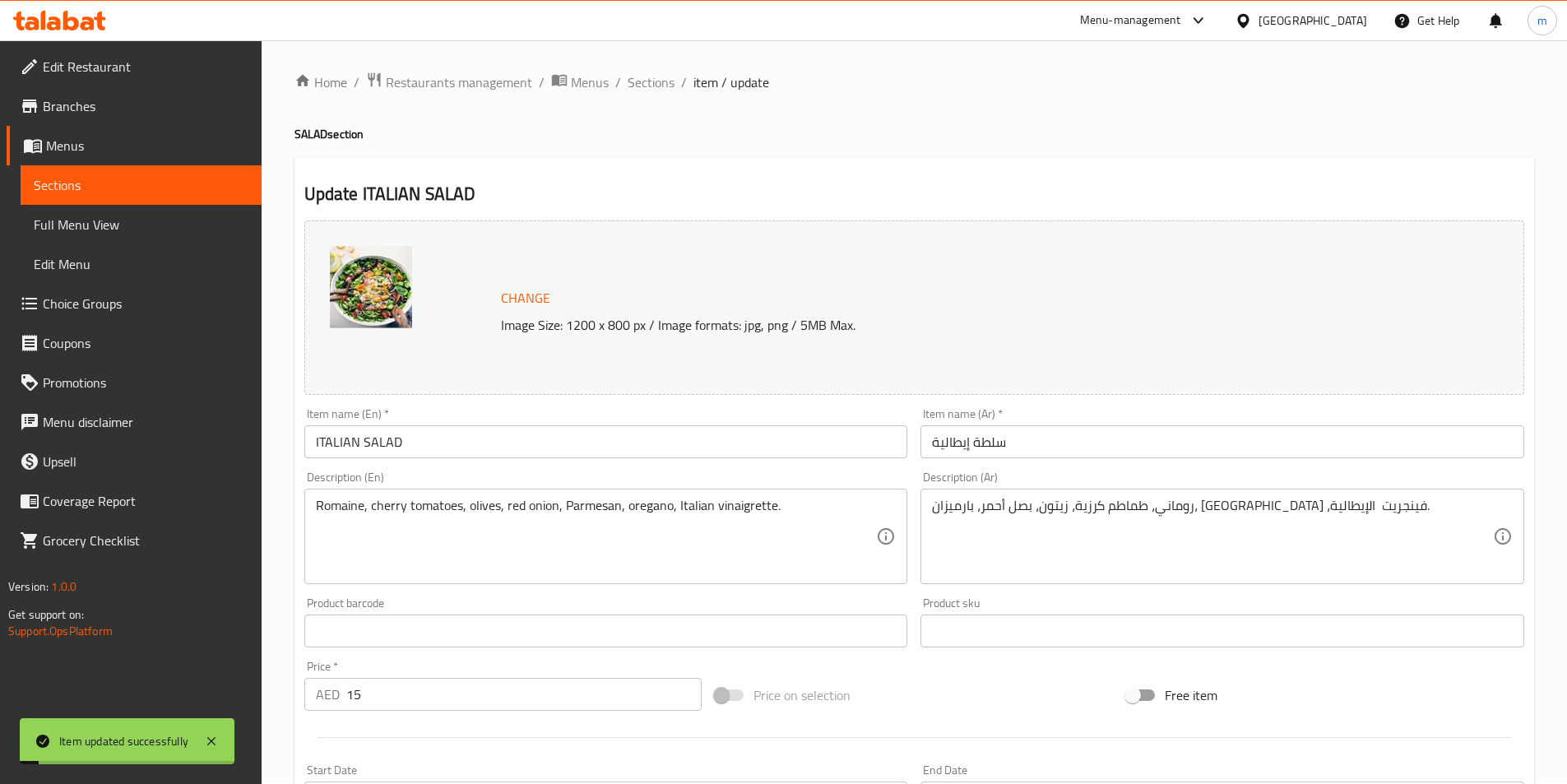
scroll to position [0, 0]
click at [652, 80] on span "Sections" at bounding box center [650, 84] width 47 height 20
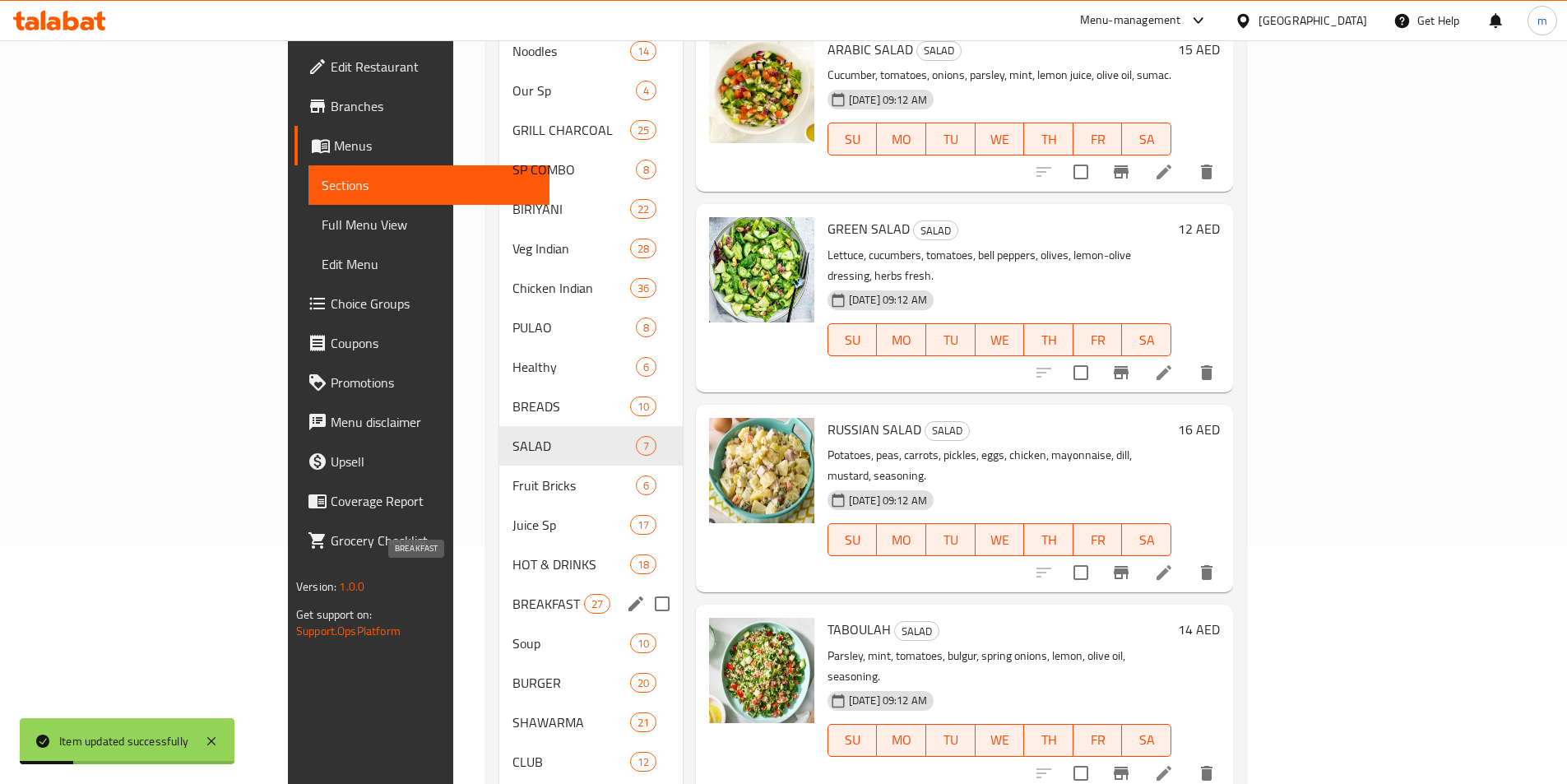
scroll to position [329, 0]
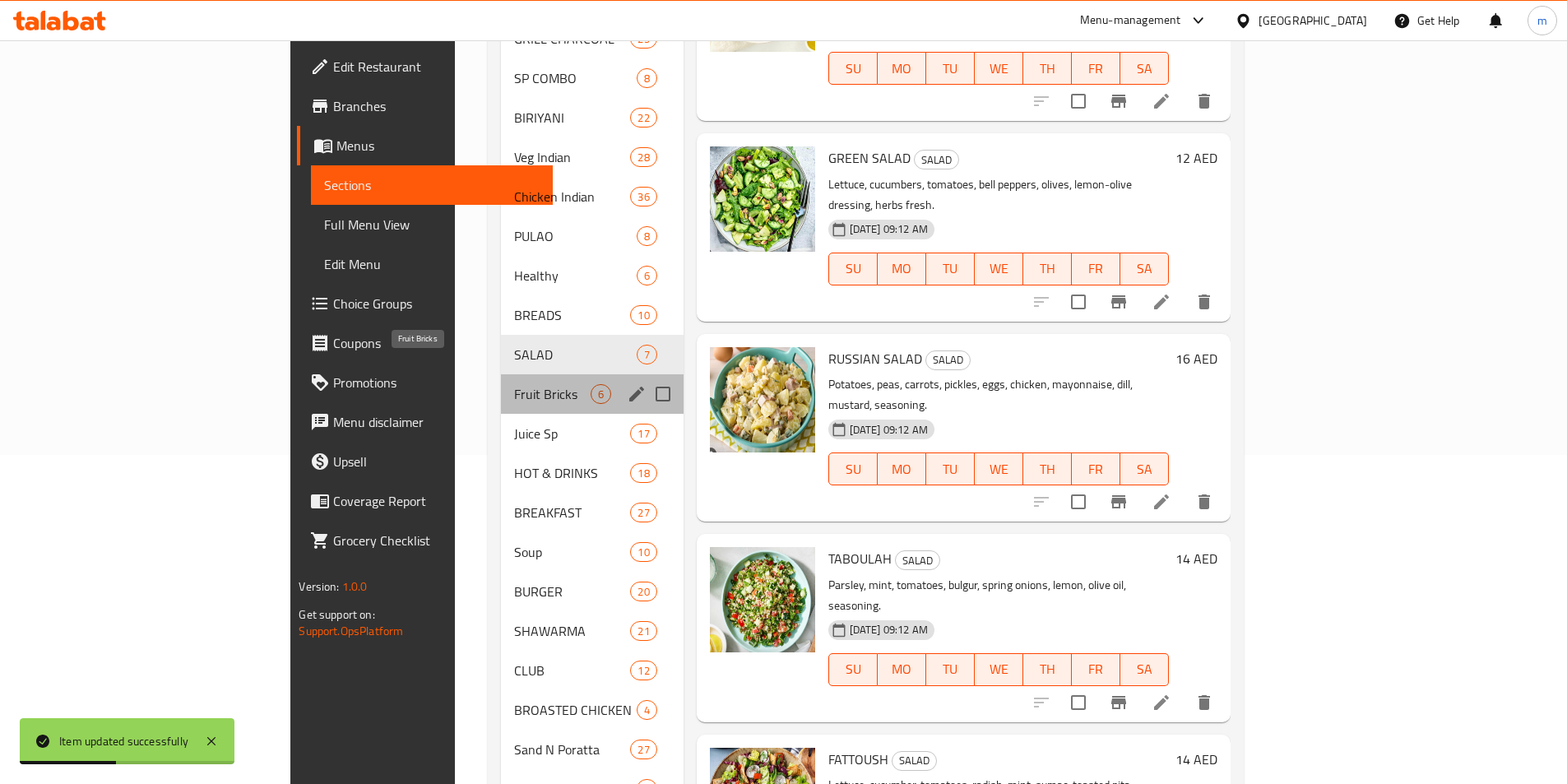
click at [514, 384] on span "Fruit Bricks" at bounding box center [552, 394] width 76 height 20
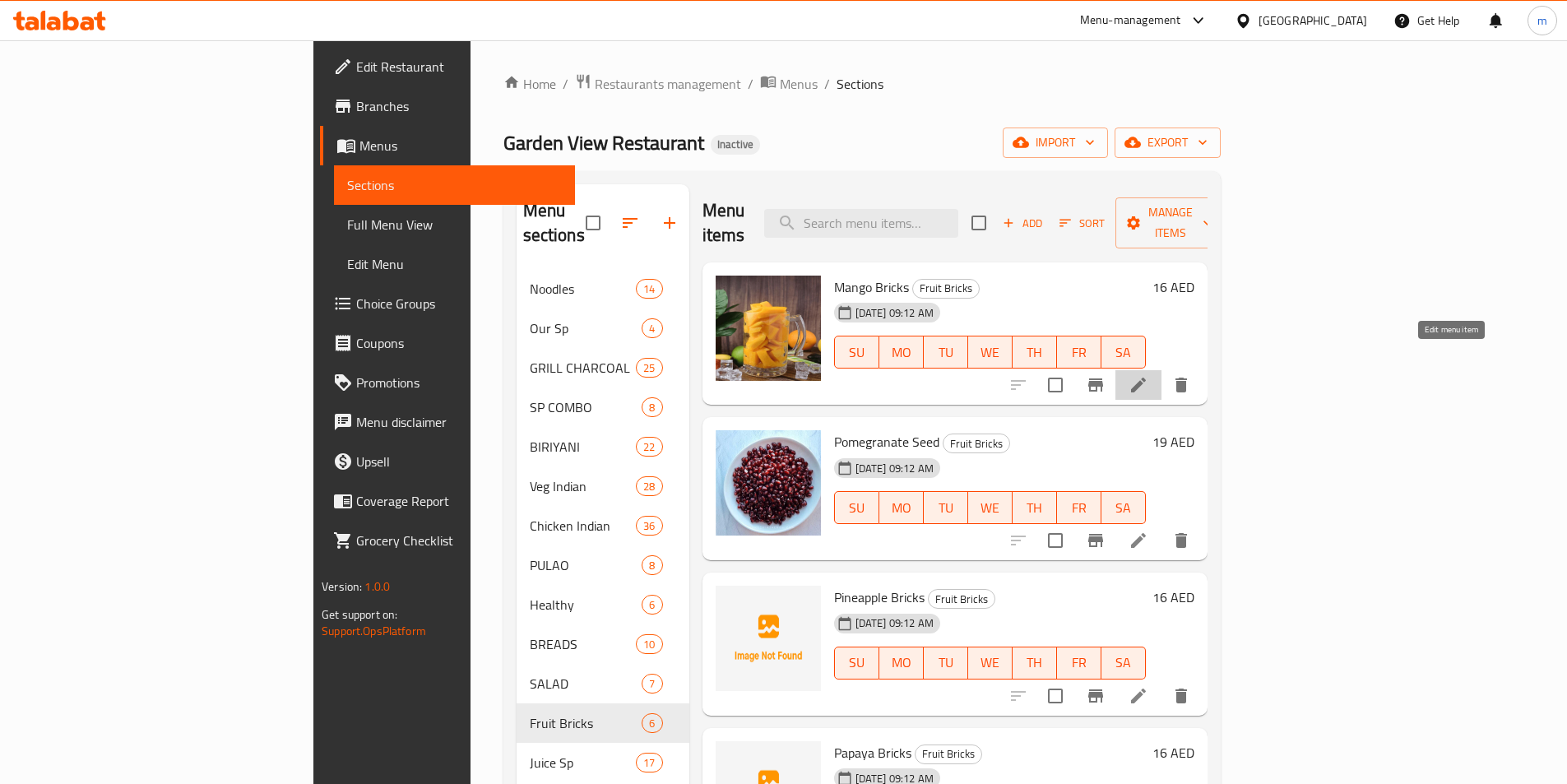
click at [1148, 375] on icon at bounding box center [1139, 385] width 20 height 20
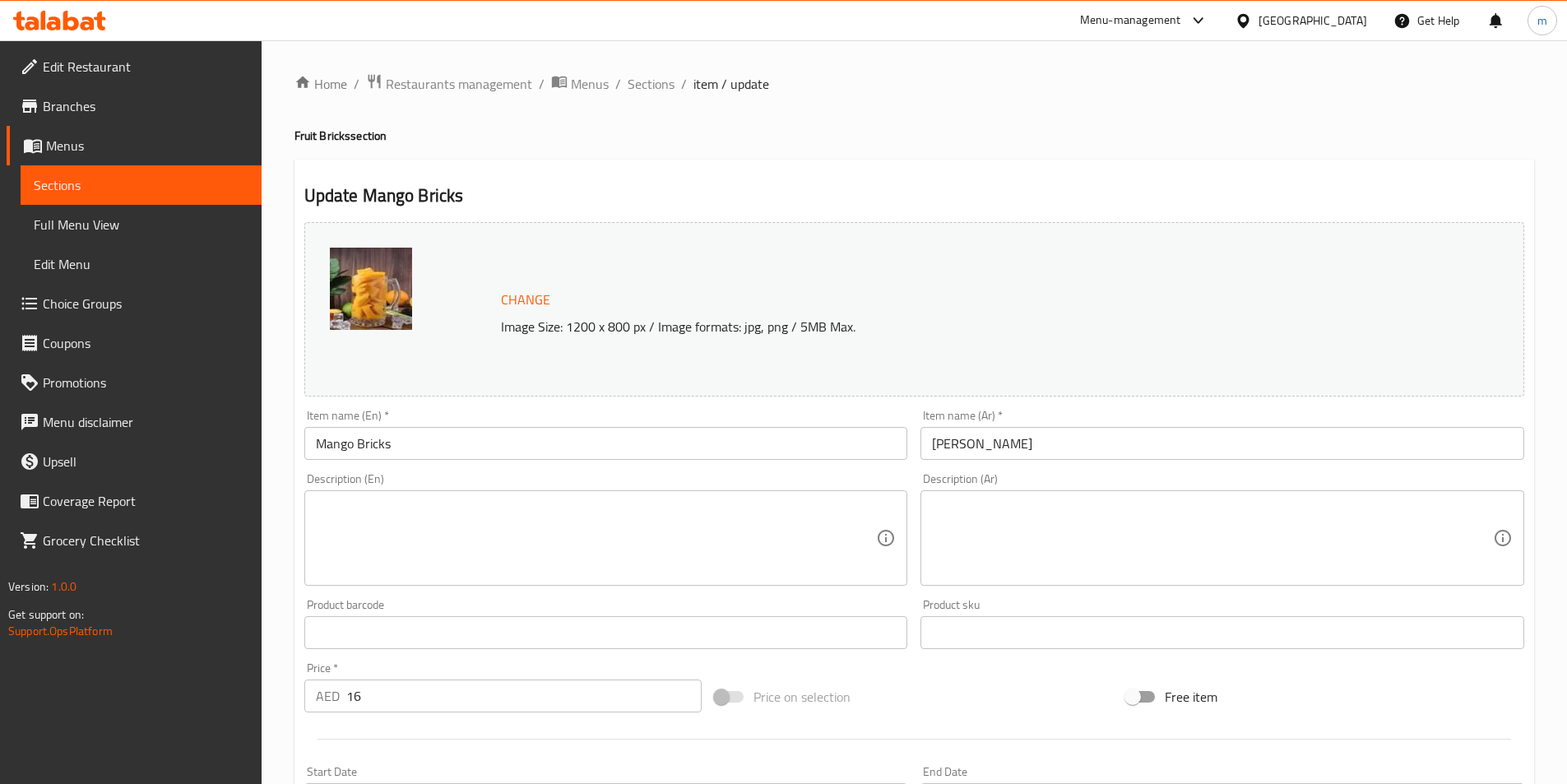
click at [597, 508] on textarea at bounding box center [596, 539] width 561 height 78
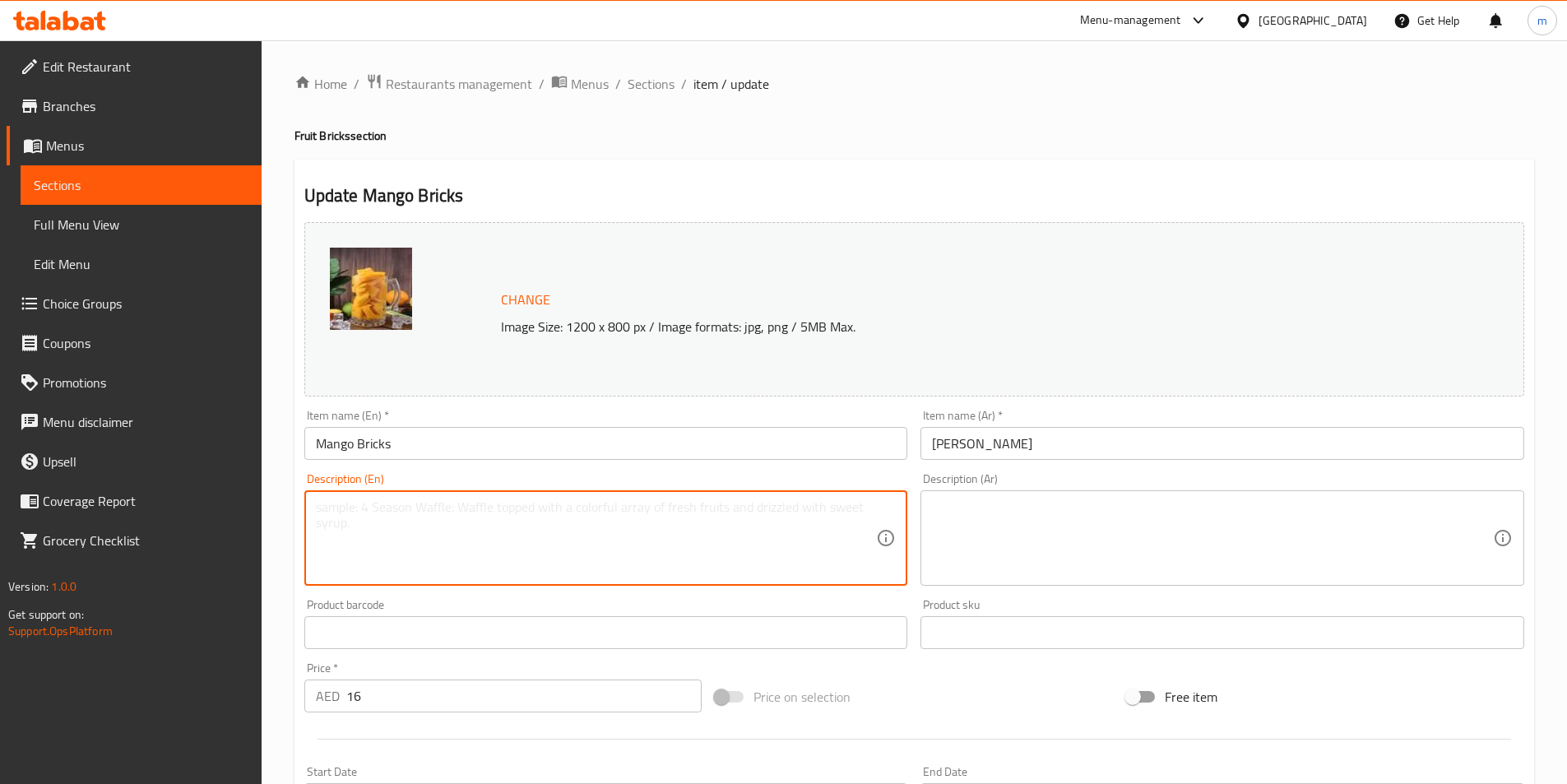
paste textarea "Fresh mango cut into brick-shaped pieces."
type textarea "Fresh mango cut into brick-shaped pieces."
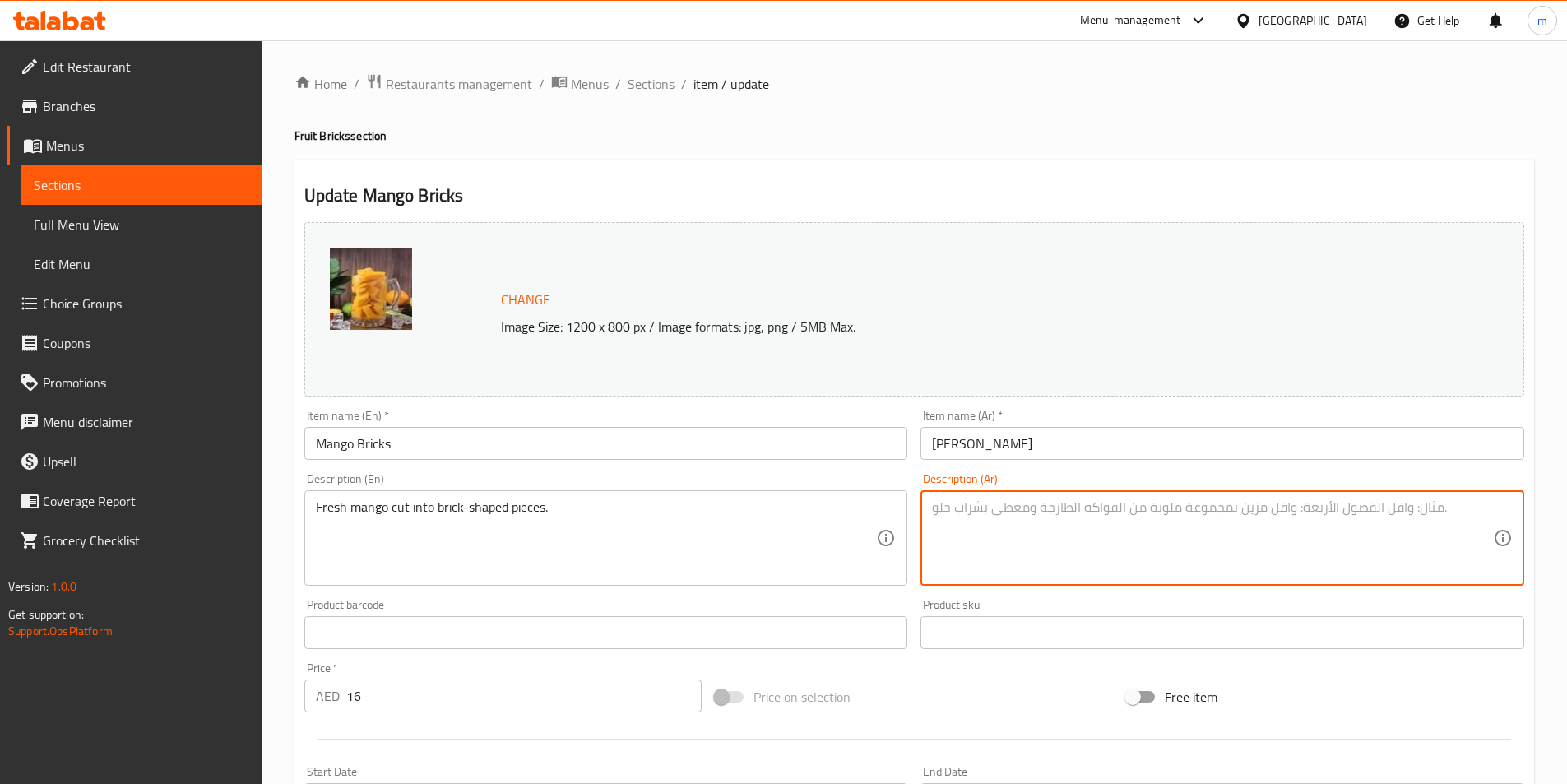
click at [1069, 531] on textarea at bounding box center [1212, 539] width 561 height 78
paste textarea "مانجو طازجة مقطعة إلى قطع على شكل طوب."
click at [942, 512] on textarea "مانجو طازجة مقطعة إلى قطع على شكل طوب." at bounding box center [1212, 539] width 561 height 78
click at [943, 511] on textarea "مانجو طازجة مقطعة إلى قطع على شكل طوب." at bounding box center [1212, 539] width 561 height 78
click at [947, 511] on textarea "مانجو طازجة مقطعة إلى قطع على شكل طوب." at bounding box center [1212, 539] width 561 height 78
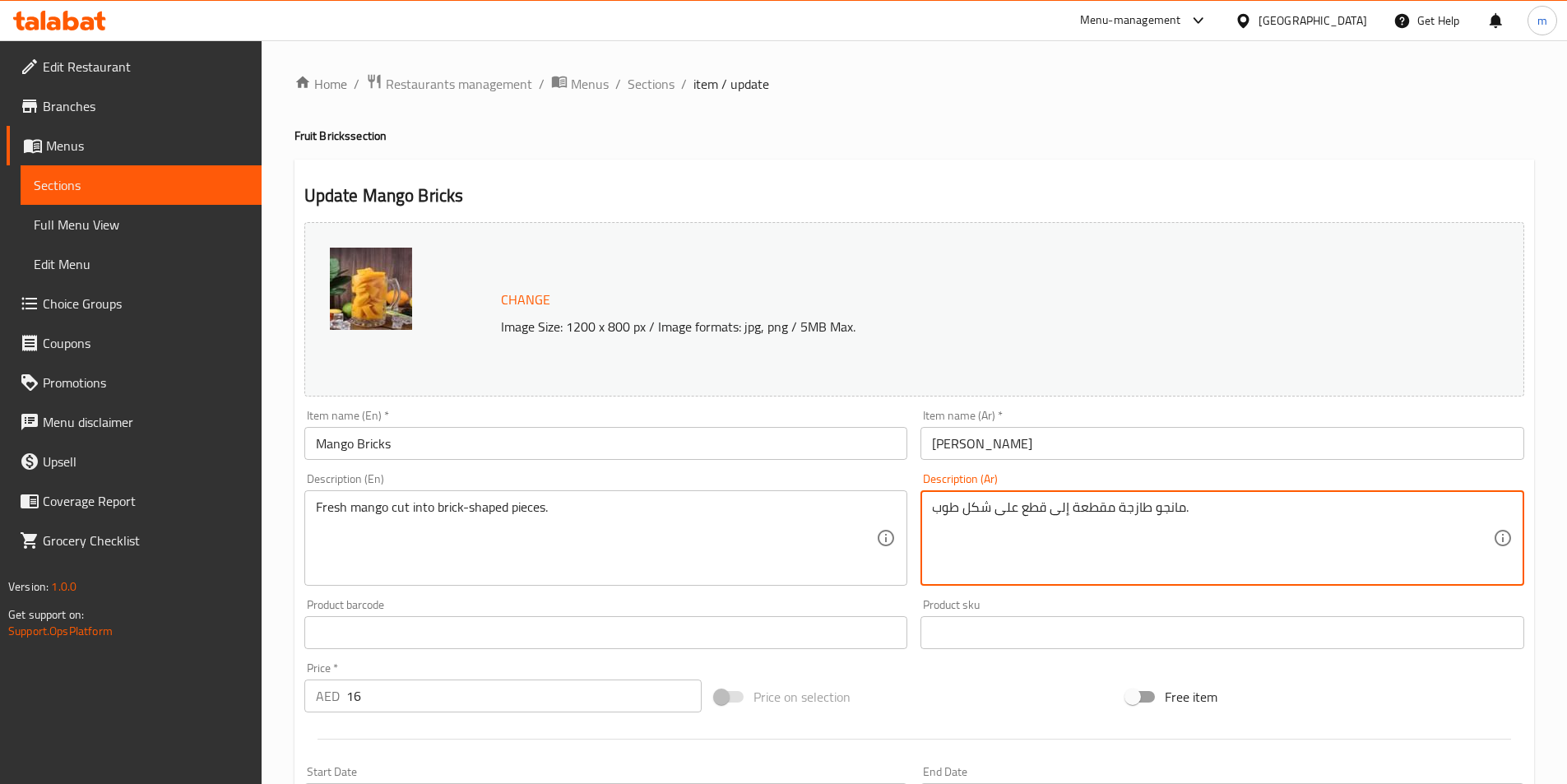
click at [947, 511] on textarea "مانجو طازجة مقطعة إلى قطع على شكل طوب." at bounding box center [1212, 539] width 561 height 78
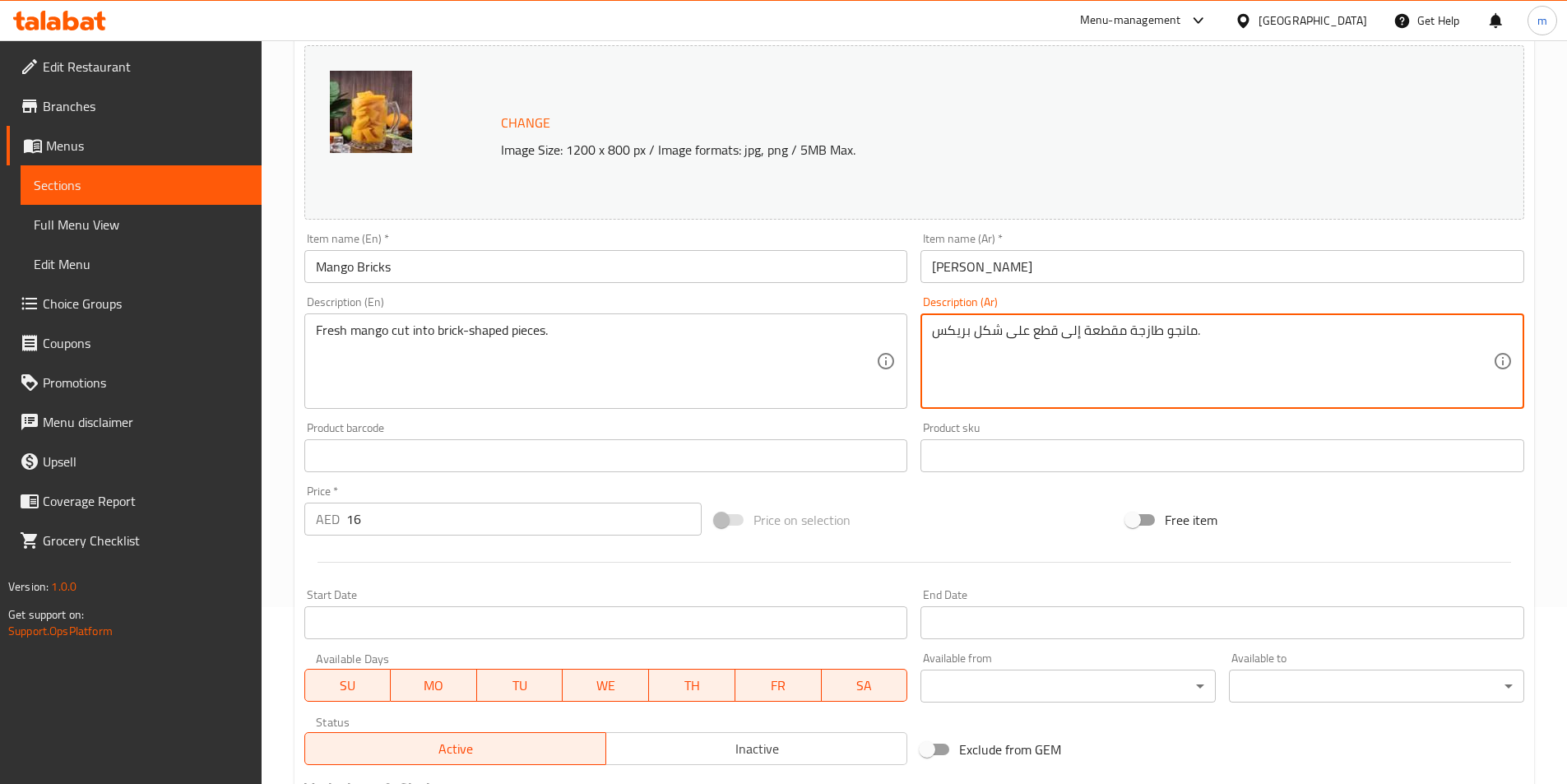
scroll to position [402, 0]
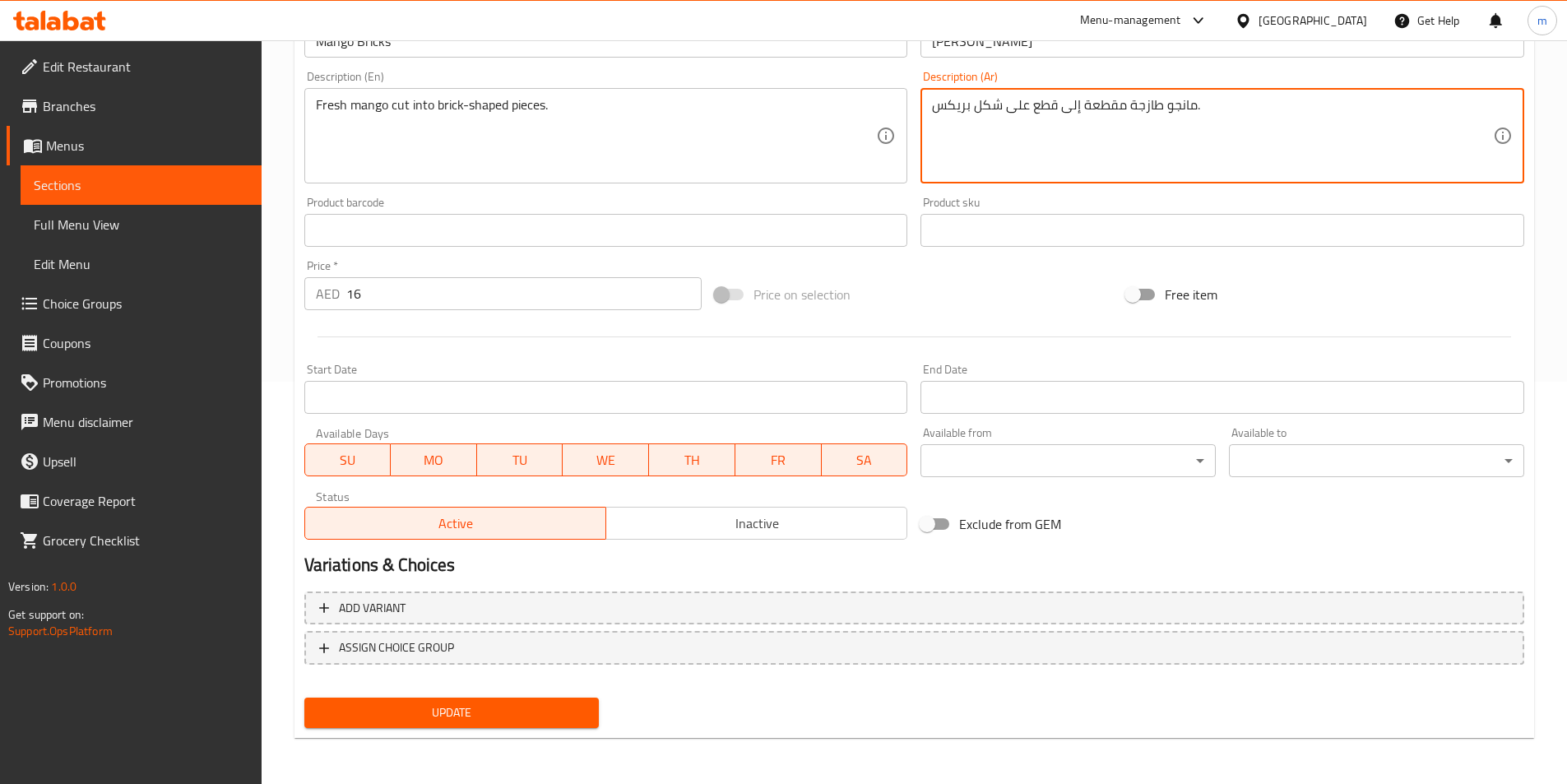
type textarea "مانجو طازجة مقطعة إلى قطع على شكل بريكس."
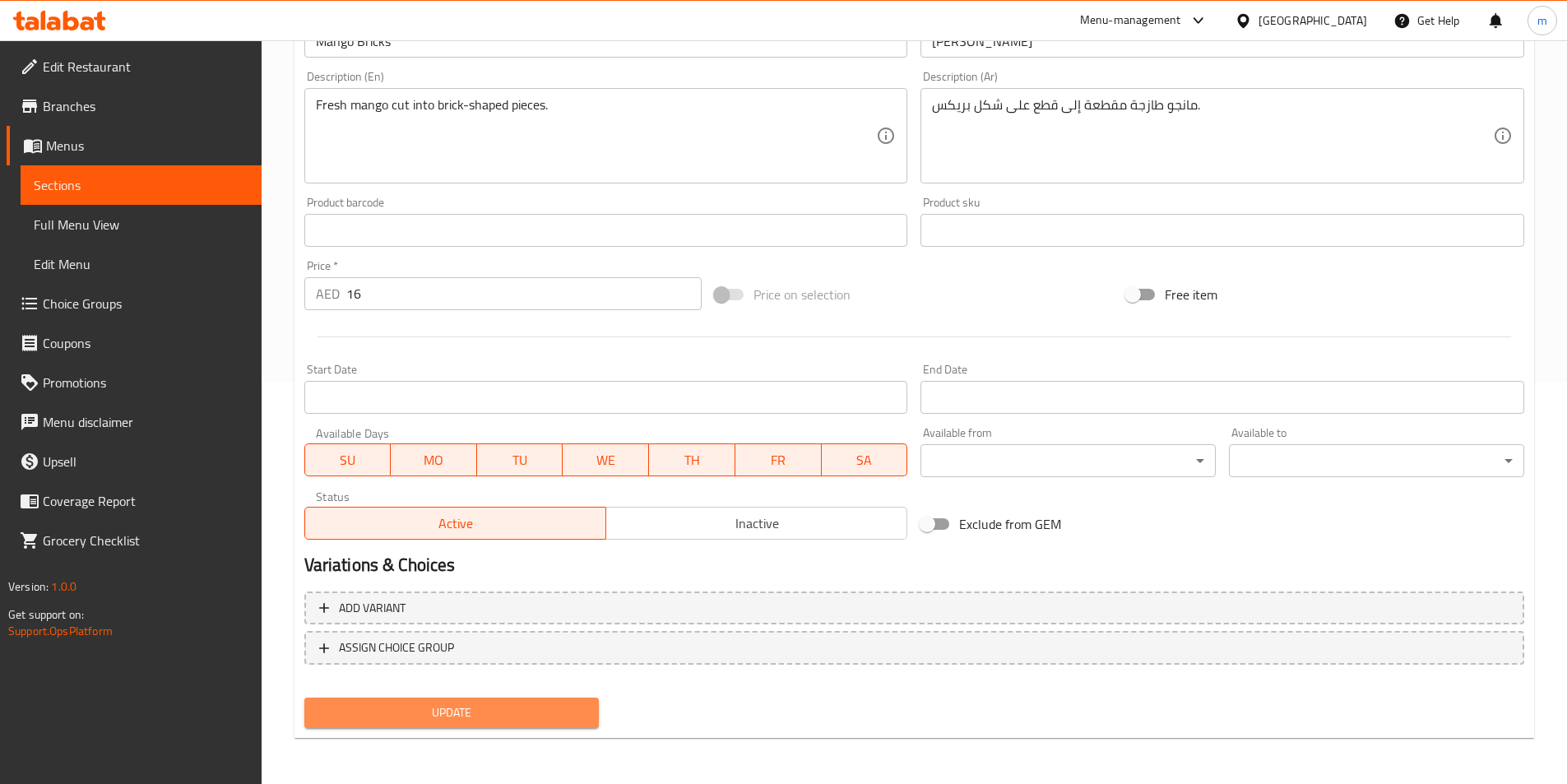
click at [584, 697] on button "Update" at bounding box center [452, 712] width 296 height 30
click at [555, 735] on div "Update" at bounding box center [452, 713] width 308 height 44
click at [556, 722] on span "Update" at bounding box center [451, 712] width 269 height 21
click at [494, 706] on span "Update" at bounding box center [451, 712] width 269 height 21
